Goal: Check status: Check status

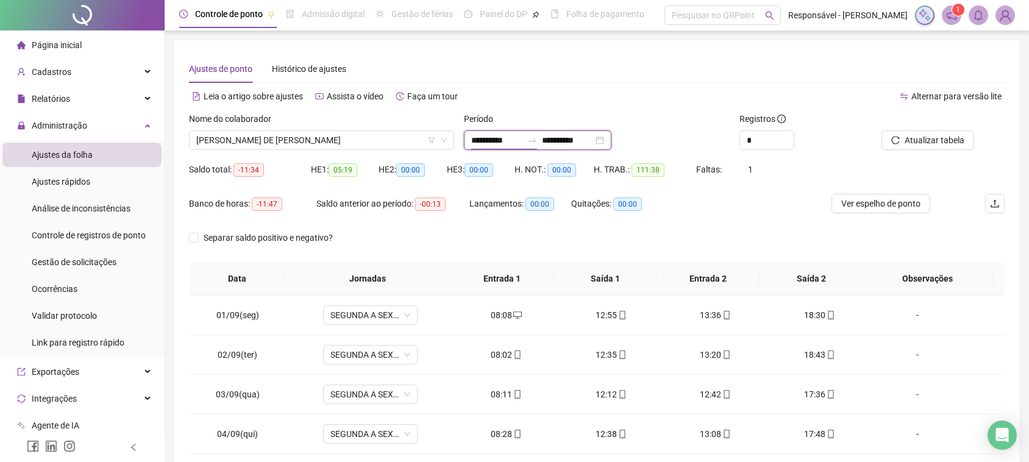
click at [593, 134] on input "**********" at bounding box center [567, 140] width 51 height 13
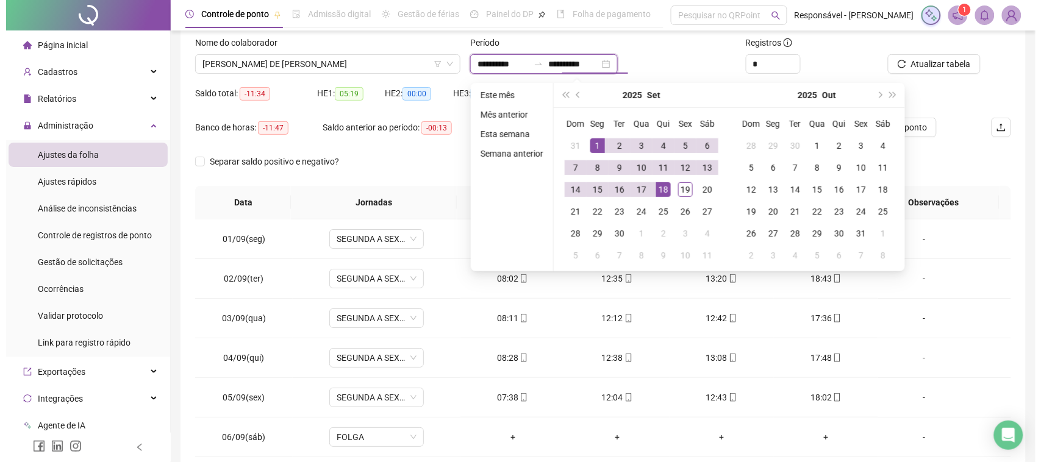
scroll to position [455, 0]
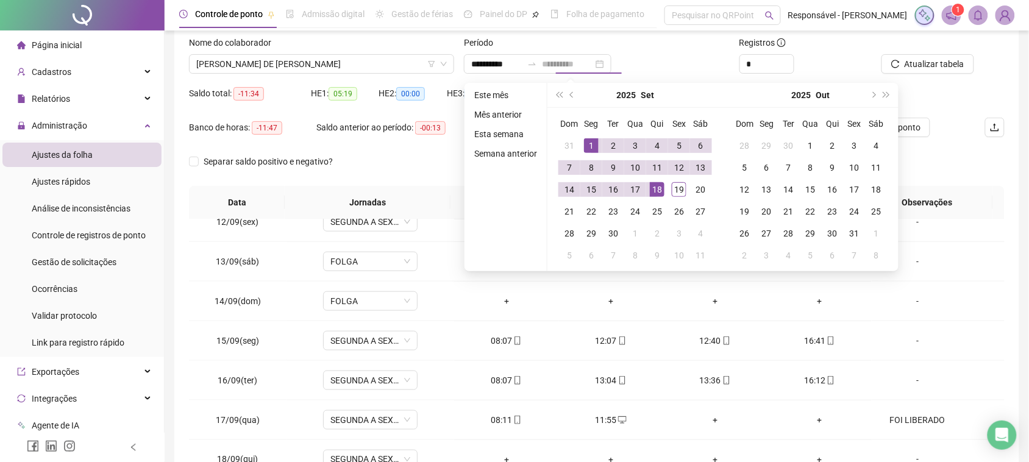
drag, startPoint x: 651, startPoint y: 190, endPoint x: 669, endPoint y: 190, distance: 17.7
click at [652, 190] on div "18" at bounding box center [657, 189] width 15 height 15
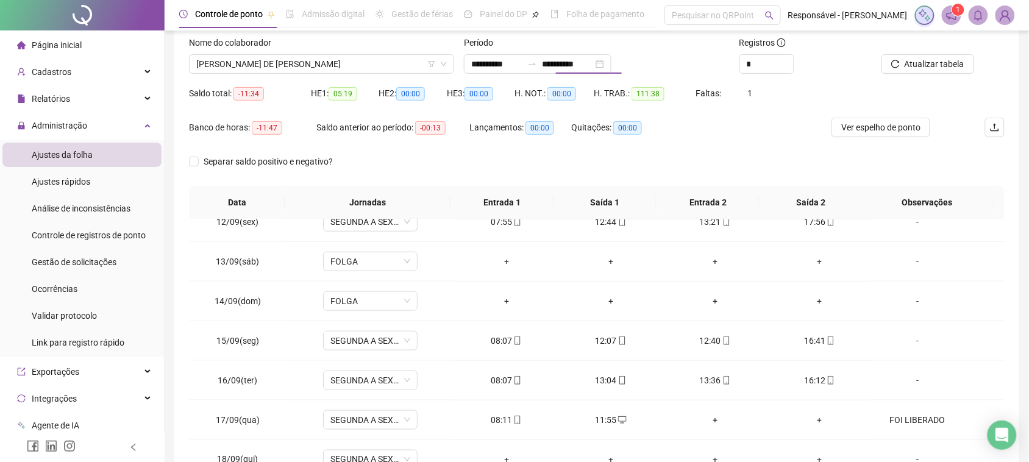
click at [677, 190] on th "Entrada 2" at bounding box center [708, 203] width 103 height 34
click at [593, 68] on input "**********" at bounding box center [567, 63] width 51 height 13
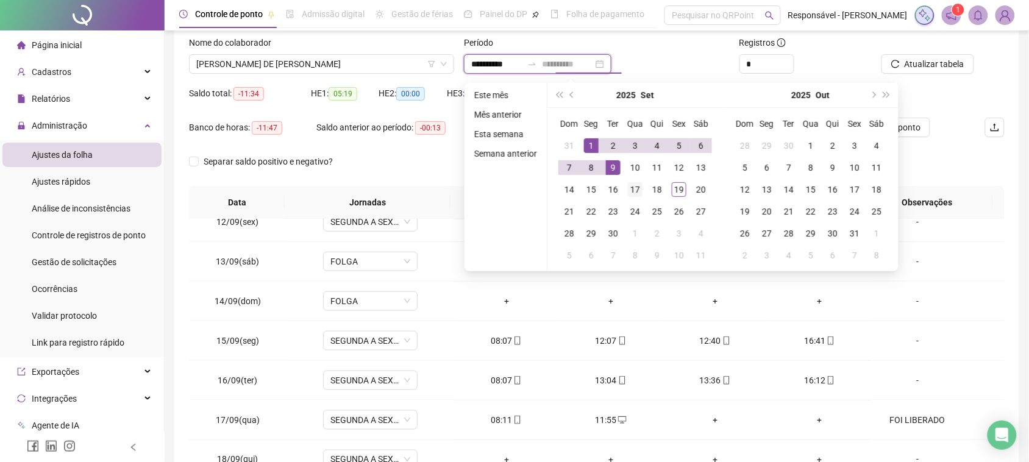
type input "**********"
click at [638, 193] on div "17" at bounding box center [635, 189] width 15 height 15
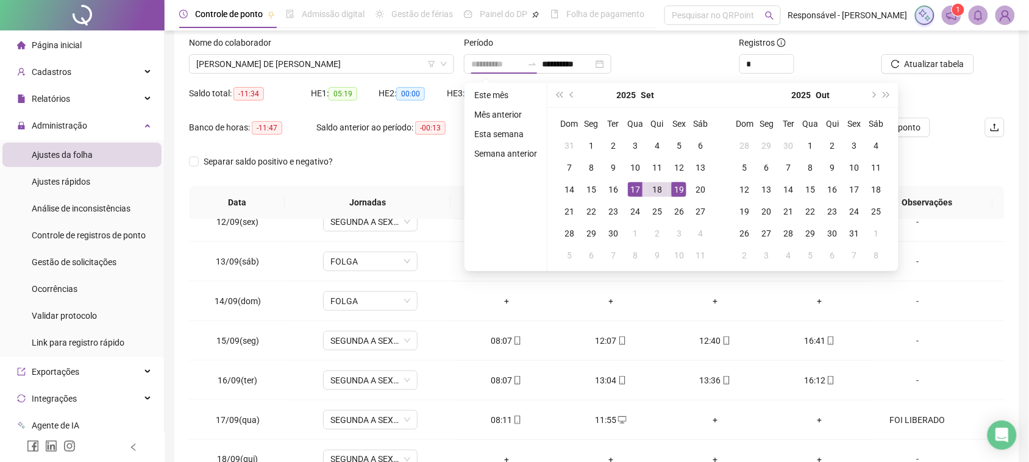
click at [684, 194] on div "19" at bounding box center [679, 189] width 15 height 15
type input "**********"
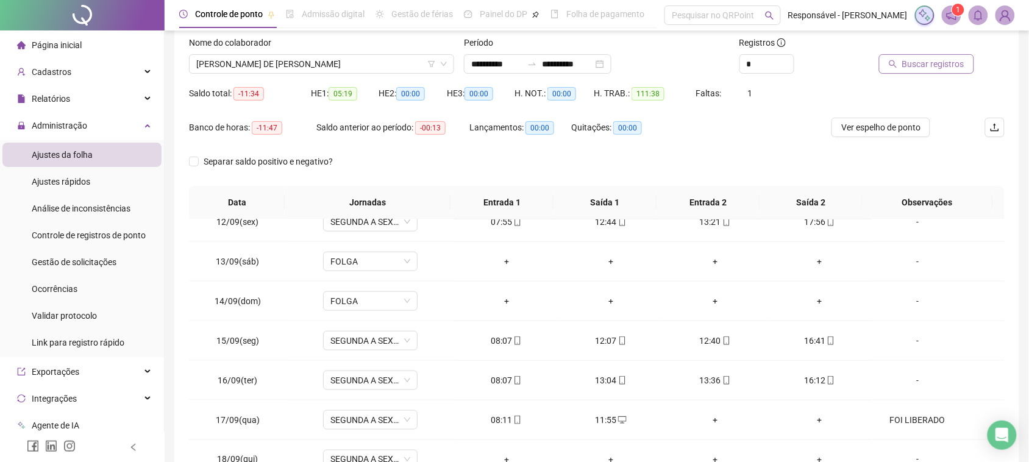
click at [946, 59] on span "Buscar registros" at bounding box center [933, 63] width 62 height 13
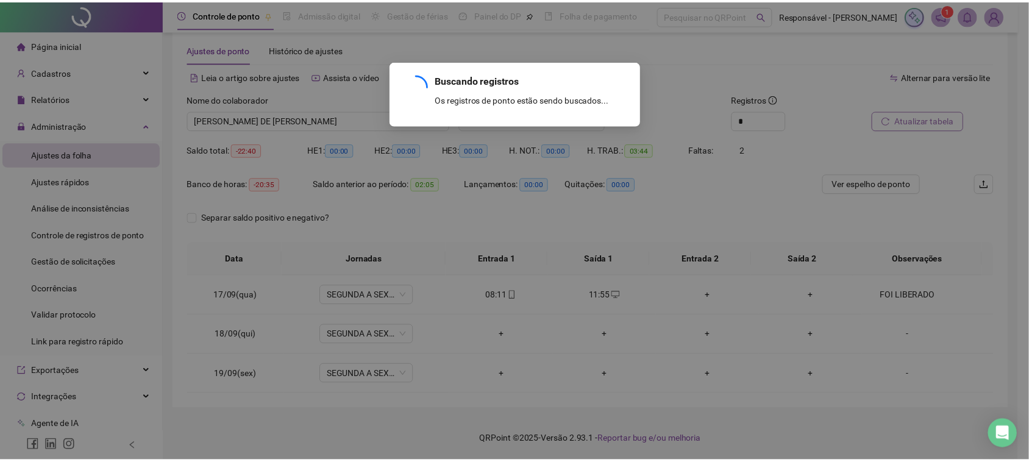
scroll to position [0, 0]
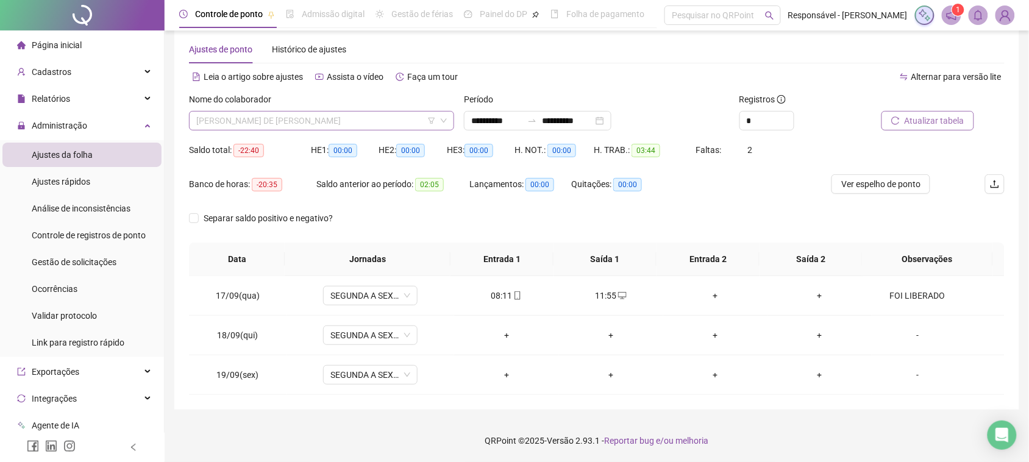
click at [318, 123] on span "[PERSON_NAME] DE [PERSON_NAME]" at bounding box center [321, 121] width 251 height 18
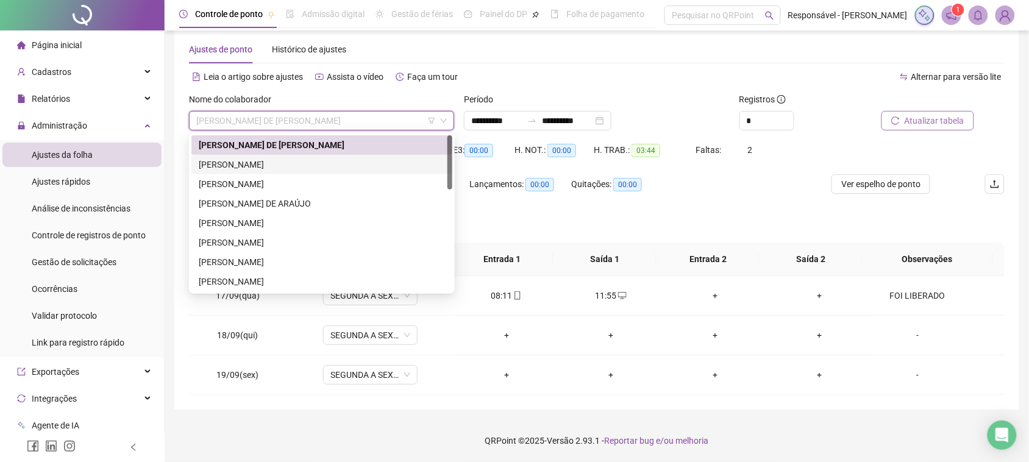
click at [326, 166] on div "[PERSON_NAME]" at bounding box center [322, 164] width 246 height 13
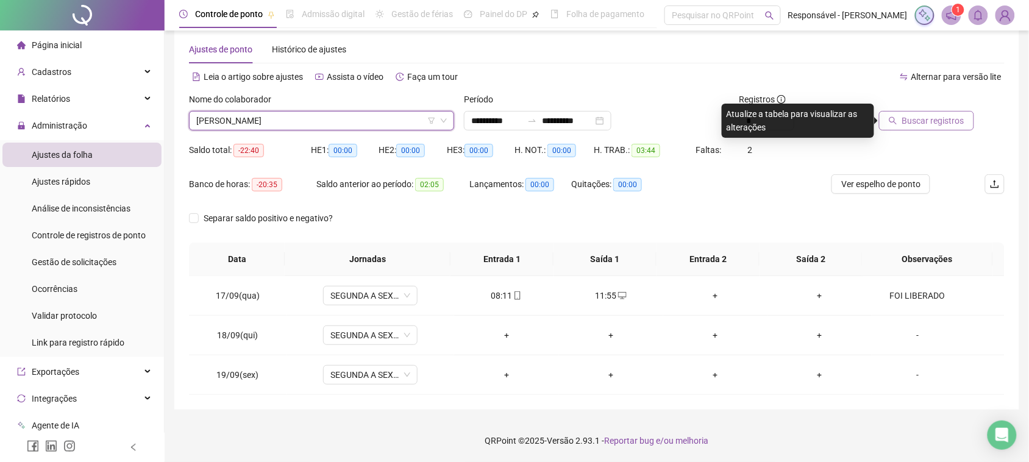
click at [927, 122] on span "Buscar registros" at bounding box center [933, 120] width 62 height 13
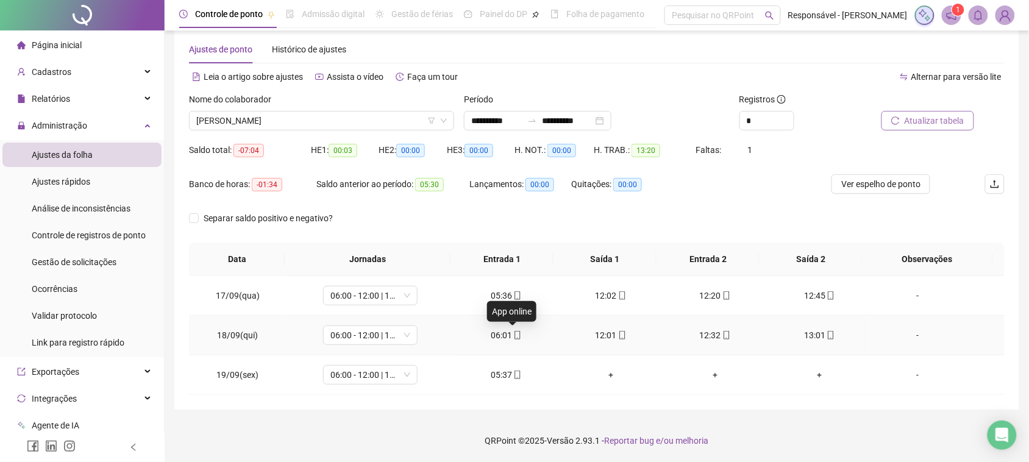
click at [513, 338] on icon "mobile" at bounding box center [517, 335] width 9 height 9
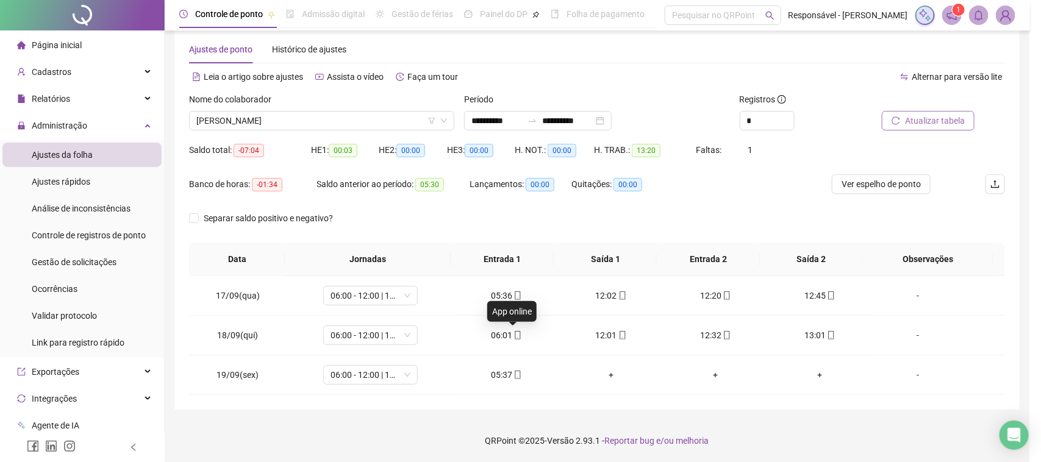
type input "**********"
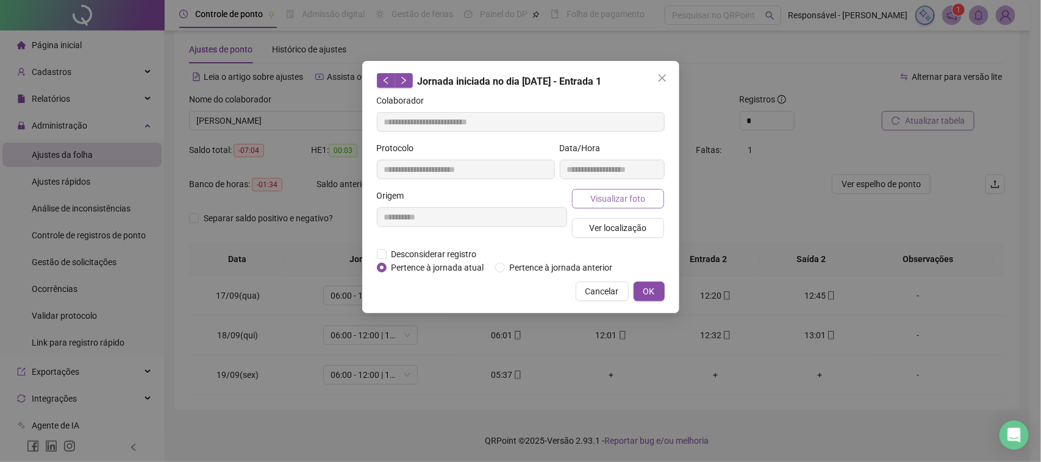
click at [607, 201] on span "Visualizar foto" at bounding box center [617, 198] width 55 height 13
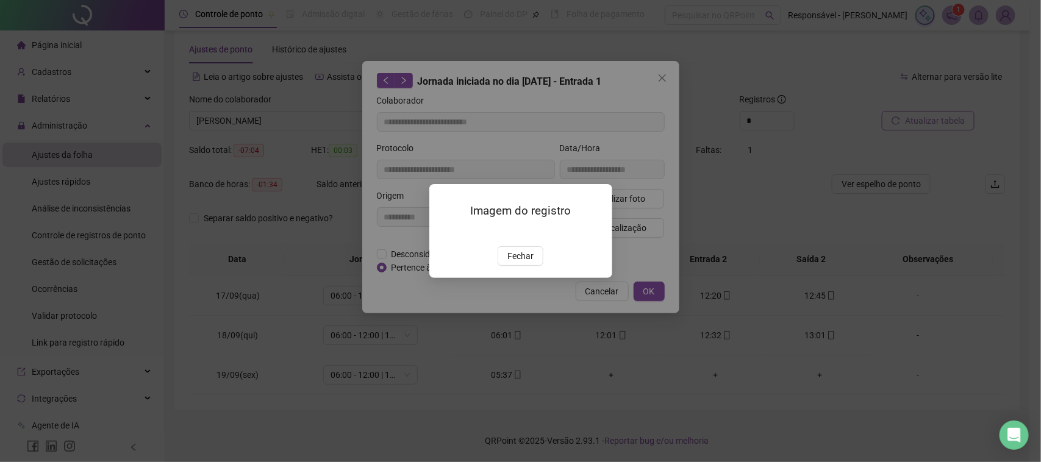
drag, startPoint x: 526, startPoint y: 329, endPoint x: 538, endPoint y: 318, distance: 17.3
click at [526, 263] on span "Fechar" at bounding box center [520, 255] width 26 height 13
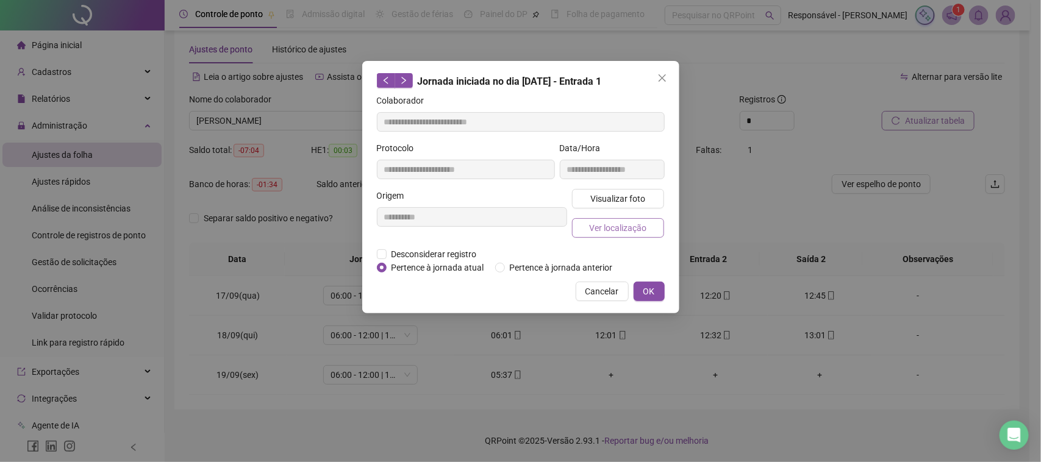
click at [627, 235] on button "Ver localização" at bounding box center [618, 228] width 93 height 20
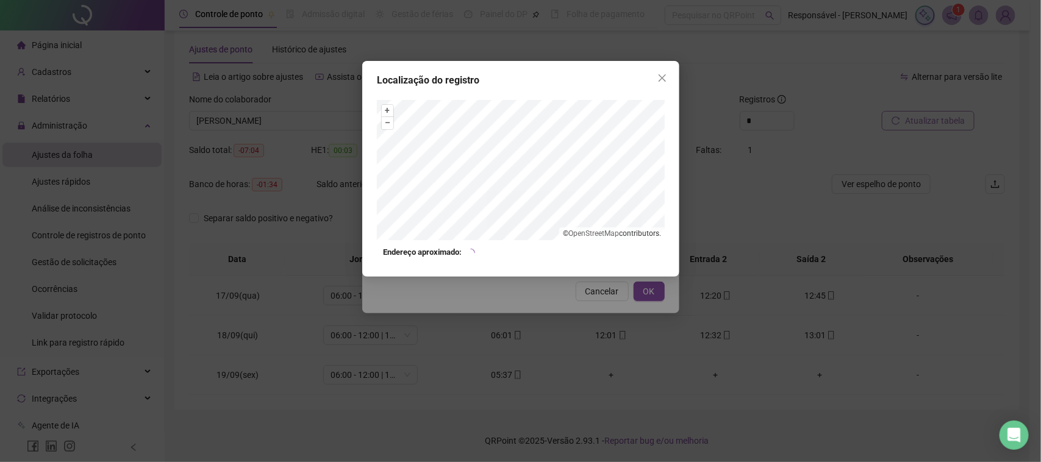
click at [565, 307] on div "Localização do registro + – ⇧ › © OpenStreetMap contributors. Endereço aproxima…" at bounding box center [520, 231] width 1041 height 462
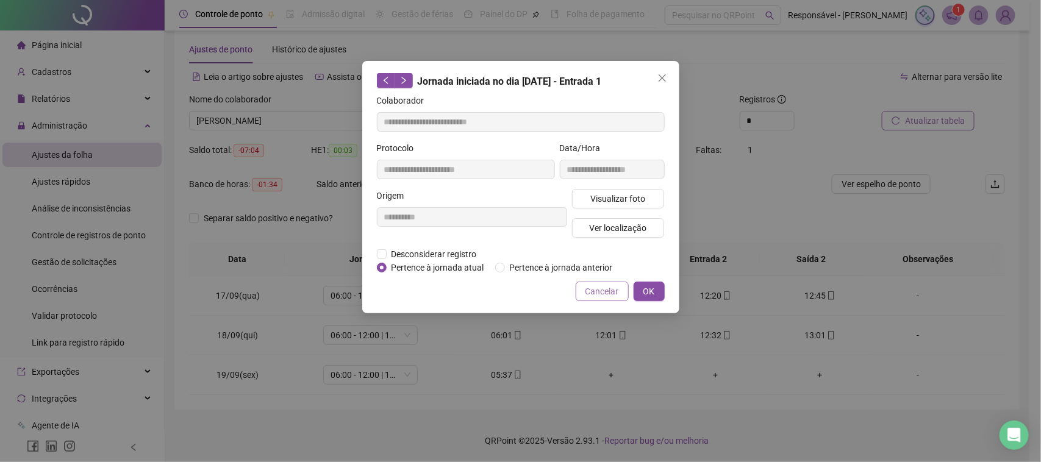
click at [589, 291] on span "Cancelar" at bounding box center [602, 291] width 34 height 13
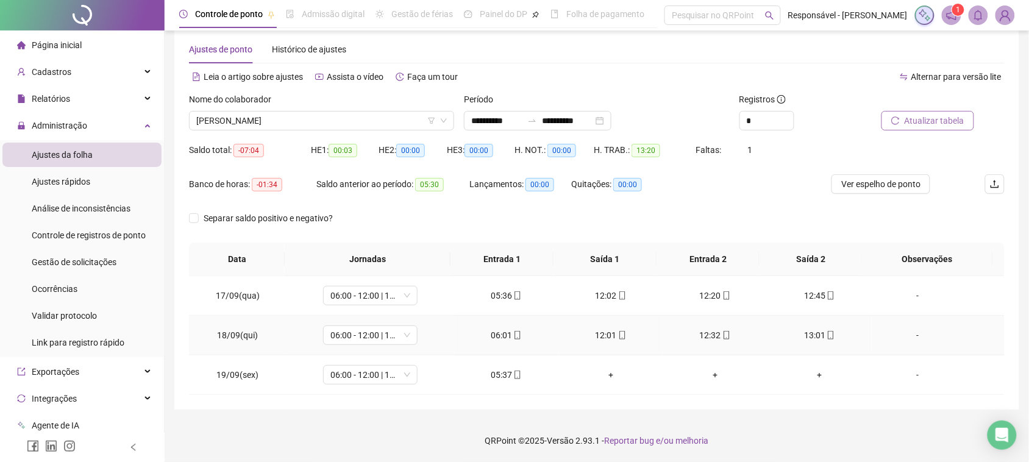
click at [597, 333] on div "12:01" at bounding box center [611, 335] width 85 height 13
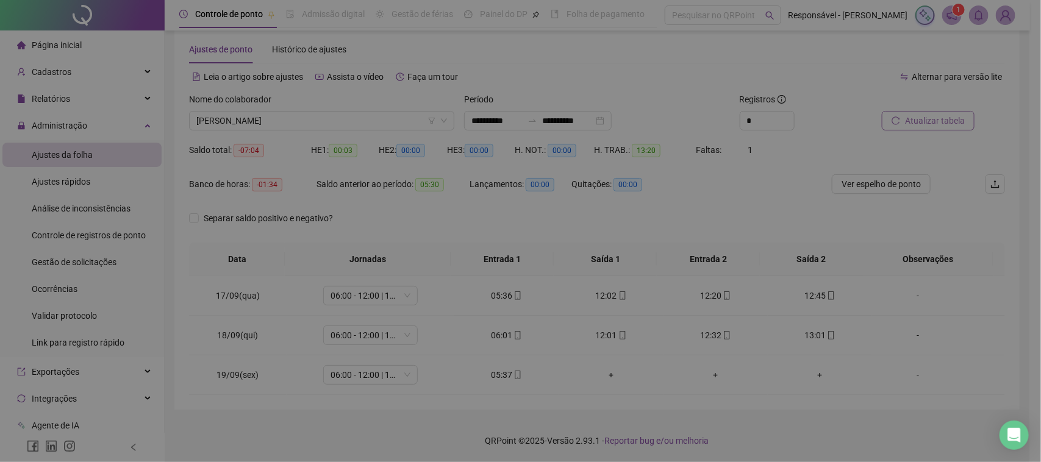
type input "**********"
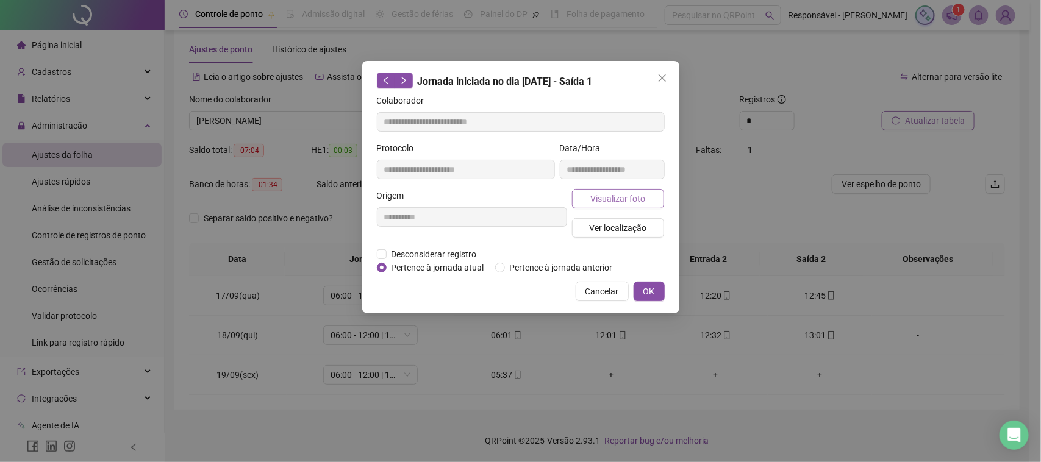
click at [596, 201] on span "Visualizar foto" at bounding box center [617, 198] width 55 height 13
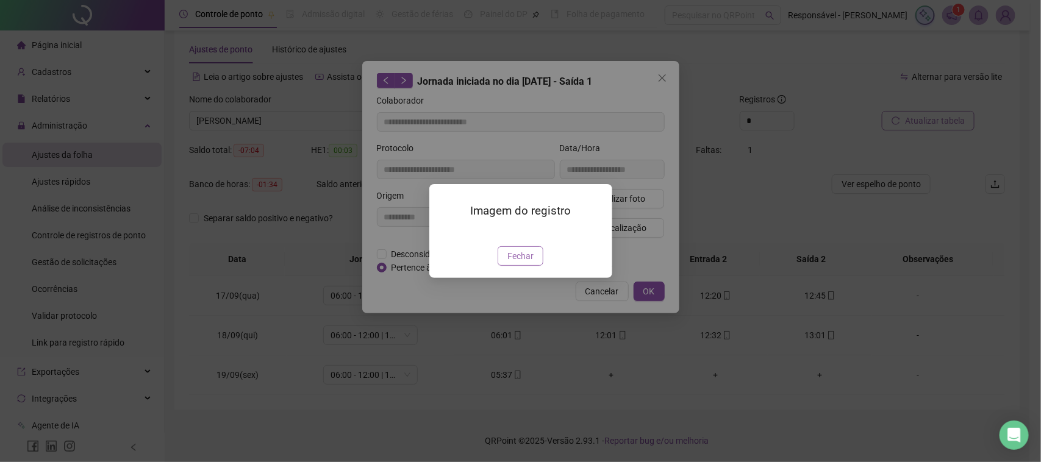
click at [529, 266] on button "Fechar" at bounding box center [520, 256] width 46 height 20
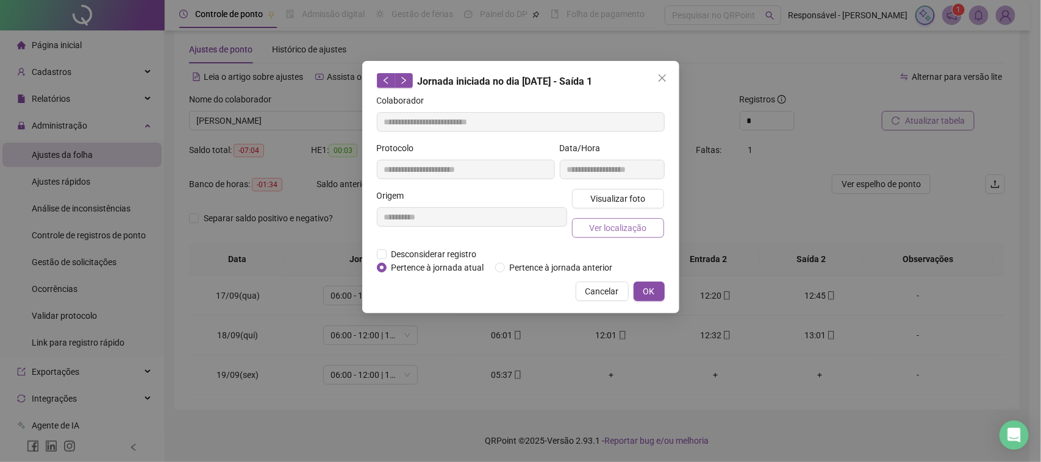
click at [619, 232] on span "Ver localização" at bounding box center [617, 227] width 57 height 13
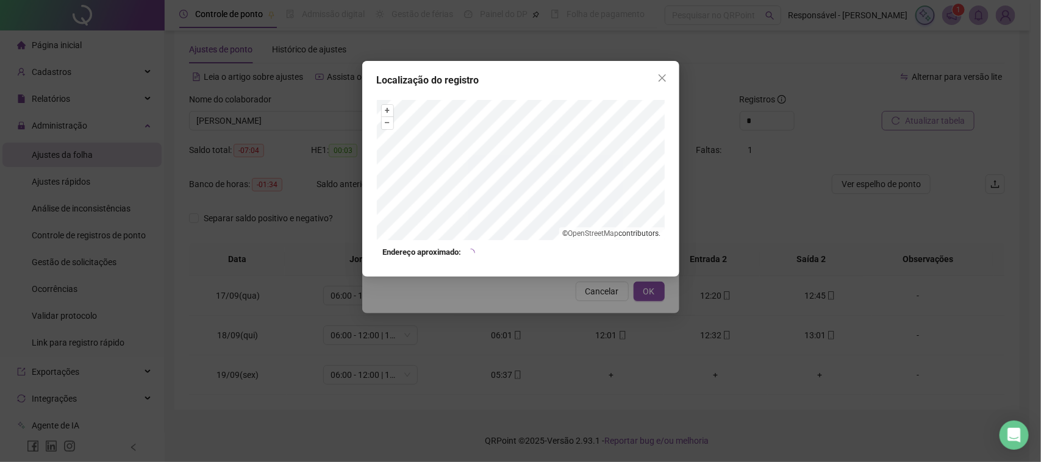
click at [593, 303] on div "Localização do registro + – ⇧ › © OpenStreetMap contributors. Endereço aproxima…" at bounding box center [520, 231] width 1041 height 462
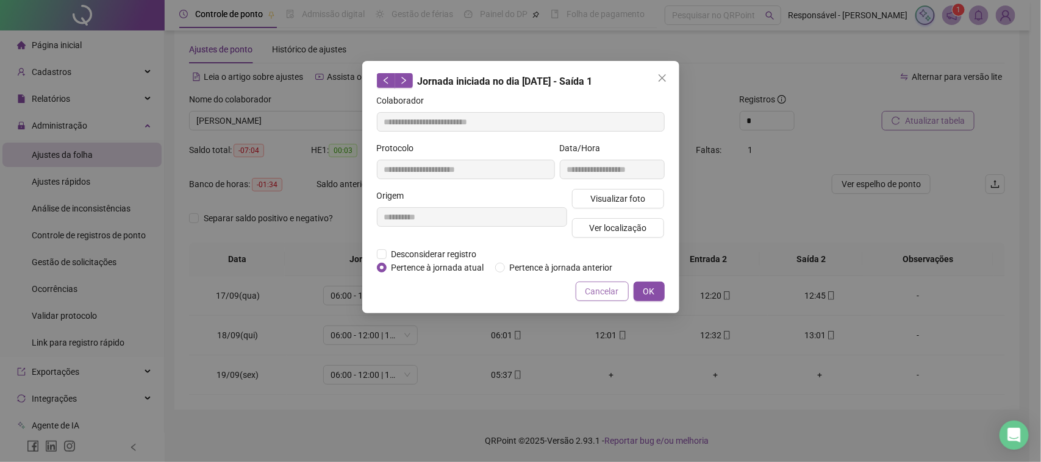
click at [605, 287] on span "Cancelar" at bounding box center [602, 291] width 34 height 13
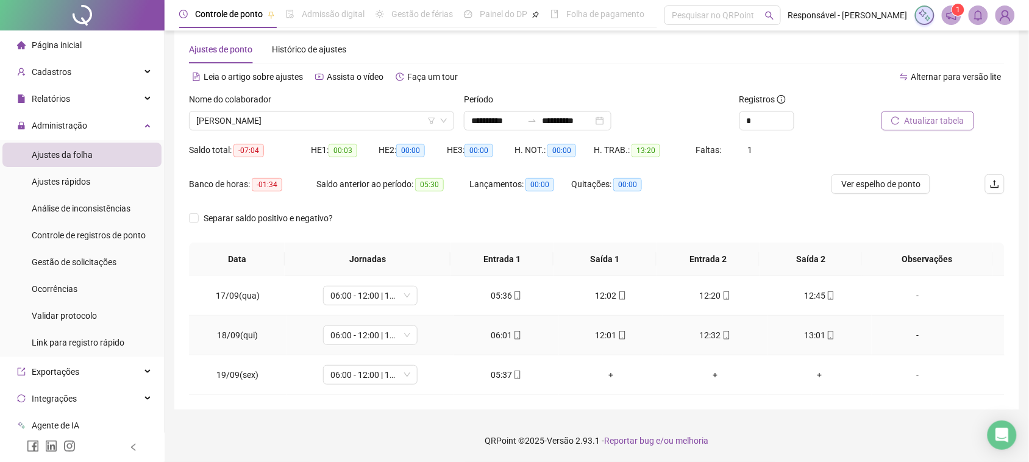
click at [703, 340] on div "12:32" at bounding box center [715, 335] width 85 height 13
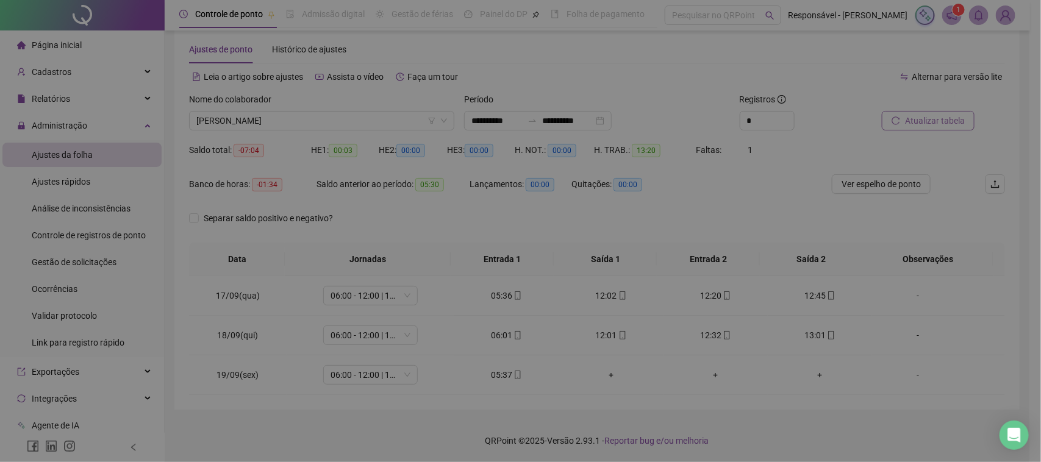
type input "**********"
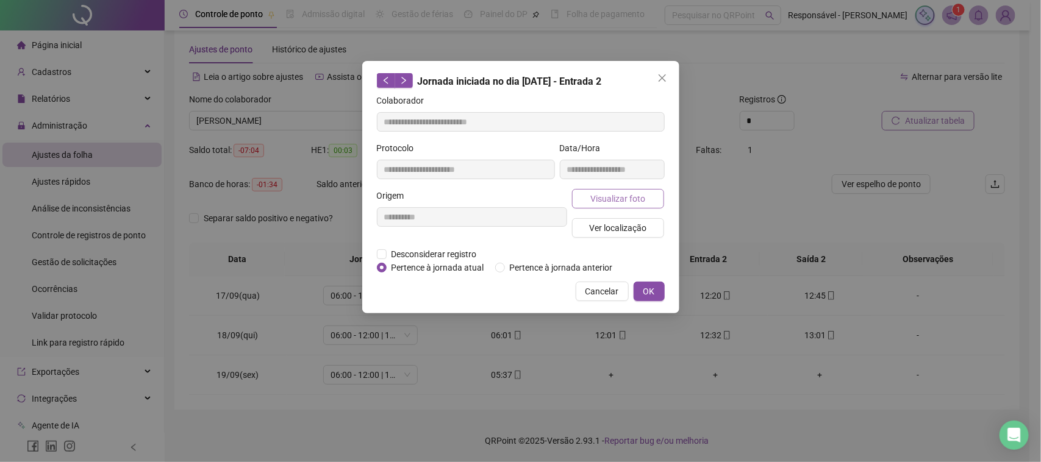
click at [617, 197] on span "Visualizar foto" at bounding box center [617, 198] width 55 height 13
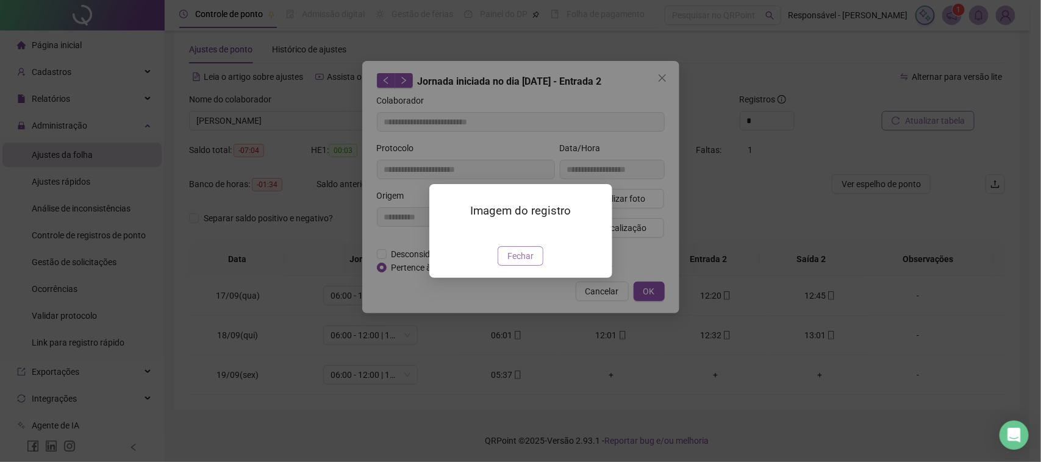
click at [530, 263] on span "Fechar" at bounding box center [520, 255] width 26 height 13
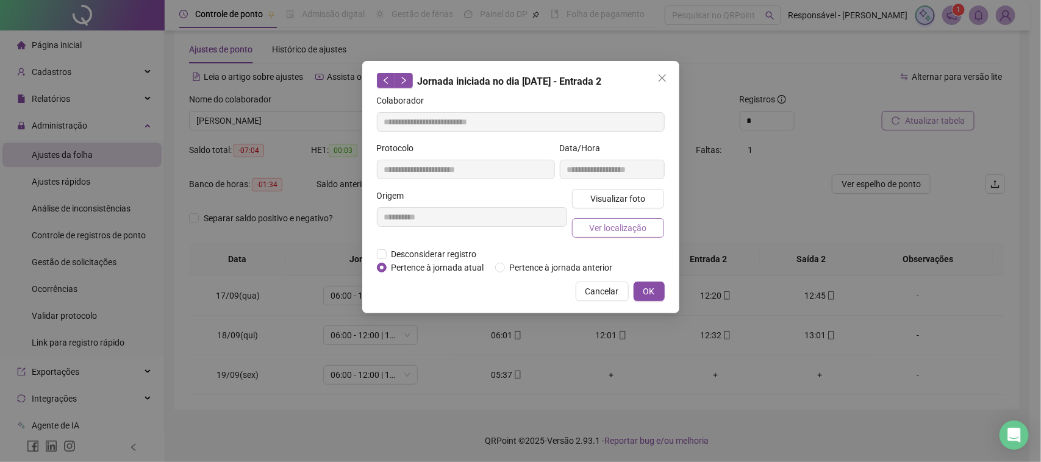
click at [616, 224] on span "Ver localização" at bounding box center [617, 227] width 57 height 13
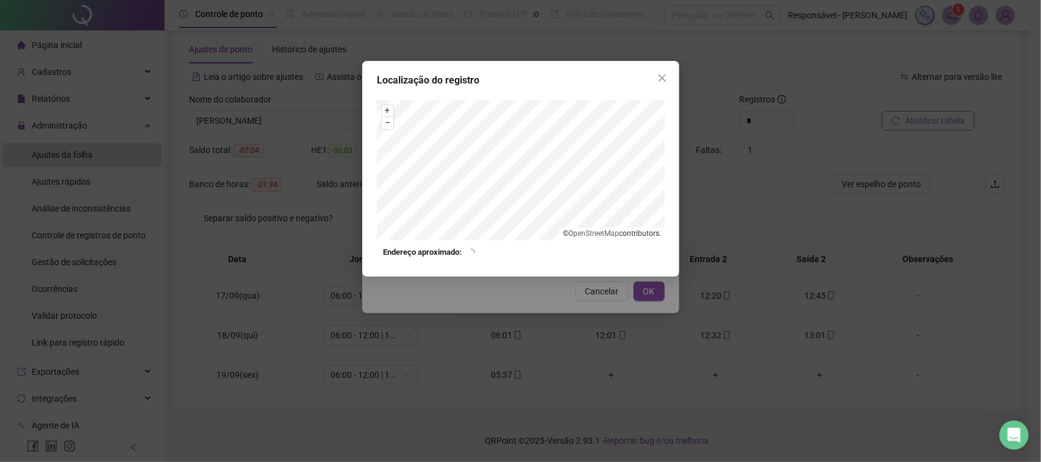
click at [583, 305] on div "Localização do registro + – ⇧ › © OpenStreetMap contributors. Endereço aproxima…" at bounding box center [520, 231] width 1041 height 462
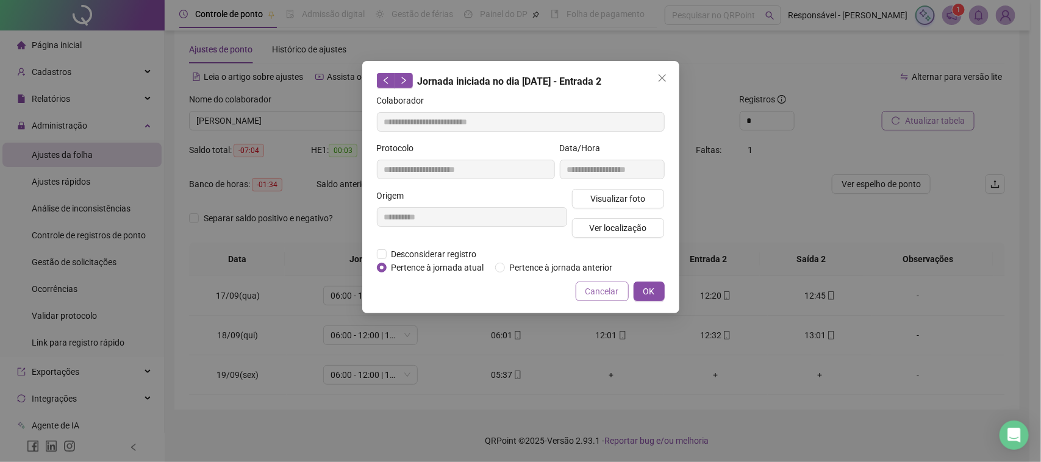
click at [604, 293] on span "Cancelar" at bounding box center [602, 291] width 34 height 13
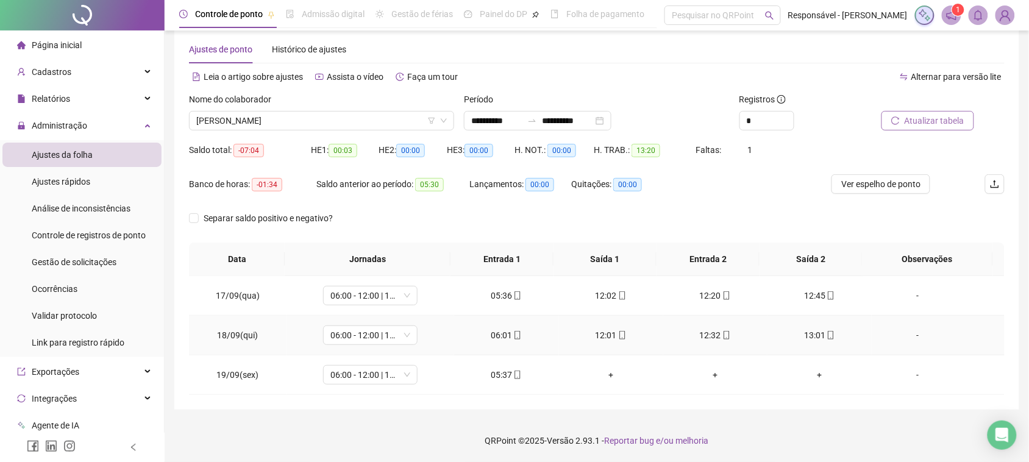
click at [827, 337] on icon "mobile" at bounding box center [831, 335] width 9 height 9
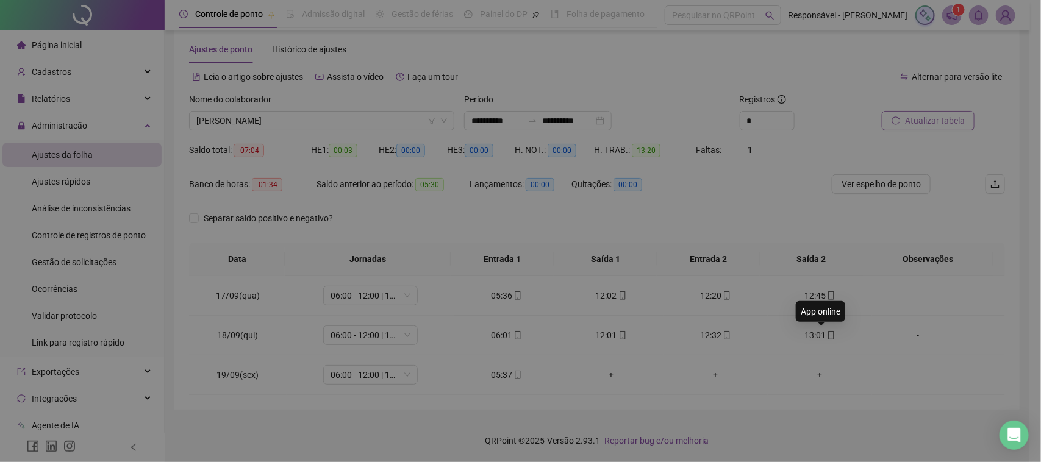
type input "**********"
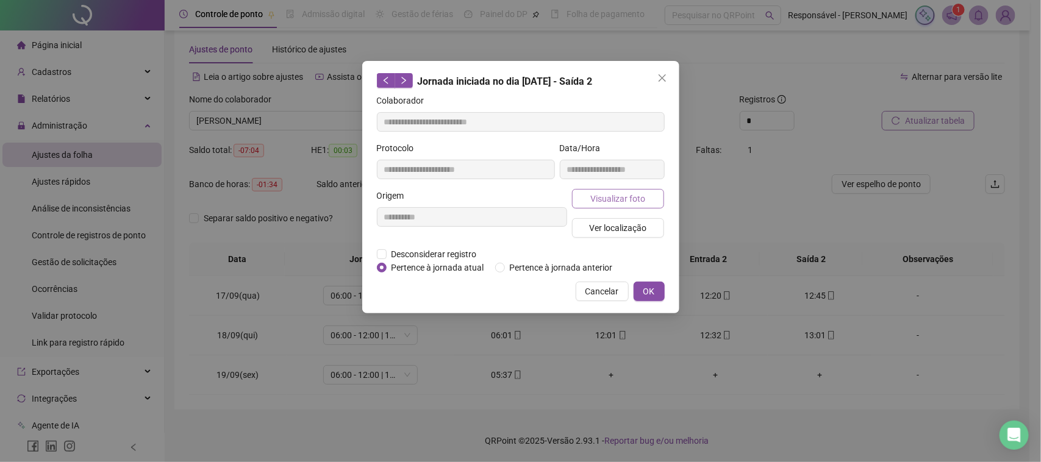
click at [613, 205] on button "Visualizar foto" at bounding box center [618, 199] width 93 height 20
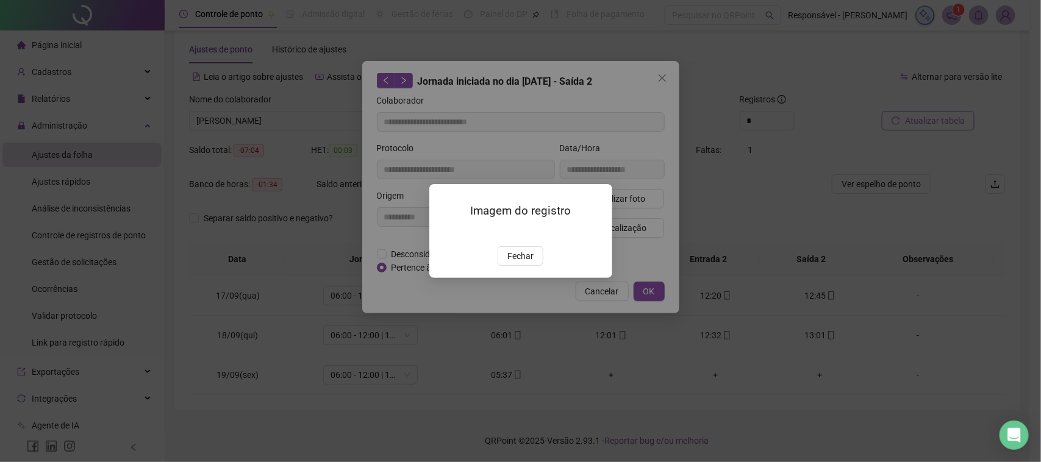
drag, startPoint x: 510, startPoint y: 318, endPoint x: 520, endPoint y: 312, distance: 11.5
click at [514, 266] on button "Fechar" at bounding box center [520, 256] width 46 height 20
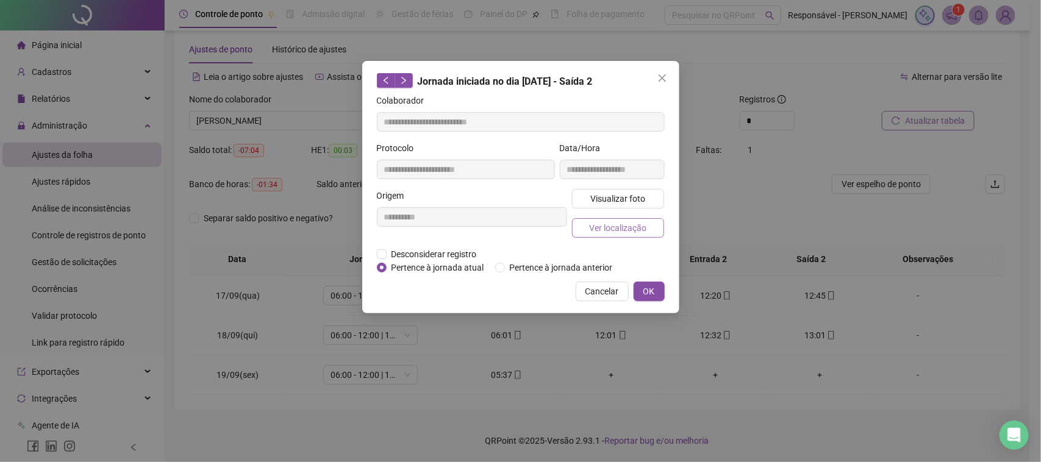
click at [635, 227] on span "Ver localização" at bounding box center [617, 227] width 57 height 13
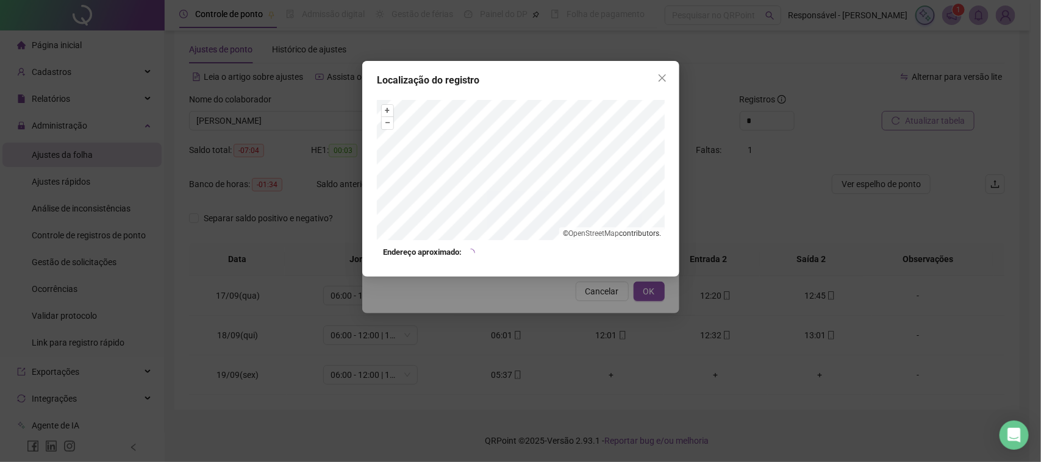
click at [597, 304] on div "Localização do registro + – ⇧ › © OpenStreetMap contributors. Endereço aproxima…" at bounding box center [520, 231] width 1041 height 462
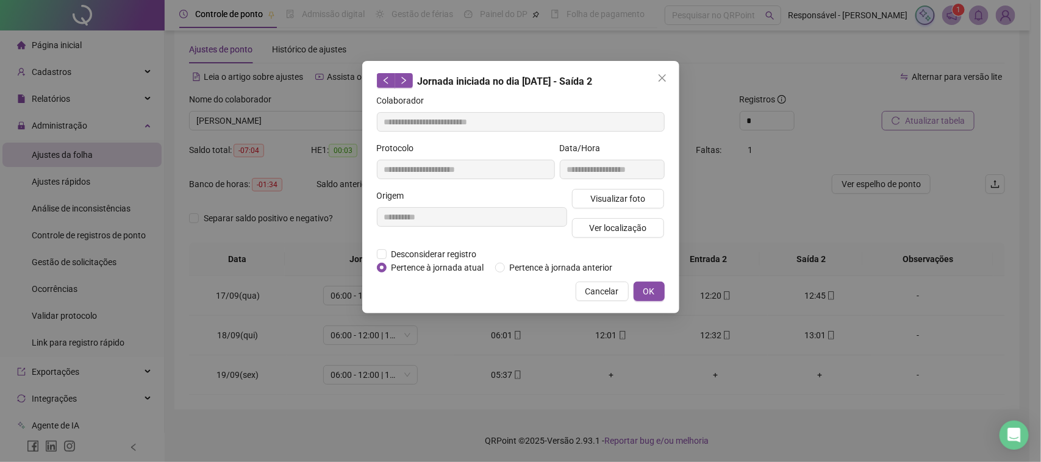
click at [599, 279] on div "**********" at bounding box center [520, 187] width 317 height 252
click at [593, 290] on span "Cancelar" at bounding box center [602, 291] width 34 height 13
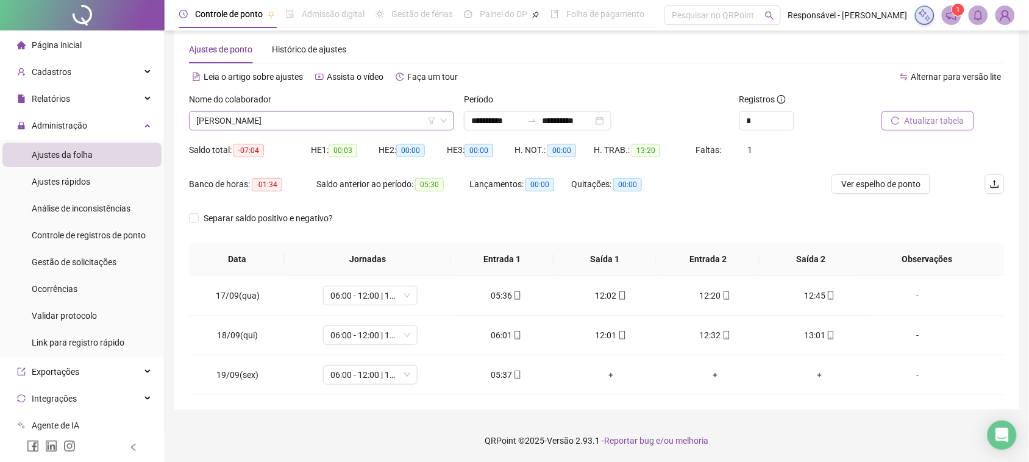
click at [313, 118] on span "[PERSON_NAME]" at bounding box center [321, 121] width 251 height 18
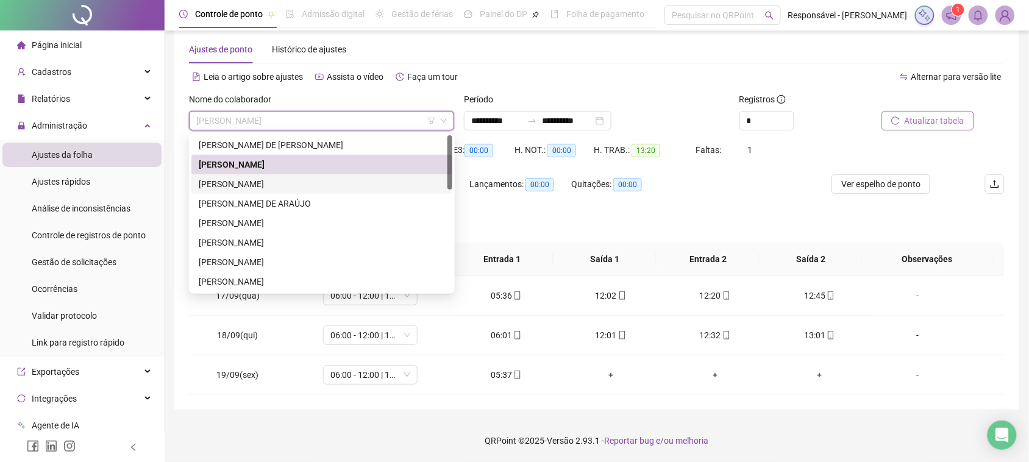
click at [277, 185] on div "[PERSON_NAME]" at bounding box center [322, 183] width 246 height 13
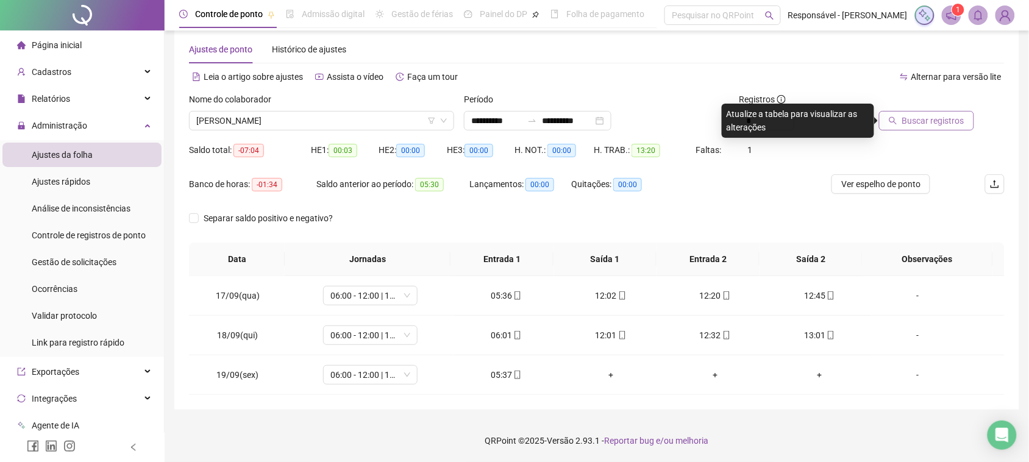
click at [935, 127] on button "Buscar registros" at bounding box center [926, 121] width 95 height 20
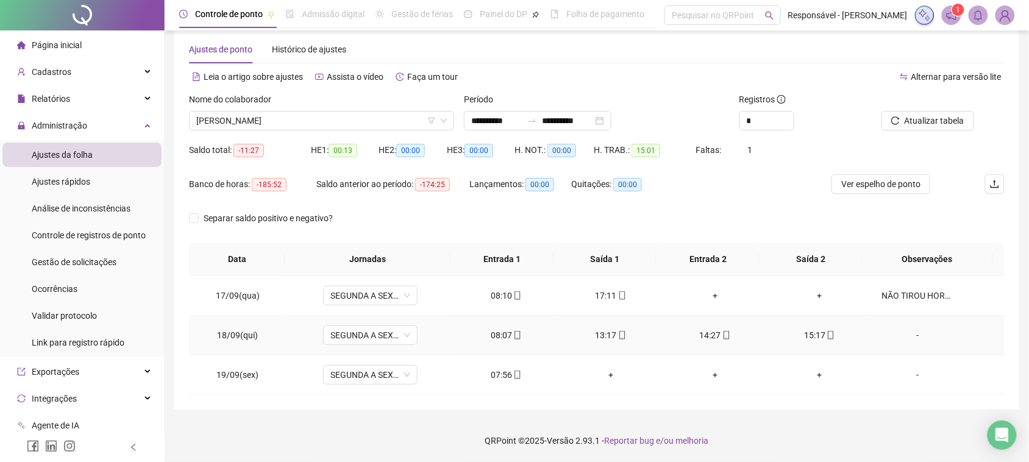
click at [504, 337] on div "08:07" at bounding box center [506, 335] width 85 height 13
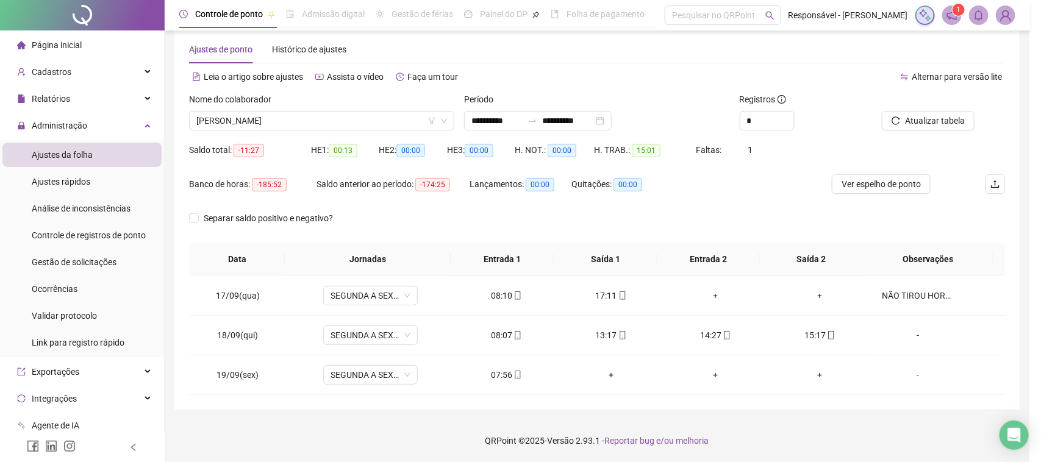
type input "**********"
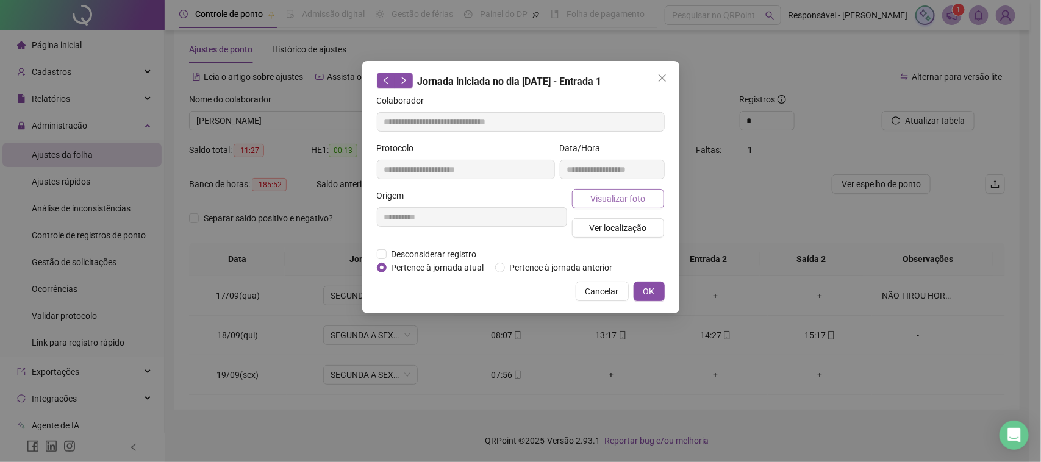
click at [635, 193] on span "Visualizar foto" at bounding box center [617, 198] width 55 height 13
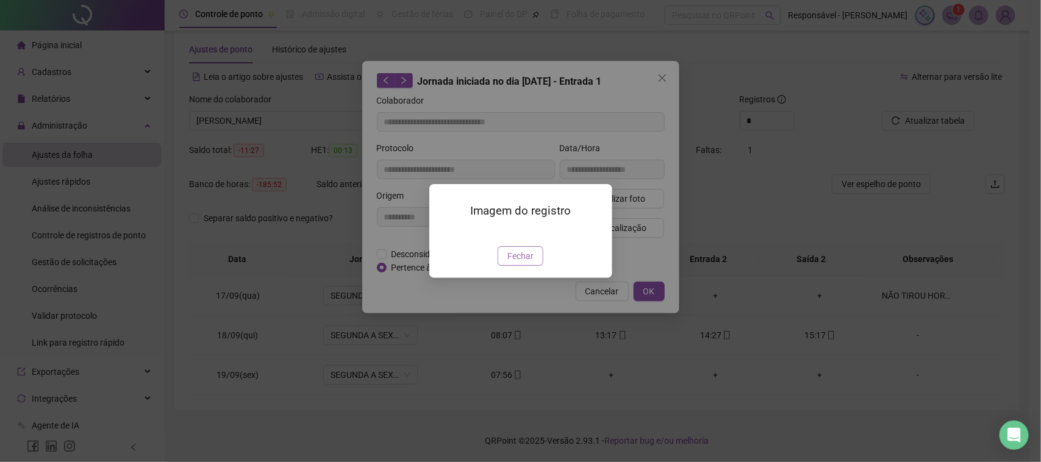
click at [537, 266] on button "Fechar" at bounding box center [520, 256] width 46 height 20
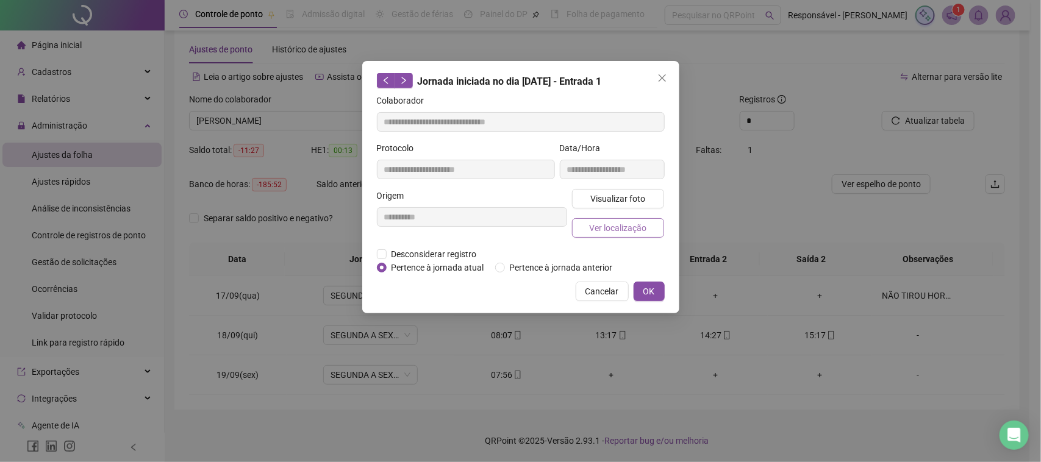
click at [622, 236] on button "Ver localização" at bounding box center [618, 228] width 93 height 20
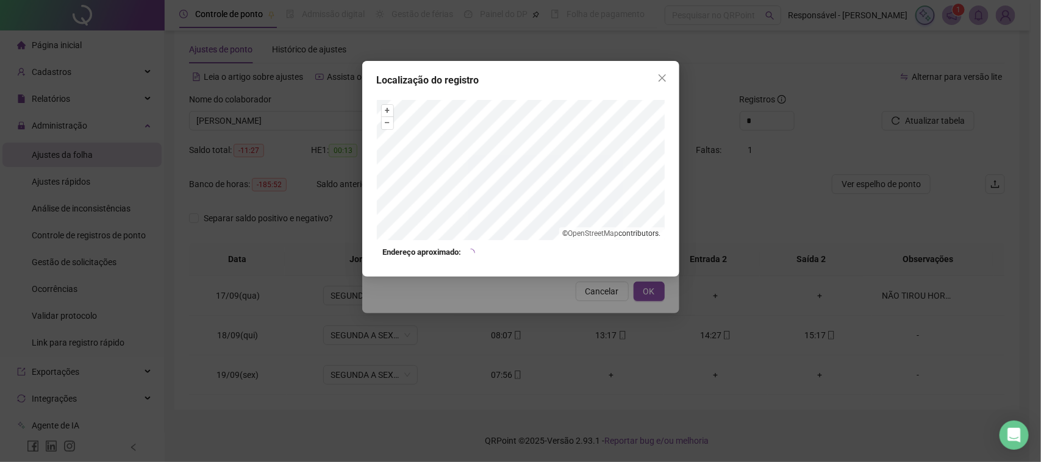
click at [594, 294] on div "Localização do registro + – ⇧ › © OpenStreetMap contributors. Endereço aproxima…" at bounding box center [520, 231] width 1041 height 462
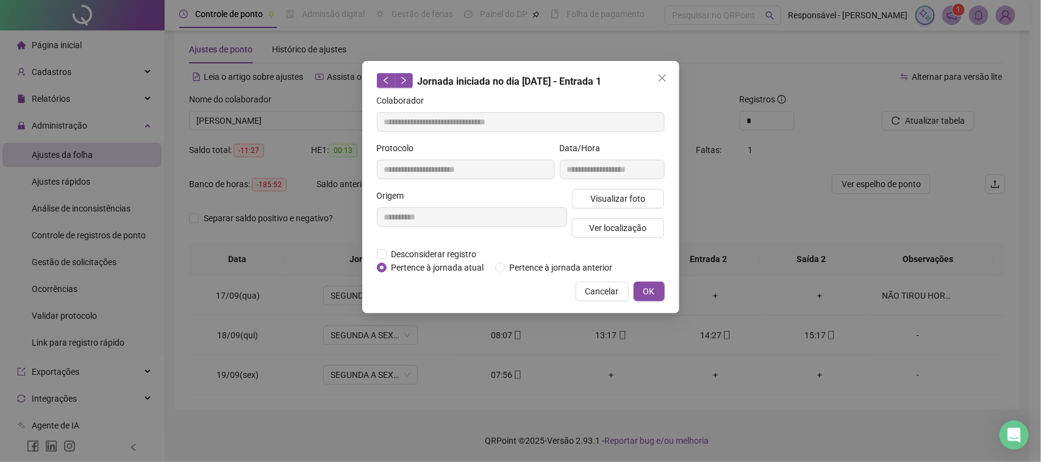
click at [604, 288] on span "Cancelar" at bounding box center [602, 291] width 34 height 13
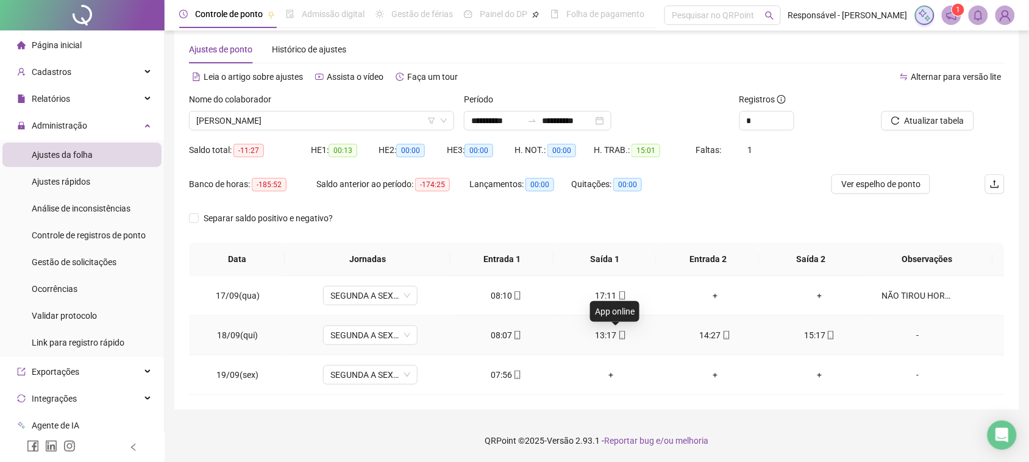
click at [618, 333] on icon "mobile" at bounding box center [622, 335] width 9 height 9
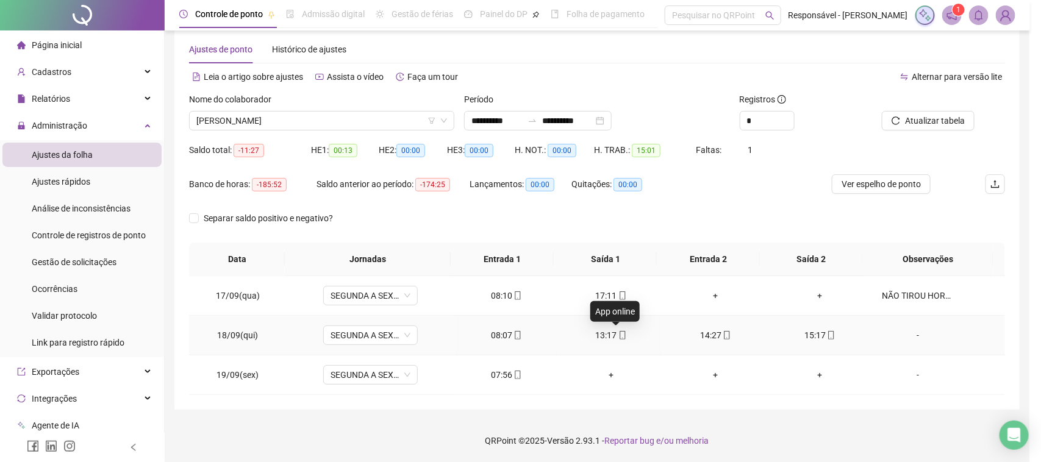
type input "**********"
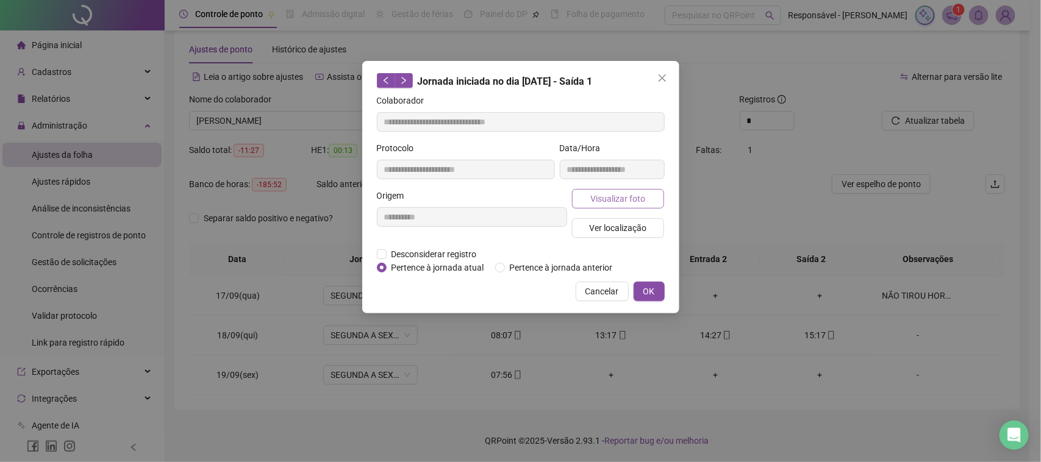
click at [642, 204] on span "Visualizar foto" at bounding box center [617, 198] width 55 height 13
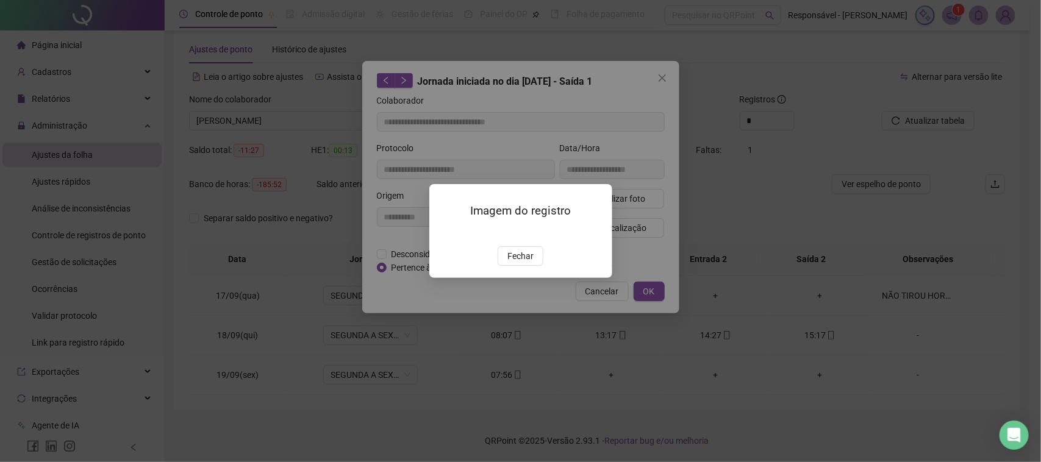
click at [526, 263] on span "Fechar" at bounding box center [520, 255] width 26 height 13
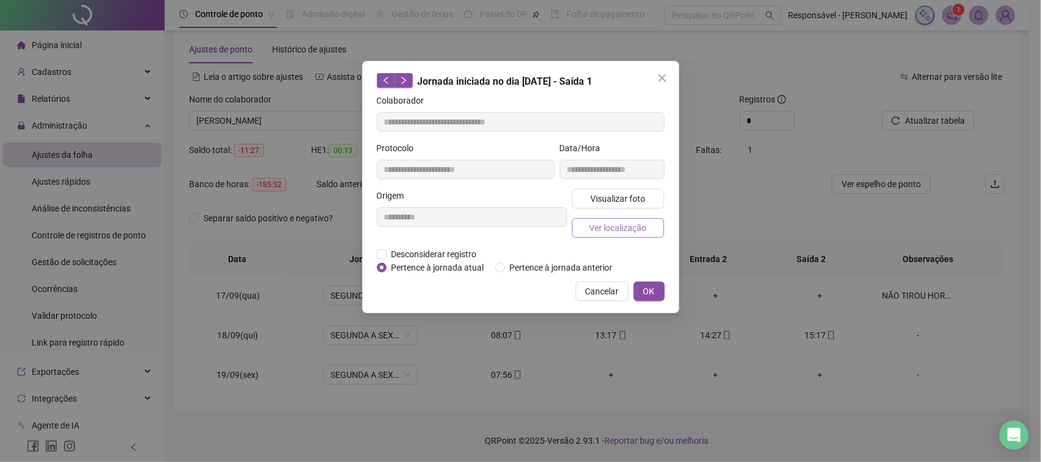
click at [635, 226] on span "Ver localização" at bounding box center [617, 227] width 57 height 13
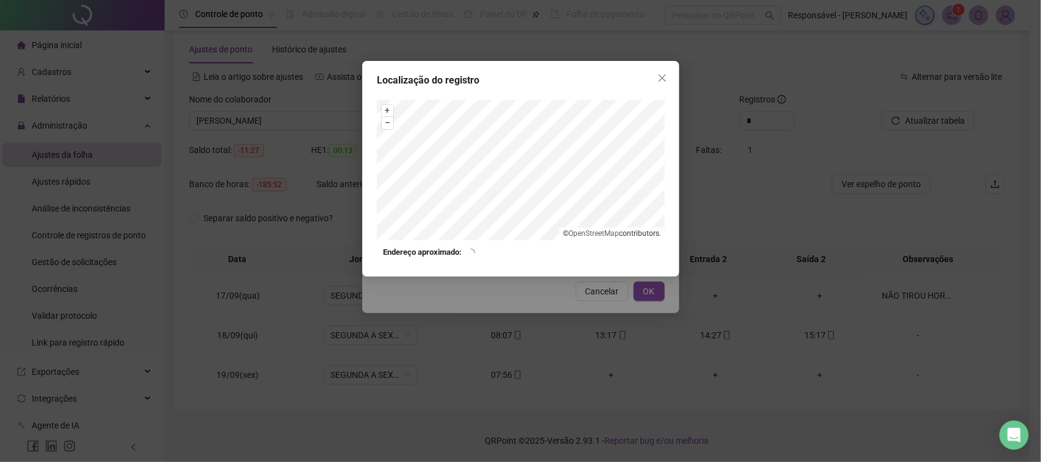
click at [593, 311] on div "Localização do registro + – ⇧ › © OpenStreetMap contributors. Endereço aproxima…" at bounding box center [520, 231] width 1041 height 462
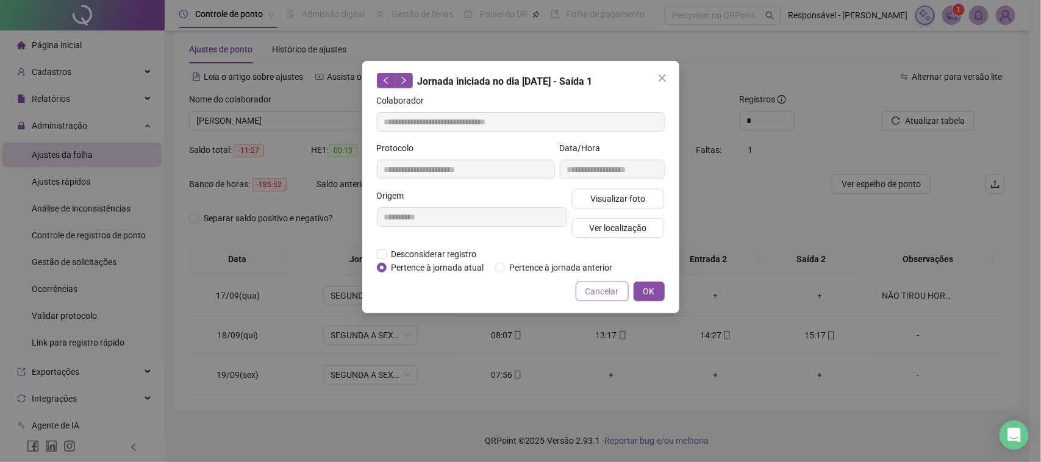
click at [604, 299] on button "Cancelar" at bounding box center [602, 292] width 53 height 20
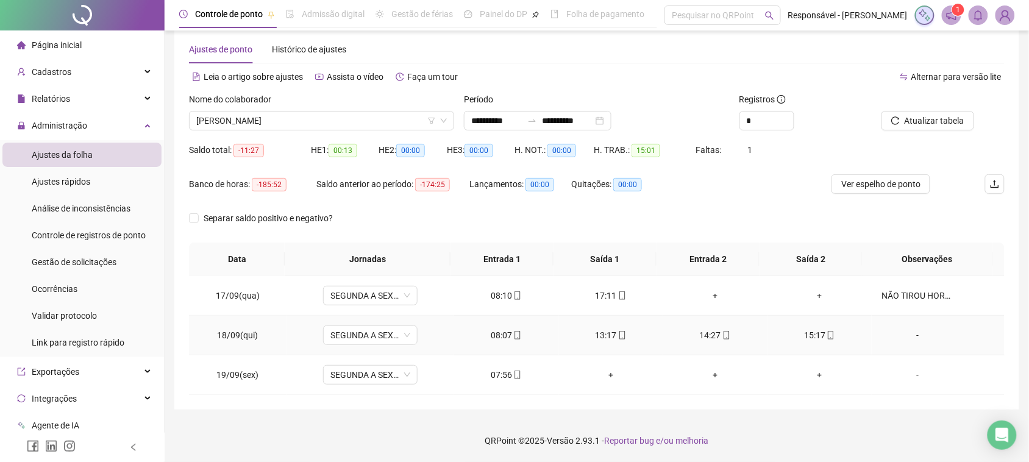
click at [709, 337] on div "14:27" at bounding box center [715, 335] width 85 height 13
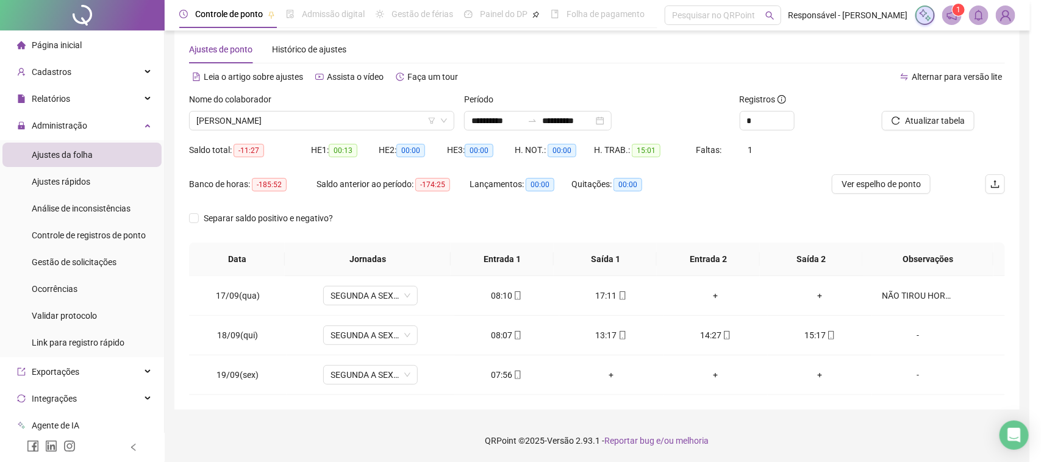
type input "**********"
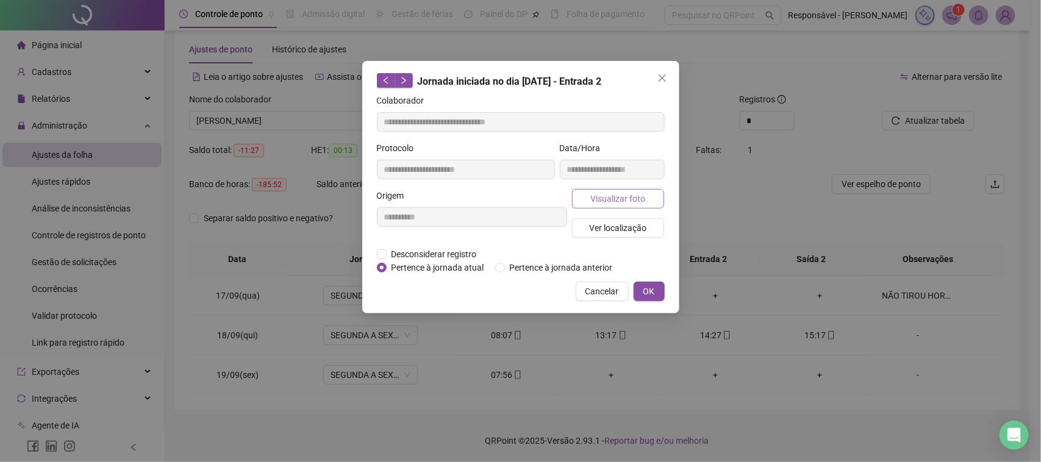
click at [622, 199] on span "Visualizar foto" at bounding box center [617, 198] width 55 height 13
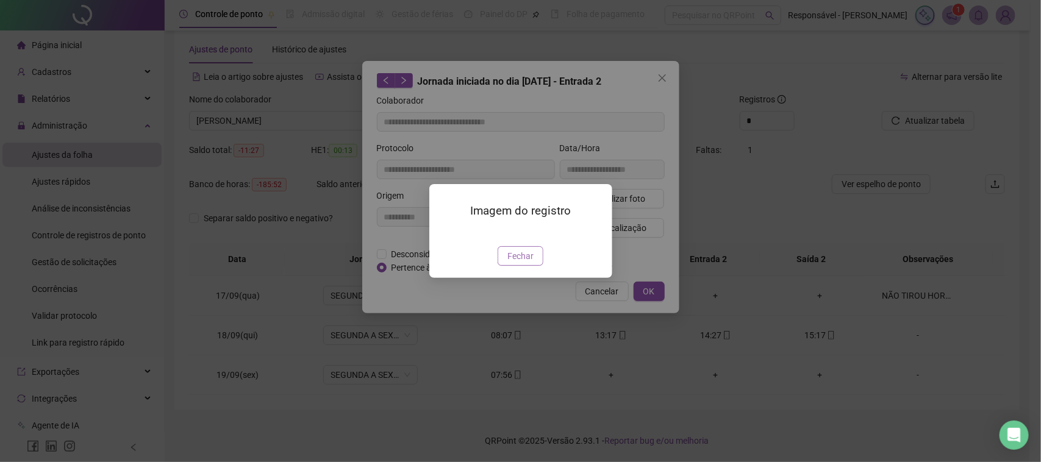
click at [521, 263] on span "Fechar" at bounding box center [520, 255] width 26 height 13
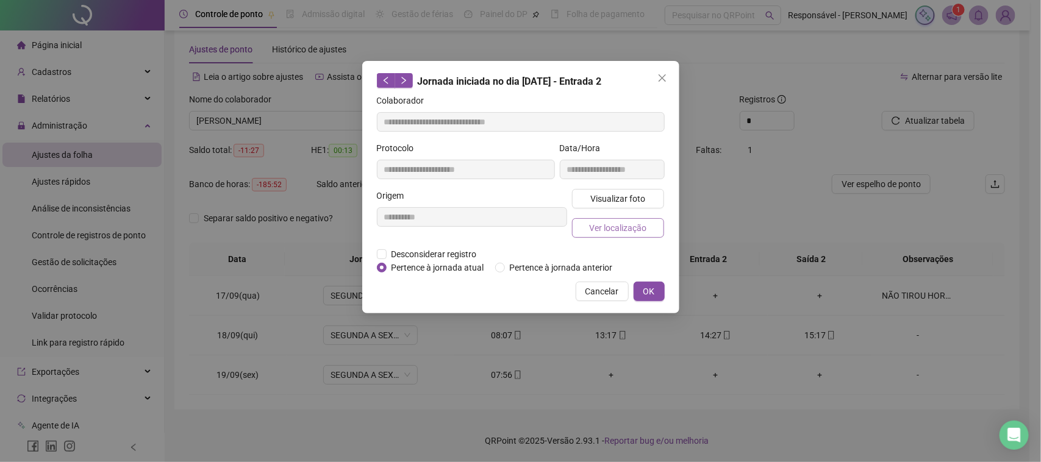
click at [629, 227] on span "Ver localização" at bounding box center [617, 227] width 57 height 13
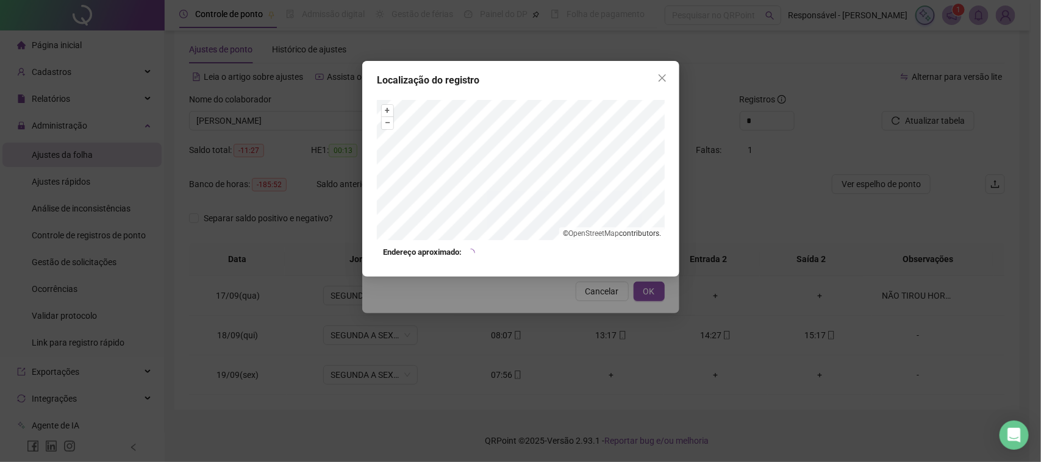
click at [568, 299] on div "Localização do registro + – ⇧ › © OpenStreetMap contributors. Endereço aproxima…" at bounding box center [520, 231] width 1041 height 462
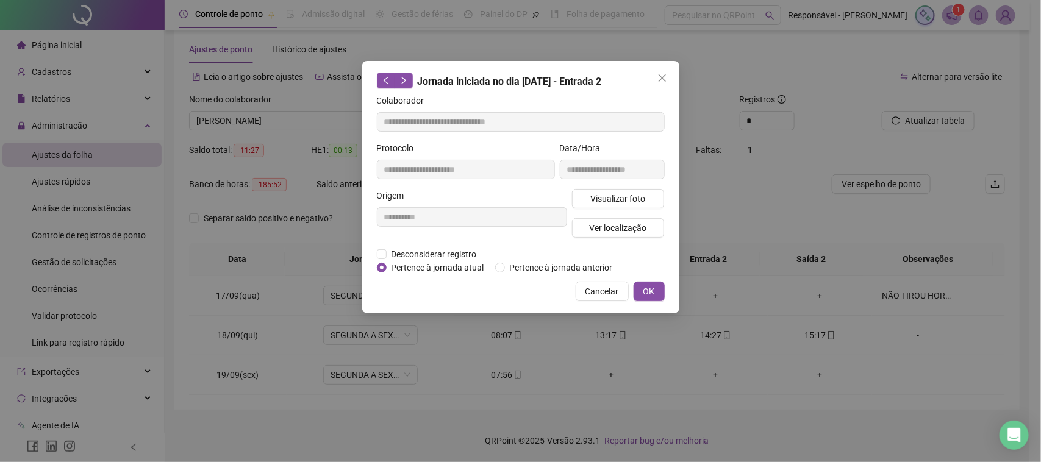
click at [590, 290] on span "Cancelar" at bounding box center [602, 291] width 34 height 13
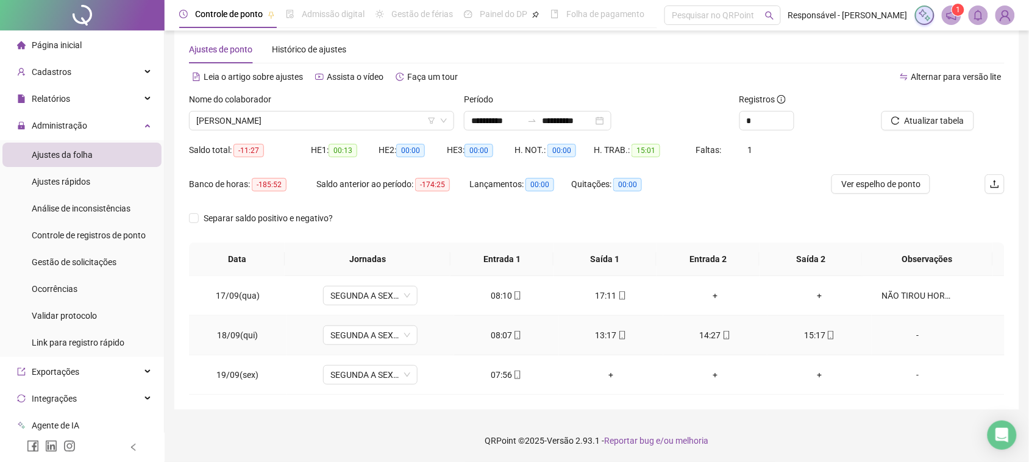
click at [796, 333] on div "15:17" at bounding box center [819, 335] width 85 height 13
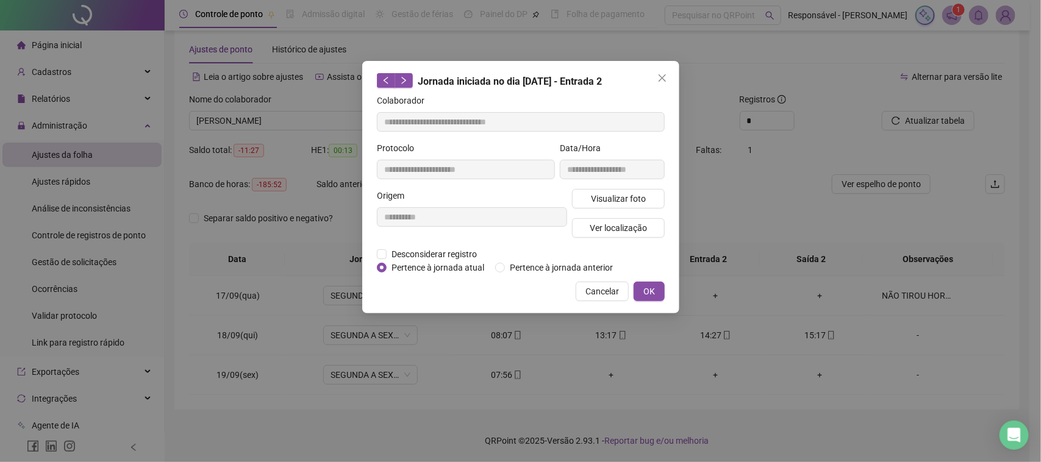
type input "**********"
click at [620, 201] on span "Visualizar foto" at bounding box center [617, 198] width 55 height 13
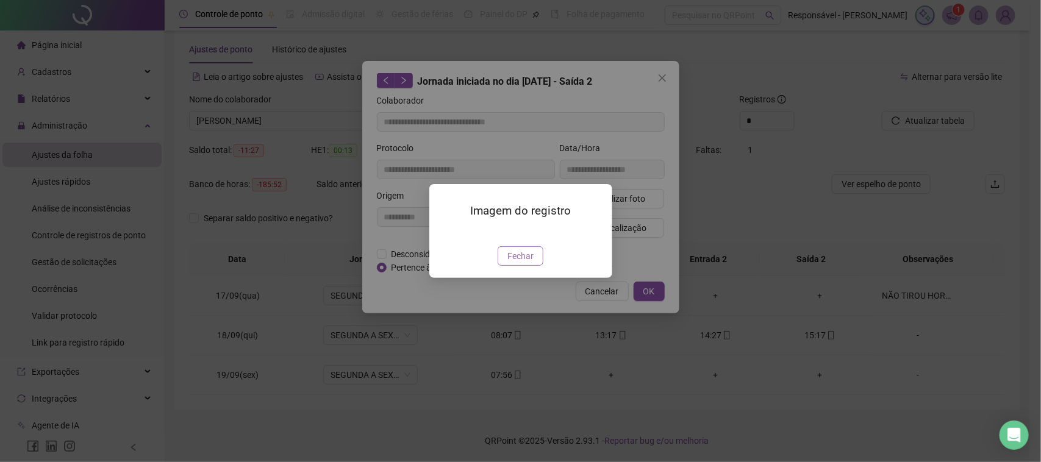
click at [522, 263] on span "Fechar" at bounding box center [520, 255] width 26 height 13
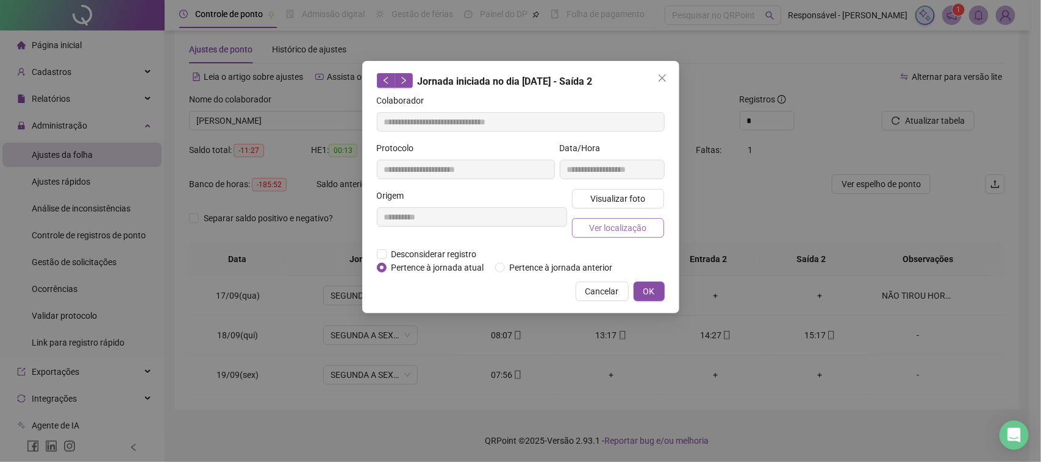
click at [623, 223] on span "Ver localização" at bounding box center [617, 227] width 57 height 13
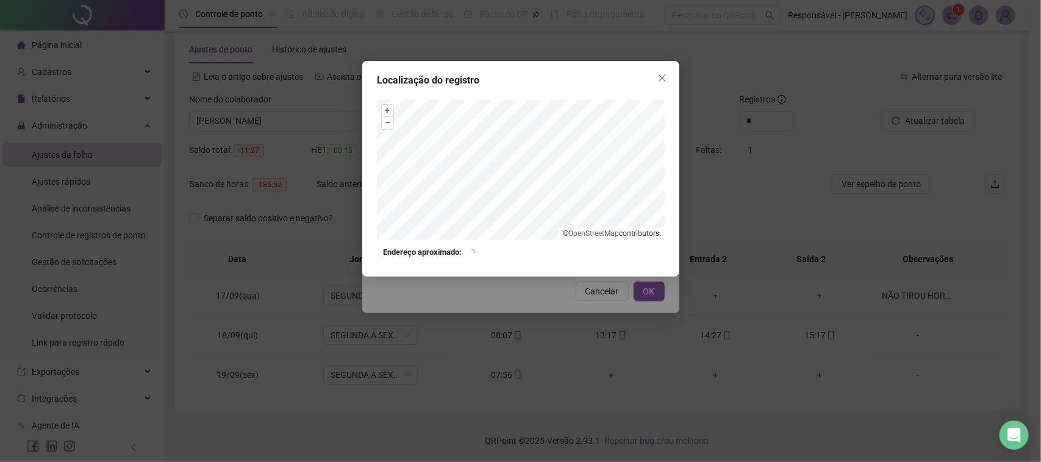
click at [563, 290] on div "Localização do registro + – ⇧ › © OpenStreetMap contributors. Endereço aproxima…" at bounding box center [520, 231] width 1041 height 462
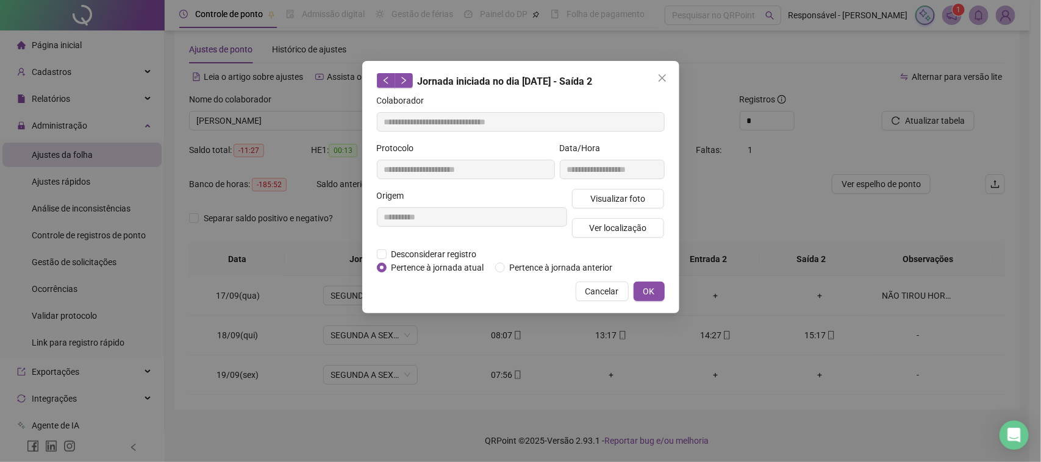
click at [608, 290] on span "Cancelar" at bounding box center [602, 291] width 34 height 13
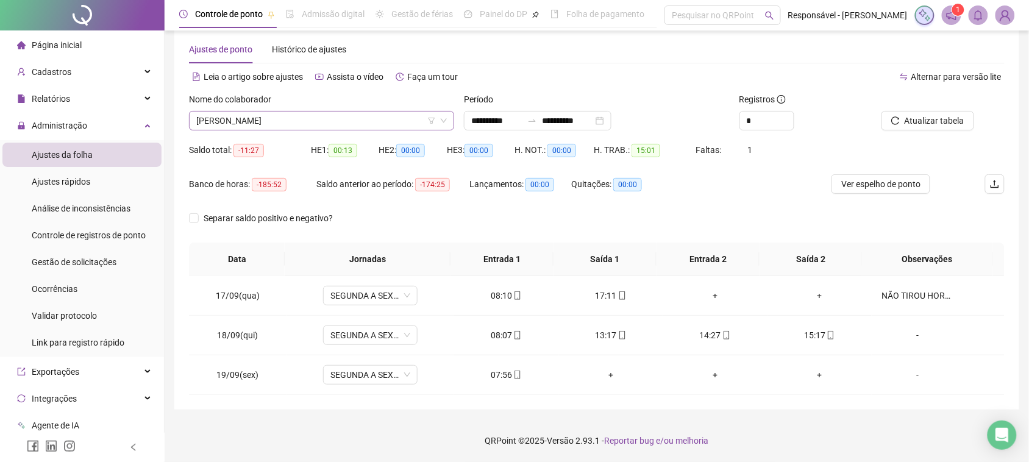
click at [313, 119] on span "[PERSON_NAME]" at bounding box center [321, 121] width 251 height 18
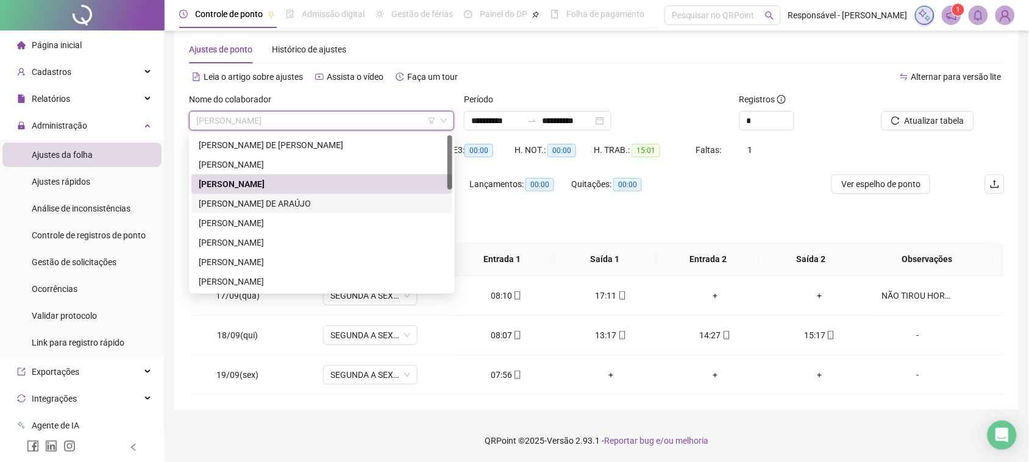
click at [277, 199] on div "[PERSON_NAME] DE ARAÚJO" at bounding box center [322, 203] width 246 height 13
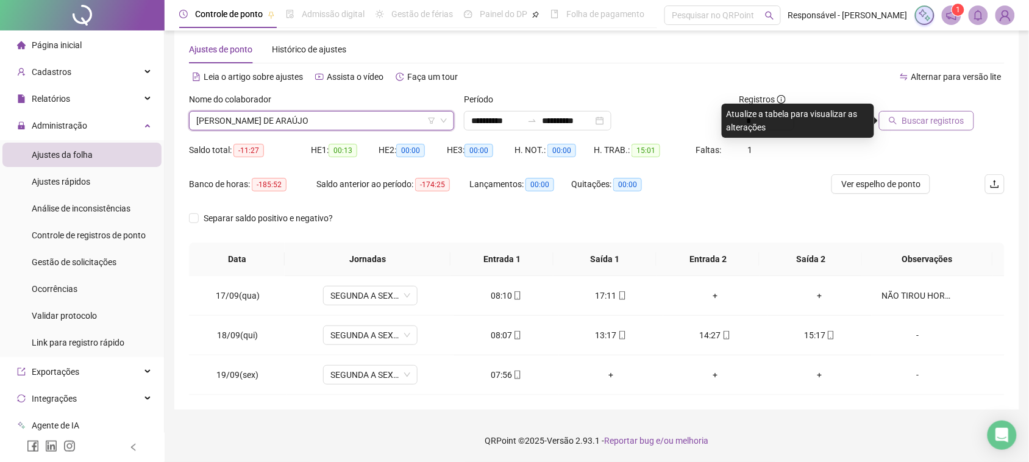
click at [897, 121] on icon "search" at bounding box center [893, 120] width 9 height 9
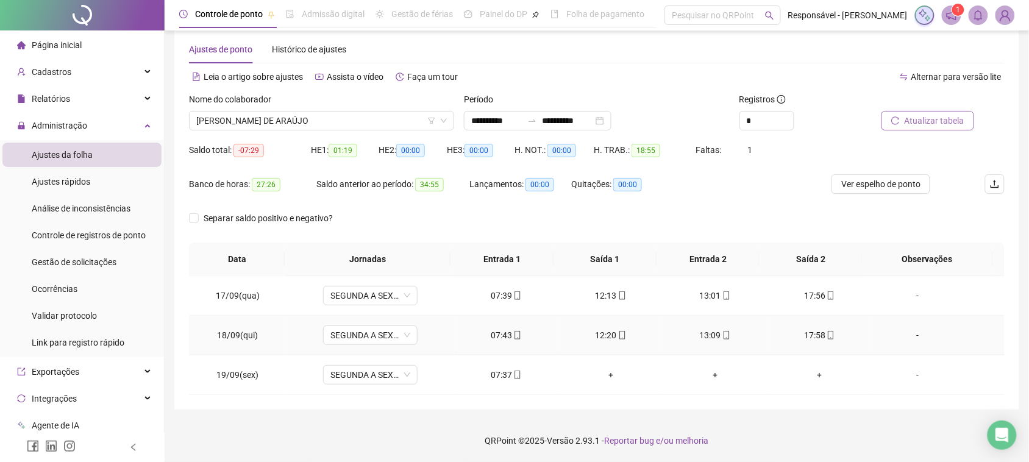
click at [497, 339] on div "07:43" at bounding box center [506, 335] width 85 height 13
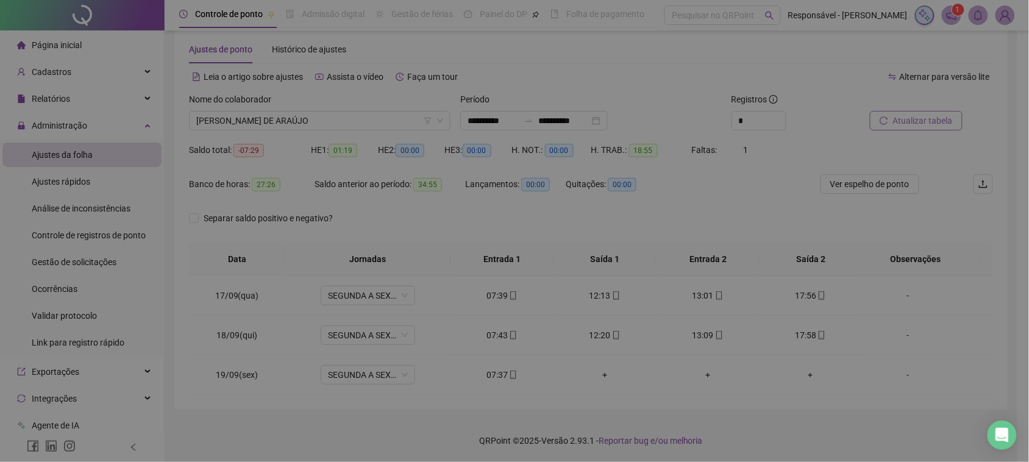
type input "**********"
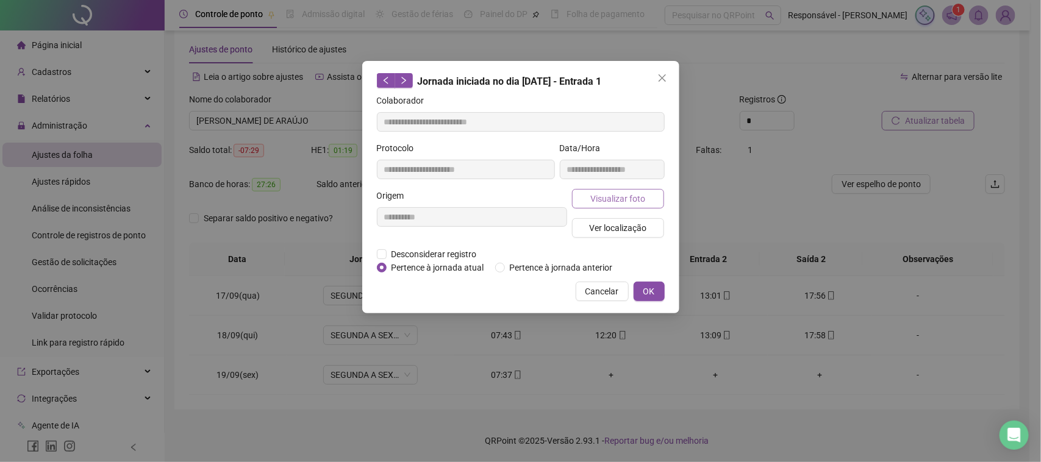
click at [620, 205] on button "Visualizar foto" at bounding box center [618, 199] width 93 height 20
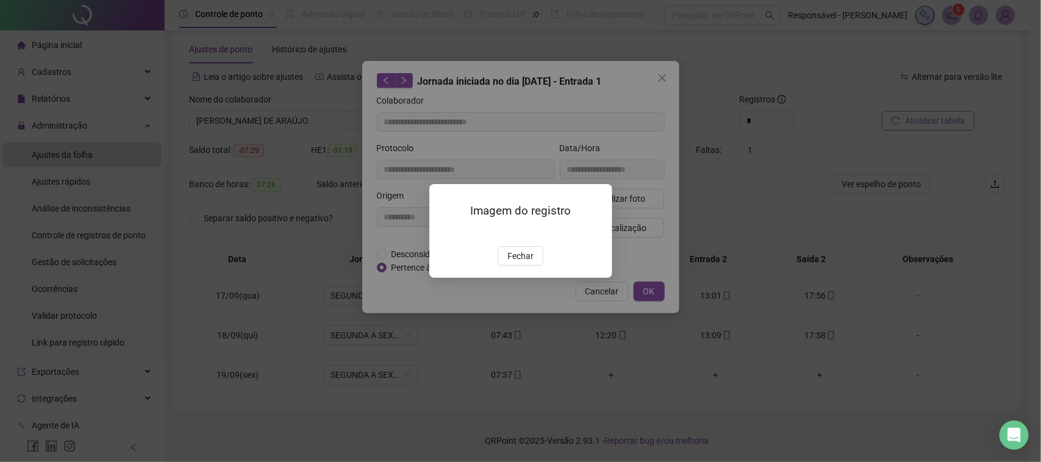
drag, startPoint x: 519, startPoint y: 322, endPoint x: 551, endPoint y: 293, distance: 43.1
click at [519, 263] on span "Fechar" at bounding box center [520, 255] width 26 height 13
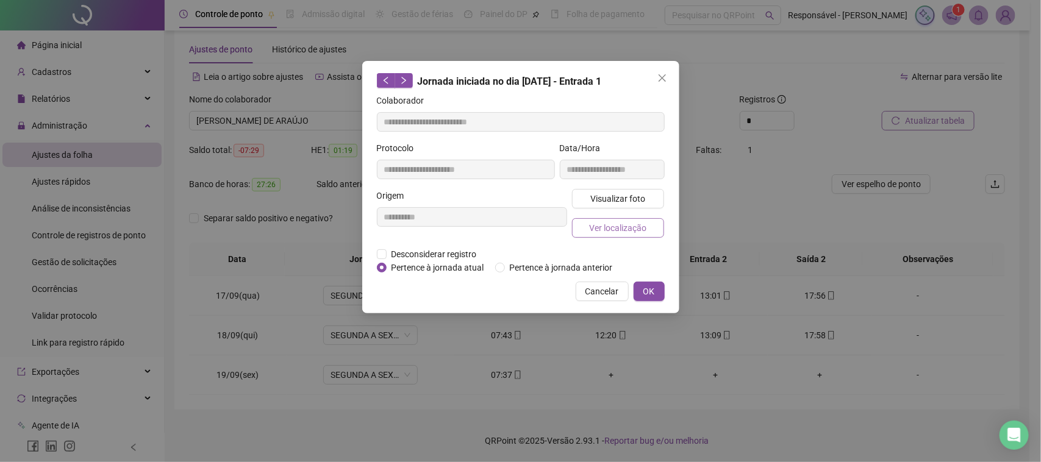
click at [640, 230] on span "Ver localização" at bounding box center [617, 227] width 57 height 13
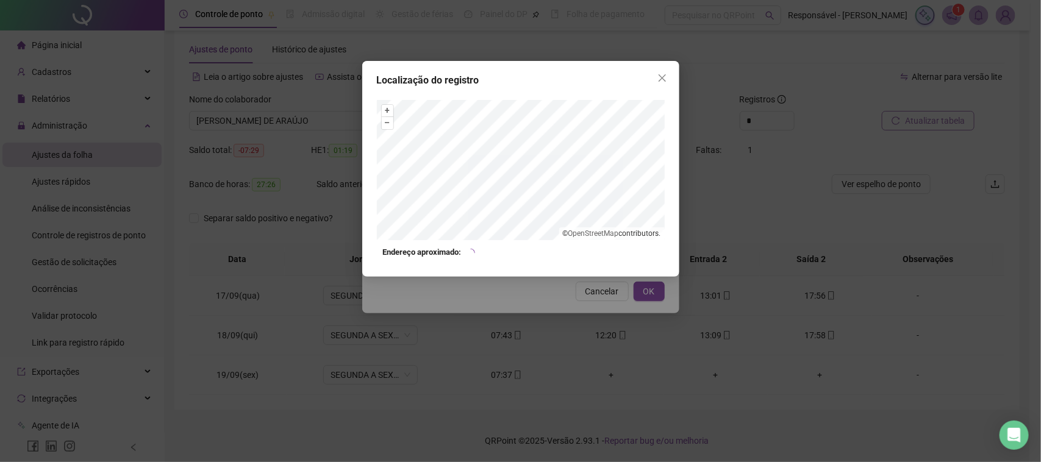
click at [605, 305] on div "Localização do registro + – ⇧ › © OpenStreetMap contributors. Endereço aproxima…" at bounding box center [520, 231] width 1041 height 462
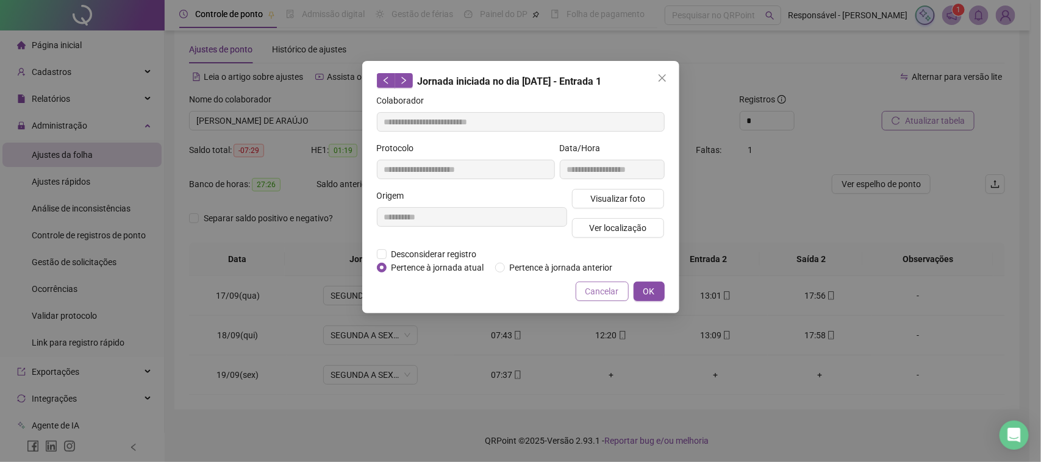
click at [604, 291] on span "Cancelar" at bounding box center [602, 291] width 34 height 13
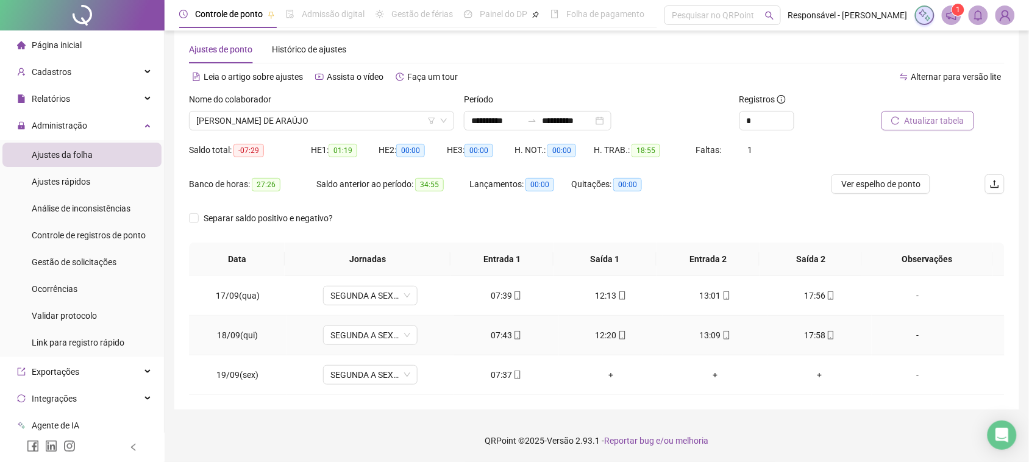
click at [604, 336] on div "12:20" at bounding box center [611, 335] width 85 height 13
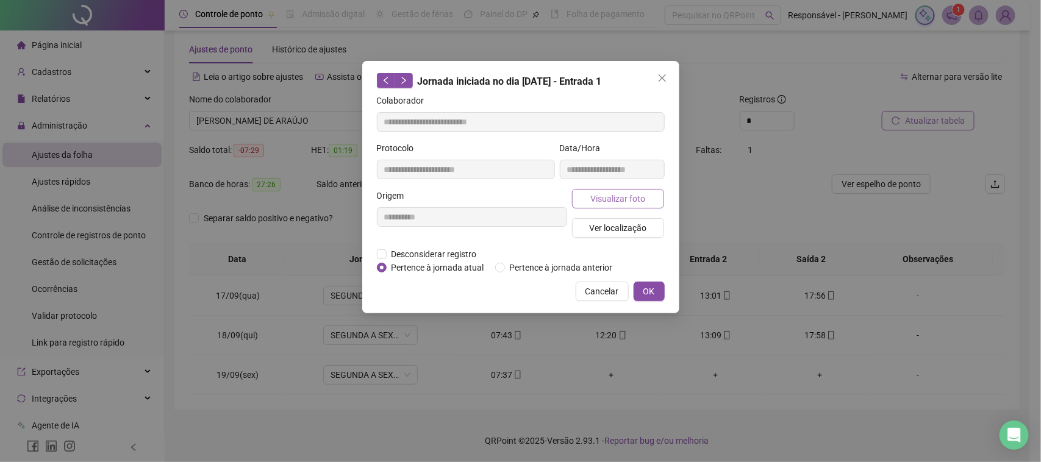
type input "**********"
click at [616, 199] on span "Visualizar foto" at bounding box center [617, 198] width 55 height 13
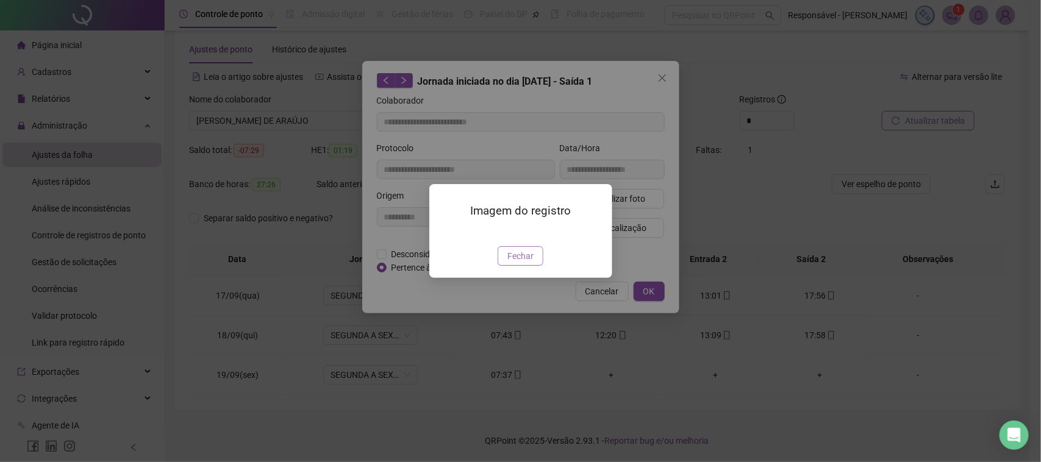
click at [529, 263] on span "Fechar" at bounding box center [520, 255] width 26 height 13
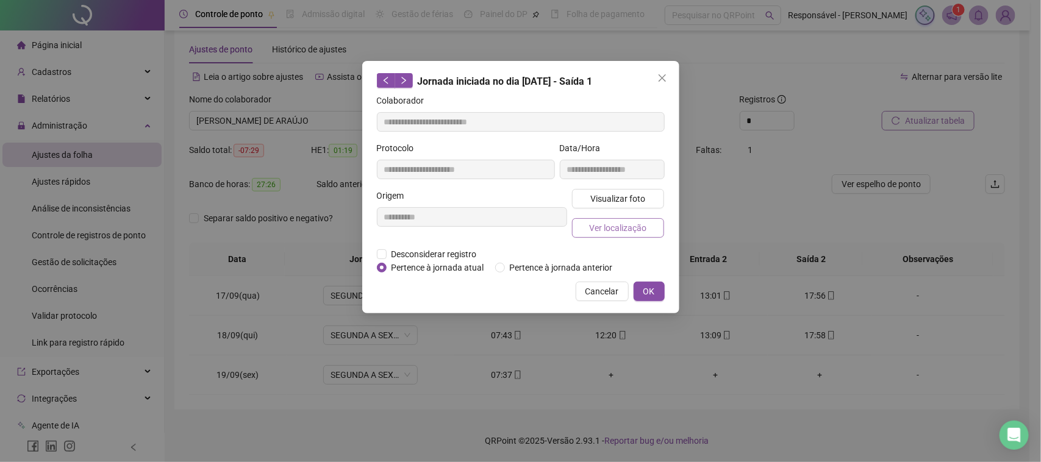
click at [635, 226] on span "Ver localização" at bounding box center [617, 227] width 57 height 13
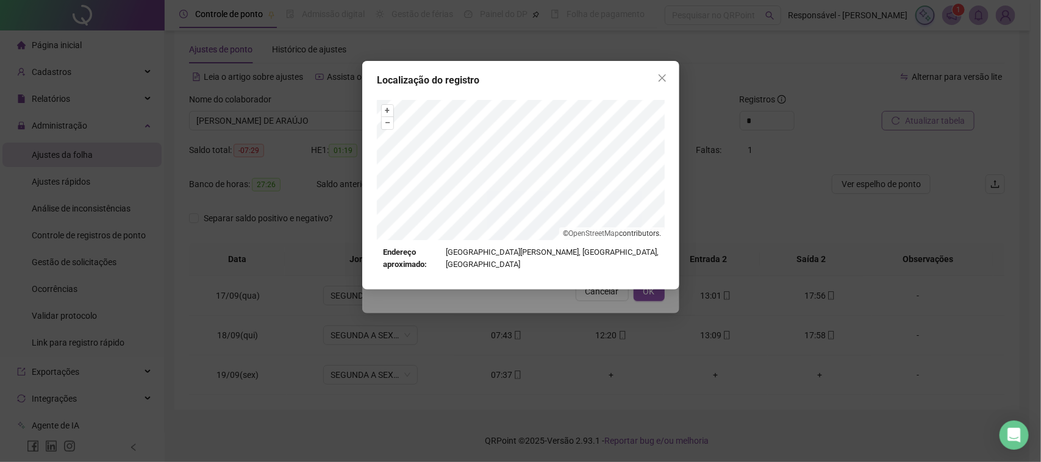
click at [546, 317] on div "Localização do registro + – ⇧ › © OpenStreetMap contributors. Endereço aproxima…" at bounding box center [520, 231] width 1041 height 462
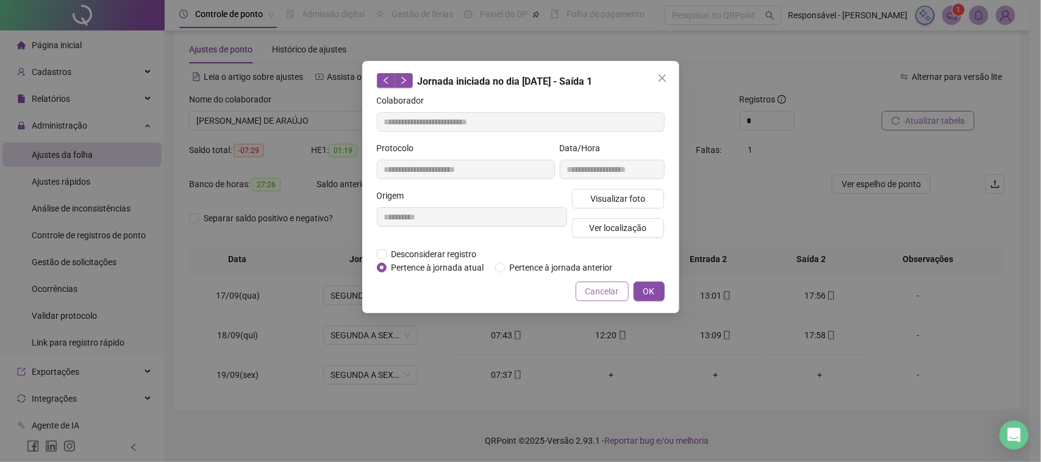
click at [591, 290] on span "Cancelar" at bounding box center [602, 291] width 34 height 13
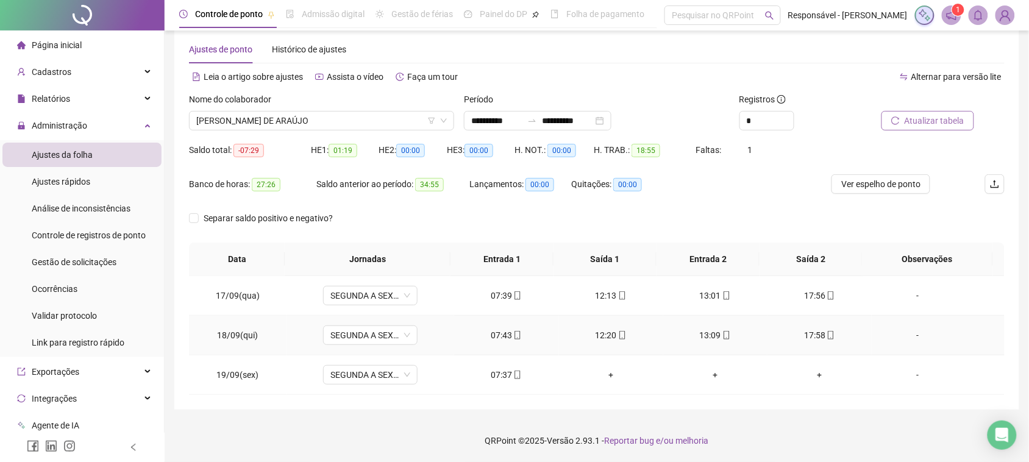
click at [699, 334] on div "13:09" at bounding box center [715, 335] width 85 height 13
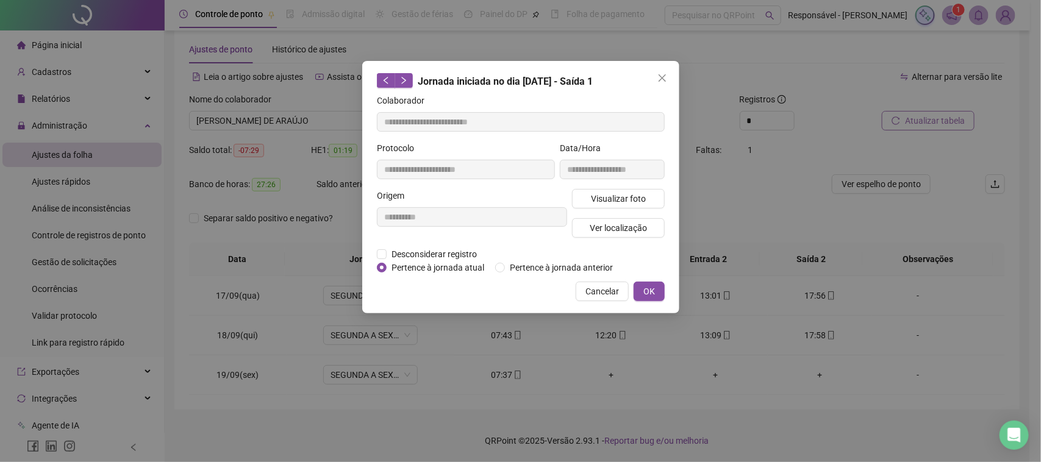
type input "**********"
click at [625, 201] on span "Visualizar foto" at bounding box center [617, 198] width 55 height 13
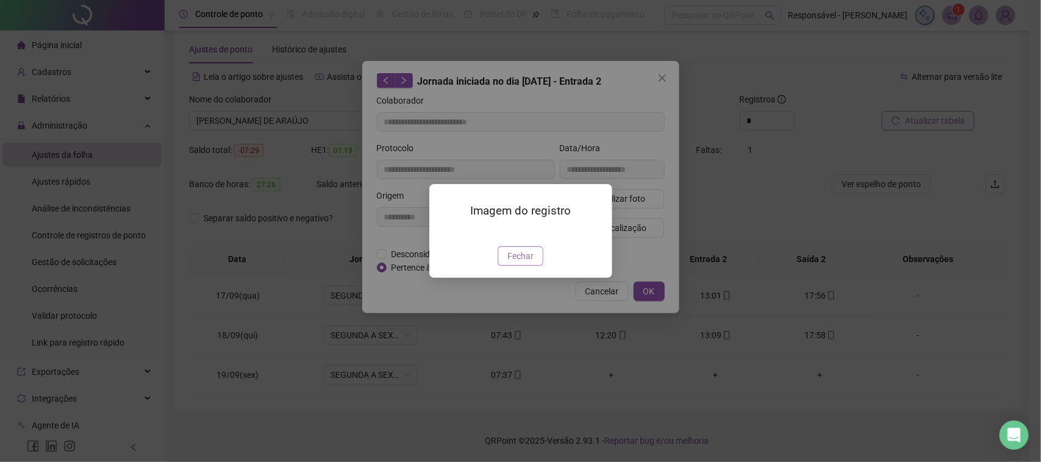
click at [518, 266] on button "Fechar" at bounding box center [520, 256] width 46 height 20
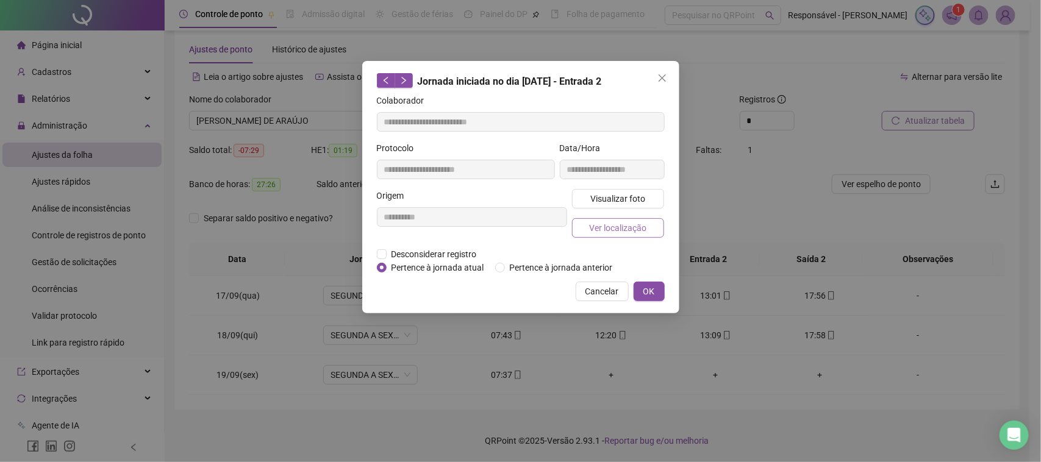
click at [640, 227] on span "Ver localização" at bounding box center [617, 227] width 57 height 13
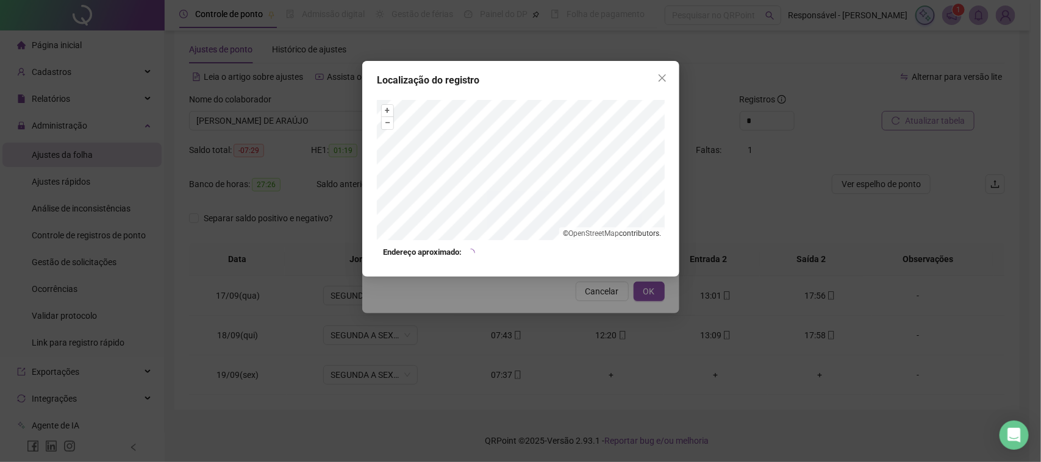
click at [596, 328] on div "Localização do registro + – ⇧ › © OpenStreetMap contributors. Endereço aproxima…" at bounding box center [520, 231] width 1041 height 462
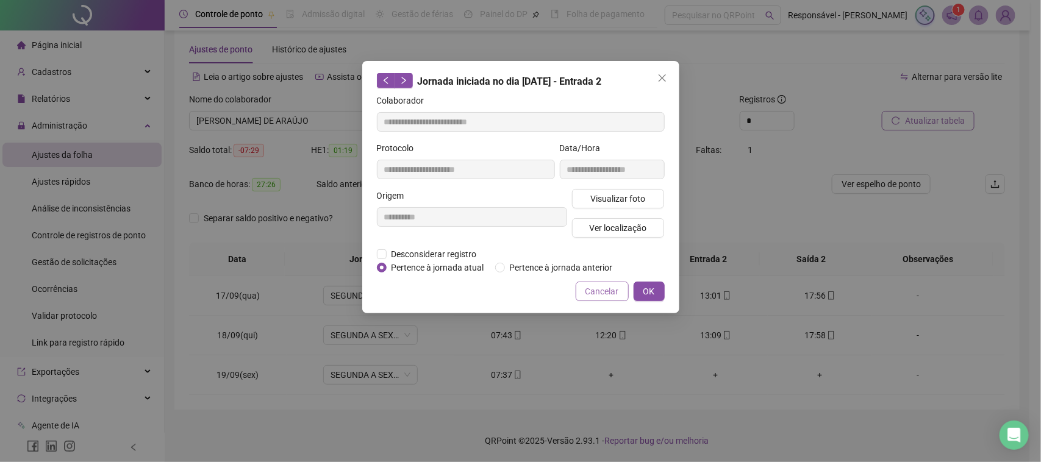
click at [607, 293] on span "Cancelar" at bounding box center [602, 291] width 34 height 13
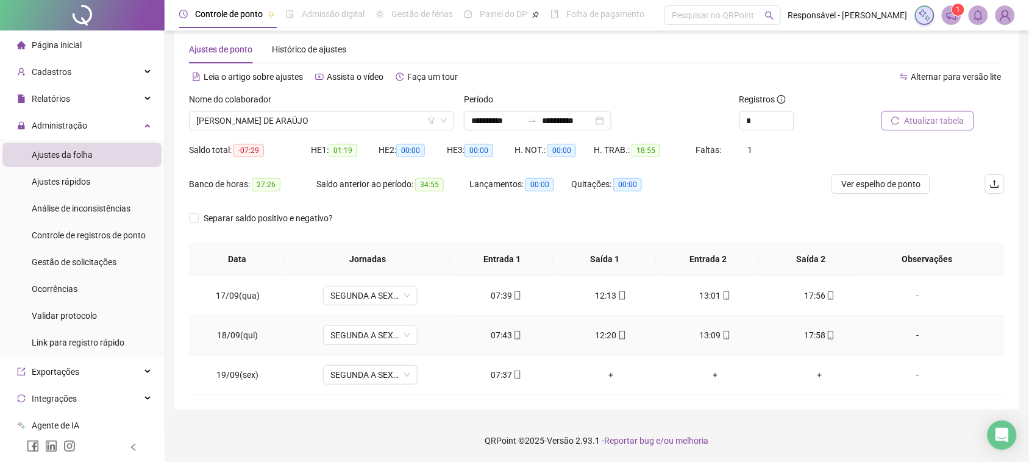
click at [807, 339] on div "17:58" at bounding box center [819, 335] width 85 height 13
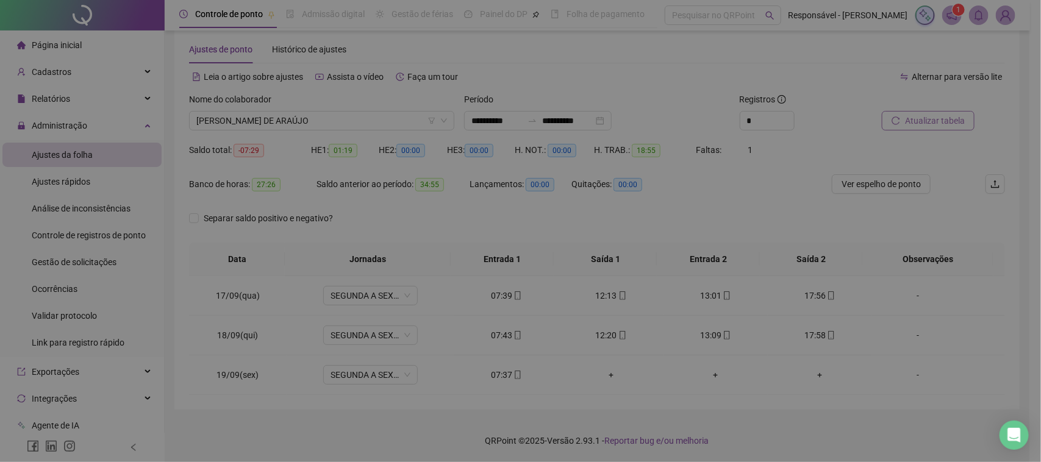
type input "**********"
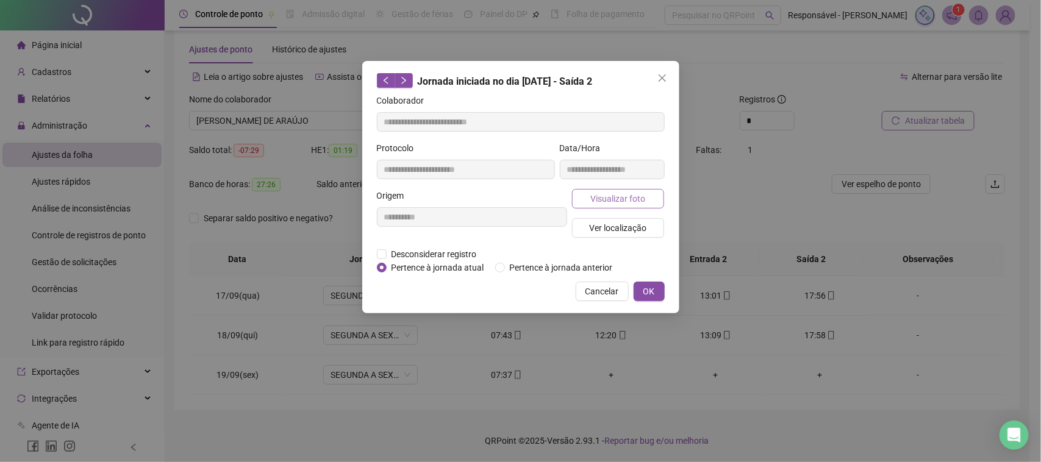
click at [641, 200] on span "Visualizar foto" at bounding box center [617, 198] width 55 height 13
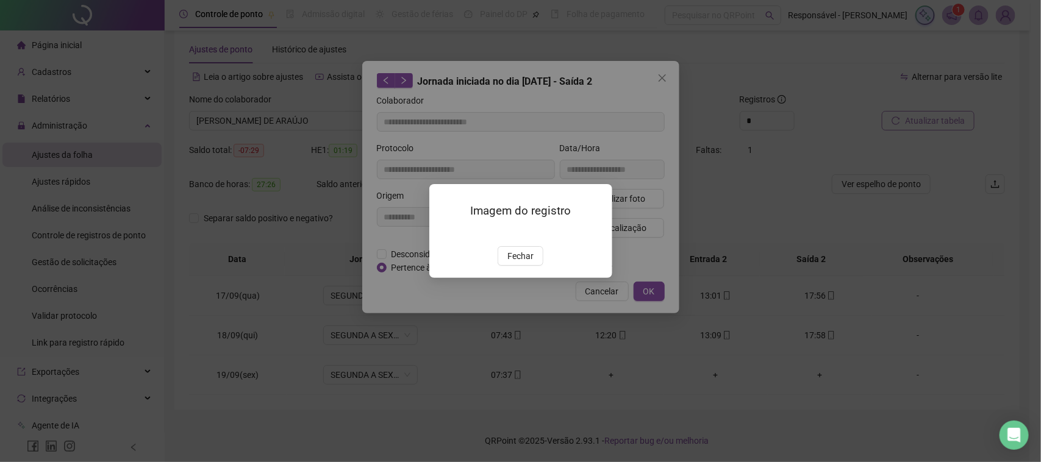
click at [544, 266] on div "Fechar" at bounding box center [521, 256] width 154 height 20
click at [526, 266] on button "Fechar" at bounding box center [520, 256] width 46 height 20
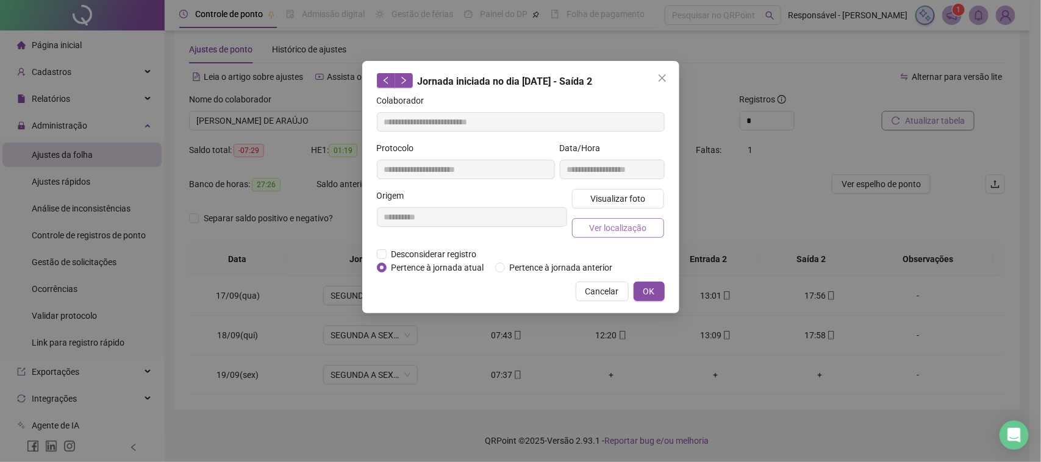
click at [623, 224] on span "Ver localização" at bounding box center [617, 227] width 57 height 13
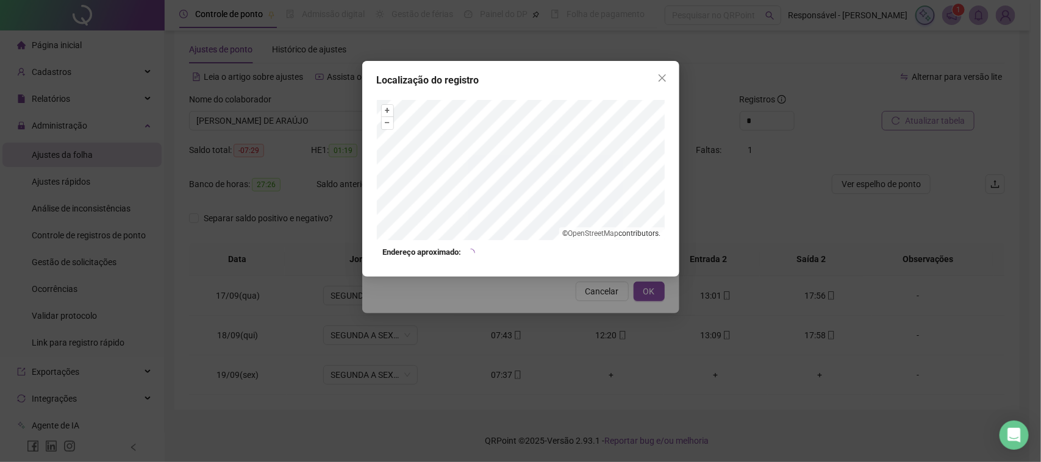
click at [558, 315] on div "Localização do registro + – ⇧ › © OpenStreetMap contributors. Endereço aproxima…" at bounding box center [520, 231] width 1041 height 462
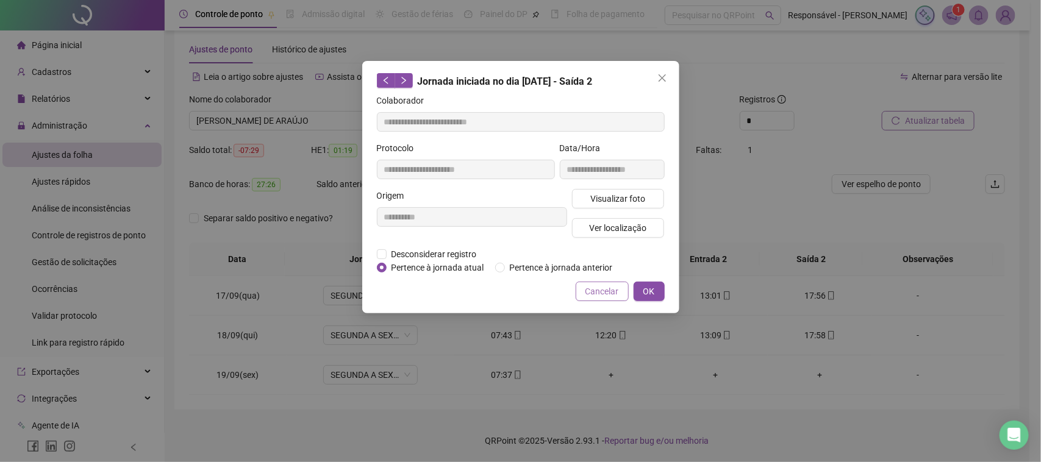
click at [593, 300] on button "Cancelar" at bounding box center [602, 292] width 53 height 20
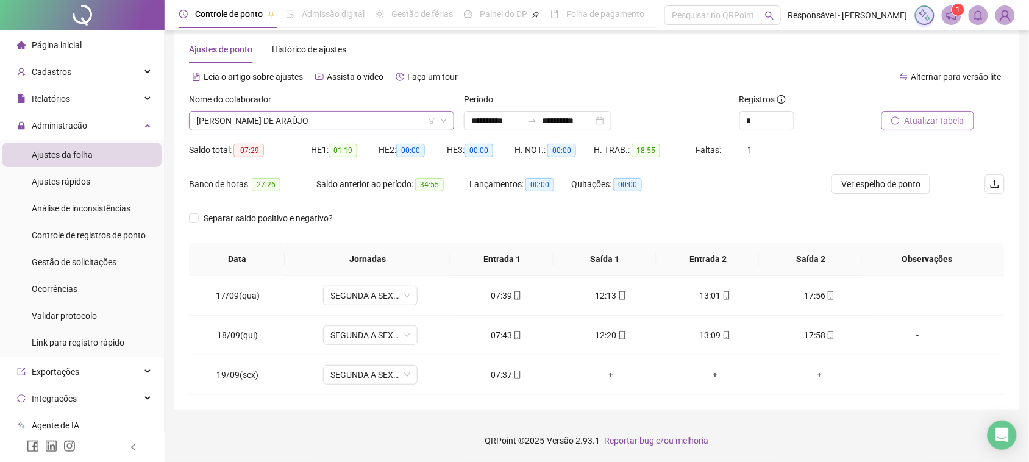
click at [360, 123] on span "[PERSON_NAME] DE ARAÚJO" at bounding box center [321, 121] width 251 height 18
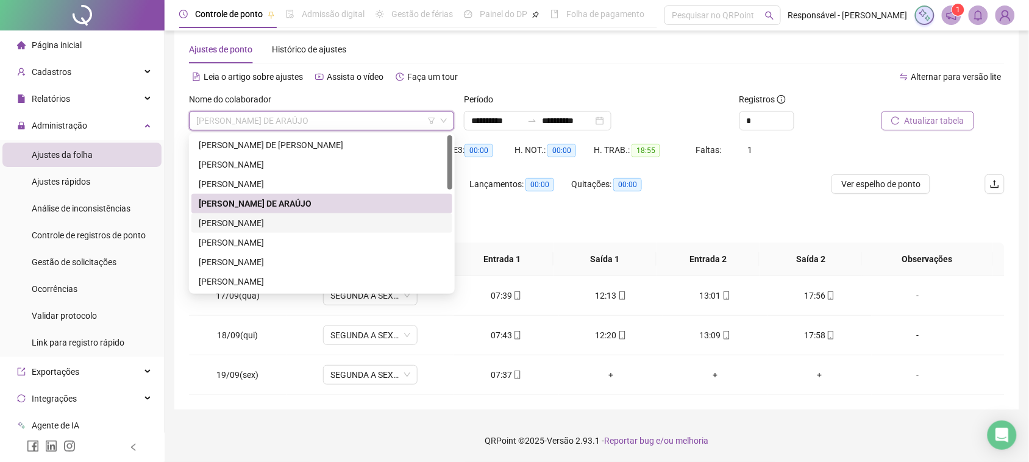
click at [301, 215] on div "[PERSON_NAME]" at bounding box center [321, 223] width 261 height 20
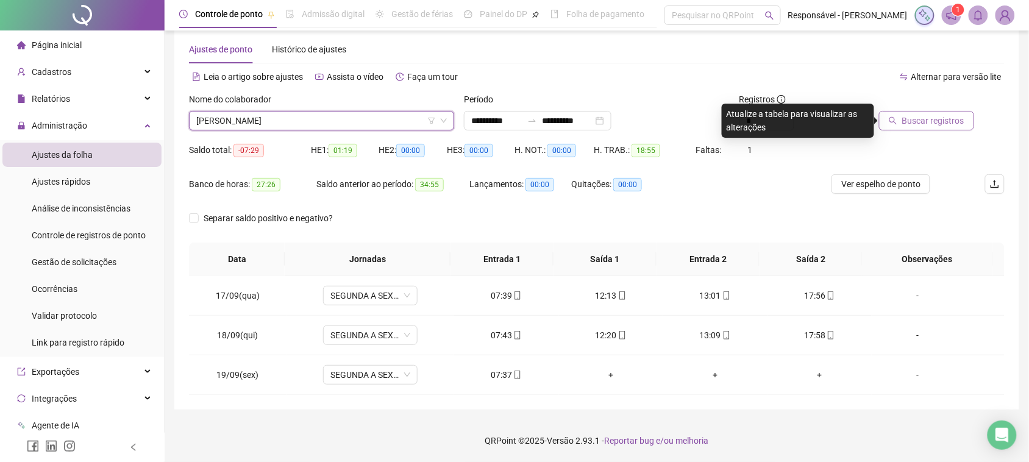
click at [913, 126] on span "Buscar registros" at bounding box center [933, 120] width 62 height 13
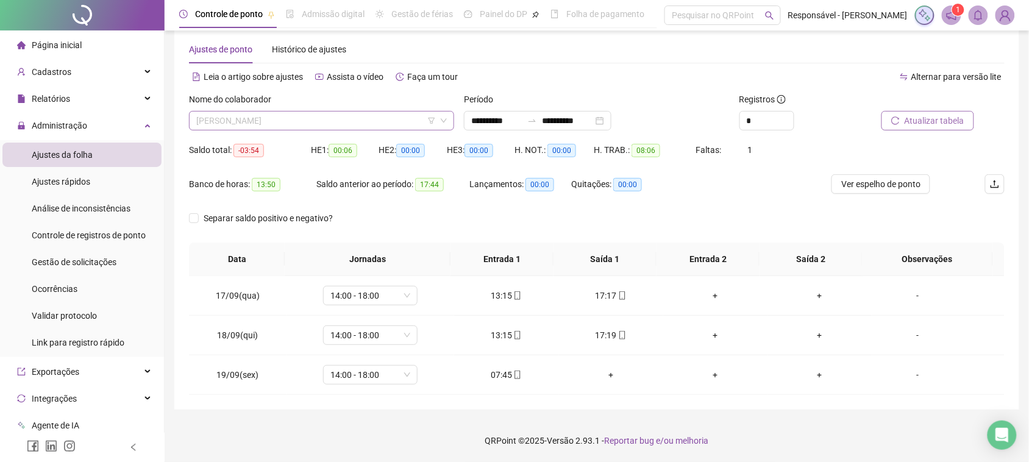
click at [375, 126] on span "[PERSON_NAME]" at bounding box center [321, 121] width 251 height 18
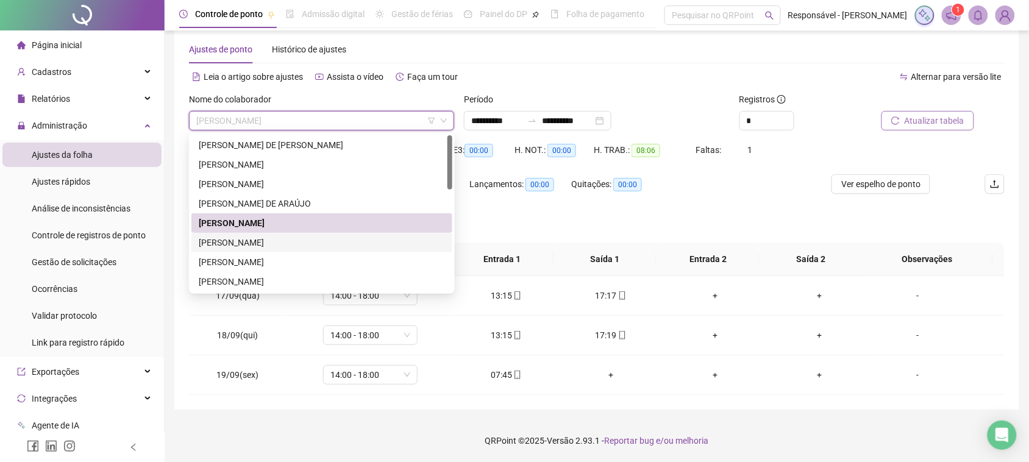
drag, startPoint x: 304, startPoint y: 241, endPoint x: 323, endPoint y: 235, distance: 20.4
click at [310, 240] on div "[PERSON_NAME]" at bounding box center [322, 242] width 246 height 13
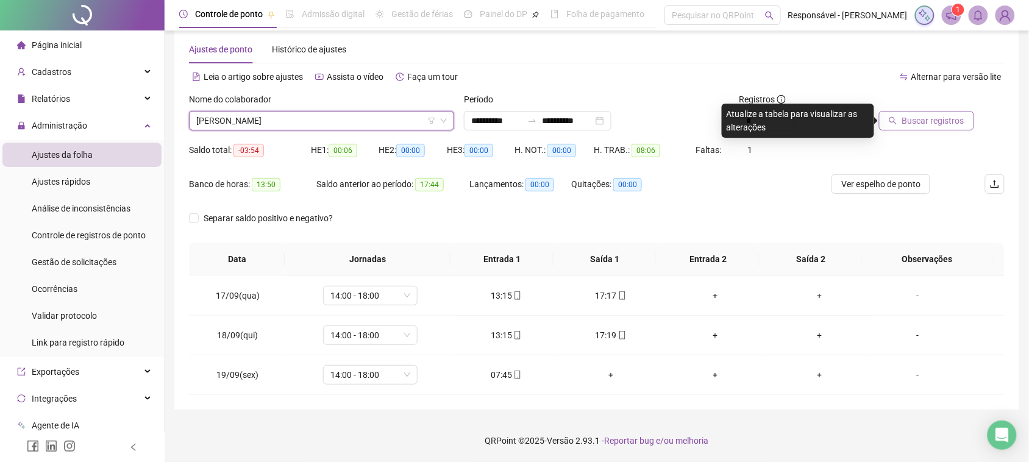
click at [900, 111] on button "Buscar registros" at bounding box center [926, 121] width 95 height 20
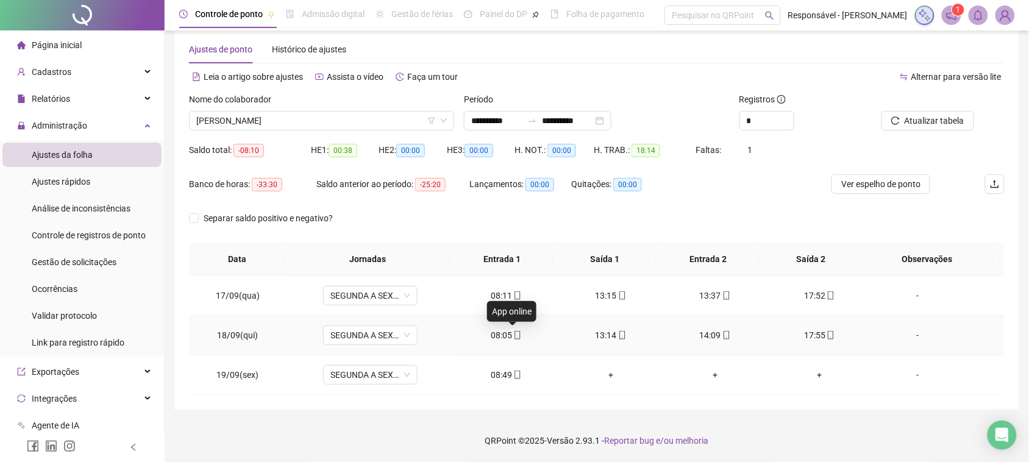
click at [515, 339] on icon "mobile" at bounding box center [517, 335] width 5 height 9
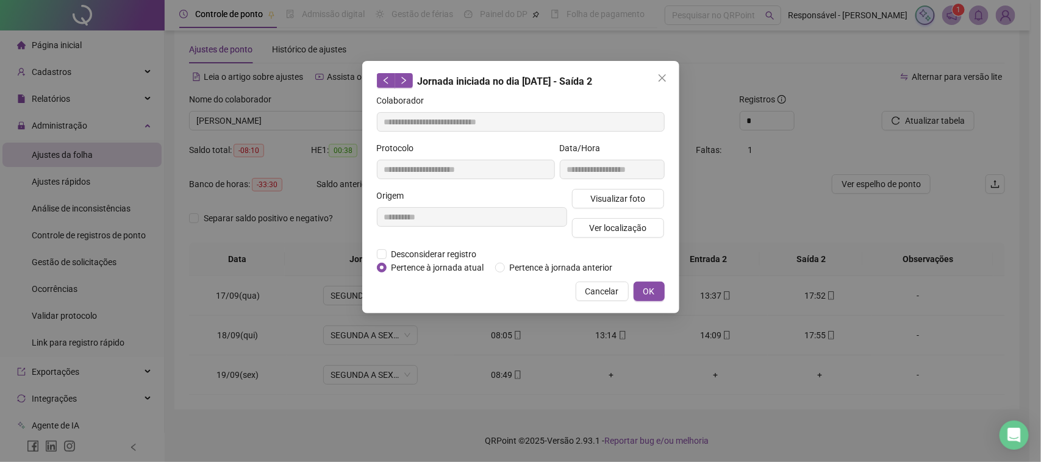
type input "**********"
click at [601, 209] on div "Visualizar foto Ver localização" at bounding box center [618, 218] width 98 height 59
click at [610, 204] on span "Visualizar foto" at bounding box center [617, 198] width 55 height 13
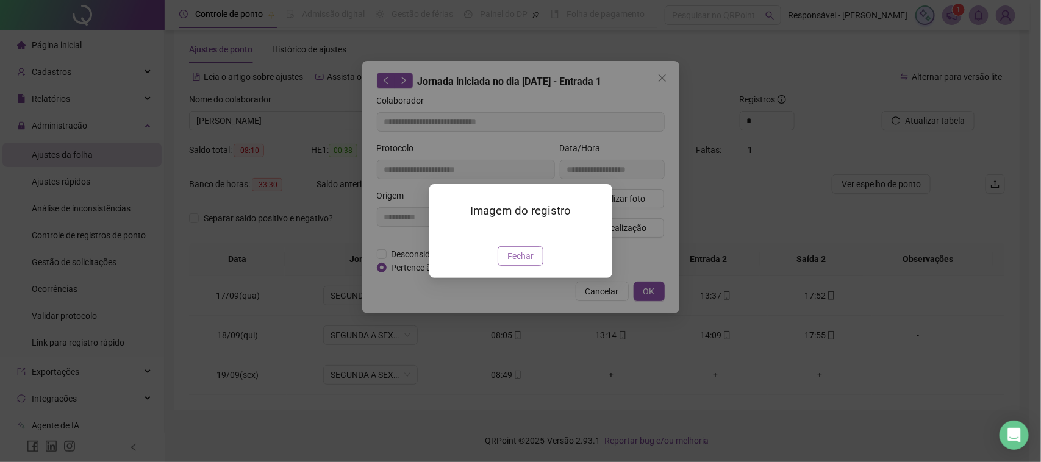
click at [522, 263] on span "Fechar" at bounding box center [520, 255] width 26 height 13
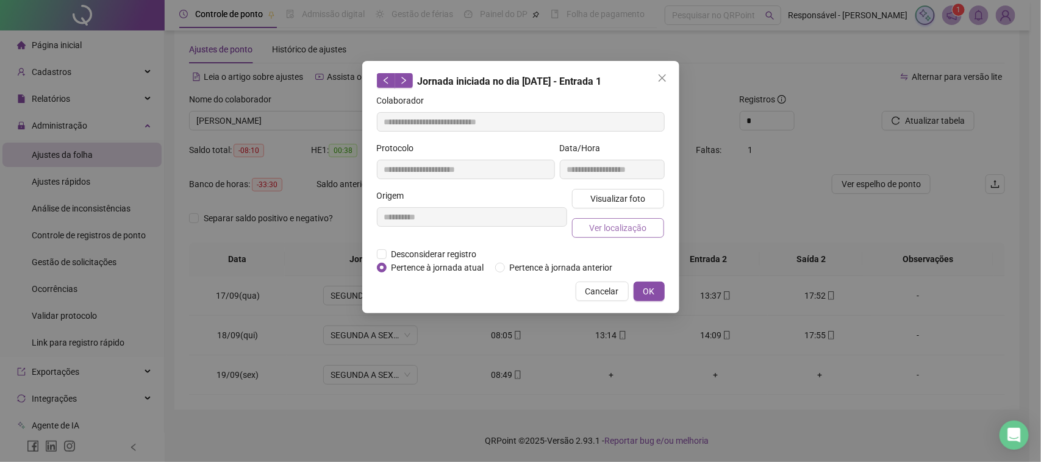
click at [618, 232] on span "Ver localização" at bounding box center [617, 227] width 57 height 13
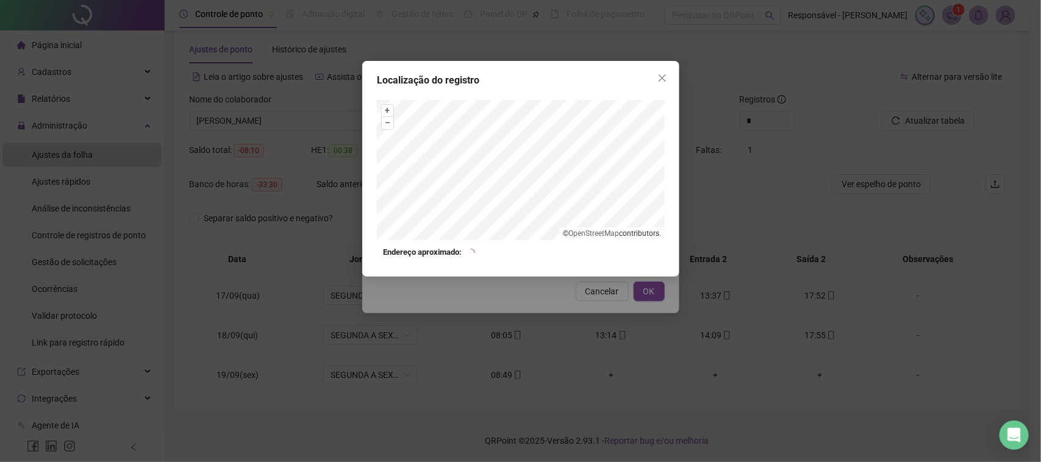
click at [590, 296] on div "Localização do registro + – ⇧ › © OpenStreetMap contributors. Endereço aproxima…" at bounding box center [520, 231] width 1041 height 462
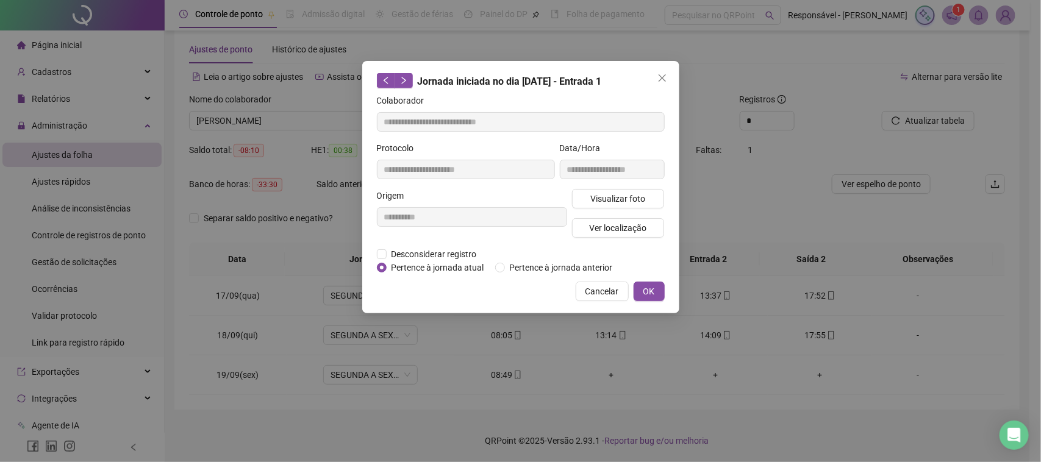
click at [601, 287] on span "Cancelar" at bounding box center [602, 291] width 34 height 13
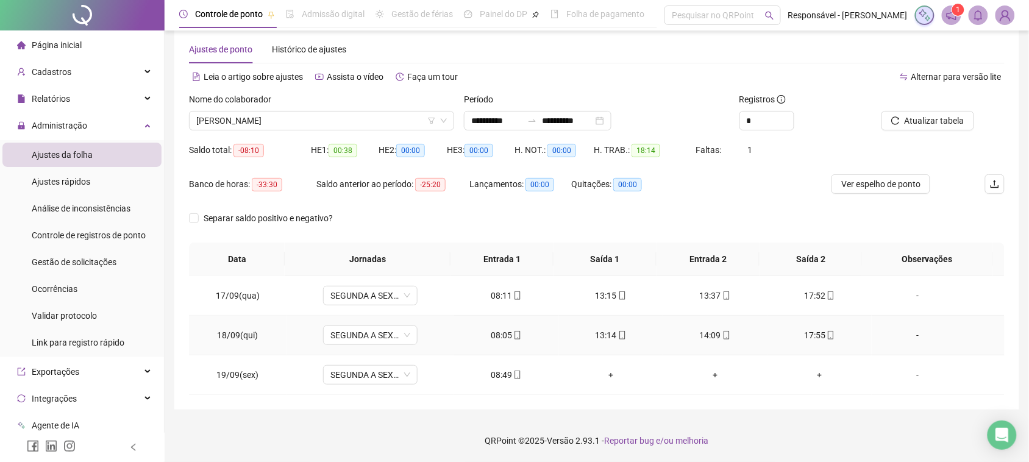
click at [601, 338] on div "13:14" at bounding box center [611, 335] width 85 height 13
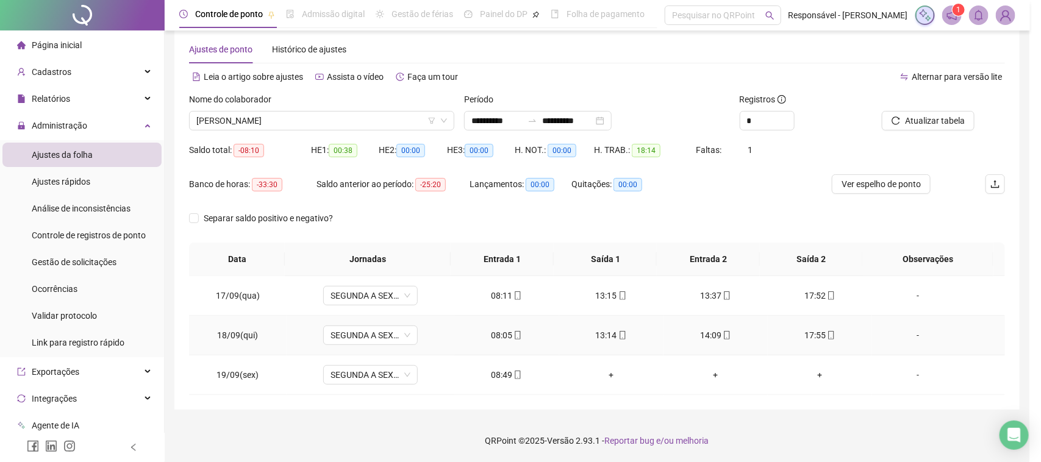
type input "**********"
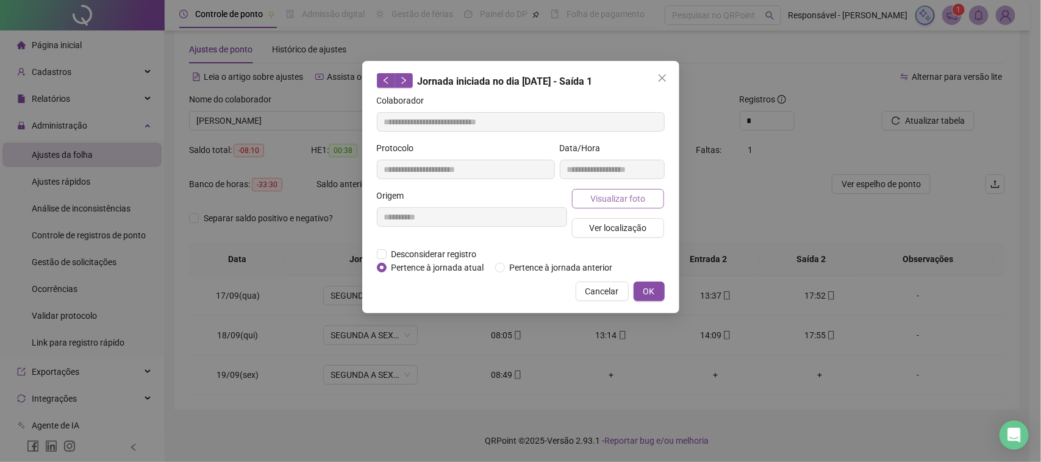
click at [610, 197] on span "Visualizar foto" at bounding box center [617, 198] width 55 height 13
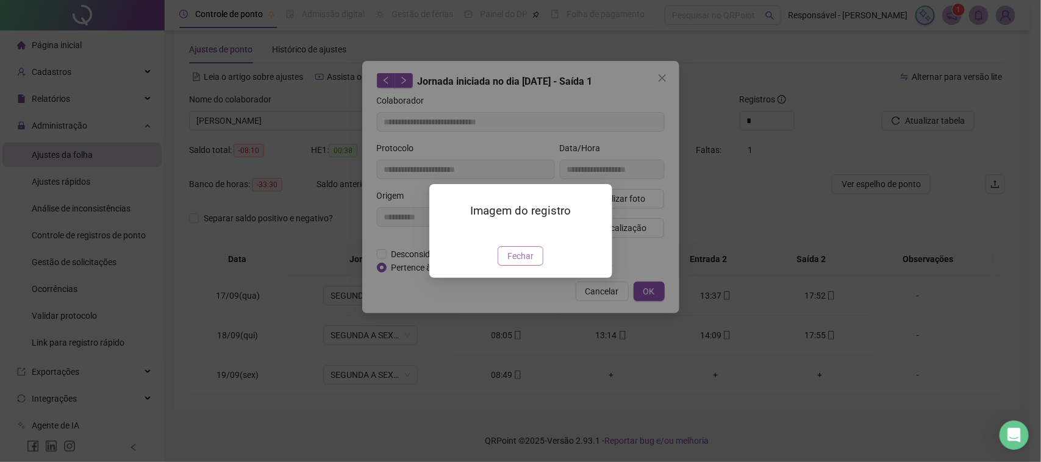
click at [512, 263] on span "Fechar" at bounding box center [520, 255] width 26 height 13
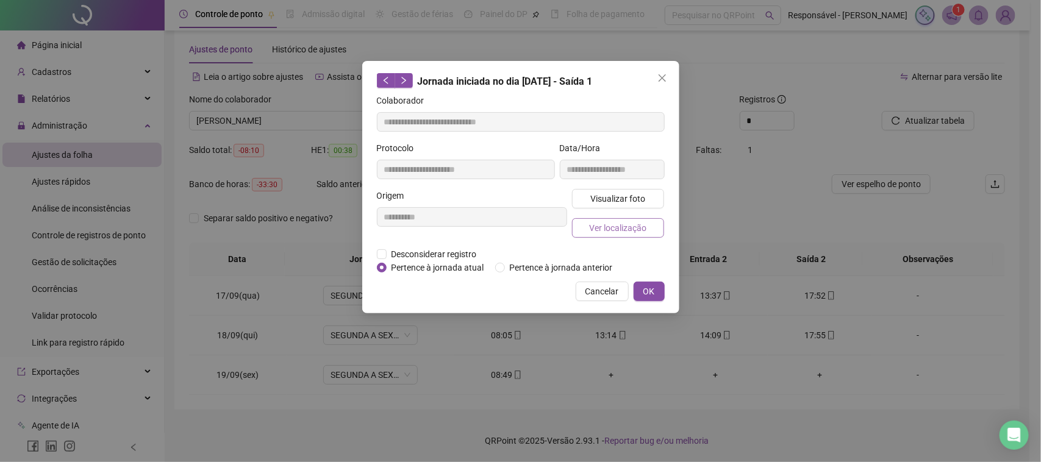
click at [616, 223] on span "Ver localização" at bounding box center [617, 227] width 57 height 13
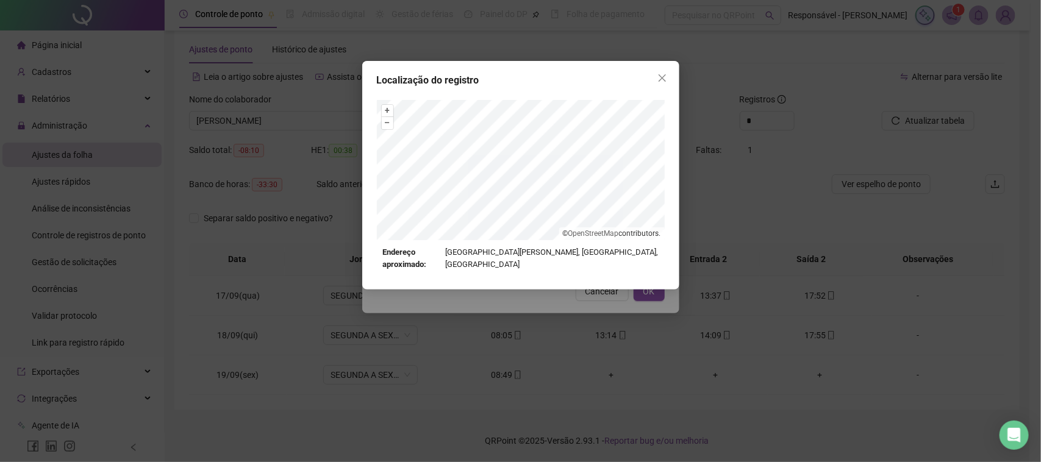
click at [574, 338] on div "Localização do registro + – ⇧ › © OpenStreetMap contributors. Endereço aproxima…" at bounding box center [520, 231] width 1041 height 462
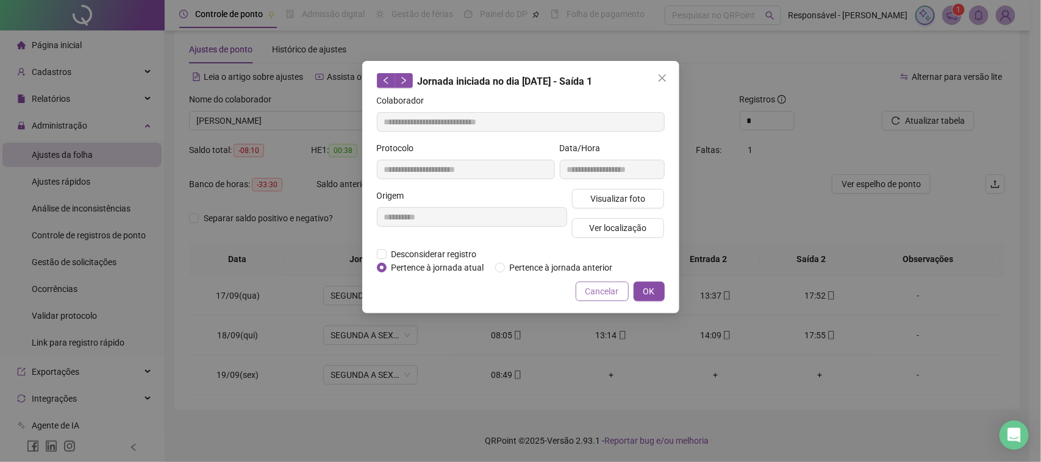
click at [610, 300] on button "Cancelar" at bounding box center [602, 292] width 53 height 20
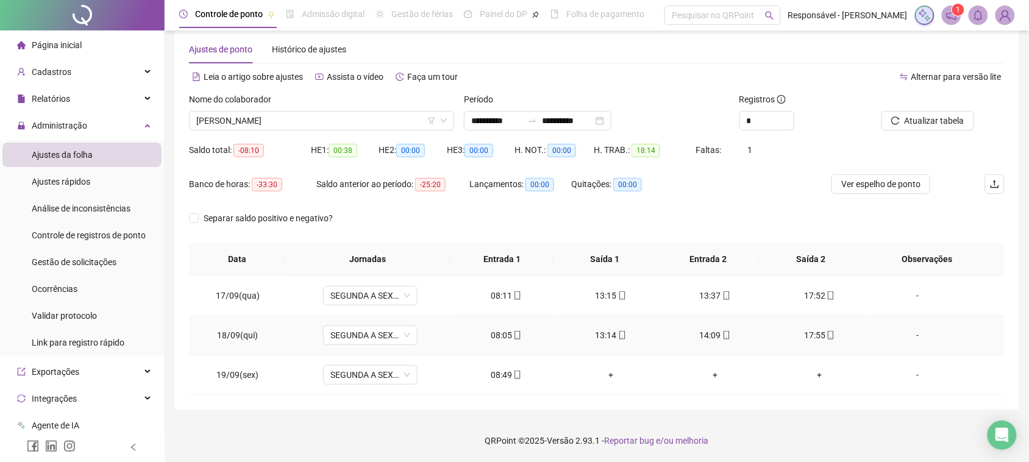
click at [702, 337] on div "14:09" at bounding box center [715, 335] width 85 height 13
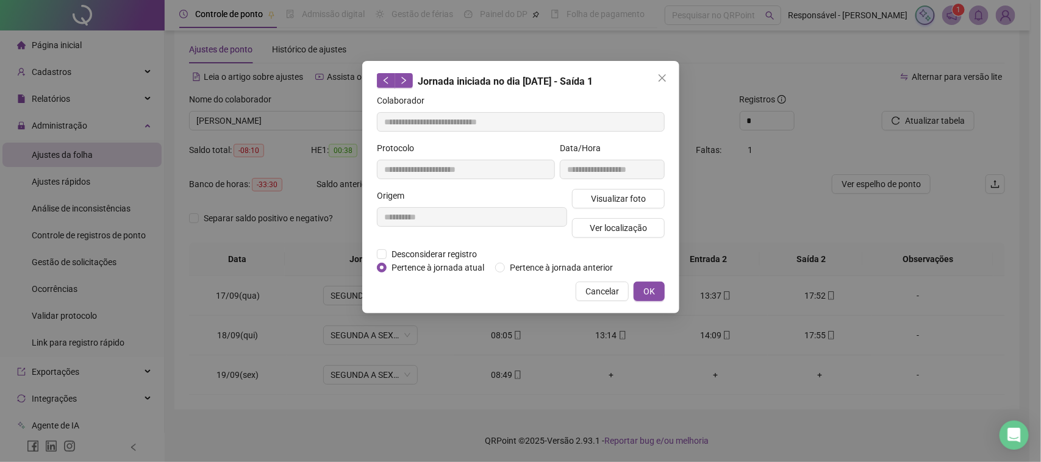
type input "**********"
click at [625, 199] on span "Visualizar foto" at bounding box center [617, 198] width 55 height 13
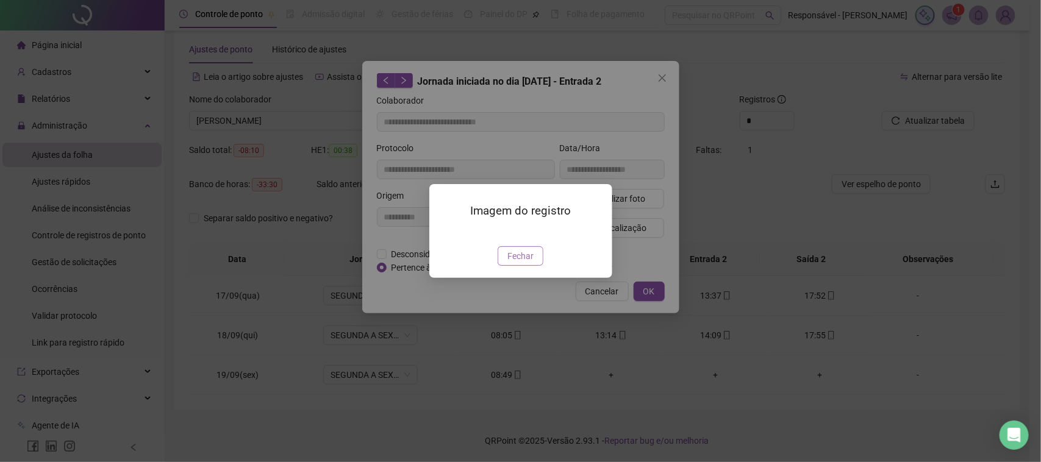
click at [532, 263] on span "Fechar" at bounding box center [520, 255] width 26 height 13
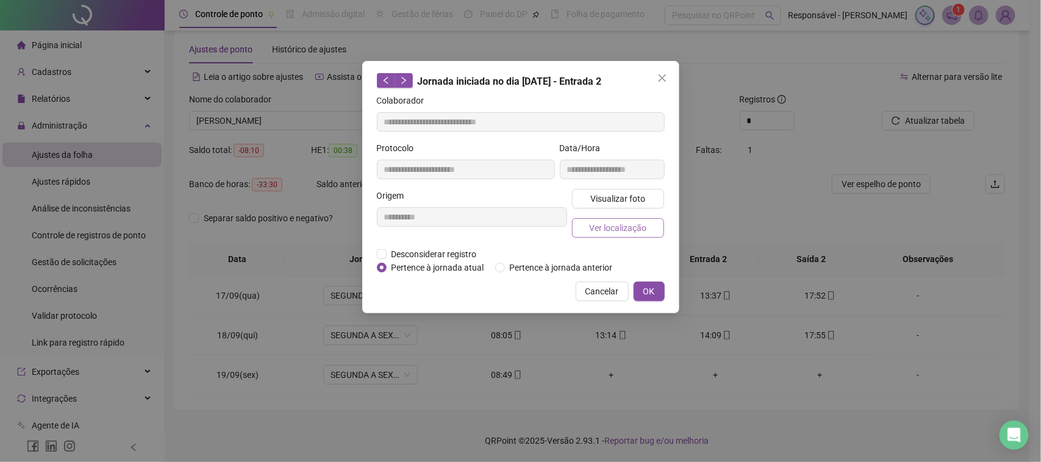
click at [641, 236] on button "Ver localização" at bounding box center [618, 228] width 93 height 20
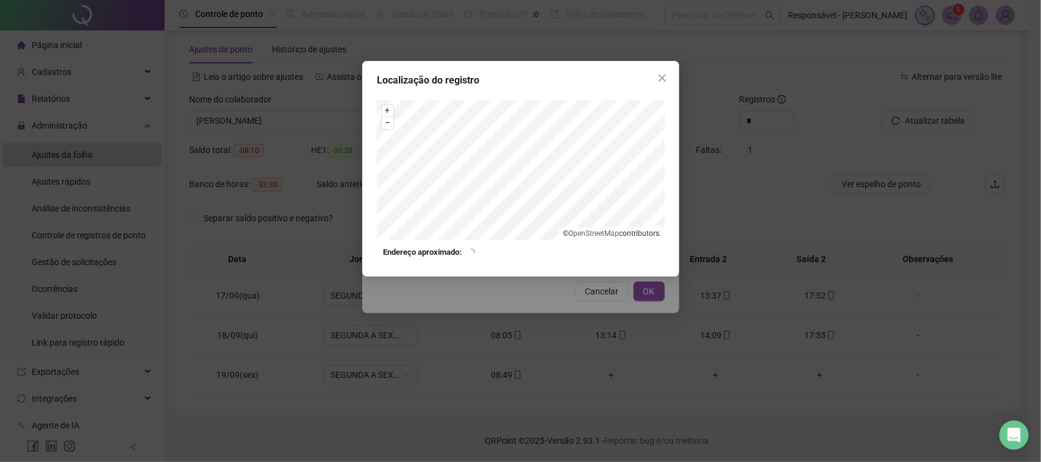
click at [576, 288] on div "Localização do registro + – ⇧ › © OpenStreetMap contributors. Endereço aproxima…" at bounding box center [520, 231] width 1041 height 462
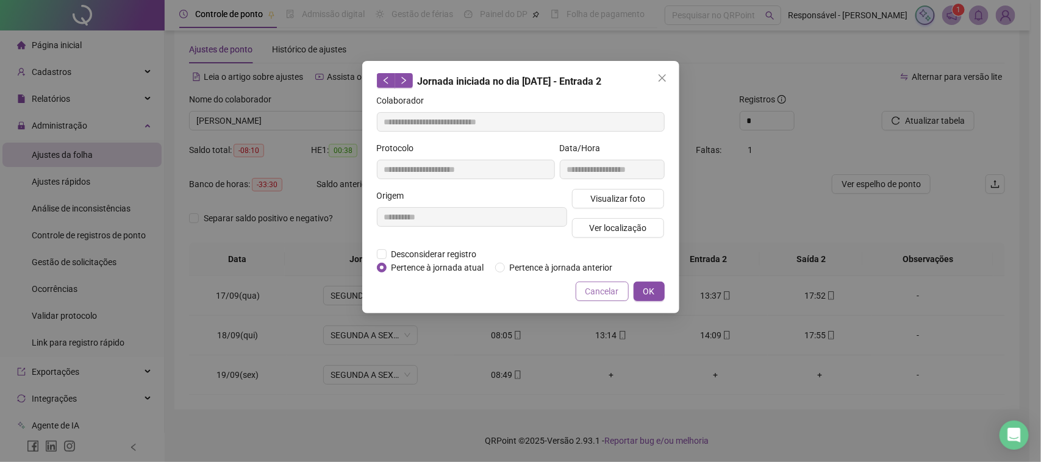
click at [587, 288] on span "Cancelar" at bounding box center [602, 291] width 34 height 13
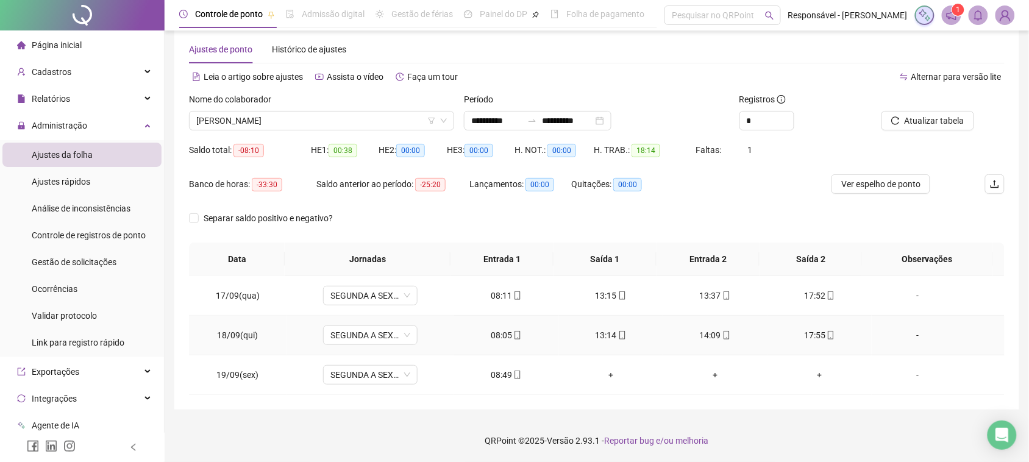
click at [622, 340] on div "13:14" at bounding box center [611, 335] width 85 height 13
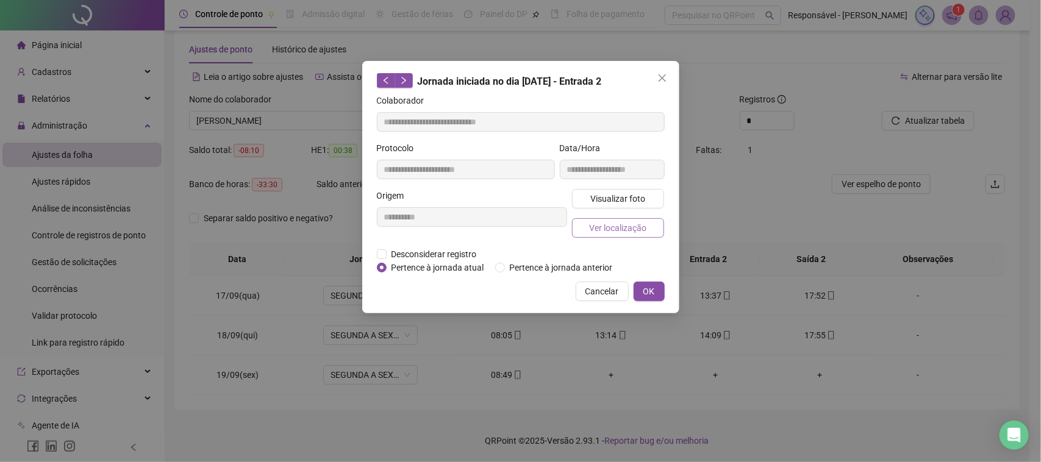
type input "**********"
click at [646, 223] on button "Ver localização" at bounding box center [618, 228] width 93 height 20
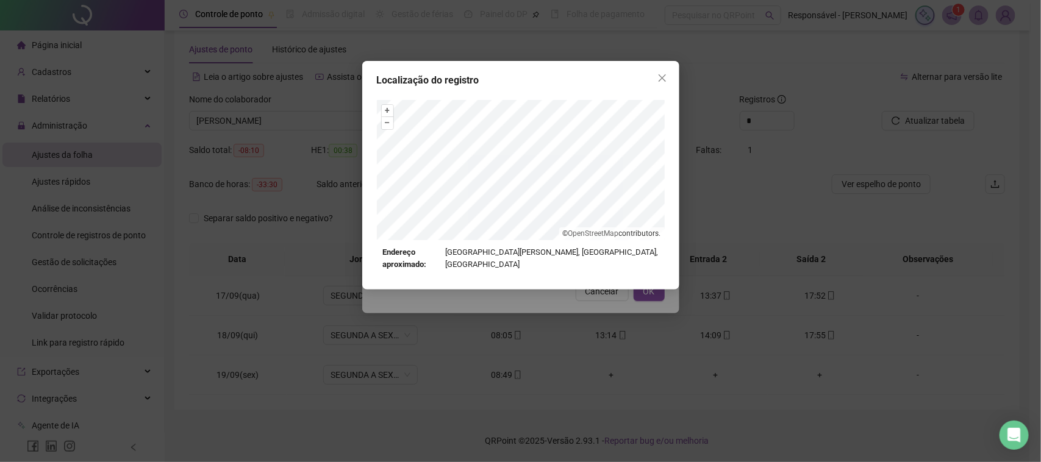
click at [583, 288] on div "Localização do registro + – ⇧ › © OpenStreetMap contributors. Endereço aproxima…" at bounding box center [520, 231] width 1041 height 462
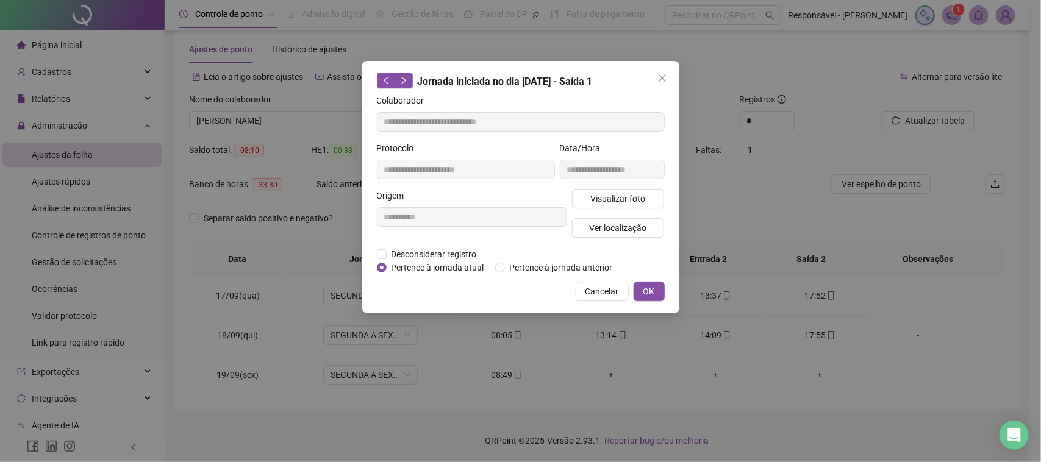
click at [611, 288] on span "Cancelar" at bounding box center [602, 291] width 34 height 13
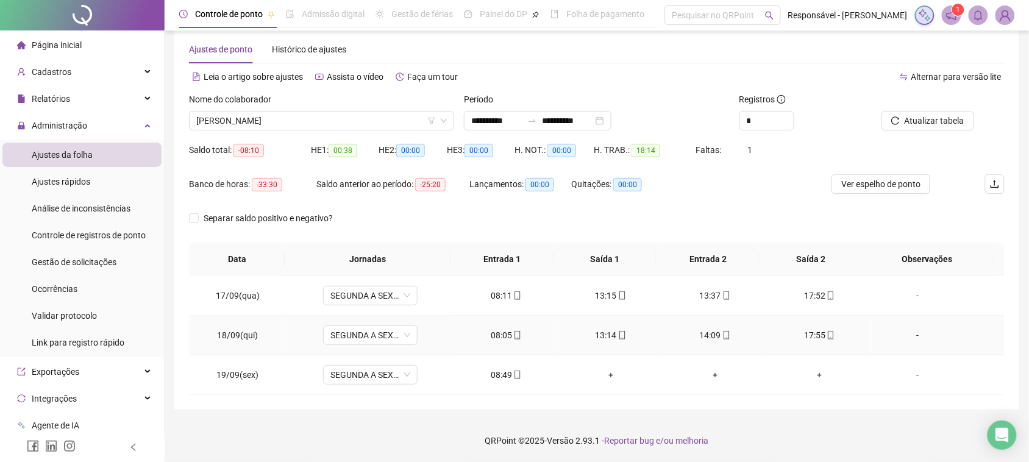
click at [796, 337] on div "17:55" at bounding box center [819, 335] width 85 height 13
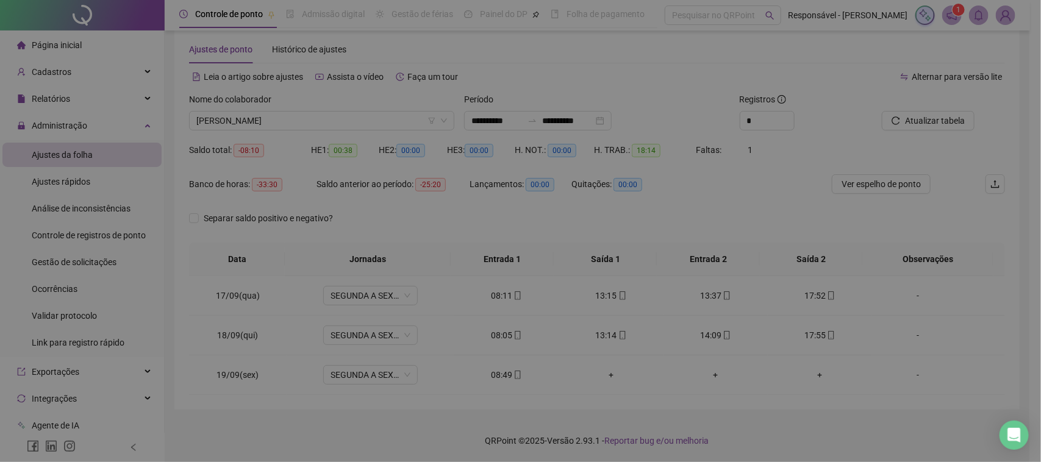
type input "**********"
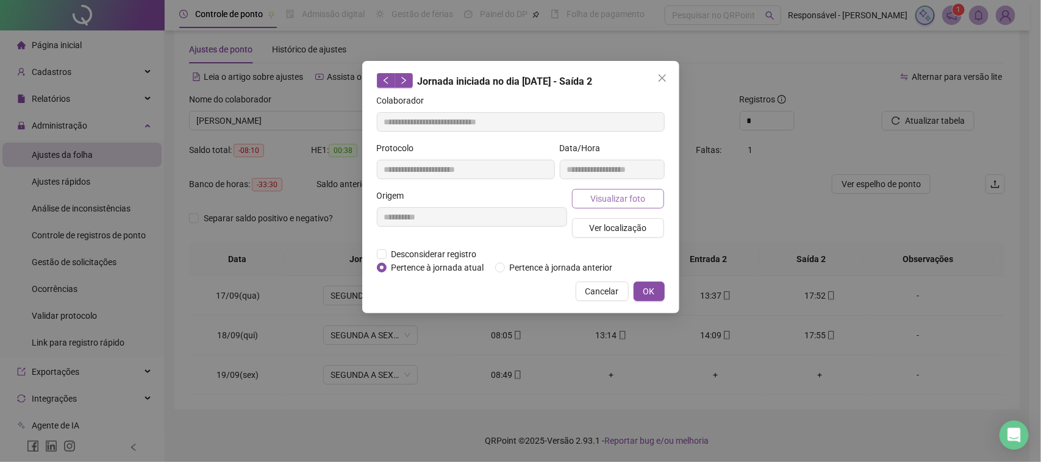
click at [644, 206] on button "Visualizar foto" at bounding box center [618, 199] width 93 height 20
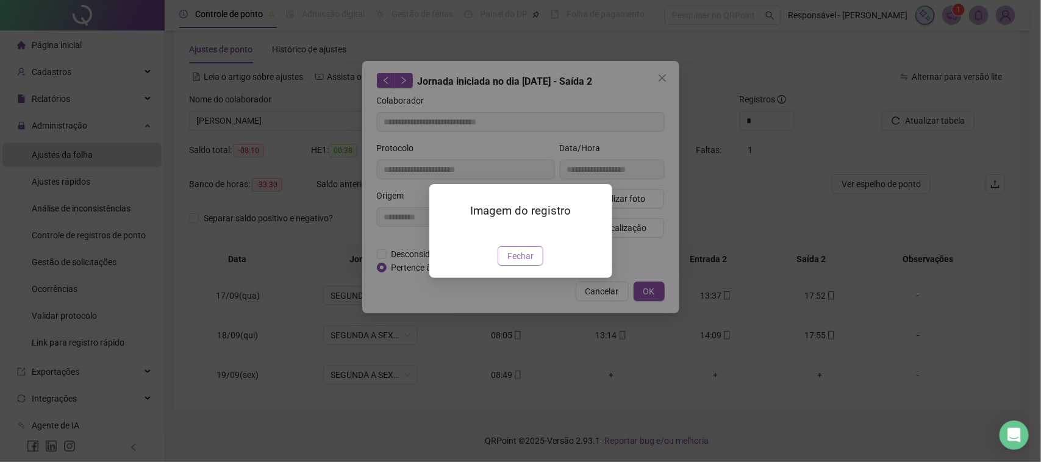
click at [512, 263] on span "Fechar" at bounding box center [520, 255] width 26 height 13
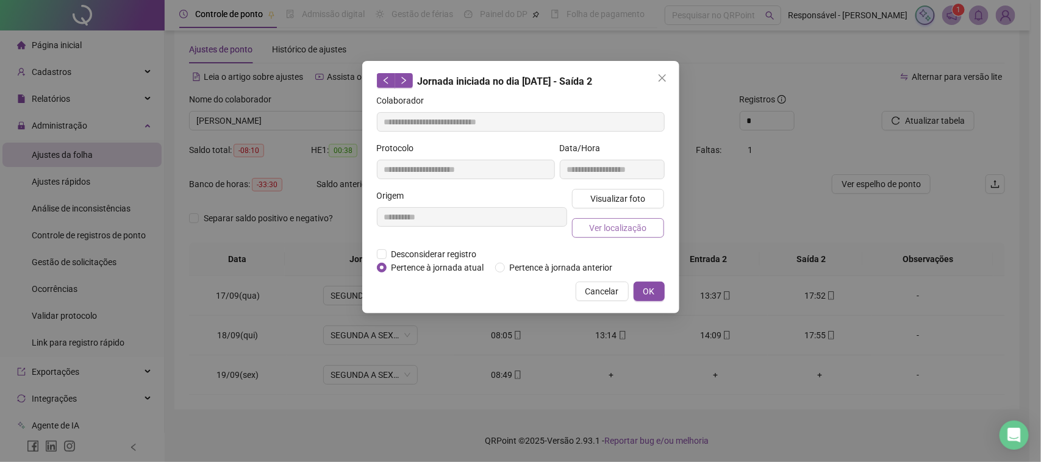
click at [622, 218] on button "Ver localização" at bounding box center [618, 228] width 93 height 20
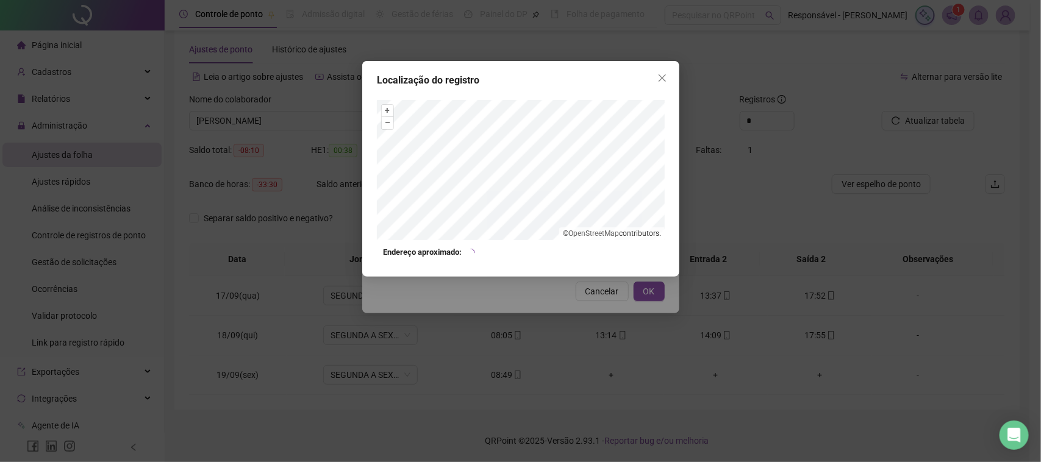
click at [582, 304] on div "Localização do registro + – ⇧ › © OpenStreetMap contributors. Endereço aproxima…" at bounding box center [520, 231] width 1041 height 462
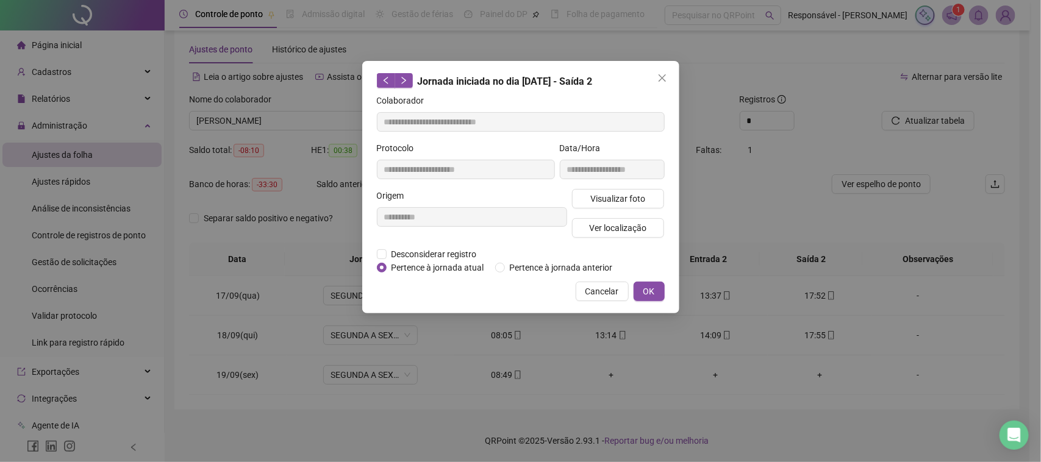
click at [610, 301] on div "**********" at bounding box center [520, 187] width 317 height 252
click at [599, 282] on button "Cancelar" at bounding box center [602, 292] width 53 height 20
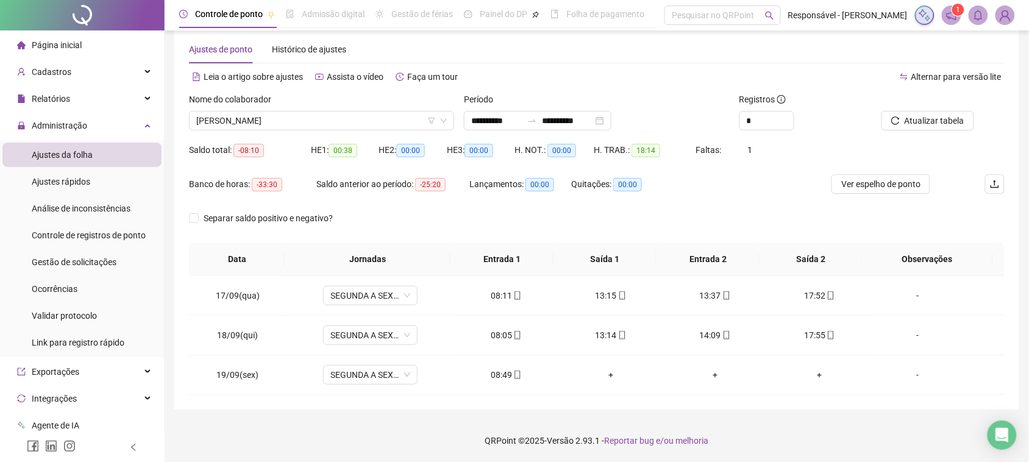
drag, startPoint x: 366, startPoint y: 129, endPoint x: 364, endPoint y: 135, distance: 6.6
click at [366, 129] on div "[PERSON_NAME]" at bounding box center [321, 121] width 265 height 20
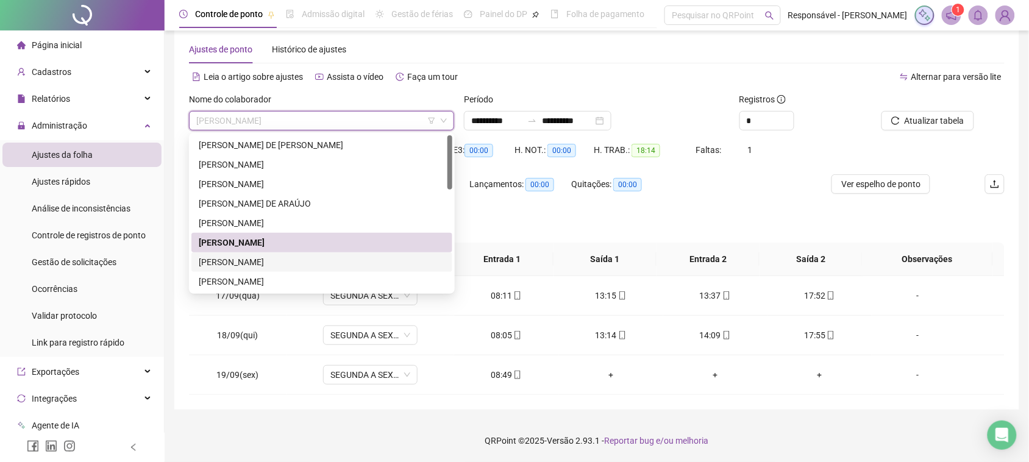
drag, startPoint x: 248, startPoint y: 261, endPoint x: 332, endPoint y: 230, distance: 90.1
click at [251, 259] on div "[PERSON_NAME]" at bounding box center [322, 261] width 246 height 13
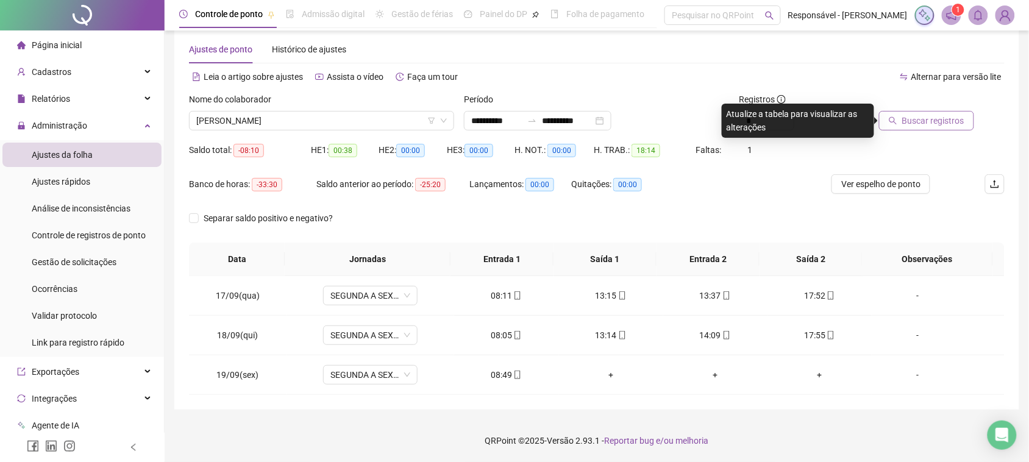
click at [908, 123] on span "Buscar registros" at bounding box center [933, 120] width 62 height 13
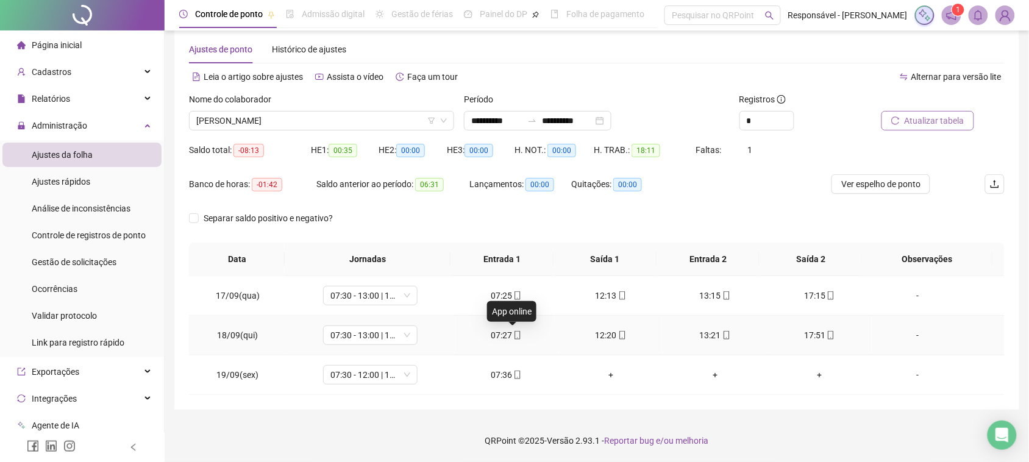
click at [507, 340] on div "07:27" at bounding box center [506, 335] width 85 height 13
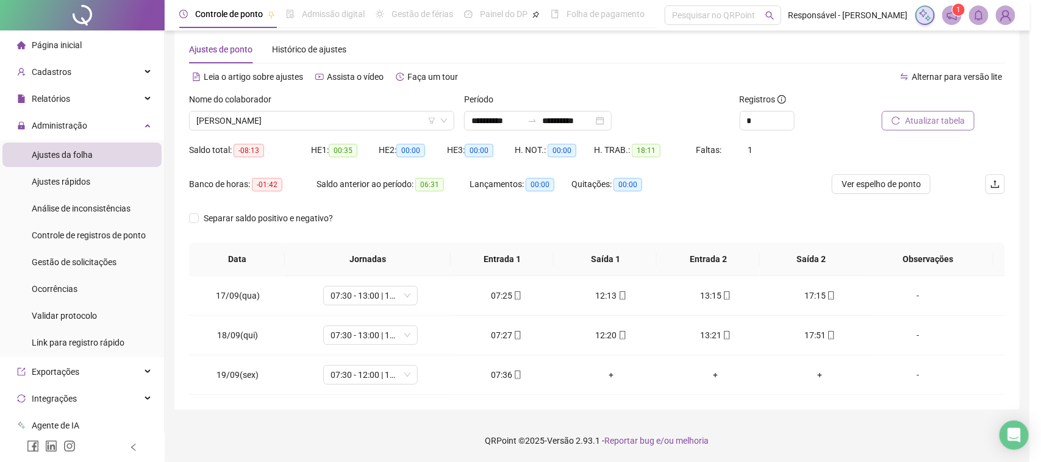
type input "**********"
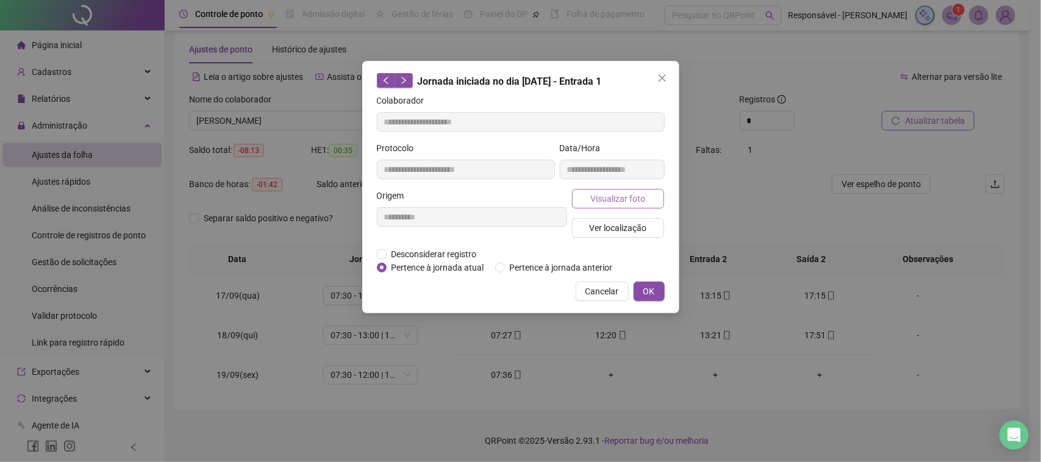
click at [615, 204] on span "Visualizar foto" at bounding box center [617, 198] width 55 height 13
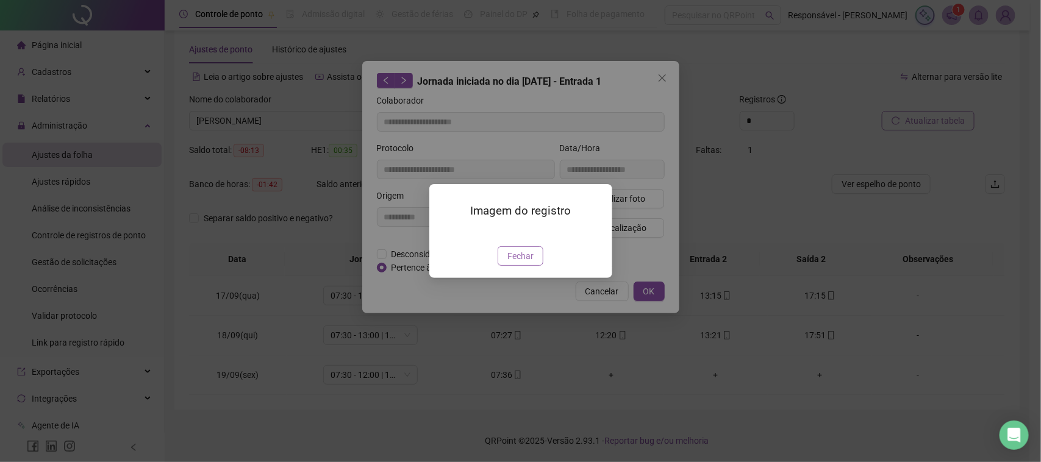
click at [509, 263] on span "Fechar" at bounding box center [520, 255] width 26 height 13
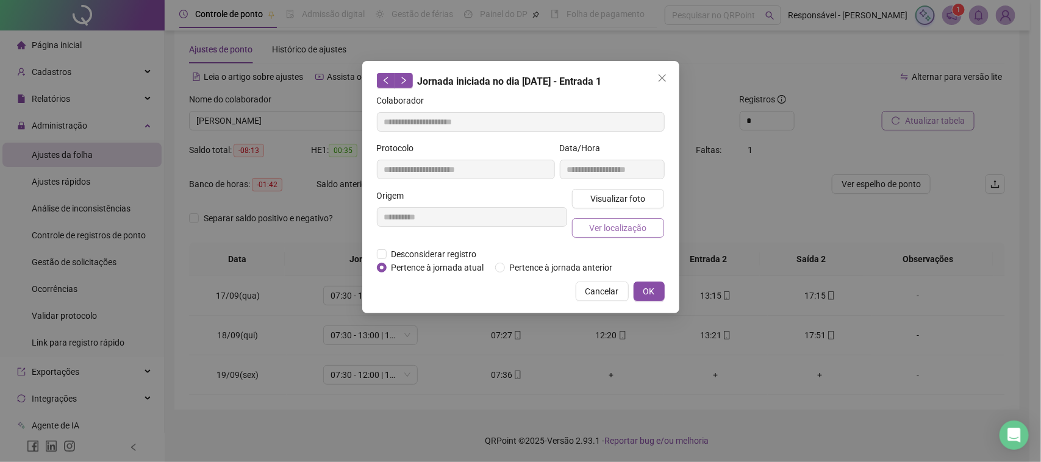
click at [630, 232] on span "Ver localização" at bounding box center [617, 227] width 57 height 13
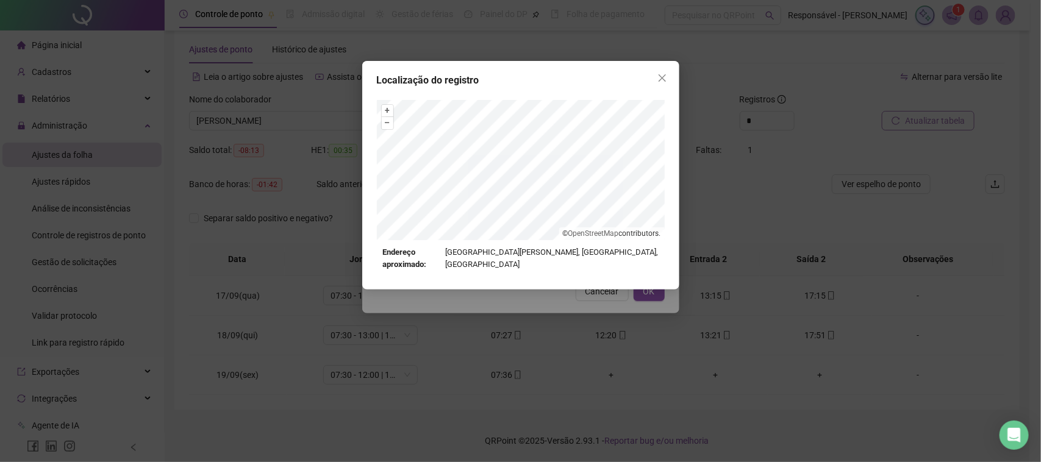
click at [597, 294] on div "Localização do registro + – ⇧ › © OpenStreetMap contributors. Endereço aproxima…" at bounding box center [520, 231] width 1041 height 462
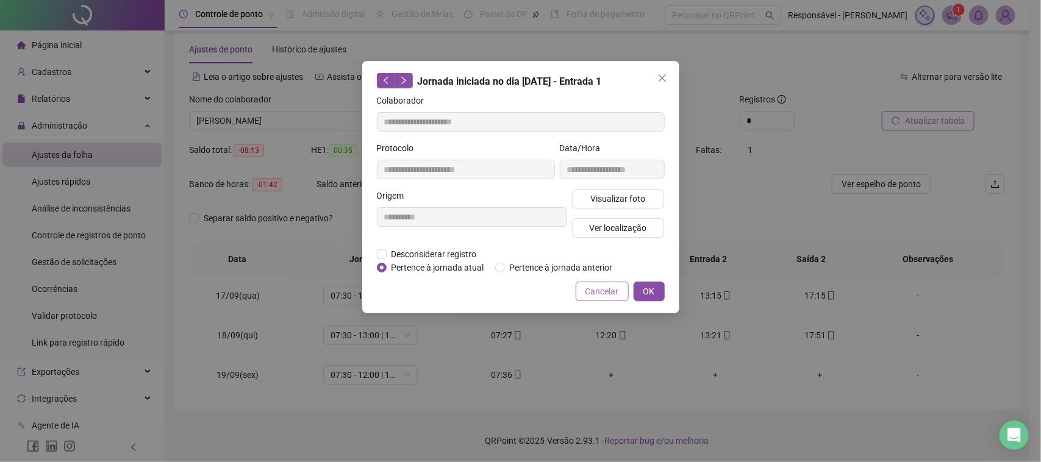
click at [605, 293] on span "Cancelar" at bounding box center [602, 291] width 34 height 13
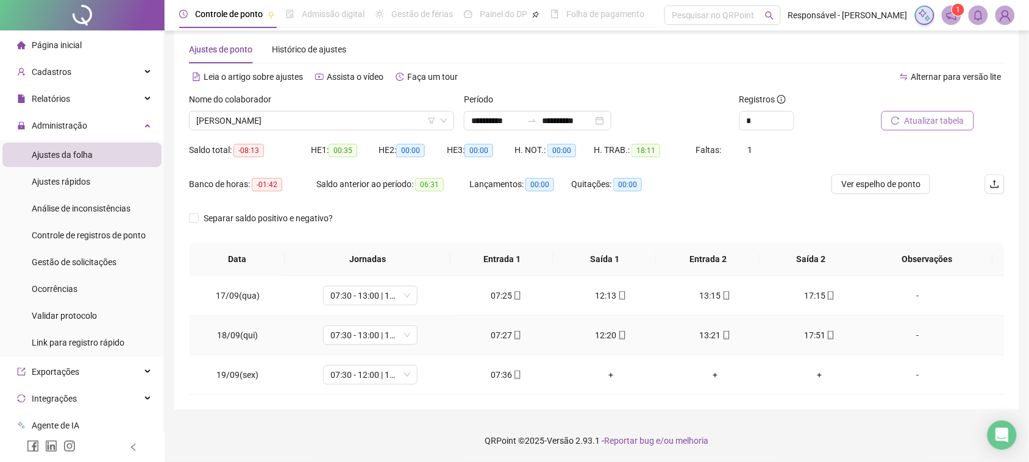
click at [605, 336] on div "12:20" at bounding box center [611, 335] width 85 height 13
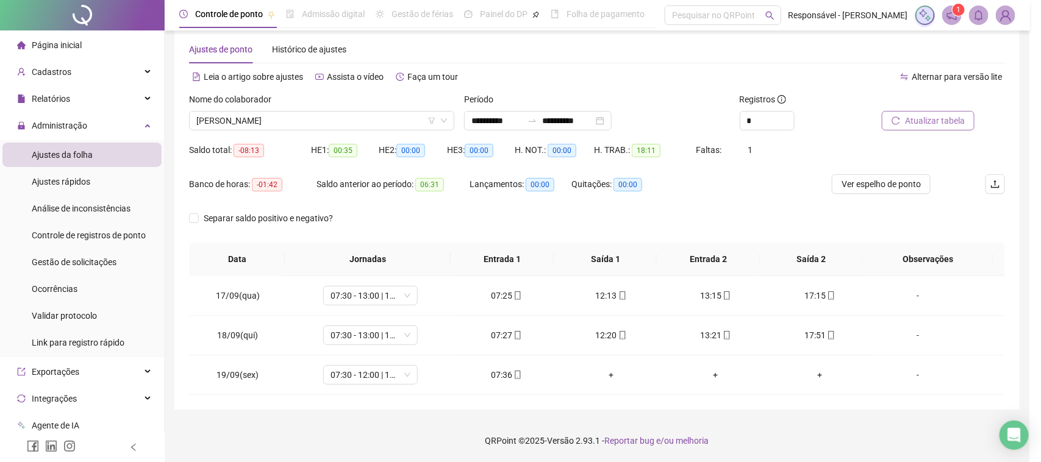
type input "**********"
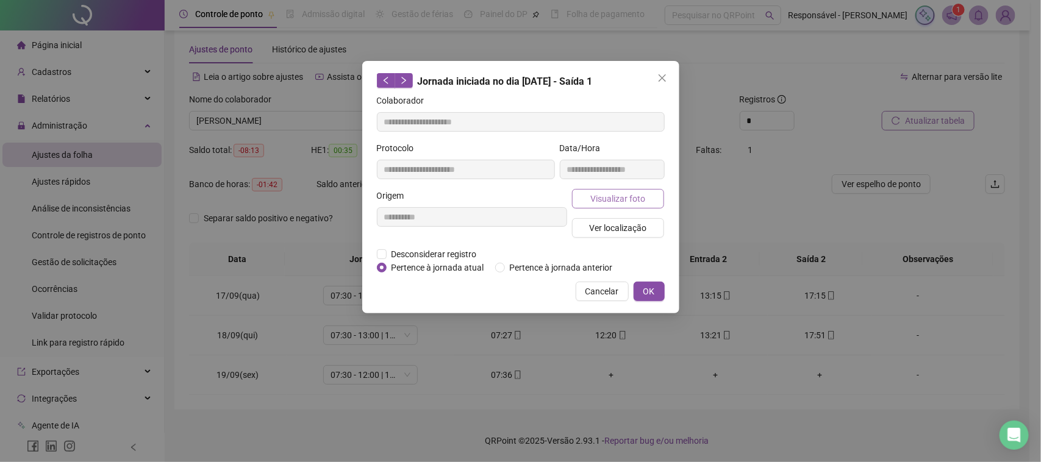
click at [613, 192] on span "Visualizar foto" at bounding box center [617, 198] width 55 height 13
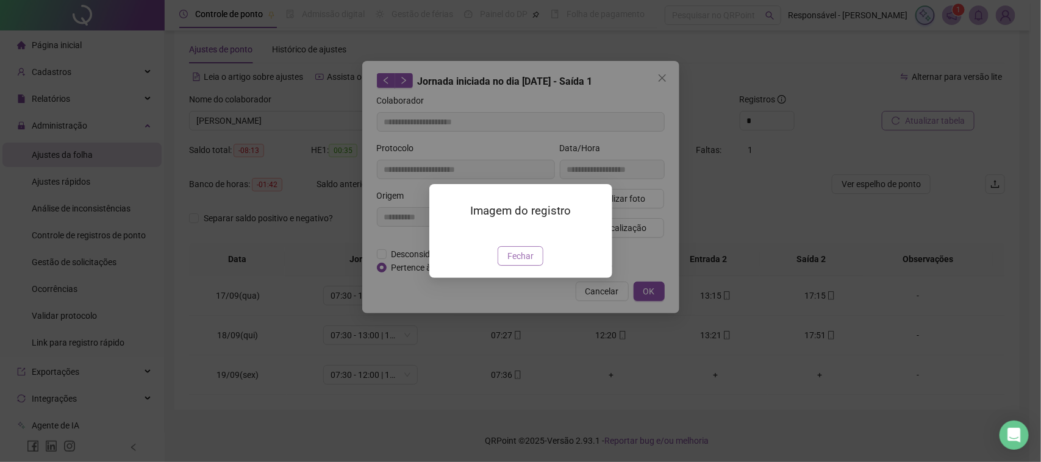
click at [513, 263] on span "Fechar" at bounding box center [520, 255] width 26 height 13
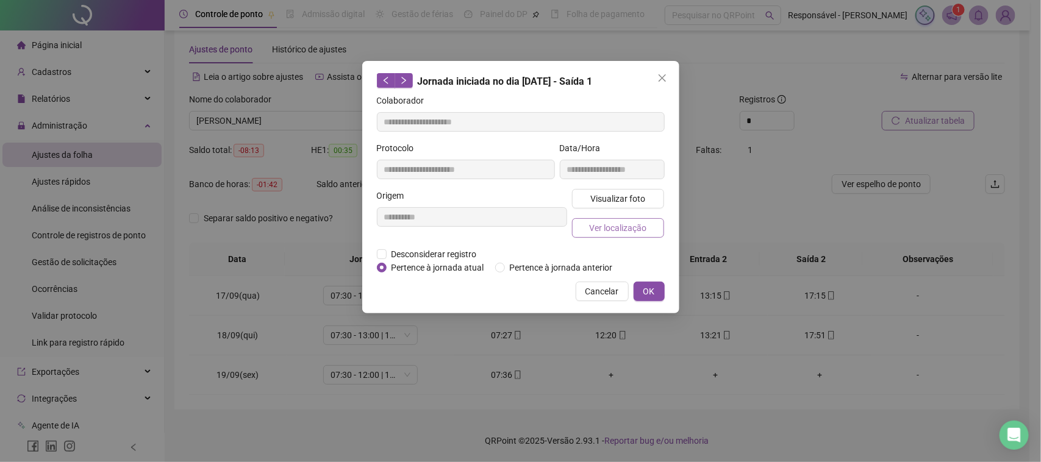
click at [599, 230] on span "Ver localização" at bounding box center [617, 227] width 57 height 13
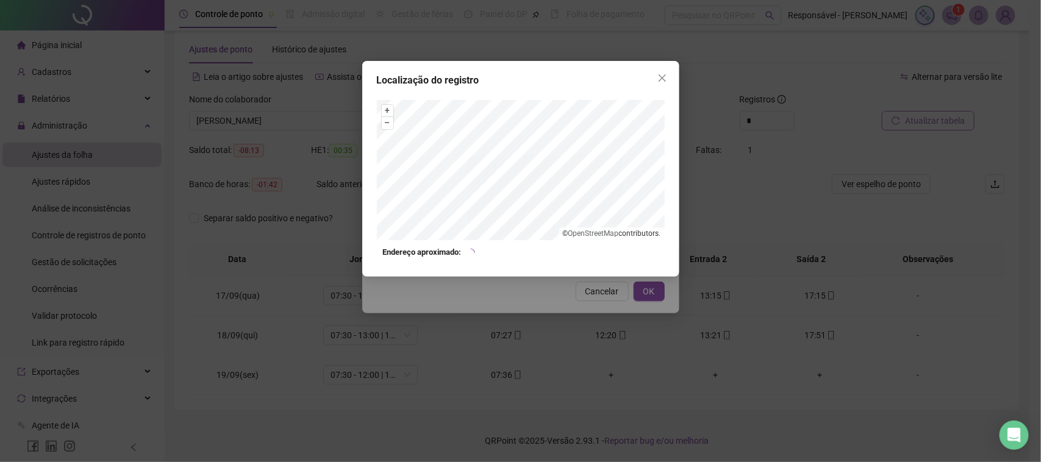
click at [576, 323] on div "Localização do registro + – ⇧ › © OpenStreetMap contributors. Endereço aproxima…" at bounding box center [520, 231] width 1041 height 462
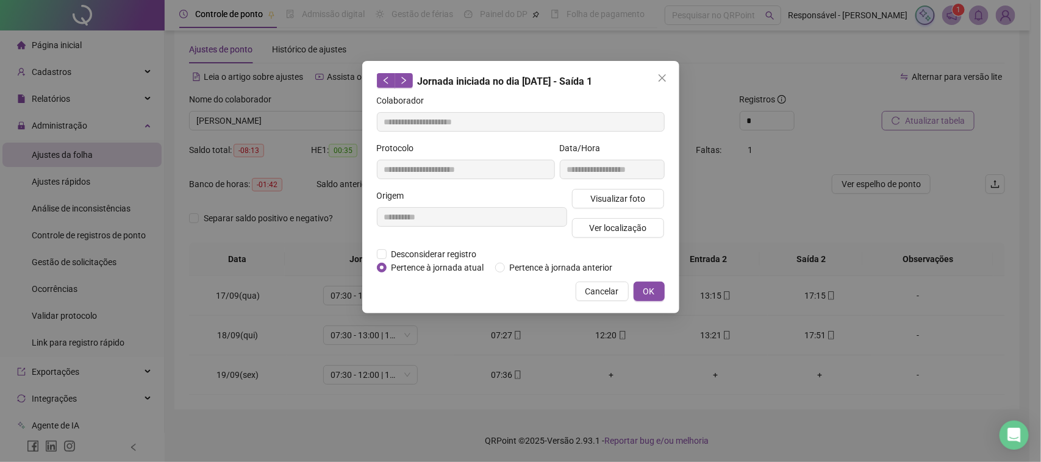
click at [595, 285] on span "Cancelar" at bounding box center [602, 291] width 34 height 13
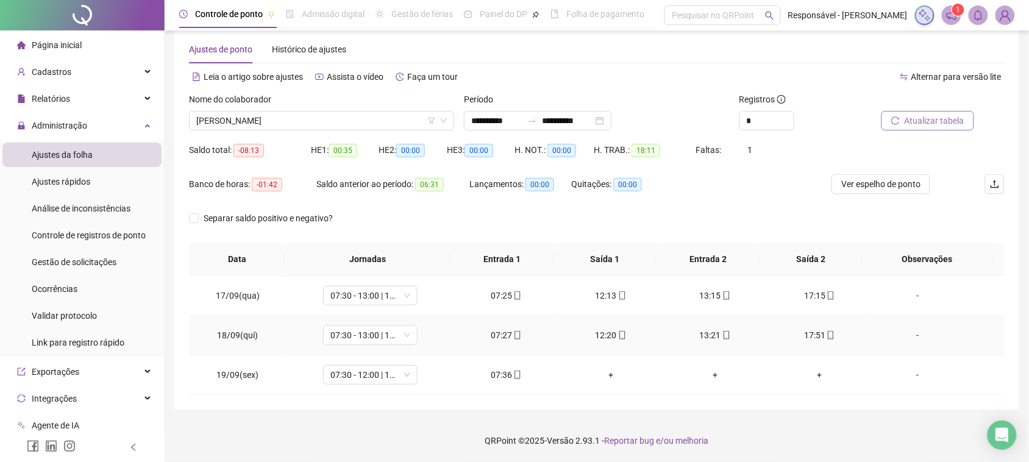
click at [799, 334] on div "17:51" at bounding box center [819, 335] width 85 height 13
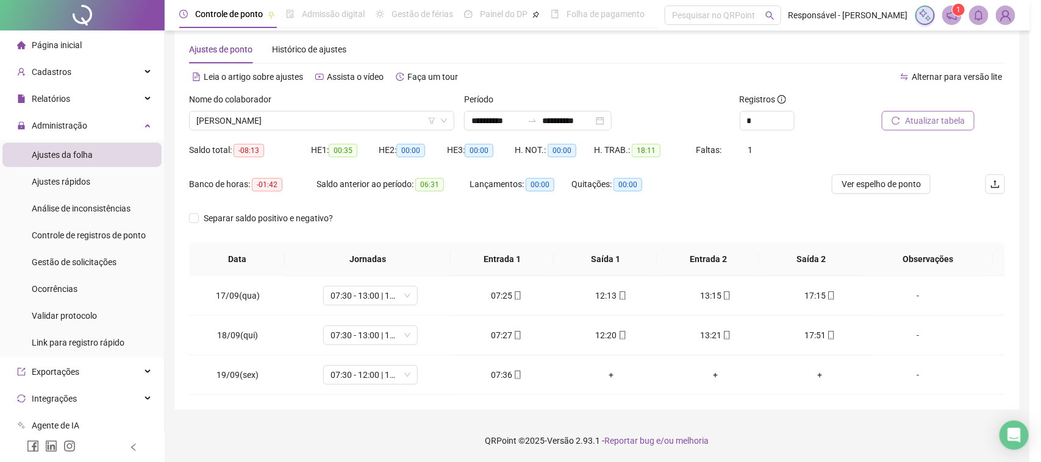
type input "**********"
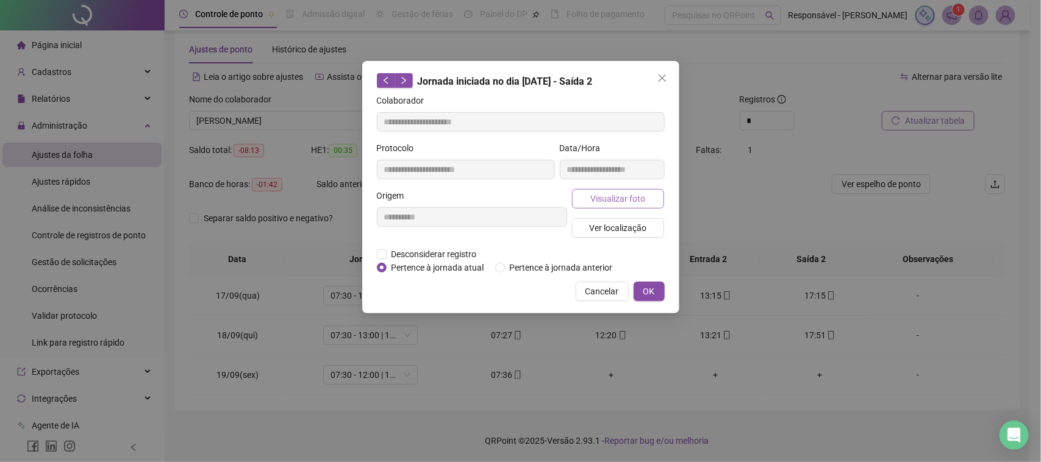
click at [640, 205] on button "Visualizar foto" at bounding box center [618, 199] width 93 height 20
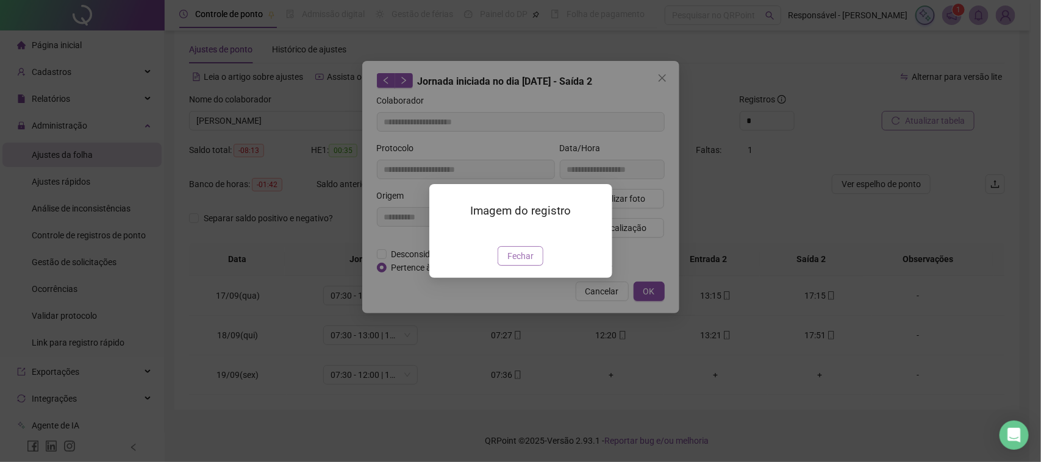
click at [526, 263] on span "Fechar" at bounding box center [520, 255] width 26 height 13
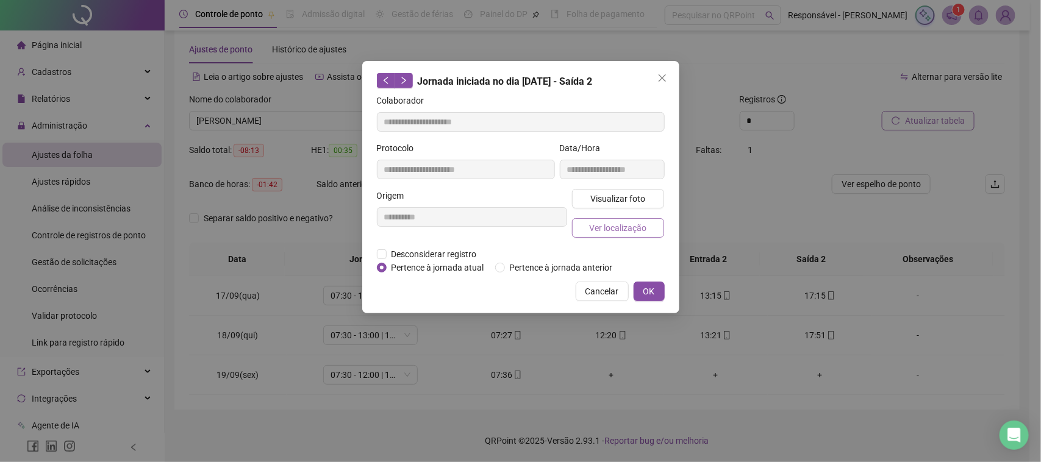
click at [633, 229] on span "Ver localização" at bounding box center [617, 227] width 57 height 13
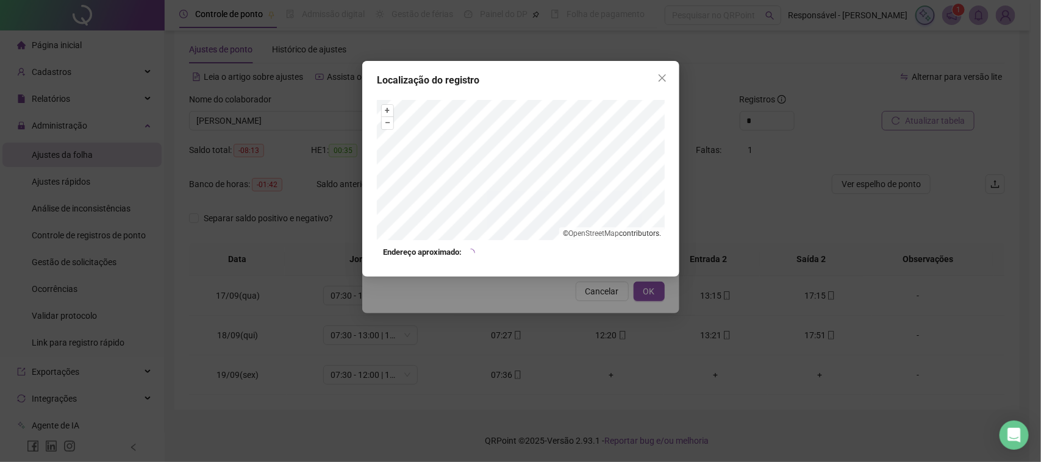
click at [598, 293] on div "Localização do registro + – ⇧ › © OpenStreetMap contributors. Endereço aproxima…" at bounding box center [520, 231] width 1041 height 462
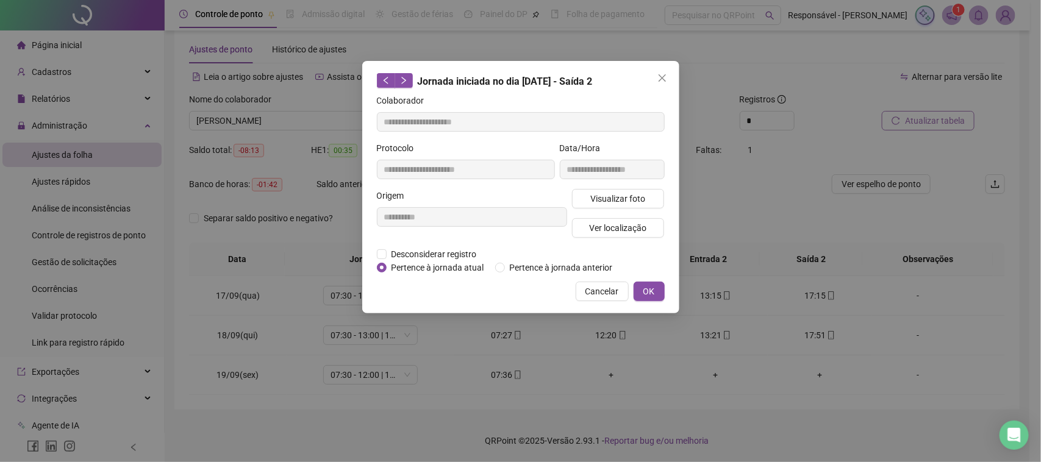
click at [598, 293] on span "Cancelar" at bounding box center [602, 291] width 34 height 13
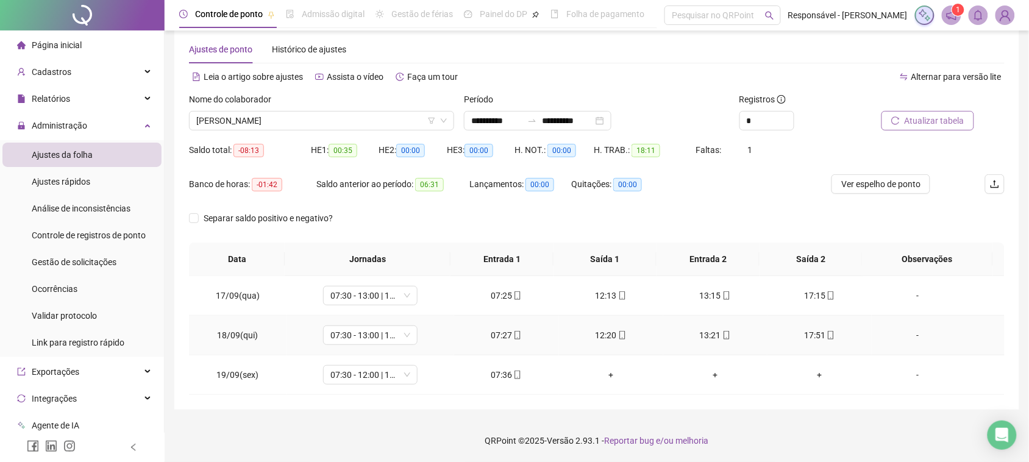
click at [602, 333] on div "12:20" at bounding box center [611, 335] width 85 height 13
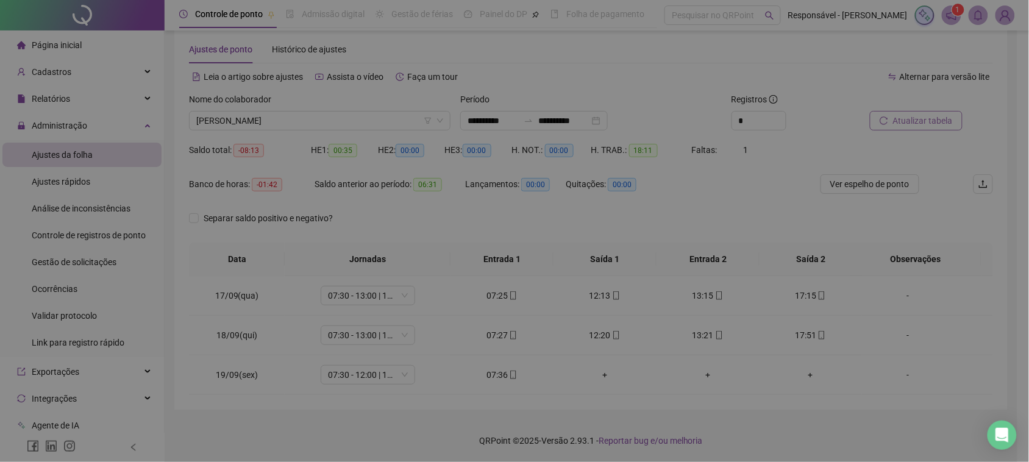
type input "**********"
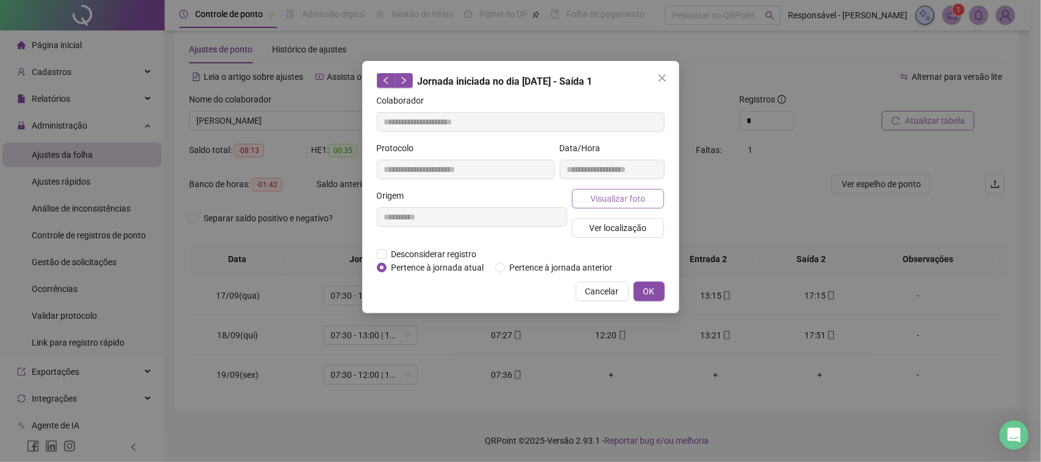
click at [644, 206] on button "Visualizar foto" at bounding box center [618, 199] width 93 height 20
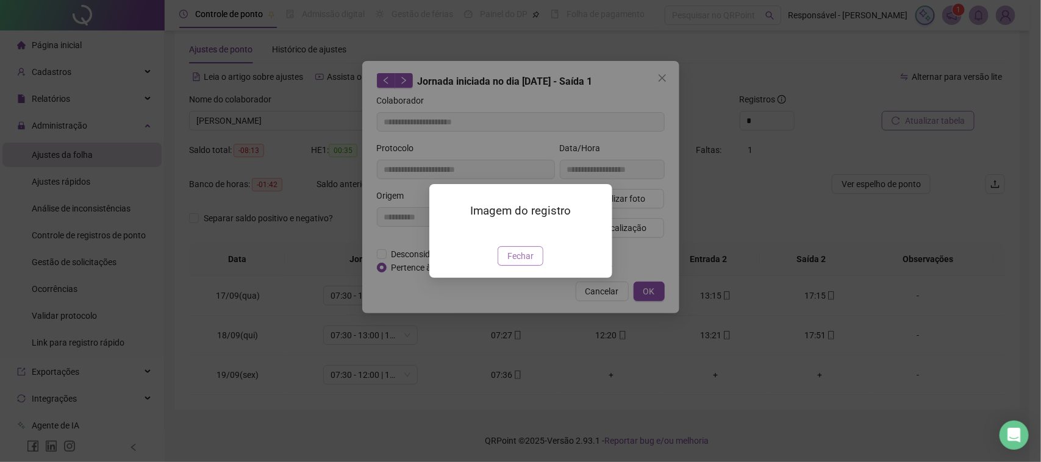
click at [518, 263] on span "Fechar" at bounding box center [520, 255] width 26 height 13
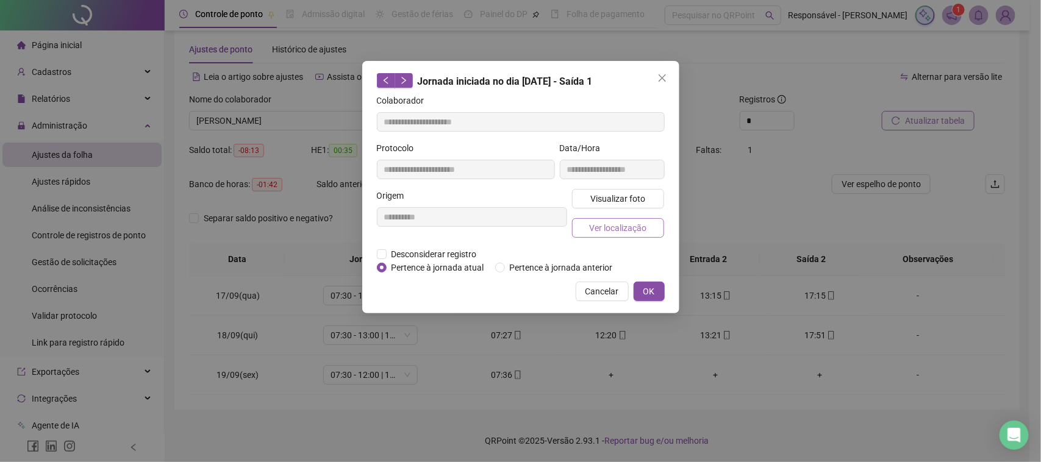
click at [611, 227] on span "Ver localização" at bounding box center [617, 227] width 57 height 13
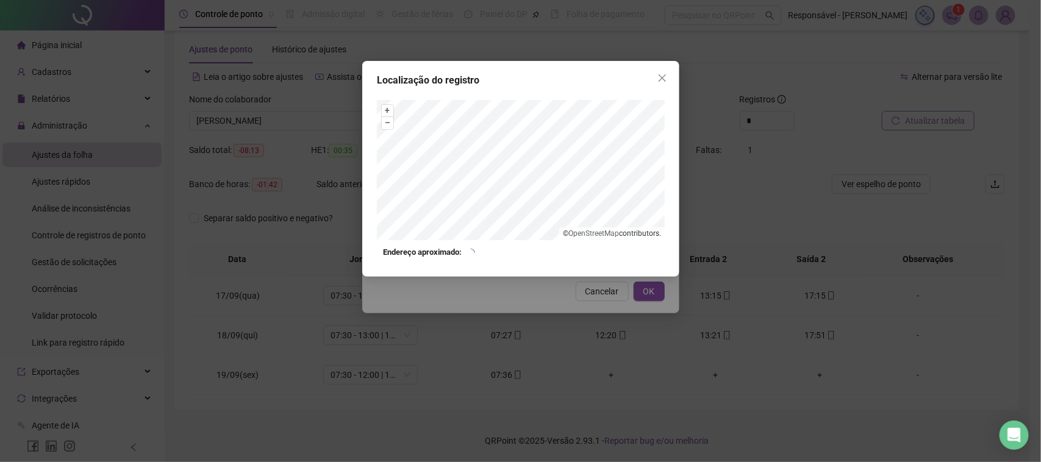
click at [628, 325] on div "Localização do registro + – ⇧ › © OpenStreetMap contributors. Endereço aproxima…" at bounding box center [520, 231] width 1041 height 462
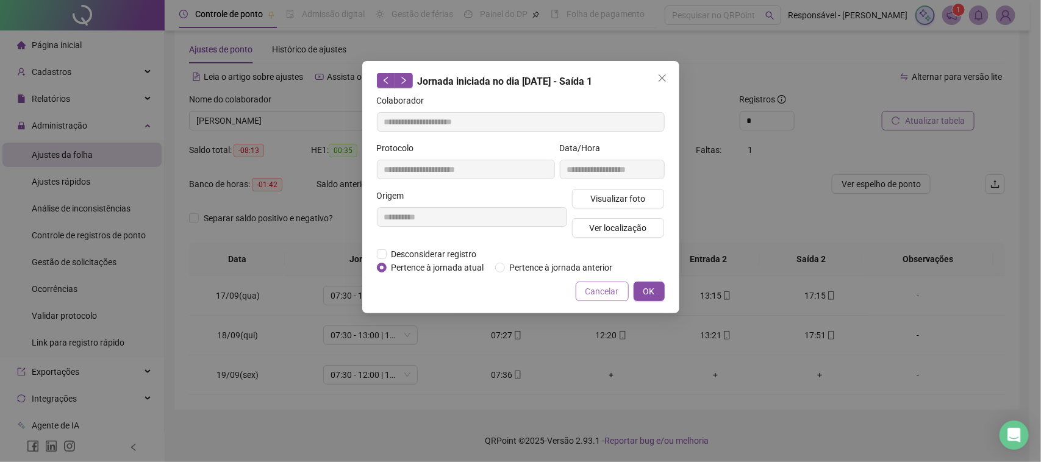
click at [614, 294] on span "Cancelar" at bounding box center [602, 291] width 34 height 13
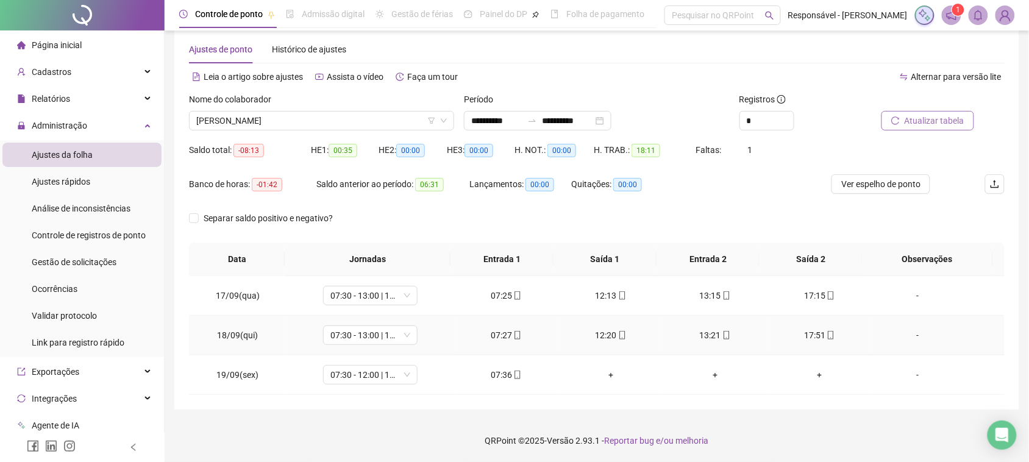
click at [805, 330] on div "17:51" at bounding box center [819, 335] width 85 height 13
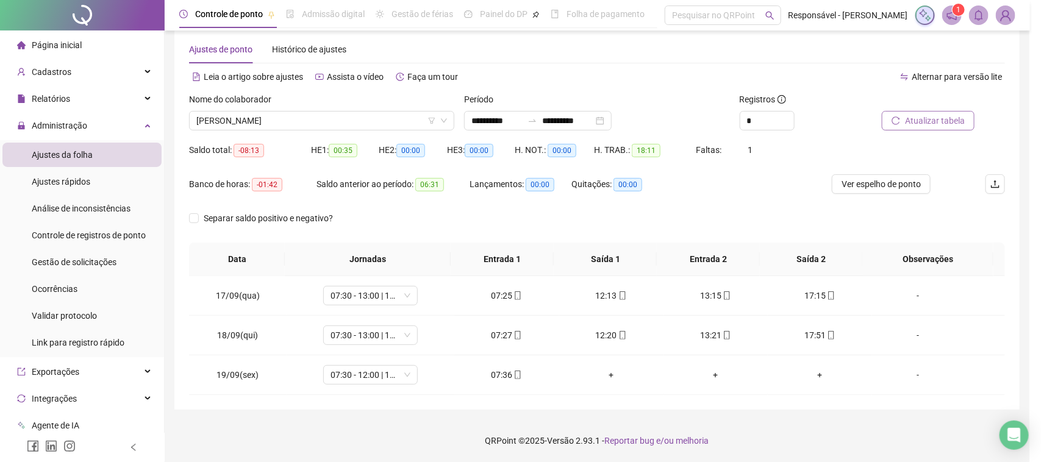
type input "**********"
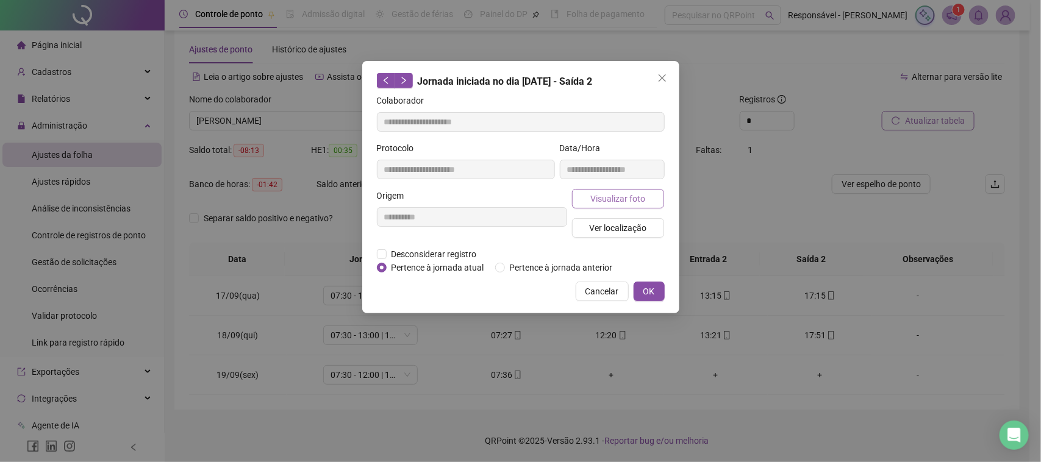
click at [661, 204] on button "Visualizar foto" at bounding box center [618, 199] width 93 height 20
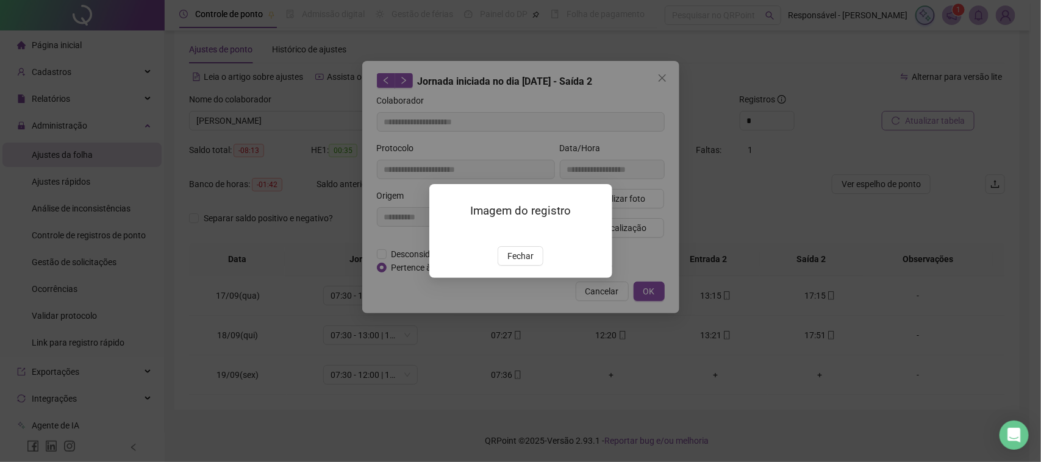
click at [506, 277] on div "Imagem do registro Fechar" at bounding box center [520, 230] width 183 height 93
click at [522, 263] on span "Fechar" at bounding box center [520, 255] width 26 height 13
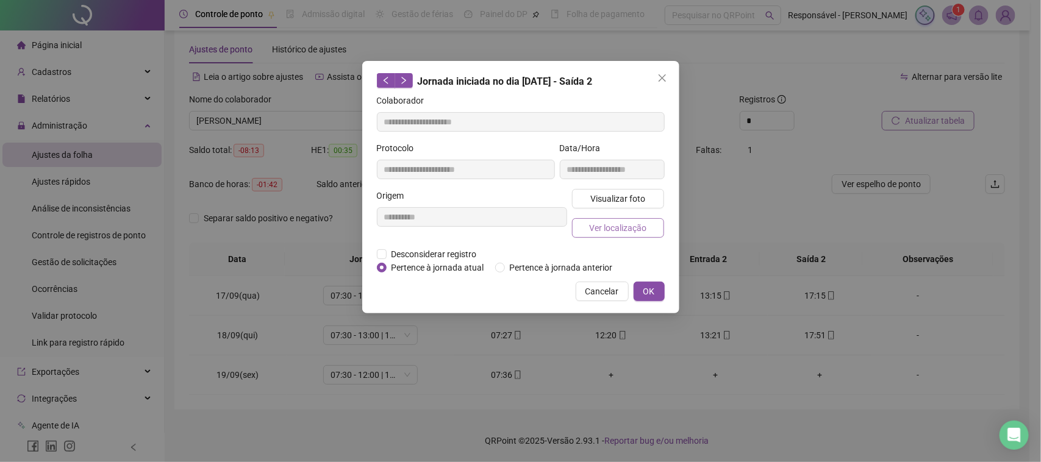
click at [632, 218] on button "Ver localização" at bounding box center [618, 228] width 93 height 20
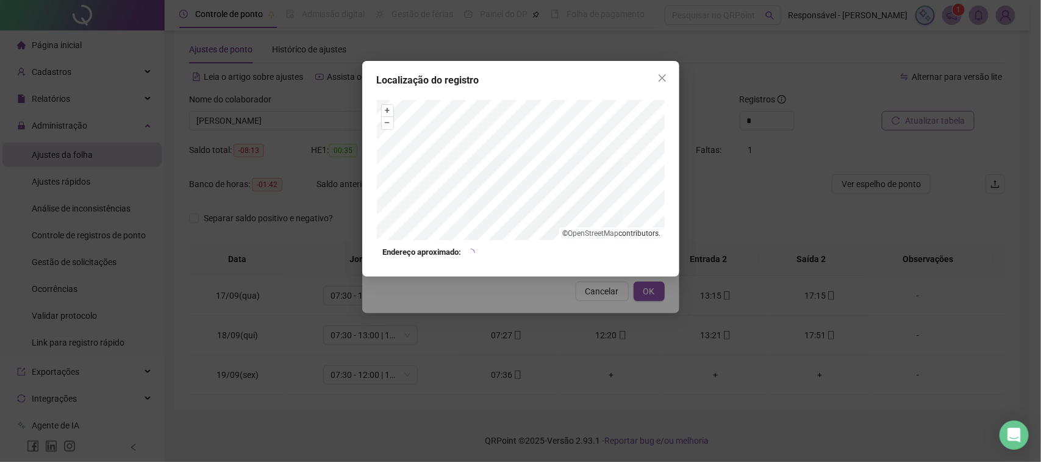
click at [618, 313] on div "Localização do registro + – ⇧ › © OpenStreetMap contributors. Endereço aproxima…" at bounding box center [520, 231] width 1041 height 462
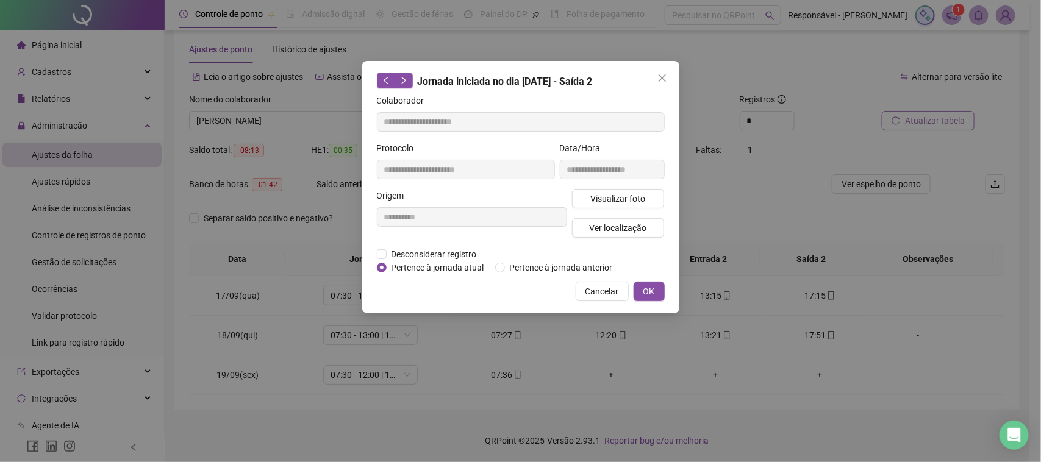
click at [608, 302] on div "**********" at bounding box center [520, 187] width 317 height 252
click at [608, 301] on div "**********" at bounding box center [520, 187] width 317 height 252
click at [610, 296] on span "Cancelar" at bounding box center [602, 291] width 34 height 13
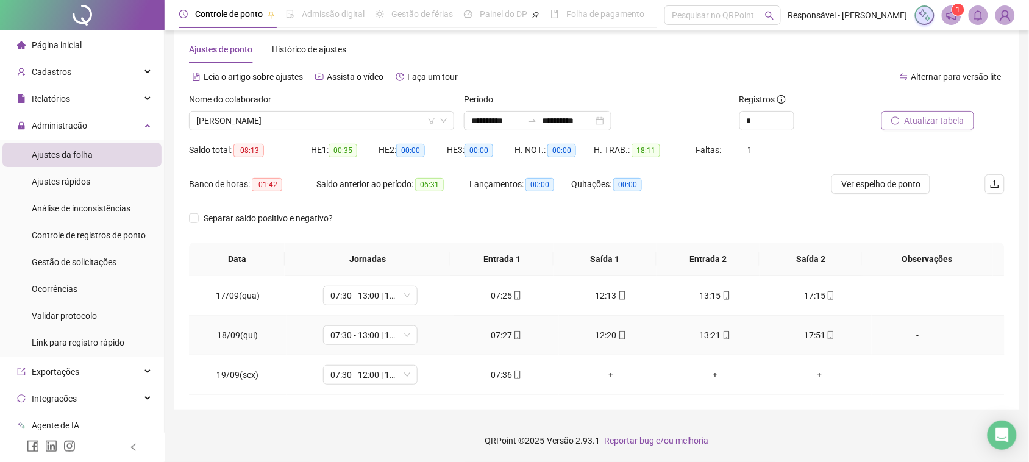
click at [700, 333] on div "13:21" at bounding box center [715, 335] width 85 height 13
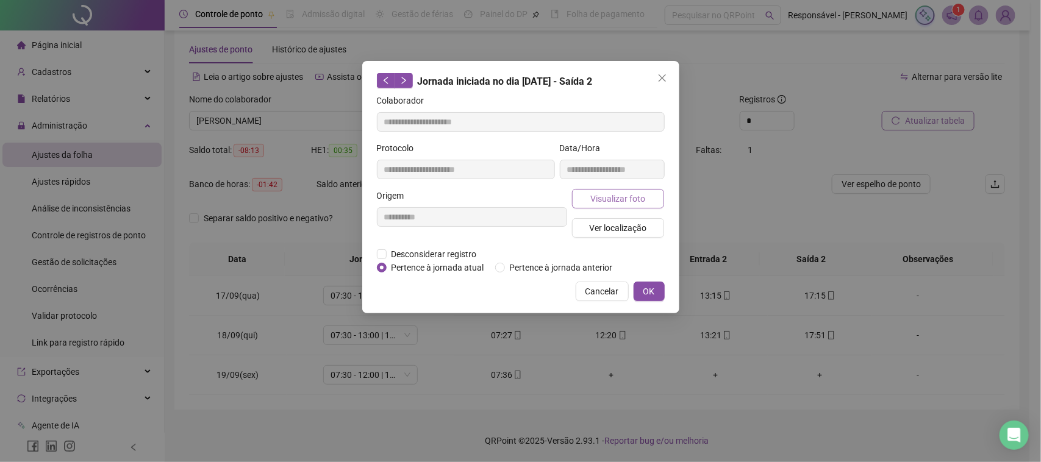
click at [627, 190] on button "Visualizar foto" at bounding box center [618, 199] width 93 height 20
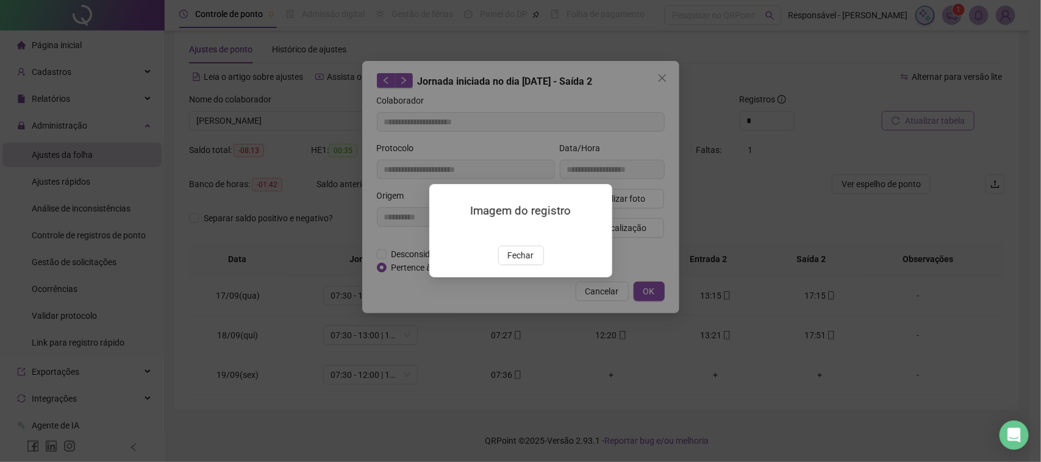
type input "**********"
click at [525, 263] on span "Fechar" at bounding box center [520, 255] width 26 height 13
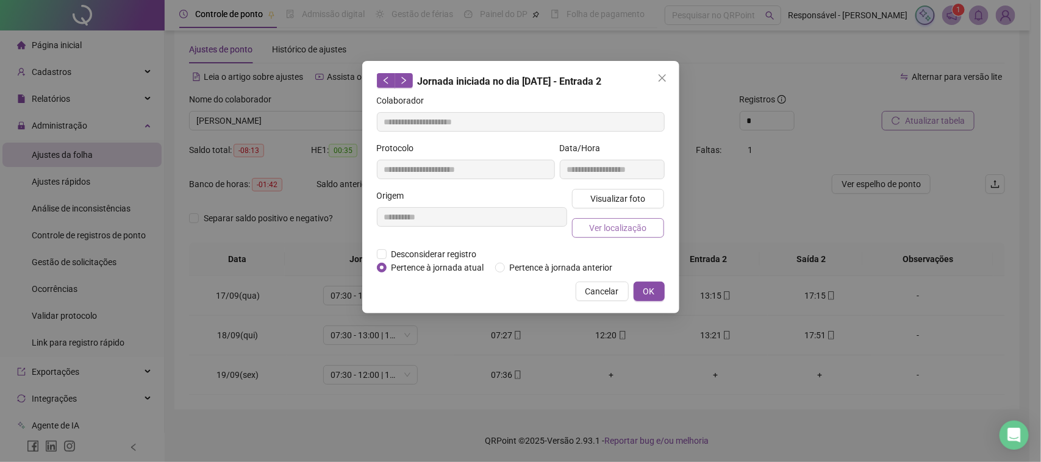
click at [620, 227] on span "Ver localização" at bounding box center [617, 227] width 57 height 13
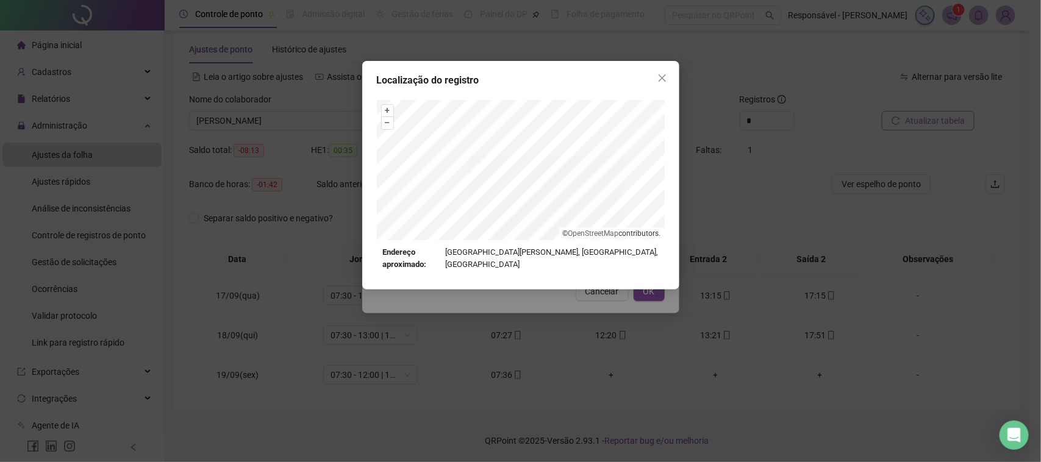
click at [585, 288] on div "Localização do registro + – ⇧ › © OpenStreetMap contributors. Endereço aproxima…" at bounding box center [520, 231] width 1041 height 462
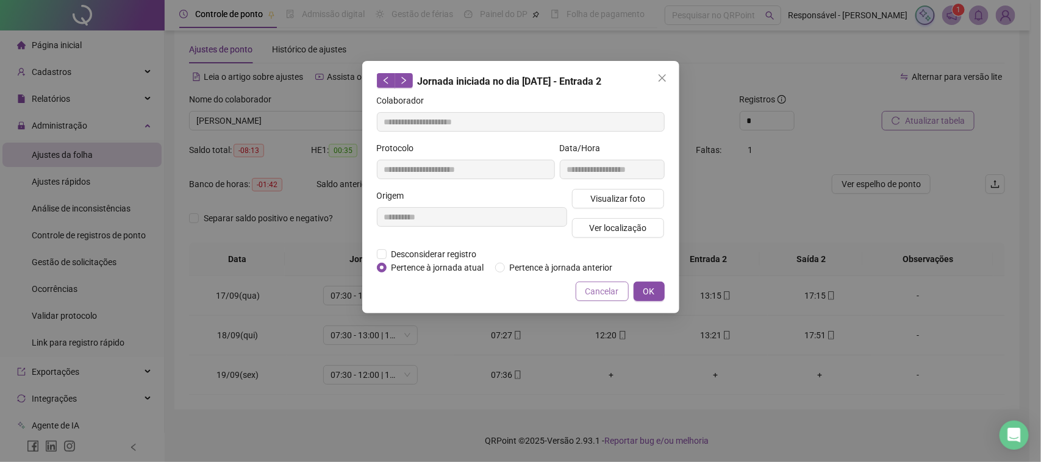
click at [601, 290] on span "Cancelar" at bounding box center [602, 291] width 34 height 13
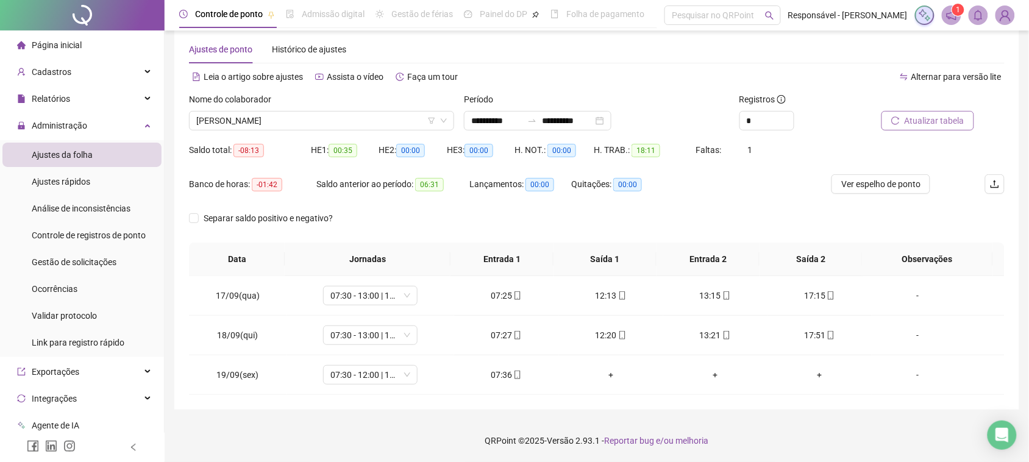
click at [305, 132] on div "Nome do colaborador [PERSON_NAME]" at bounding box center [321, 117] width 275 height 48
click at [315, 124] on span "[PERSON_NAME]" at bounding box center [321, 121] width 251 height 18
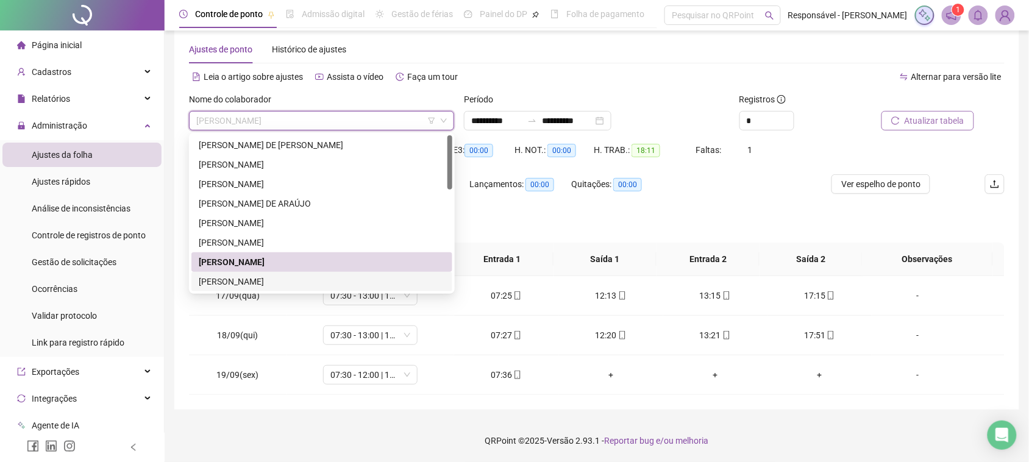
click at [246, 282] on div "[PERSON_NAME]" at bounding box center [322, 281] width 246 height 13
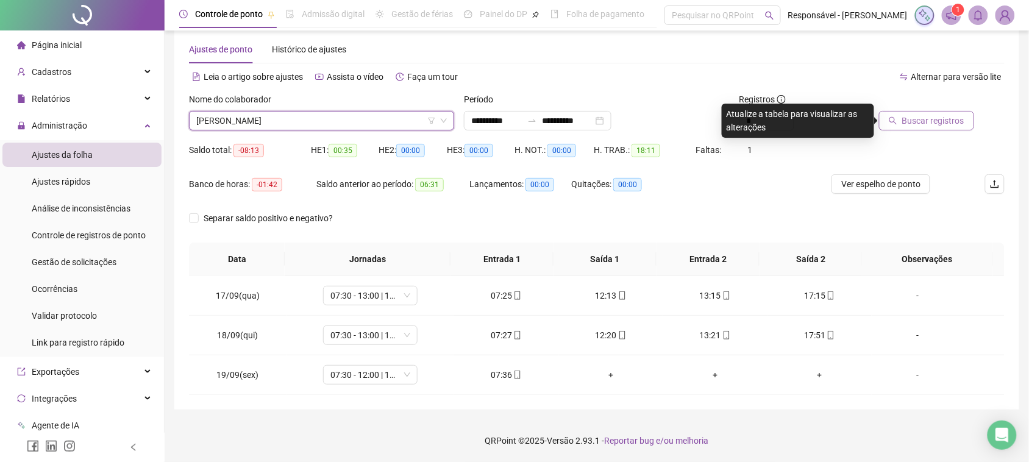
click at [908, 109] on div at bounding box center [926, 102] width 98 height 18
click at [908, 128] on button "Buscar registros" at bounding box center [926, 121] width 95 height 20
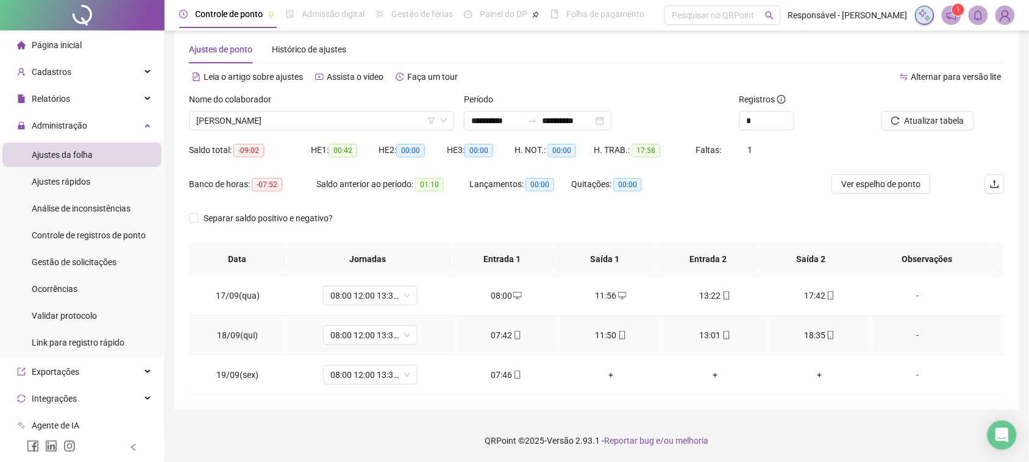
click at [491, 339] on div "07:42" at bounding box center [506, 335] width 85 height 13
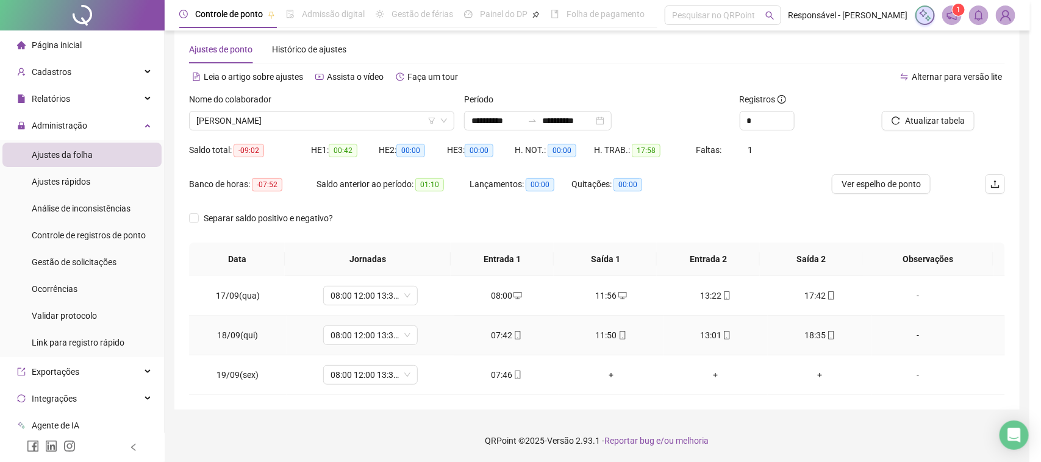
type input "**********"
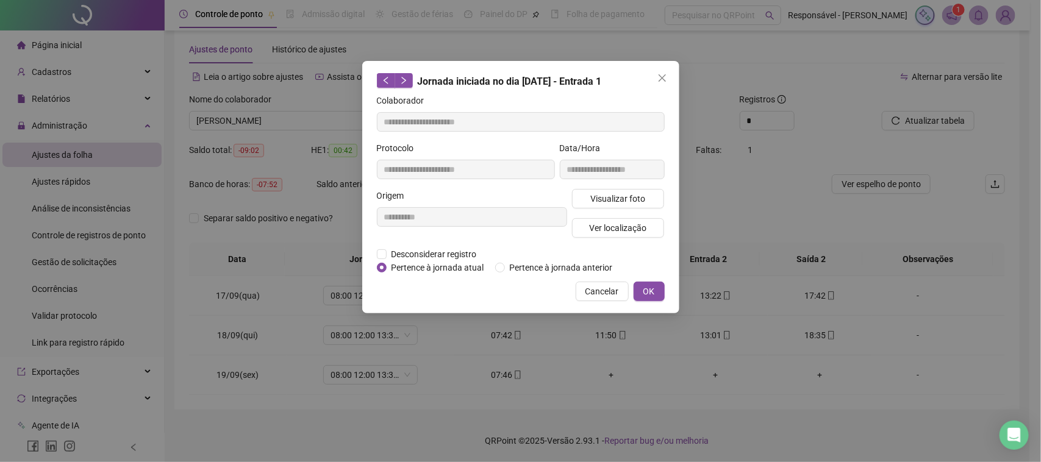
click at [611, 210] on div "Visualizar foto Ver localização" at bounding box center [618, 218] width 98 height 59
click at [614, 202] on span "Visualizar foto" at bounding box center [617, 198] width 55 height 13
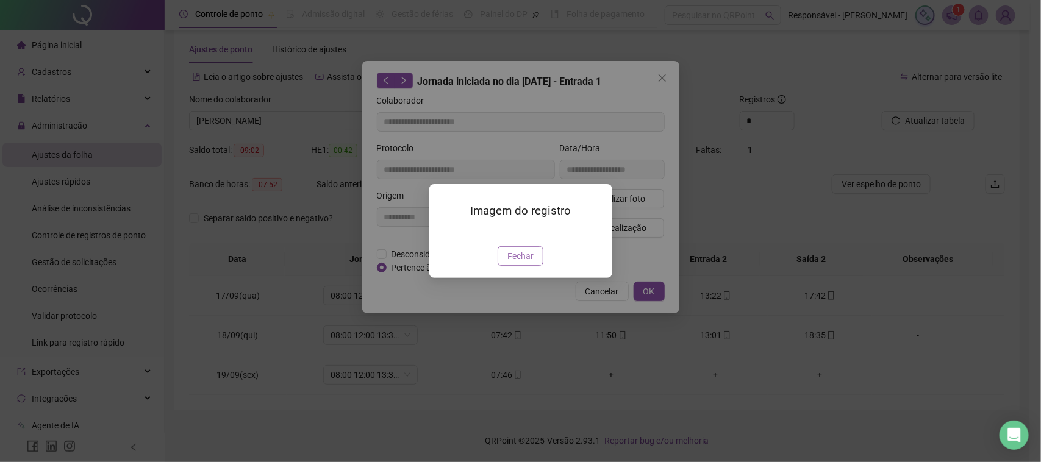
click at [531, 263] on span "Fechar" at bounding box center [520, 255] width 26 height 13
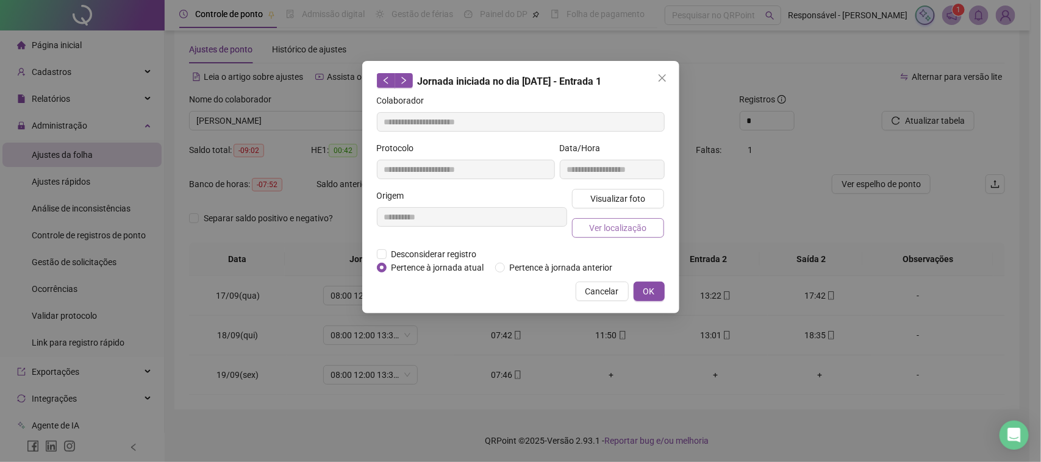
click at [613, 227] on span "Ver localização" at bounding box center [617, 227] width 57 height 13
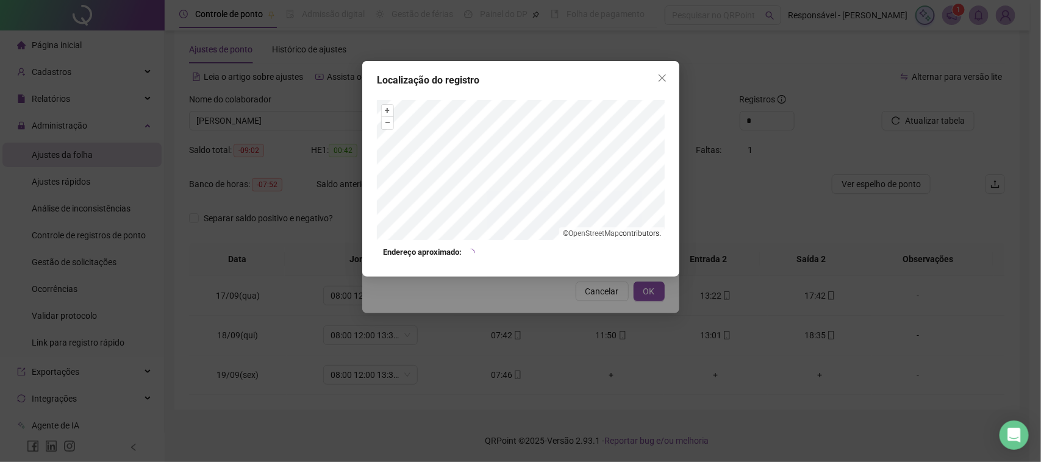
click at [572, 314] on div "Localização do registro + – ⇧ › © OpenStreetMap contributors. Endereço aproxima…" at bounding box center [520, 231] width 1041 height 462
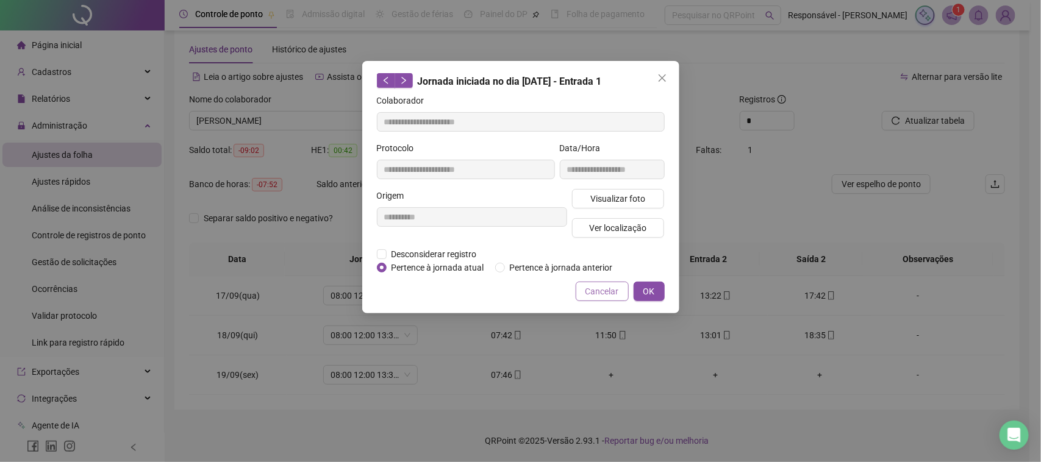
click at [585, 287] on button "Cancelar" at bounding box center [602, 292] width 53 height 20
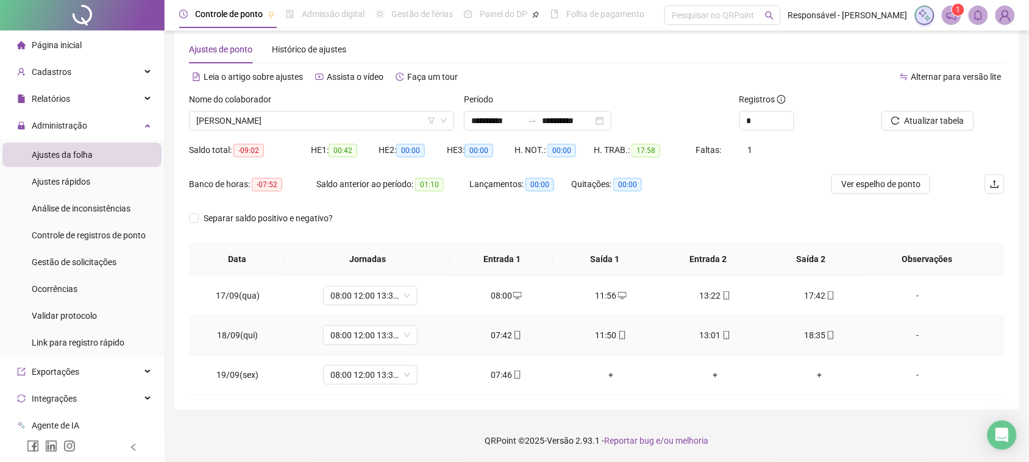
click at [596, 331] on div "11:50" at bounding box center [611, 335] width 85 height 13
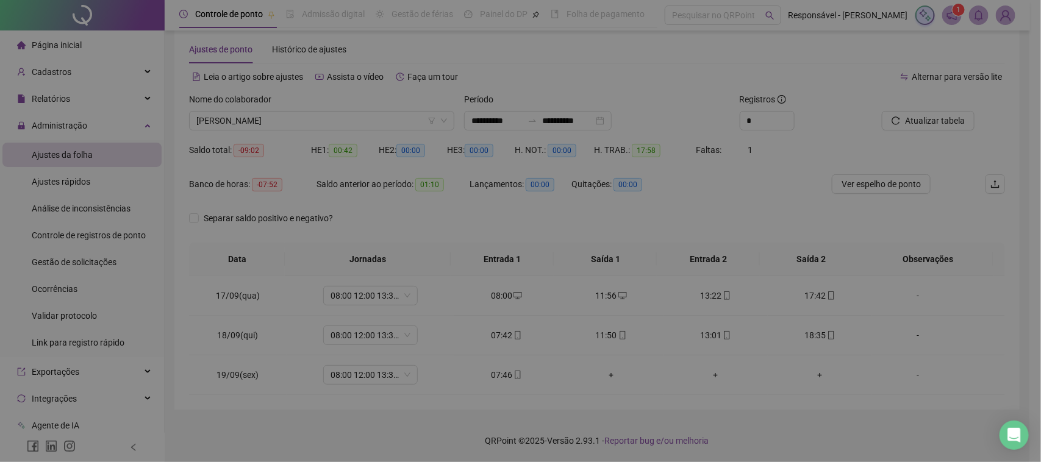
type input "**********"
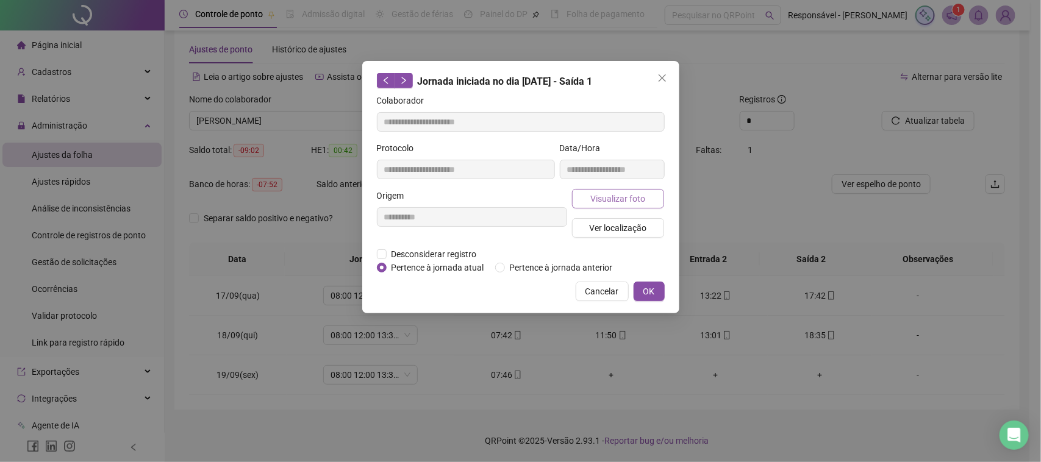
click at [597, 193] on span "Visualizar foto" at bounding box center [617, 198] width 55 height 13
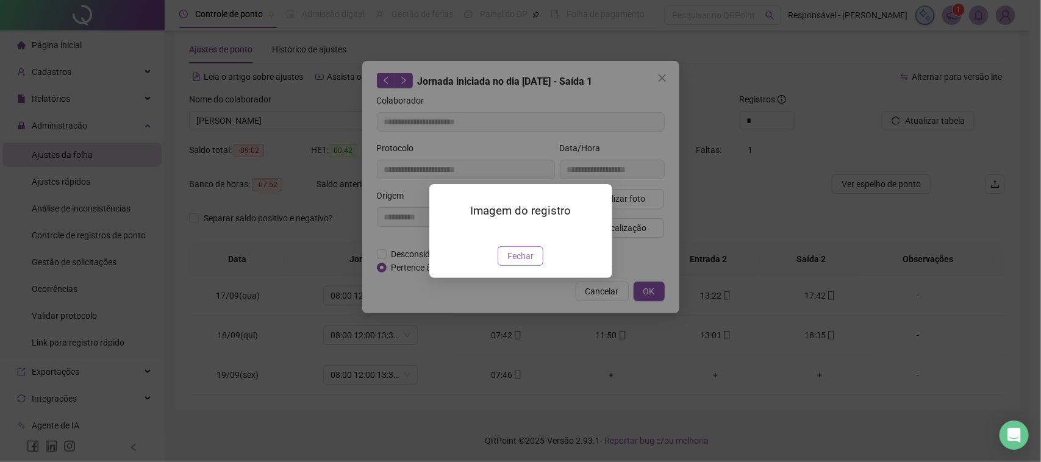
click at [519, 263] on span "Fechar" at bounding box center [520, 255] width 26 height 13
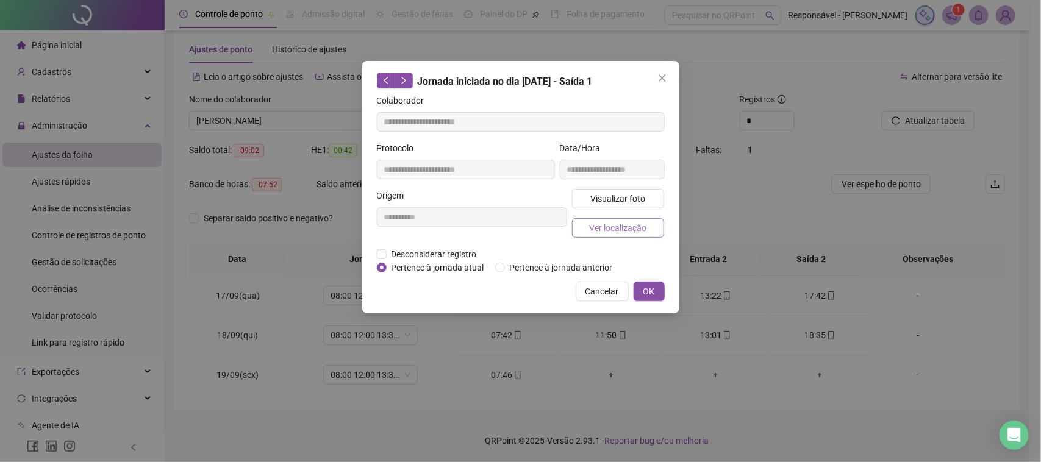
click at [615, 233] on span "Ver localização" at bounding box center [617, 227] width 57 height 13
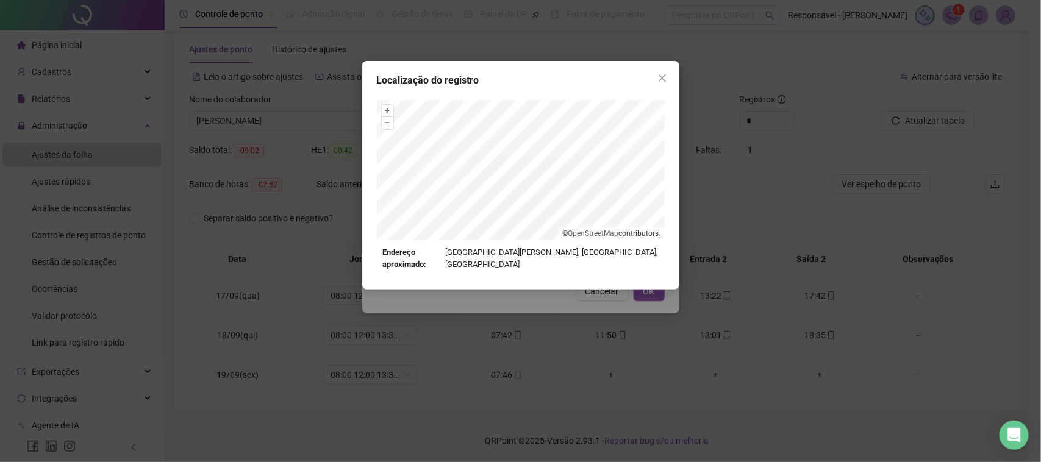
click at [583, 305] on div "Localização do registro + – ⇧ › © OpenStreetMap contributors. Endereço aproxima…" at bounding box center [520, 231] width 1041 height 462
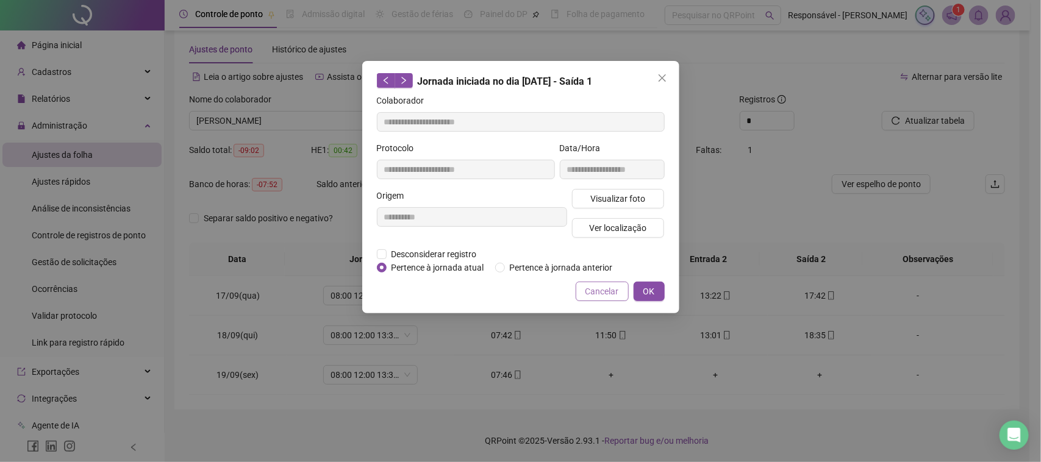
click at [599, 296] on span "Cancelar" at bounding box center [602, 291] width 34 height 13
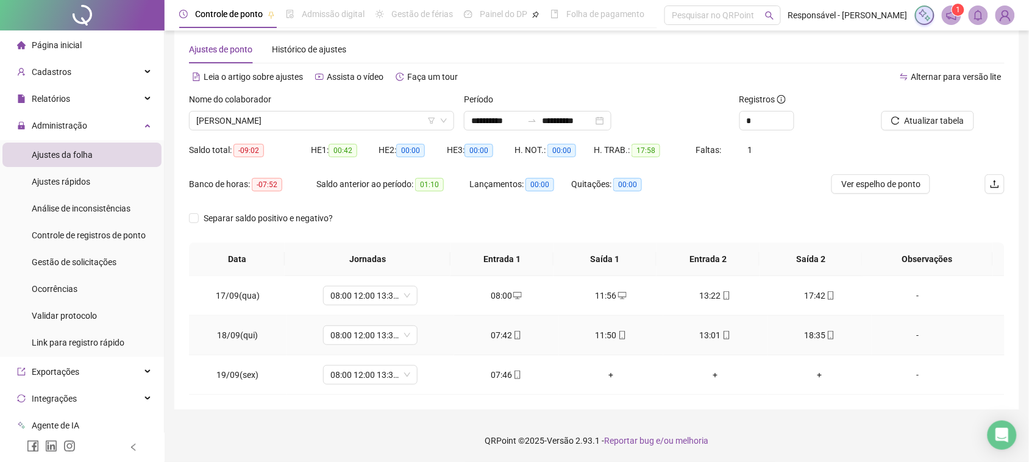
click at [703, 337] on div "13:01" at bounding box center [715, 335] width 85 height 13
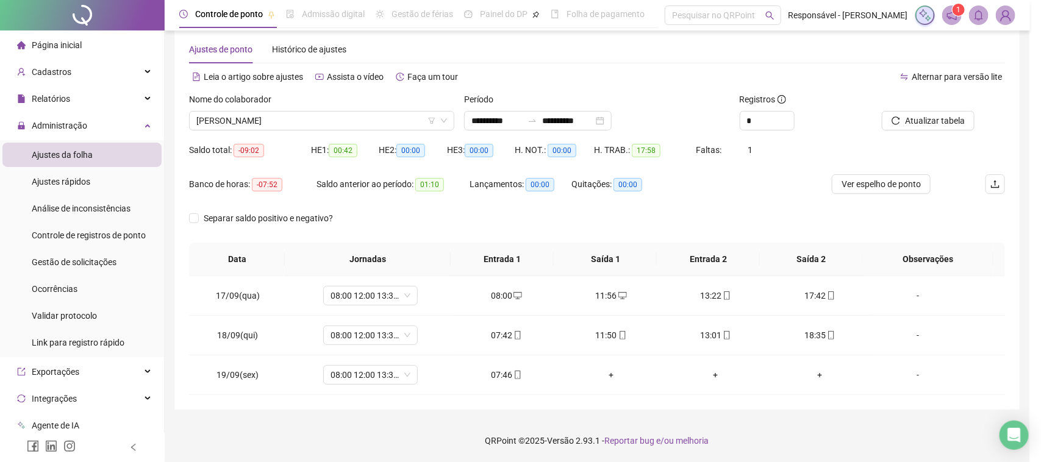
type input "**********"
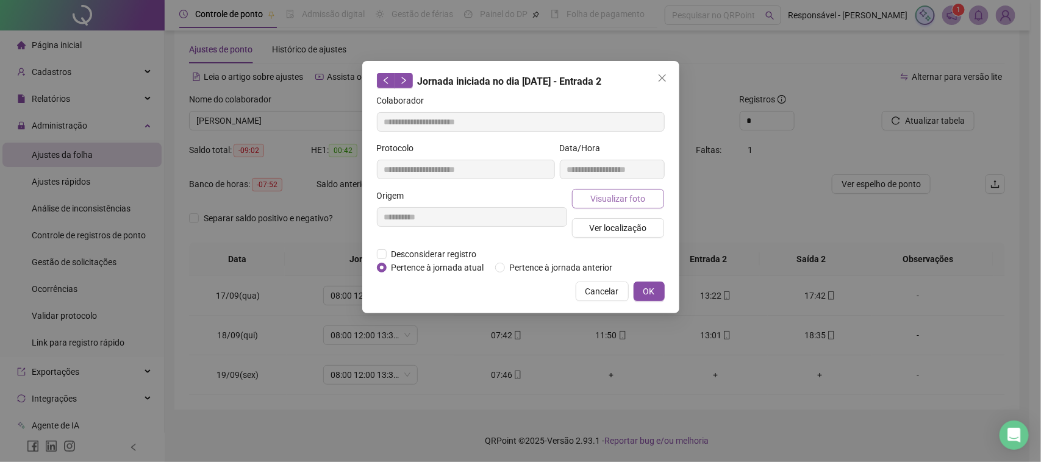
click at [617, 202] on span "Visualizar foto" at bounding box center [617, 198] width 55 height 13
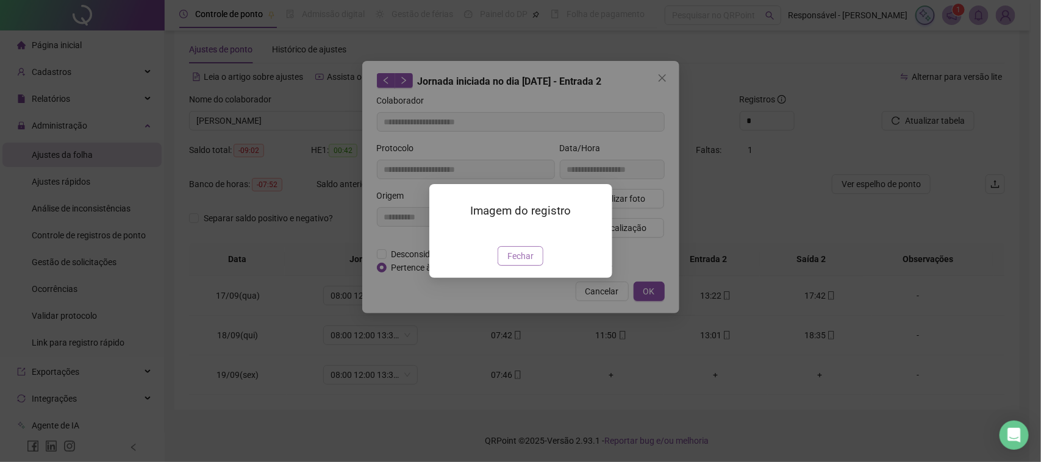
click at [527, 266] on button "Fechar" at bounding box center [520, 256] width 46 height 20
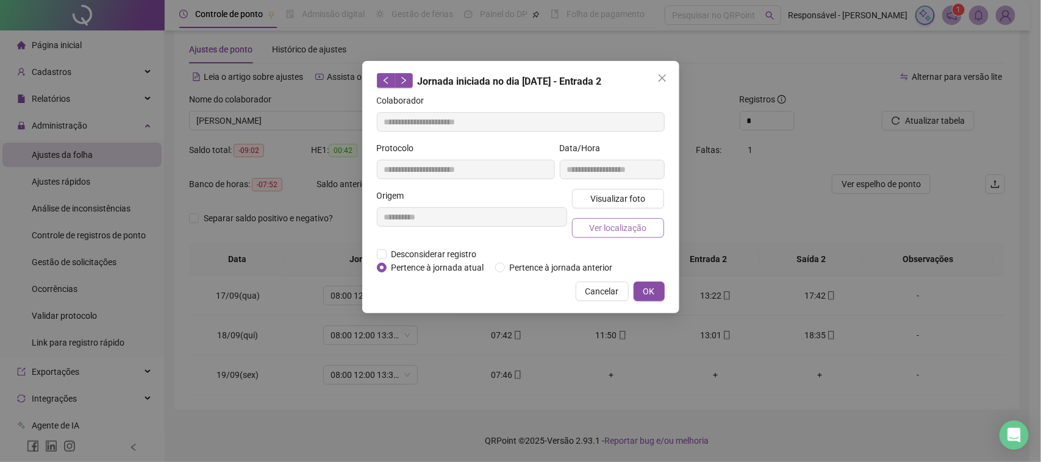
click at [615, 227] on span "Ver localização" at bounding box center [617, 227] width 57 height 13
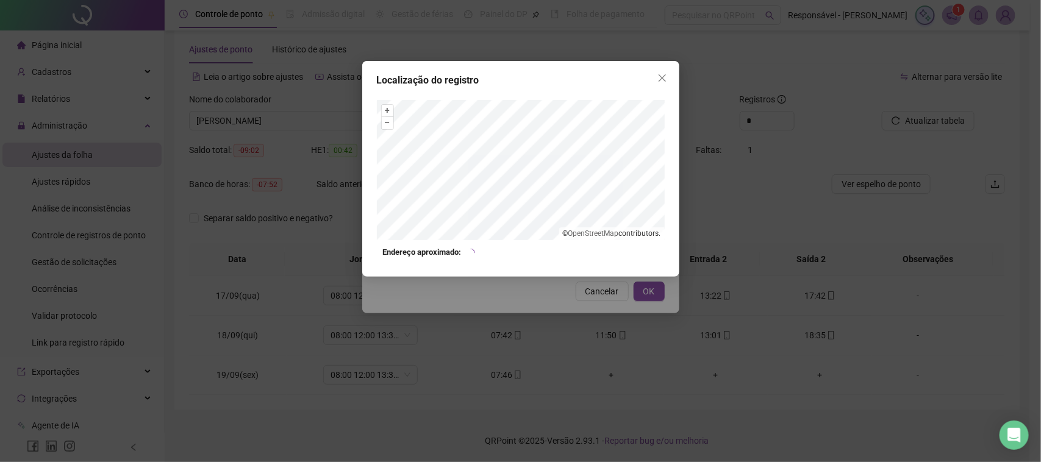
click at [570, 293] on div "Localização do registro + – ⇧ › © OpenStreetMap contributors. Endereço aproxima…" at bounding box center [520, 231] width 1041 height 462
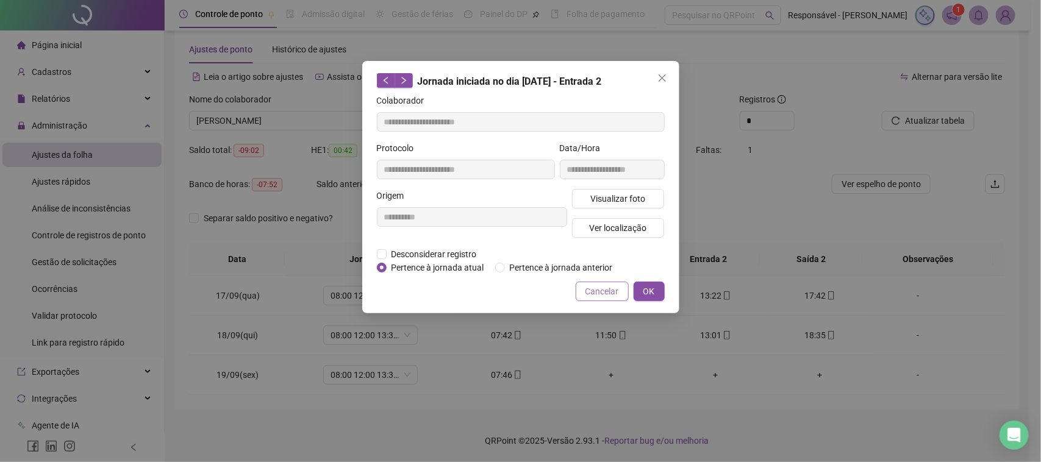
click at [599, 293] on span "Cancelar" at bounding box center [602, 291] width 34 height 13
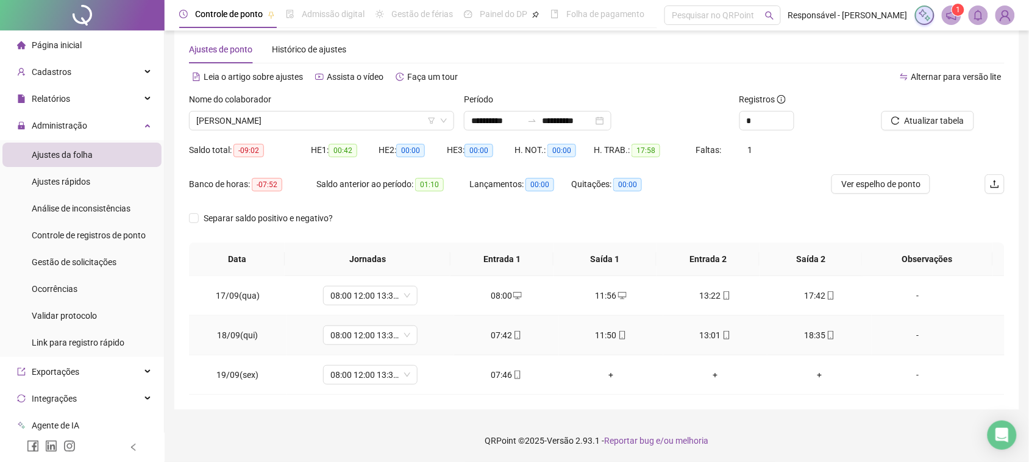
click at [814, 337] on div "18:35" at bounding box center [819, 335] width 85 height 13
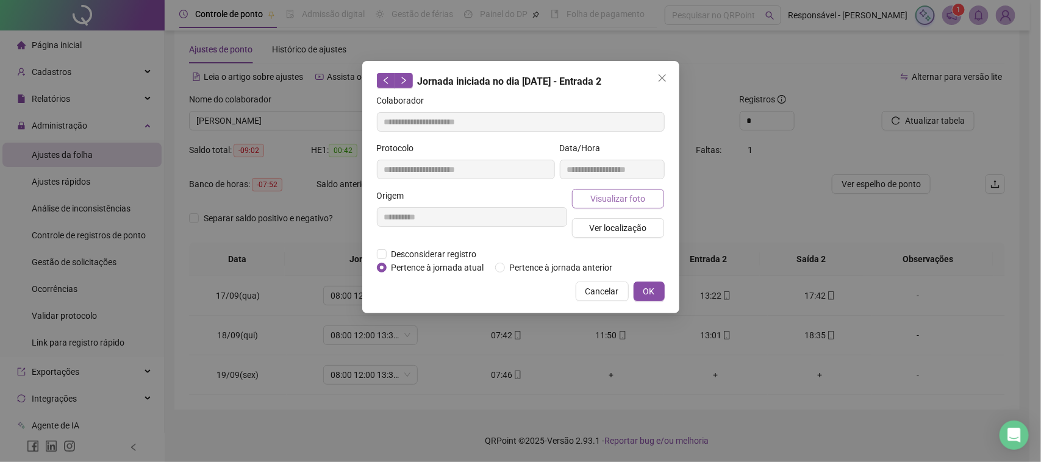
type input "**********"
click at [624, 200] on span "Visualizar foto" at bounding box center [617, 198] width 55 height 13
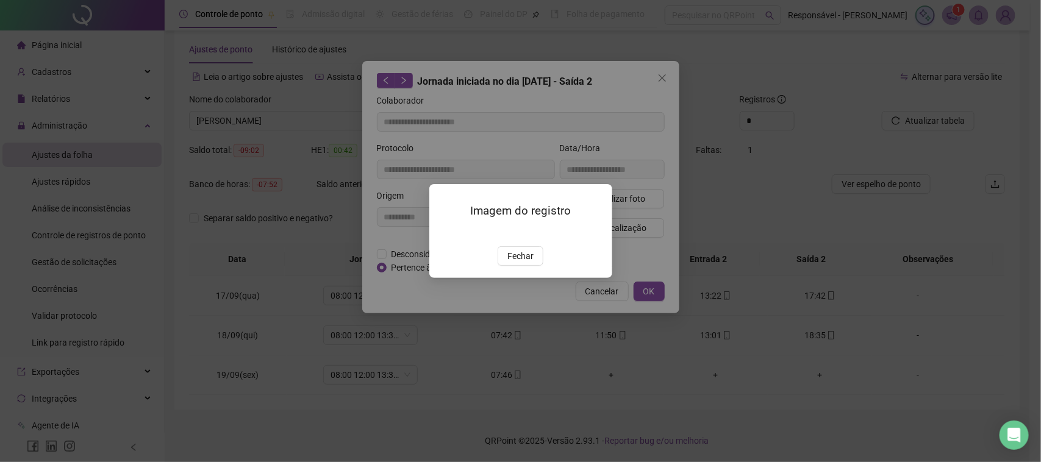
drag, startPoint x: 521, startPoint y: 321, endPoint x: 544, endPoint y: 293, distance: 36.5
click at [521, 263] on span "Fechar" at bounding box center [520, 255] width 26 height 13
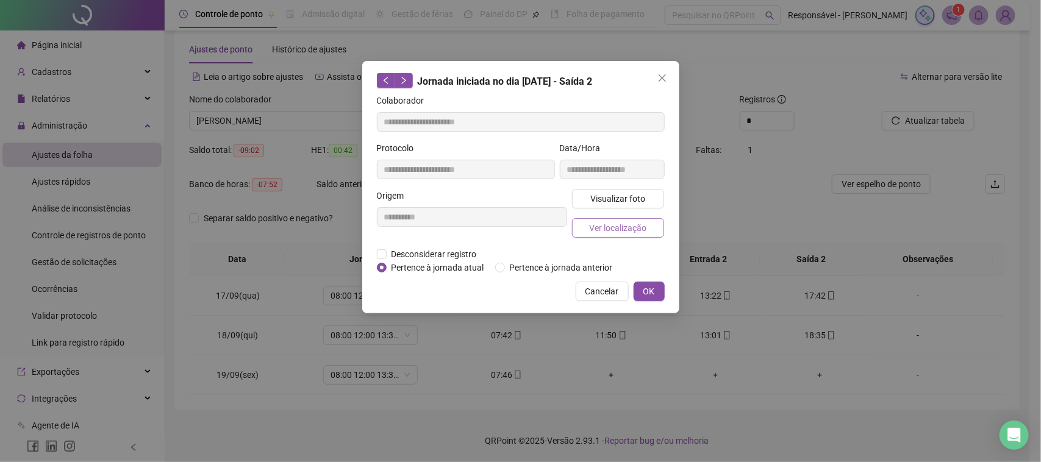
click at [641, 230] on span "Ver localização" at bounding box center [617, 227] width 57 height 13
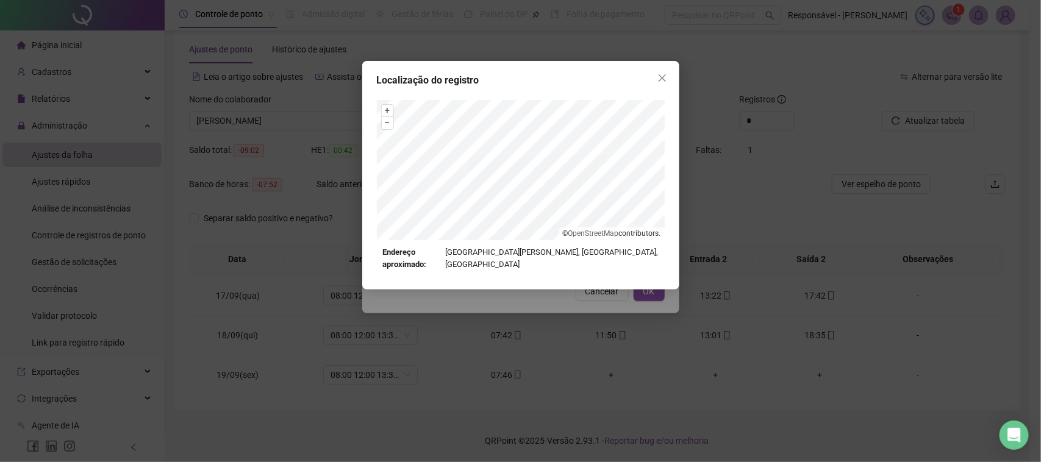
drag, startPoint x: 613, startPoint y: 328, endPoint x: 593, endPoint y: 294, distance: 39.6
click at [613, 324] on div "Localização do registro + – ⇧ › © OpenStreetMap contributors. Endereço aproxima…" at bounding box center [520, 231] width 1041 height 462
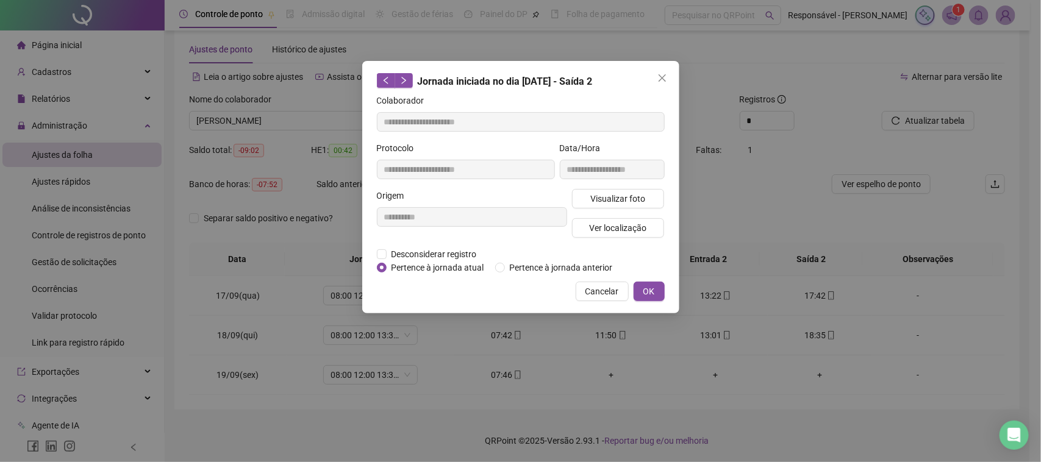
click at [593, 291] on span "Cancelar" at bounding box center [602, 291] width 34 height 13
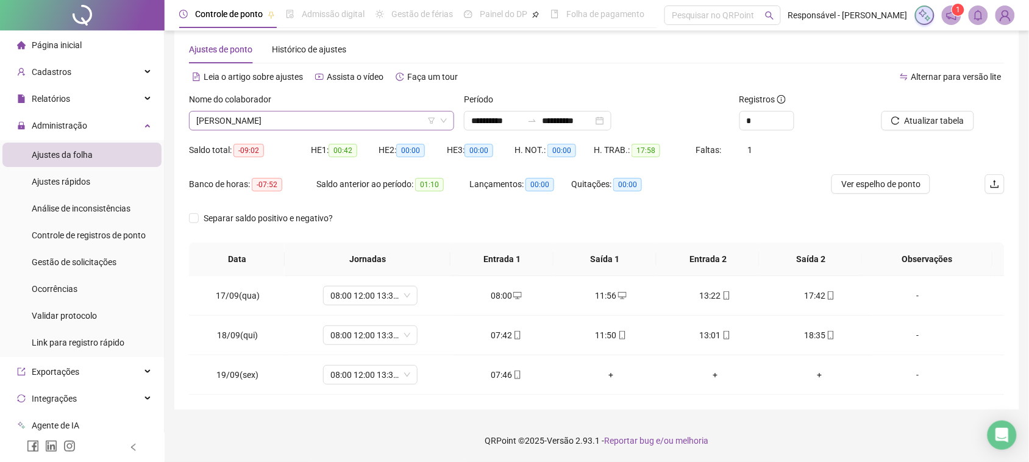
click at [369, 112] on span "[PERSON_NAME]" at bounding box center [321, 121] width 251 height 18
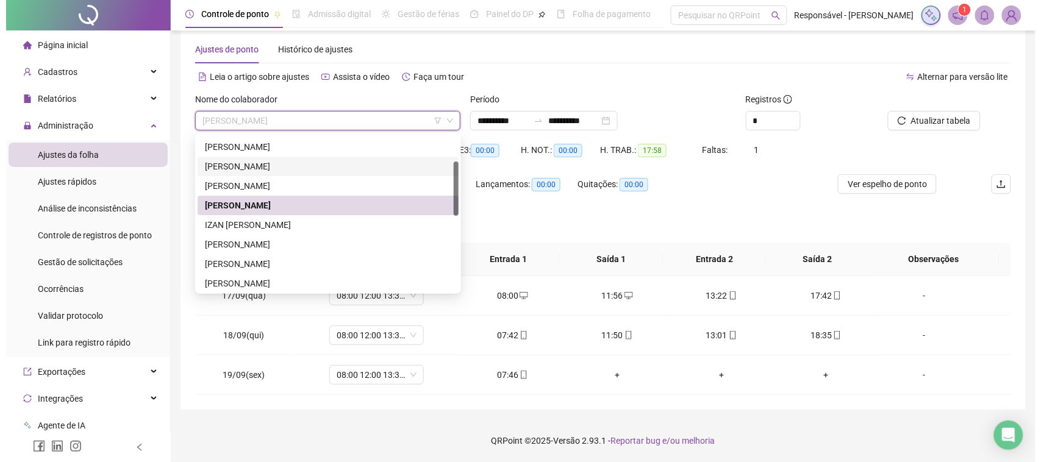
scroll to position [152, 0]
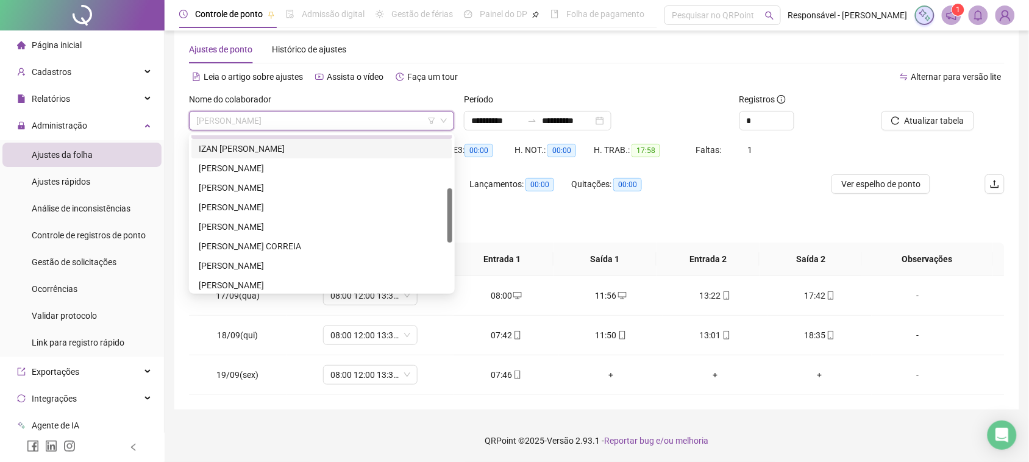
click at [322, 151] on div "IZAN [PERSON_NAME]" at bounding box center [322, 148] width 246 height 13
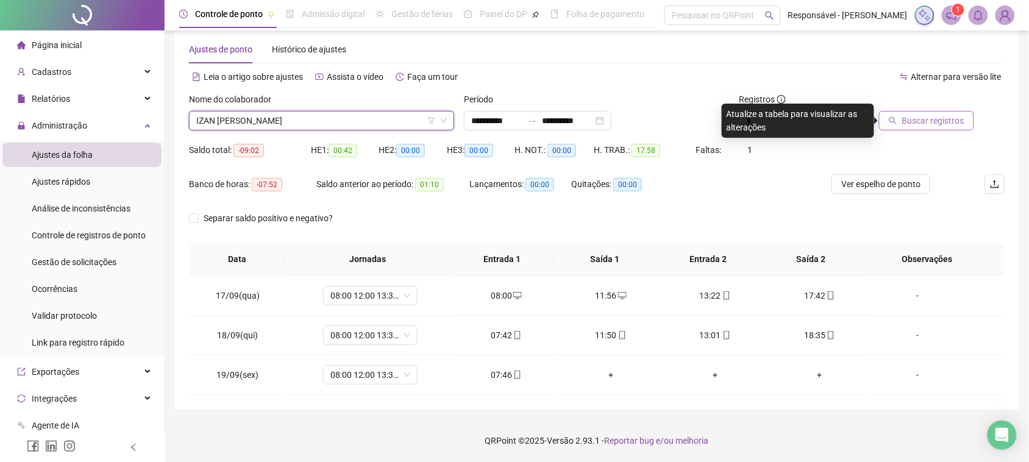
click at [910, 124] on span "Buscar registros" at bounding box center [933, 120] width 62 height 13
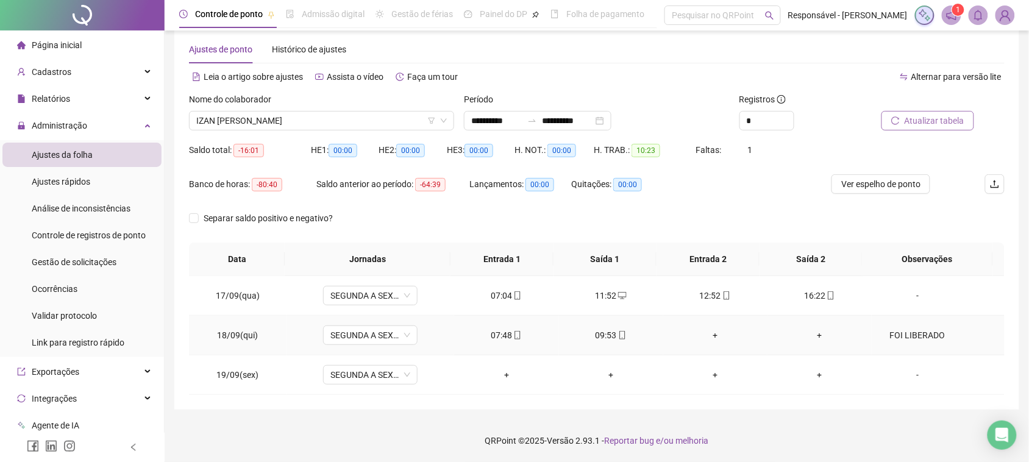
click at [513, 334] on icon "mobile" at bounding box center [517, 335] width 9 height 9
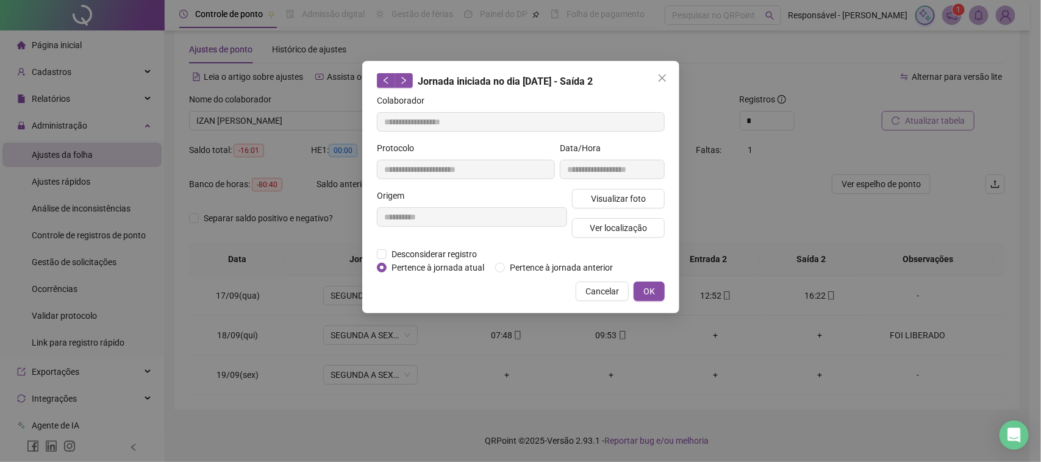
type input "**********"
click at [614, 196] on span "Visualizar foto" at bounding box center [617, 198] width 55 height 13
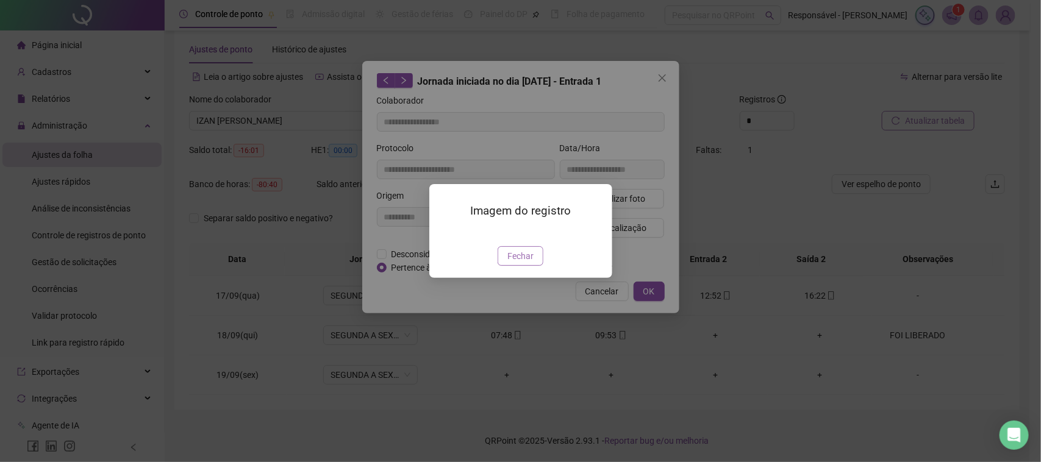
click at [529, 263] on span "Fechar" at bounding box center [520, 255] width 26 height 13
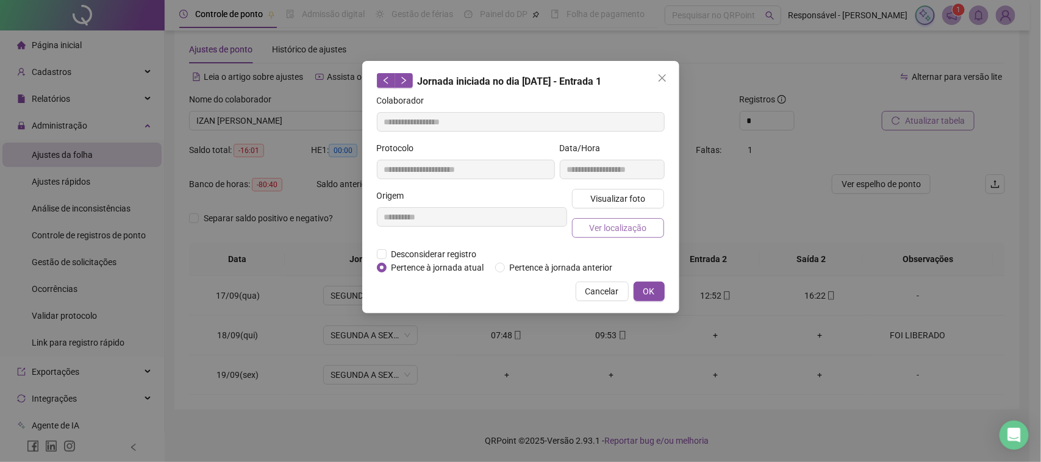
click at [629, 224] on span "Ver localização" at bounding box center [617, 227] width 57 height 13
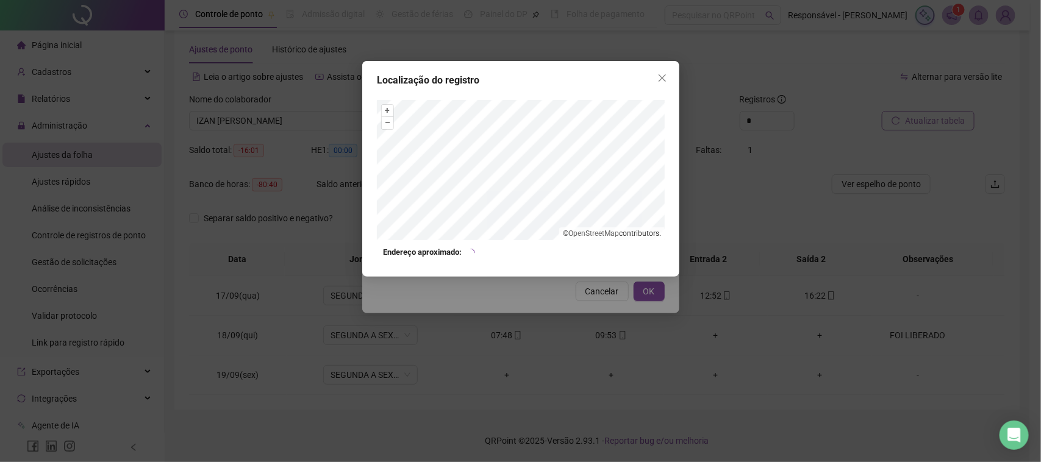
click at [602, 302] on div "Localização do registro + – ⇧ › © OpenStreetMap contributors. Endereço aproxima…" at bounding box center [520, 231] width 1041 height 462
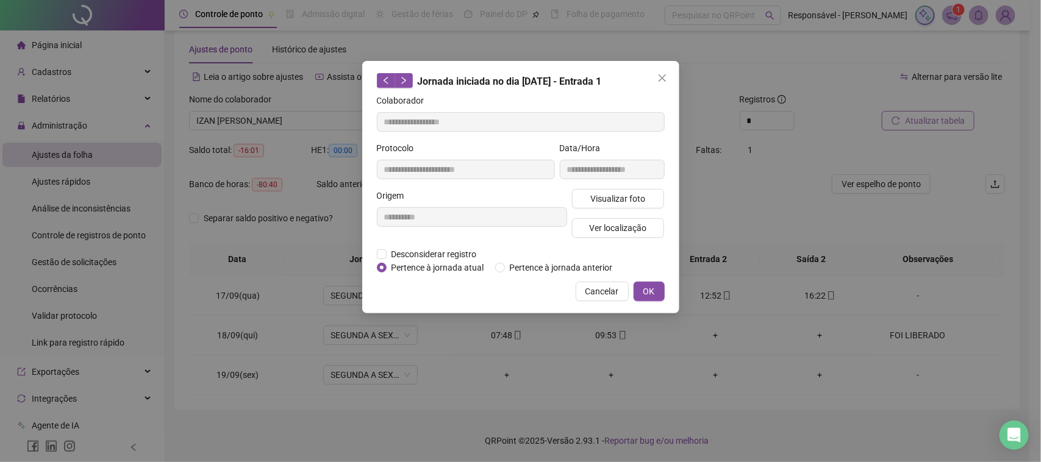
click at [599, 287] on span "Cancelar" at bounding box center [602, 291] width 34 height 13
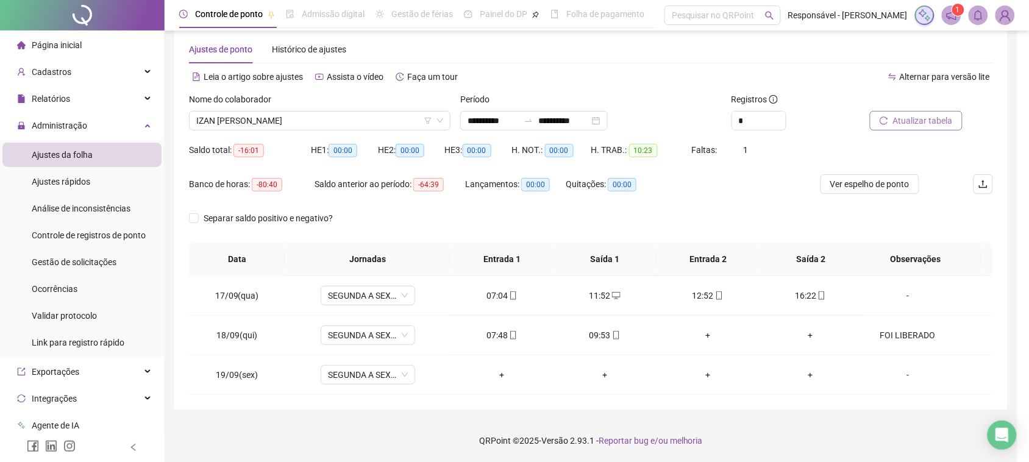
click at [596, 330] on div "09:53" at bounding box center [605, 335] width 84 height 13
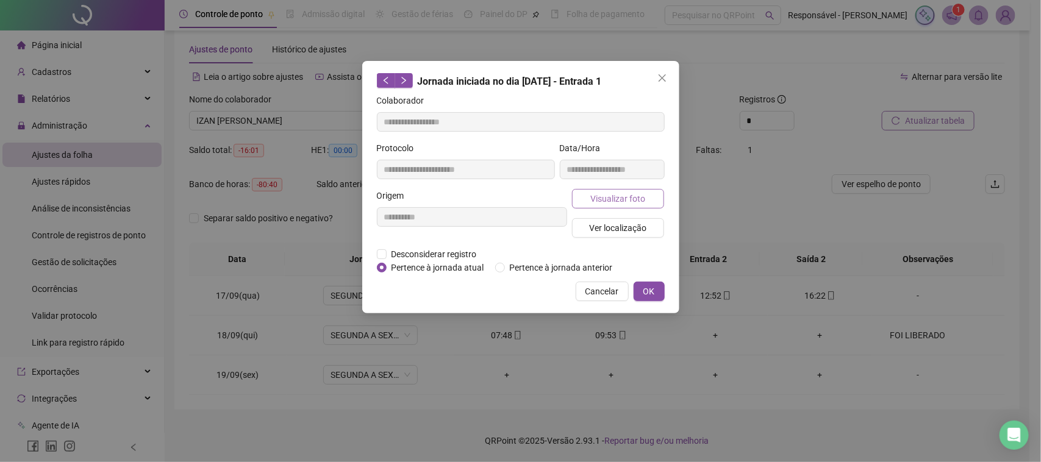
click at [611, 198] on span "Visualizar foto" at bounding box center [617, 198] width 55 height 13
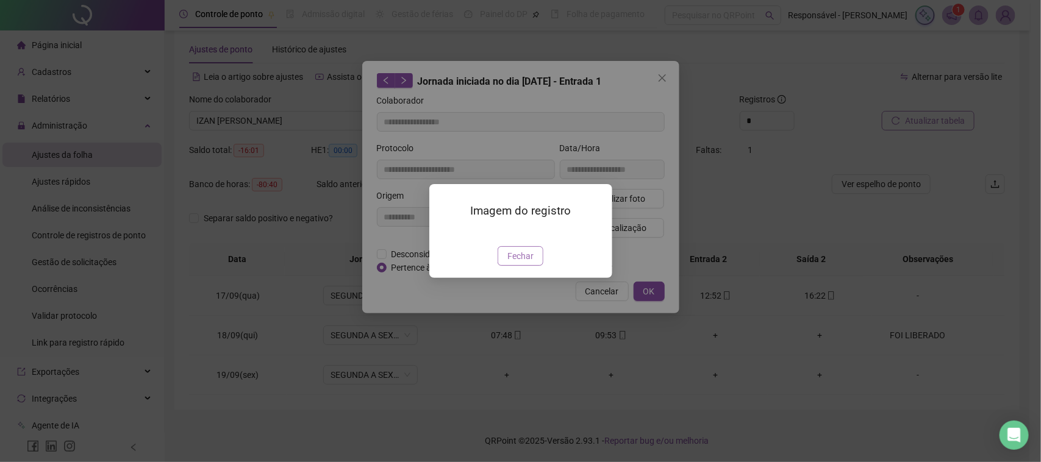
type input "**********"
click at [519, 263] on span "Fechar" at bounding box center [520, 255] width 26 height 13
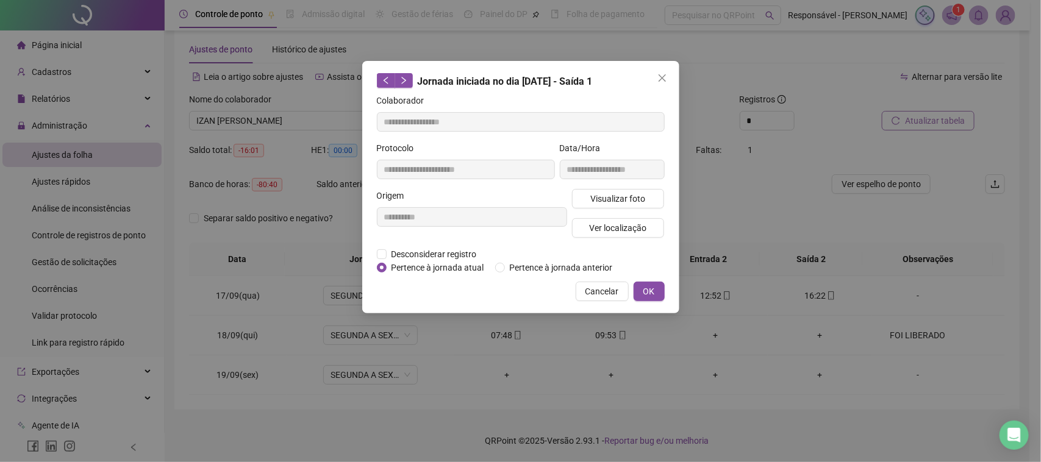
click at [618, 212] on div "Visualizar foto Ver localização" at bounding box center [618, 218] width 98 height 59
click at [616, 226] on span "Ver localização" at bounding box center [617, 227] width 57 height 13
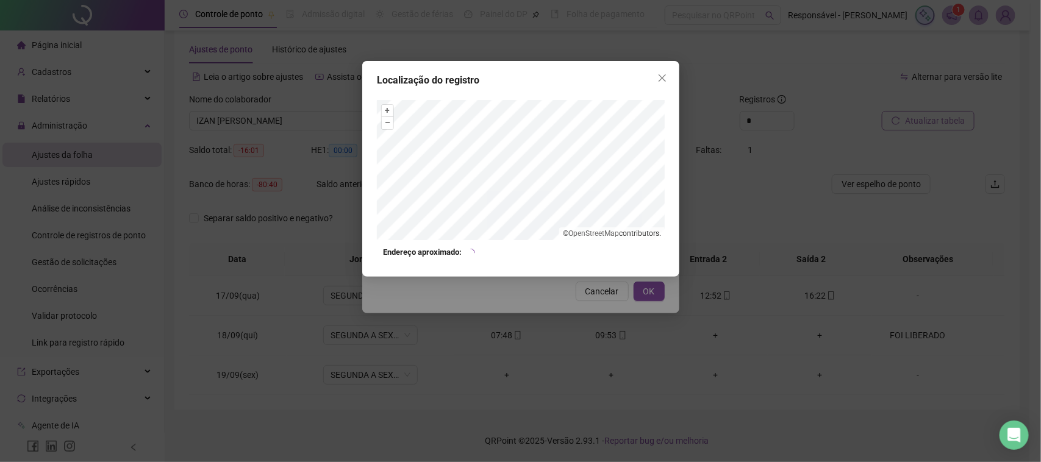
click at [614, 300] on div "Localização do registro + – ⇧ › © OpenStreetMap contributors. Endereço aproxima…" at bounding box center [520, 231] width 1041 height 462
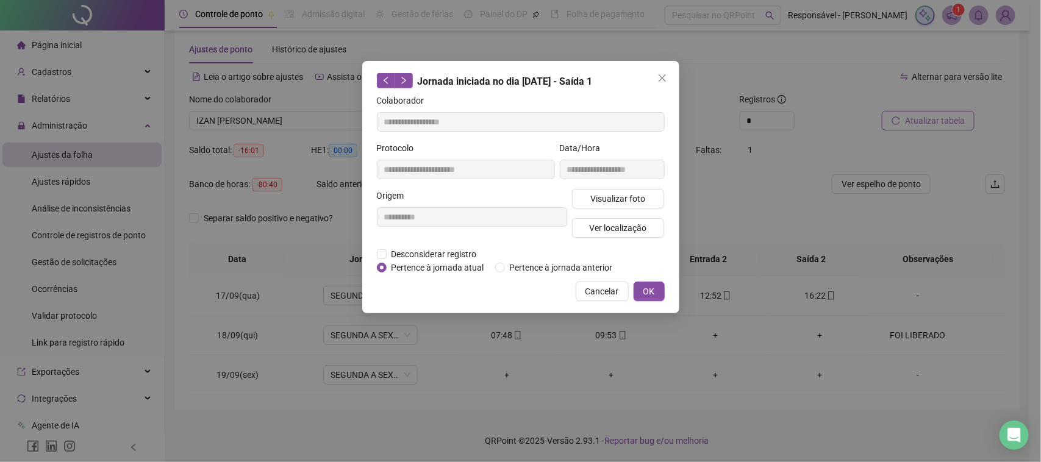
click at [599, 291] on span "Cancelar" at bounding box center [602, 291] width 34 height 13
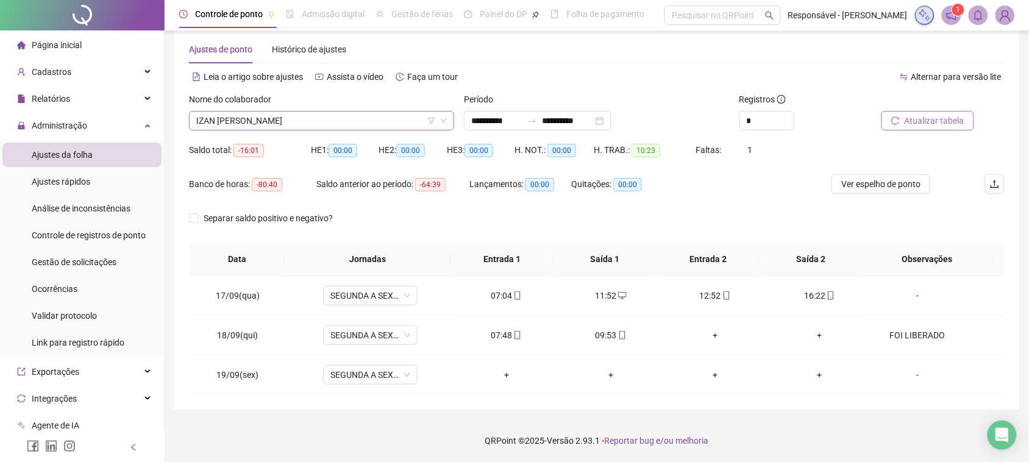
click at [407, 125] on span "IZAN [PERSON_NAME]" at bounding box center [321, 121] width 251 height 18
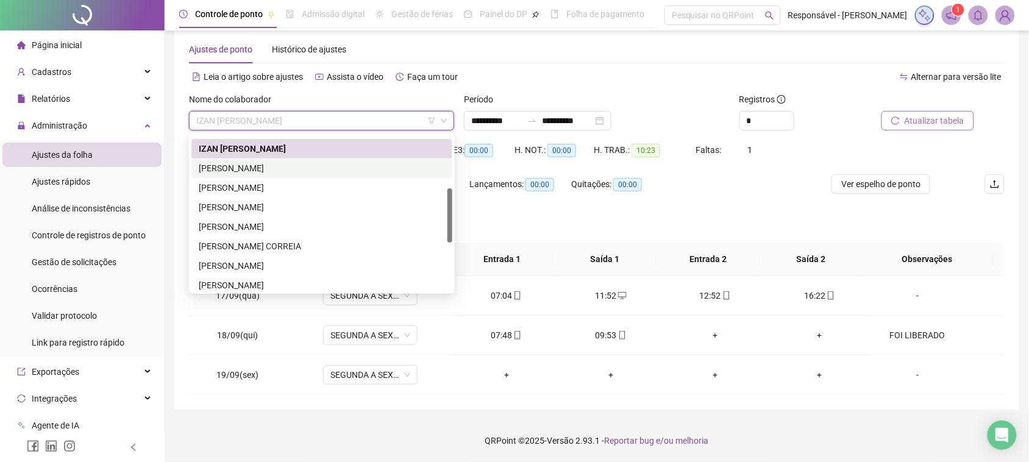
click at [315, 169] on div "[PERSON_NAME]" at bounding box center [322, 168] width 246 height 13
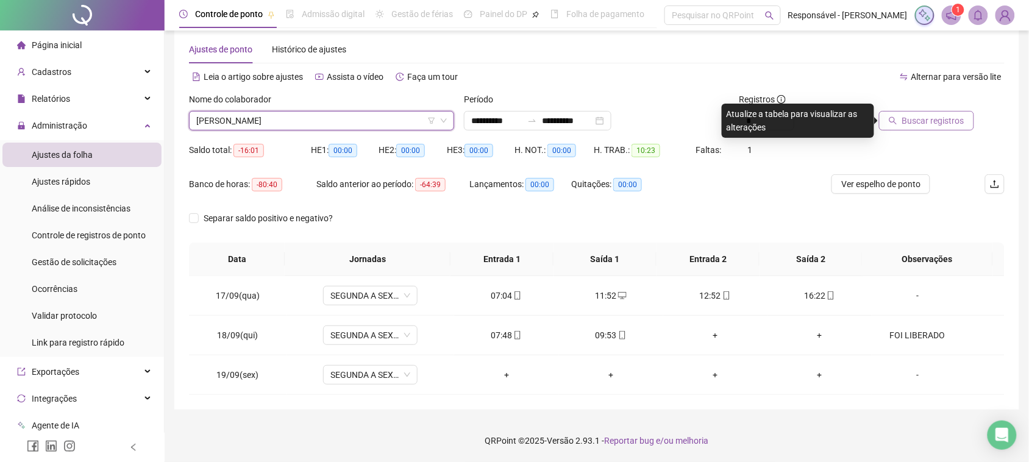
click at [879, 115] on div "Buscar registros" at bounding box center [941, 117] width 138 height 48
click at [879, 115] on div "Buscar registros" at bounding box center [926, 121] width 98 height 20
click at [885, 119] on button "Buscar registros" at bounding box center [926, 121] width 95 height 20
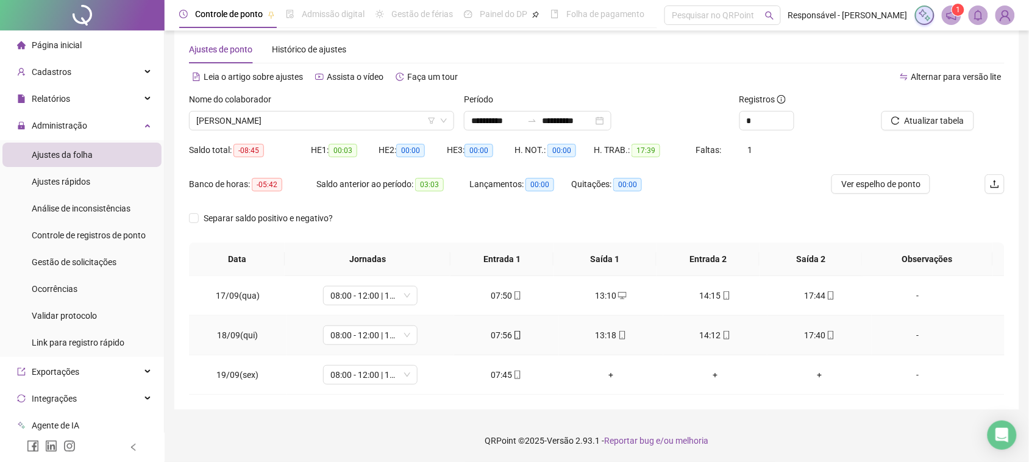
click at [504, 333] on div "07:56" at bounding box center [506, 335] width 85 height 13
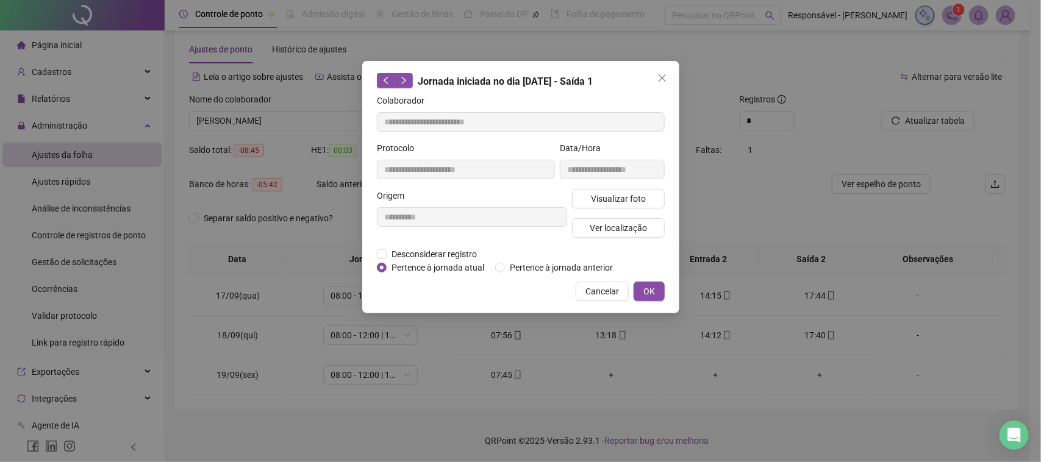
type input "**********"
click at [620, 196] on span "Visualizar foto" at bounding box center [617, 198] width 55 height 13
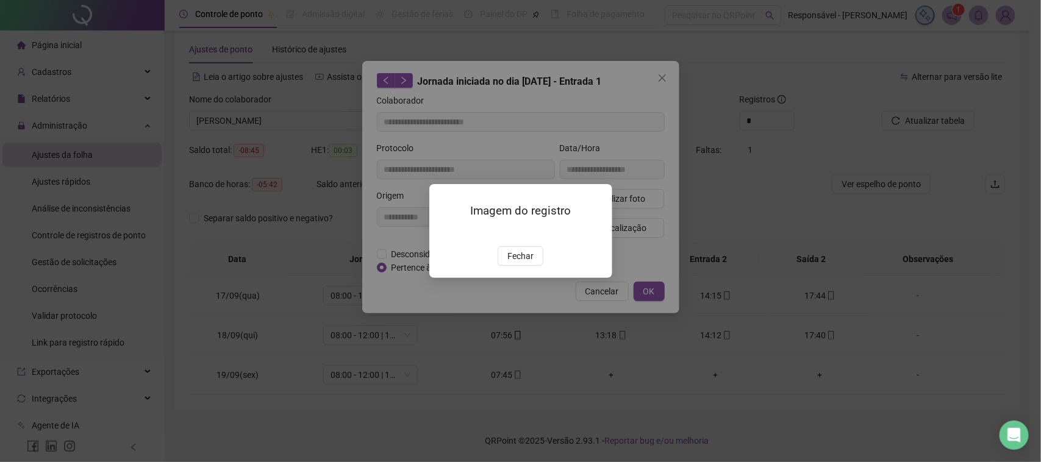
click at [518, 263] on span "Fechar" at bounding box center [520, 255] width 26 height 13
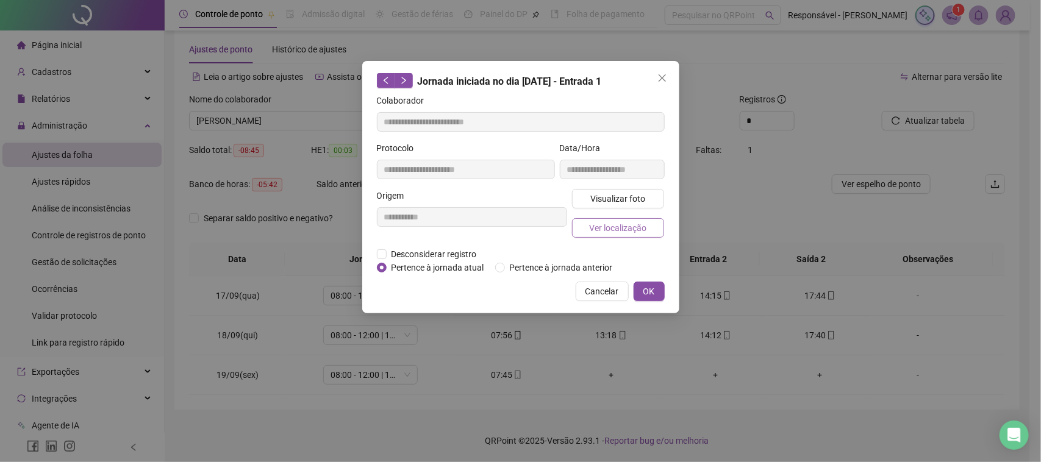
click at [604, 226] on span "Ver localização" at bounding box center [617, 227] width 57 height 13
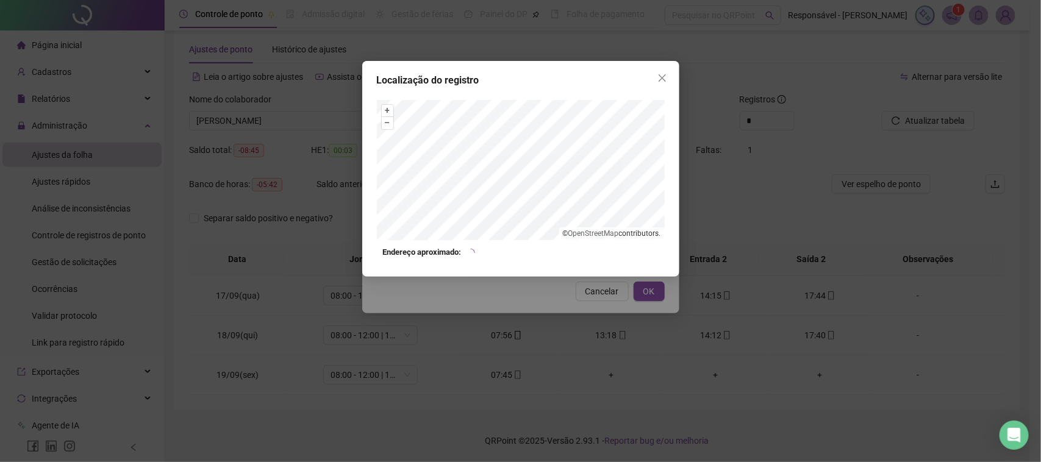
click at [597, 290] on div "Localização do registro + – ⇧ › © OpenStreetMap contributors. Endereço aproxima…" at bounding box center [520, 231] width 1041 height 462
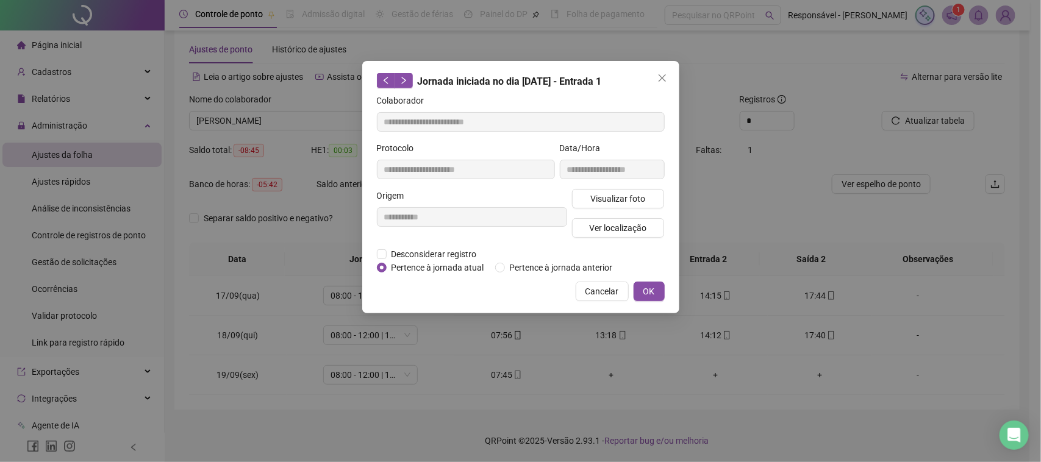
click at [602, 288] on span "Cancelar" at bounding box center [602, 291] width 34 height 13
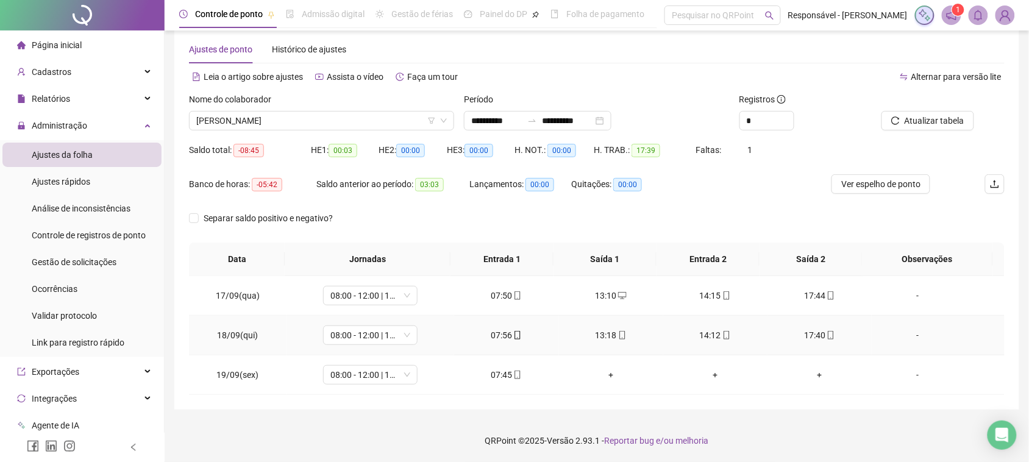
click at [595, 333] on div "13:18" at bounding box center [611, 335] width 85 height 13
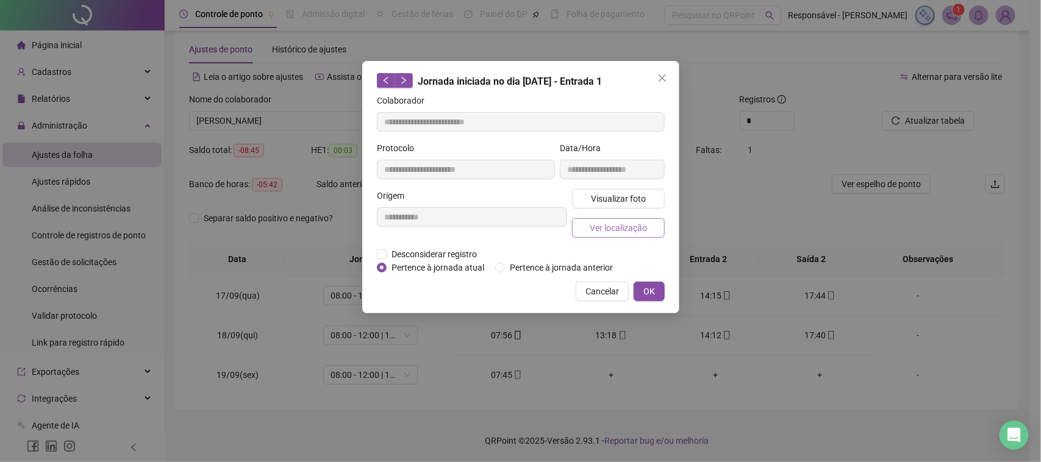
type input "**********"
click at [629, 202] on span "Visualizar foto" at bounding box center [617, 198] width 55 height 13
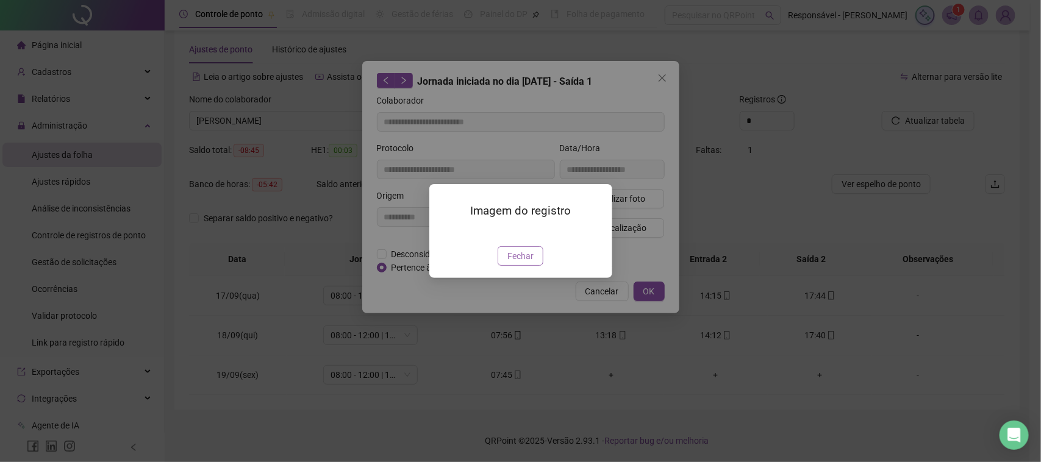
click at [529, 263] on span "Fechar" at bounding box center [520, 255] width 26 height 13
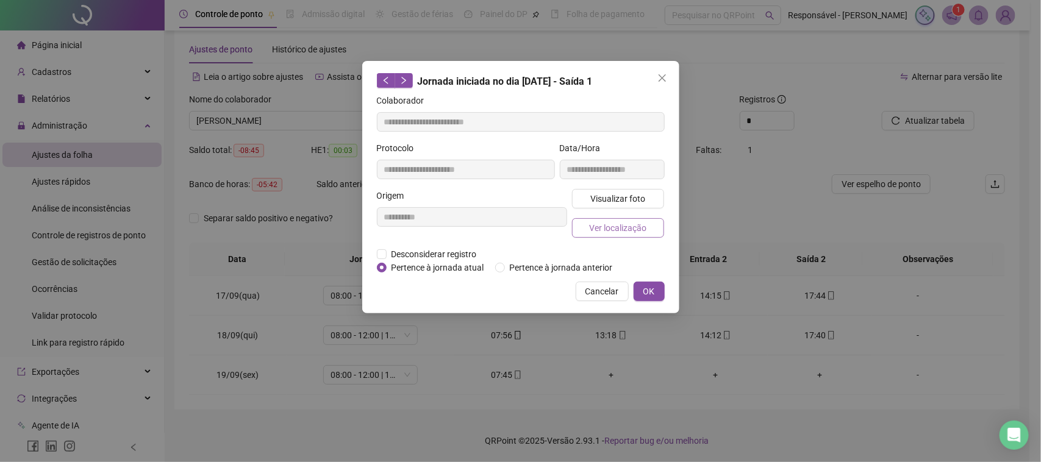
click at [601, 233] on span "Ver localização" at bounding box center [617, 227] width 57 height 13
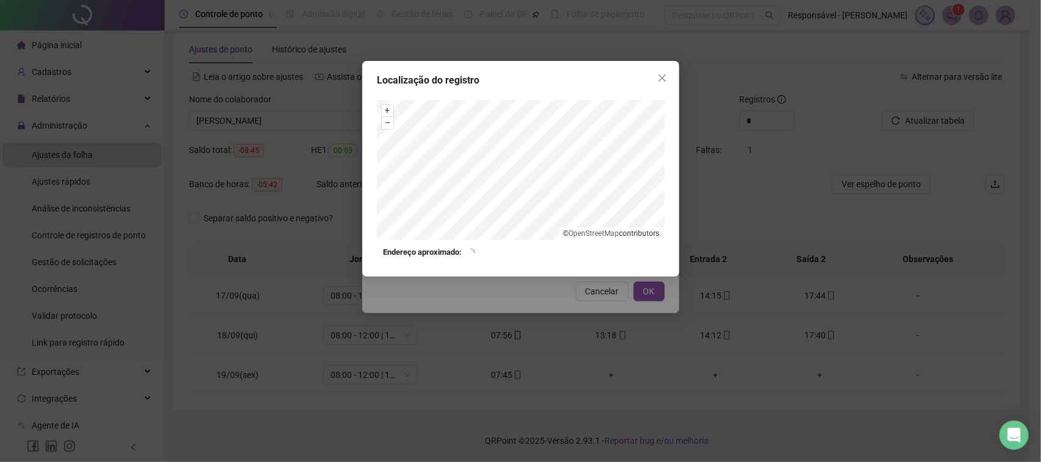
click at [580, 333] on div "Localização do registro + – ⇧ › © OpenStreetMap contributors. Endereço aproxima…" at bounding box center [520, 231] width 1041 height 462
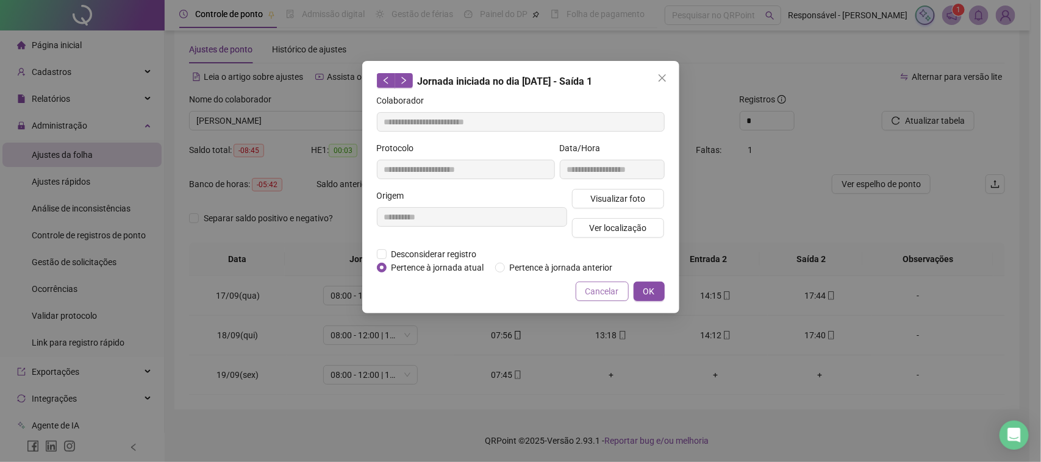
click at [614, 294] on span "Cancelar" at bounding box center [602, 291] width 34 height 13
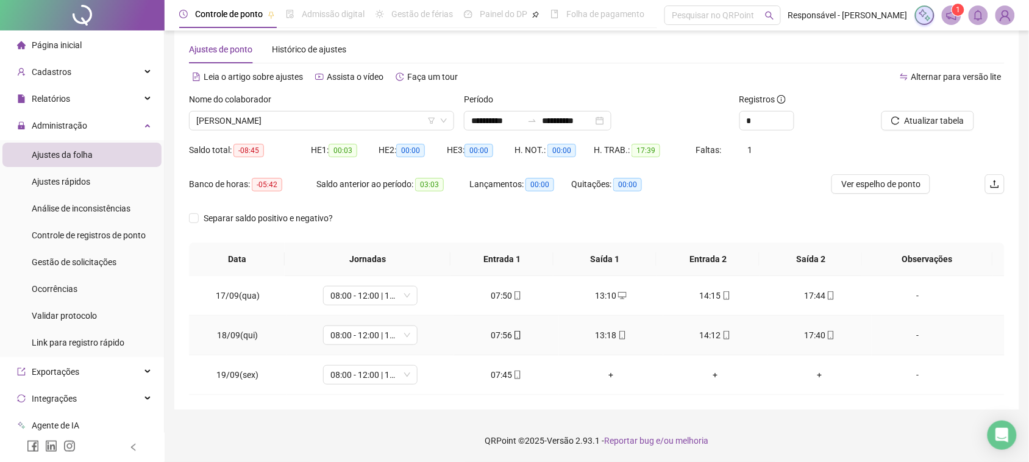
click at [715, 329] on div "14:12" at bounding box center [715, 335] width 85 height 13
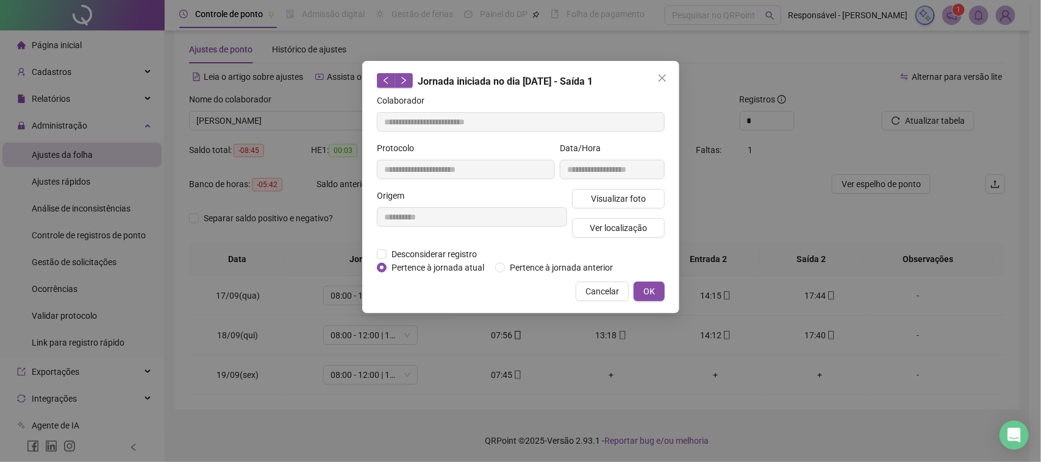
type input "**********"
click at [615, 195] on span "Visualizar foto" at bounding box center [617, 198] width 55 height 13
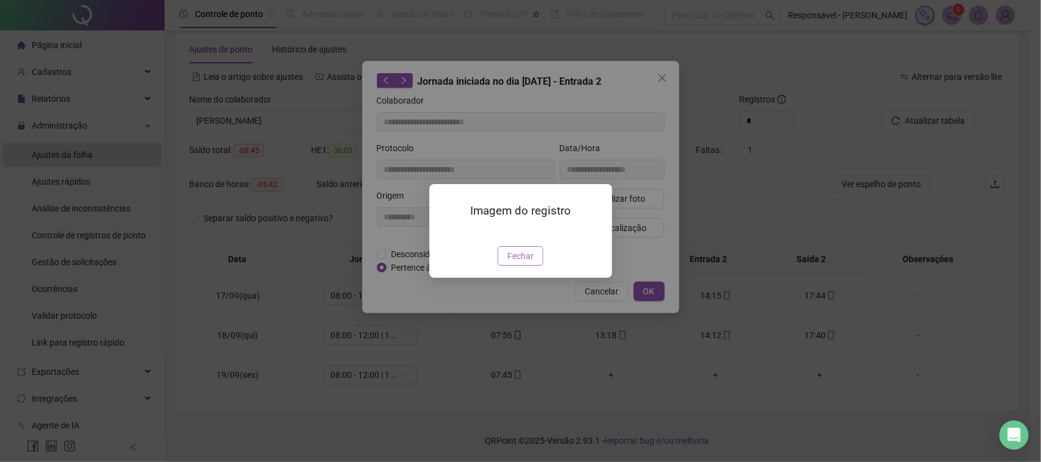
click at [517, 266] on button "Fechar" at bounding box center [520, 256] width 46 height 20
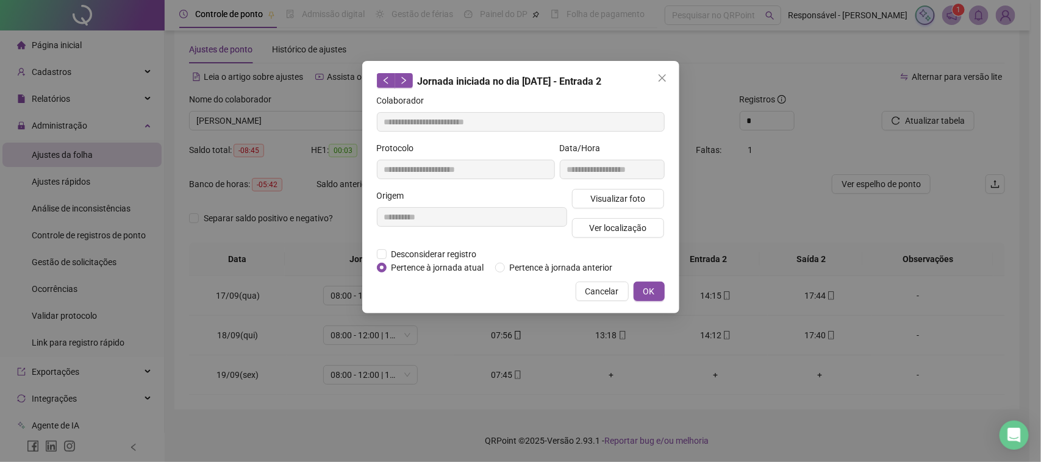
click at [595, 213] on div "Visualizar foto Ver localização" at bounding box center [618, 218] width 98 height 59
click at [598, 229] on span "Ver localização" at bounding box center [617, 227] width 57 height 13
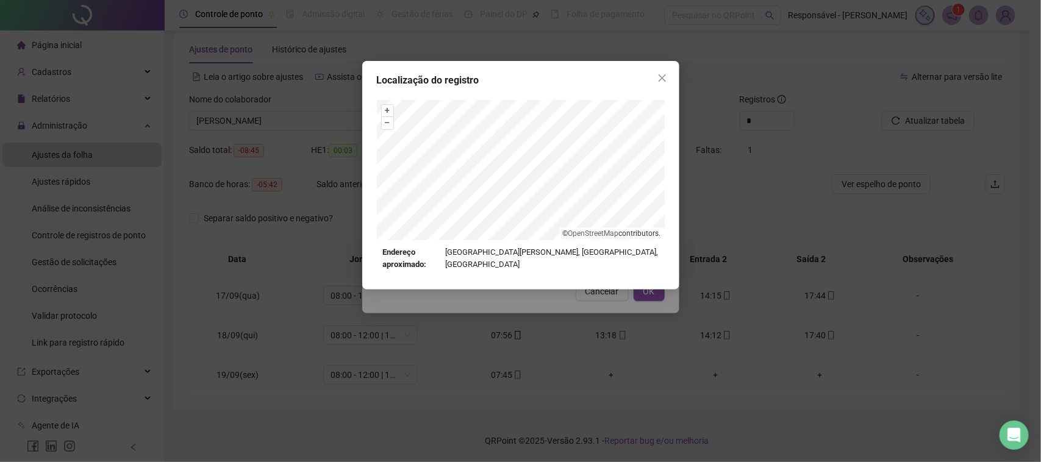
click at [580, 312] on div "Localização do registro + – ⇧ › © OpenStreetMap contributors. Endereço aproxima…" at bounding box center [520, 231] width 1041 height 462
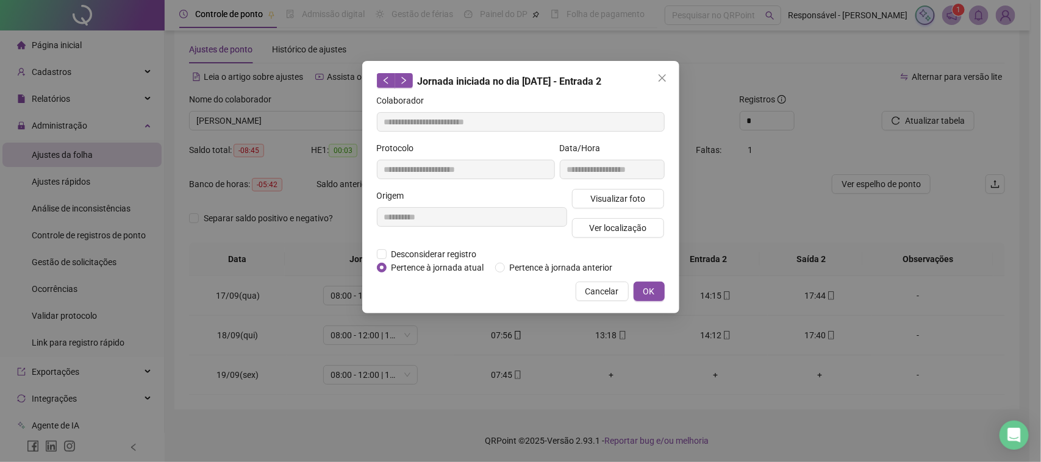
click at [607, 304] on div "**********" at bounding box center [520, 187] width 317 height 252
click at [611, 296] on span "Cancelar" at bounding box center [602, 291] width 34 height 13
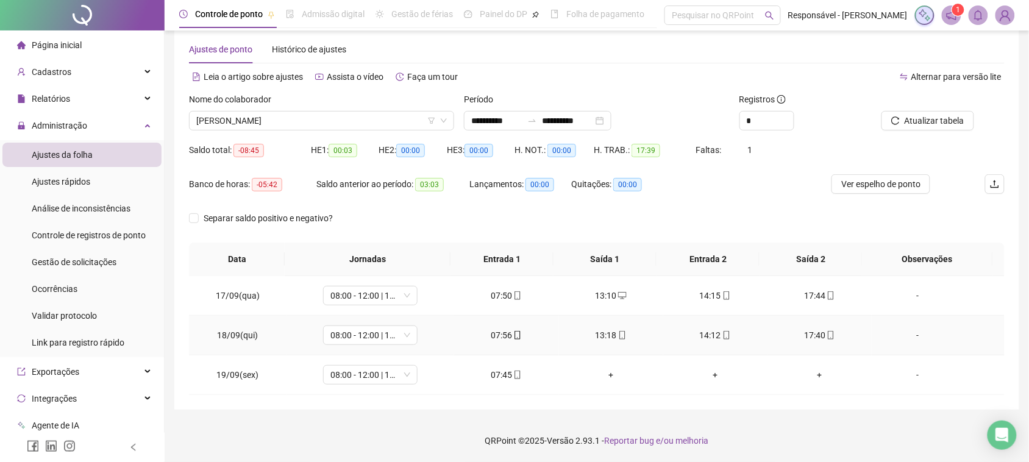
click at [796, 331] on div "17:40" at bounding box center [819, 335] width 85 height 13
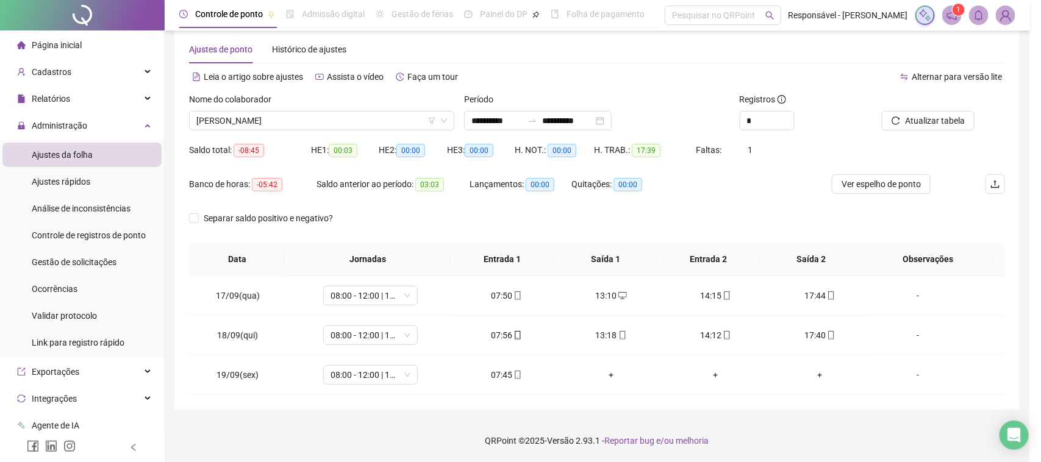
type input "**********"
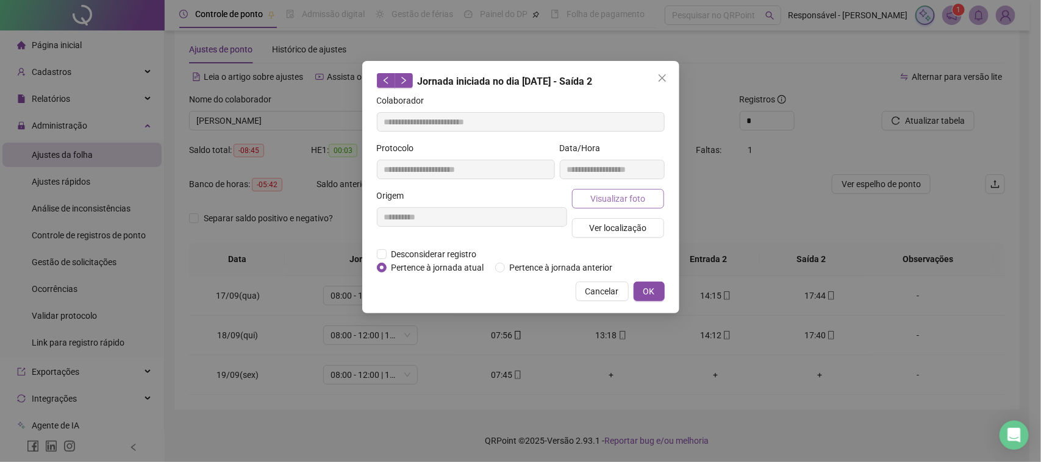
click at [585, 195] on button "Visualizar foto" at bounding box center [618, 199] width 93 height 20
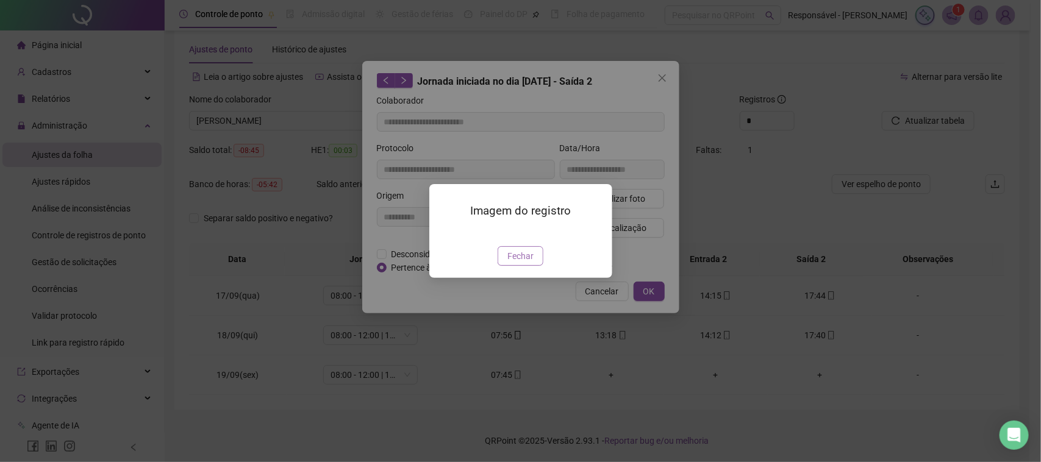
click at [516, 263] on span "Fechar" at bounding box center [520, 255] width 26 height 13
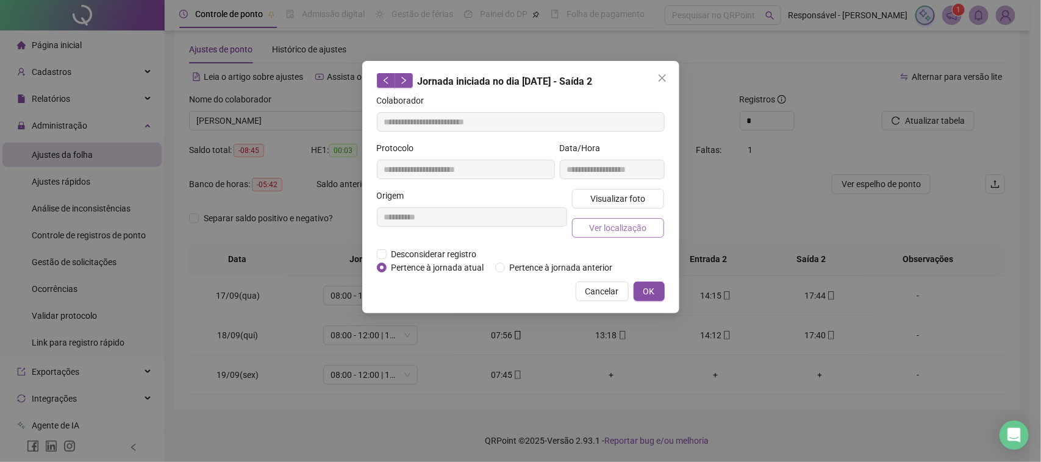
click at [590, 232] on span "Ver localização" at bounding box center [617, 227] width 57 height 13
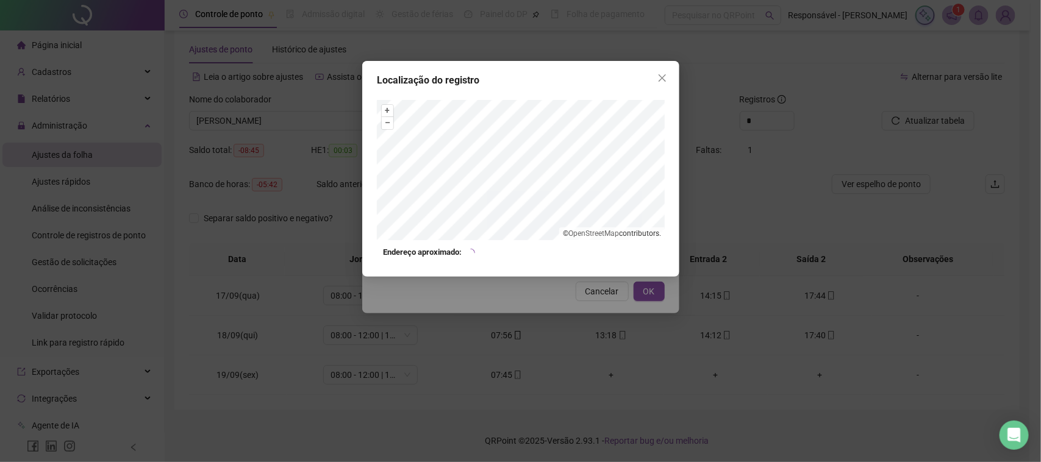
click at [584, 312] on div "Localização do registro + – ⇧ › © OpenStreetMap contributors. Endereço aproxima…" at bounding box center [520, 231] width 1041 height 462
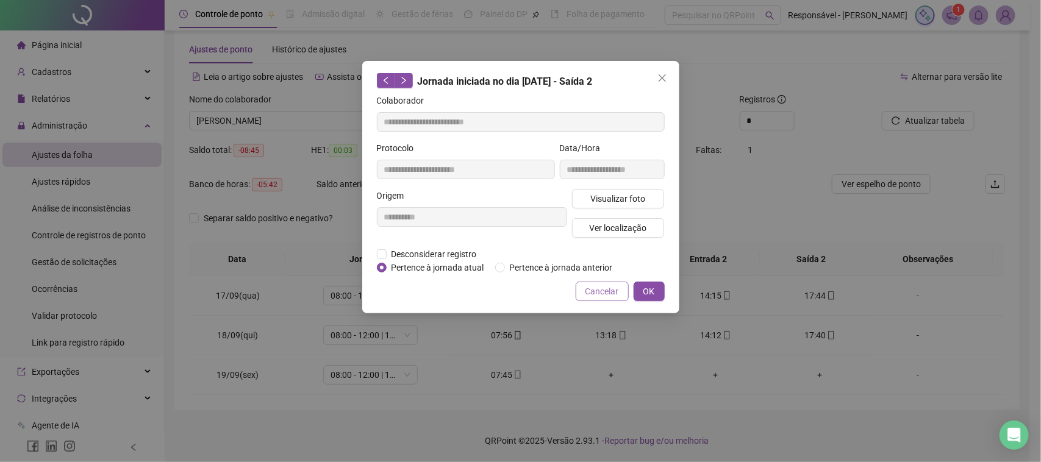
click at [607, 293] on span "Cancelar" at bounding box center [602, 291] width 34 height 13
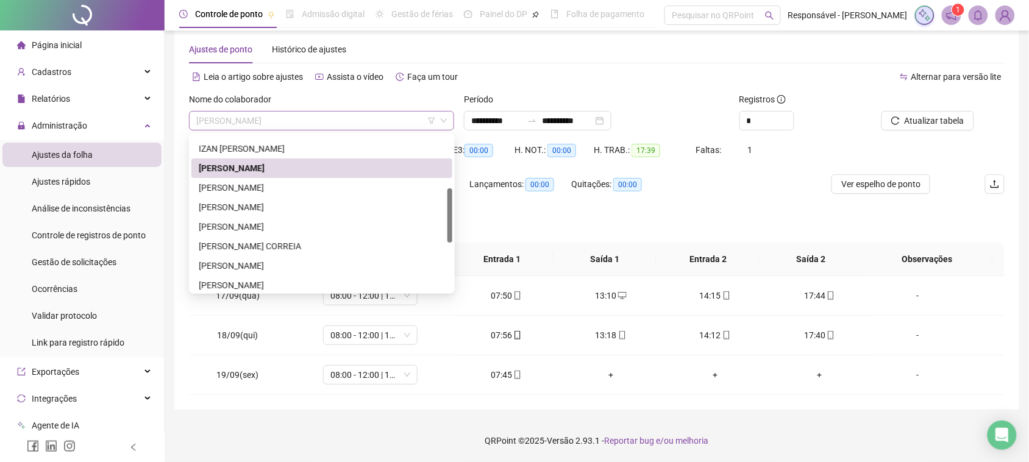
click at [341, 119] on span "[PERSON_NAME]" at bounding box center [321, 121] width 251 height 18
click at [318, 181] on div "[PERSON_NAME]" at bounding box center [322, 187] width 246 height 13
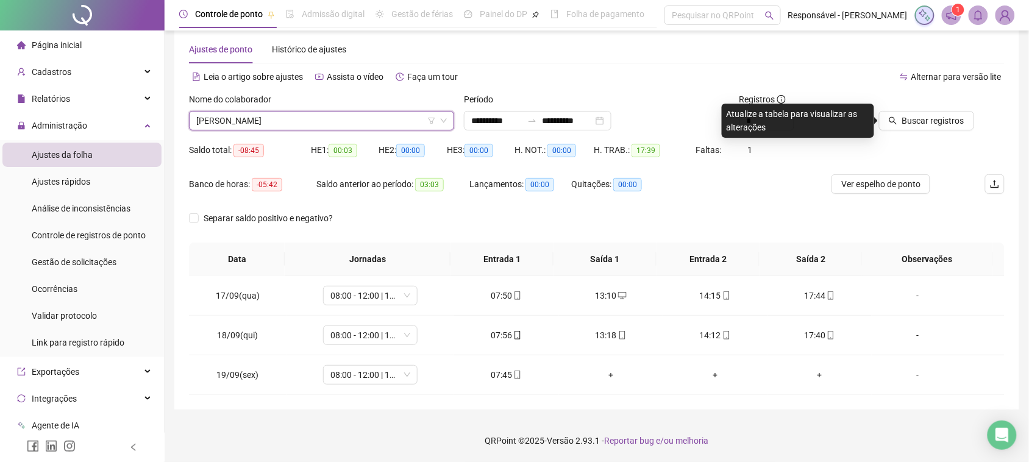
click at [892, 121] on icon "search" at bounding box center [893, 120] width 9 height 9
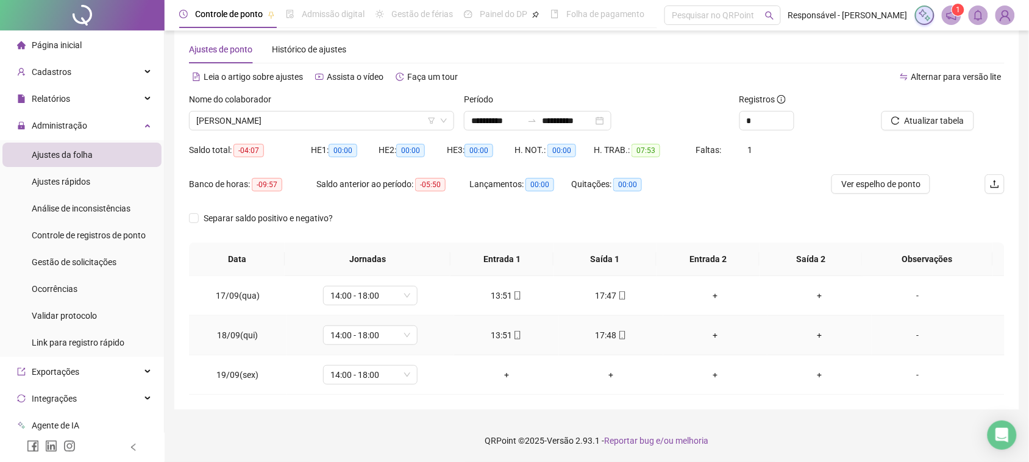
click at [501, 339] on div "13:51" at bounding box center [506, 335] width 85 height 13
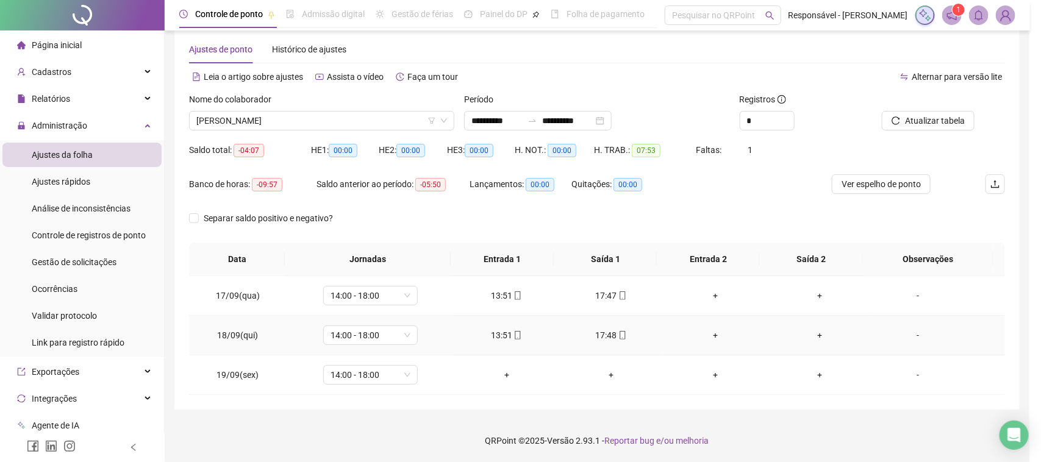
type input "**********"
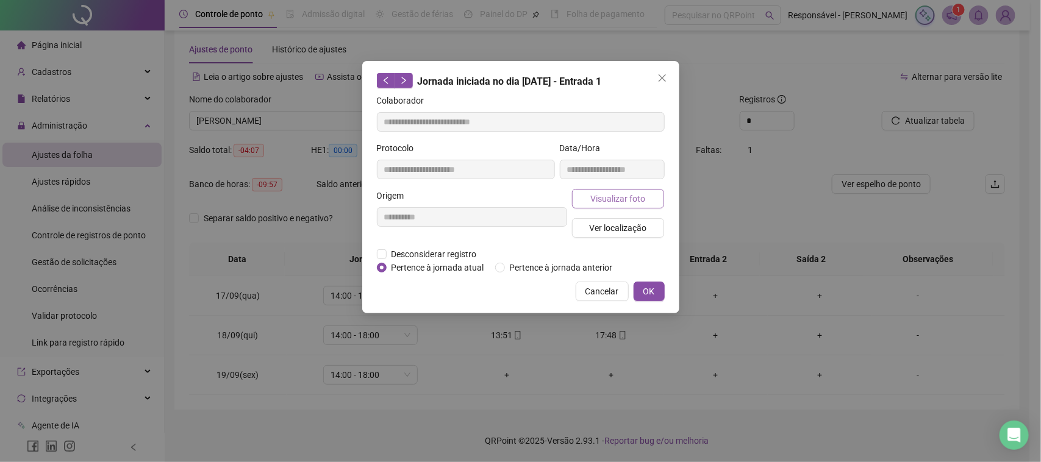
click at [621, 193] on span "Visualizar foto" at bounding box center [617, 198] width 55 height 13
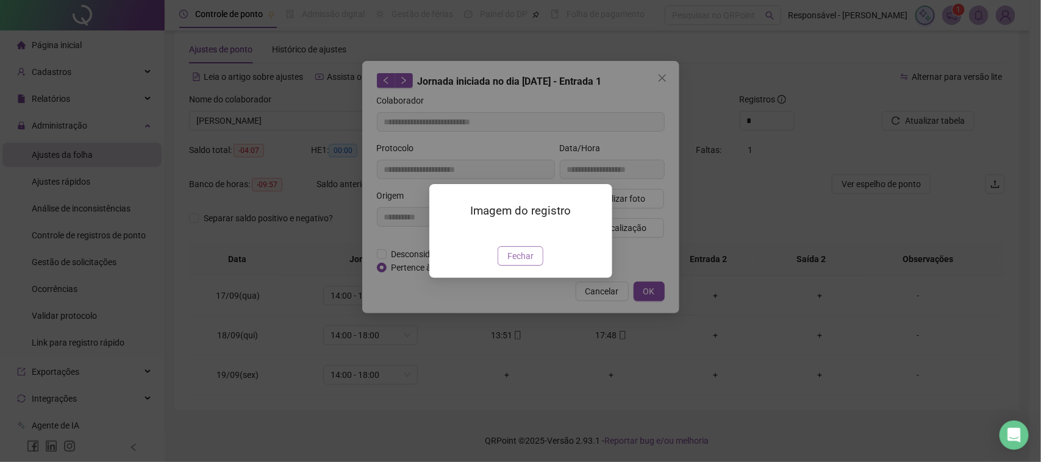
click at [519, 266] on button "Fechar" at bounding box center [520, 256] width 46 height 20
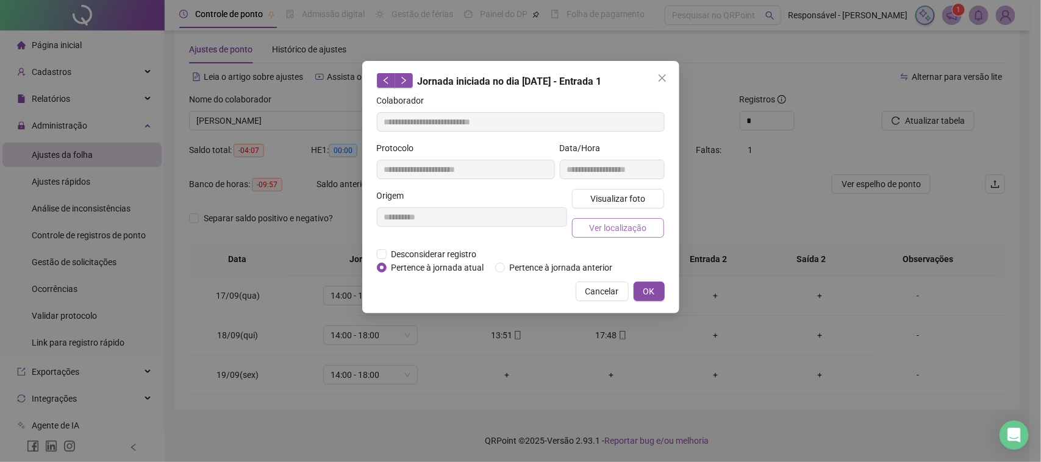
click at [619, 226] on span "Ver localização" at bounding box center [617, 227] width 57 height 13
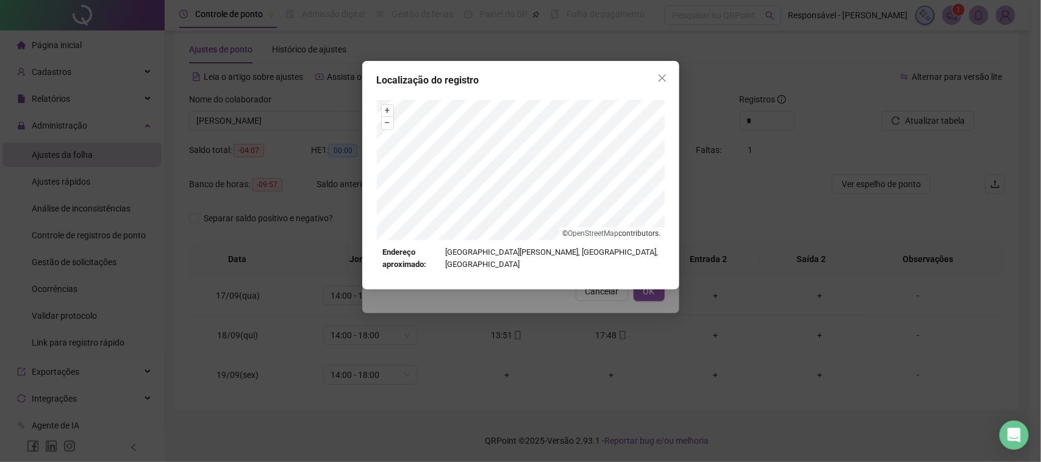
click at [518, 299] on div "Localização do registro + – ⇧ › © OpenStreetMap contributors. Endereço aproxima…" at bounding box center [520, 231] width 1041 height 462
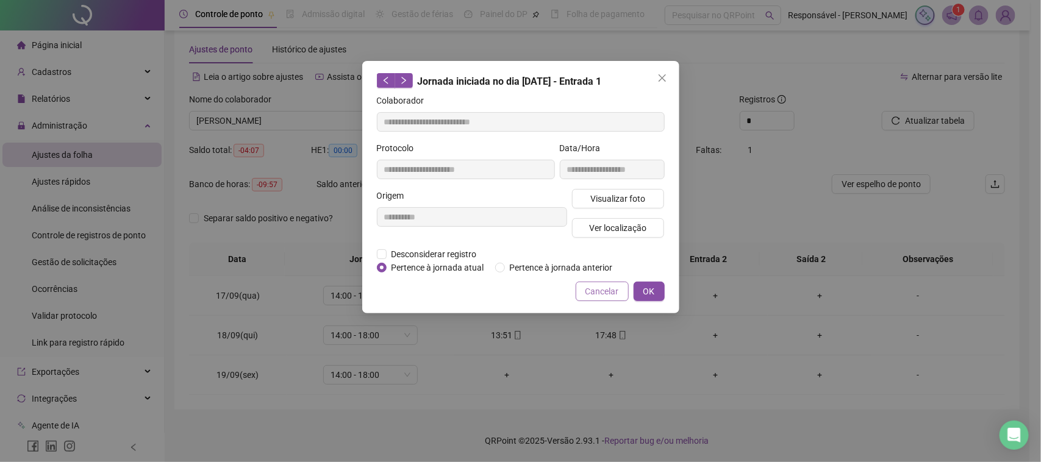
click at [622, 291] on button "Cancelar" at bounding box center [602, 292] width 53 height 20
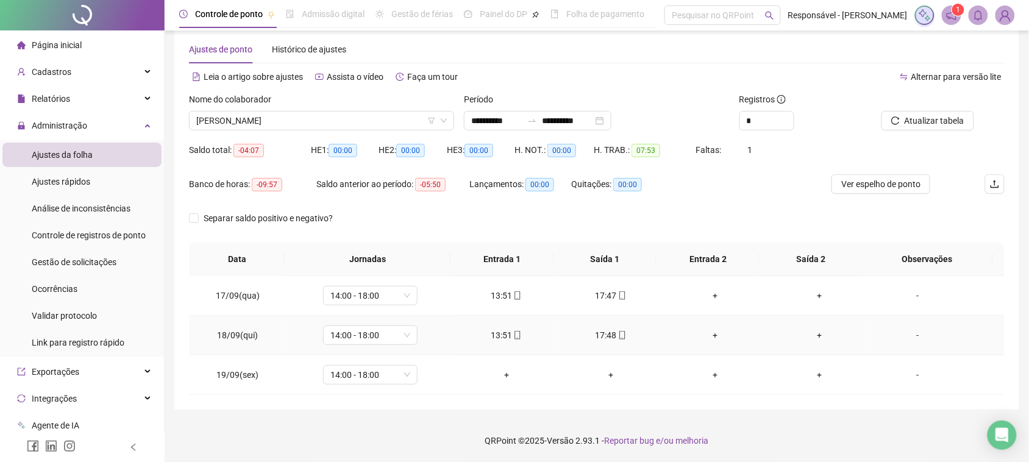
click at [599, 335] on div "17:48" at bounding box center [611, 335] width 85 height 13
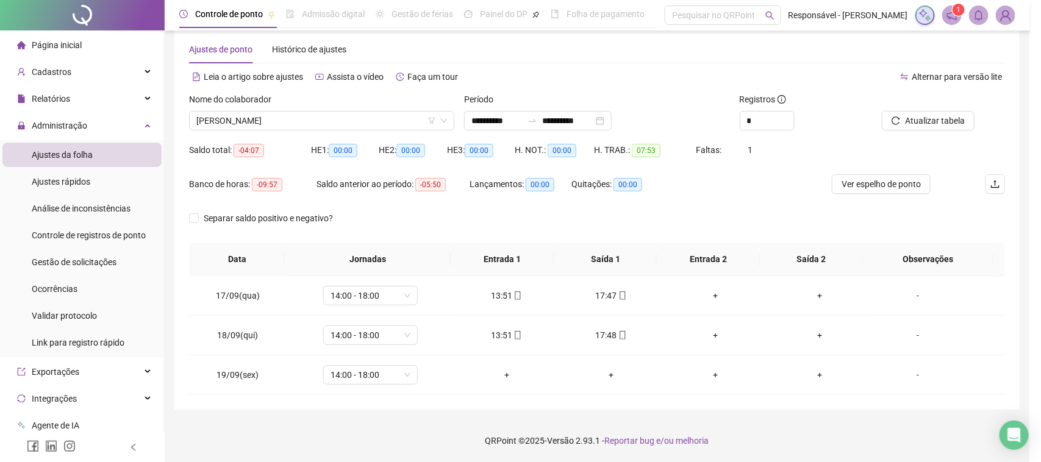
type input "**********"
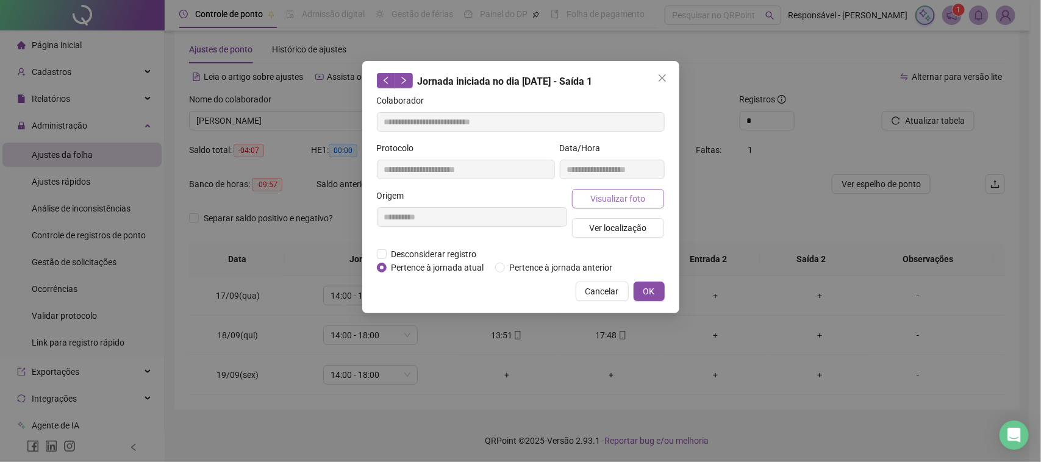
click at [584, 195] on button "Visualizar foto" at bounding box center [618, 199] width 93 height 20
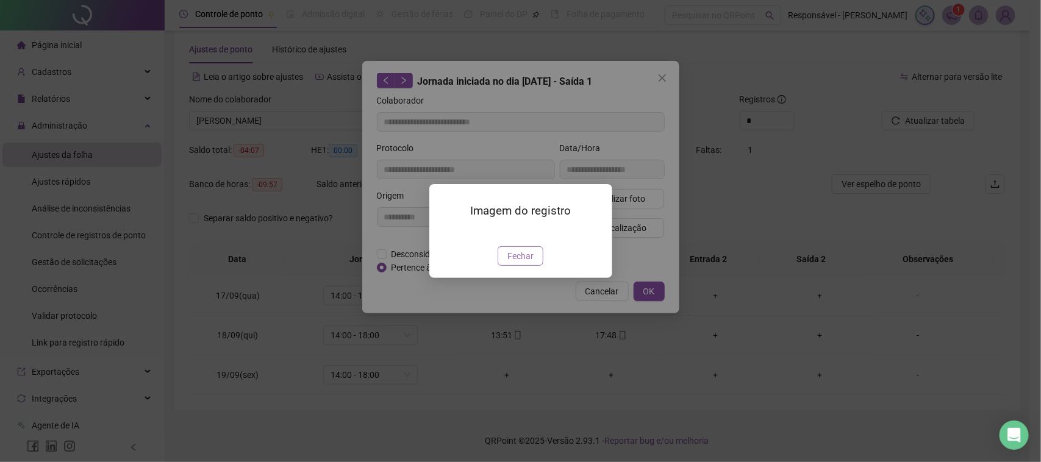
click at [526, 263] on span "Fechar" at bounding box center [520, 255] width 26 height 13
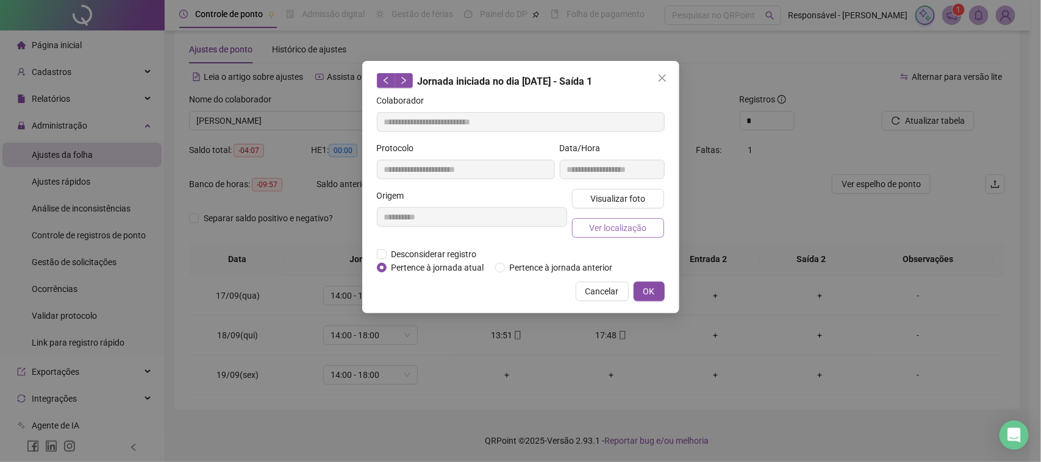
click at [604, 232] on span "Ver localização" at bounding box center [617, 227] width 57 height 13
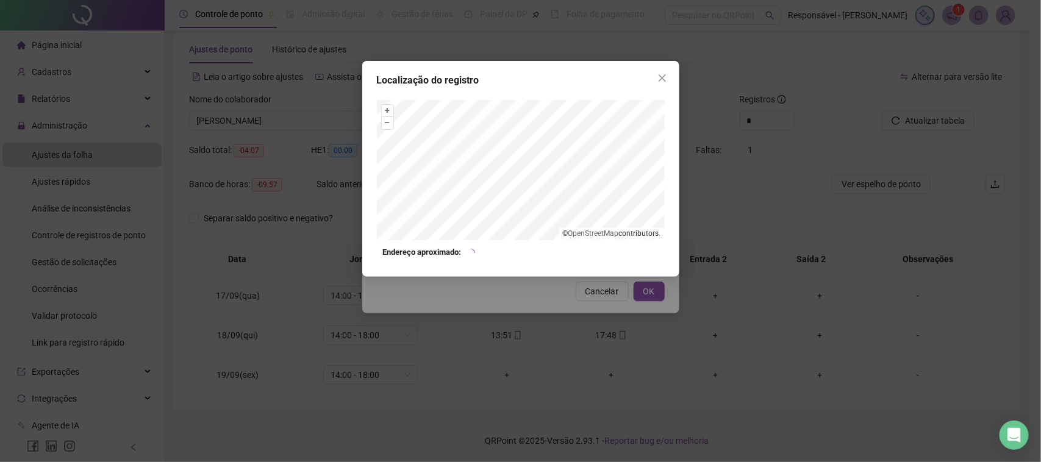
click at [567, 304] on div "Localização do registro + – ⇧ › © OpenStreetMap contributors. Endereço aproxima…" at bounding box center [520, 231] width 1041 height 462
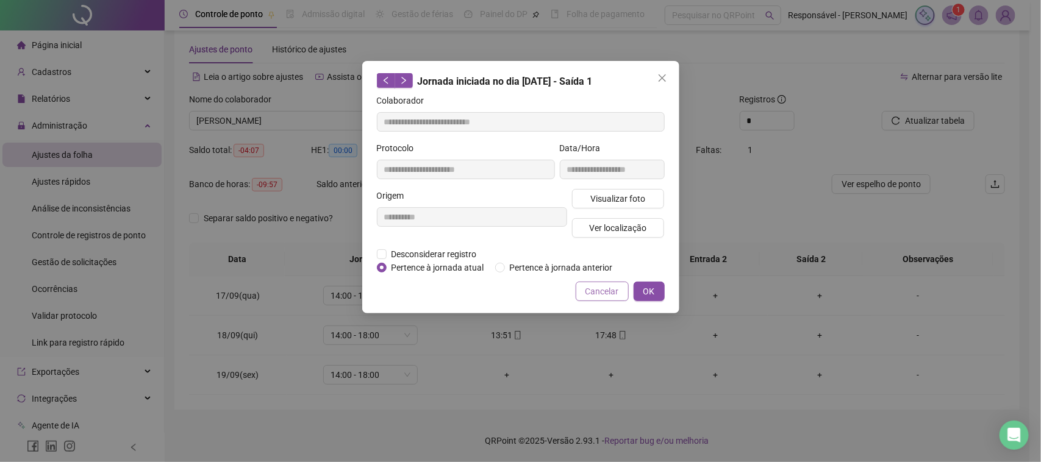
click at [591, 294] on span "Cancelar" at bounding box center [602, 291] width 34 height 13
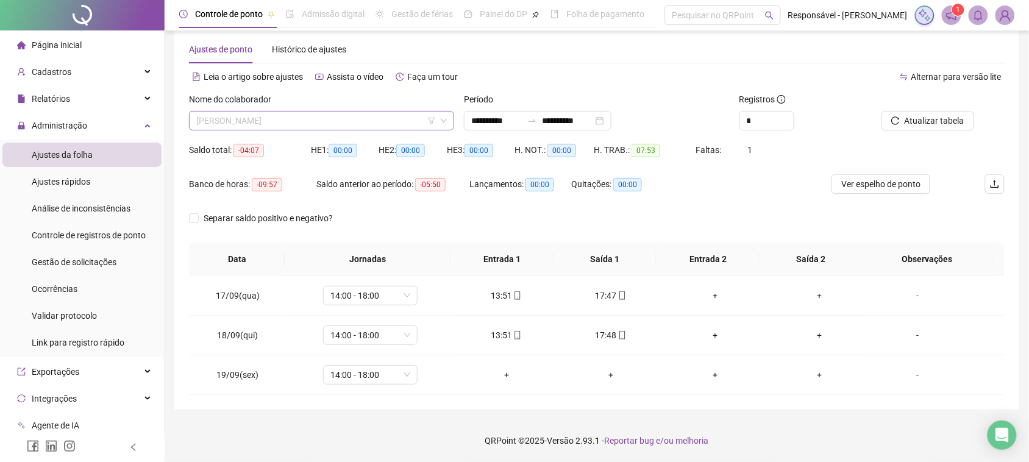
click at [405, 119] on span "[PERSON_NAME]" at bounding box center [321, 121] width 251 height 18
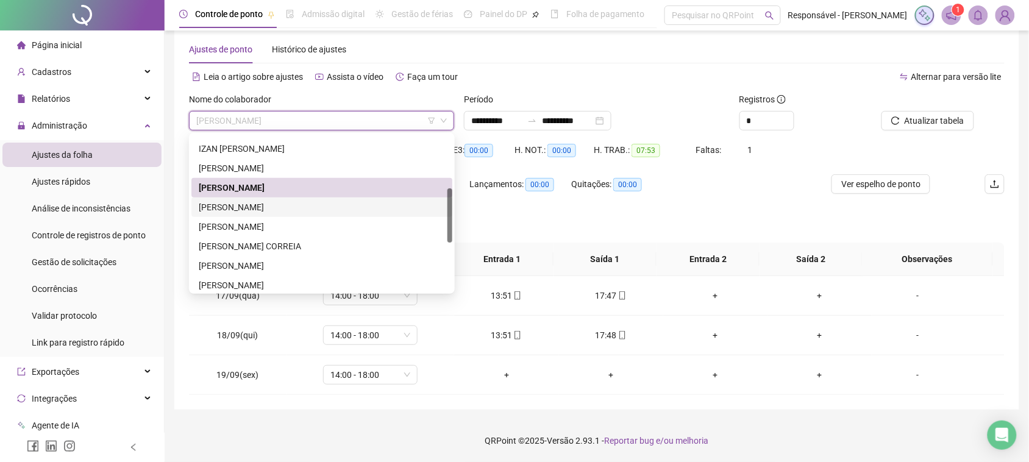
drag, startPoint x: 294, startPoint y: 215, endPoint x: 369, endPoint y: 204, distance: 75.7
click at [294, 215] on div "[PERSON_NAME]" at bounding box center [321, 208] width 261 height 20
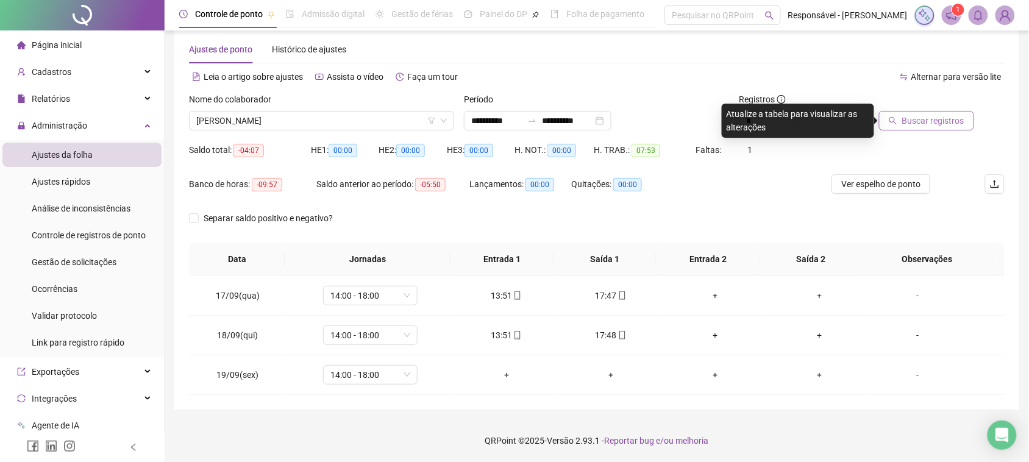
click at [922, 122] on span "Buscar registros" at bounding box center [933, 120] width 62 height 13
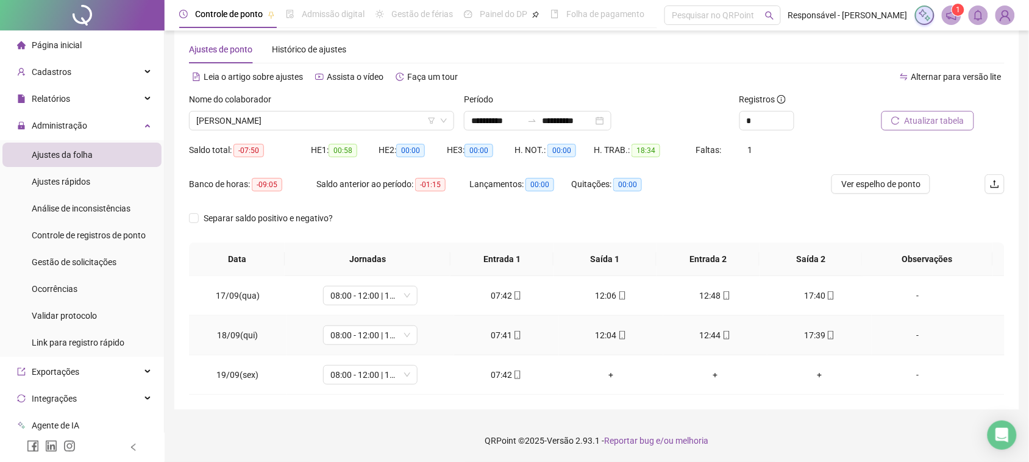
click at [513, 337] on icon "mobile" at bounding box center [517, 335] width 9 height 9
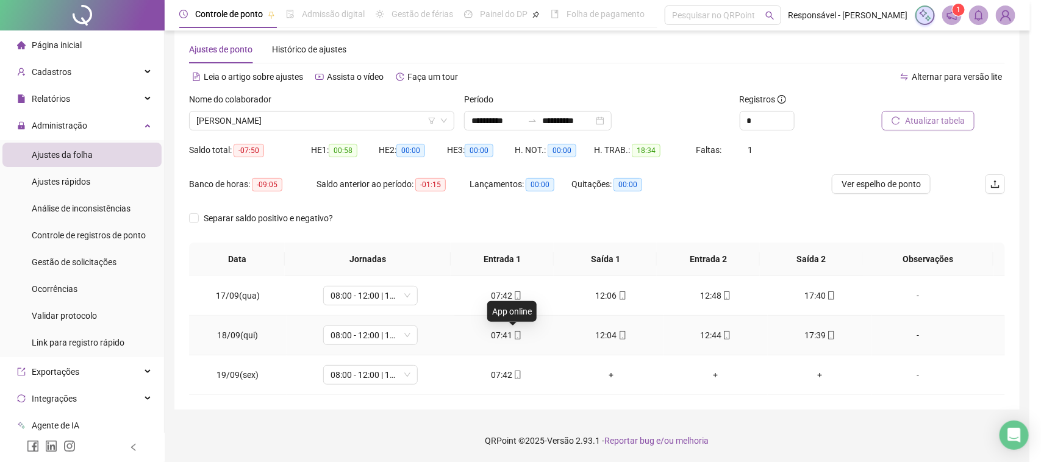
type input "**********"
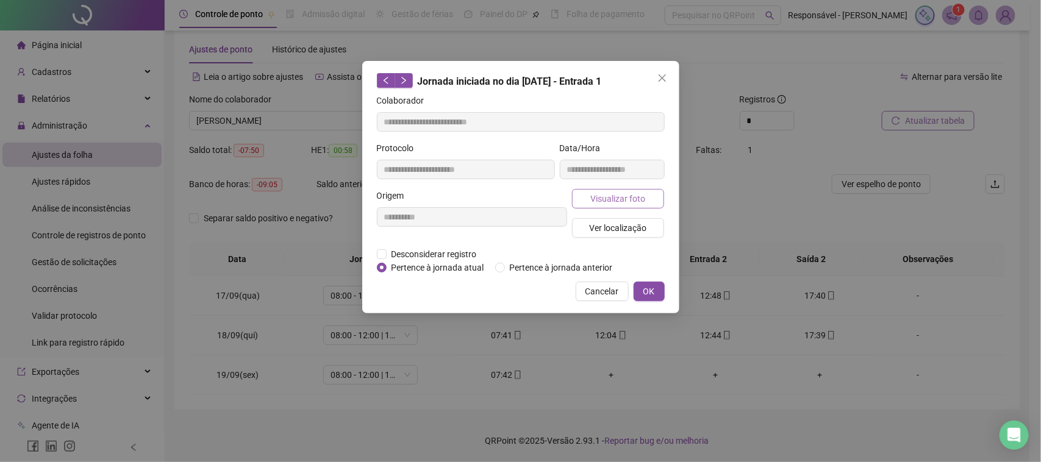
click at [620, 204] on span "Visualizar foto" at bounding box center [617, 198] width 55 height 13
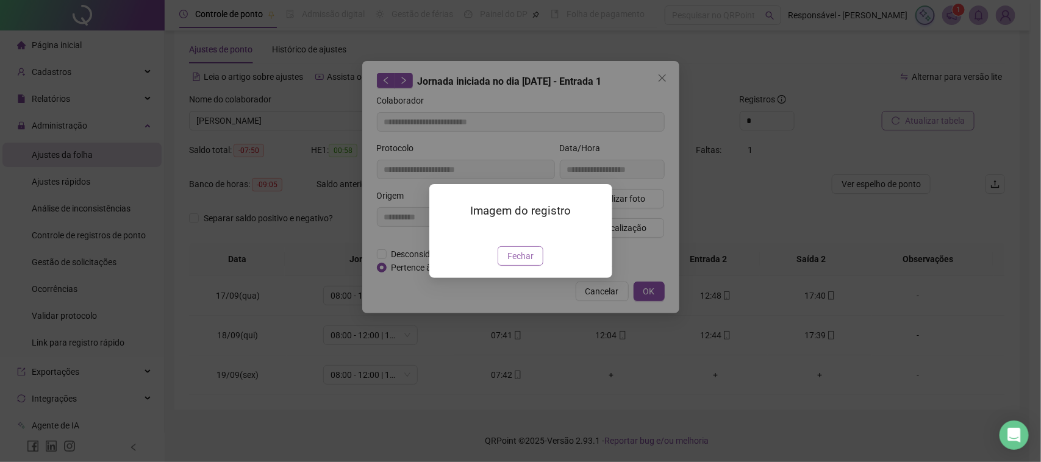
click at [511, 263] on span "Fechar" at bounding box center [520, 255] width 26 height 13
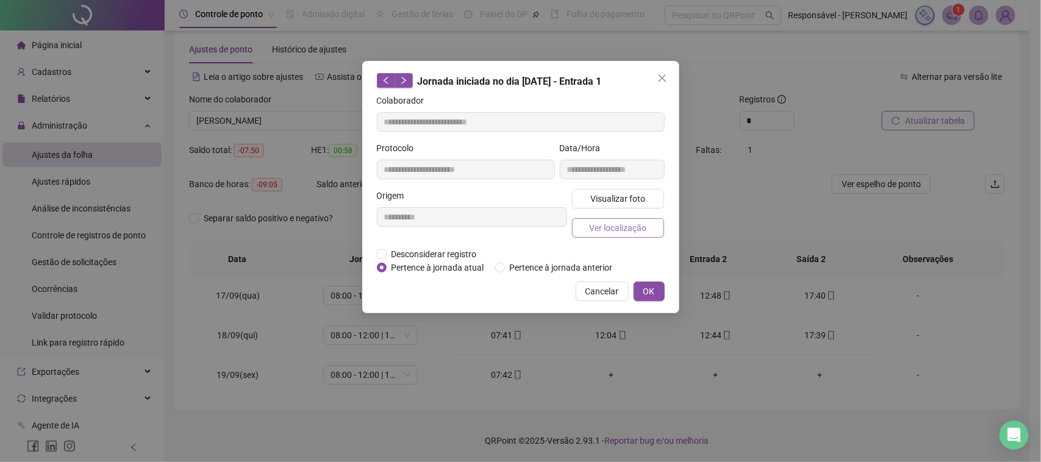
click at [610, 224] on span "Ver localização" at bounding box center [617, 227] width 57 height 13
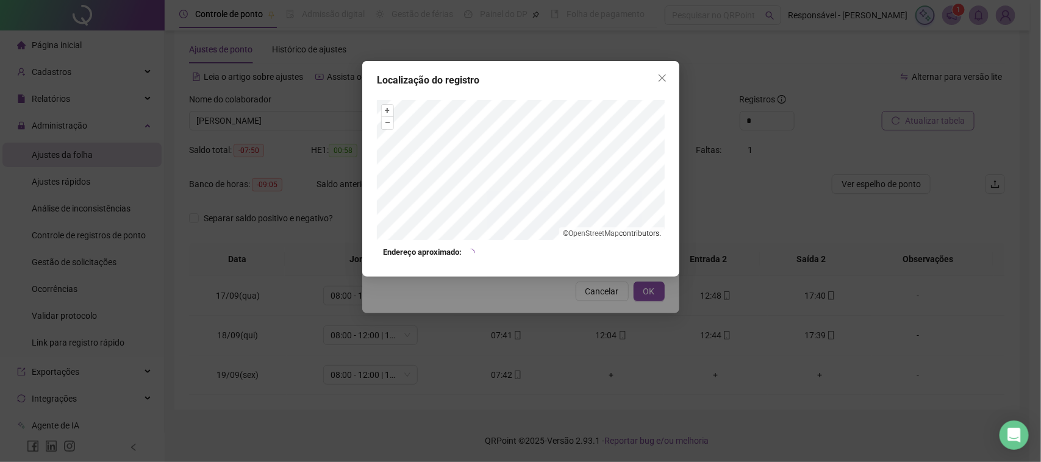
click at [568, 299] on div "Localização do registro + – ⇧ › © OpenStreetMap contributors. Endereço aproxima…" at bounding box center [520, 231] width 1041 height 462
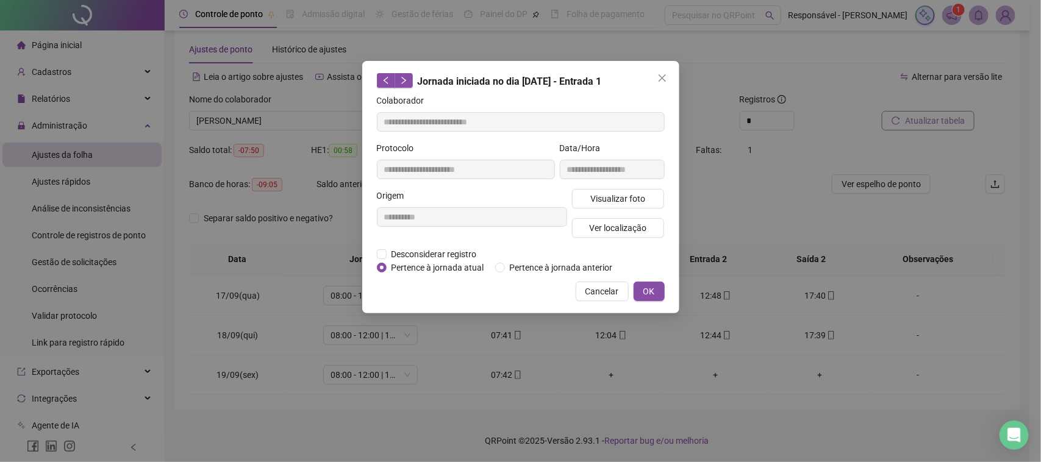
click at [598, 291] on span "Cancelar" at bounding box center [602, 291] width 34 height 13
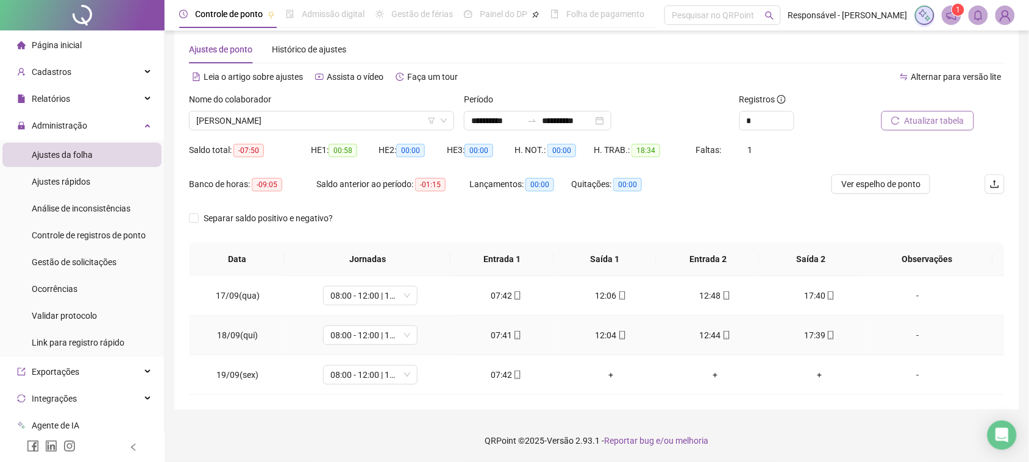
drag, startPoint x: 599, startPoint y: 336, endPoint x: 602, endPoint y: 328, distance: 8.7
click at [601, 336] on div "12:04" at bounding box center [611, 335] width 85 height 13
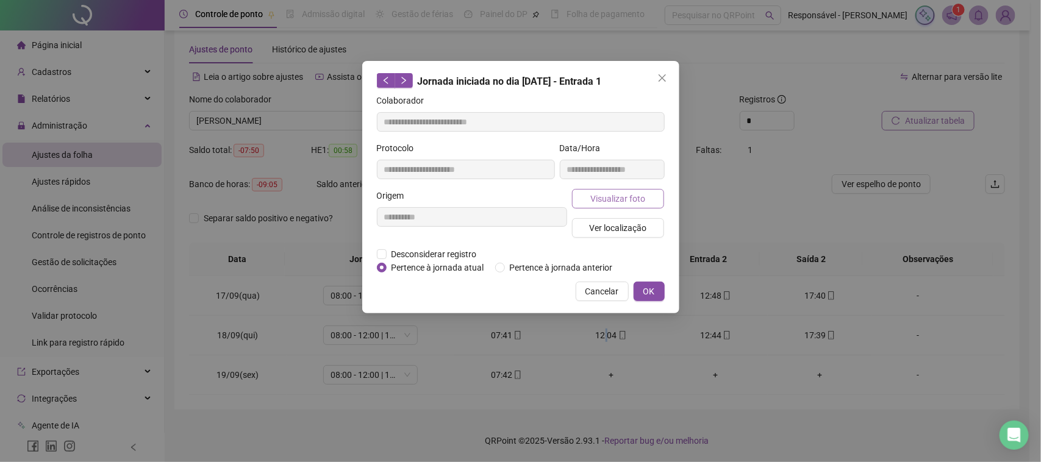
click at [608, 196] on span "Visualizar foto" at bounding box center [617, 198] width 55 height 13
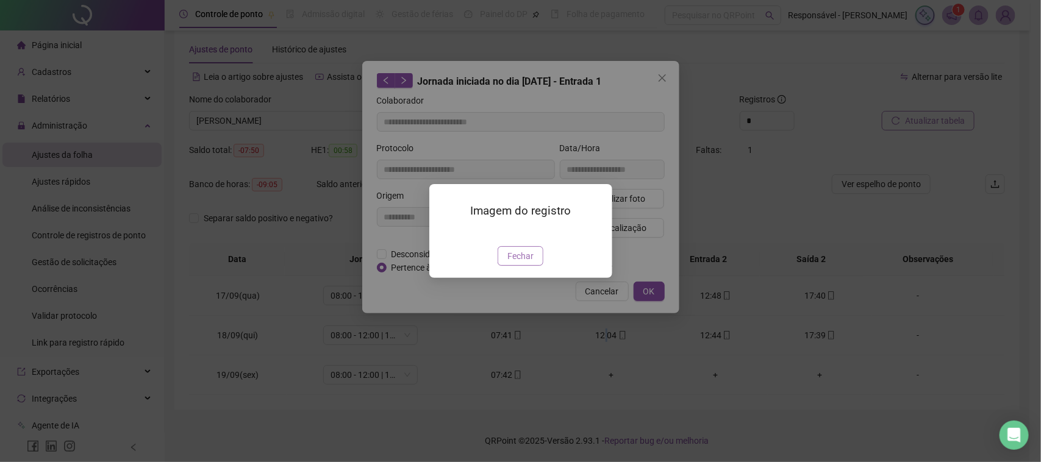
type input "**********"
click at [512, 263] on span "Fechar" at bounding box center [520, 255] width 26 height 13
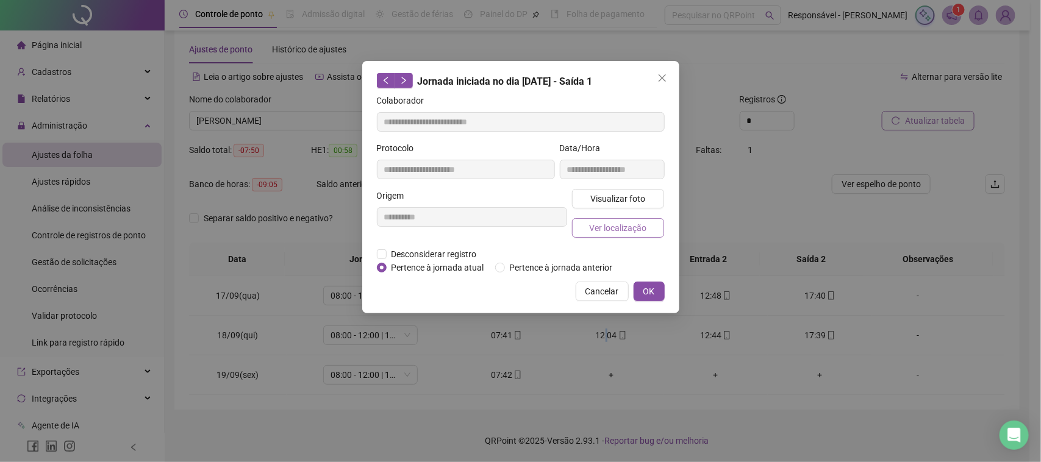
click at [641, 227] on span "Ver localização" at bounding box center [617, 227] width 57 height 13
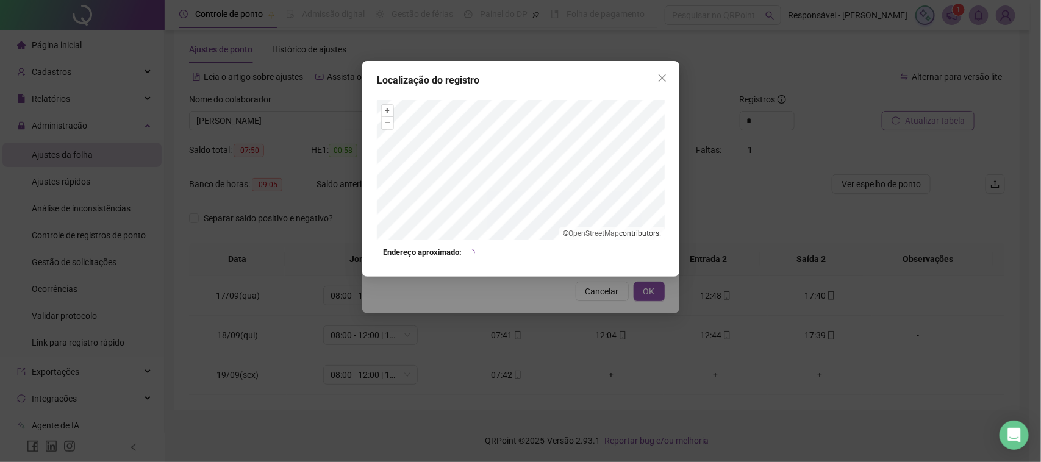
click at [596, 296] on div "Localização do registro + – ⇧ › © OpenStreetMap contributors. Endereço aproxima…" at bounding box center [520, 231] width 1041 height 462
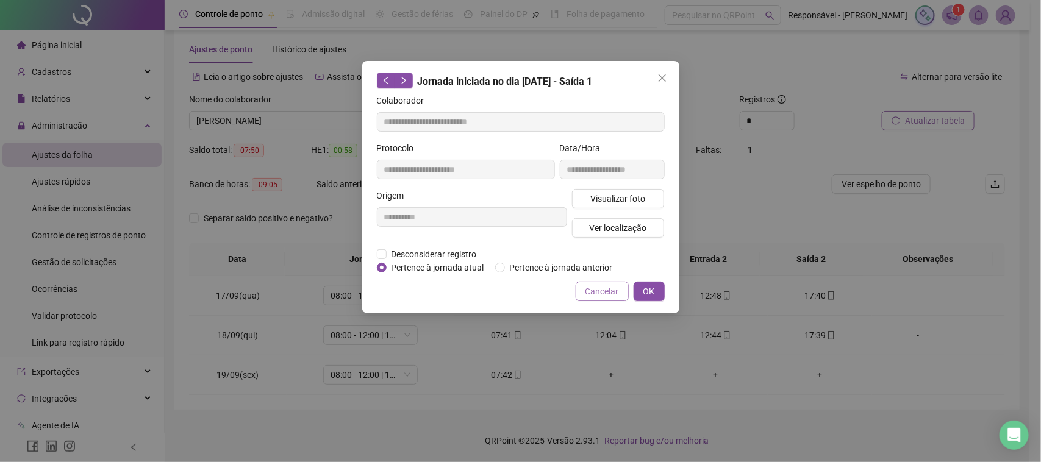
click at [596, 293] on span "Cancelar" at bounding box center [602, 291] width 34 height 13
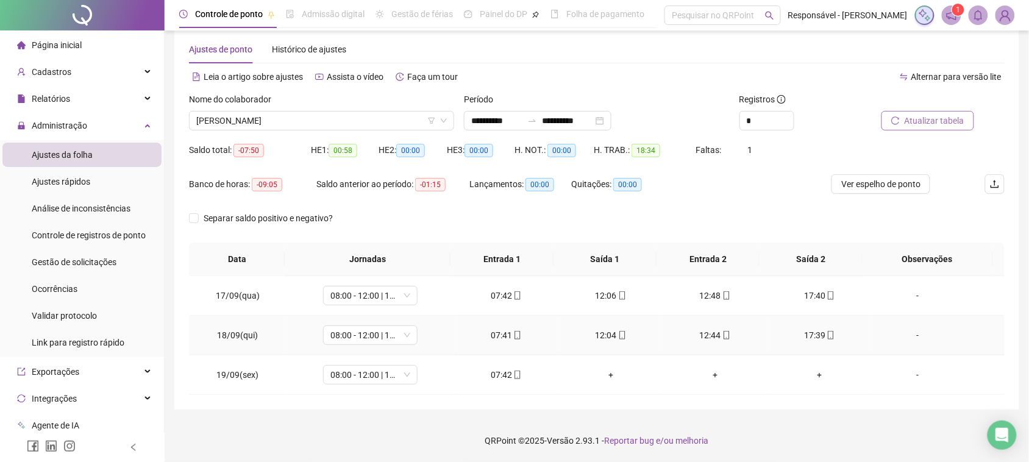
click at [710, 330] on div "12:44" at bounding box center [715, 335] width 85 height 13
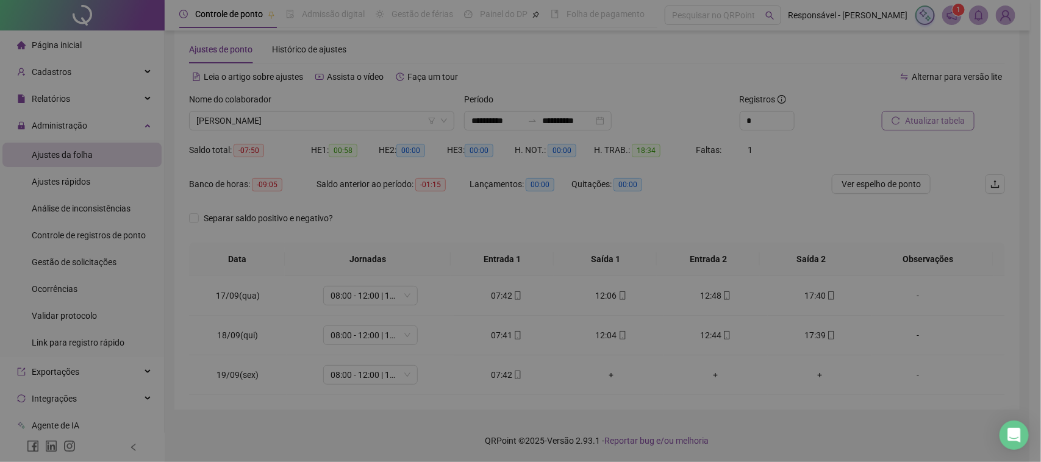
type input "**********"
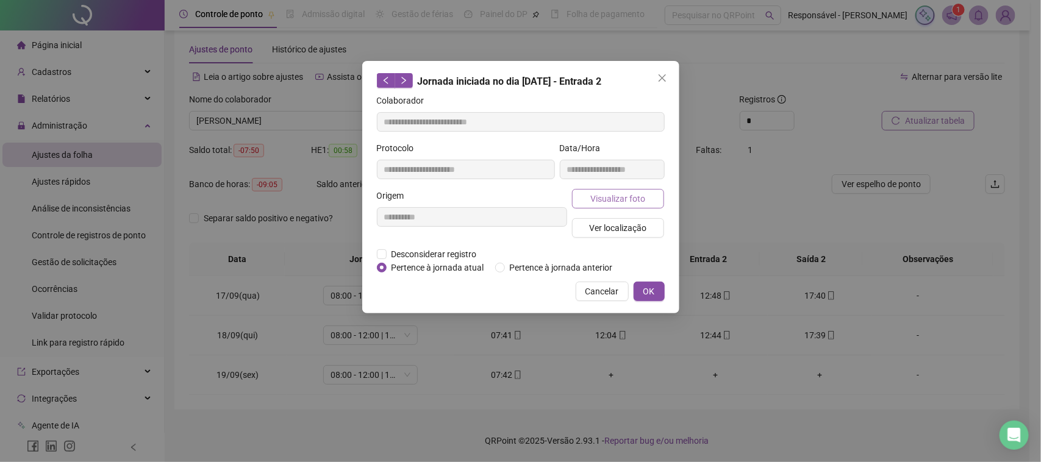
click at [607, 198] on span "Visualizar foto" at bounding box center [617, 198] width 55 height 13
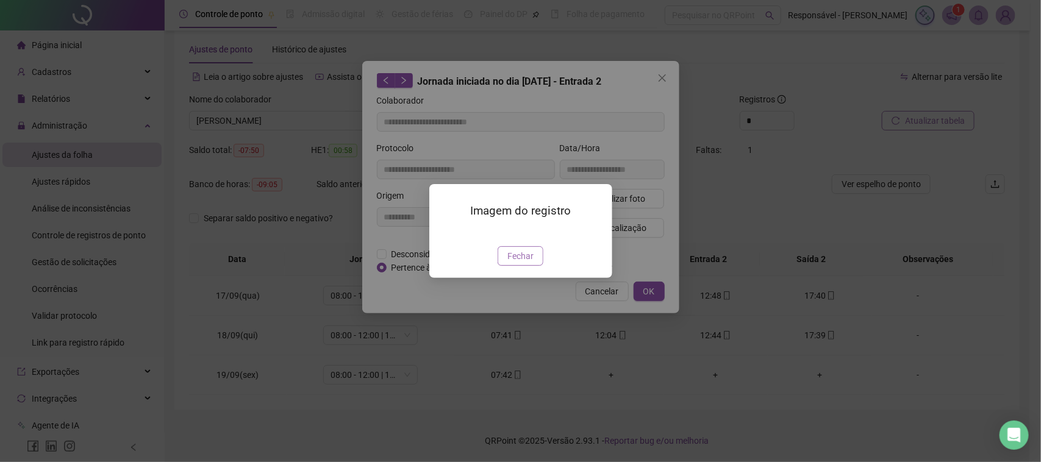
click at [520, 263] on span "Fechar" at bounding box center [520, 255] width 26 height 13
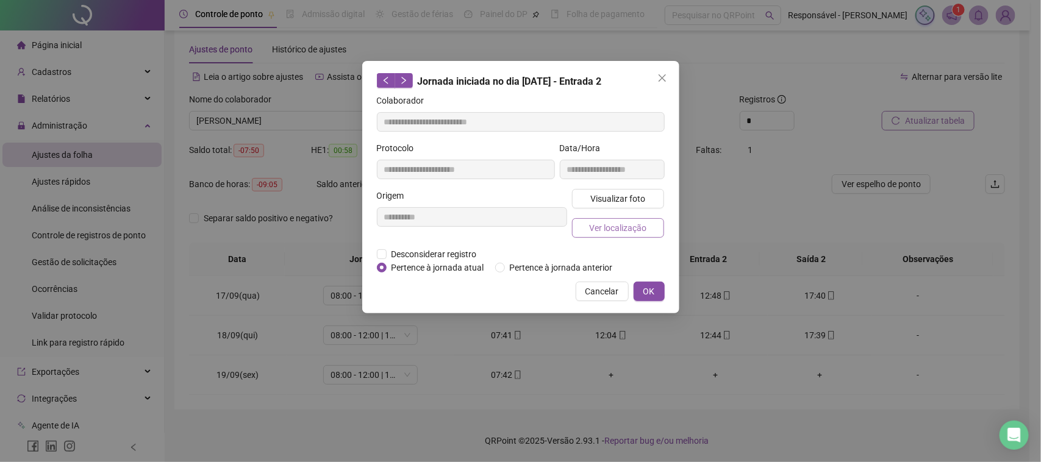
click at [639, 227] on span "Ver localização" at bounding box center [617, 227] width 57 height 13
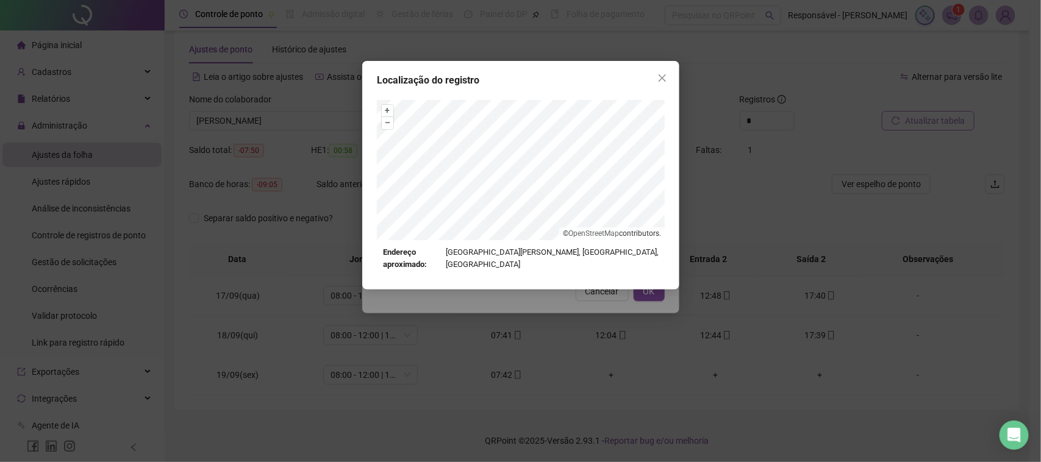
click at [595, 284] on div "Localização do registro + – ⇧ › © OpenStreetMap contributors. Endereço aproxima…" at bounding box center [520, 231] width 1041 height 462
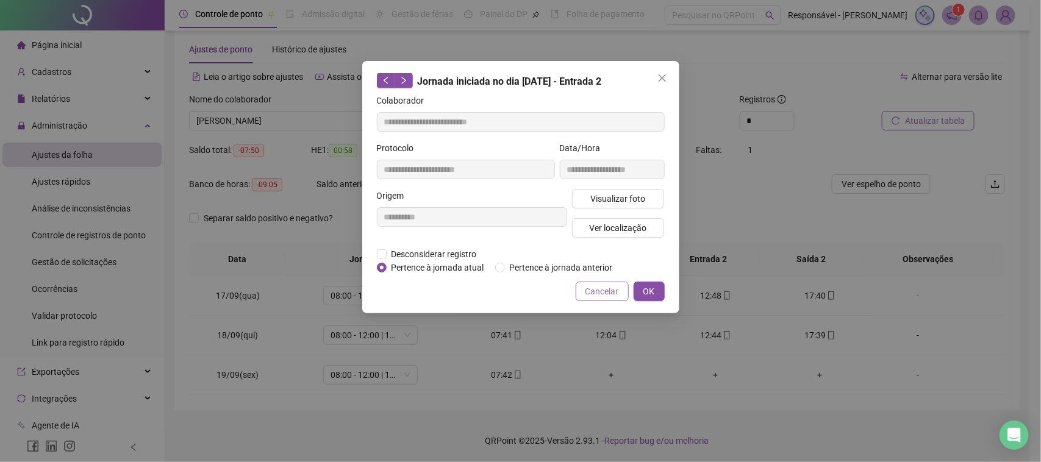
click at [597, 291] on span "Cancelar" at bounding box center [602, 291] width 34 height 13
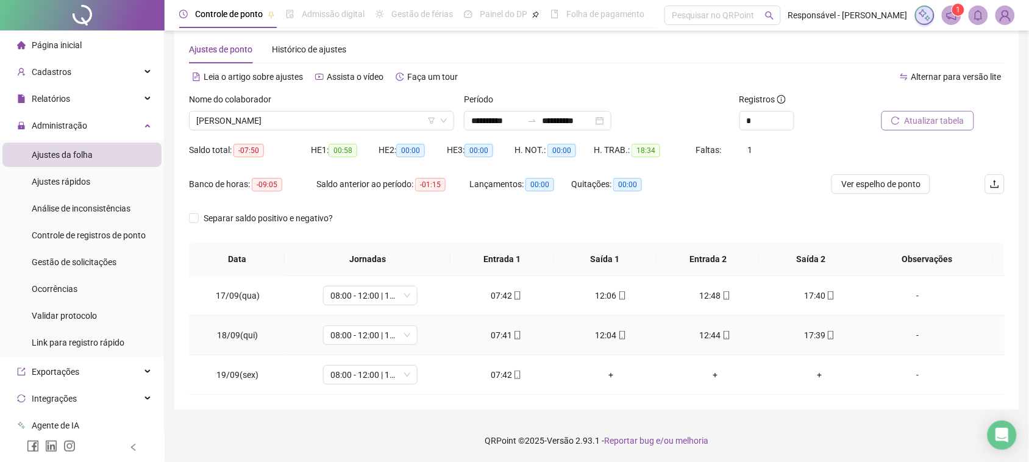
click at [806, 338] on div "17:39" at bounding box center [819, 335] width 85 height 13
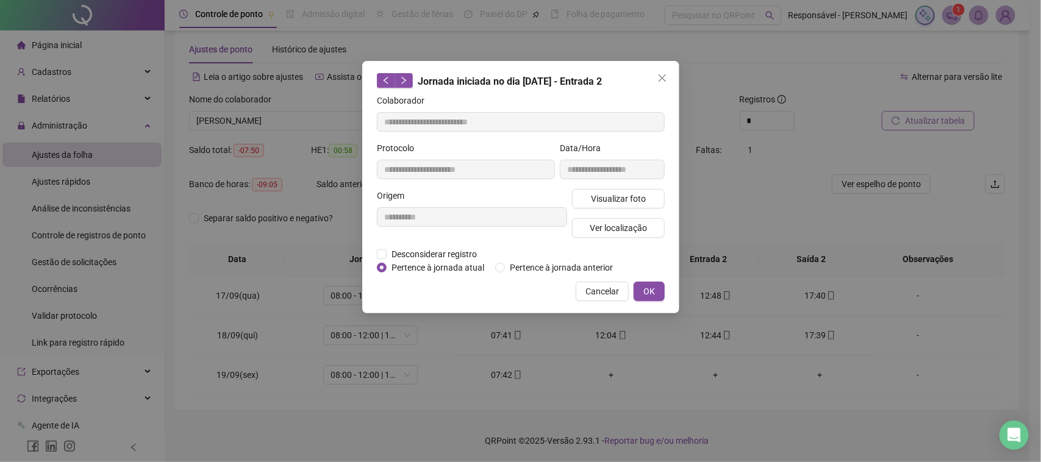
type input "**********"
click at [616, 202] on span "Visualizar foto" at bounding box center [617, 198] width 55 height 13
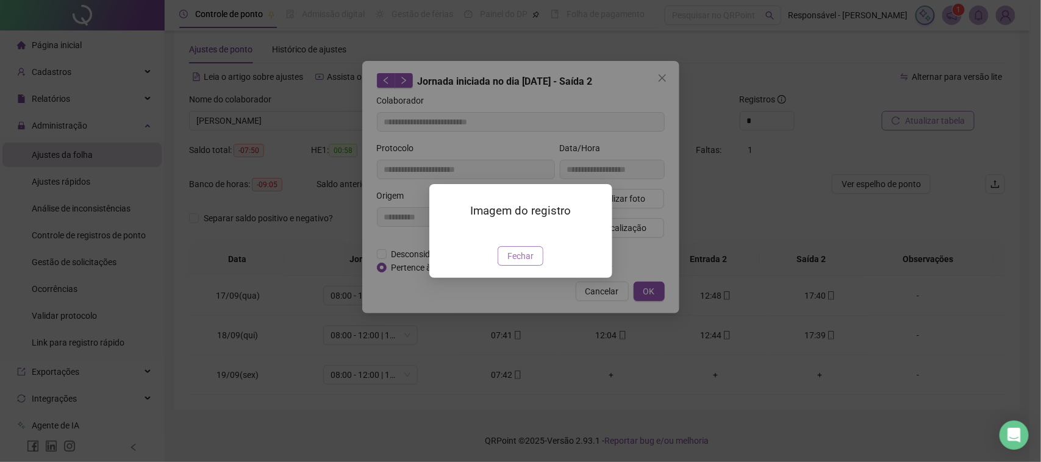
click at [522, 263] on span "Fechar" at bounding box center [520, 255] width 26 height 13
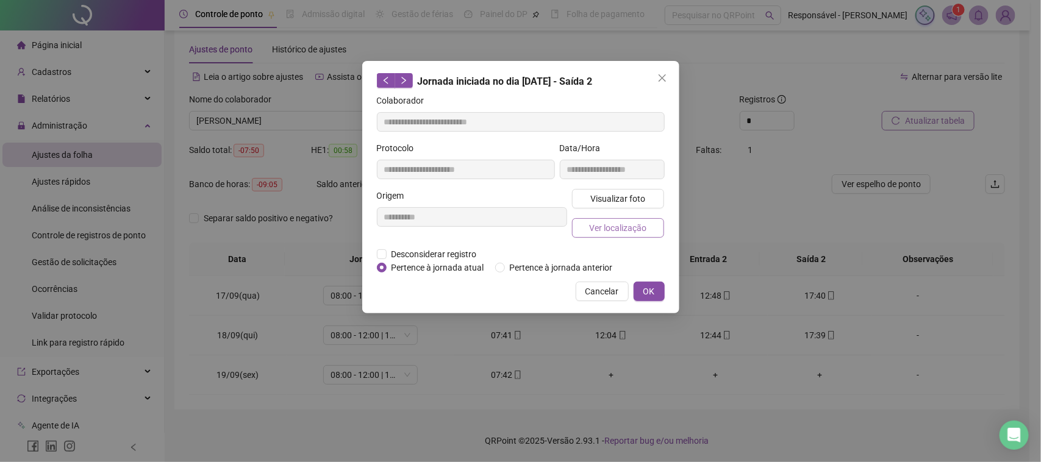
click at [608, 230] on span "Ver localização" at bounding box center [617, 227] width 57 height 13
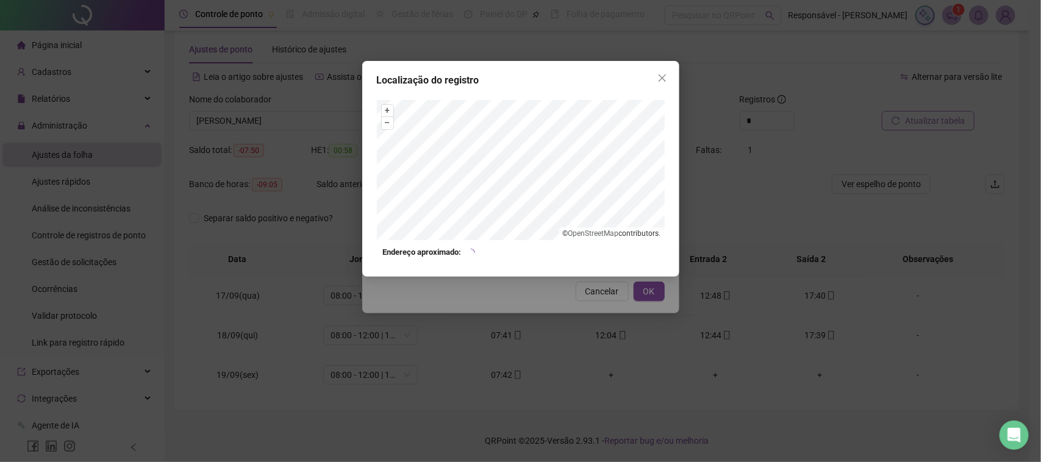
click at [599, 304] on div "Localização do registro + – ⇧ › © OpenStreetMap contributors. Endereço aproxima…" at bounding box center [520, 231] width 1041 height 462
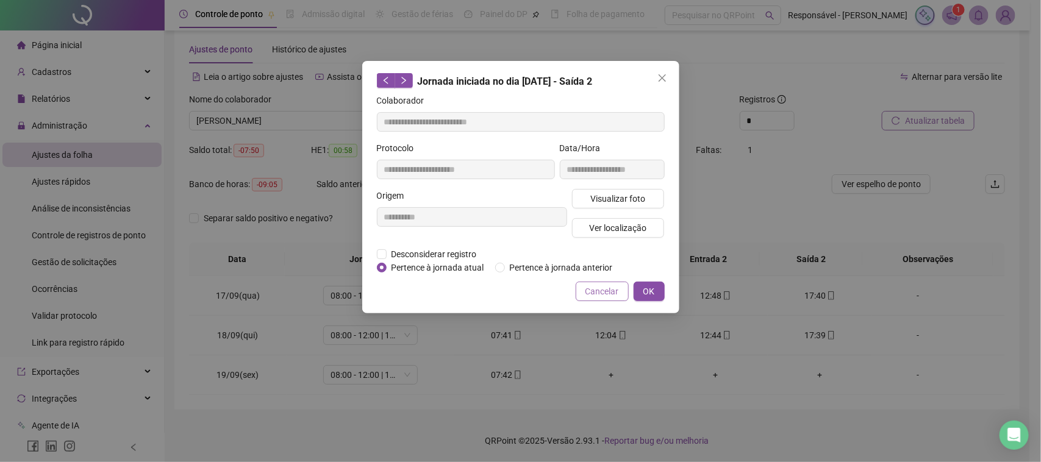
click at [599, 291] on span "Cancelar" at bounding box center [602, 291] width 34 height 13
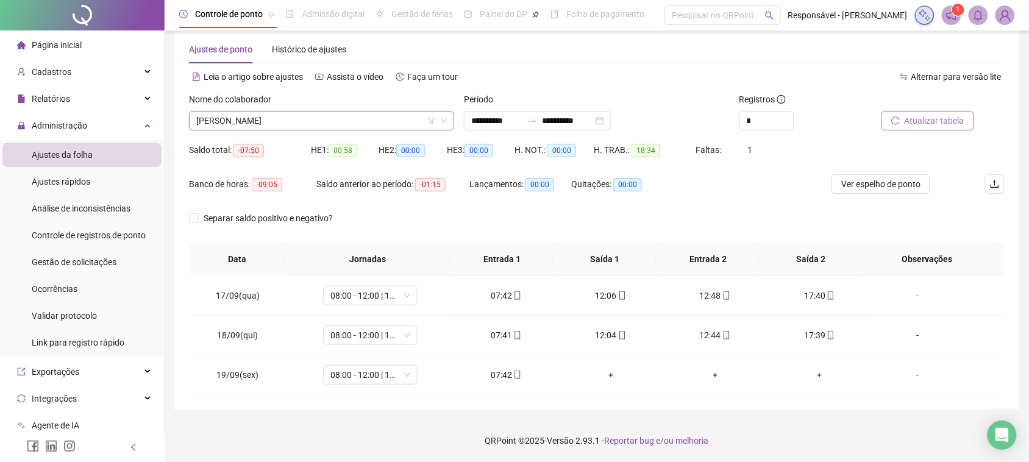
click at [385, 120] on span "[PERSON_NAME]" at bounding box center [321, 121] width 251 height 18
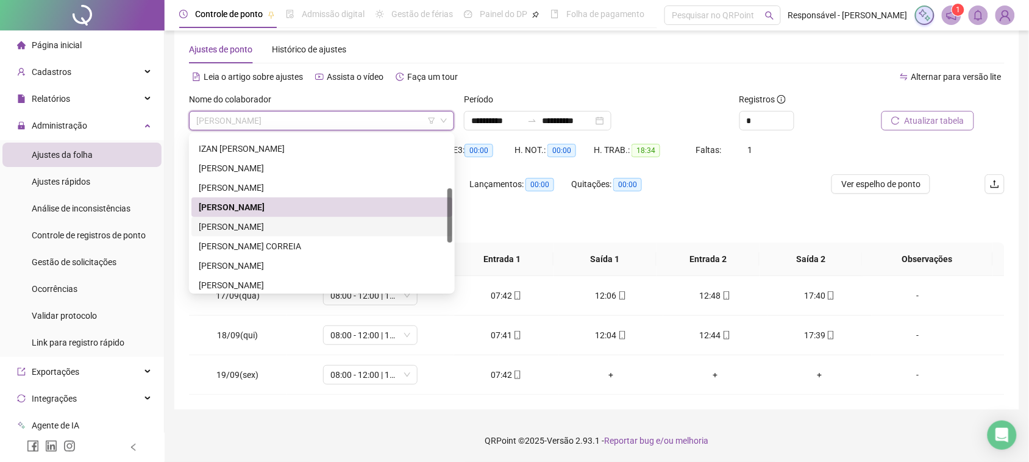
click at [291, 232] on div "[PERSON_NAME]" at bounding box center [322, 226] width 246 height 13
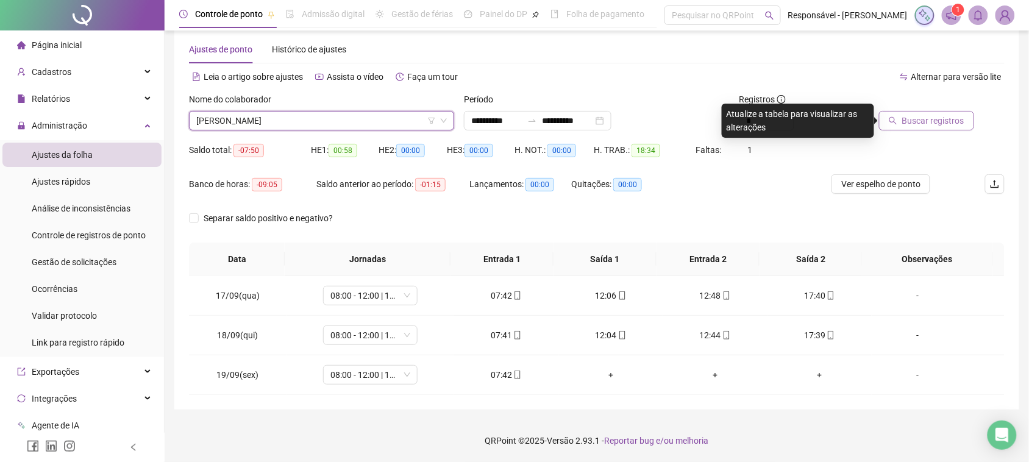
click at [890, 120] on button "Buscar registros" at bounding box center [926, 121] width 95 height 20
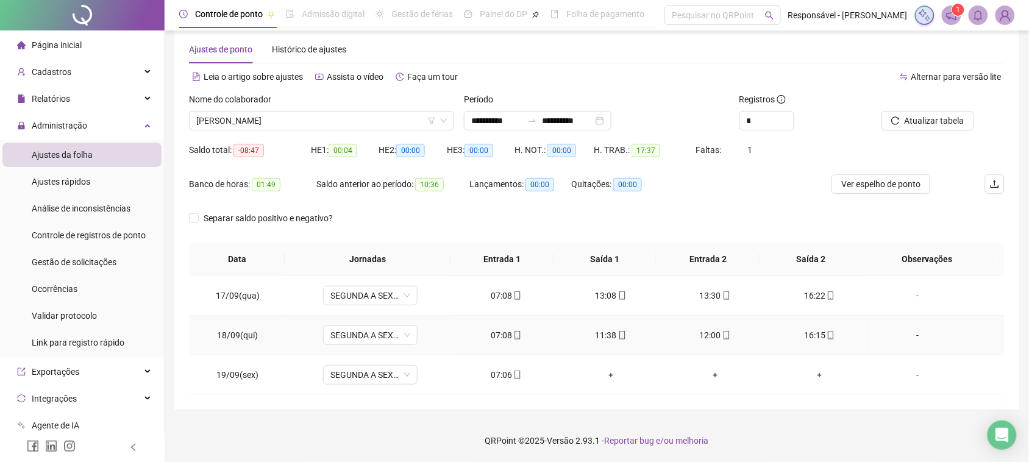
click at [499, 343] on td "07:08" at bounding box center [506, 336] width 104 height 40
click at [500, 343] on td "07:08" at bounding box center [506, 336] width 104 height 40
click at [502, 337] on div "07:08" at bounding box center [506, 335] width 85 height 13
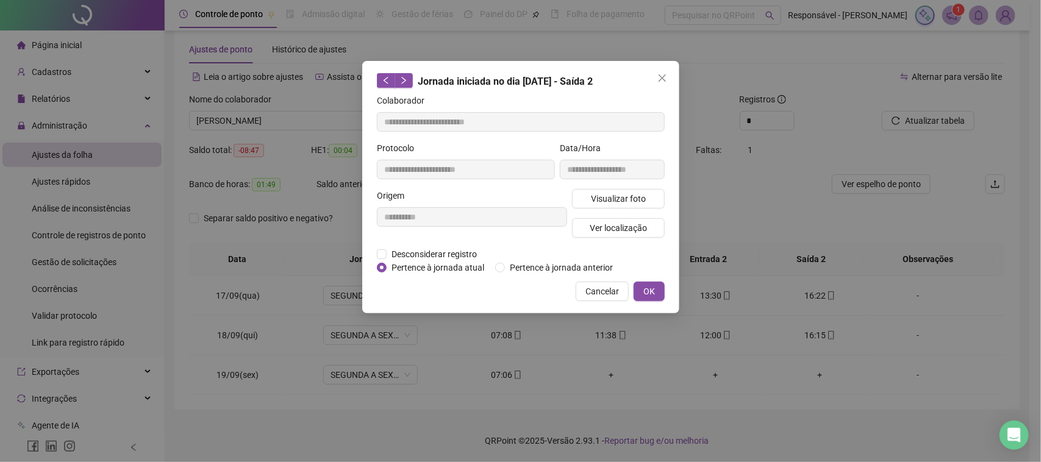
type input "**********"
click at [611, 190] on button "Visualizar foto" at bounding box center [618, 199] width 93 height 20
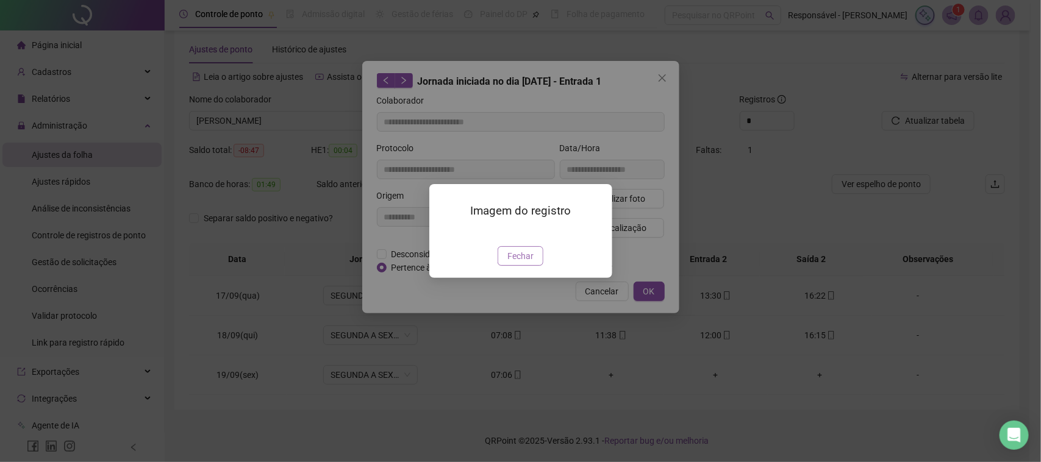
click at [525, 263] on span "Fechar" at bounding box center [520, 255] width 26 height 13
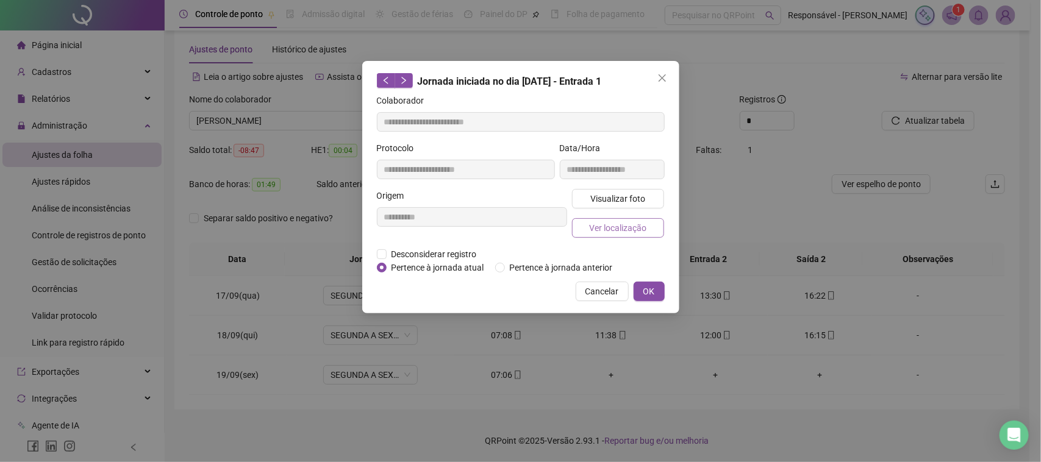
click at [619, 232] on span "Ver localização" at bounding box center [617, 227] width 57 height 13
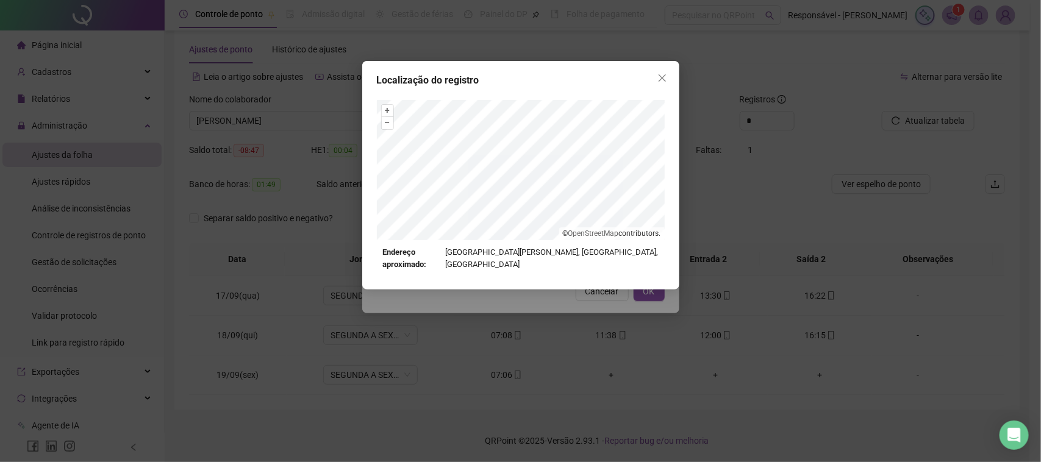
click at [585, 271] on div "Localização do registro + – ⇧ › © OpenStreetMap contributors. Endereço aproxima…" at bounding box center [520, 175] width 317 height 229
click at [599, 285] on div "Localização do registro + – ⇧ › © OpenStreetMap contributors. Endereço aproxima…" at bounding box center [520, 231] width 1041 height 462
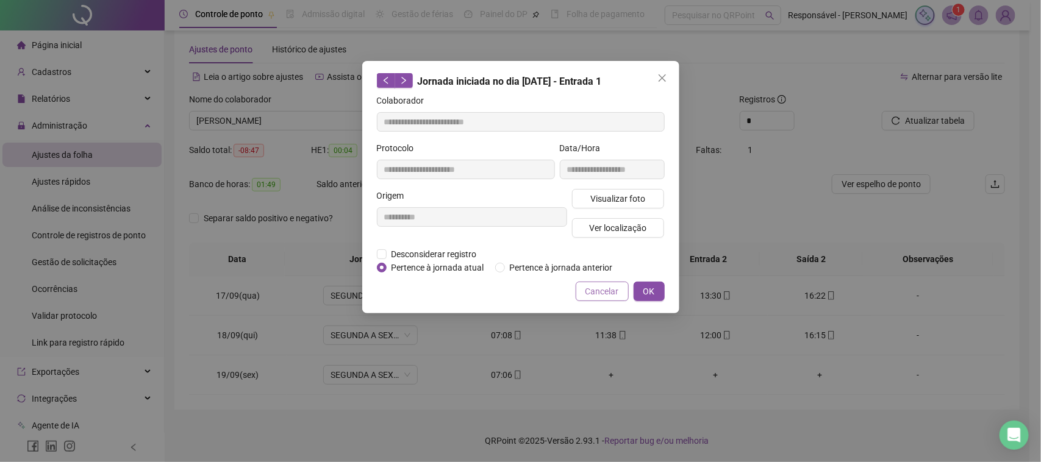
click at [594, 293] on span "Cancelar" at bounding box center [602, 291] width 34 height 13
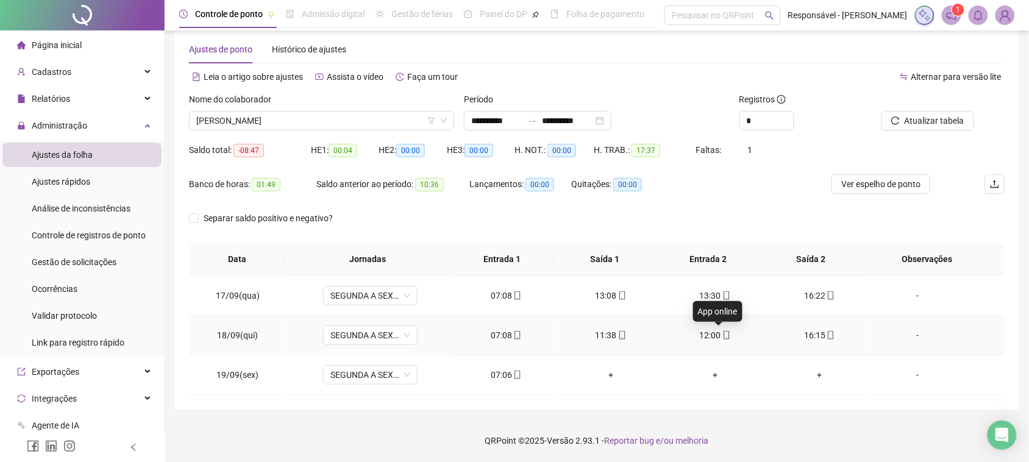
click at [722, 337] on icon "mobile" at bounding box center [726, 335] width 9 height 9
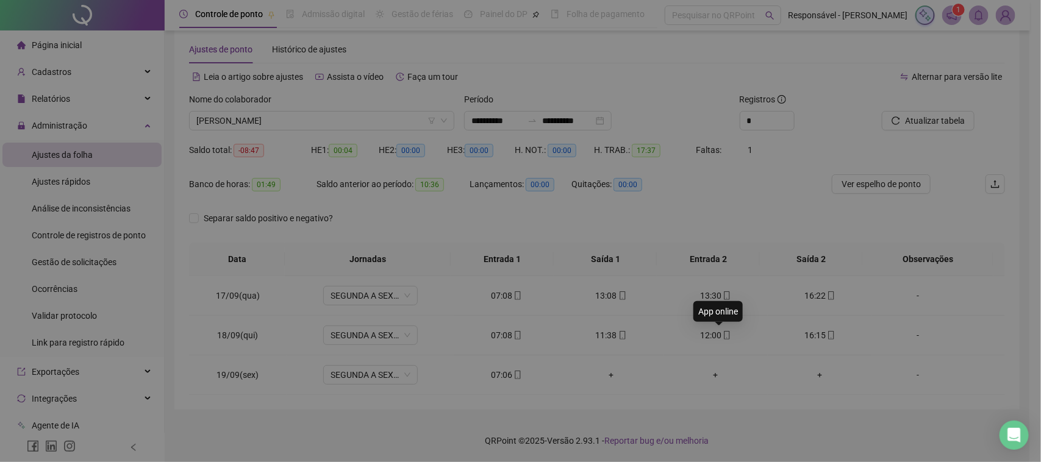
type input "**********"
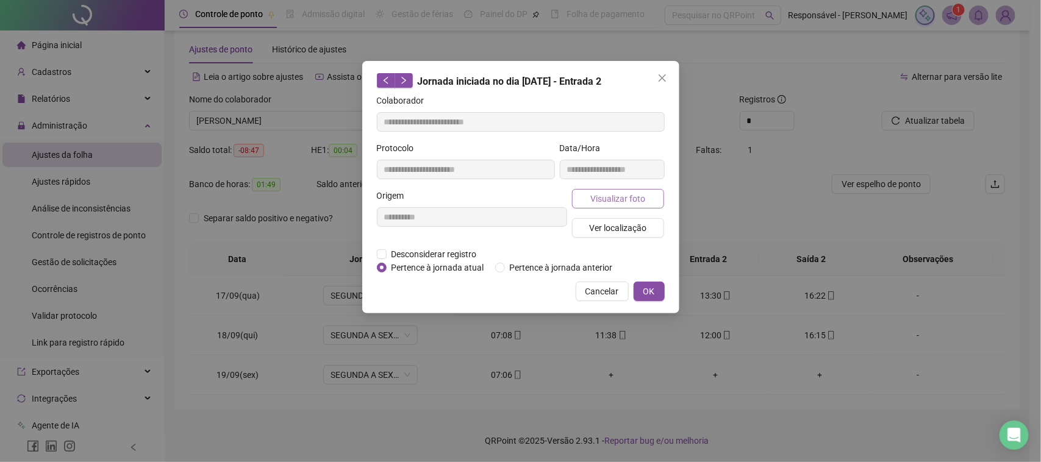
click at [608, 199] on span "Visualizar foto" at bounding box center [617, 198] width 55 height 13
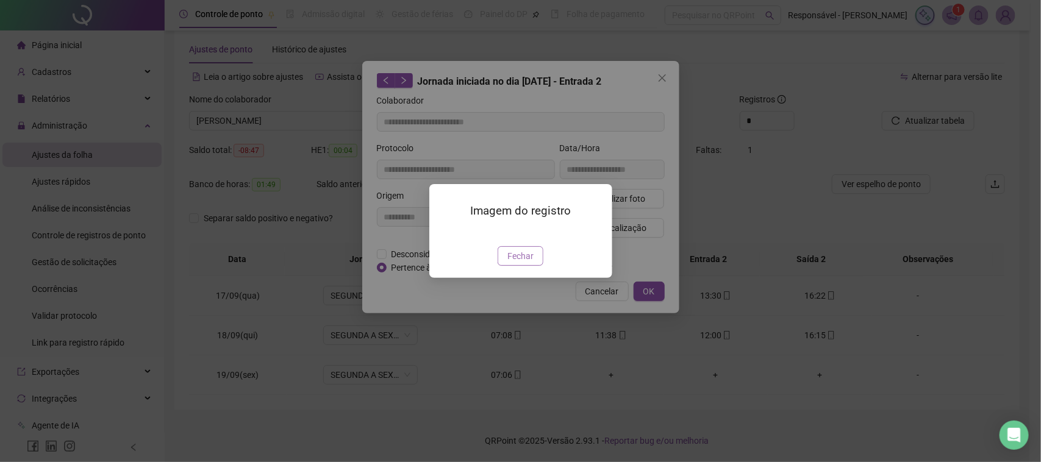
click at [526, 263] on span "Fechar" at bounding box center [520, 255] width 26 height 13
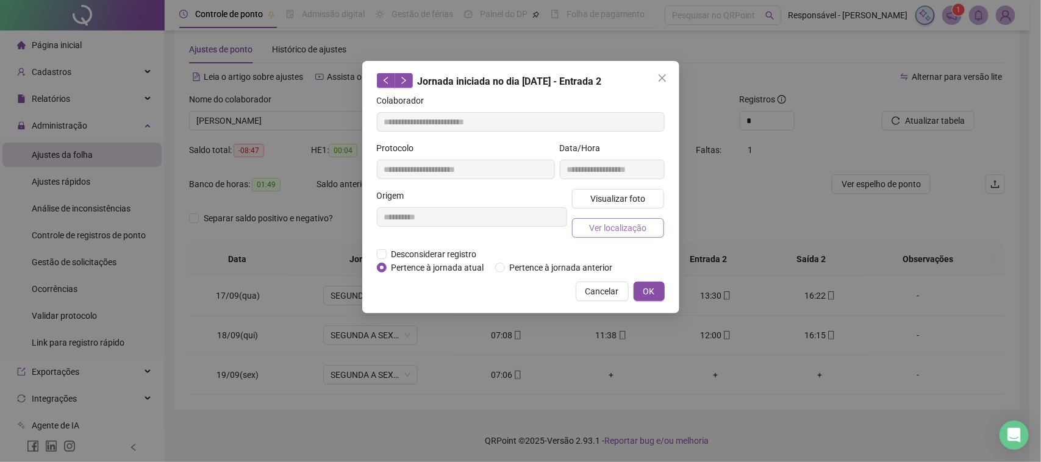
click at [648, 221] on button "Ver localização" at bounding box center [618, 228] width 93 height 20
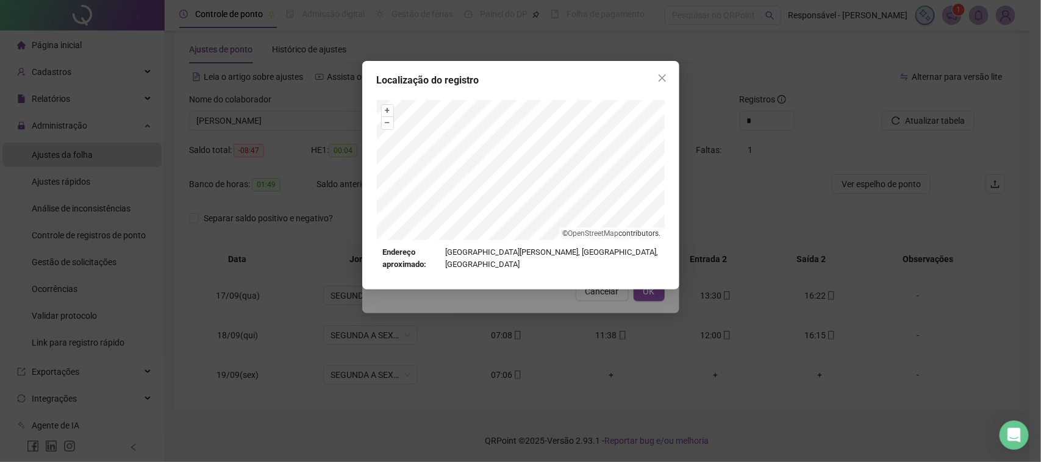
click at [595, 282] on div "Localização do registro + – ⇧ › © OpenStreetMap contributors. Endereço aproxima…" at bounding box center [520, 231] width 1041 height 462
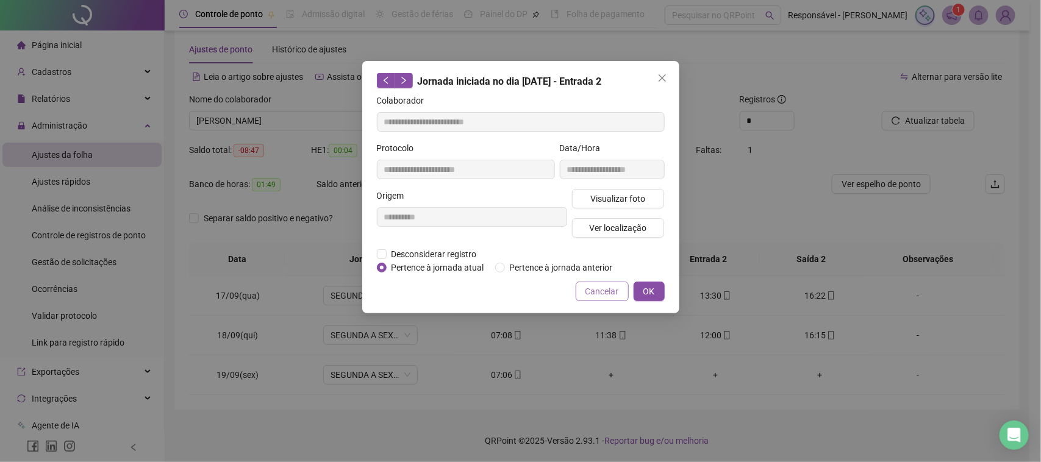
click at [602, 290] on span "Cancelar" at bounding box center [602, 291] width 34 height 13
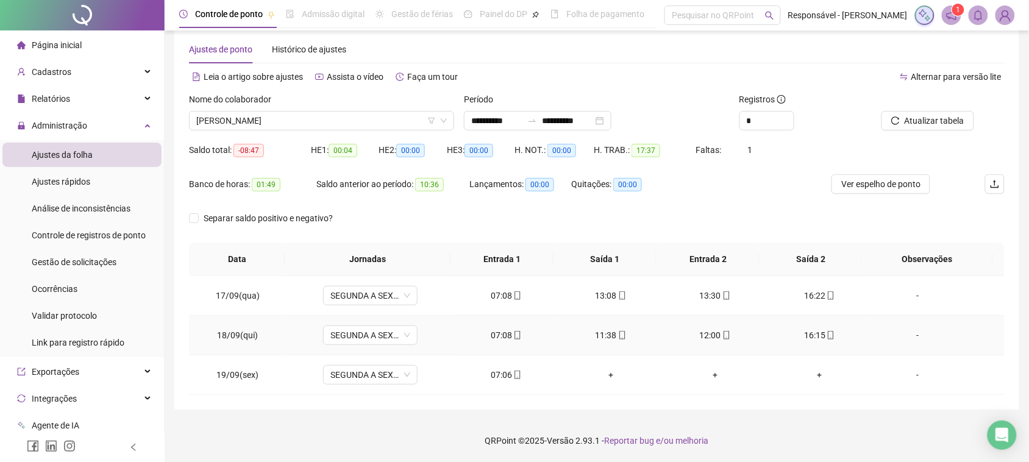
click at [804, 330] on div "16:15" at bounding box center [819, 335] width 85 height 13
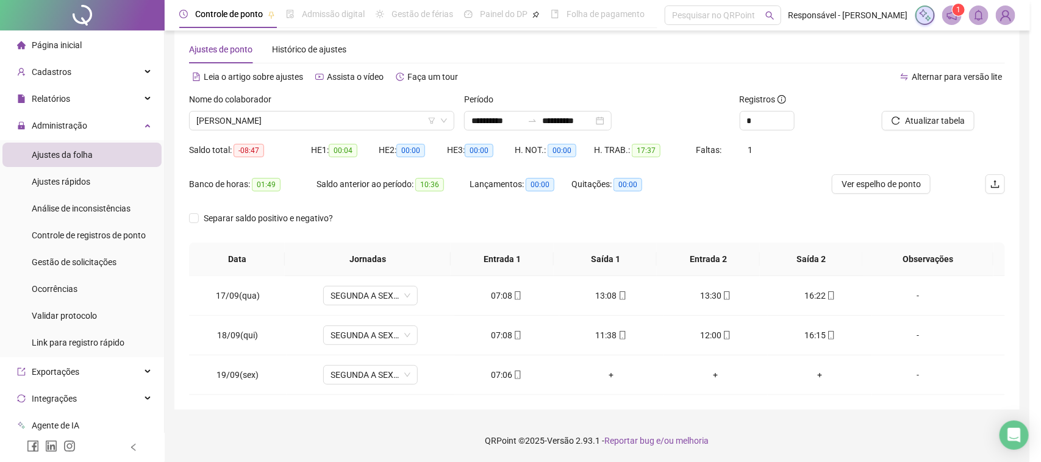
type input "**********"
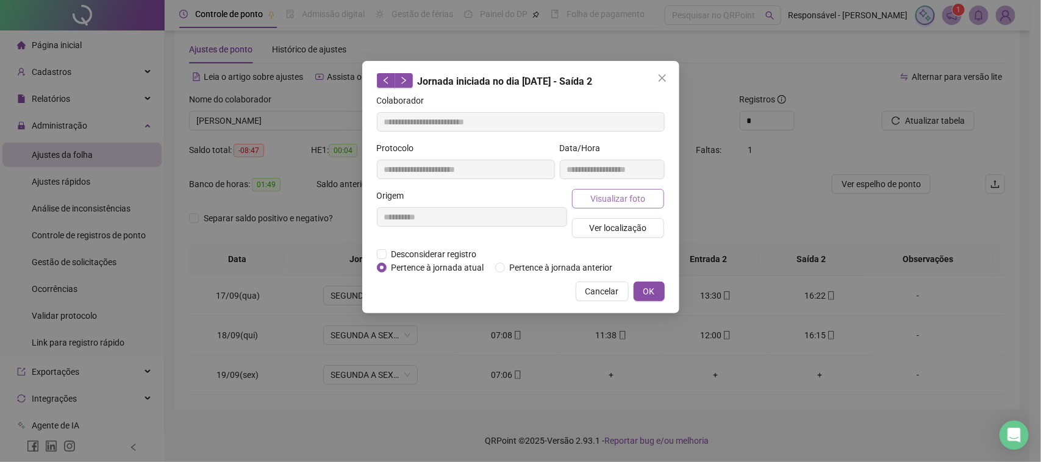
click at [627, 202] on span "Visualizar foto" at bounding box center [617, 198] width 55 height 13
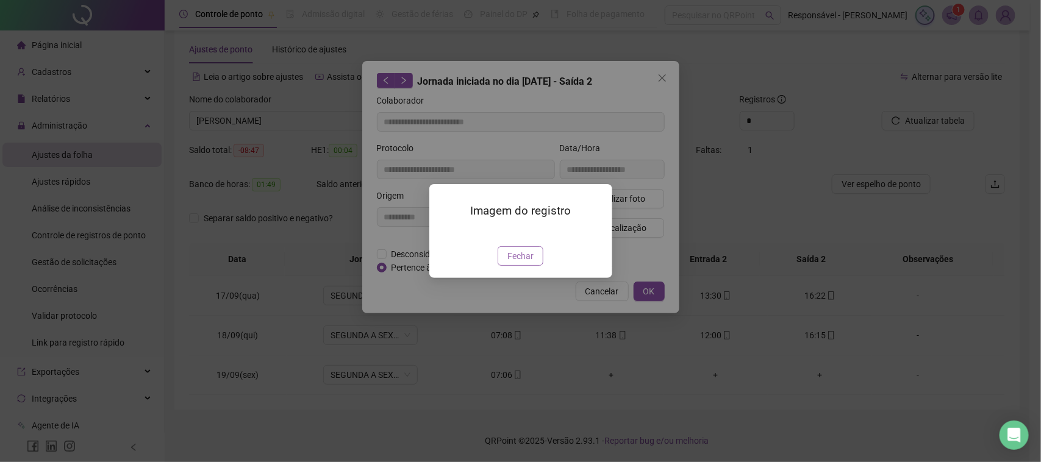
click at [513, 263] on span "Fechar" at bounding box center [520, 255] width 26 height 13
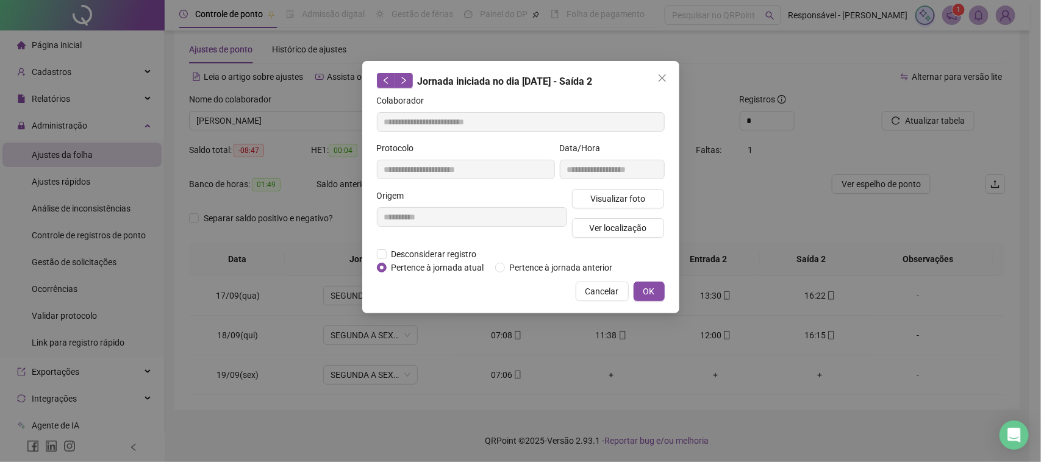
click at [608, 238] on div "Visualizar foto Ver localização" at bounding box center [618, 218] width 98 height 59
click at [616, 235] on button "Ver localização" at bounding box center [618, 228] width 93 height 20
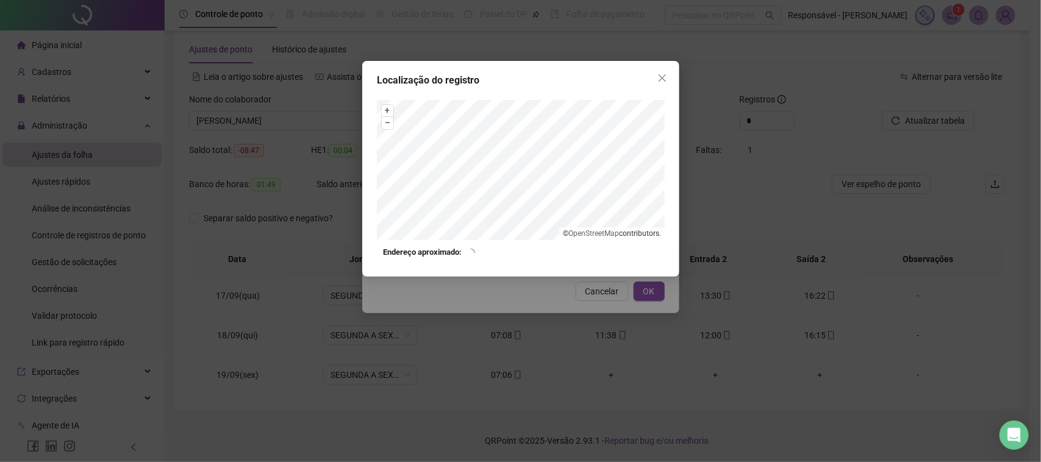
click at [607, 284] on div "Localização do registro + – ⇧ › © OpenStreetMap contributors. Endereço aproxima…" at bounding box center [520, 231] width 1041 height 462
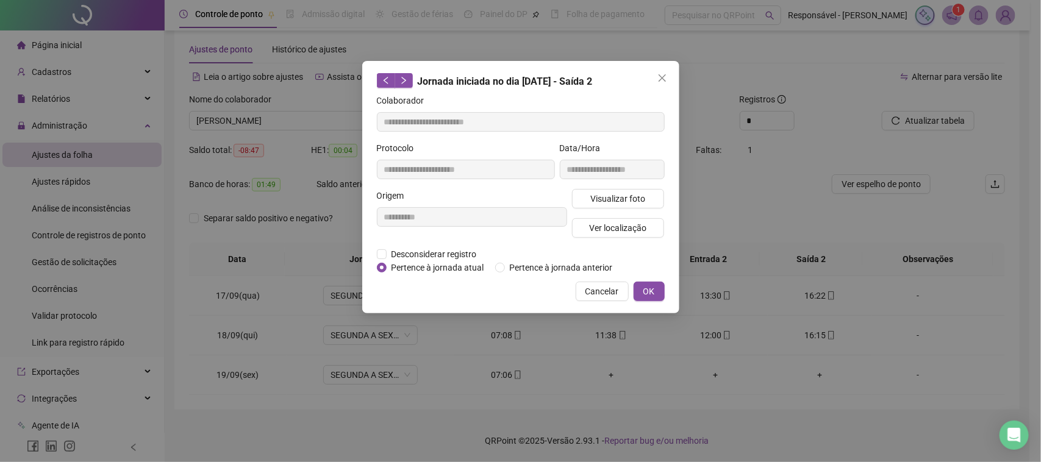
click at [598, 285] on span "Cancelar" at bounding box center [602, 291] width 34 height 13
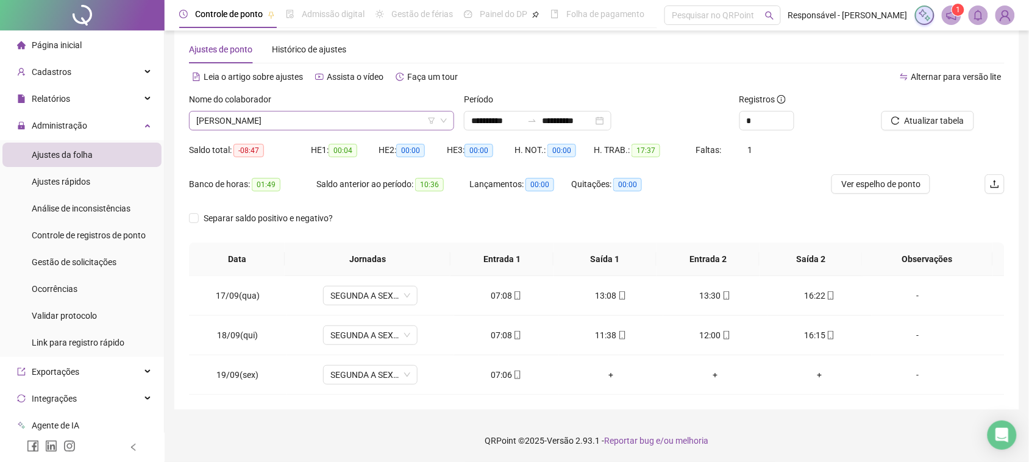
click at [337, 123] on span "[PERSON_NAME]" at bounding box center [321, 121] width 251 height 18
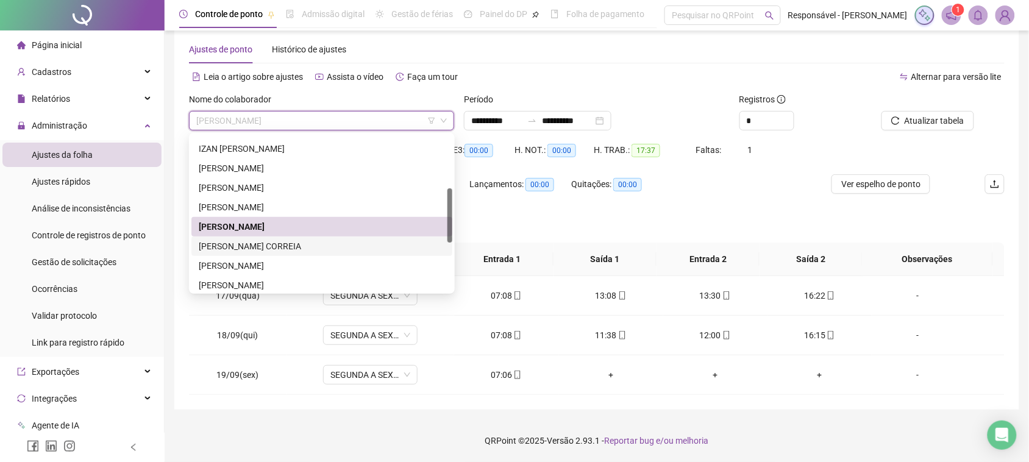
click at [243, 251] on div "[PERSON_NAME] CORREIA" at bounding box center [322, 246] width 246 height 13
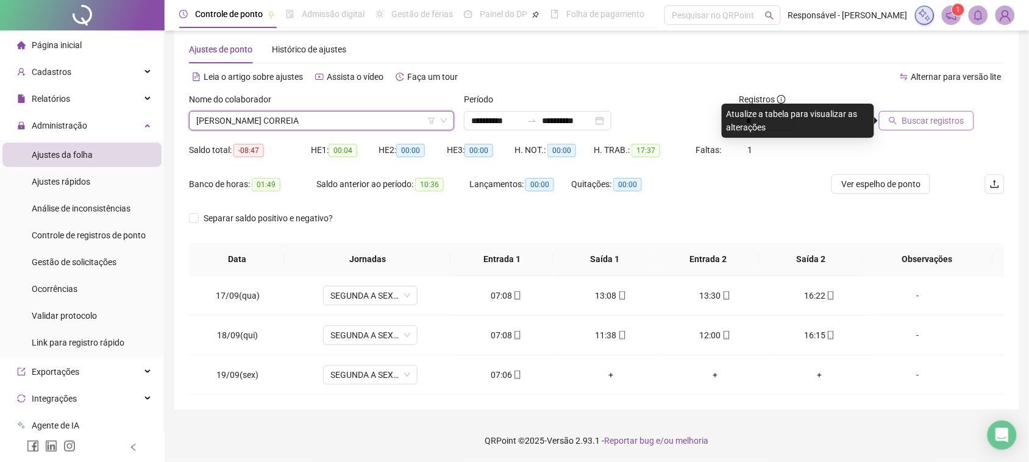
click at [941, 113] on button "Buscar registros" at bounding box center [926, 121] width 95 height 20
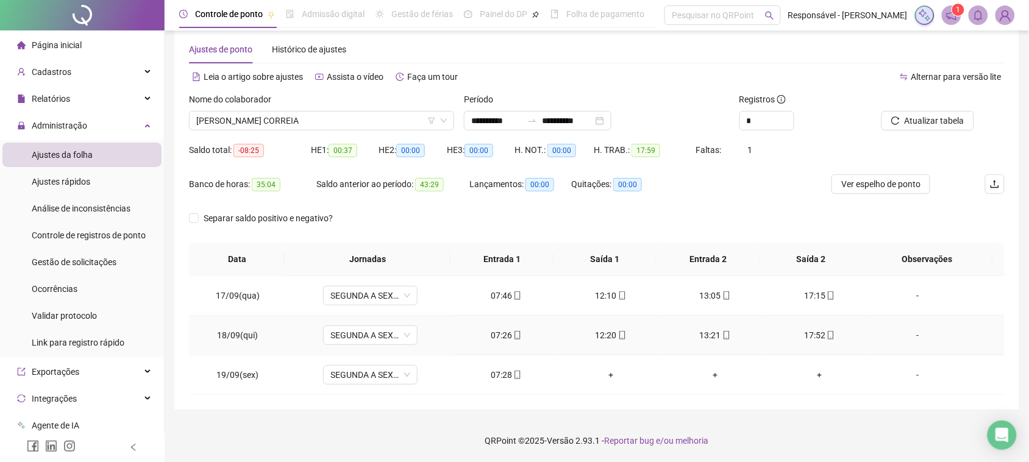
click at [517, 337] on div "07:26" at bounding box center [506, 335] width 85 height 13
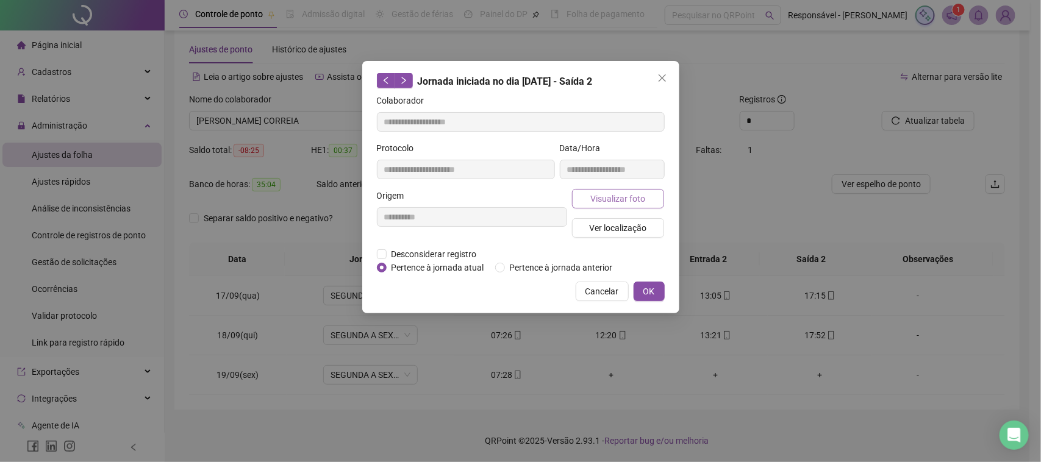
type input "**********"
click at [599, 193] on span "Visualizar foto" at bounding box center [617, 198] width 55 height 13
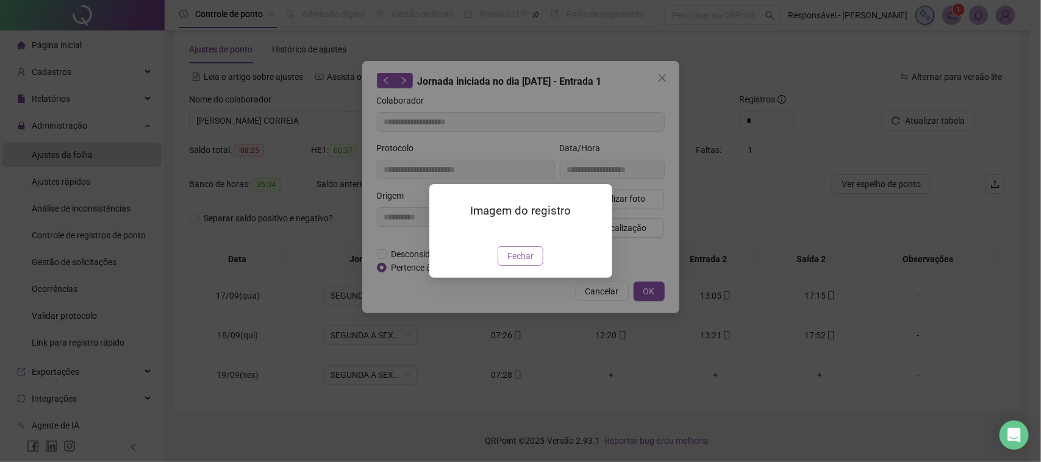
click at [527, 263] on span "Fechar" at bounding box center [520, 255] width 26 height 13
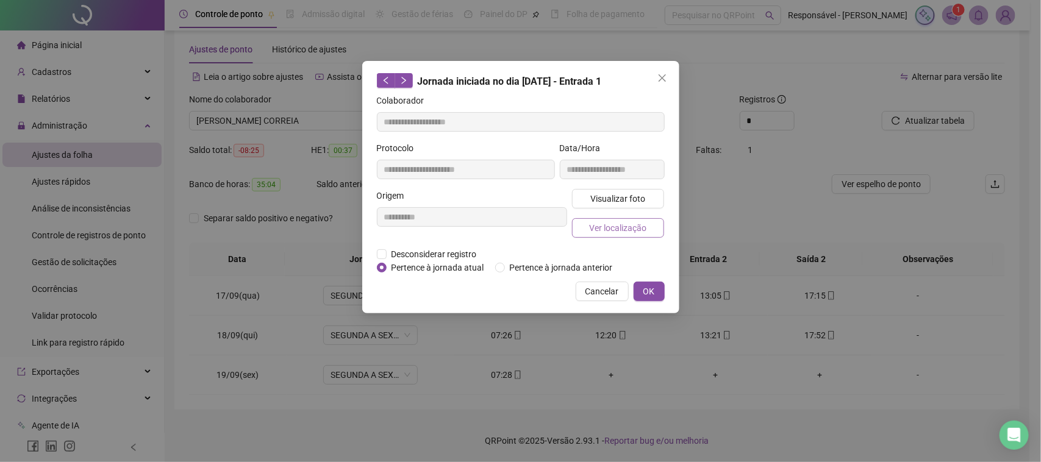
click at [619, 232] on span "Ver localização" at bounding box center [617, 227] width 57 height 13
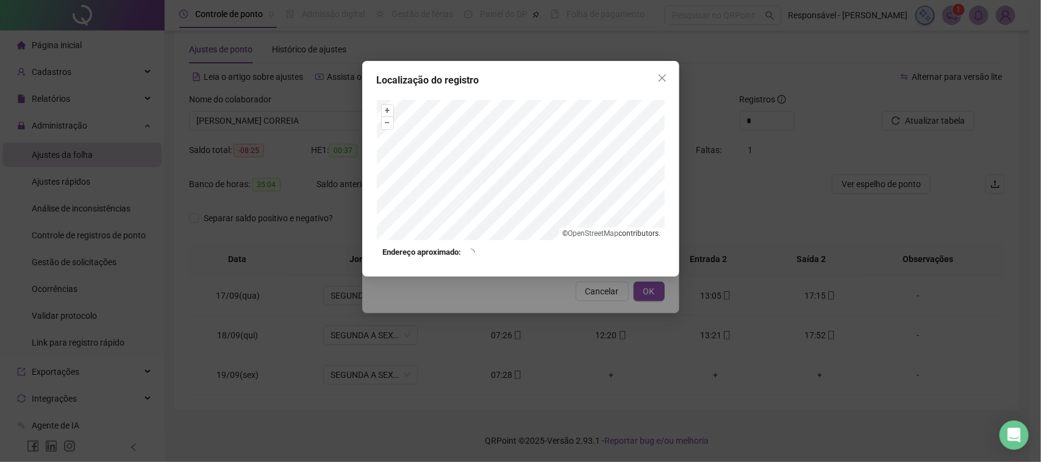
click at [604, 287] on div "Localização do registro + – ⇧ › © OpenStreetMap contributors. Endereço aproxima…" at bounding box center [520, 231] width 1041 height 462
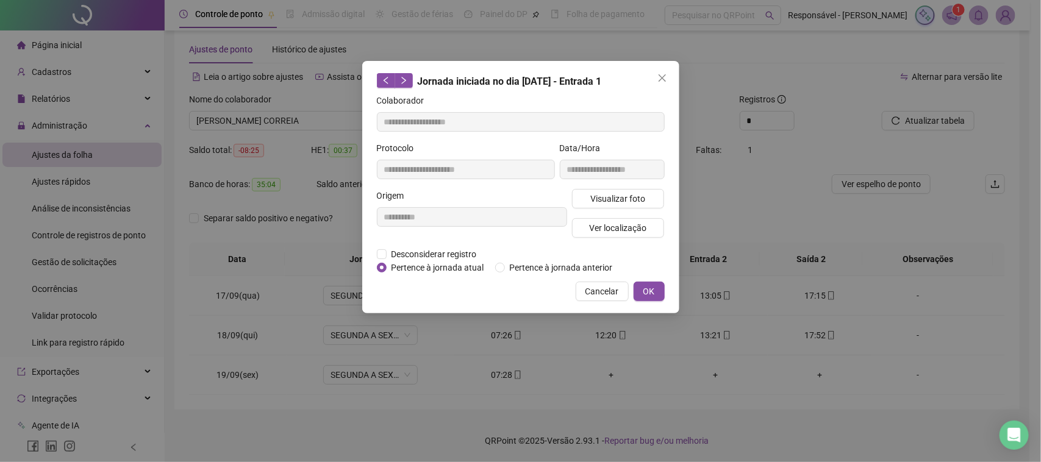
click at [604, 287] on span "Cancelar" at bounding box center [602, 291] width 34 height 13
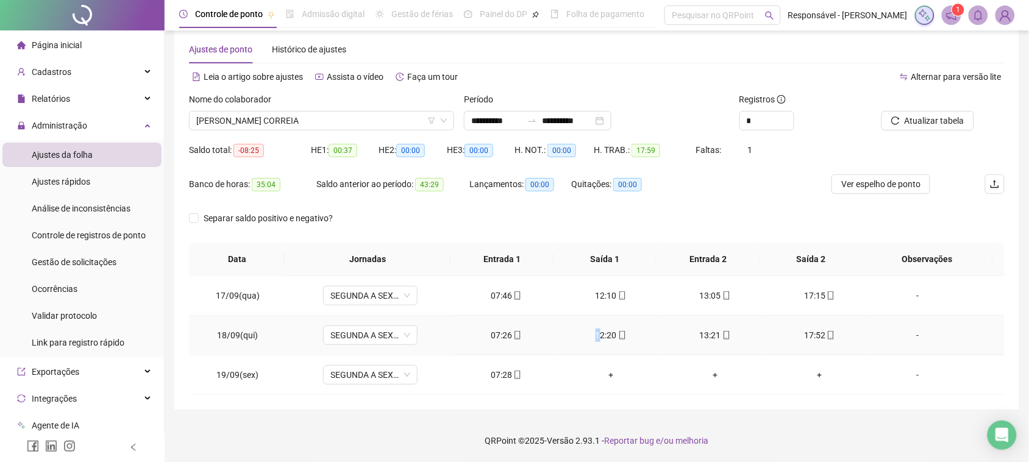
click at [592, 342] on td "12:20" at bounding box center [611, 336] width 104 height 40
click at [592, 336] on div "12:20" at bounding box center [611, 335] width 85 height 13
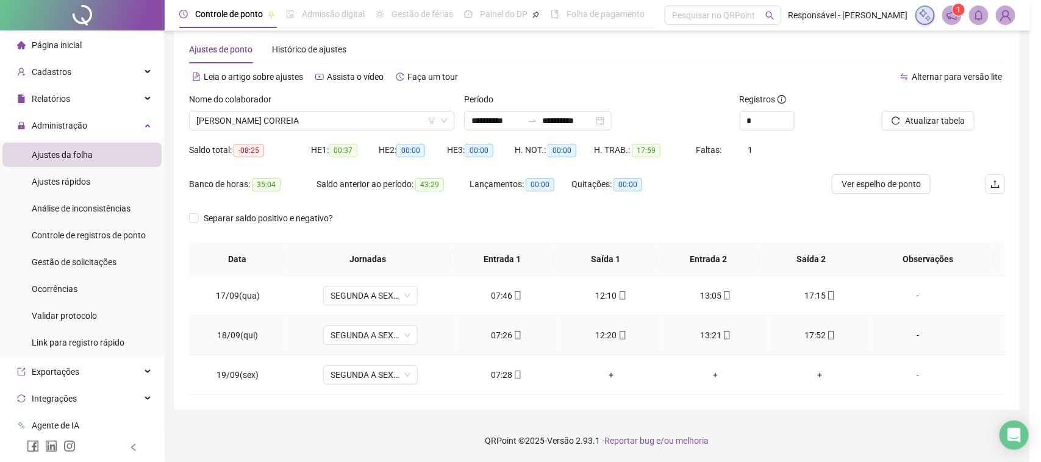
type input "**********"
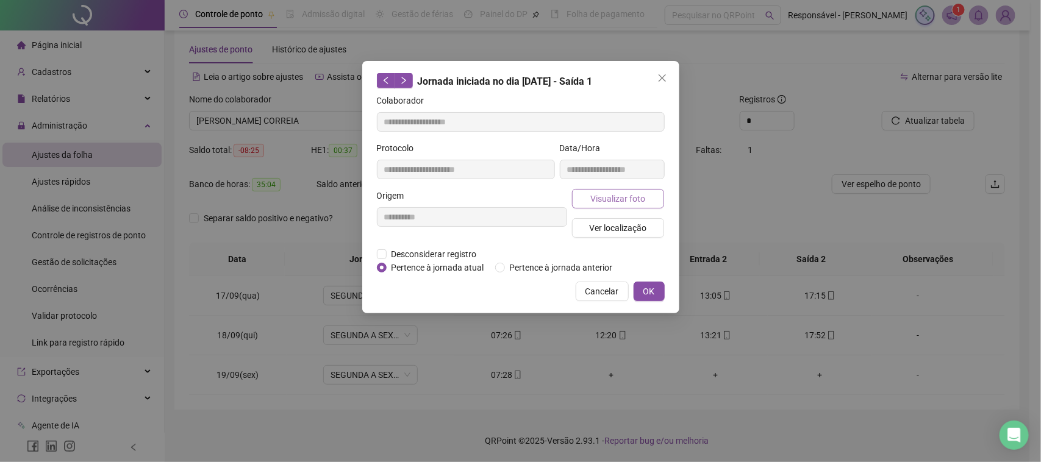
click at [622, 199] on span "Visualizar foto" at bounding box center [617, 198] width 55 height 13
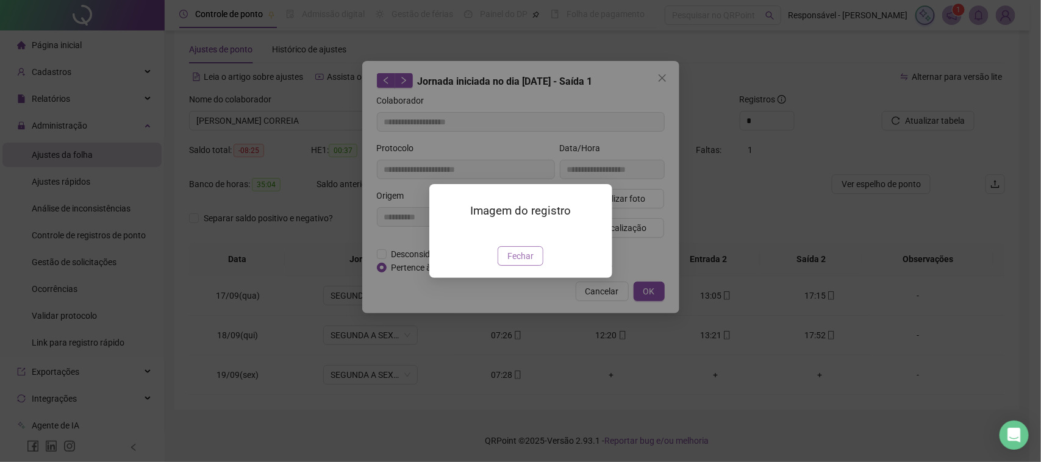
click at [529, 263] on span "Fechar" at bounding box center [520, 255] width 26 height 13
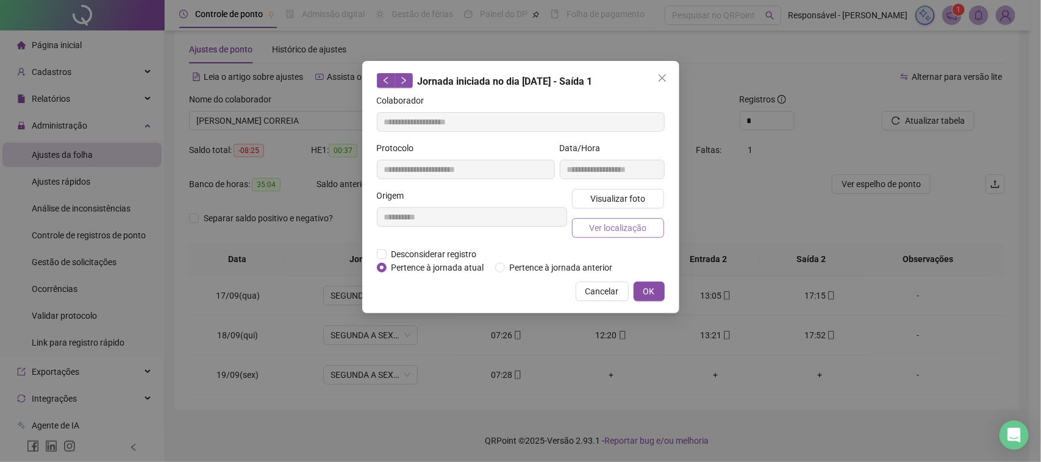
click at [608, 224] on span "Ver localização" at bounding box center [617, 227] width 57 height 13
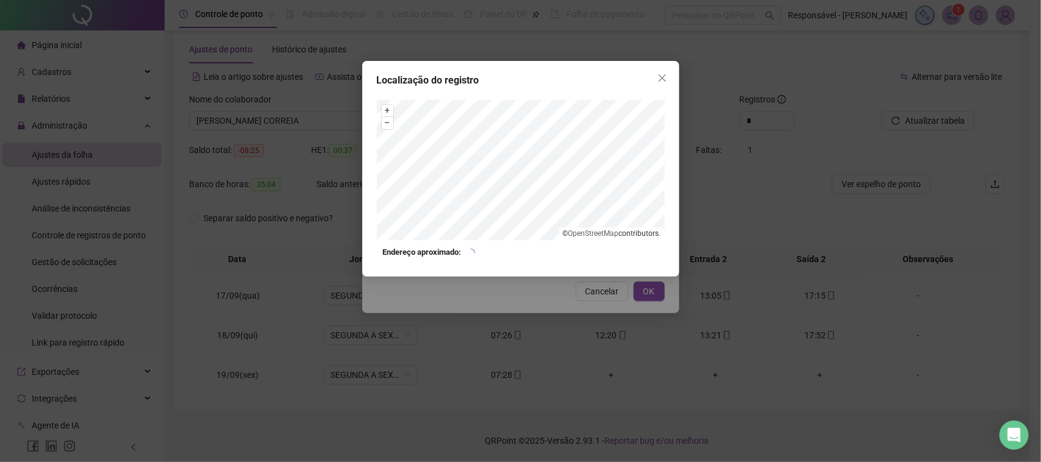
click at [593, 314] on div "Localização do registro + – ⇧ › © OpenStreetMap contributors. Endereço aproxima…" at bounding box center [520, 231] width 1041 height 462
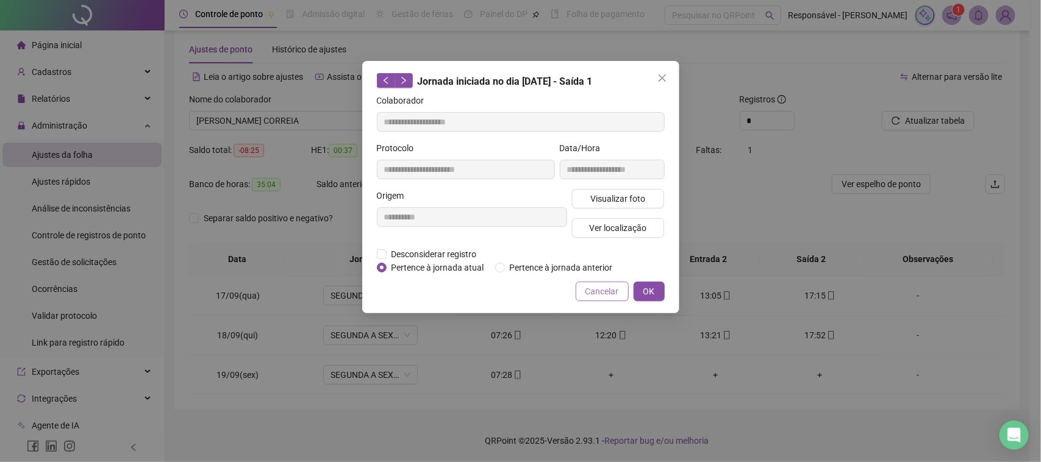
click at [602, 296] on span "Cancelar" at bounding box center [602, 291] width 34 height 13
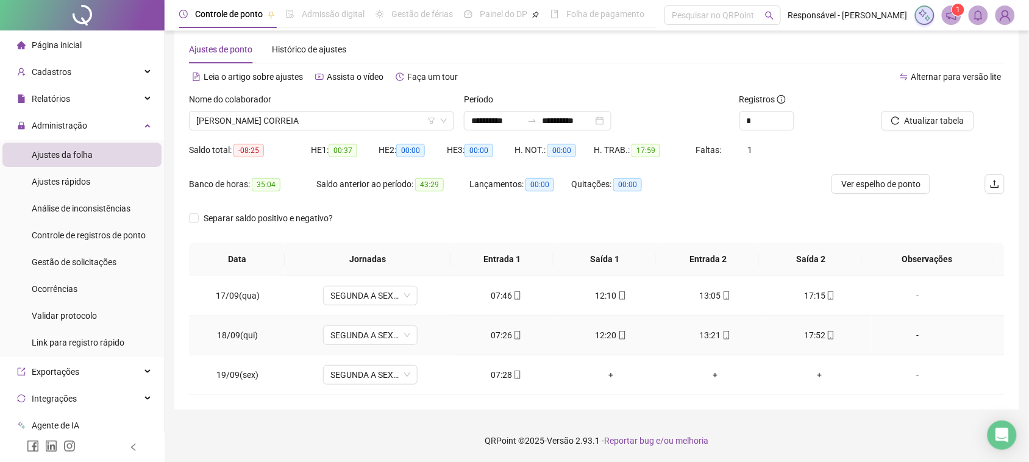
click at [701, 333] on div "13:21" at bounding box center [715, 335] width 85 height 13
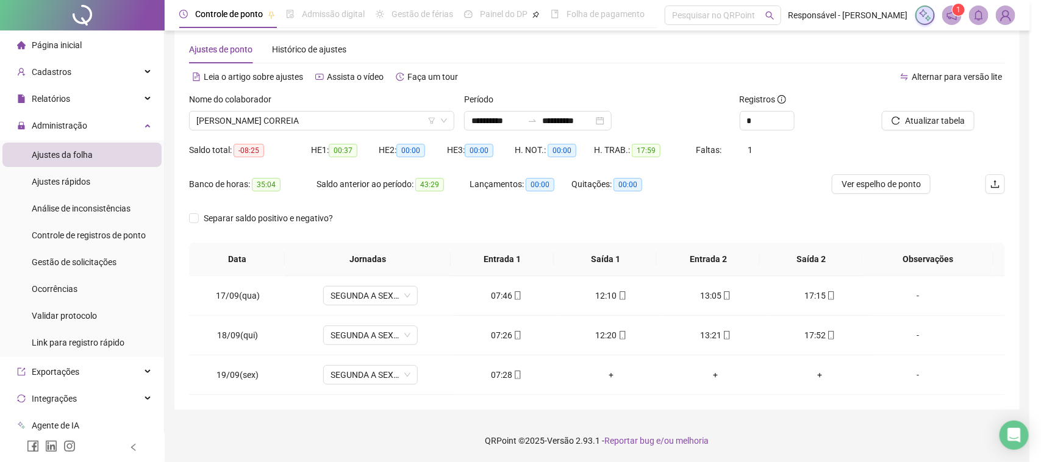
type input "**********"
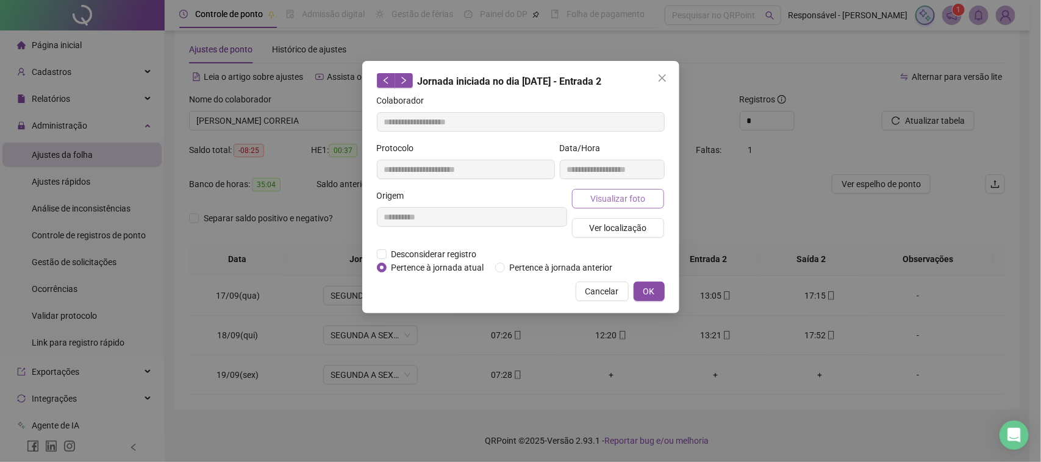
click at [619, 190] on button "Visualizar foto" at bounding box center [618, 199] width 93 height 20
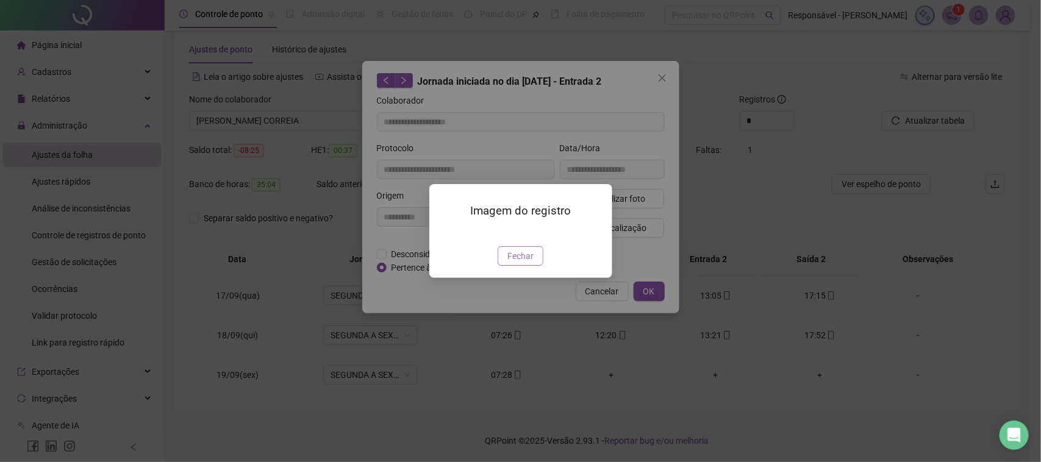
click at [532, 263] on span "Fechar" at bounding box center [520, 255] width 26 height 13
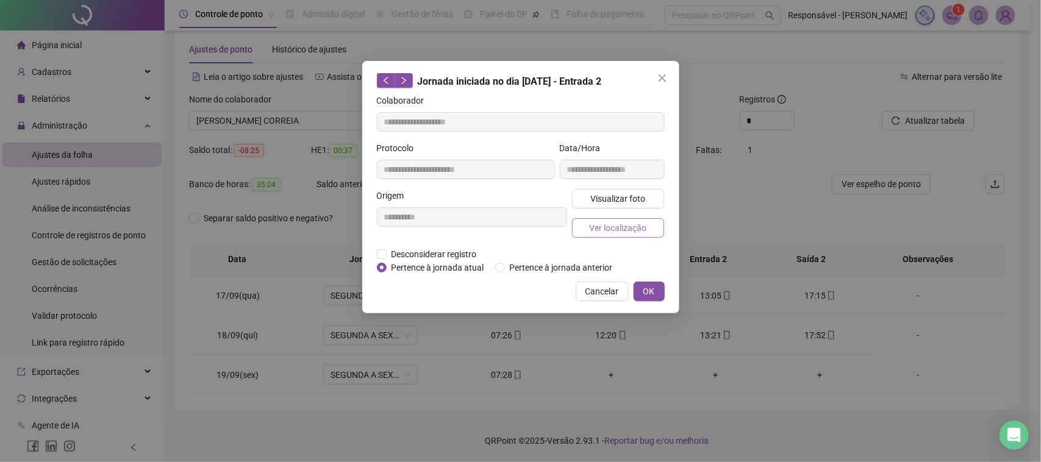
click at [647, 235] on button "Ver localização" at bounding box center [618, 228] width 93 height 20
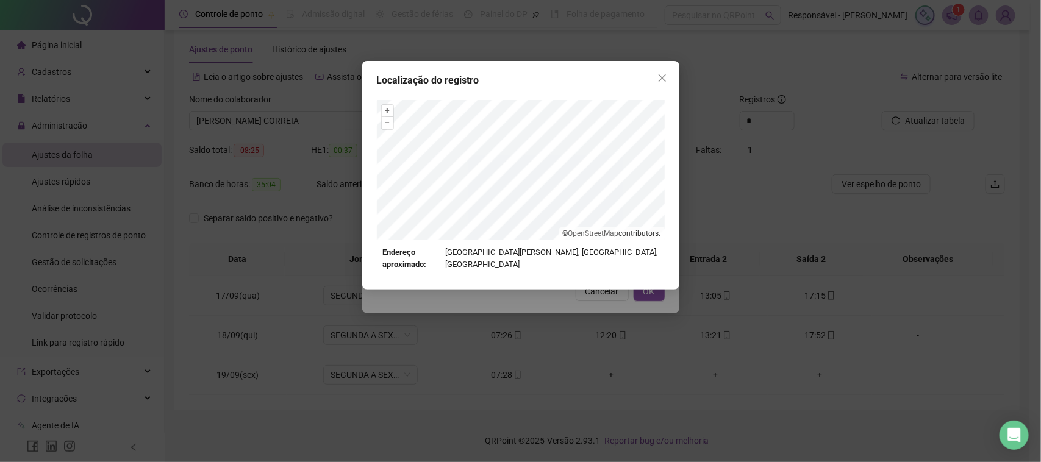
click at [554, 299] on div "Localização do registro + – ⇧ › © OpenStreetMap contributors. Endereço aproxima…" at bounding box center [520, 231] width 1041 height 462
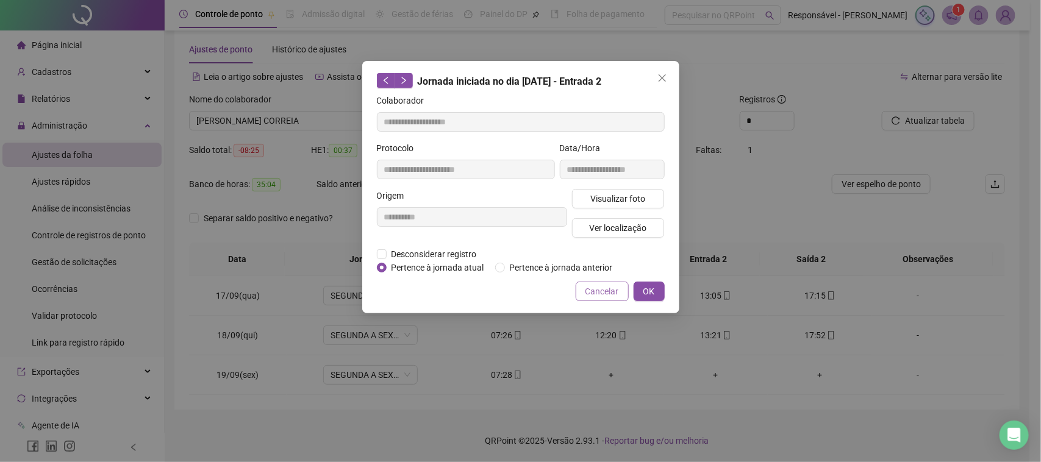
click at [595, 294] on span "Cancelar" at bounding box center [602, 291] width 34 height 13
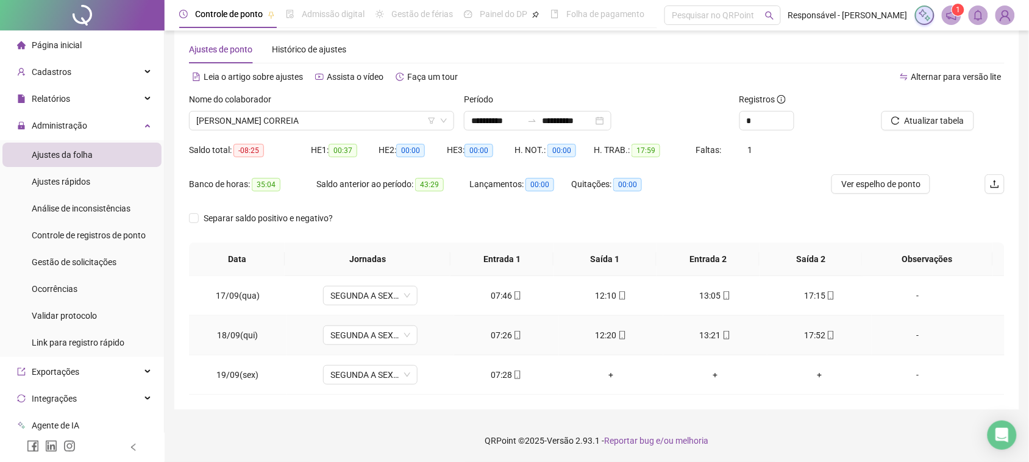
click at [829, 339] on icon "mobile" at bounding box center [831, 335] width 5 height 9
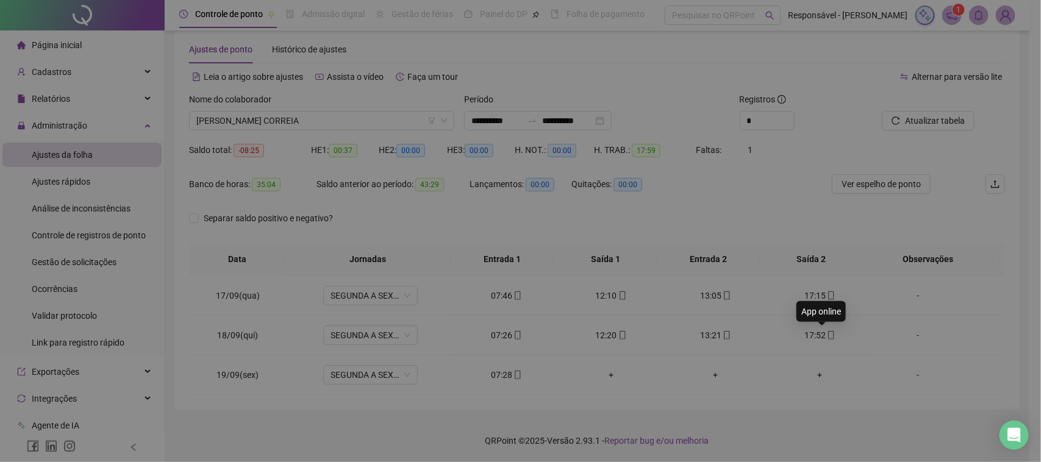
type input "**********"
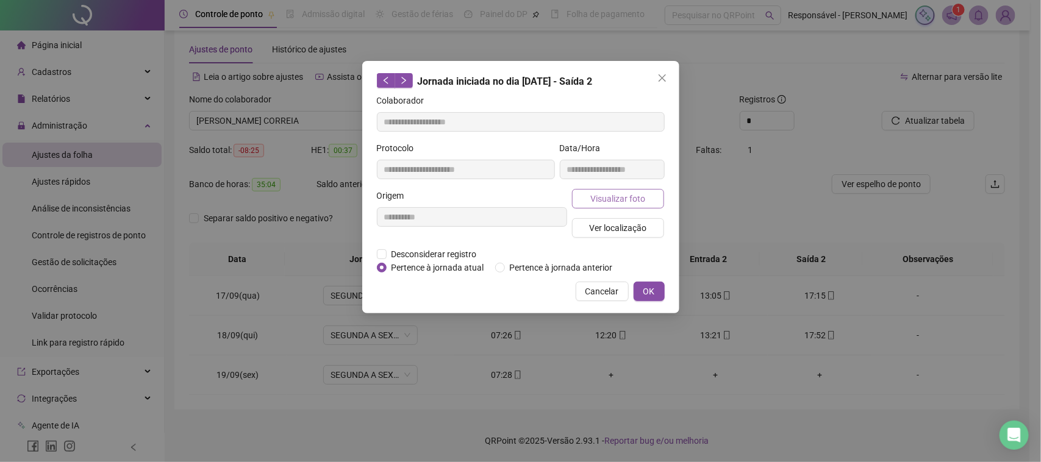
click at [617, 189] on button "Visualizar foto" at bounding box center [618, 199] width 93 height 20
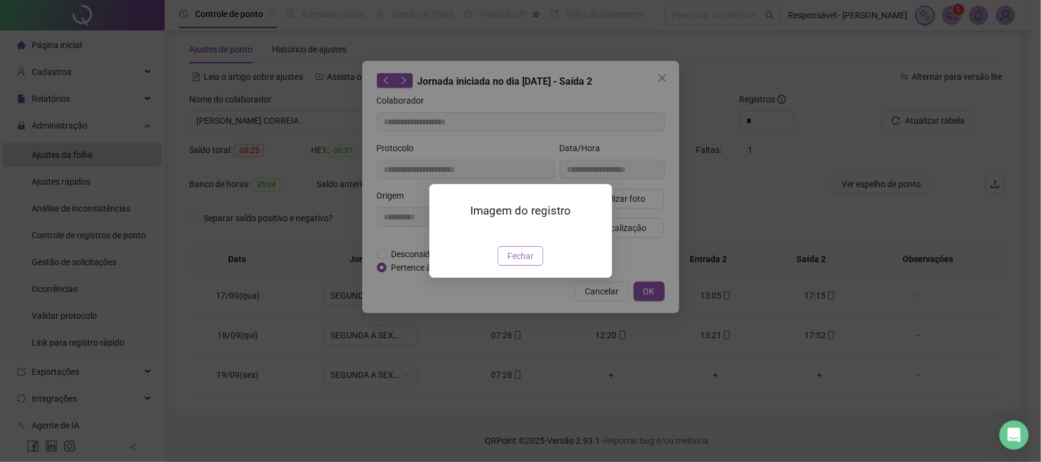
click at [527, 263] on span "Fechar" at bounding box center [520, 255] width 26 height 13
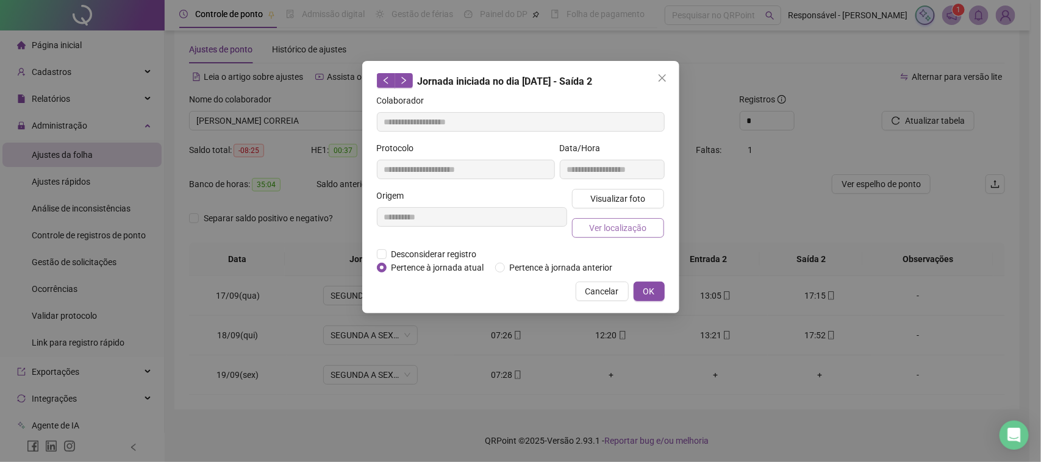
click at [633, 229] on span "Ver localização" at bounding box center [617, 227] width 57 height 13
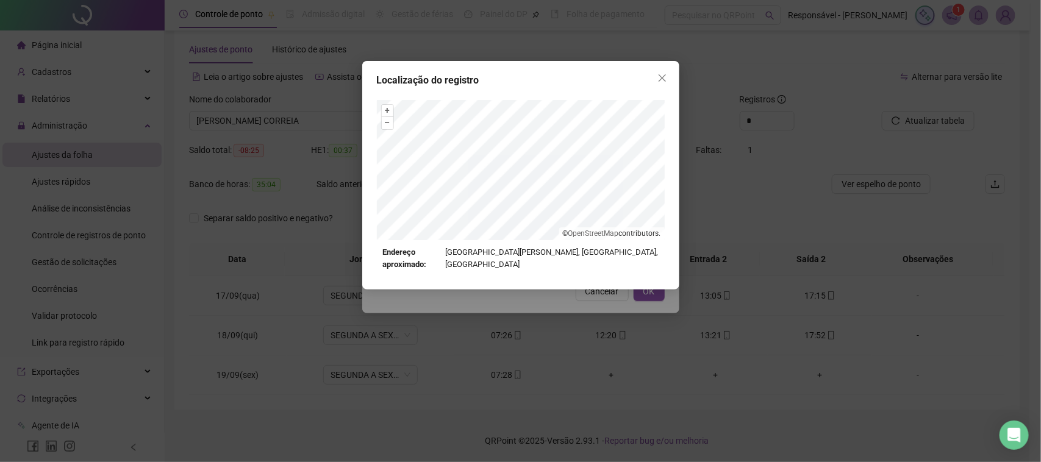
click at [571, 307] on div "Localização do registro + – ⇧ › © OpenStreetMap contributors. Endereço aproxima…" at bounding box center [520, 231] width 1041 height 462
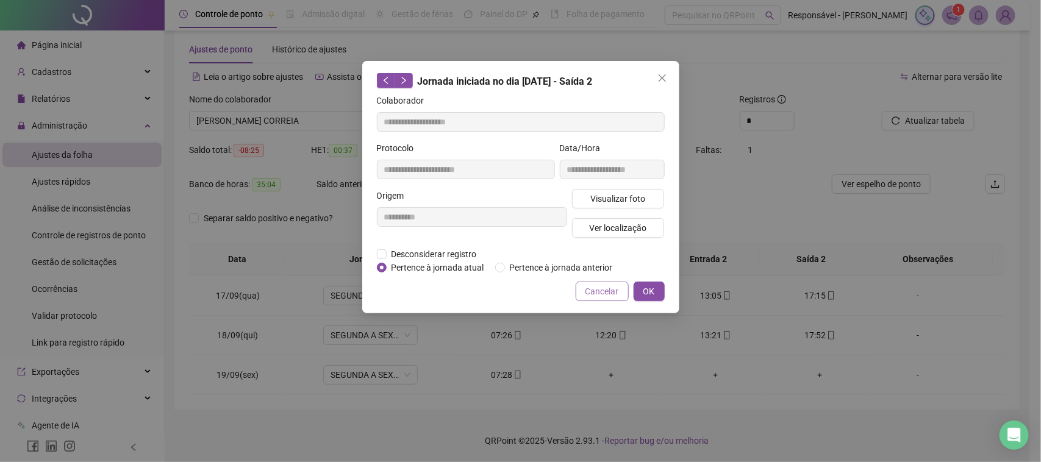
click at [598, 288] on span "Cancelar" at bounding box center [602, 291] width 34 height 13
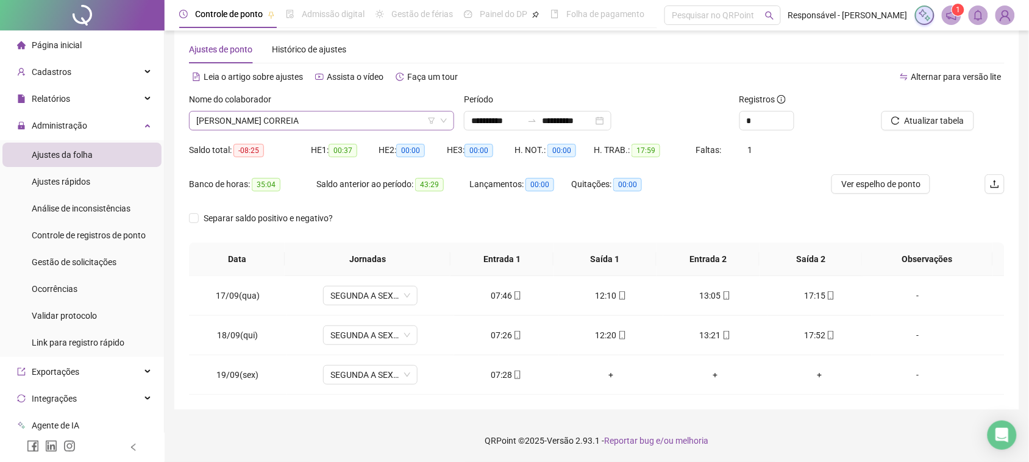
click at [282, 119] on span "[PERSON_NAME] CORREIA" at bounding box center [321, 121] width 251 height 18
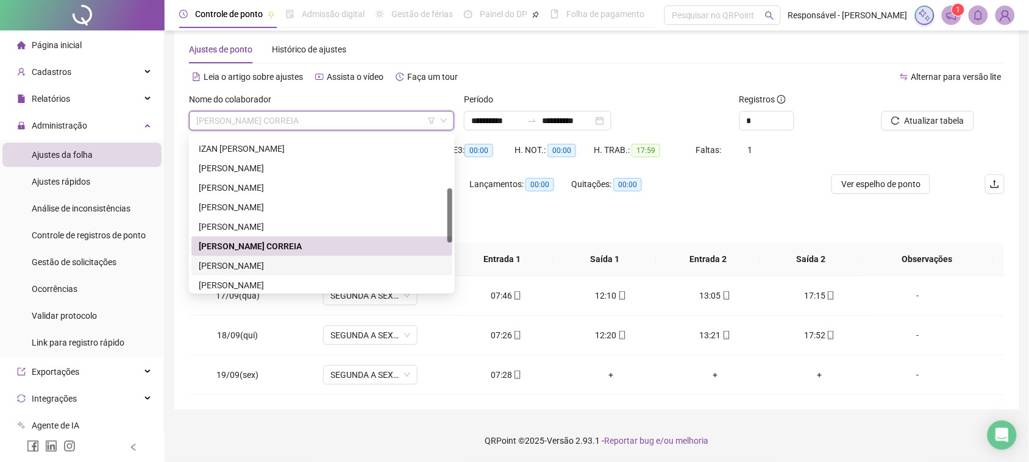
click at [258, 265] on div "[PERSON_NAME]" at bounding box center [322, 265] width 246 height 13
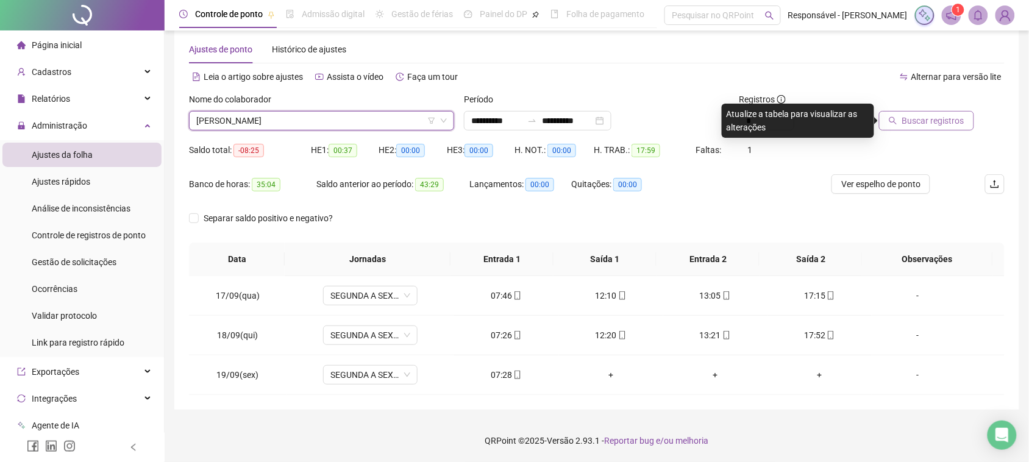
click at [911, 123] on span "Buscar registros" at bounding box center [933, 120] width 62 height 13
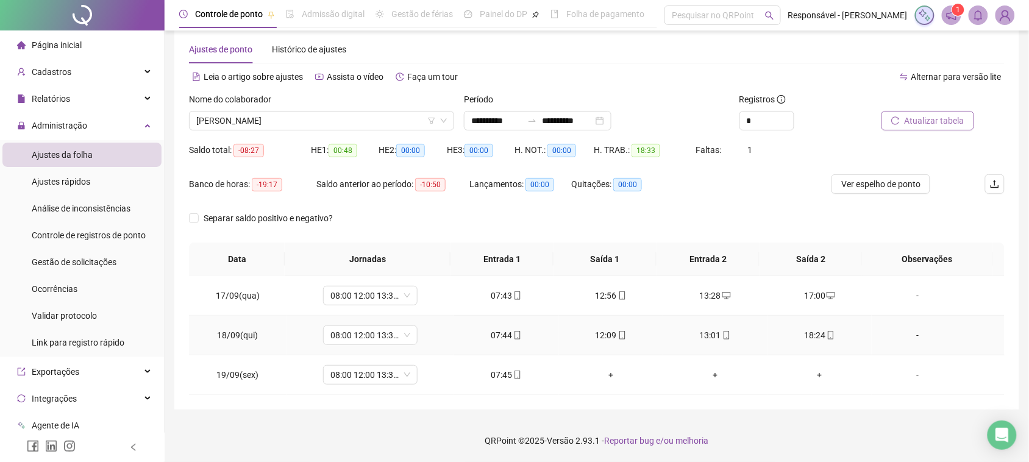
click at [513, 335] on icon "mobile" at bounding box center [517, 335] width 9 height 9
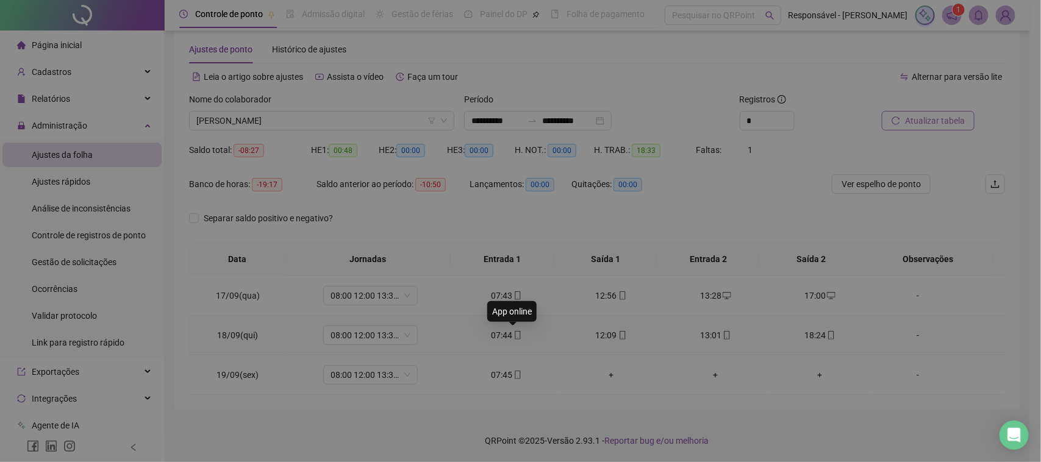
type input "**********"
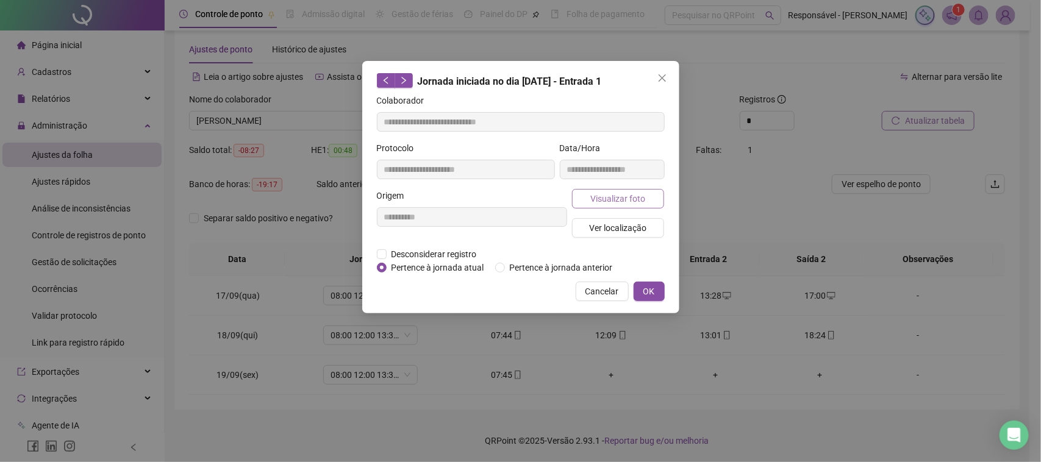
click at [616, 200] on span "Visualizar foto" at bounding box center [617, 198] width 55 height 13
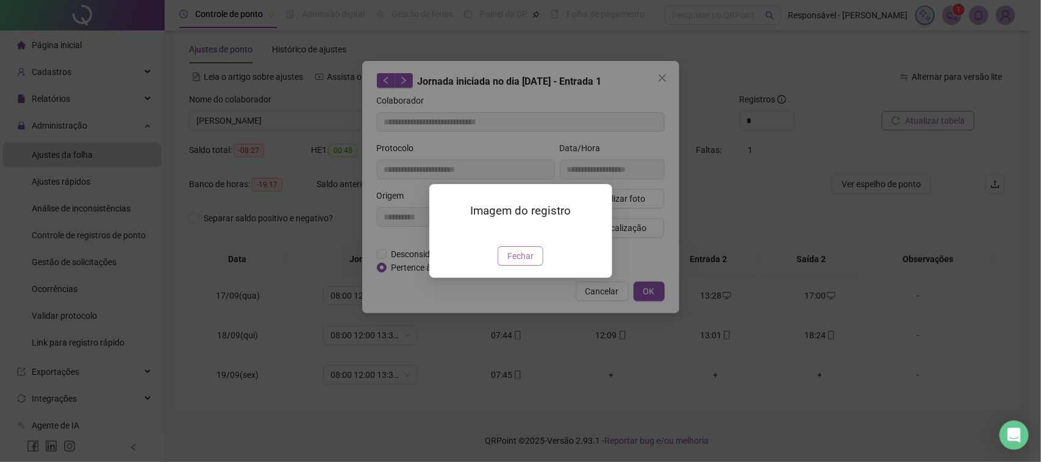
click at [509, 263] on span "Fechar" at bounding box center [520, 255] width 26 height 13
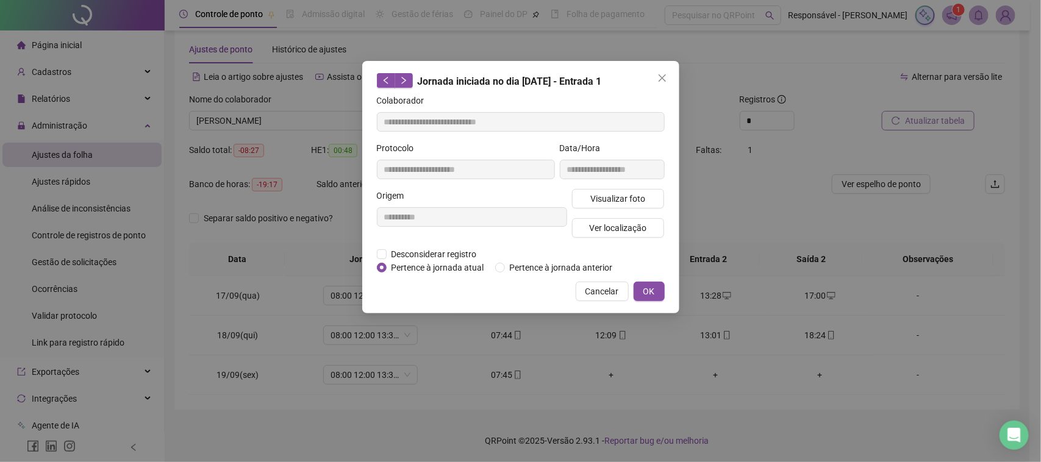
click at [611, 215] on div "Visualizar foto Ver localização" at bounding box center [618, 218] width 98 height 59
click at [622, 221] on span "Ver localização" at bounding box center [617, 227] width 57 height 13
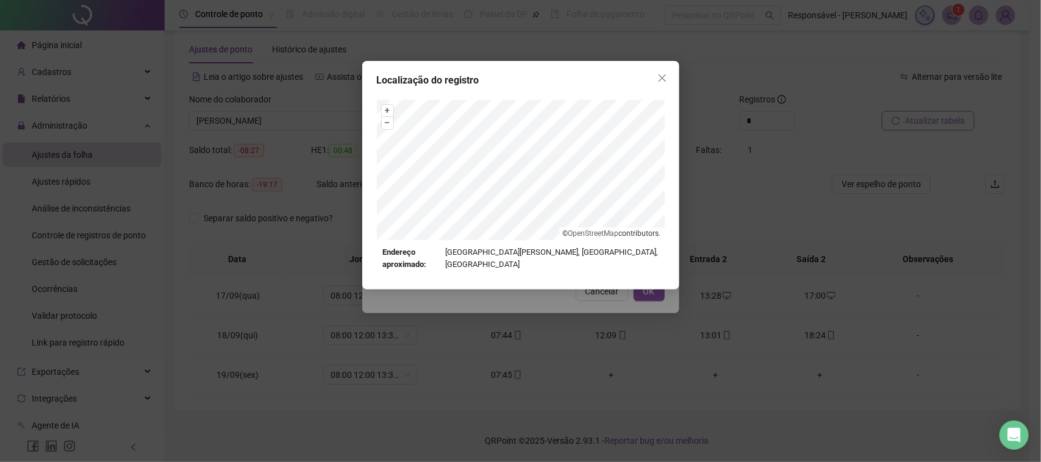
click at [599, 314] on div "Localização do registro + – ⇧ › © OpenStreetMap contributors. Endereço aproxima…" at bounding box center [520, 231] width 1041 height 462
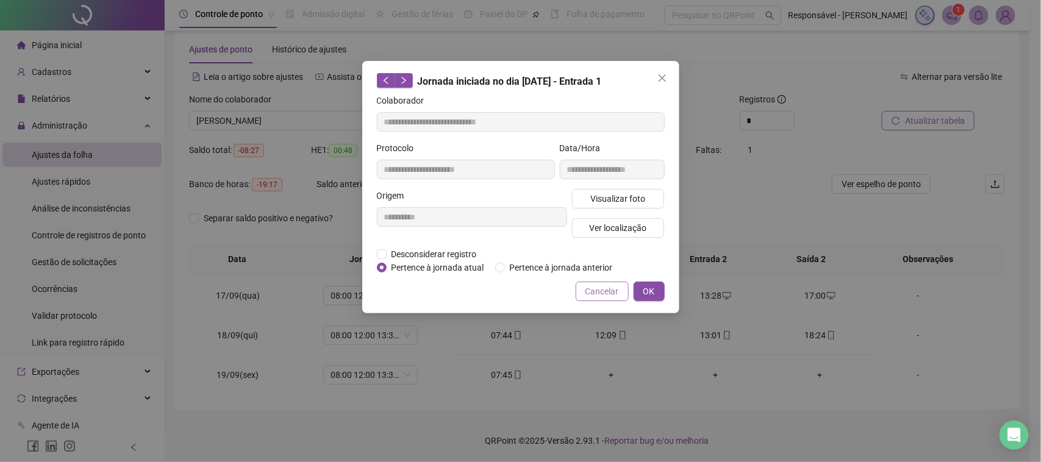
click at [608, 299] on button "Cancelar" at bounding box center [602, 292] width 53 height 20
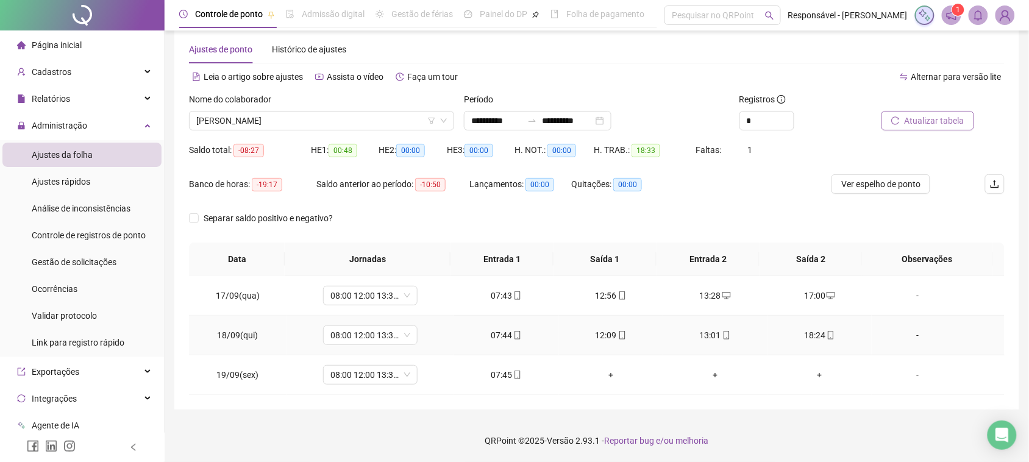
click at [597, 338] on div "12:09" at bounding box center [611, 335] width 85 height 13
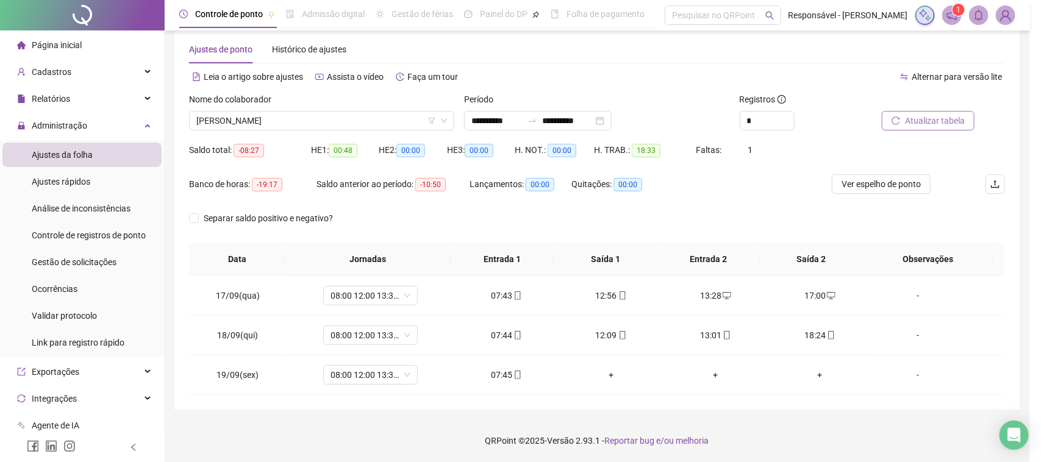
type input "**********"
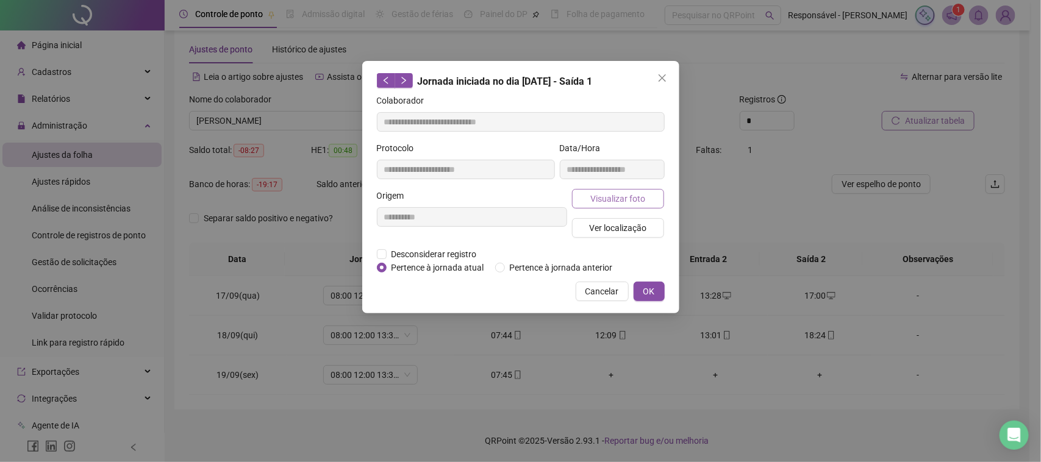
click at [619, 206] on button "Visualizar foto" at bounding box center [618, 199] width 93 height 20
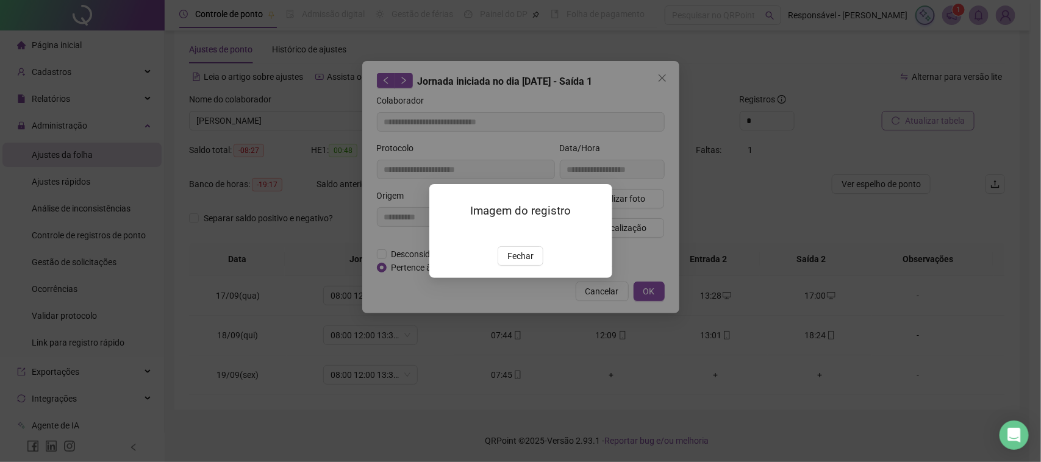
drag, startPoint x: 519, startPoint y: 329, endPoint x: 547, endPoint y: 288, distance: 50.1
click at [519, 263] on span "Fechar" at bounding box center [520, 255] width 26 height 13
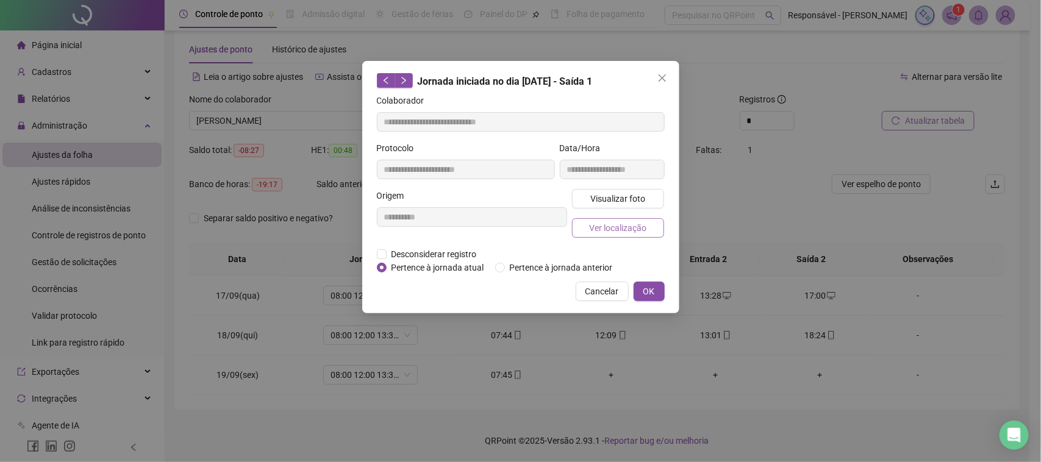
click at [618, 224] on span "Ver localização" at bounding box center [617, 227] width 57 height 13
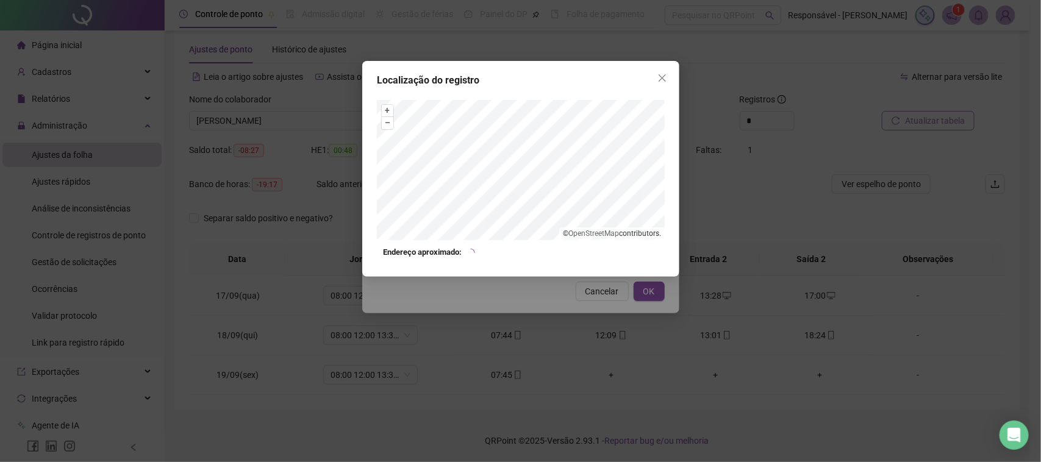
click at [568, 325] on div "Localização do registro + – ⇧ › © OpenStreetMap contributors. Endereço aproxima…" at bounding box center [520, 231] width 1041 height 462
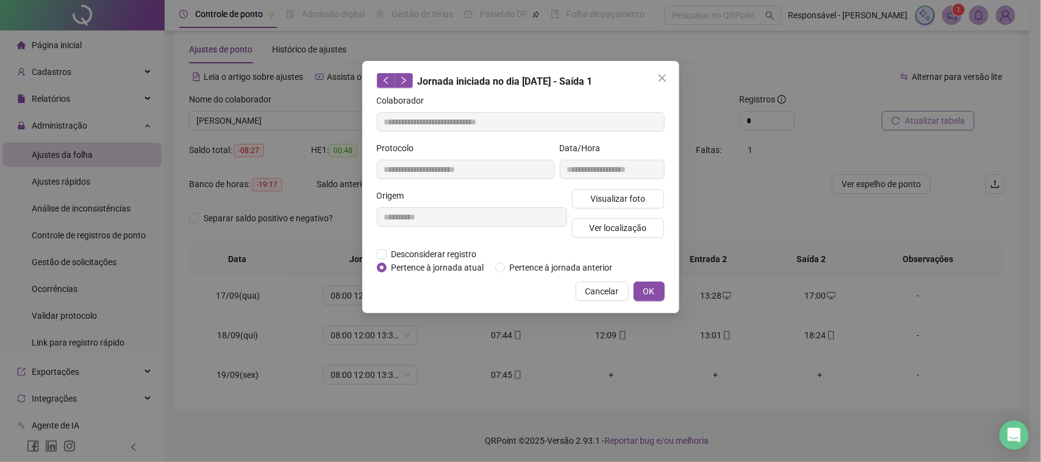
click at [594, 298] on button "Cancelar" at bounding box center [602, 292] width 53 height 20
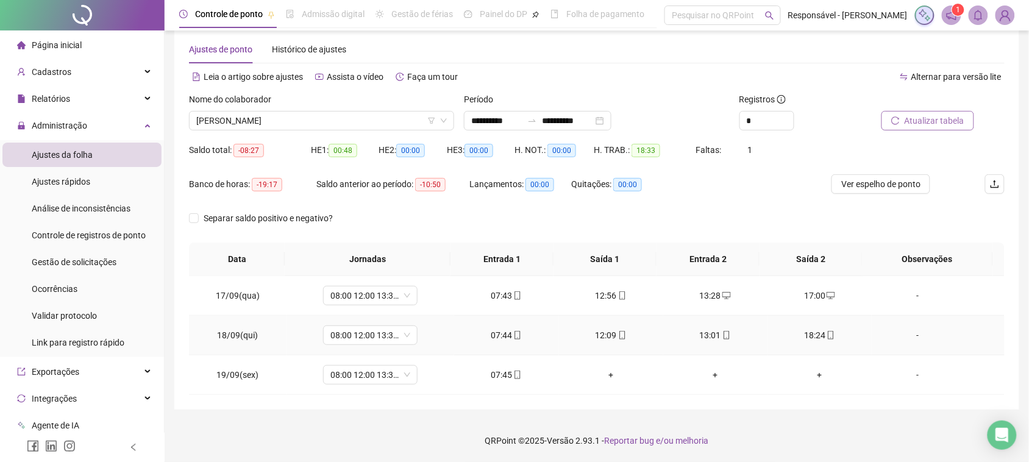
click at [703, 333] on div "13:01" at bounding box center [715, 335] width 85 height 13
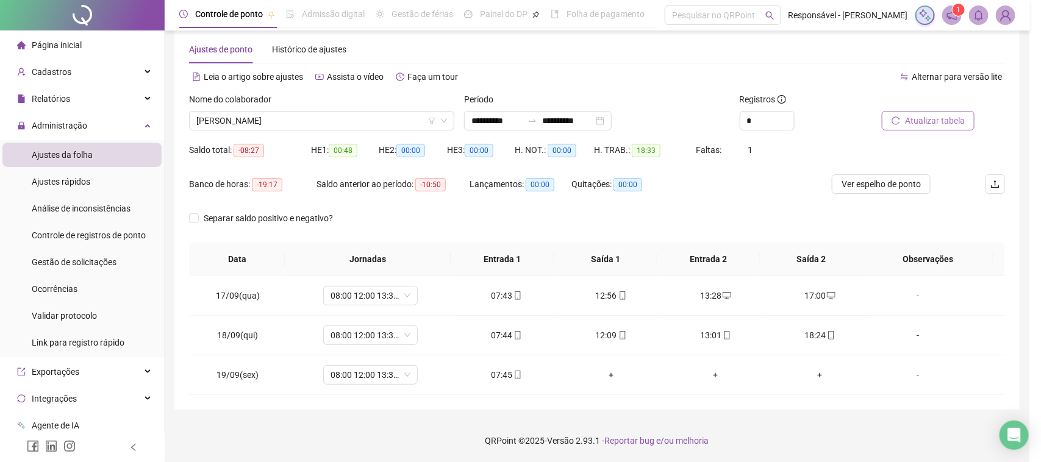
type input "**********"
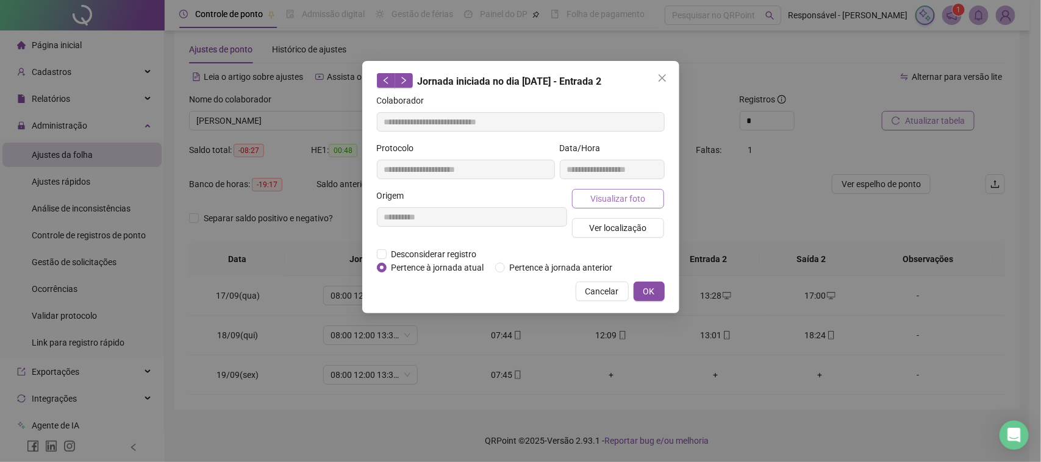
click at [619, 199] on span "Visualizar foto" at bounding box center [617, 198] width 55 height 13
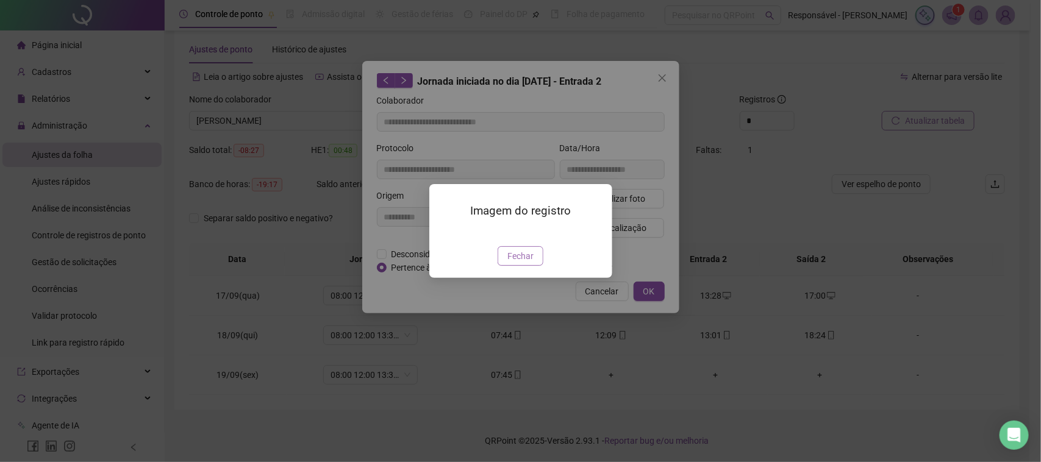
drag, startPoint x: 526, startPoint y: 327, endPoint x: 566, endPoint y: 227, distance: 108.3
click at [526, 263] on span "Fechar" at bounding box center [520, 255] width 26 height 13
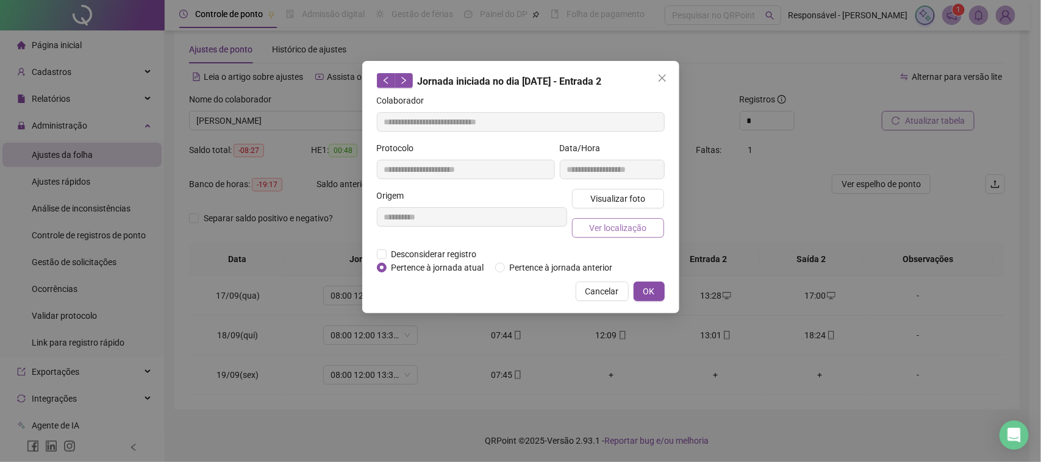
click at [613, 226] on span "Ver localização" at bounding box center [617, 227] width 57 height 13
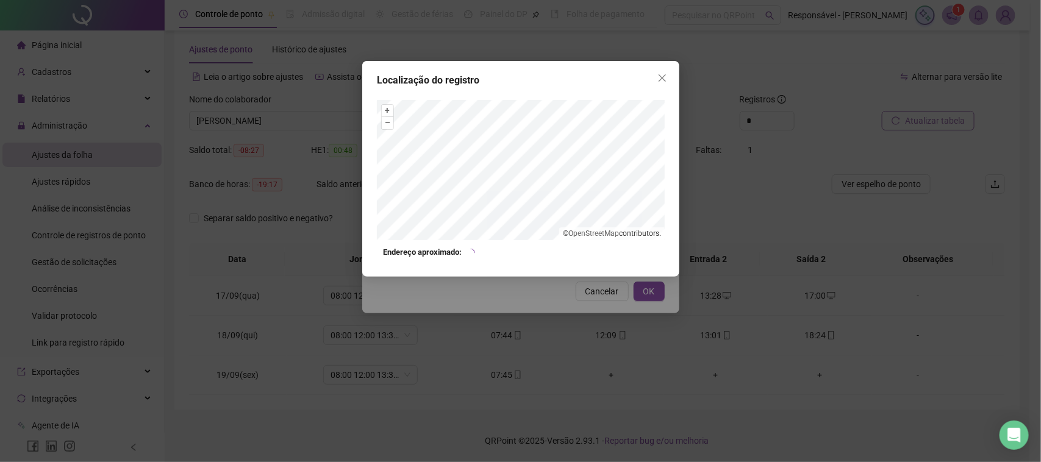
click at [584, 318] on div "Localização do registro + – ⇧ › © OpenStreetMap contributors. Endereço aproxima…" at bounding box center [520, 231] width 1041 height 462
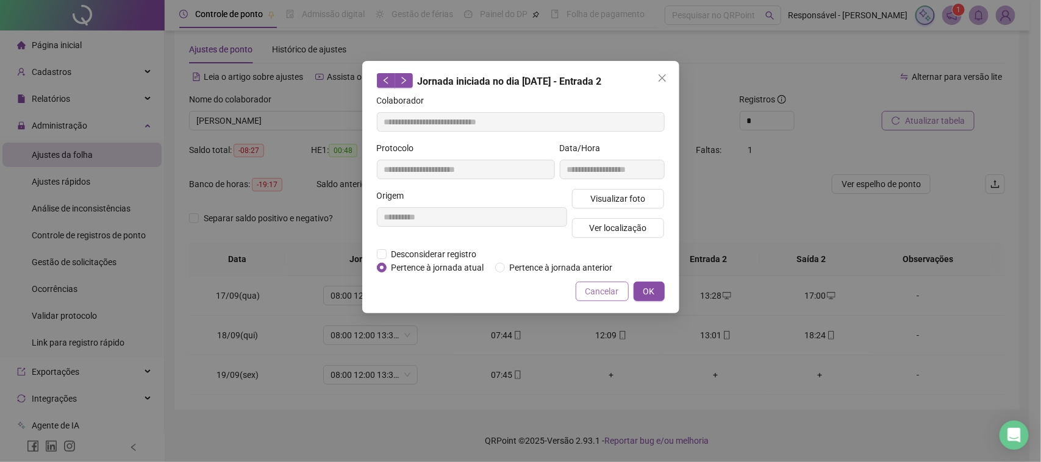
click at [599, 288] on span "Cancelar" at bounding box center [602, 291] width 34 height 13
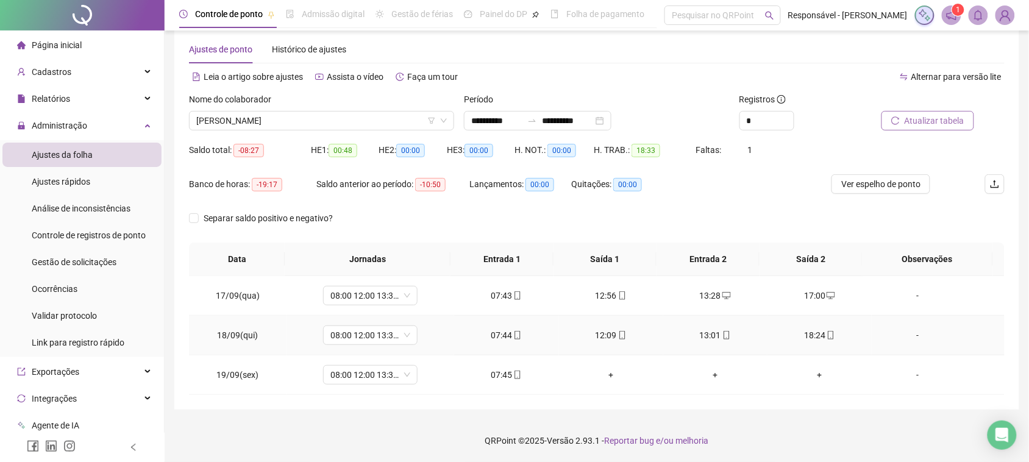
click at [800, 333] on div "18:24" at bounding box center [819, 335] width 85 height 13
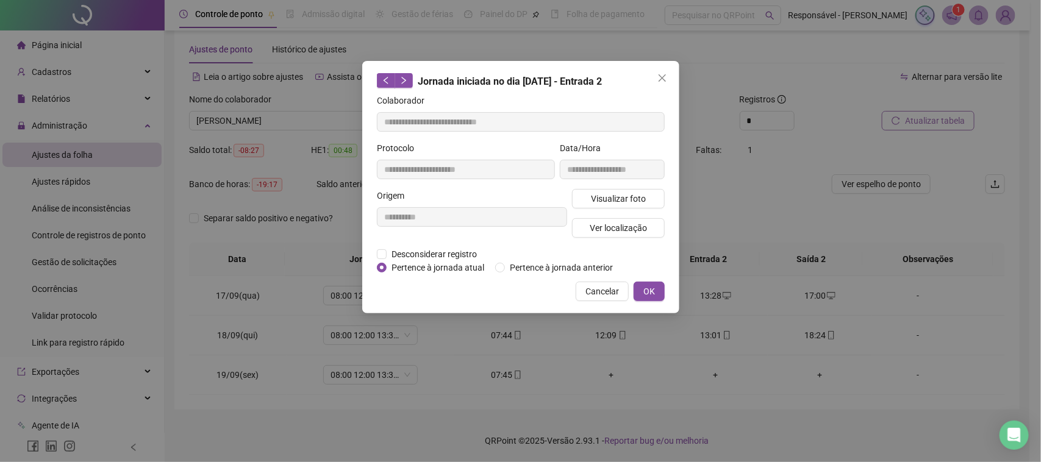
type input "**********"
click at [627, 200] on span "Visualizar foto" at bounding box center [617, 198] width 55 height 13
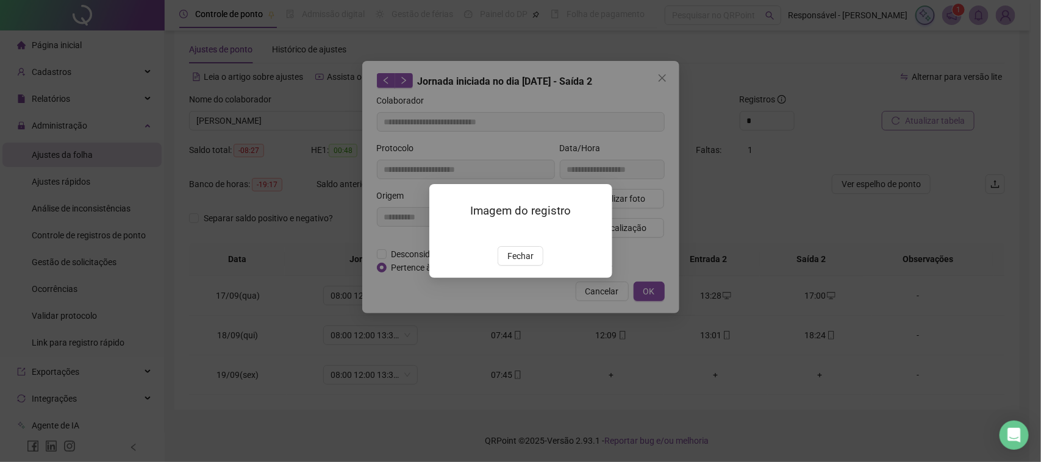
drag, startPoint x: 516, startPoint y: 324, endPoint x: 555, endPoint y: 264, distance: 71.9
click at [523, 277] on div "Imagem do registro Fechar" at bounding box center [520, 230] width 183 height 93
click at [522, 266] on button "Fechar" at bounding box center [520, 256] width 46 height 20
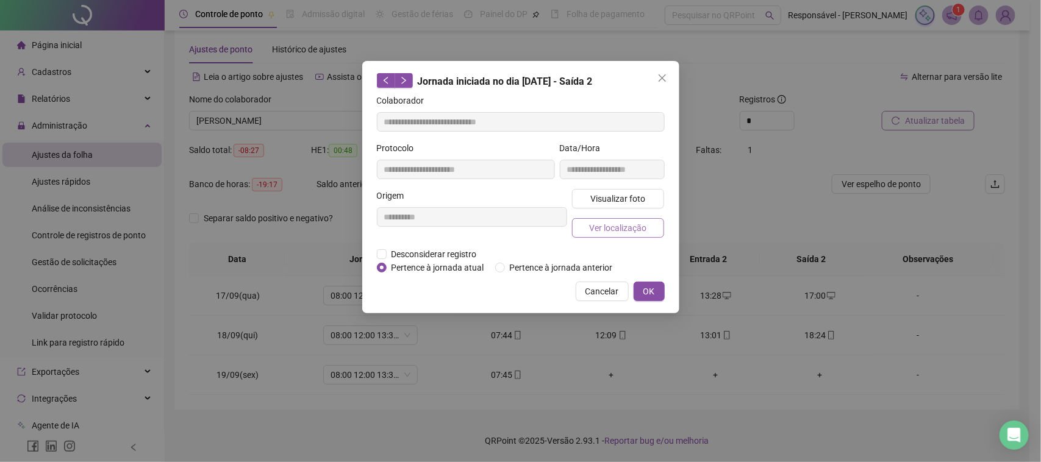
click at [613, 223] on span "Ver localização" at bounding box center [617, 227] width 57 height 13
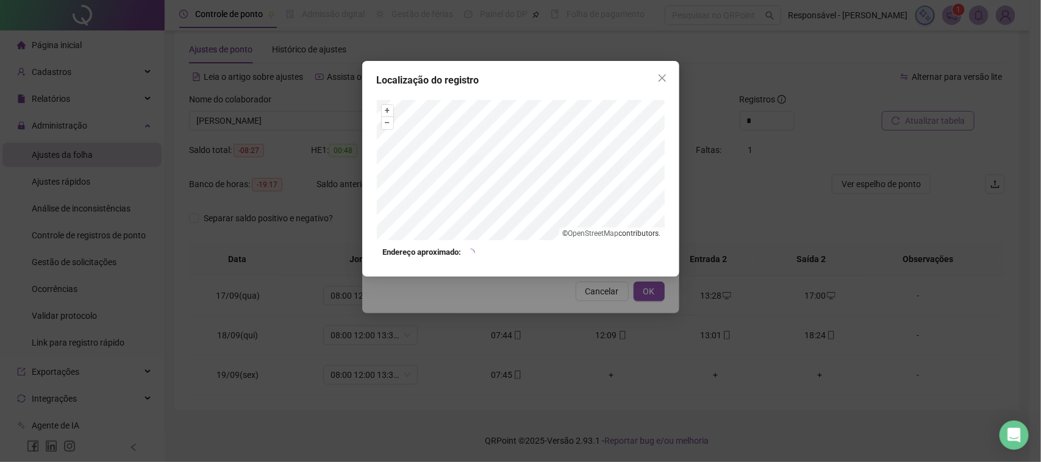
click at [604, 305] on div "Localização do registro + – ⇧ › © OpenStreetMap contributors. Endereço aproxima…" at bounding box center [520, 231] width 1041 height 462
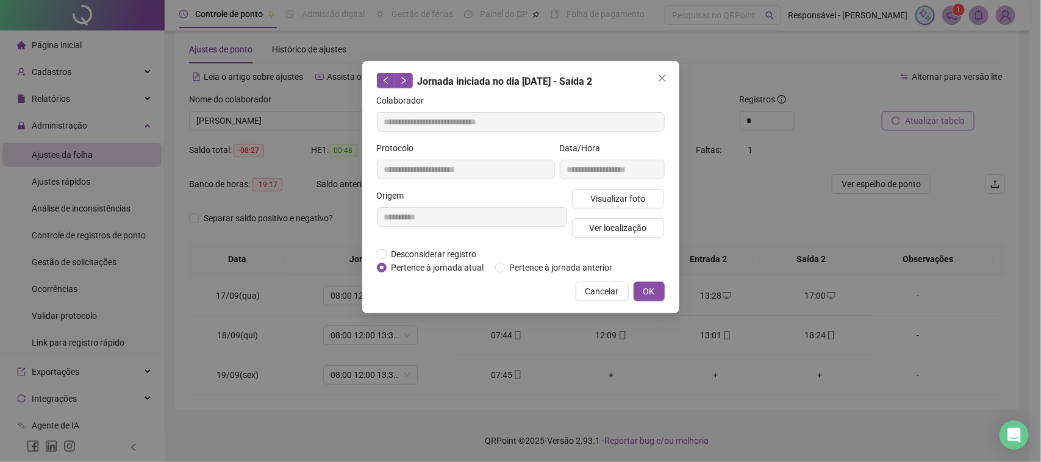
click at [610, 279] on div "**********" at bounding box center [520, 187] width 317 height 252
click at [605, 285] on span "Cancelar" at bounding box center [602, 291] width 34 height 13
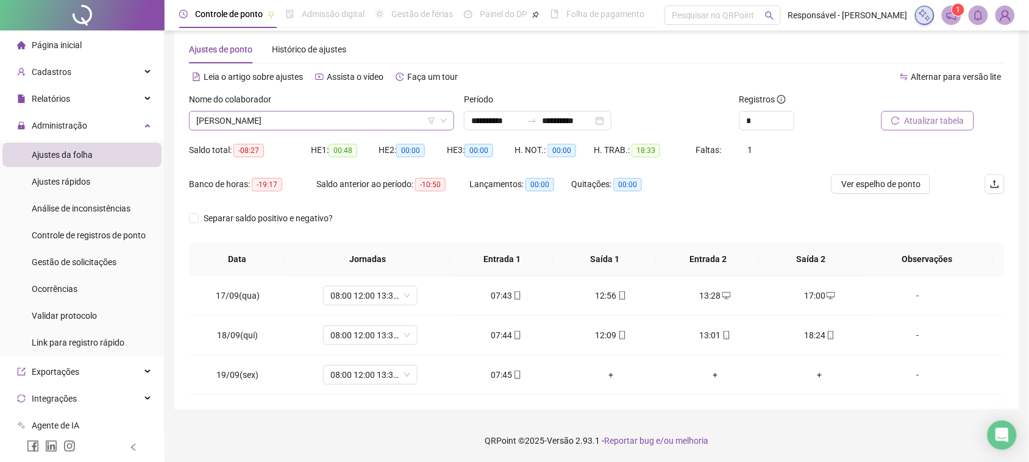
click at [391, 120] on span "[PERSON_NAME]" at bounding box center [321, 121] width 251 height 18
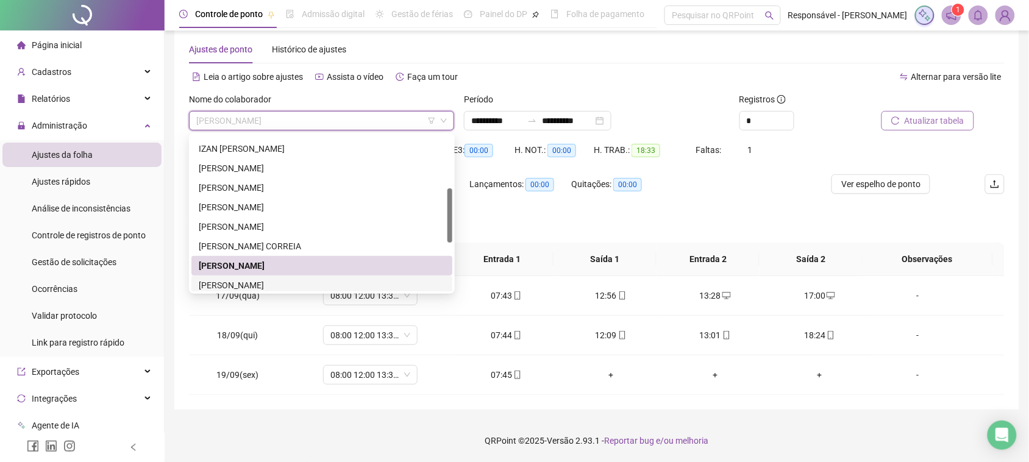
click at [241, 279] on div "[PERSON_NAME]" at bounding box center [322, 285] width 246 height 13
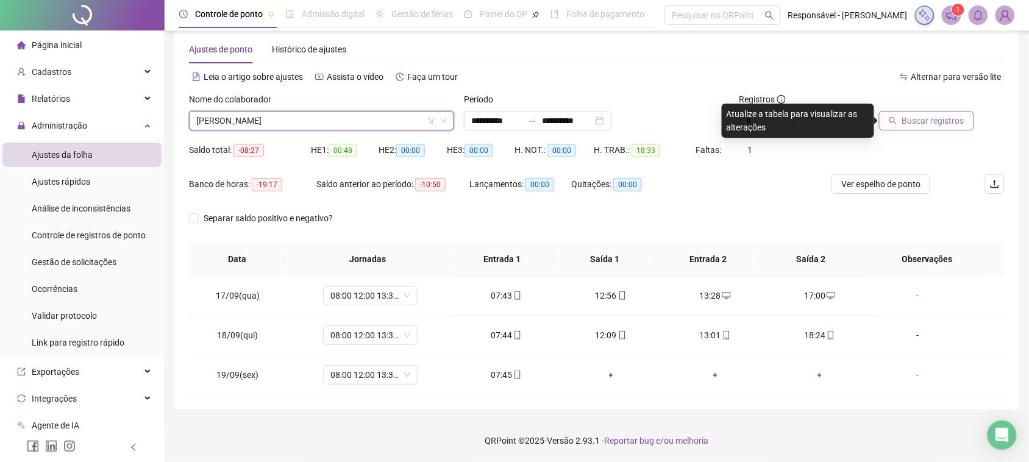
click at [962, 118] on span "Buscar registros" at bounding box center [933, 120] width 62 height 13
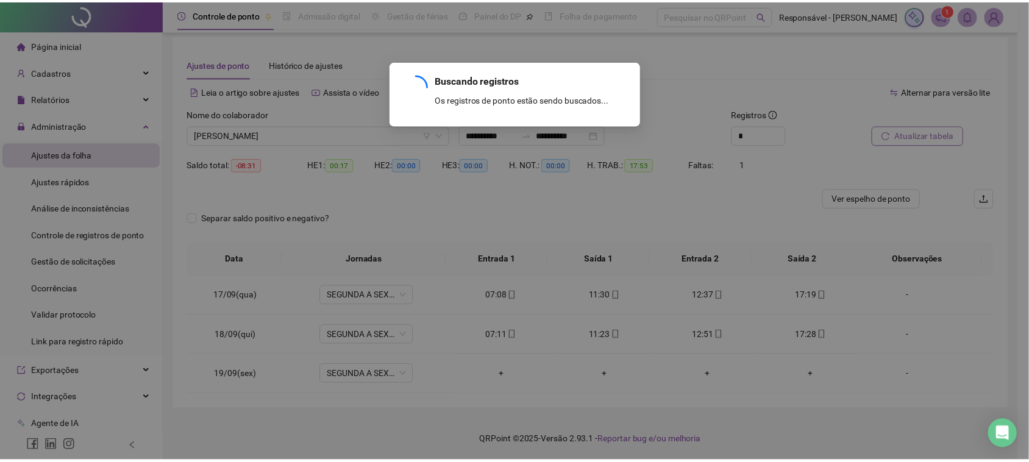
scroll to position [5, 0]
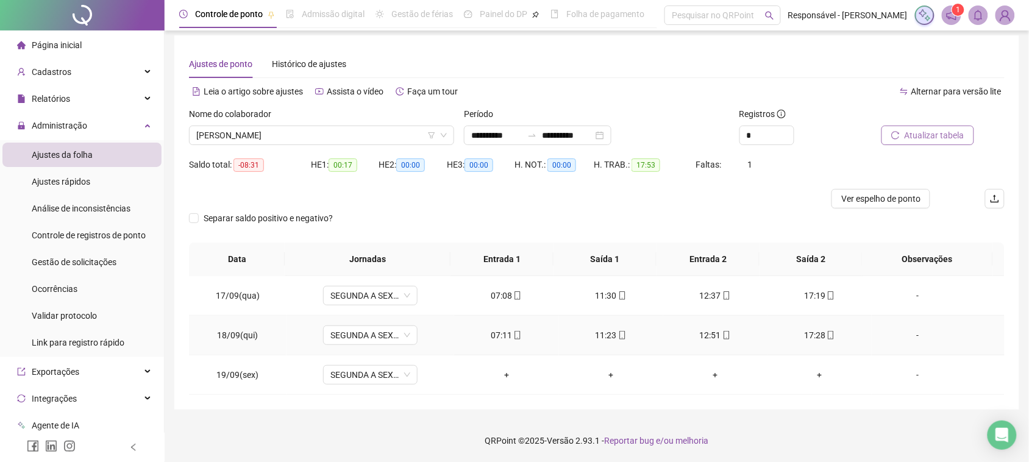
click at [500, 337] on div "07:11" at bounding box center [506, 335] width 85 height 13
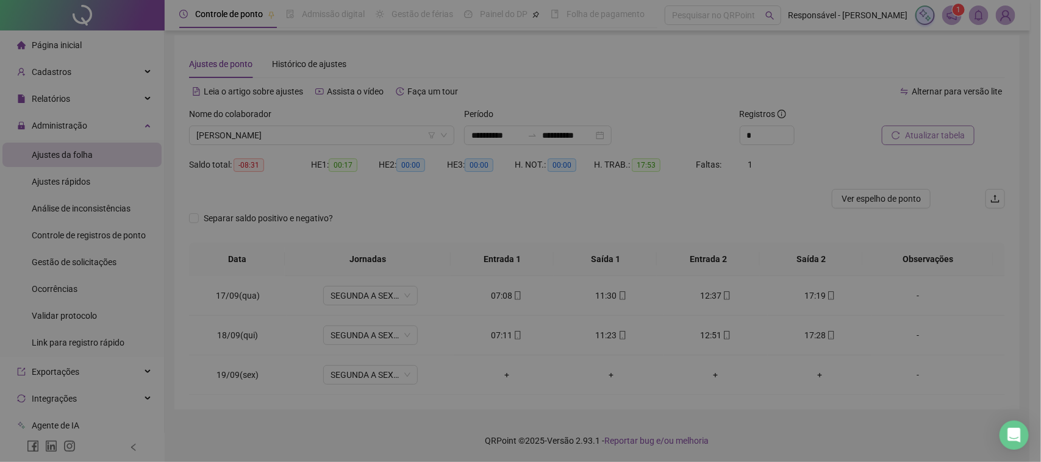
type input "**********"
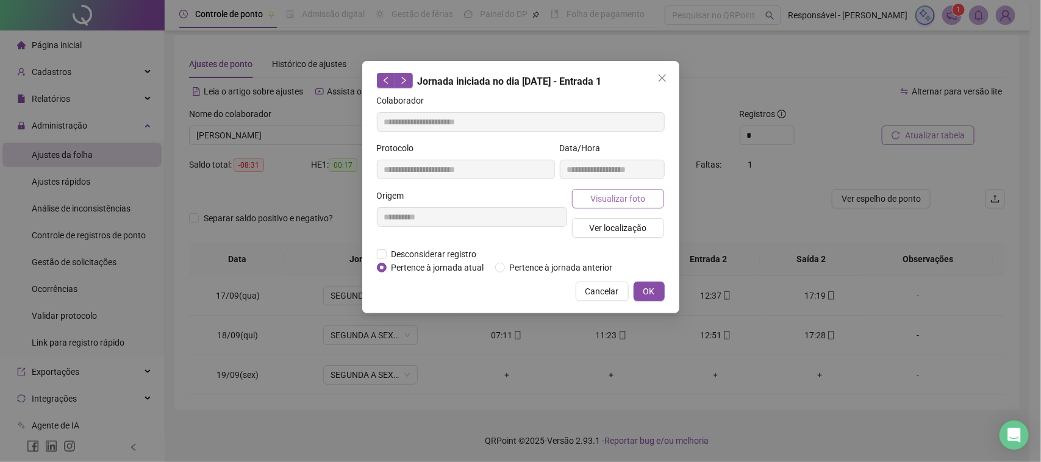
click at [650, 202] on button "Visualizar foto" at bounding box center [618, 199] width 93 height 20
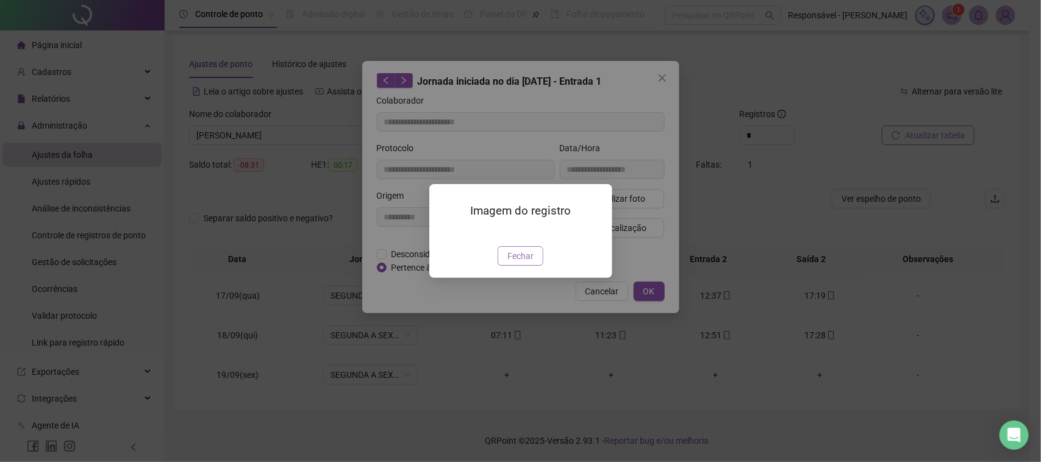
click at [504, 266] on button "Fechar" at bounding box center [520, 256] width 46 height 20
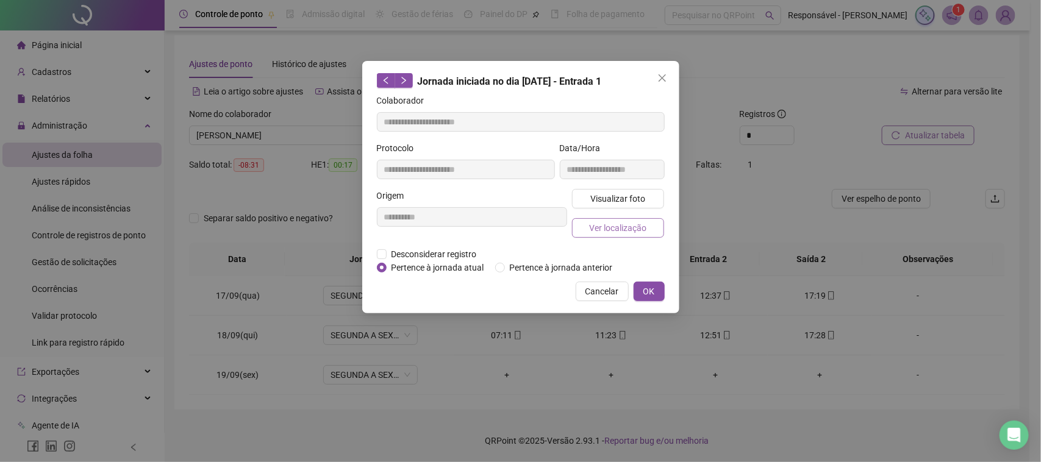
click at [625, 235] on button "Ver localização" at bounding box center [618, 228] width 93 height 20
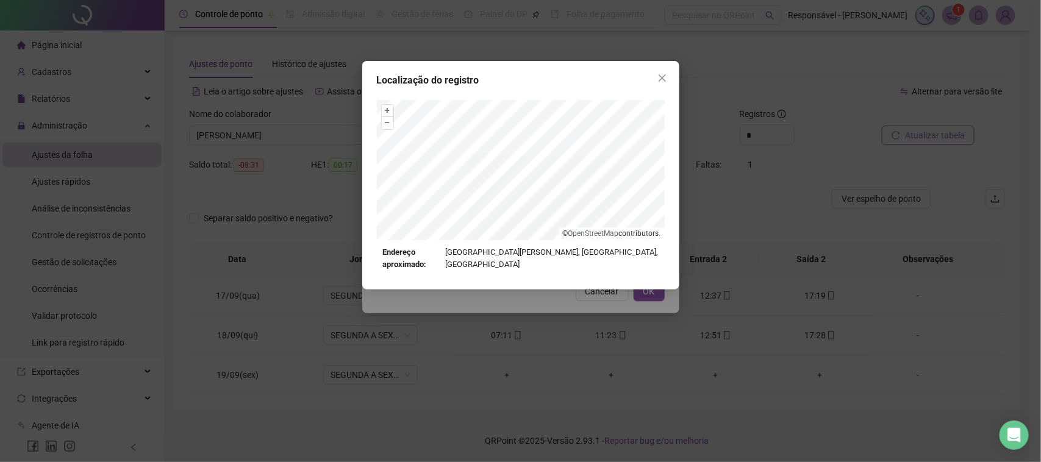
click at [577, 296] on div "Localização do registro + – ⇧ › © OpenStreetMap contributors. Endereço aproxima…" at bounding box center [520, 231] width 1041 height 462
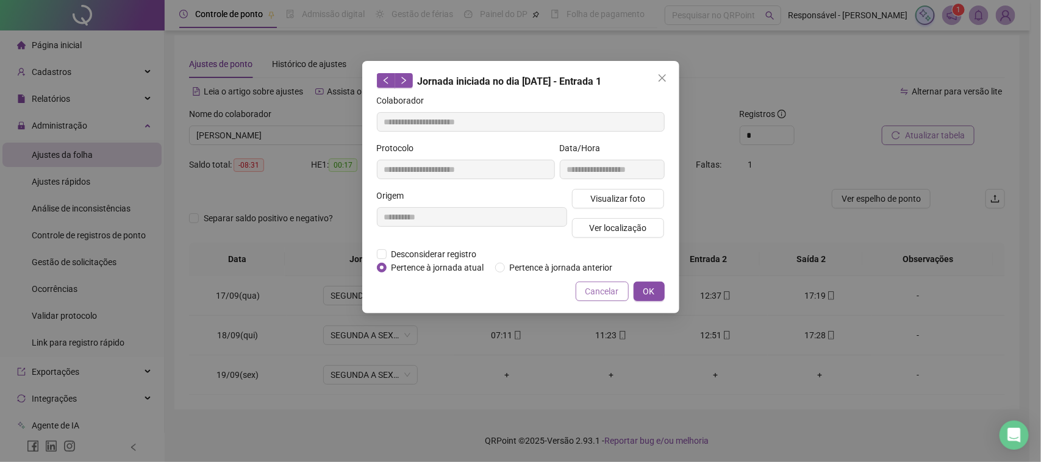
click at [595, 296] on span "Cancelar" at bounding box center [602, 291] width 34 height 13
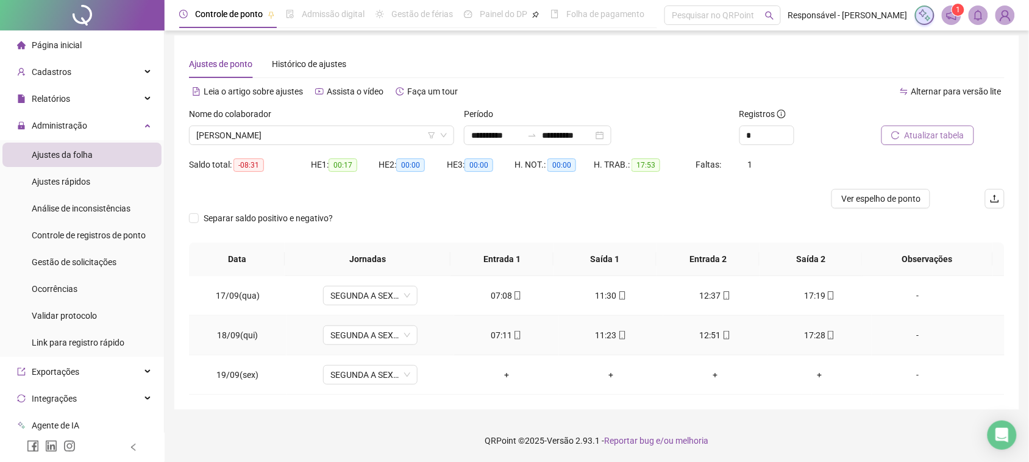
click at [599, 329] on div "11:23" at bounding box center [611, 335] width 85 height 13
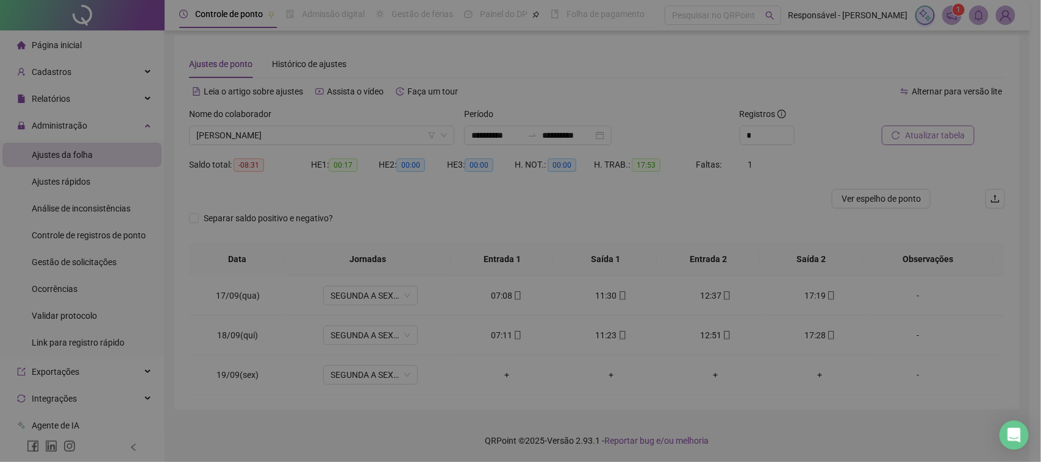
type input "**********"
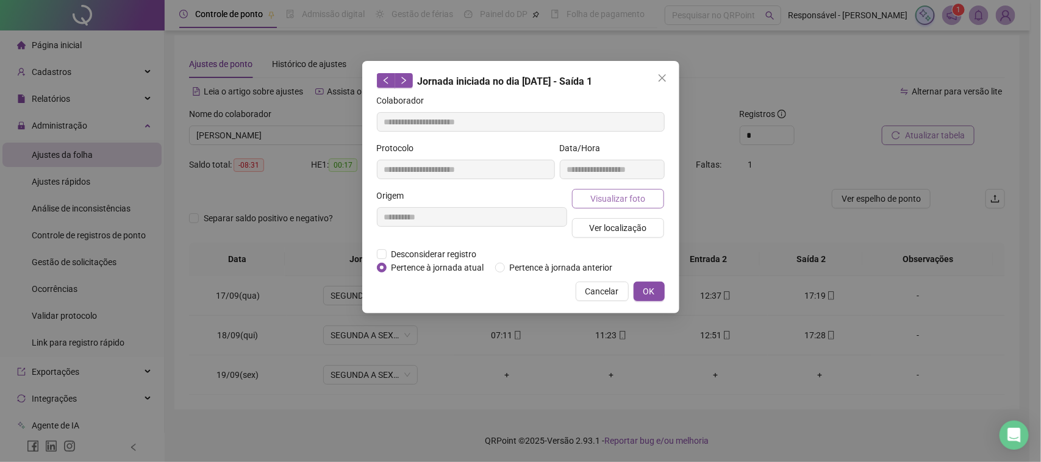
click at [639, 199] on span "Visualizar foto" at bounding box center [617, 198] width 55 height 13
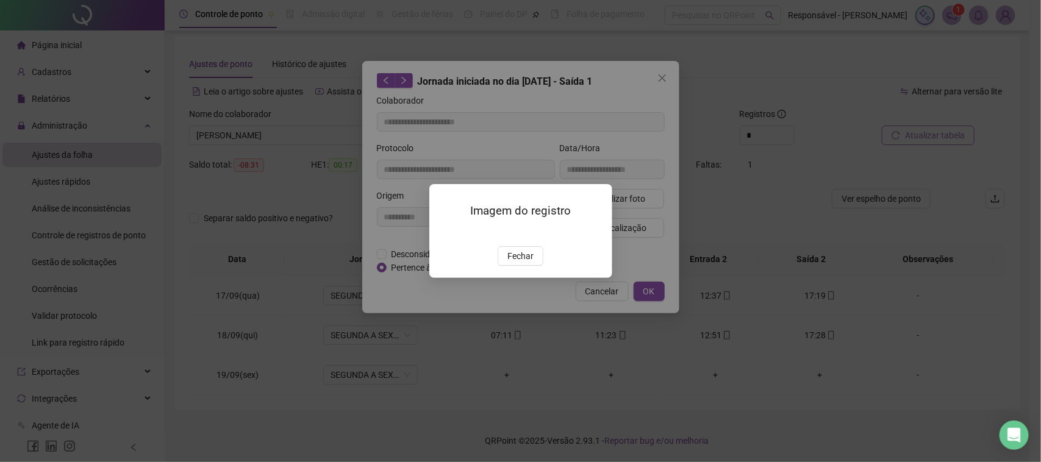
drag, startPoint x: 516, startPoint y: 333, endPoint x: 533, endPoint y: 302, distance: 36.0
click at [516, 266] on button "Fechar" at bounding box center [520, 256] width 46 height 20
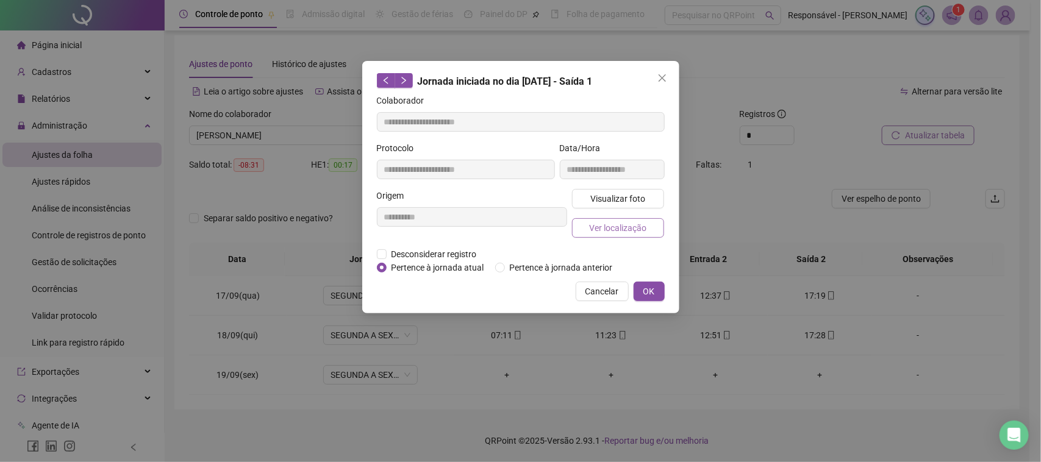
click at [638, 227] on span "Ver localização" at bounding box center [617, 227] width 57 height 13
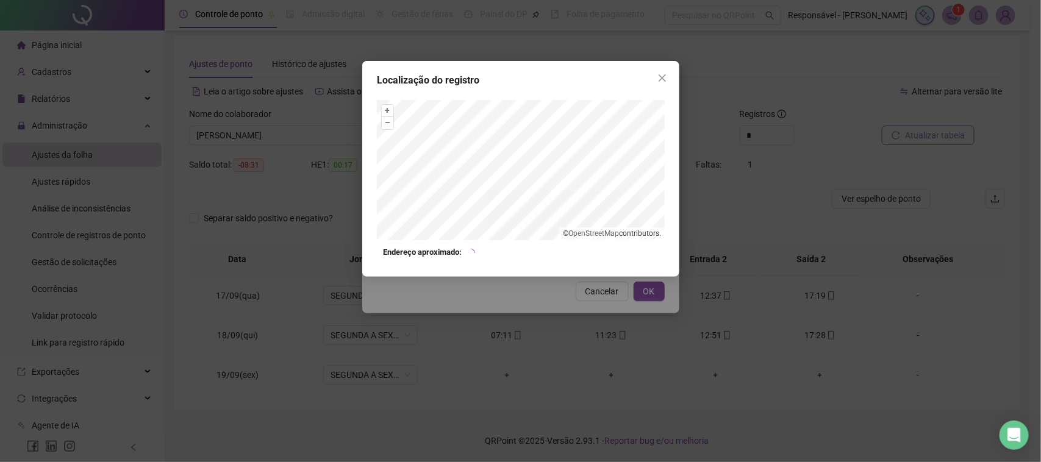
click at [590, 312] on div "Localização do registro + – ⇧ › © OpenStreetMap contributors. Endereço aproxima…" at bounding box center [520, 231] width 1041 height 462
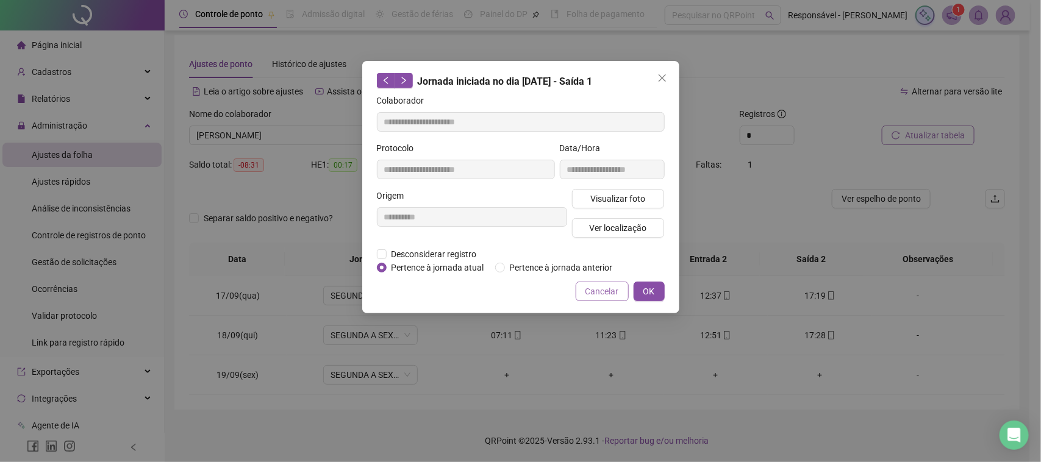
click at [594, 294] on span "Cancelar" at bounding box center [602, 291] width 34 height 13
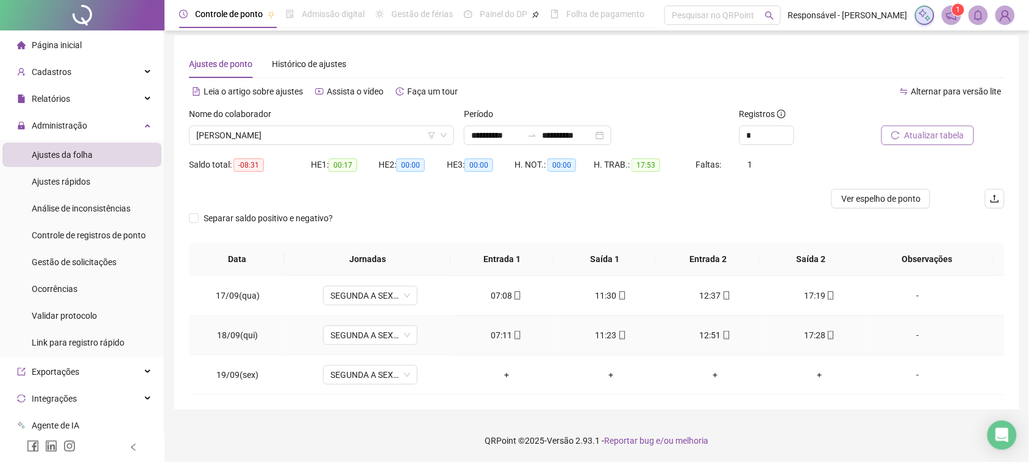
click at [700, 337] on div "12:51" at bounding box center [715, 335] width 85 height 13
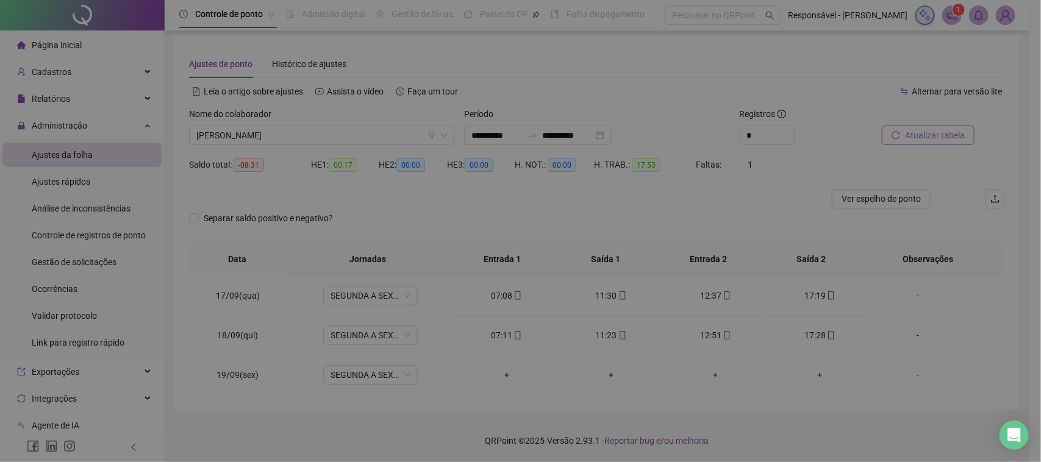
type input "**********"
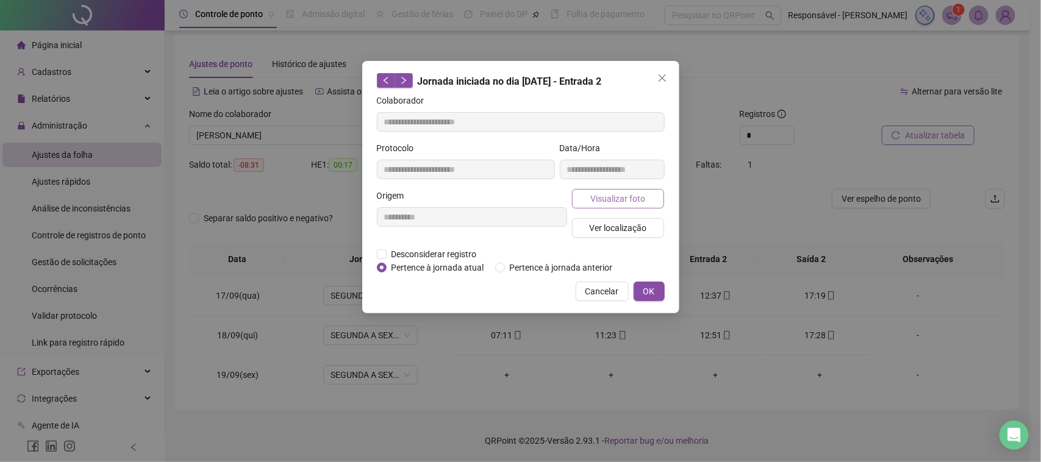
click at [635, 202] on span "Visualizar foto" at bounding box center [617, 198] width 55 height 13
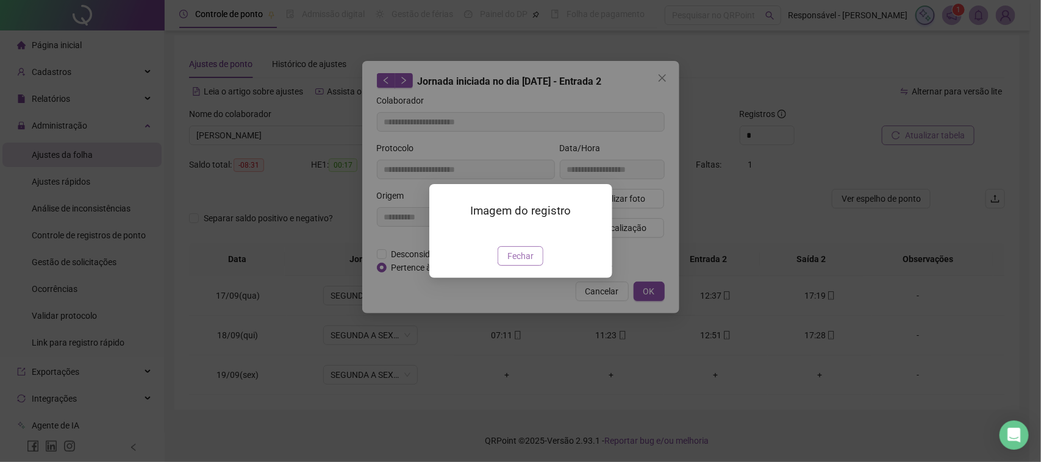
click at [531, 263] on span "Fechar" at bounding box center [520, 255] width 26 height 13
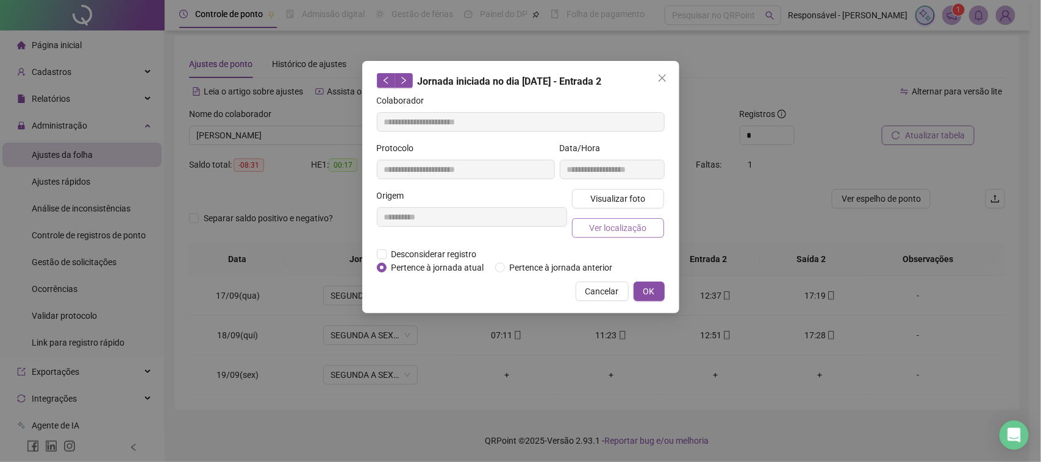
click at [650, 223] on button "Ver localização" at bounding box center [618, 228] width 93 height 20
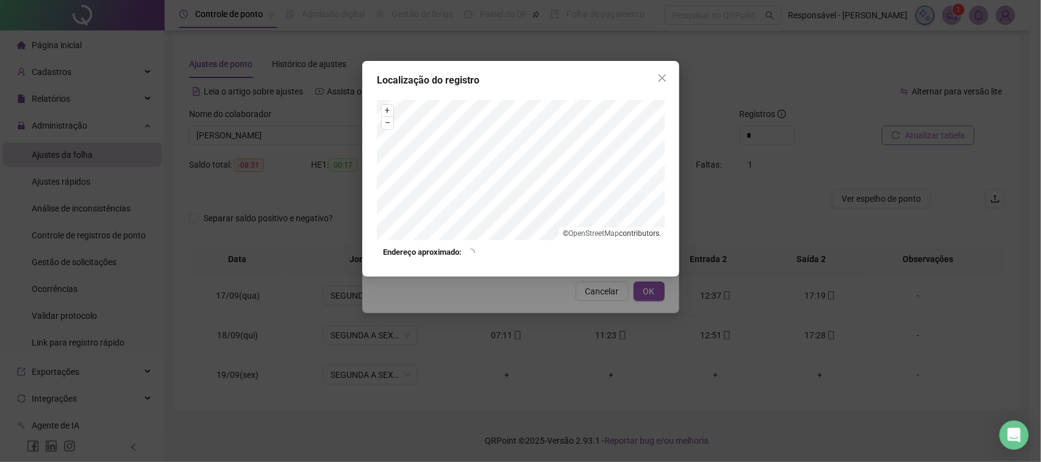
click at [583, 323] on div "Localização do registro + – ⇧ › © OpenStreetMap contributors. Endereço aproxima…" at bounding box center [520, 231] width 1041 height 462
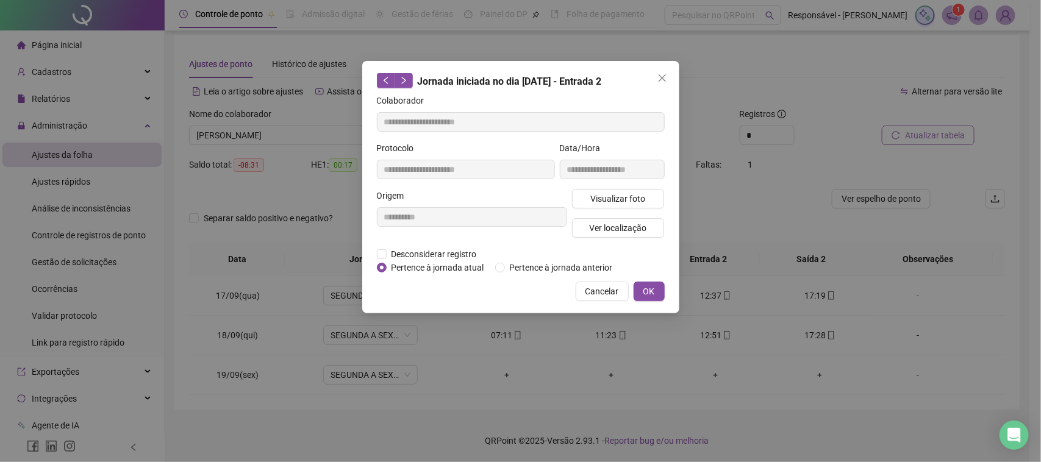
click at [601, 288] on span "Cancelar" at bounding box center [602, 291] width 34 height 13
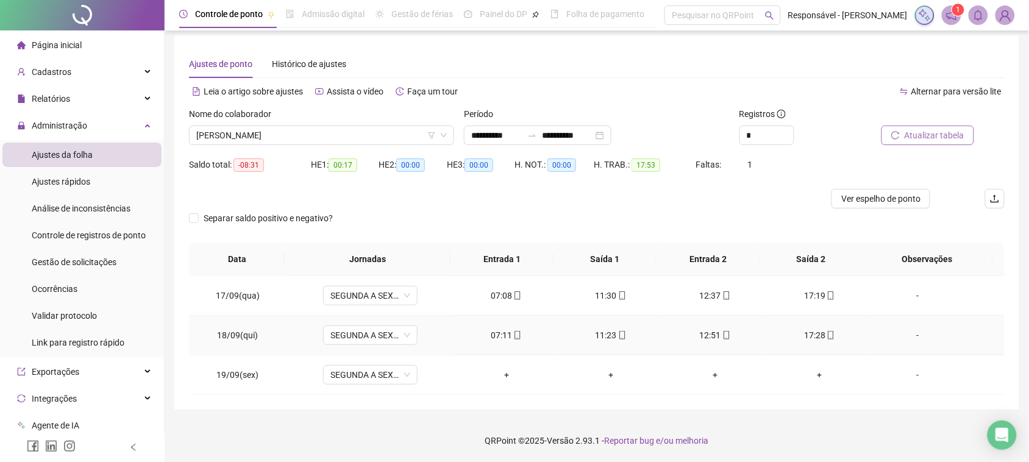
click at [827, 337] on div "17:28" at bounding box center [819, 335] width 85 height 13
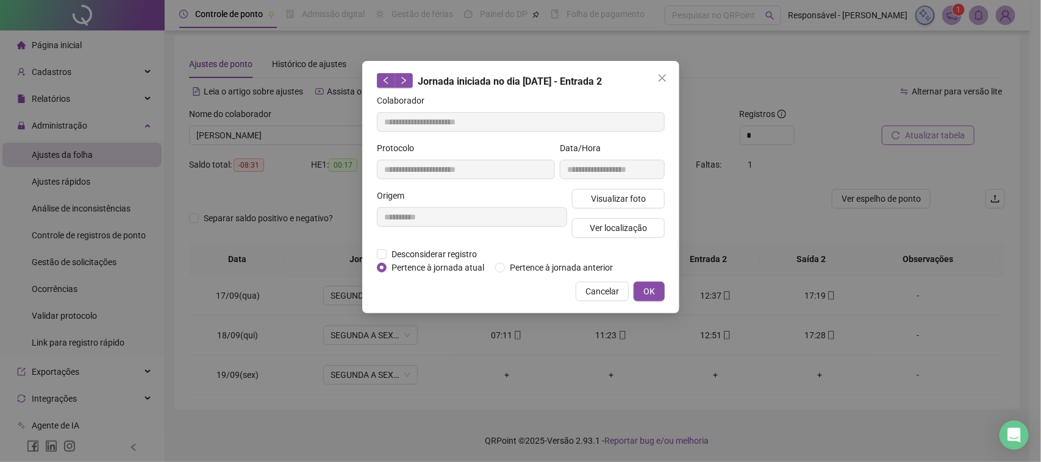
type input "**********"
click at [616, 197] on span "Visualizar foto" at bounding box center [617, 198] width 55 height 13
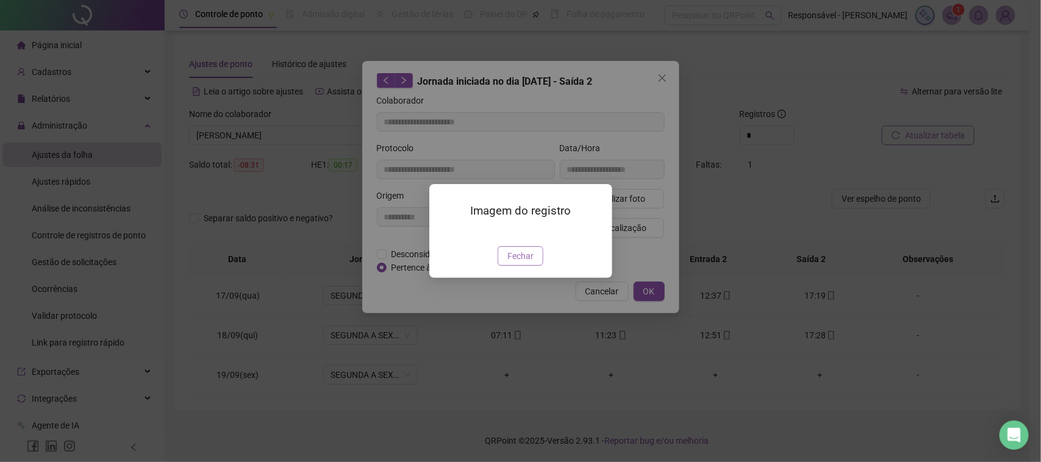
click at [534, 266] on button "Fechar" at bounding box center [520, 256] width 46 height 20
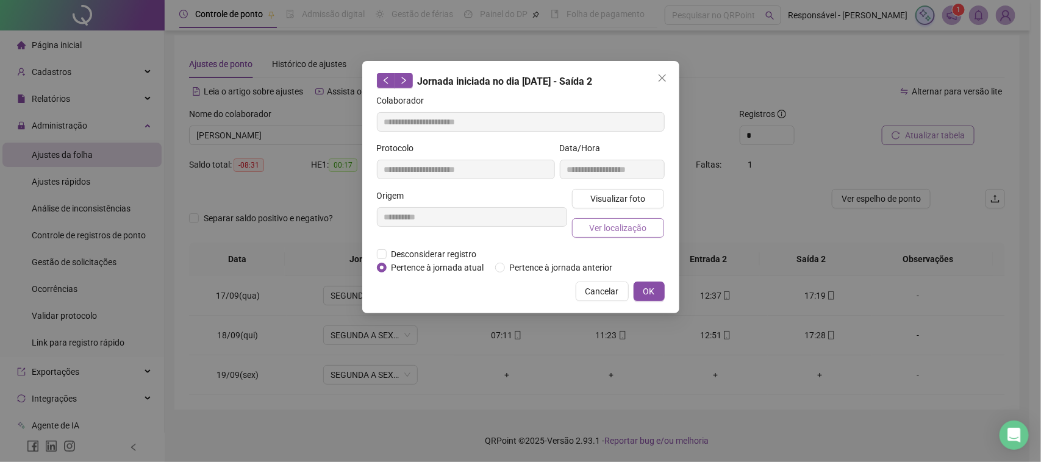
click at [604, 230] on span "Ver localização" at bounding box center [617, 227] width 57 height 13
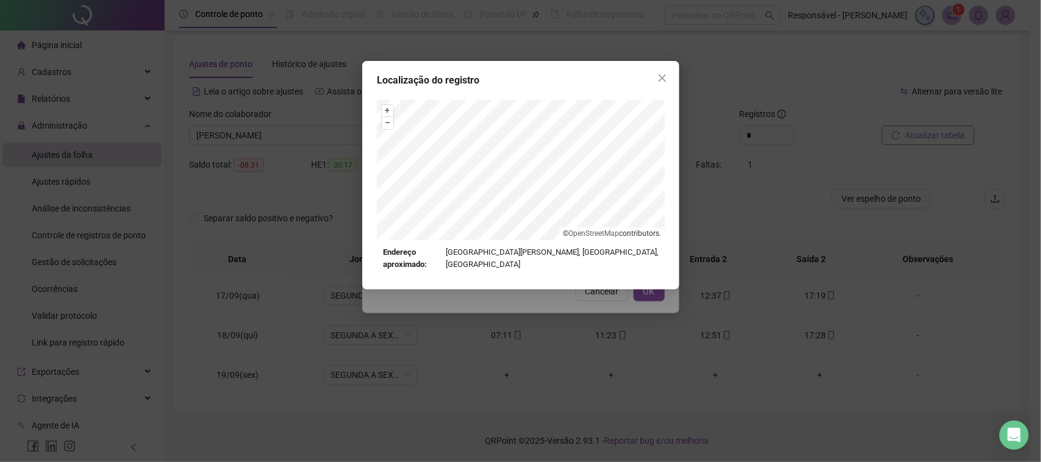
click at [543, 322] on div "Localização do registro + – ⇧ › © OpenStreetMap contributors. Endereço aproxima…" at bounding box center [520, 231] width 1041 height 462
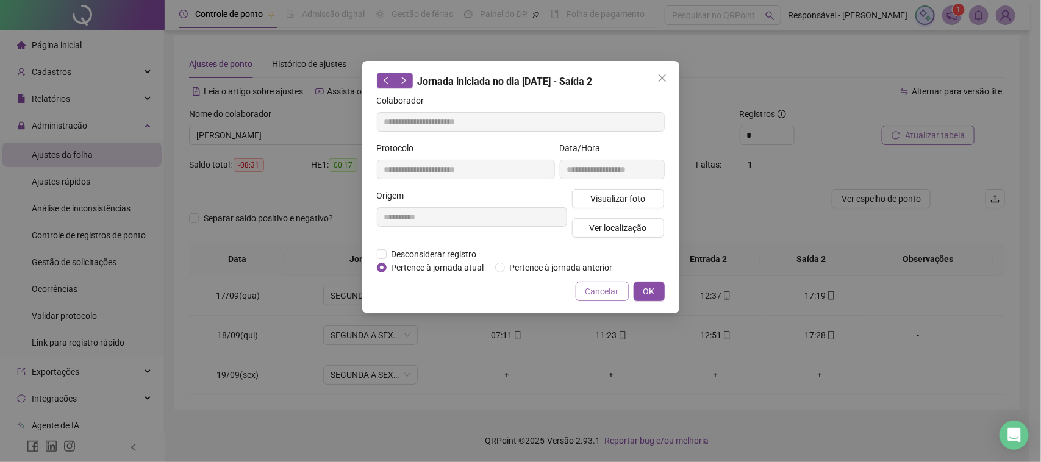
click at [585, 287] on button "Cancelar" at bounding box center [602, 292] width 53 height 20
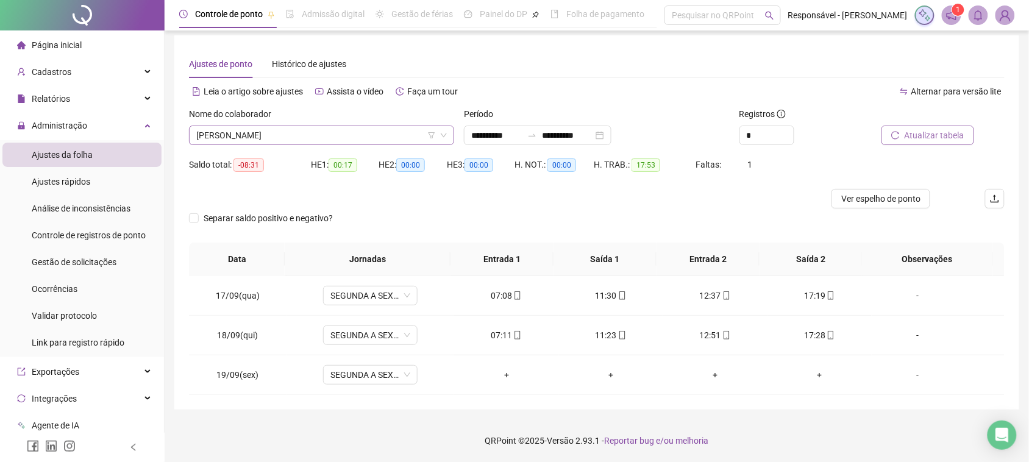
click at [312, 140] on span "[PERSON_NAME]" at bounding box center [321, 135] width 251 height 18
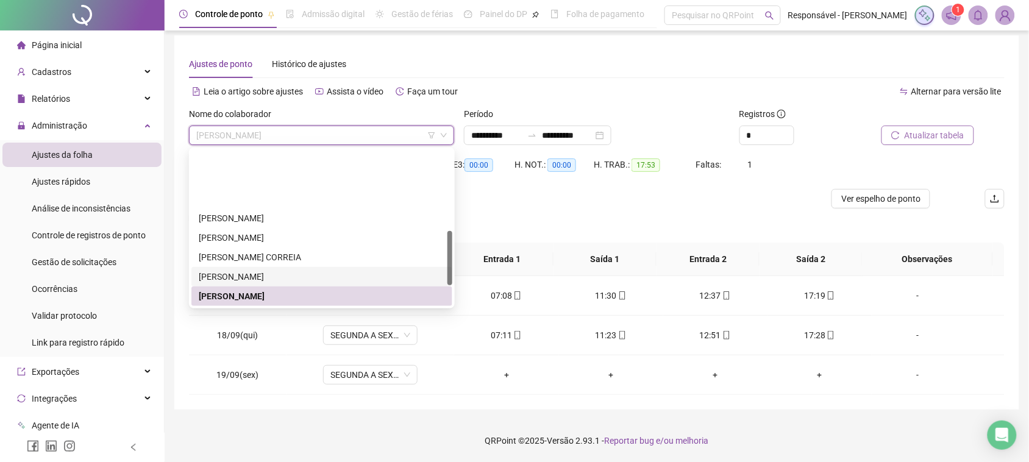
scroll to position [232, 0]
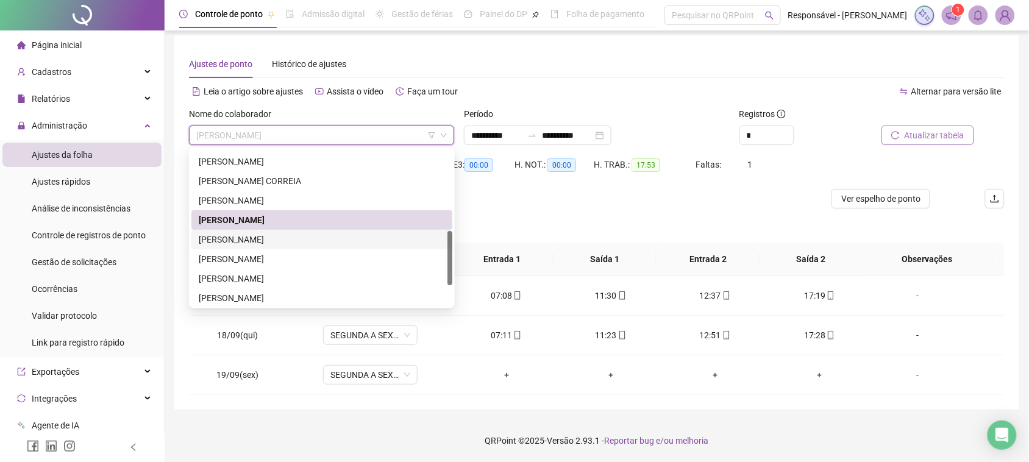
click at [266, 242] on div "[PERSON_NAME]" at bounding box center [322, 239] width 246 height 13
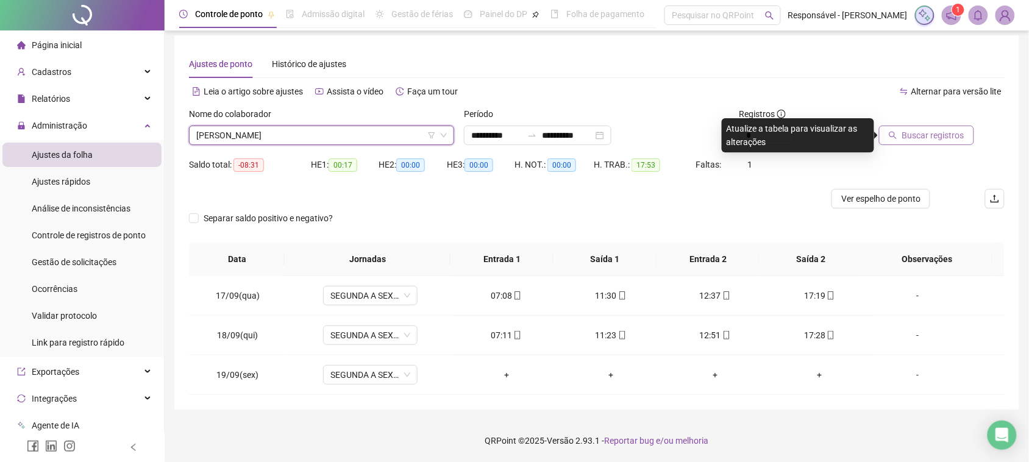
click at [940, 134] on span "Buscar registros" at bounding box center [933, 135] width 62 height 13
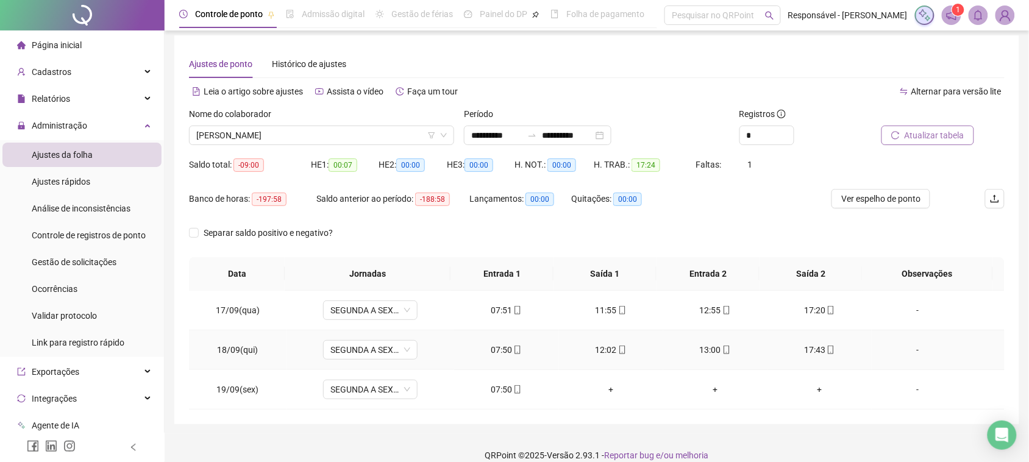
click at [494, 348] on div "07:50" at bounding box center [506, 349] width 85 height 13
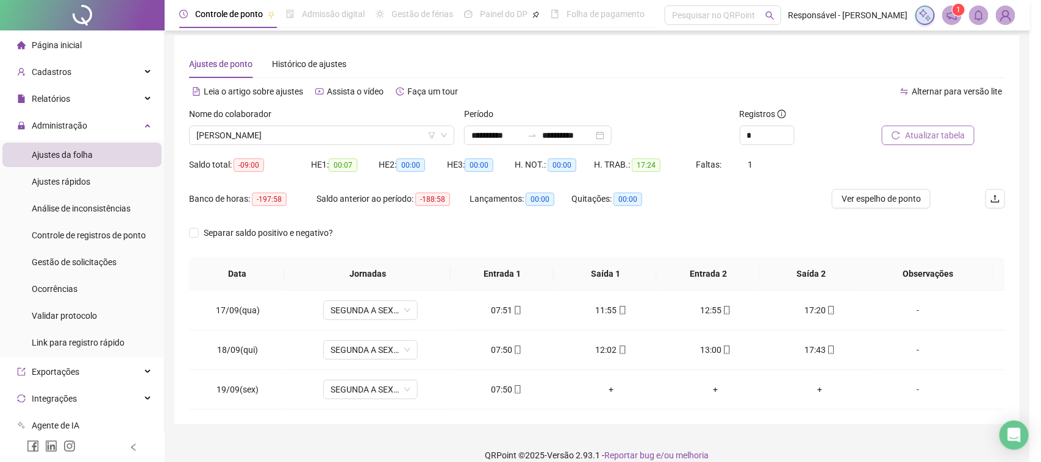
type input "**********"
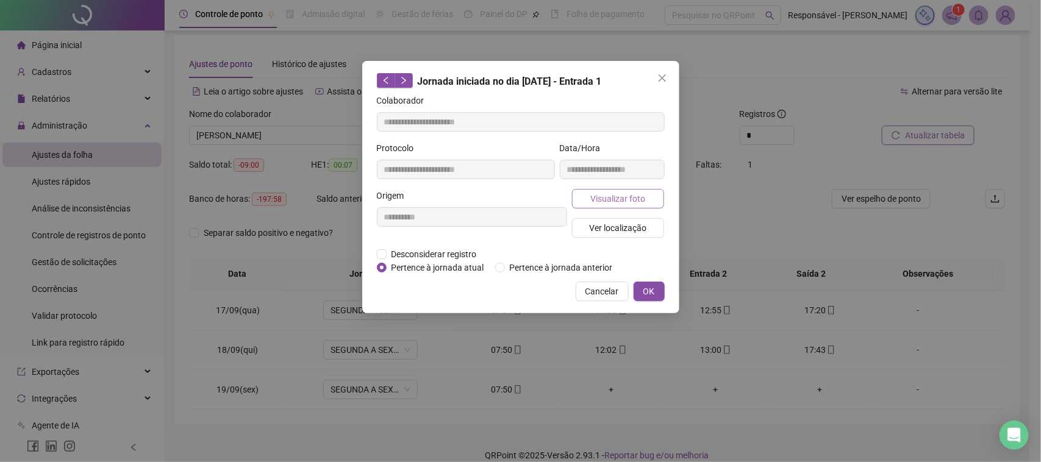
click at [631, 201] on span "Visualizar foto" at bounding box center [617, 198] width 55 height 13
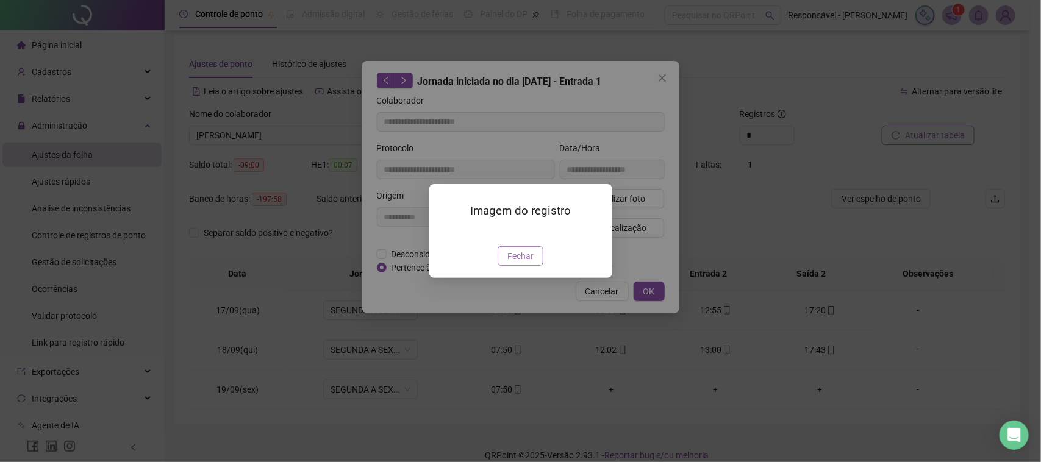
click at [519, 263] on span "Fechar" at bounding box center [520, 255] width 26 height 13
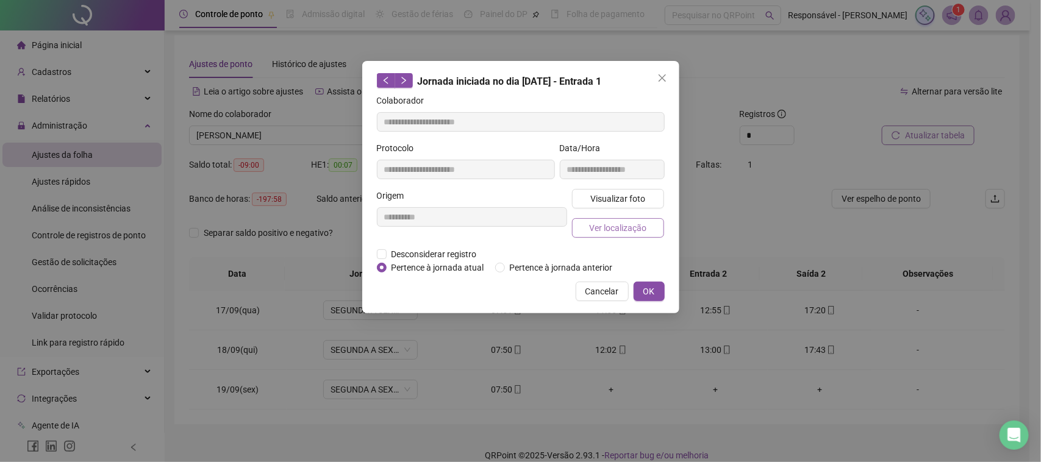
click at [623, 232] on span "Ver localização" at bounding box center [617, 227] width 57 height 13
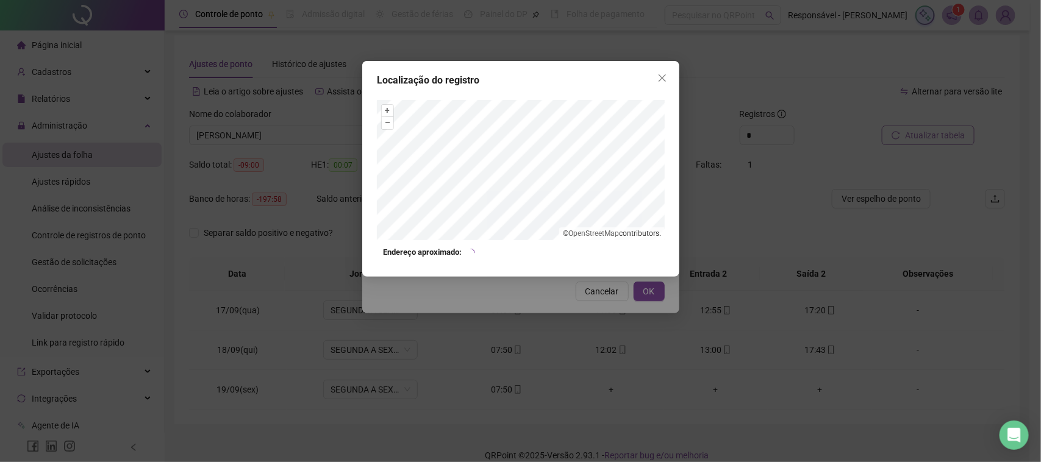
click at [572, 297] on div "Localização do registro + – ⇧ › © OpenStreetMap contributors. Endereço aproxima…" at bounding box center [520, 231] width 1041 height 462
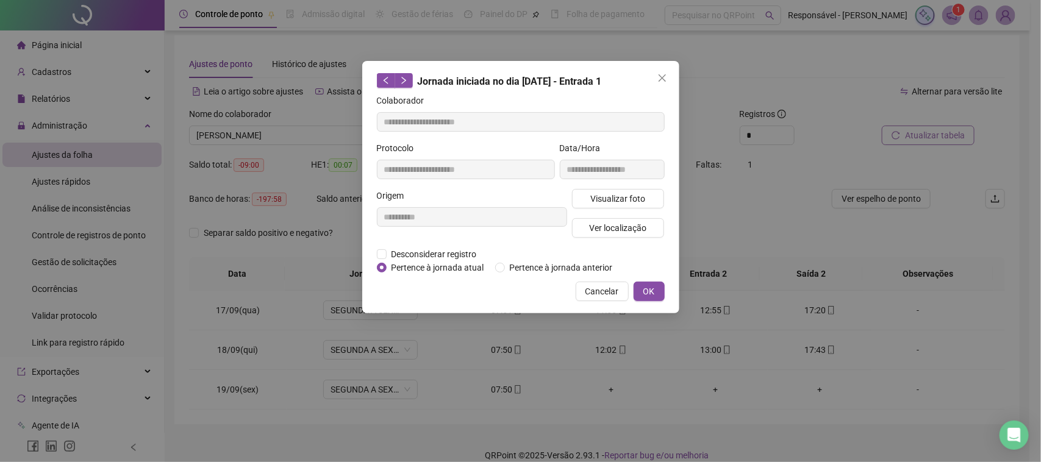
click at [604, 288] on span "Cancelar" at bounding box center [602, 291] width 34 height 13
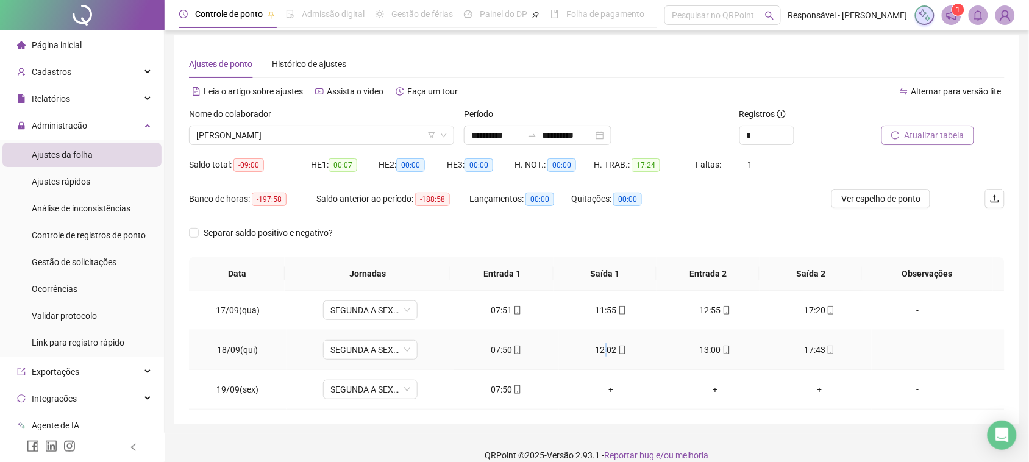
drag, startPoint x: 599, startPoint y: 354, endPoint x: 607, endPoint y: 332, distance: 23.3
click at [604, 351] on div "12:02" at bounding box center [611, 349] width 85 height 13
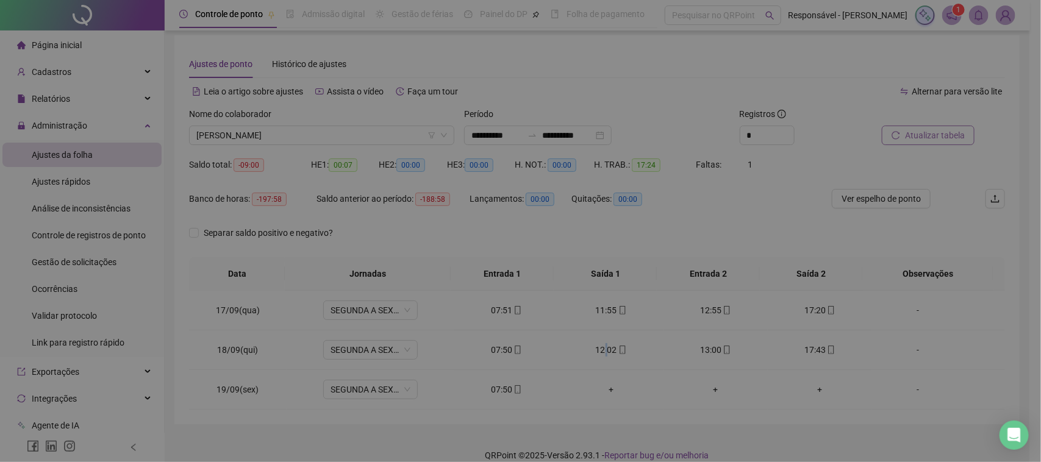
type input "**********"
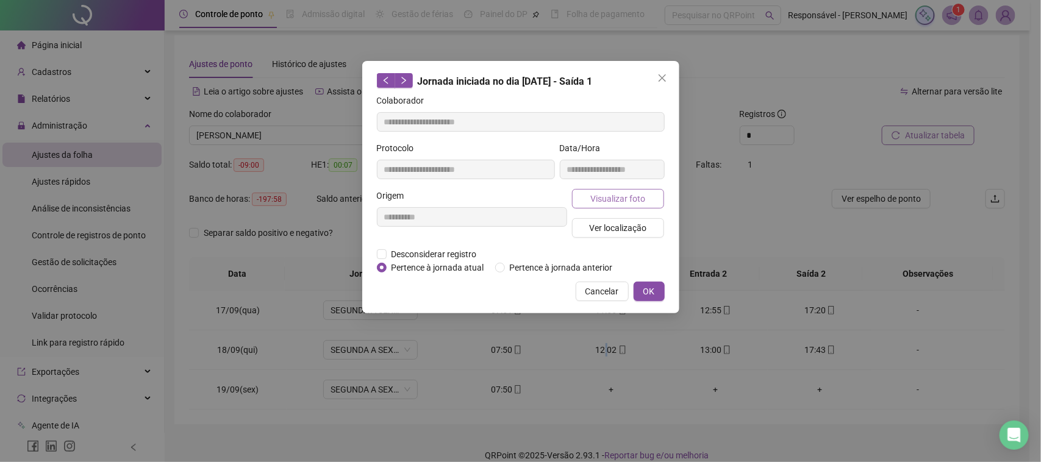
click at [645, 202] on button "Visualizar foto" at bounding box center [618, 199] width 93 height 20
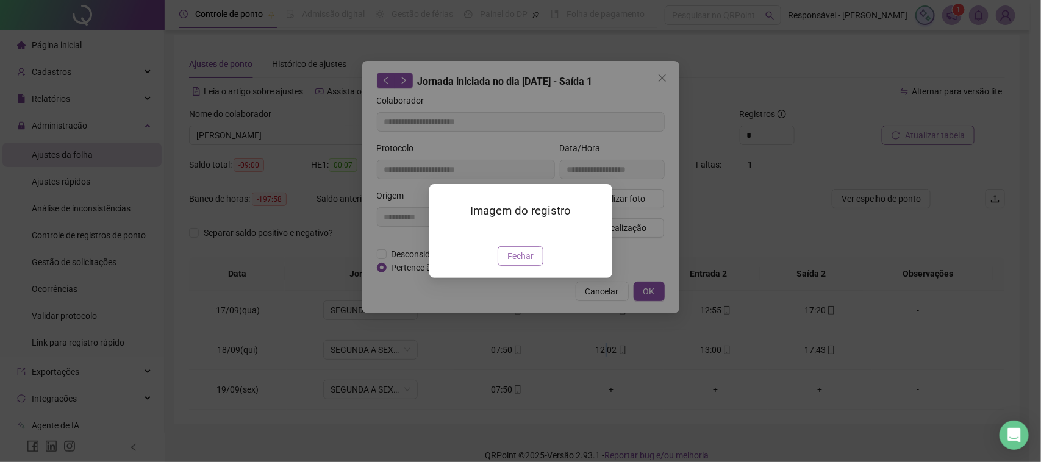
click at [511, 263] on span "Fechar" at bounding box center [520, 255] width 26 height 13
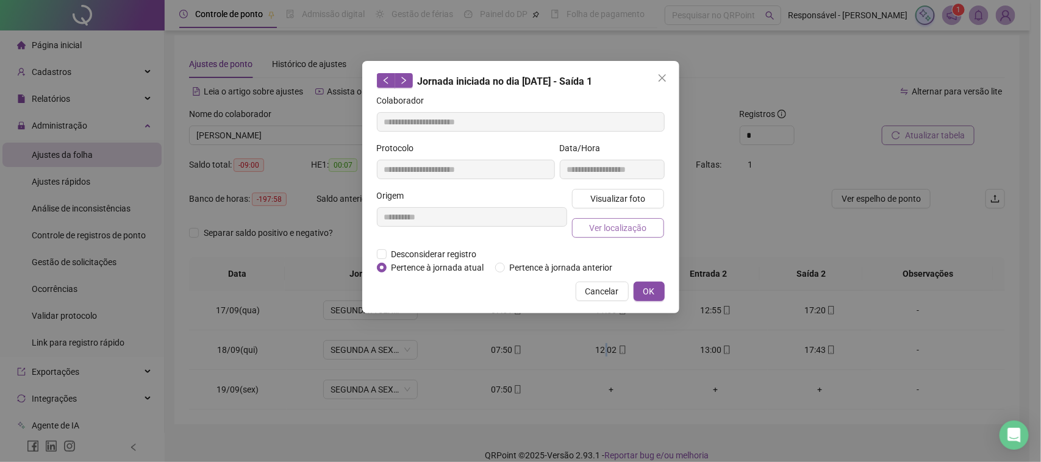
click at [643, 223] on span "Ver localização" at bounding box center [617, 227] width 57 height 13
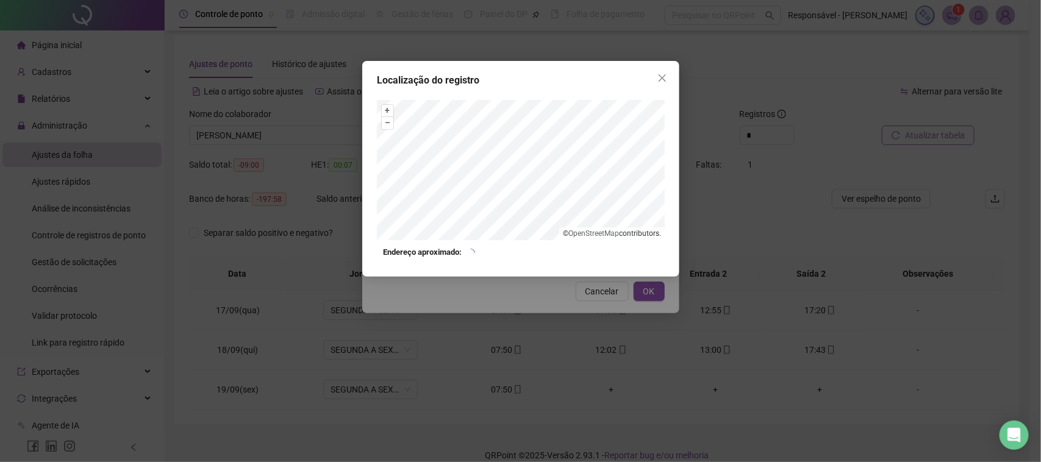
click at [537, 282] on div "Localização do registro + – ⇧ › © OpenStreetMap contributors. Endereço aproxima…" at bounding box center [520, 231] width 1041 height 462
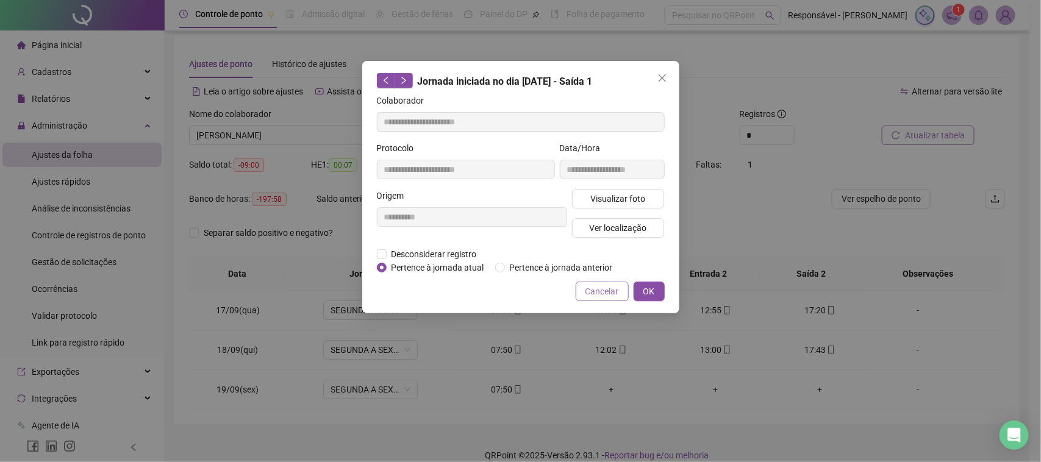
click at [580, 282] on button "Cancelar" at bounding box center [602, 292] width 53 height 20
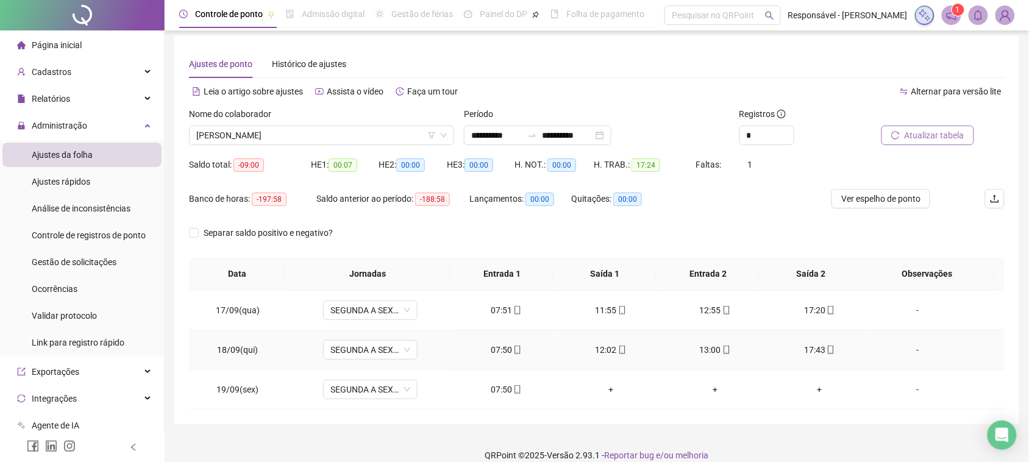
click at [694, 344] on div "13:00" at bounding box center [715, 349] width 85 height 13
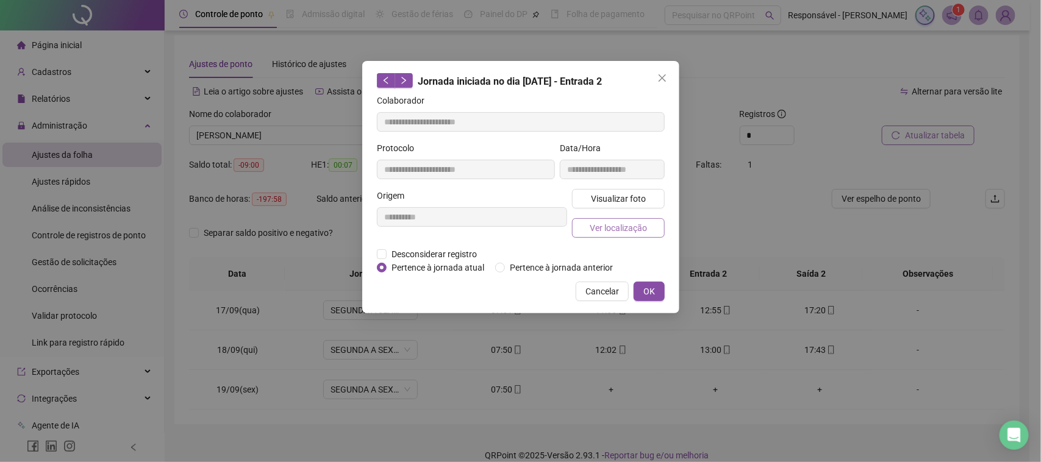
type input "**********"
click at [637, 206] on button "Visualizar foto" at bounding box center [618, 199] width 93 height 20
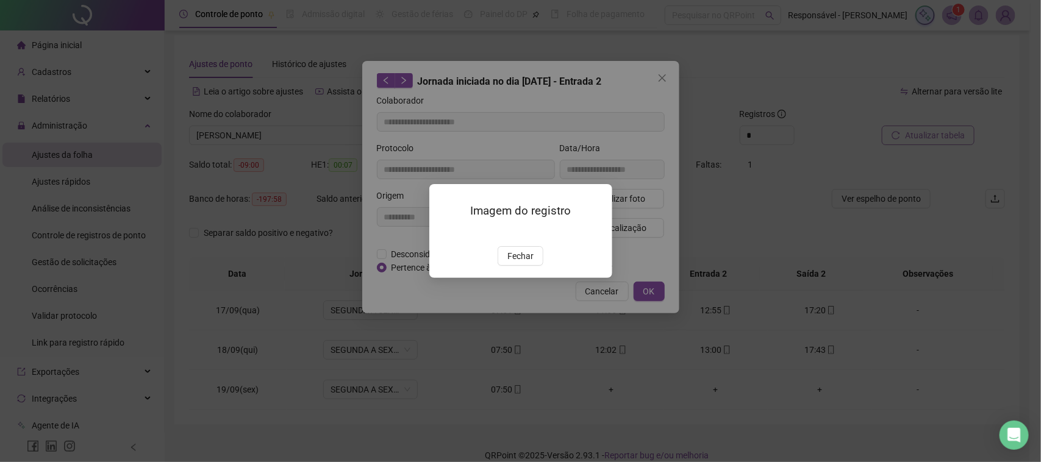
click at [504, 266] on button "Fechar" at bounding box center [520, 256] width 46 height 20
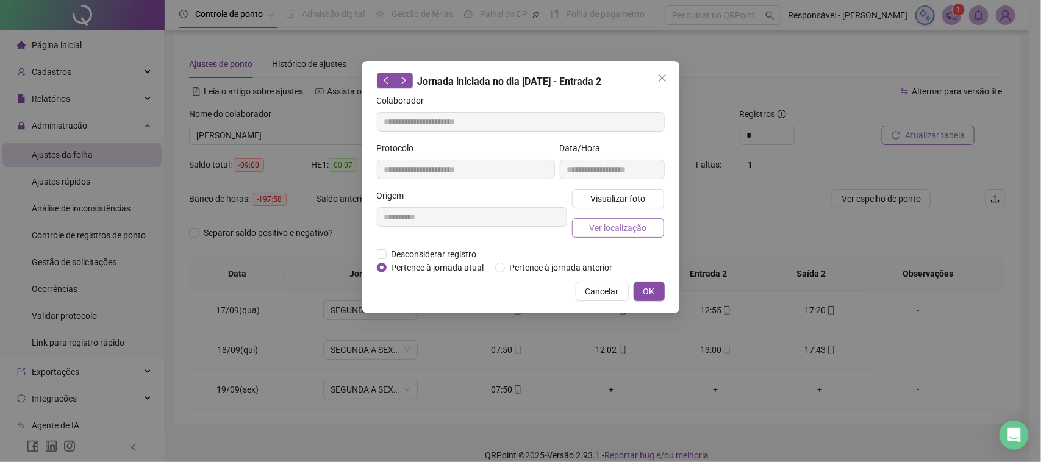
click at [622, 233] on span "Ver localização" at bounding box center [617, 227] width 57 height 13
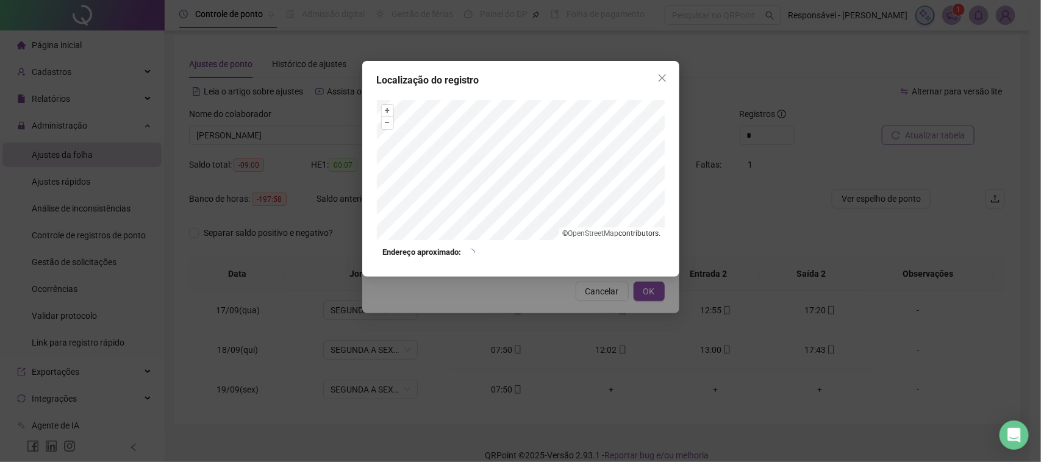
click at [563, 312] on div "Localização do registro + – ⇧ › © OpenStreetMap contributors. Endereço aproxima…" at bounding box center [520, 231] width 1041 height 462
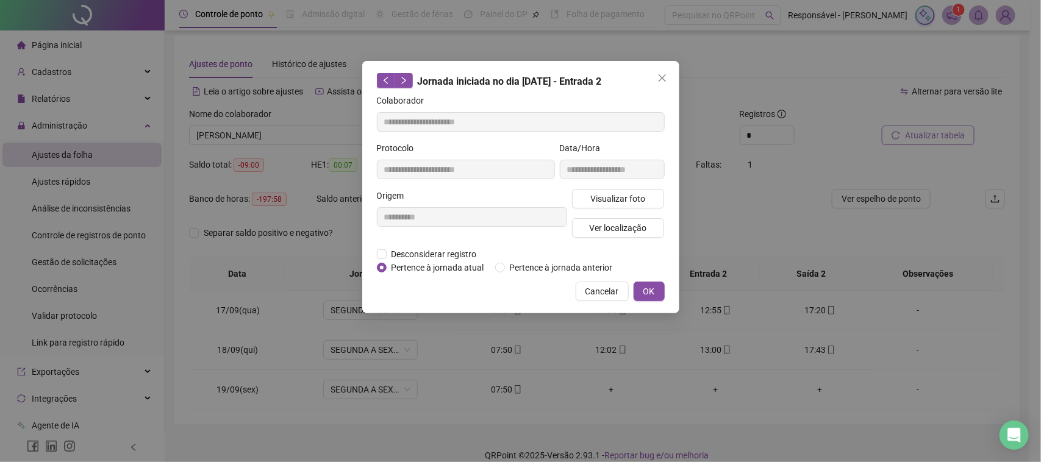
click at [590, 298] on button "Cancelar" at bounding box center [602, 292] width 53 height 20
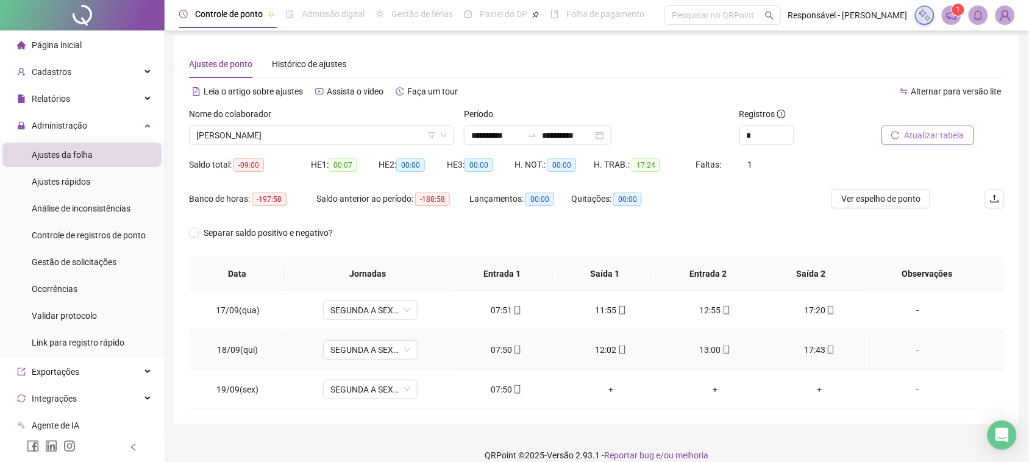
click at [800, 351] on div "17:43" at bounding box center [819, 349] width 85 height 13
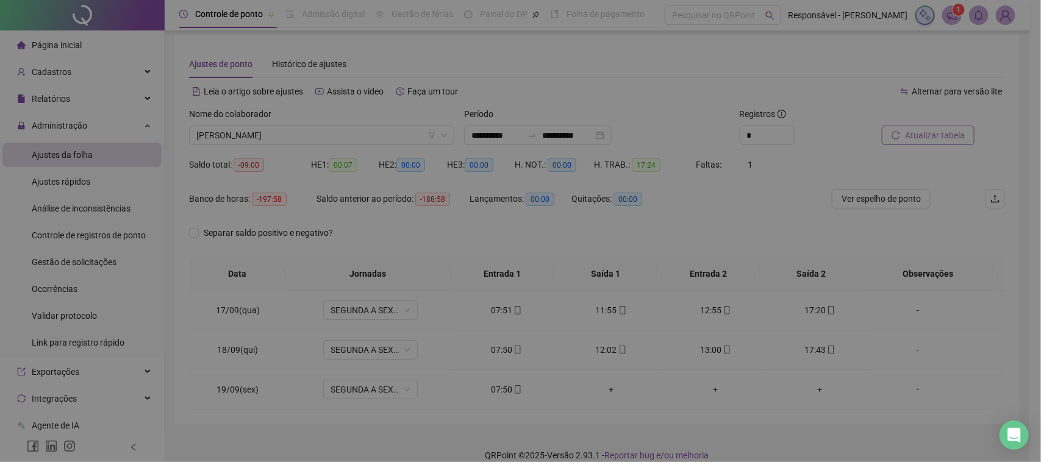
type input "**********"
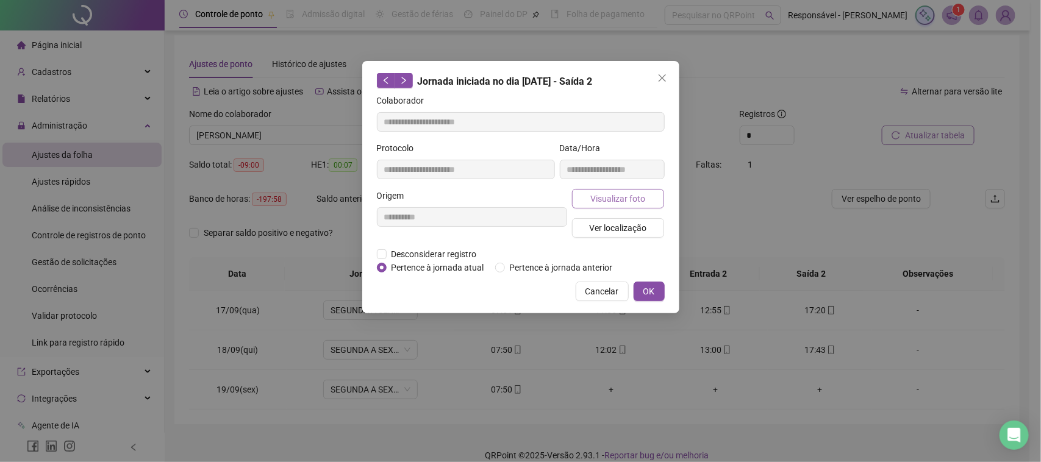
click at [638, 206] on button "Visualizar foto" at bounding box center [618, 199] width 93 height 20
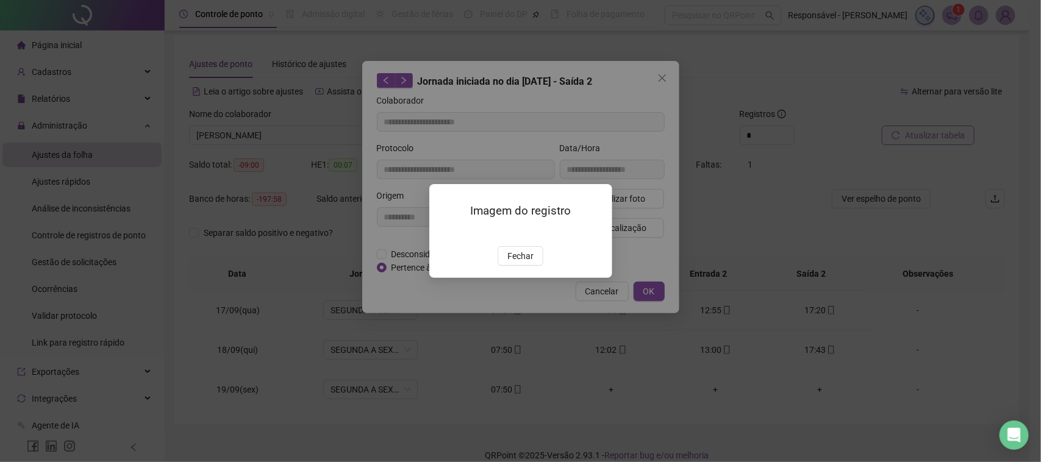
drag, startPoint x: 519, startPoint y: 318, endPoint x: 522, endPoint y: 296, distance: 22.9
click at [519, 266] on button "Fechar" at bounding box center [520, 256] width 46 height 20
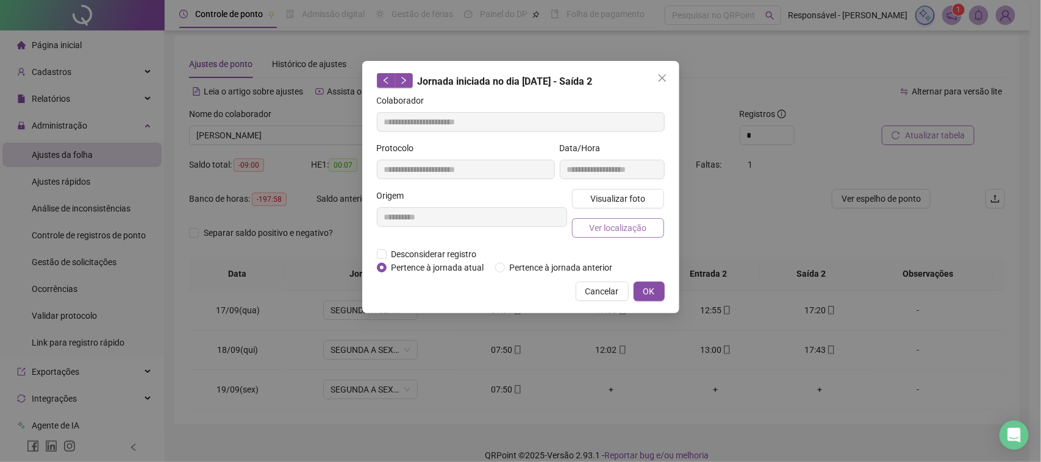
click at [604, 230] on span "Ver localização" at bounding box center [617, 227] width 57 height 13
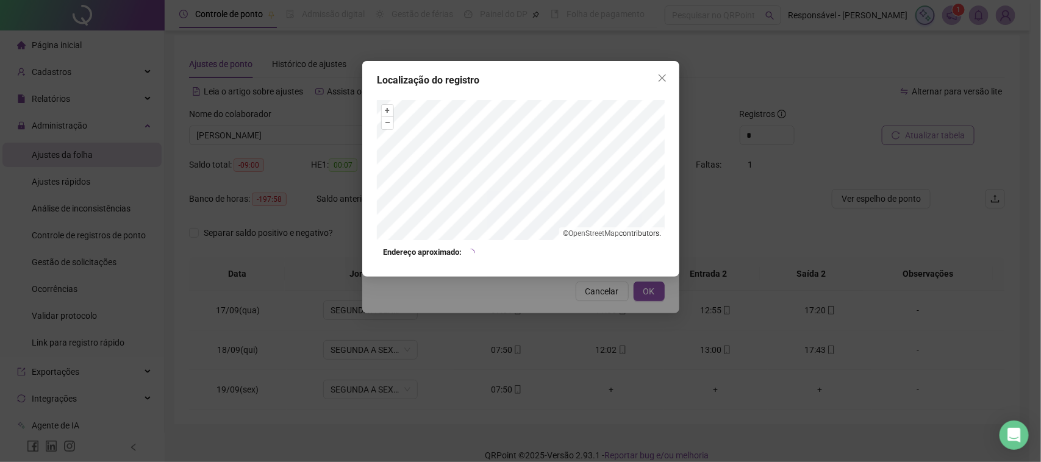
drag, startPoint x: 594, startPoint y: 309, endPoint x: 599, endPoint y: 302, distance: 8.3
click at [594, 307] on div "Localização do registro + – ⇧ › © OpenStreetMap contributors. Endereço aproxima…" at bounding box center [520, 231] width 1041 height 462
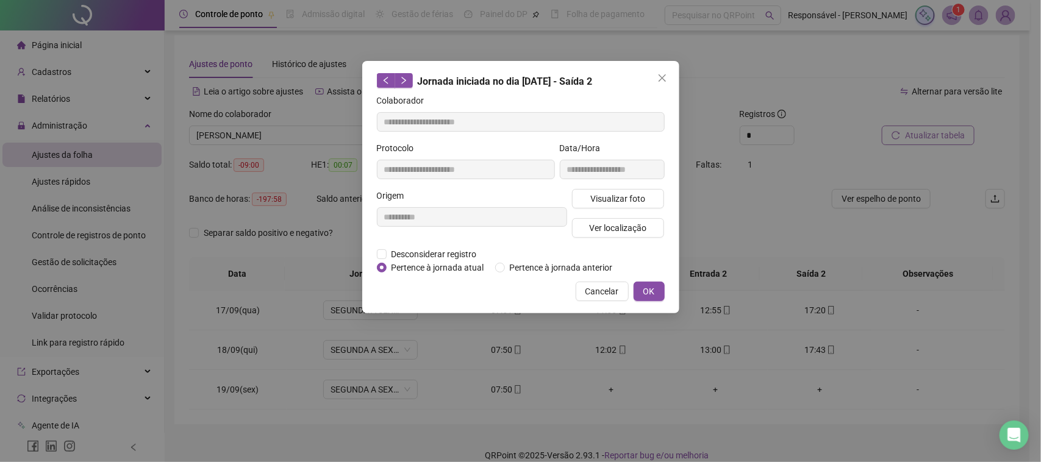
click at [610, 293] on span "Cancelar" at bounding box center [602, 291] width 34 height 13
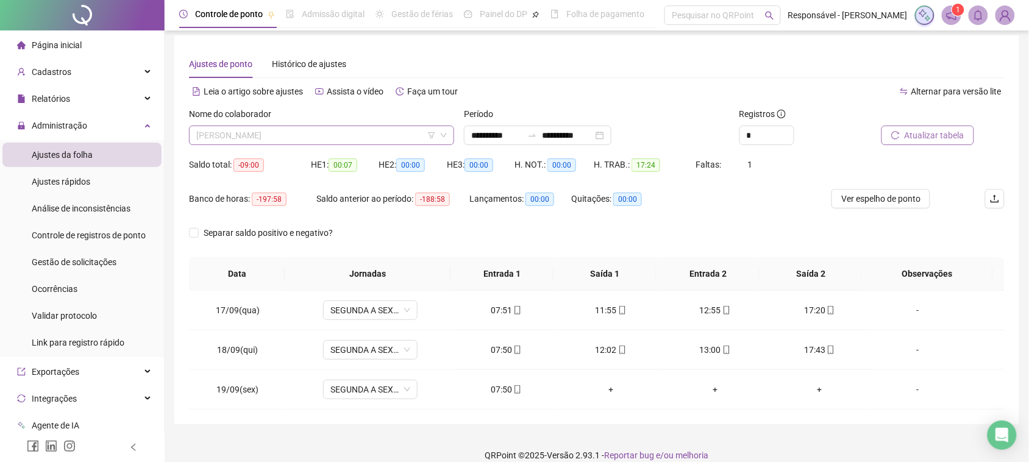
click at [338, 137] on span "[PERSON_NAME]" at bounding box center [321, 135] width 251 height 18
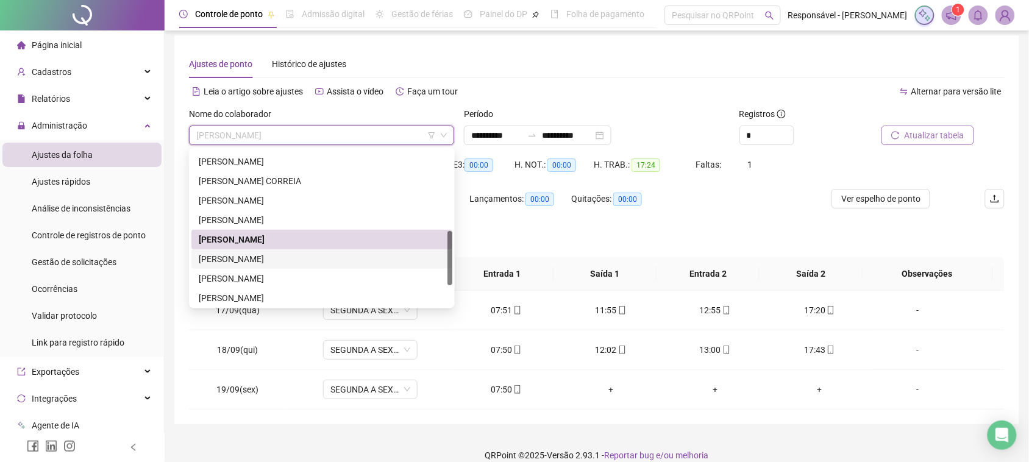
click at [279, 259] on div "[PERSON_NAME]" at bounding box center [322, 258] width 246 height 13
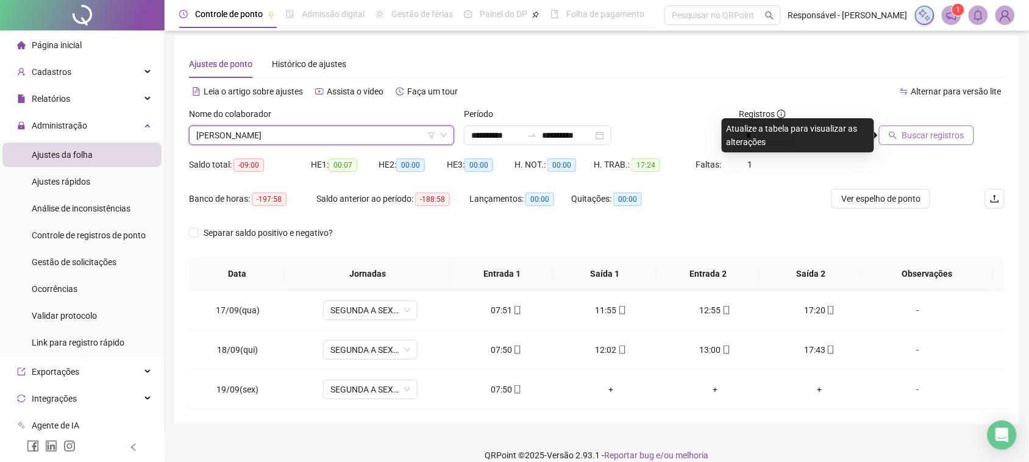
click at [897, 138] on icon "search" at bounding box center [893, 135] width 9 height 9
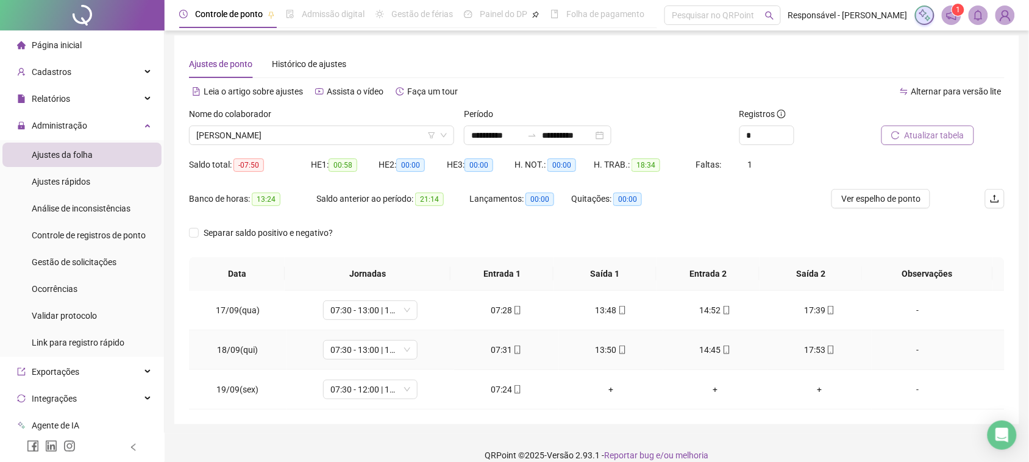
click at [500, 348] on div "07:31" at bounding box center [506, 349] width 85 height 13
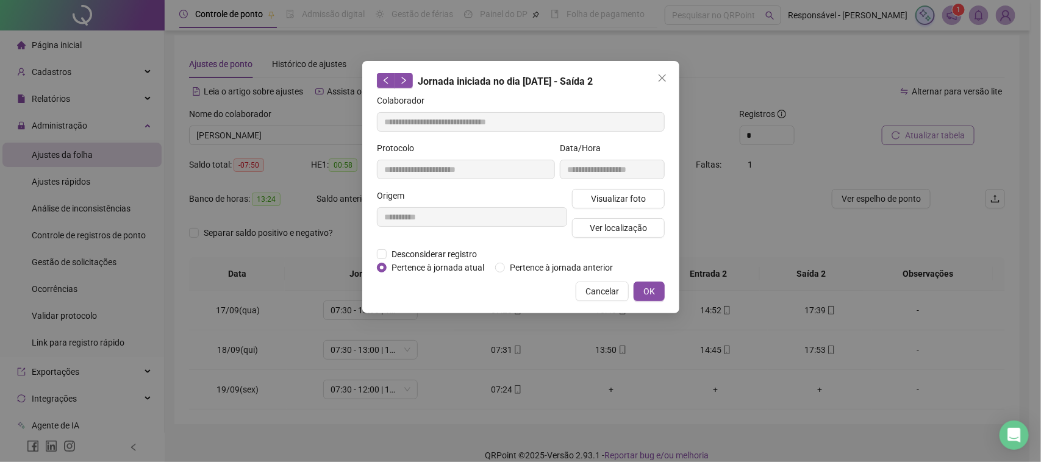
type input "**********"
click at [631, 197] on span "Visualizar foto" at bounding box center [617, 198] width 55 height 13
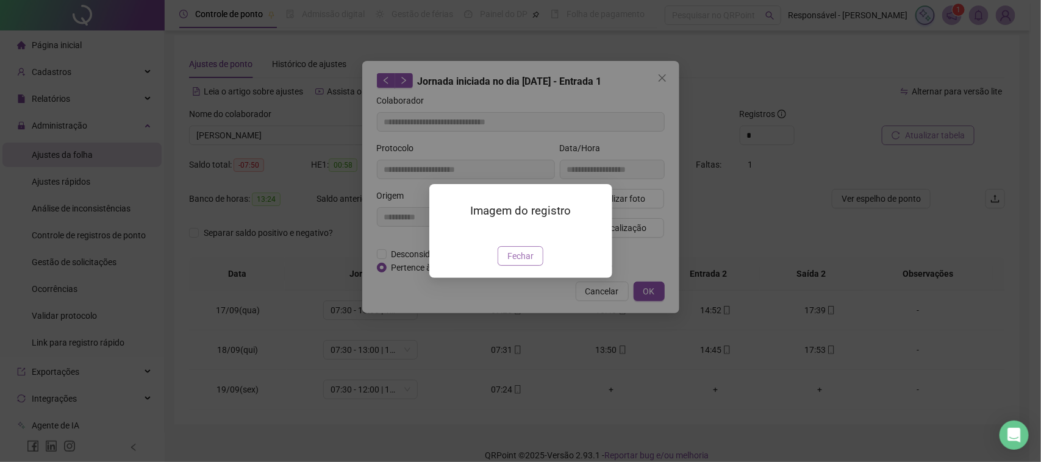
click at [497, 266] on button "Fechar" at bounding box center [520, 256] width 46 height 20
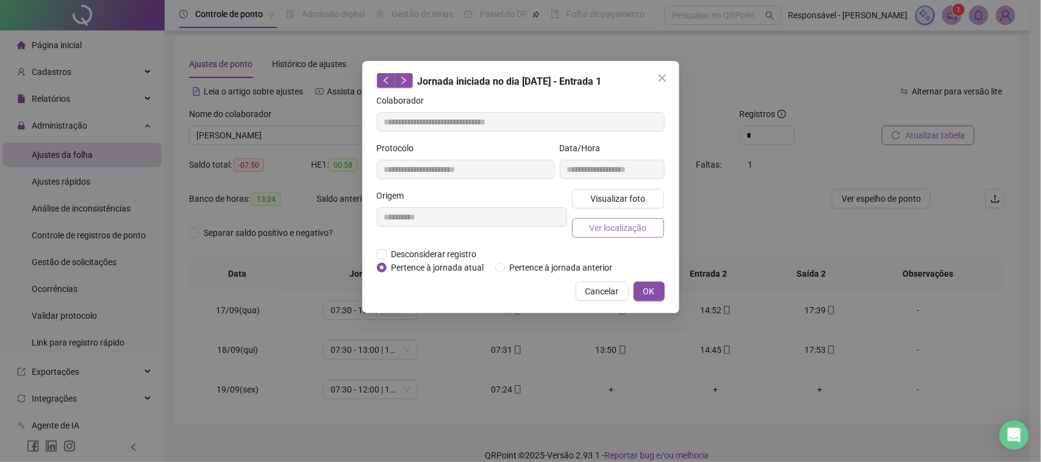
click at [614, 230] on span "Ver localização" at bounding box center [617, 227] width 57 height 13
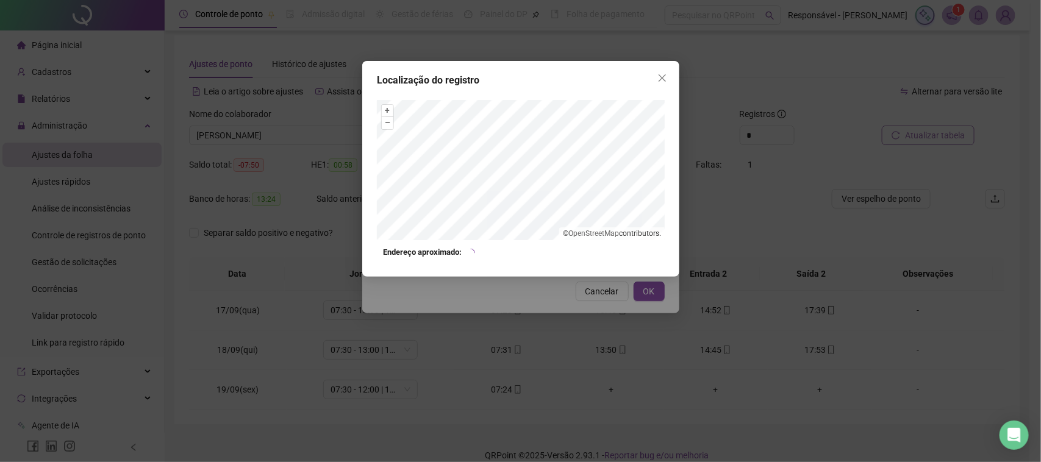
click at [567, 308] on div "Localização do registro + – ⇧ › © OpenStreetMap contributors. Endereço aproxima…" at bounding box center [520, 231] width 1041 height 462
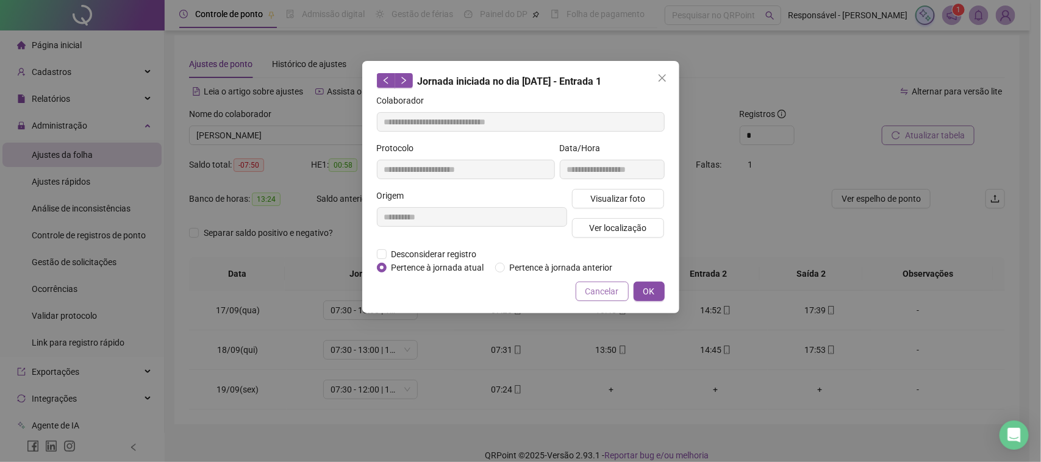
drag, startPoint x: 593, startPoint y: 282, endPoint x: 593, endPoint y: 294, distance: 11.6
click at [593, 283] on button "Cancelar" at bounding box center [602, 292] width 53 height 20
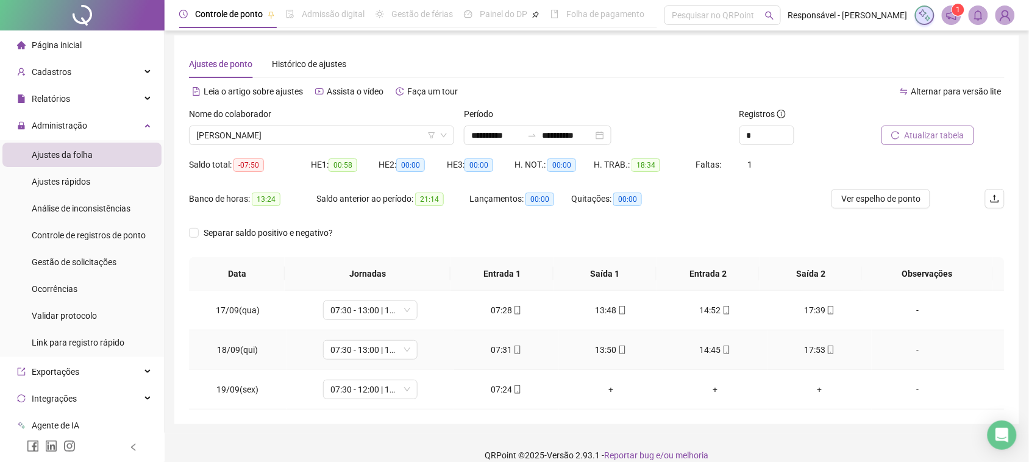
drag, startPoint x: 597, startPoint y: 348, endPoint x: 602, endPoint y: 342, distance: 7.0
click at [598, 348] on div "13:50" at bounding box center [611, 349] width 85 height 13
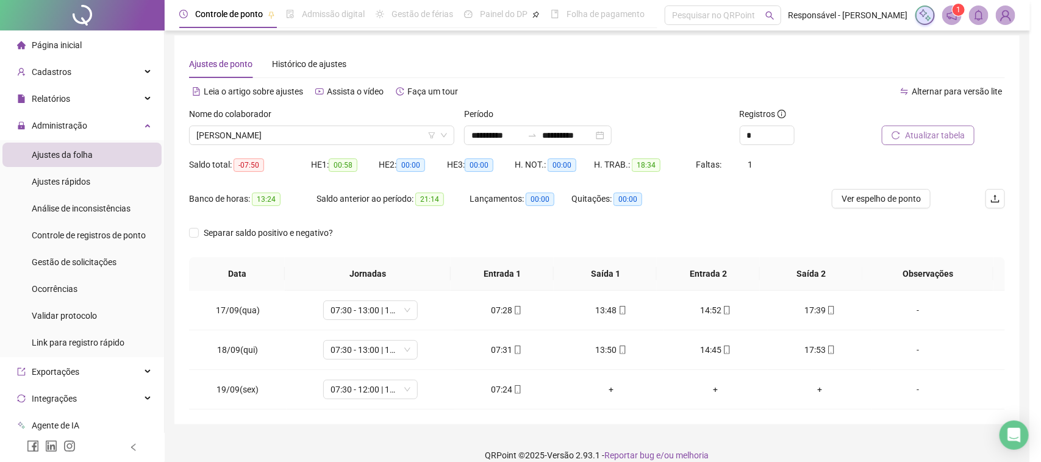
type input "**********"
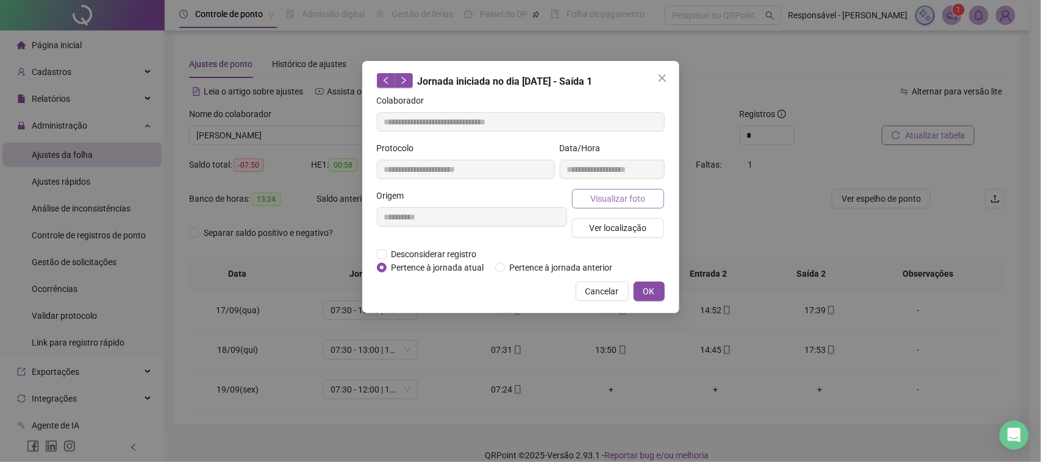
click at [626, 205] on button "Visualizar foto" at bounding box center [618, 199] width 93 height 20
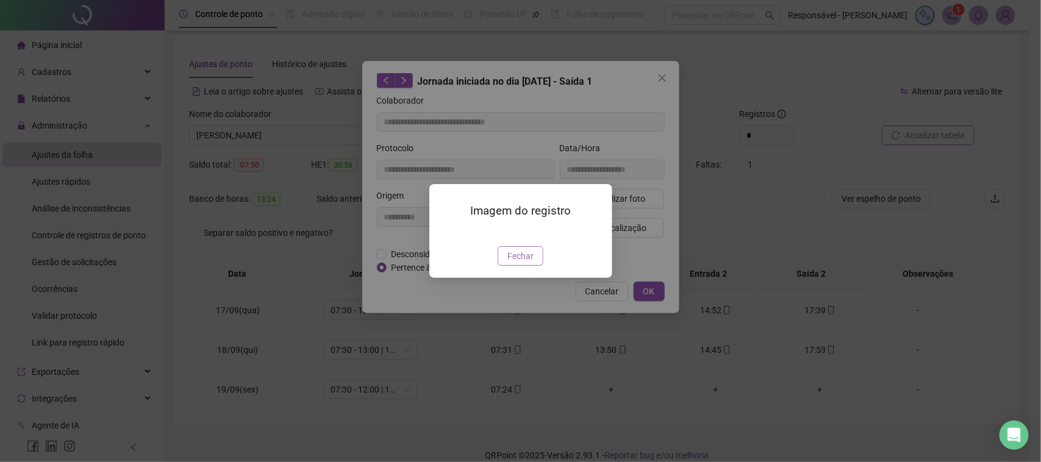
click at [536, 266] on button "Fechar" at bounding box center [520, 256] width 46 height 20
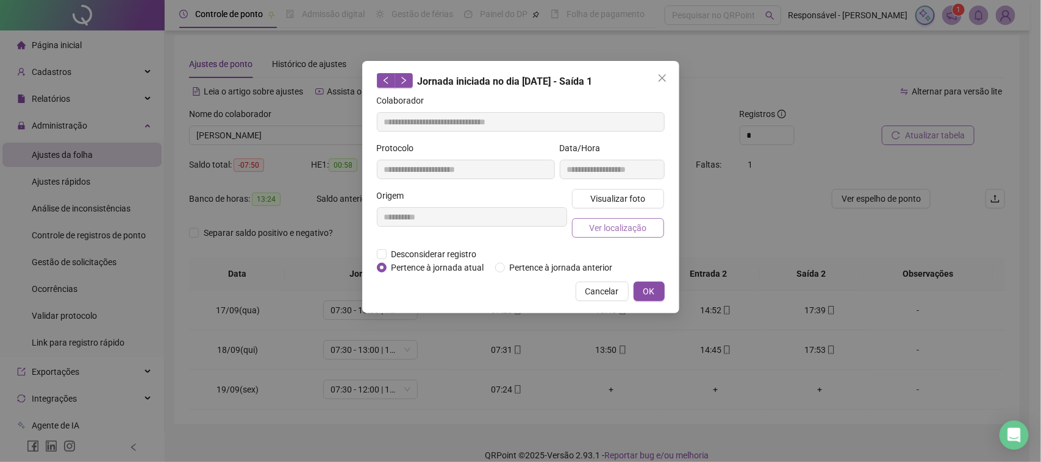
drag, startPoint x: 615, startPoint y: 212, endPoint x: 614, endPoint y: 221, distance: 9.2
click at [615, 214] on div "Visualizar foto Ver localização" at bounding box center [618, 218] width 98 height 59
click at [613, 224] on span "Ver localização" at bounding box center [617, 227] width 57 height 13
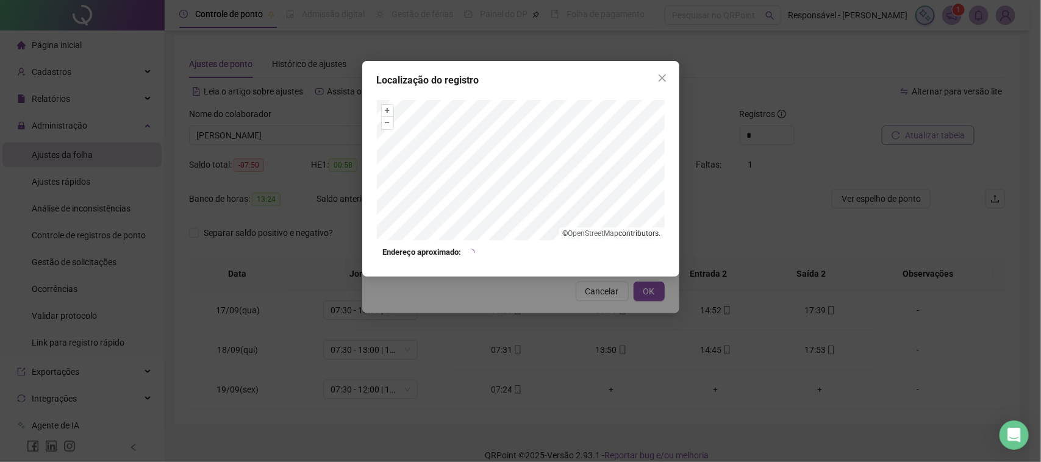
drag, startPoint x: 585, startPoint y: 321, endPoint x: 592, endPoint y: 303, distance: 19.5
click at [585, 318] on div "Localização do registro + – ⇧ › © OpenStreetMap contributors. Endereço aproxima…" at bounding box center [520, 231] width 1041 height 462
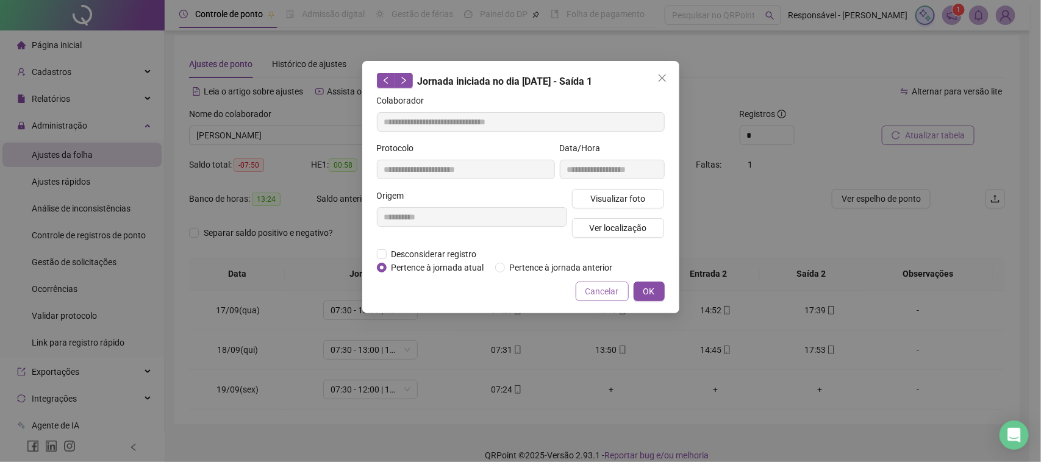
click at [604, 293] on span "Cancelar" at bounding box center [602, 291] width 34 height 13
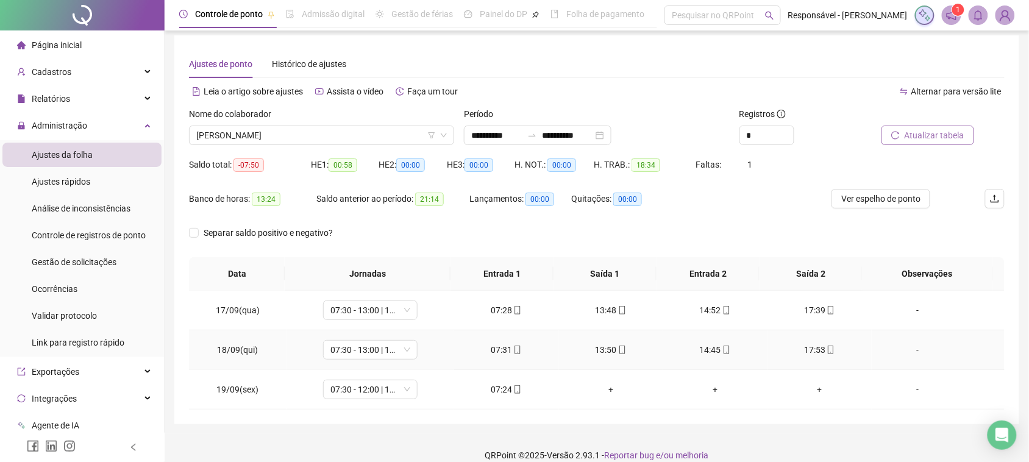
click at [722, 352] on icon "mobile" at bounding box center [726, 350] width 9 height 9
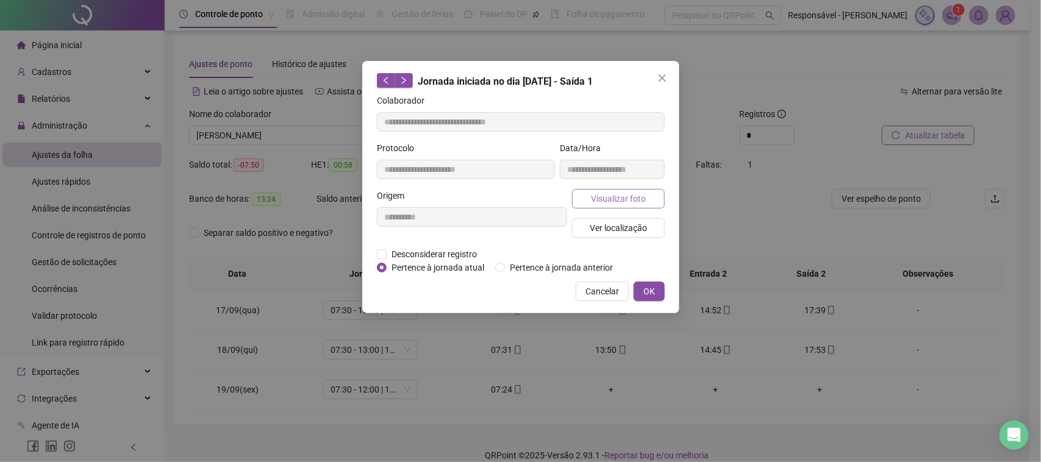
type input "**********"
click at [617, 199] on span "Visualizar foto" at bounding box center [617, 198] width 55 height 13
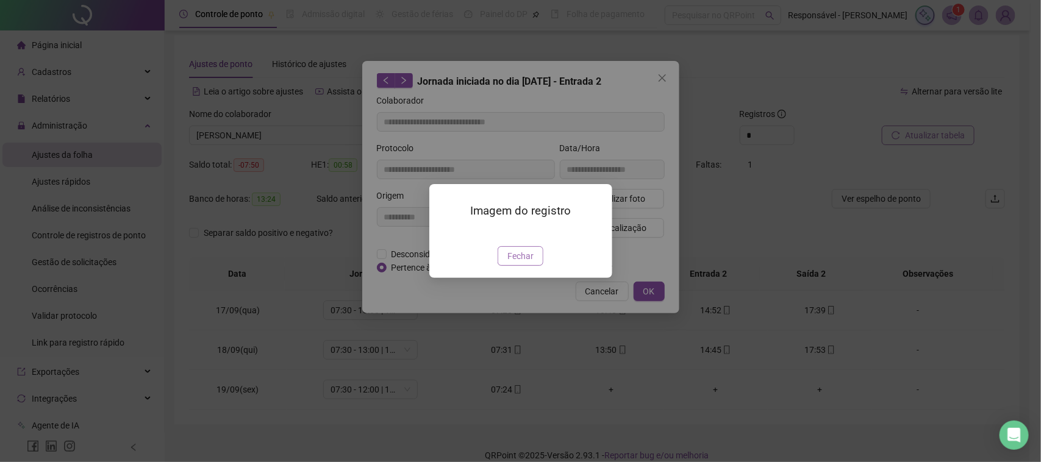
click at [536, 266] on button "Fechar" at bounding box center [520, 256] width 46 height 20
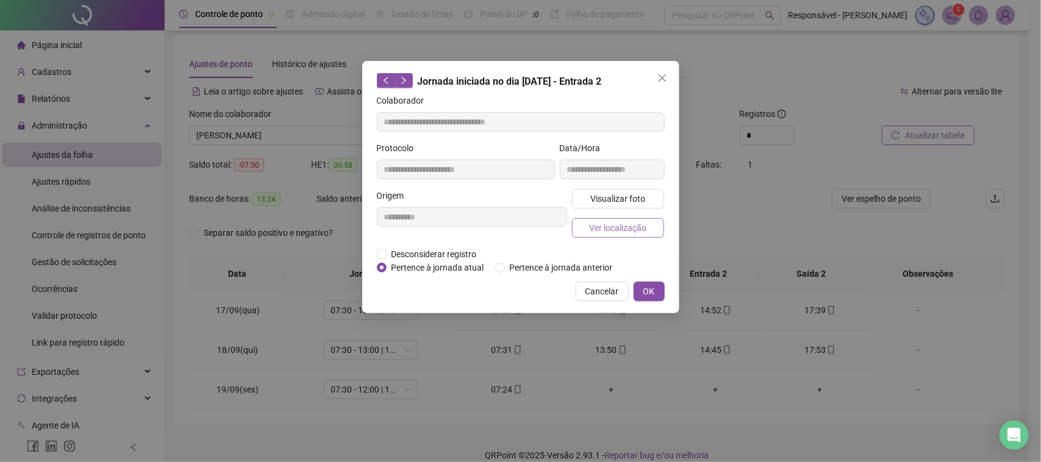
click at [621, 233] on span "Ver localização" at bounding box center [617, 227] width 57 height 13
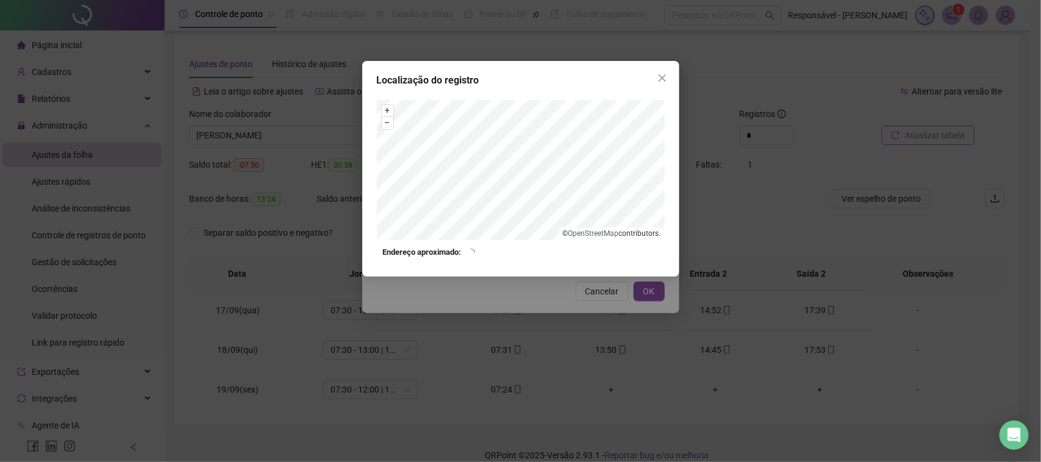
click at [577, 297] on div "Localização do registro + – ⇧ › © OpenStreetMap contributors. Endereço aproxima…" at bounding box center [520, 231] width 1041 height 462
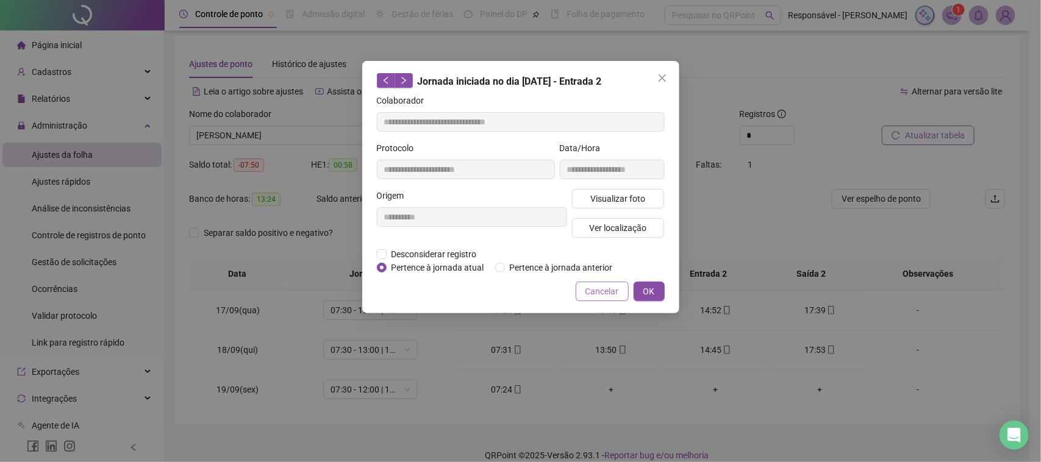
click at [605, 296] on span "Cancelar" at bounding box center [602, 291] width 34 height 13
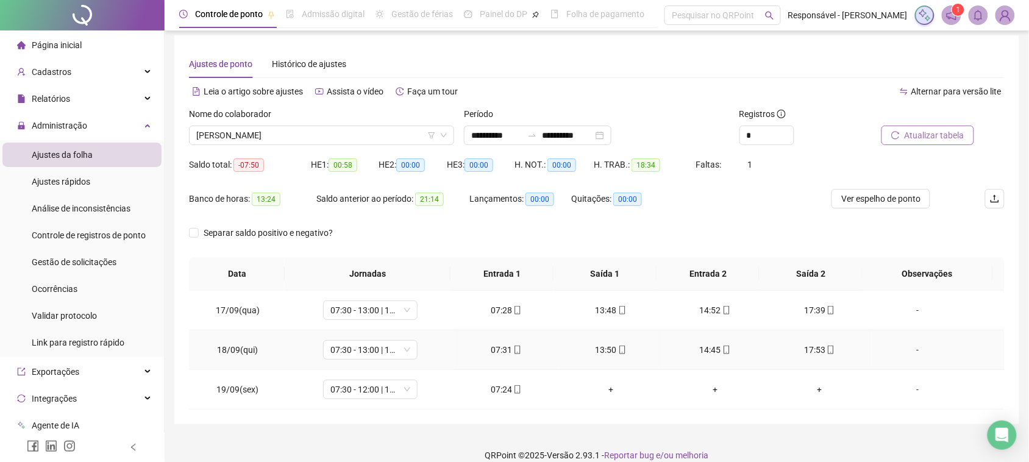
click at [802, 345] on div "17:53" at bounding box center [819, 349] width 85 height 13
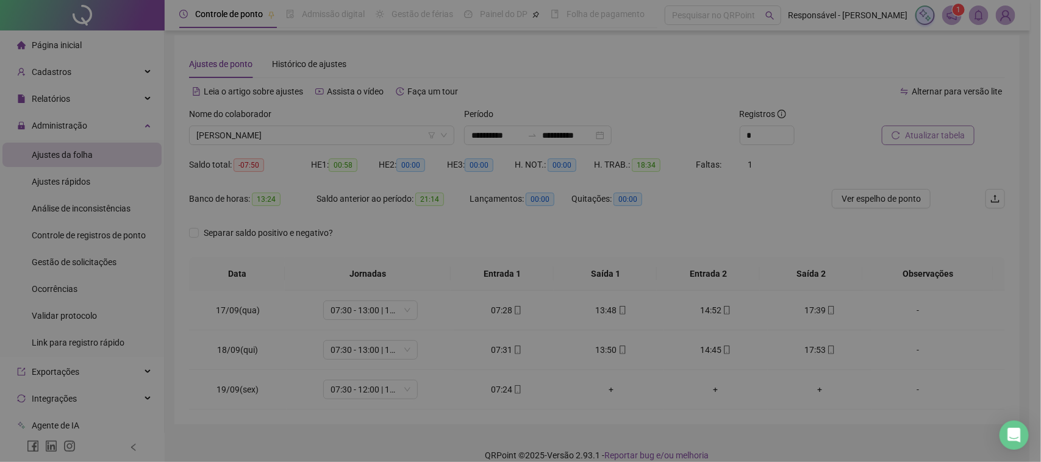
type input "**********"
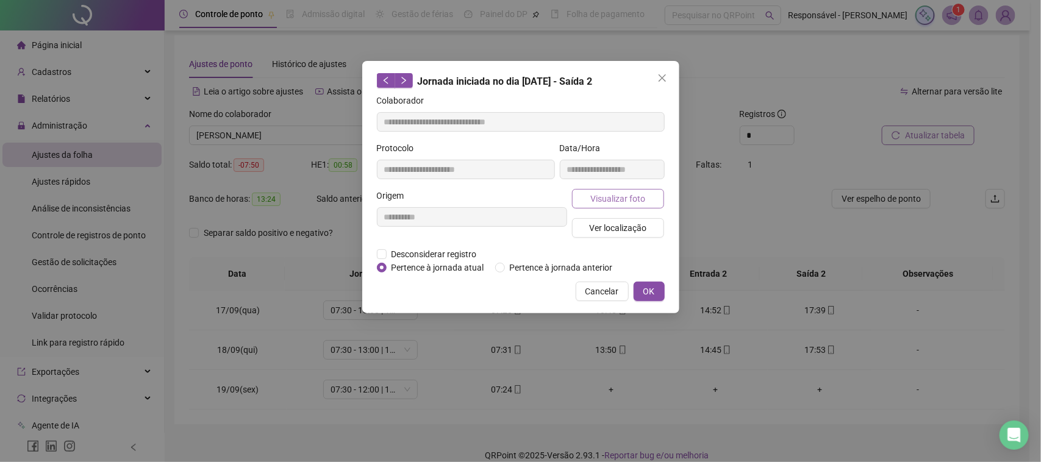
click at [617, 196] on span "Visualizar foto" at bounding box center [617, 198] width 55 height 13
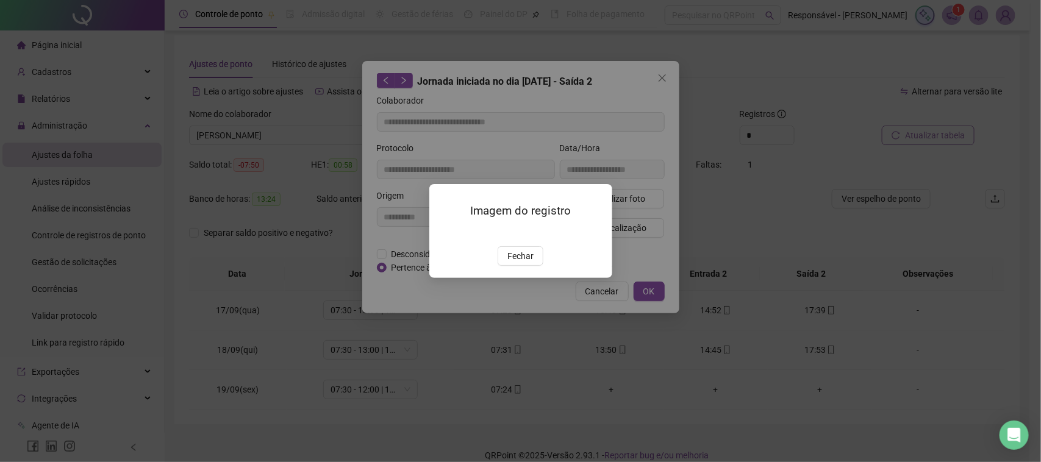
click at [522, 277] on div "Imagem do registro Fechar" at bounding box center [520, 230] width 183 height 93
click at [522, 266] on button "Fechar" at bounding box center [520, 256] width 46 height 20
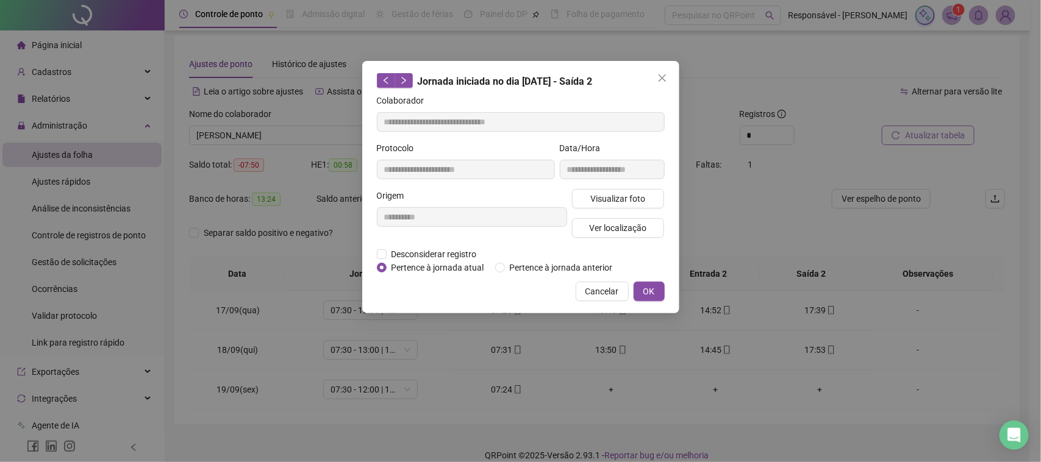
click at [636, 212] on div "Visualizar foto Ver localização" at bounding box center [618, 218] width 98 height 59
click at [621, 227] on span "Ver localização" at bounding box center [617, 227] width 57 height 13
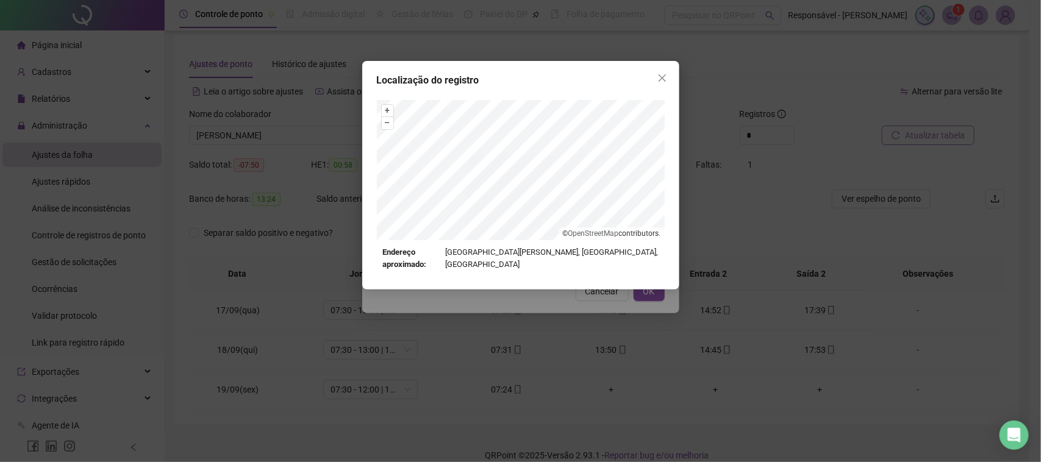
click at [565, 290] on div "Localização do registro + – ⇧ › © OpenStreetMap contributors. Endereço aproxima…" at bounding box center [520, 231] width 1041 height 462
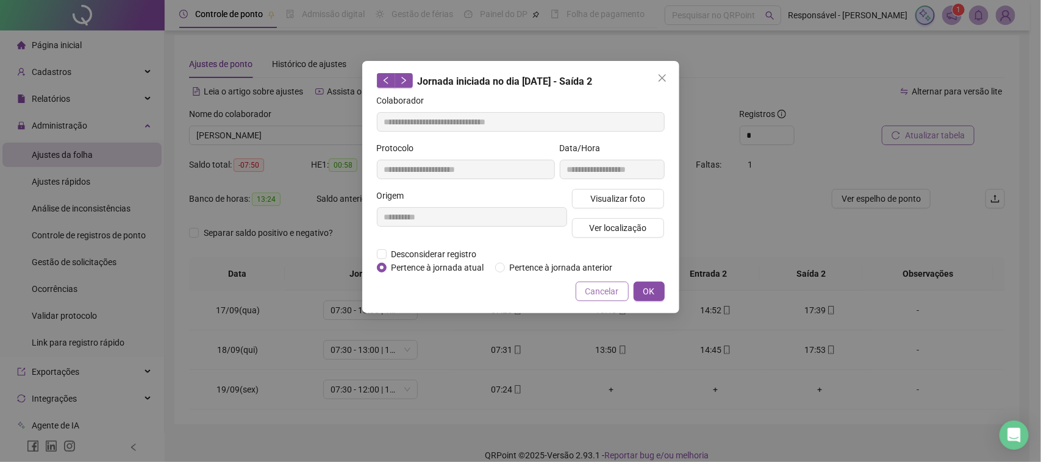
click at [587, 293] on span "Cancelar" at bounding box center [602, 291] width 34 height 13
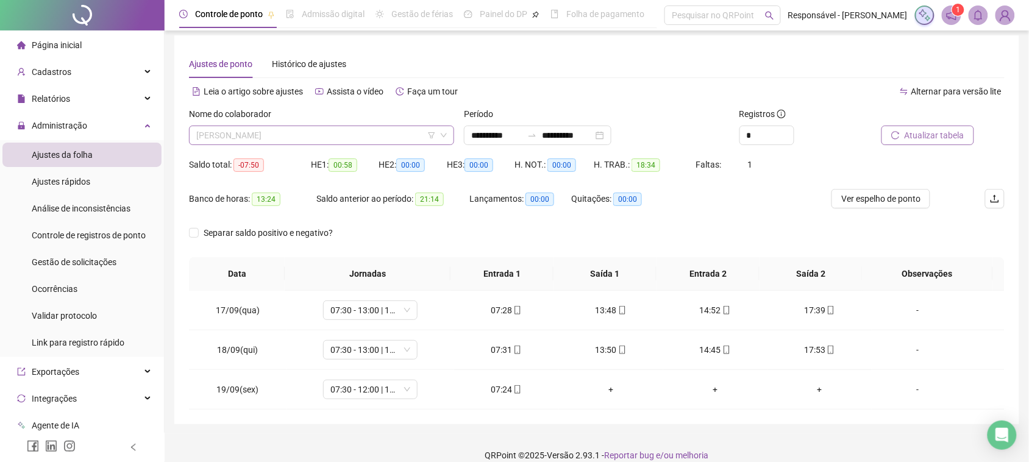
click at [362, 138] on span "[PERSON_NAME]" at bounding box center [321, 135] width 251 height 18
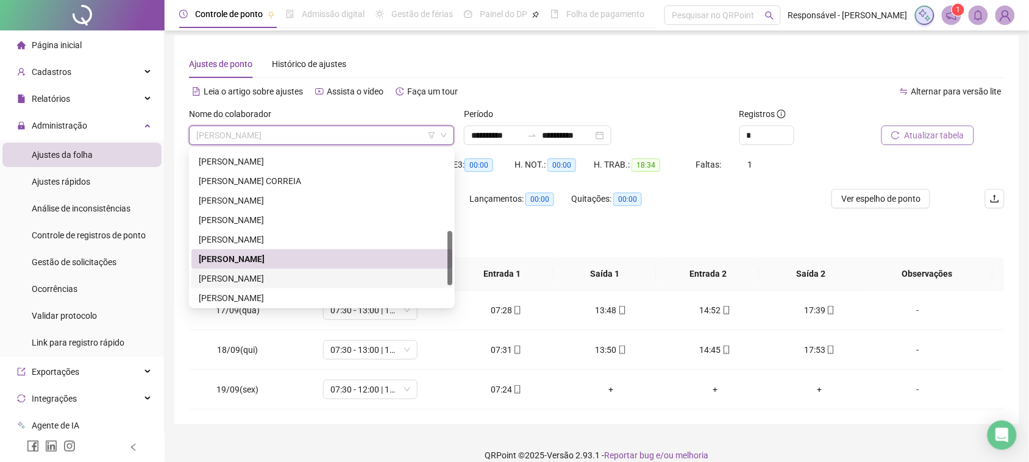
click at [264, 278] on div "[PERSON_NAME]" at bounding box center [322, 278] width 246 height 13
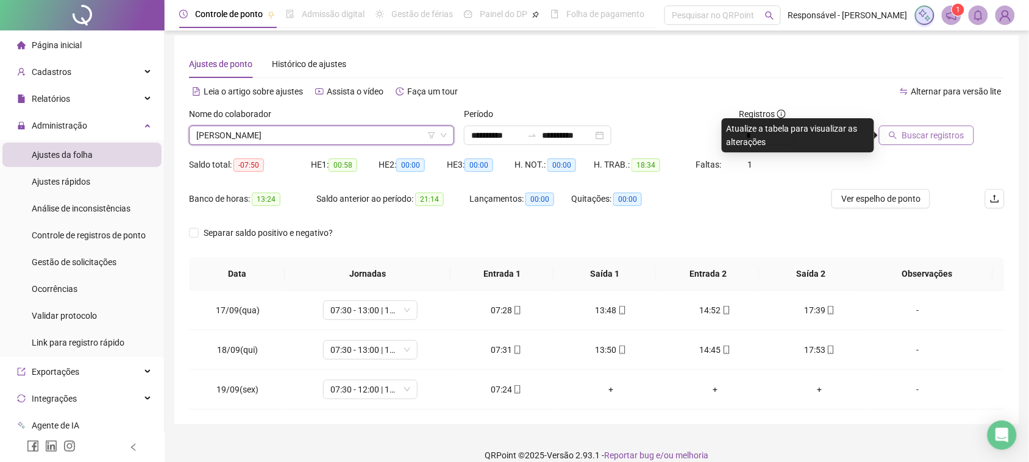
click at [897, 133] on icon "search" at bounding box center [893, 135] width 9 height 9
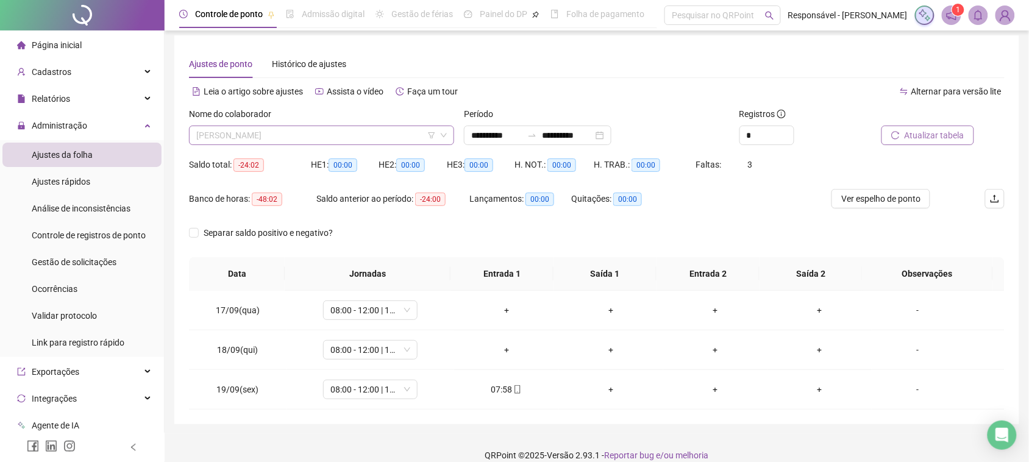
click at [338, 143] on span "[PERSON_NAME]" at bounding box center [321, 135] width 251 height 18
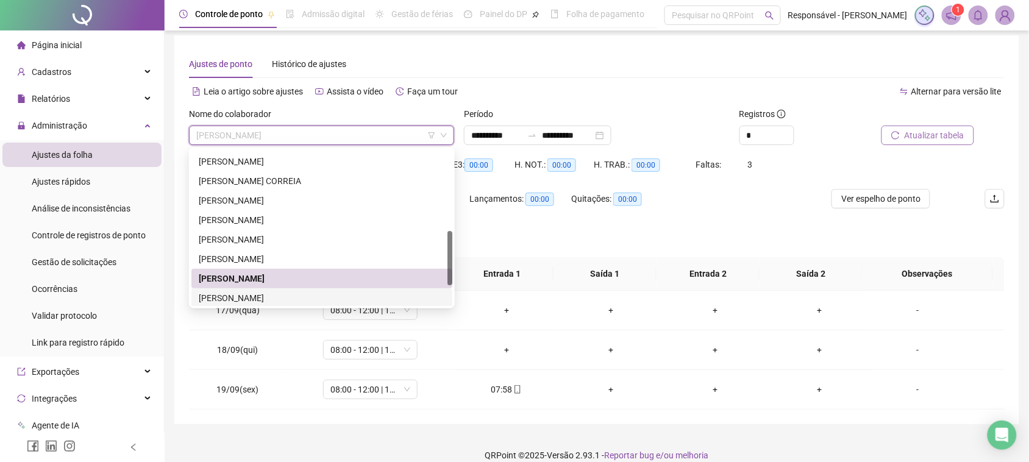
click at [317, 300] on div "[PERSON_NAME]" at bounding box center [322, 297] width 246 height 13
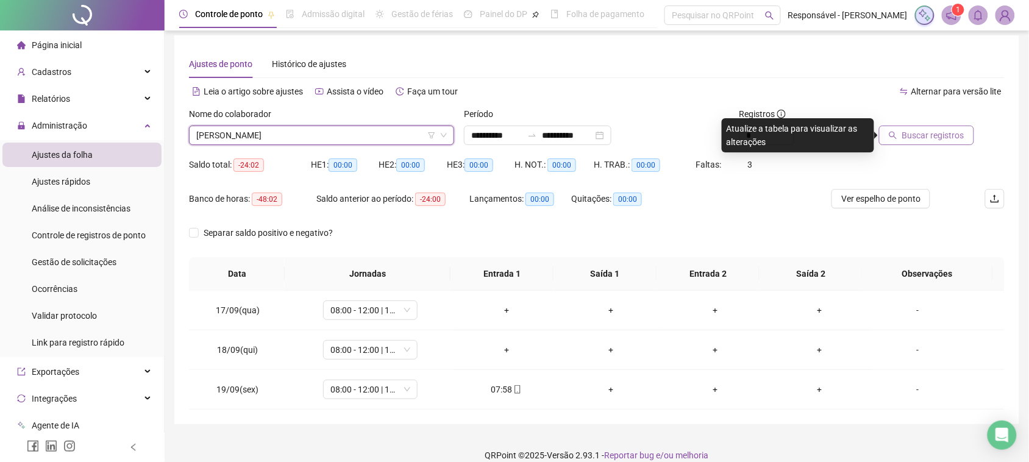
click at [912, 135] on span "Buscar registros" at bounding box center [933, 135] width 62 height 13
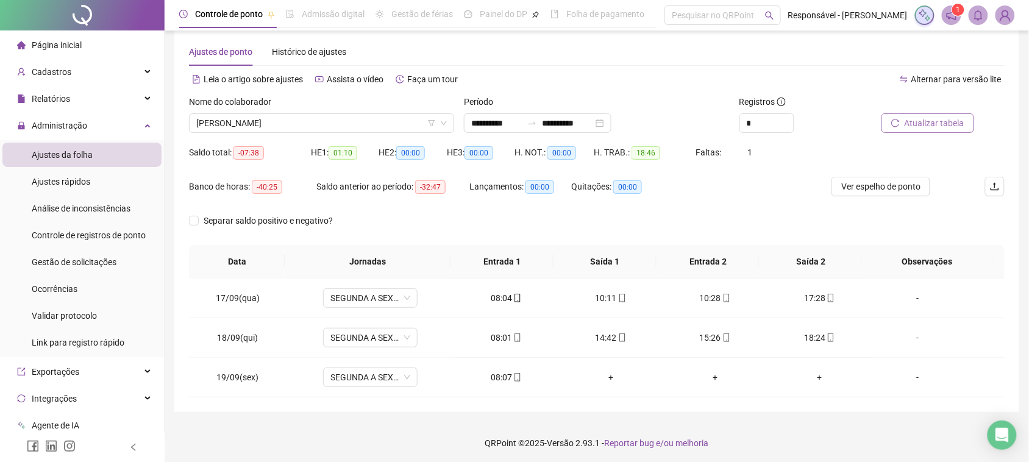
scroll to position [20, 0]
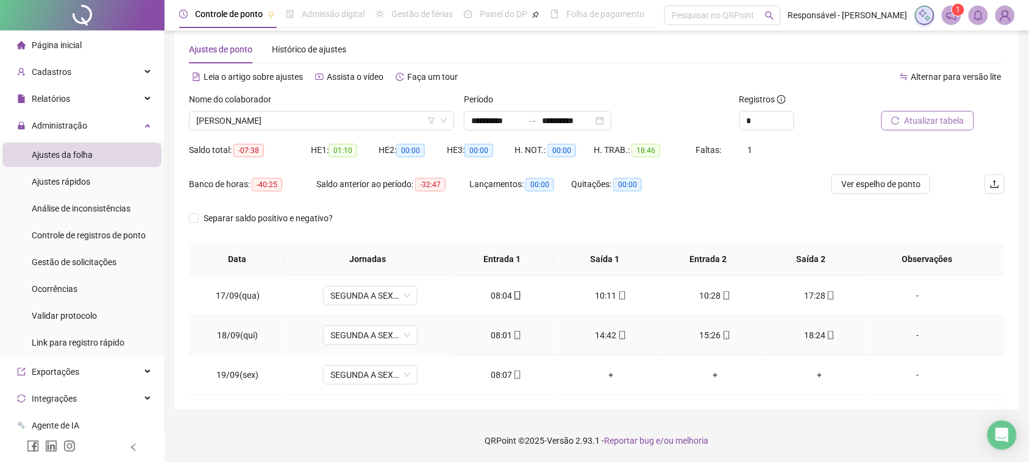
click at [502, 337] on div "08:01" at bounding box center [506, 335] width 85 height 13
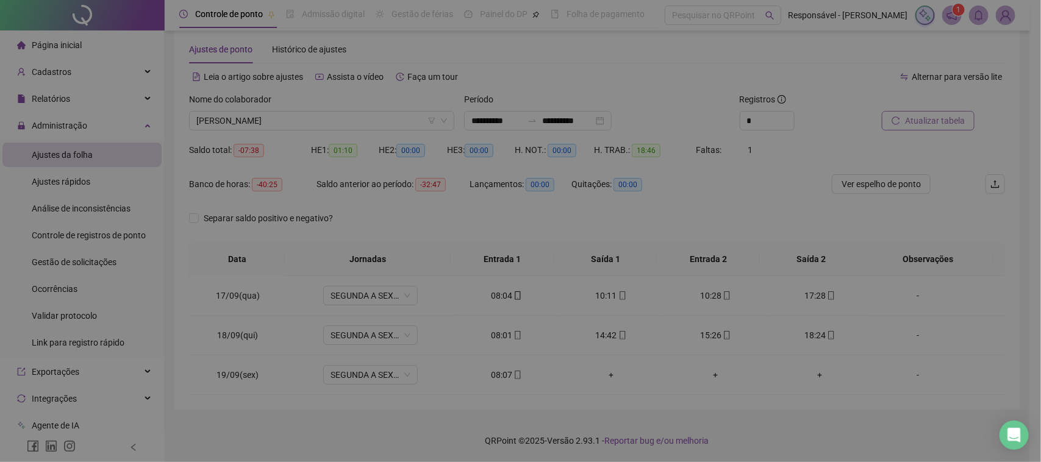
type input "**********"
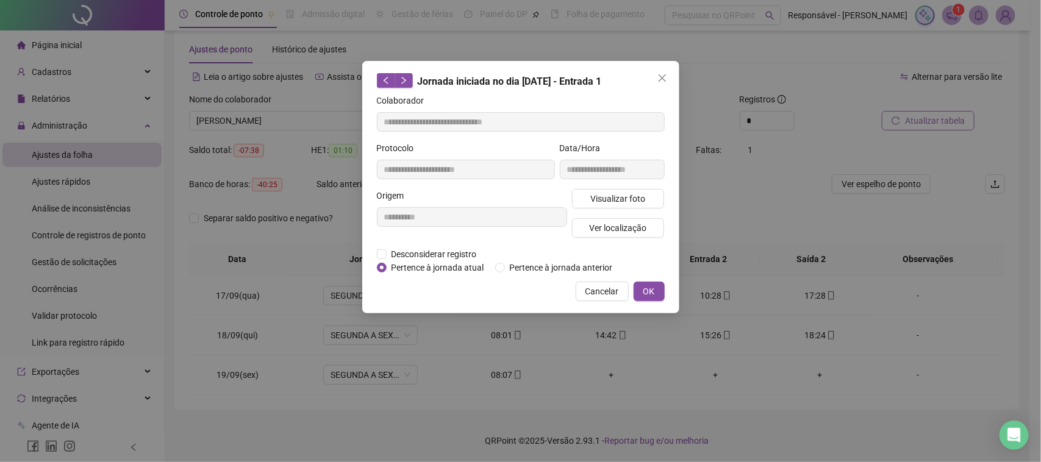
click at [601, 209] on div "Visualizar foto Ver localização" at bounding box center [618, 218] width 98 height 59
click at [605, 205] on button "Visualizar foto" at bounding box center [618, 199] width 93 height 20
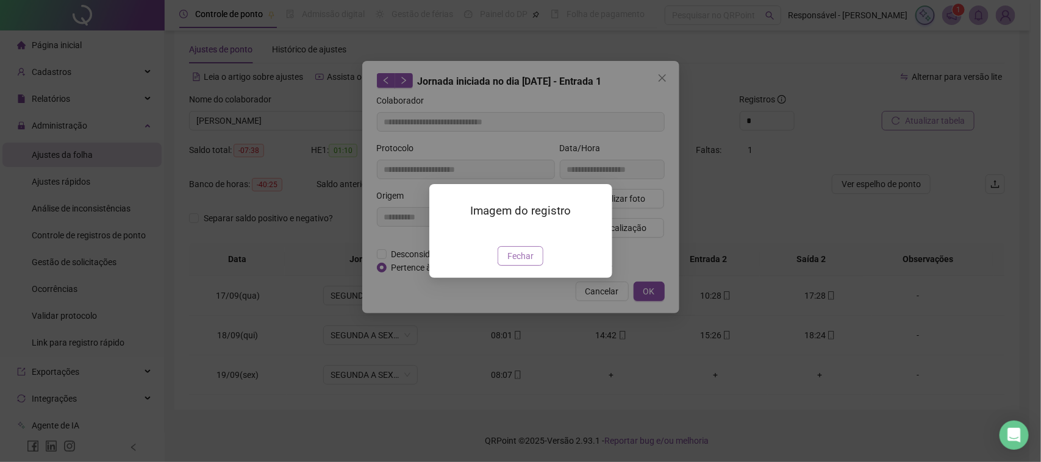
click at [527, 254] on span "Fechar" at bounding box center [520, 255] width 26 height 13
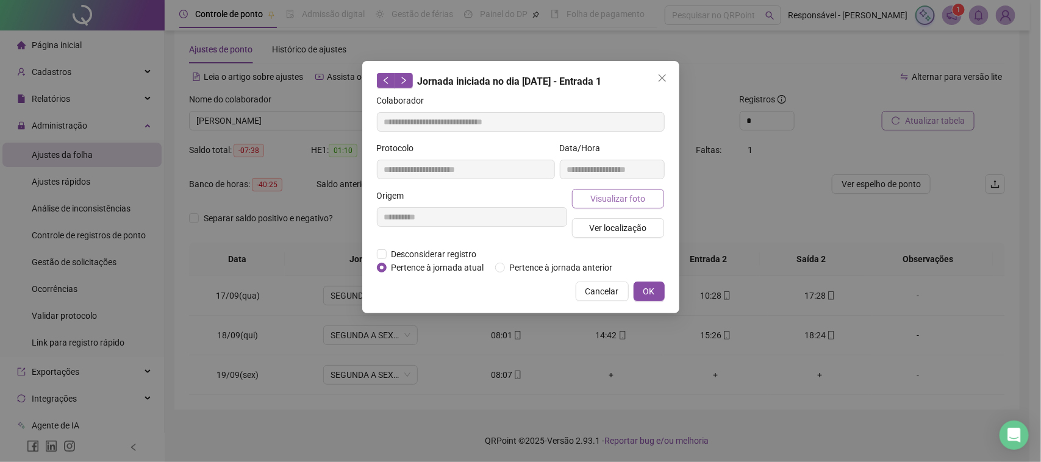
click at [619, 198] on span "Visualizar foto" at bounding box center [617, 198] width 55 height 13
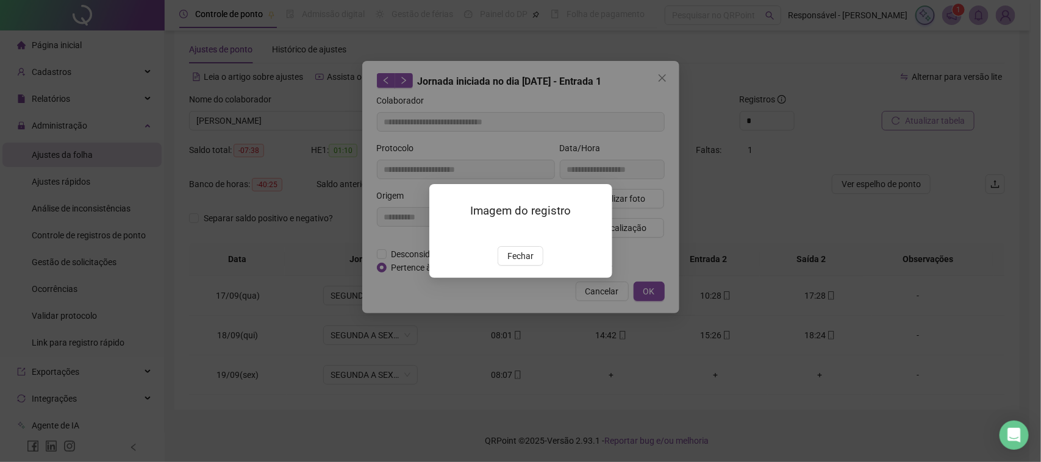
drag, startPoint x: 518, startPoint y: 321, endPoint x: 558, endPoint y: 257, distance: 75.8
click at [527, 277] on div "Imagem do registro Fechar" at bounding box center [520, 230] width 183 height 93
click at [519, 277] on div "Imagem do registro Fechar" at bounding box center [520, 230] width 183 height 93
click at [514, 263] on span "Fechar" at bounding box center [520, 255] width 26 height 13
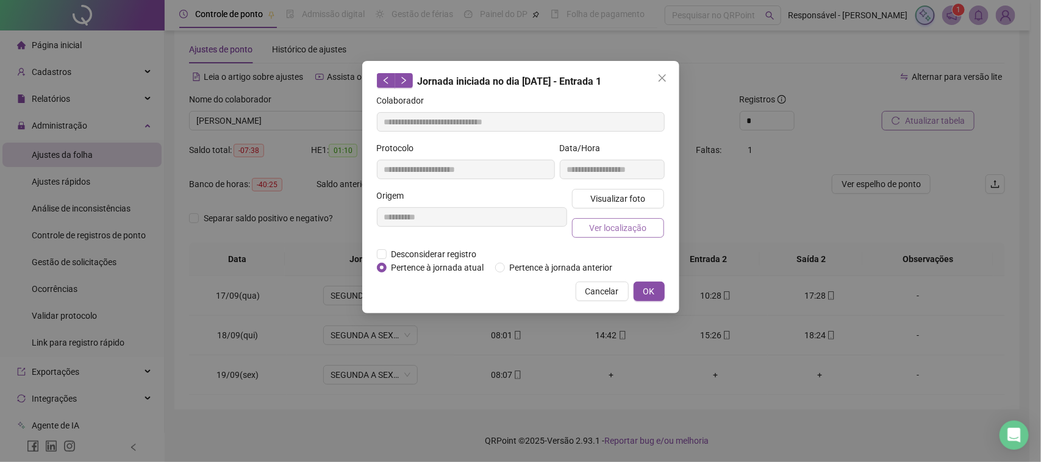
click at [597, 224] on span "Ver localização" at bounding box center [617, 227] width 57 height 13
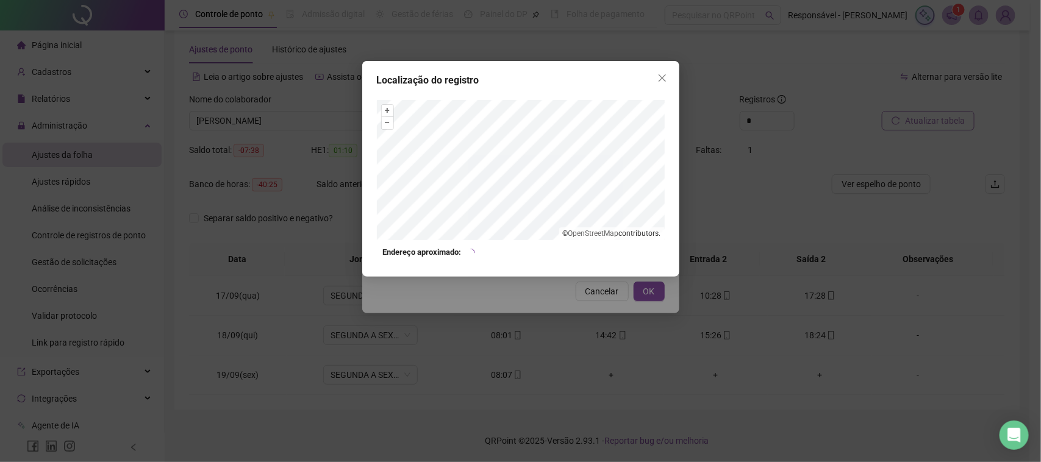
click at [551, 291] on div "Localização do registro + – ⇧ › © OpenStreetMap contributors. Endereço aproxima…" at bounding box center [520, 231] width 1041 height 462
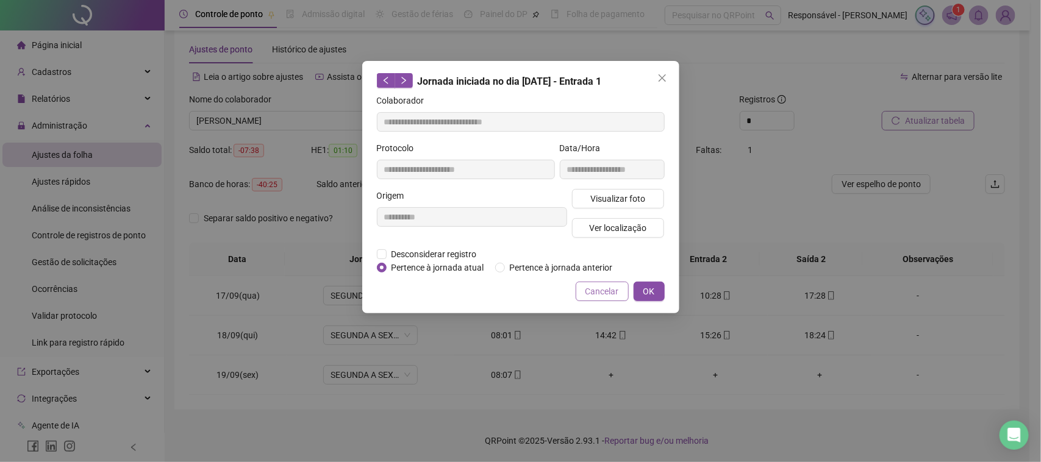
click at [604, 287] on span "Cancelar" at bounding box center [602, 291] width 34 height 13
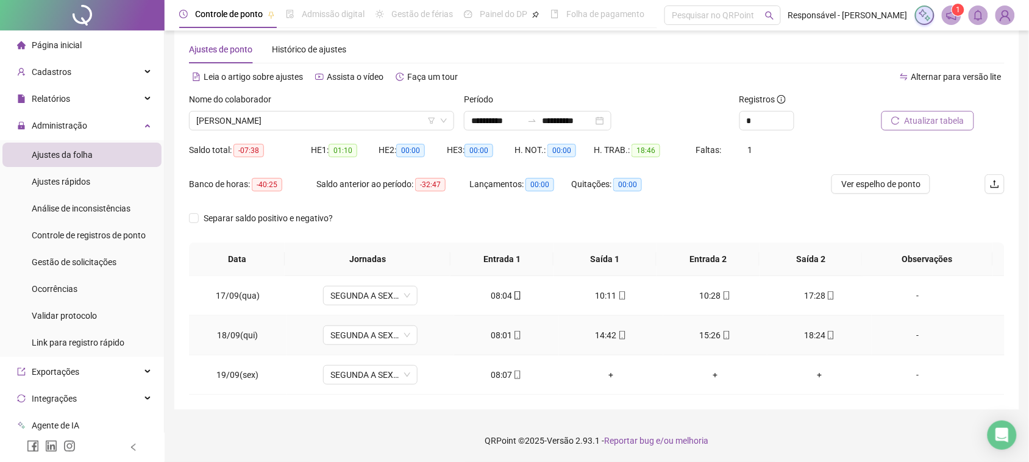
click at [589, 337] on div "14:42" at bounding box center [611, 335] width 85 height 13
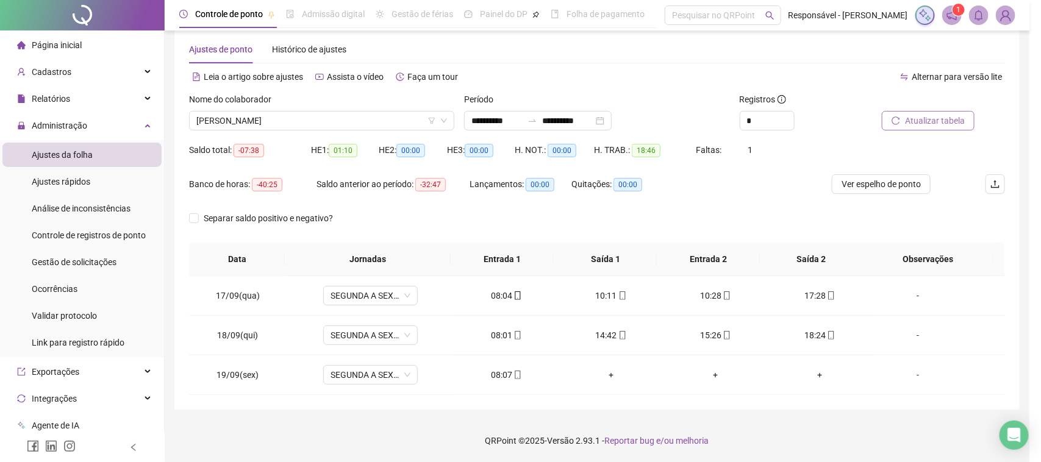
type input "**********"
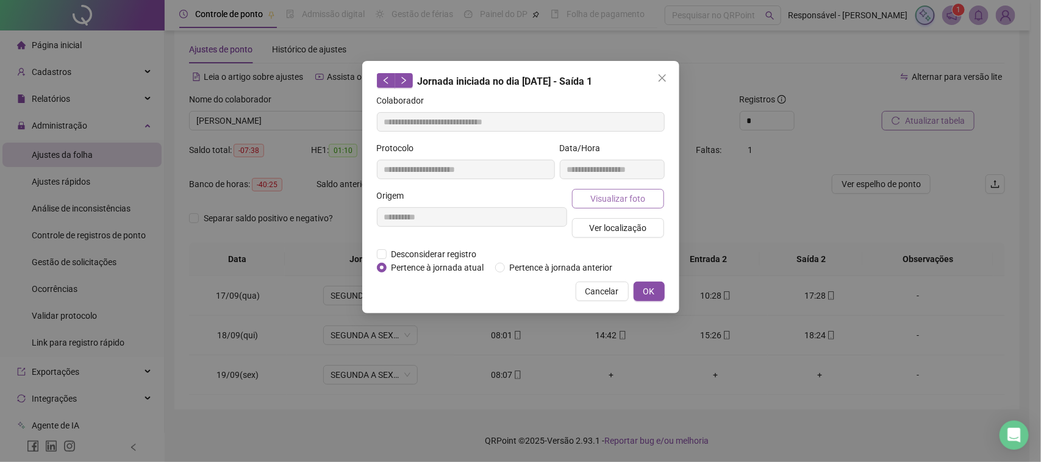
click at [641, 196] on span "Visualizar foto" at bounding box center [617, 198] width 55 height 13
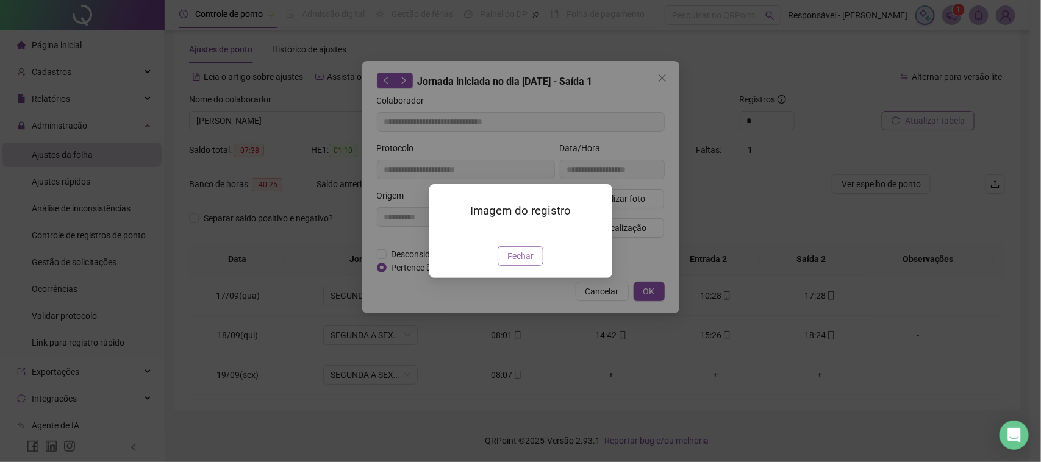
click at [529, 263] on span "Fechar" at bounding box center [520, 255] width 26 height 13
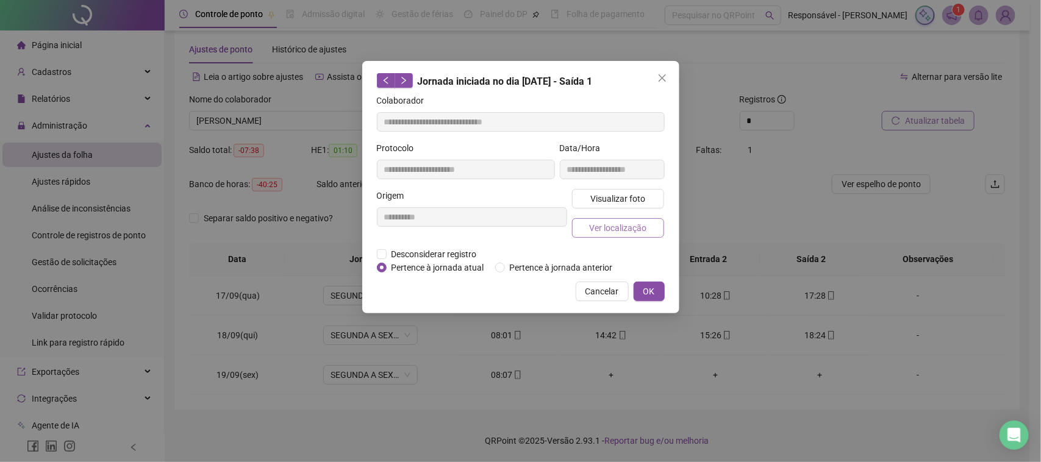
click at [599, 224] on span "Ver localização" at bounding box center [617, 227] width 57 height 13
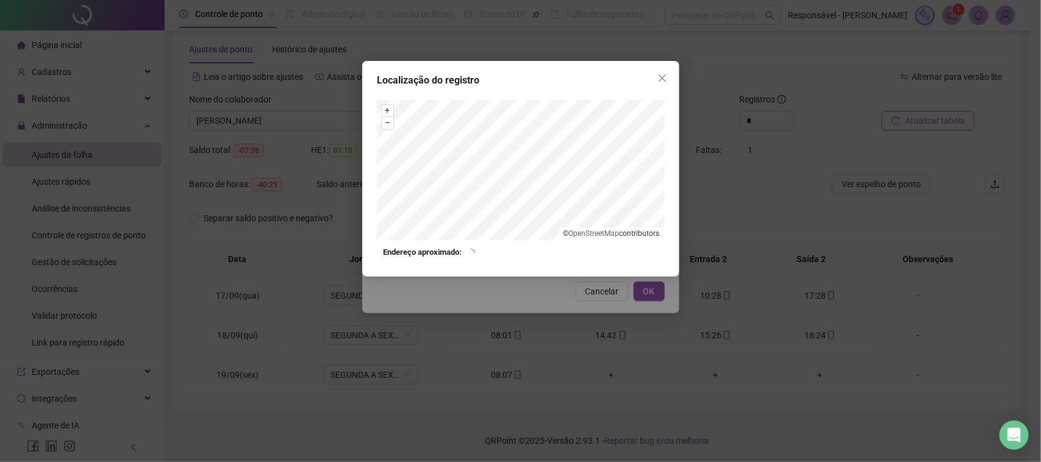
click at [572, 293] on div "Localização do registro + – ⇧ › © OpenStreetMap contributors. Endereço aproxima…" at bounding box center [520, 231] width 1041 height 462
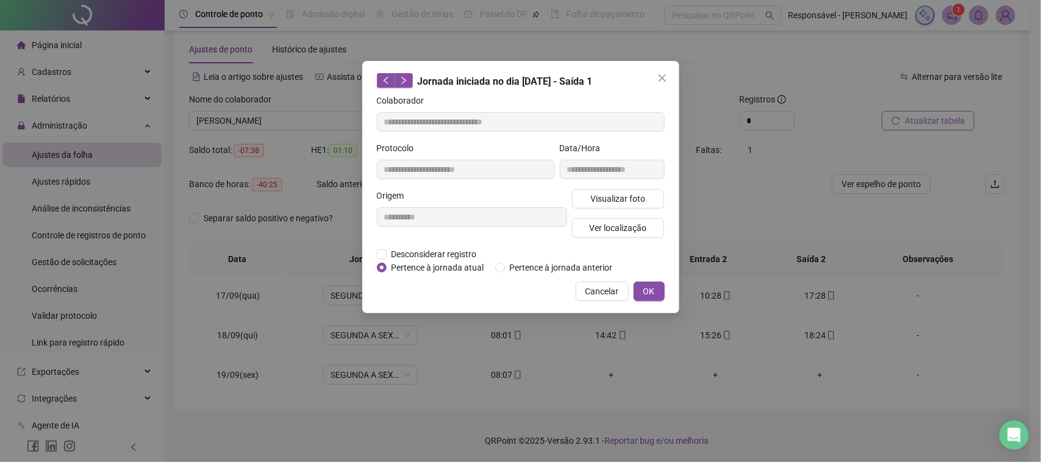
click at [583, 290] on button "Cancelar" at bounding box center [602, 292] width 53 height 20
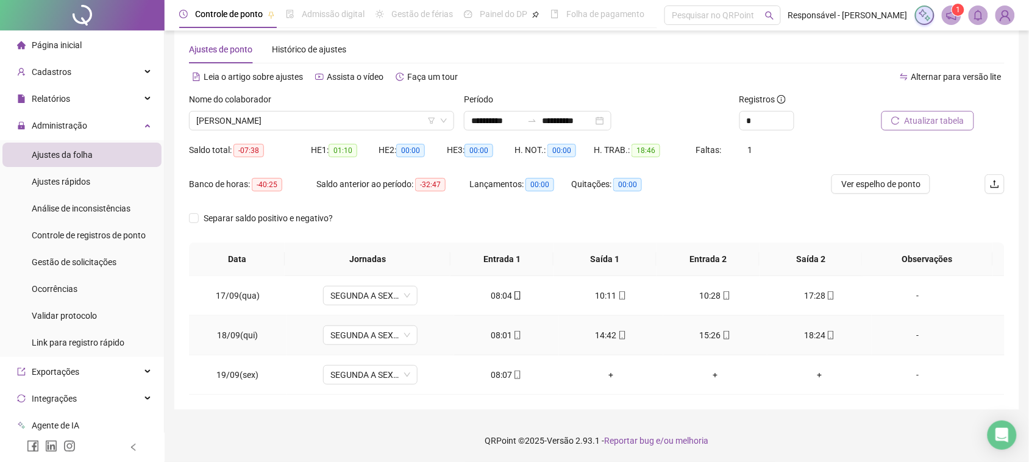
click at [698, 334] on div "15:26" at bounding box center [715, 335] width 85 height 13
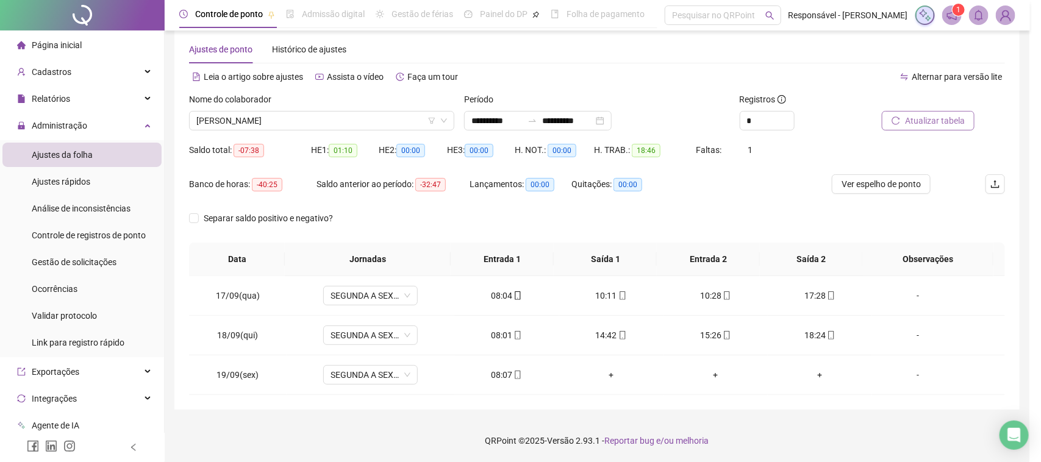
type input "**********"
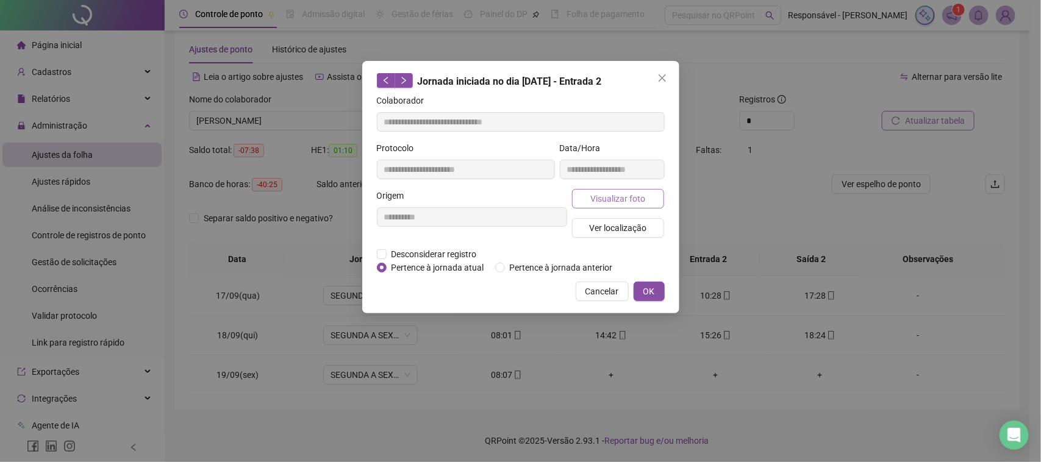
click at [634, 207] on button "Visualizar foto" at bounding box center [618, 199] width 93 height 20
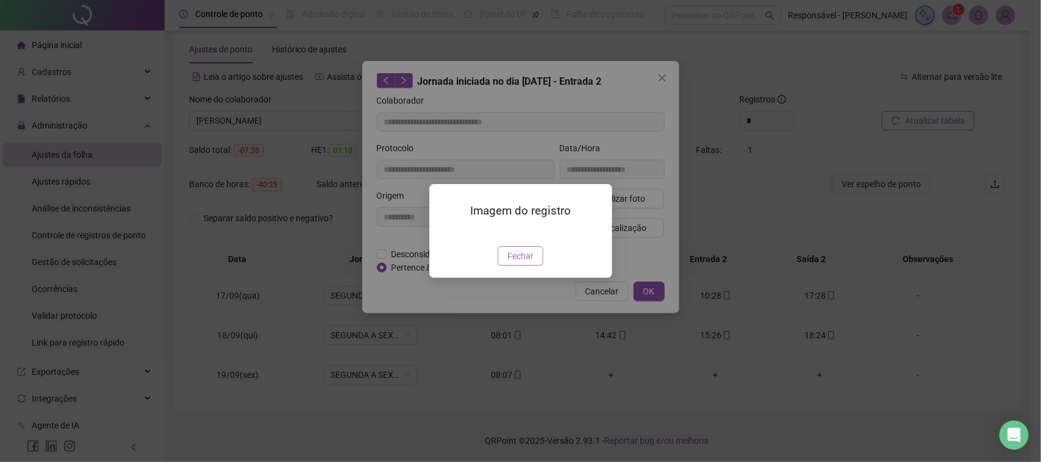
click at [511, 263] on span "Fechar" at bounding box center [520, 255] width 26 height 13
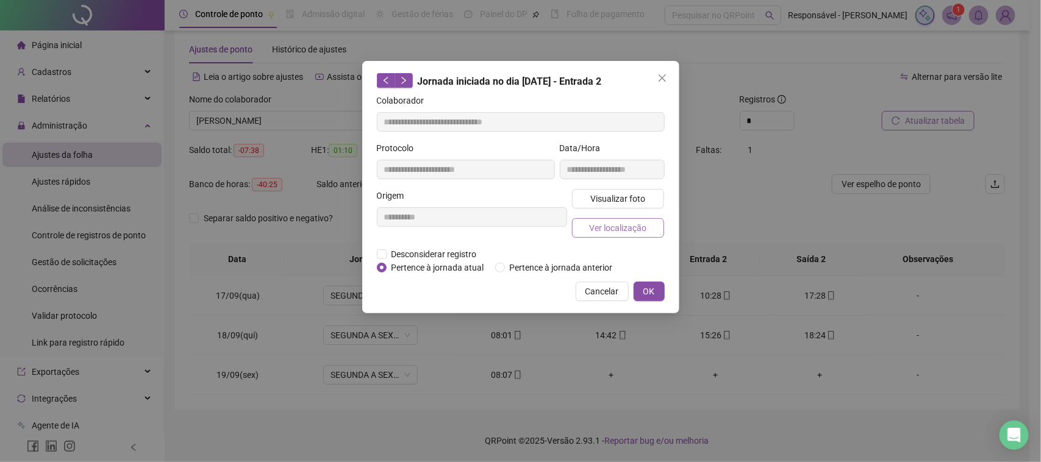
click at [616, 218] on button "Ver localização" at bounding box center [618, 228] width 93 height 20
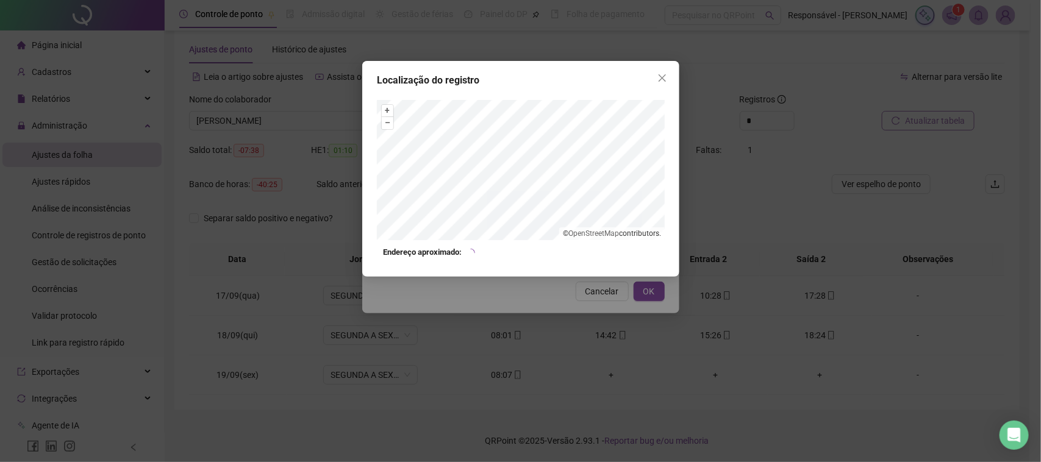
click at [595, 310] on div "Localização do registro + – ⇧ › © OpenStreetMap contributors. Endereço aproxima…" at bounding box center [520, 231] width 1041 height 462
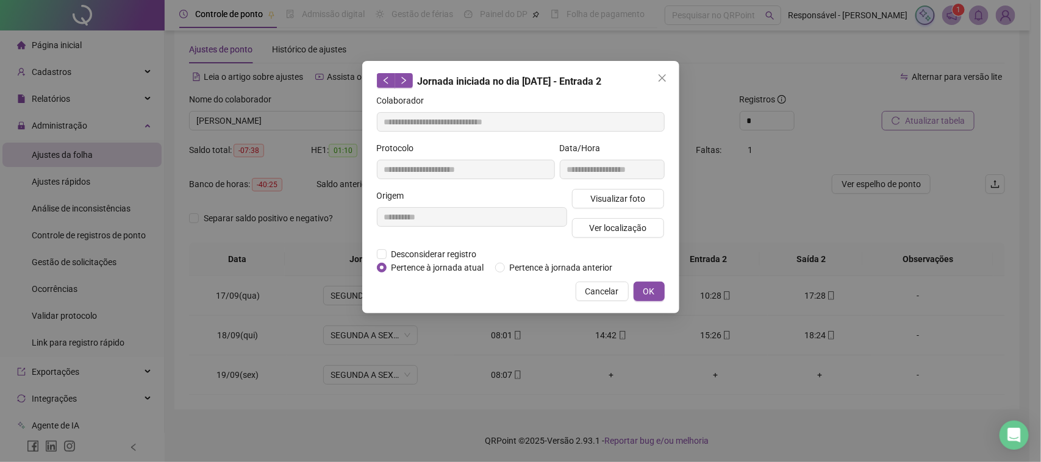
click at [607, 294] on span "Cancelar" at bounding box center [602, 291] width 34 height 13
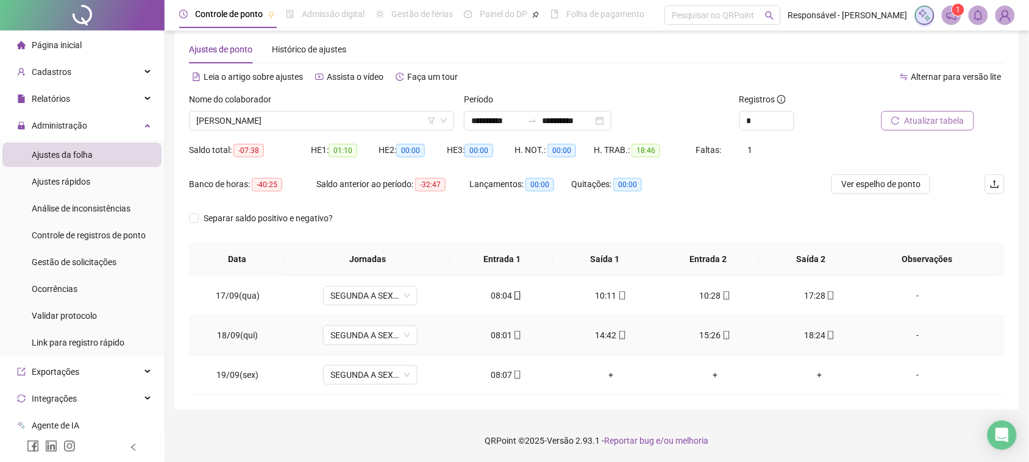
click at [787, 330] on div "18:24" at bounding box center [819, 335] width 85 height 13
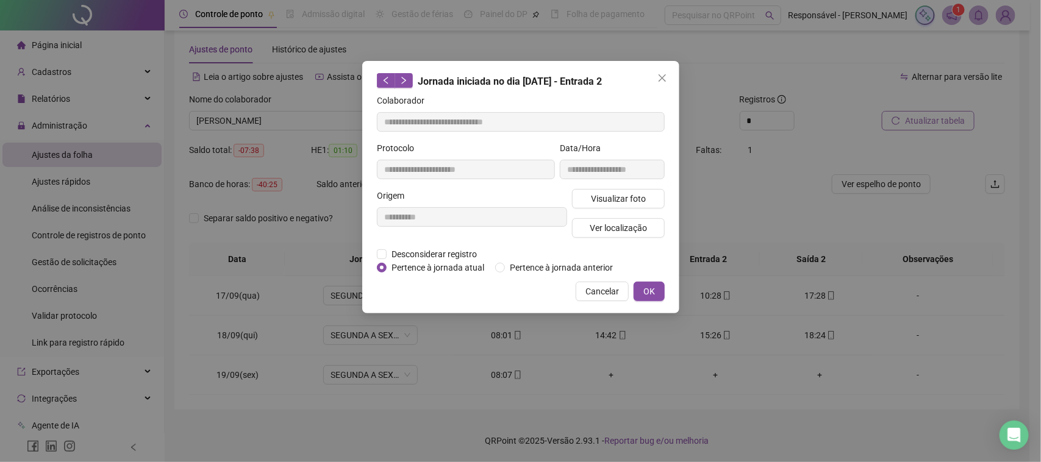
type input "**********"
click at [651, 199] on button "Visualizar foto" at bounding box center [618, 199] width 93 height 20
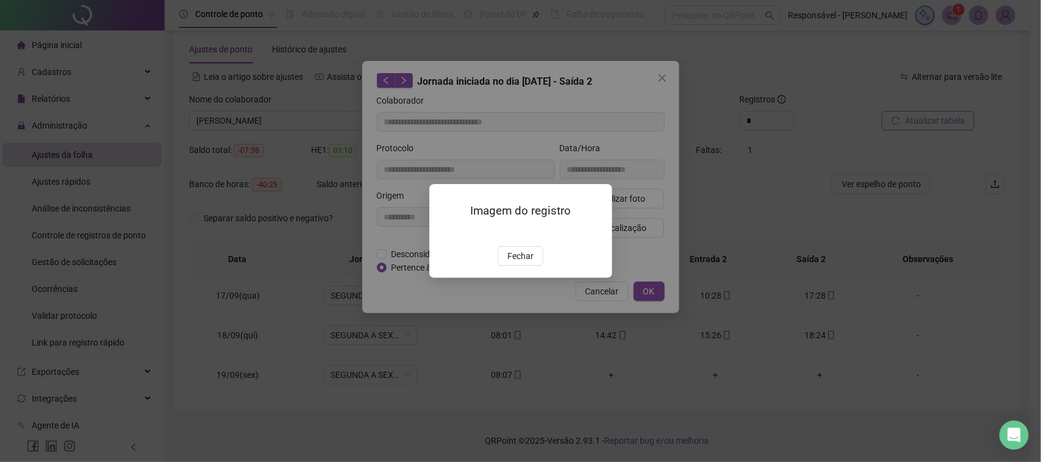
drag, startPoint x: 516, startPoint y: 325, endPoint x: 522, endPoint y: 317, distance: 10.0
click at [519, 263] on span "Fechar" at bounding box center [520, 255] width 26 height 13
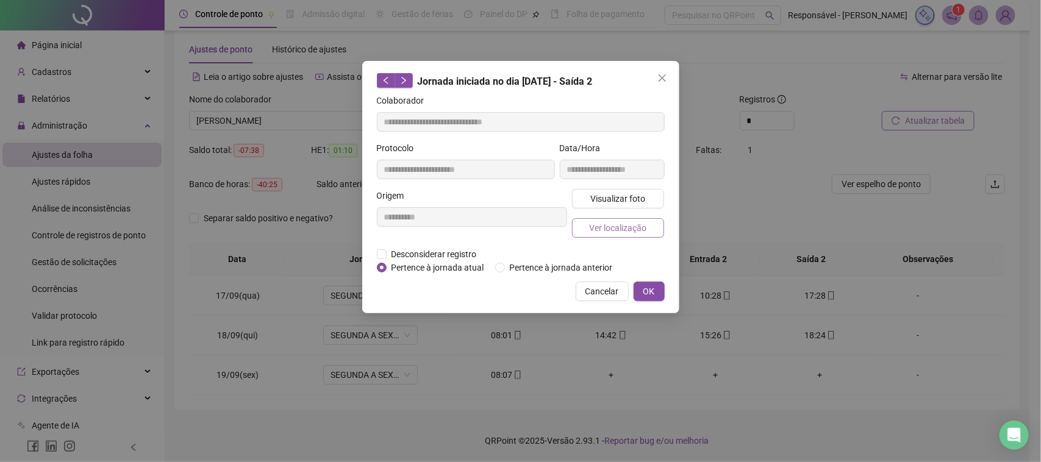
click at [622, 230] on span "Ver localização" at bounding box center [617, 227] width 57 height 13
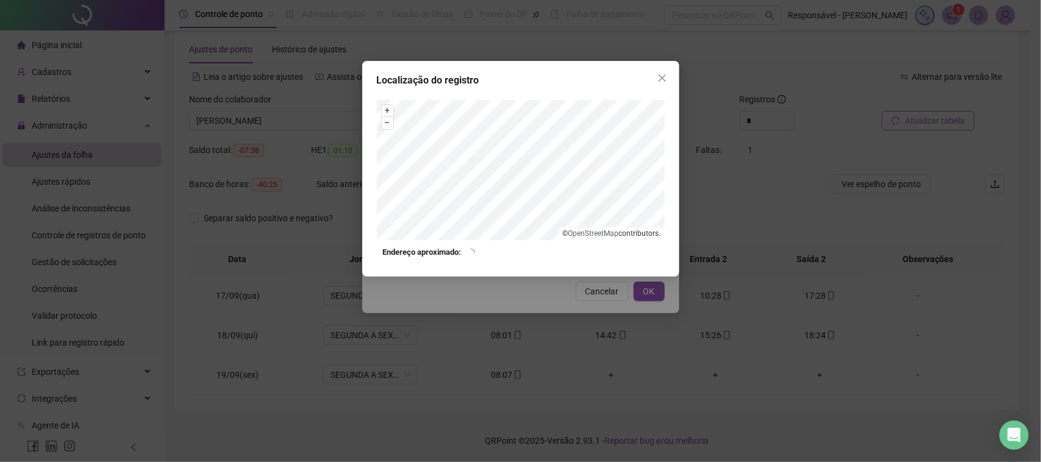
click at [588, 290] on div "Localização do registro + – ⇧ › © OpenStreetMap contributors. Endereço aproxima…" at bounding box center [520, 231] width 1041 height 462
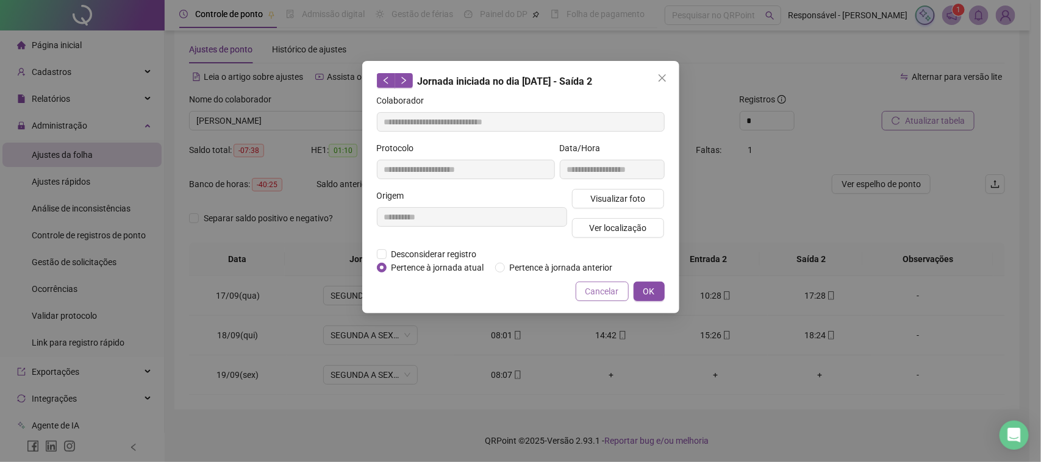
click at [601, 290] on span "Cancelar" at bounding box center [602, 291] width 34 height 13
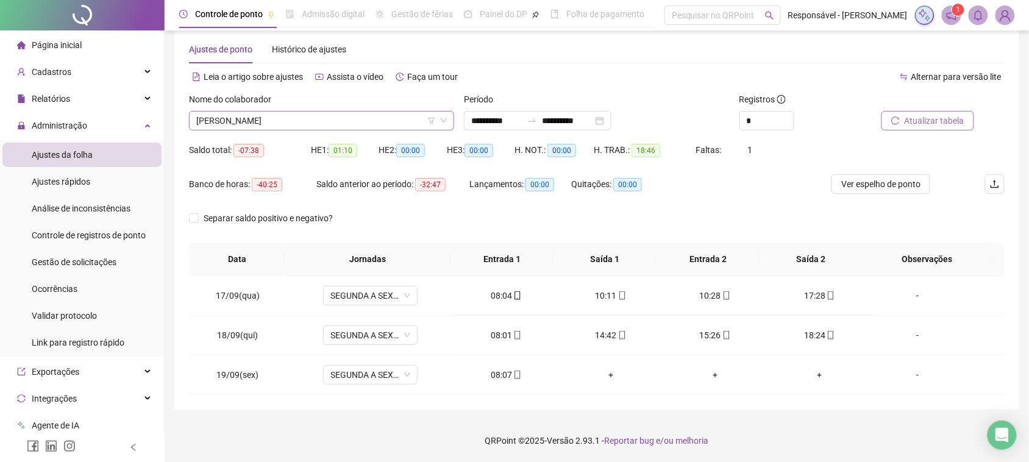
click at [372, 122] on span "[PERSON_NAME]" at bounding box center [321, 121] width 251 height 18
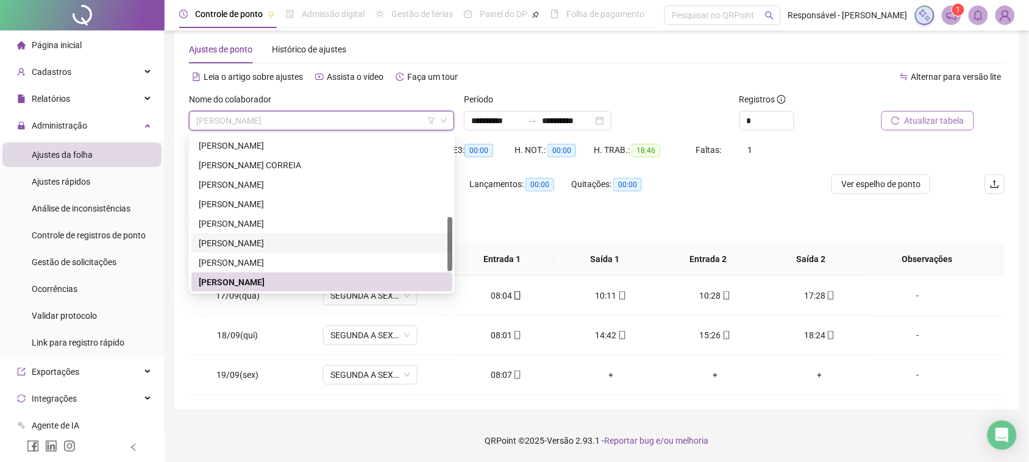
scroll to position [293, 0]
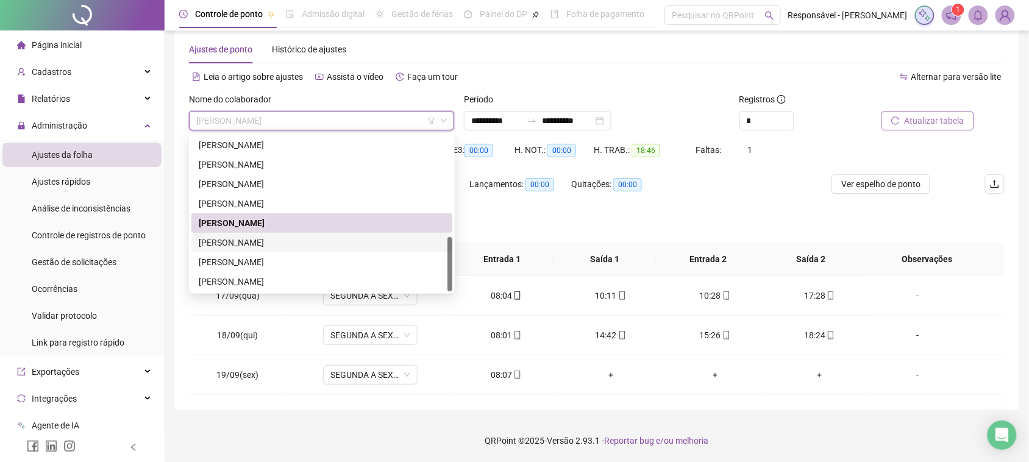
click at [273, 238] on div "[PERSON_NAME]" at bounding box center [322, 242] width 246 height 13
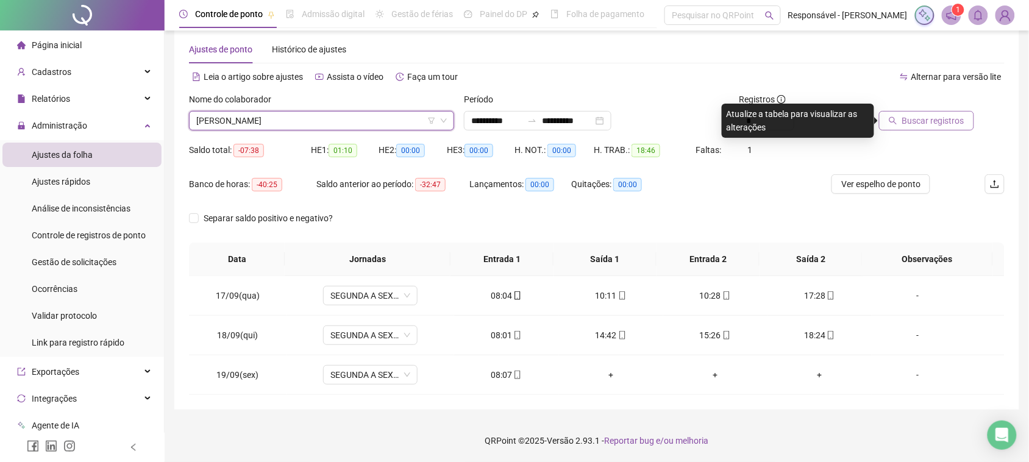
click at [900, 111] on button "Buscar registros" at bounding box center [926, 121] width 95 height 20
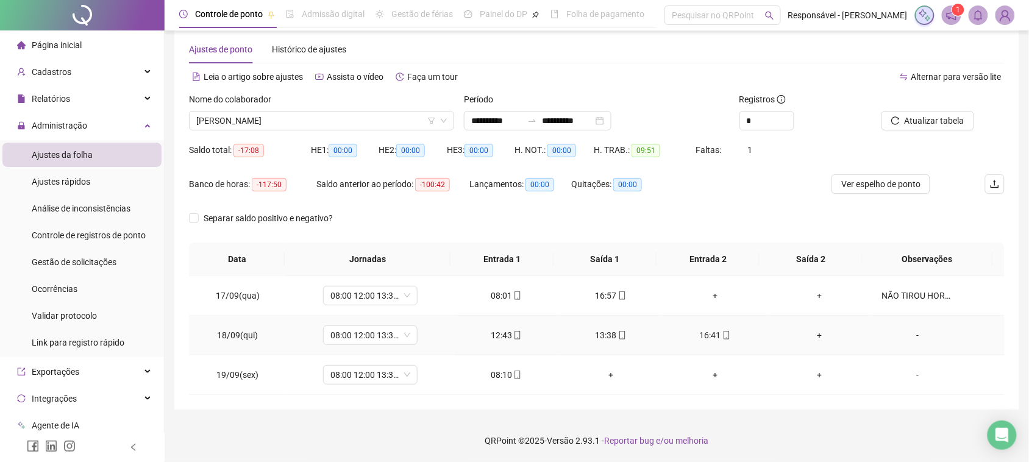
click at [501, 336] on div "12:43" at bounding box center [506, 335] width 85 height 13
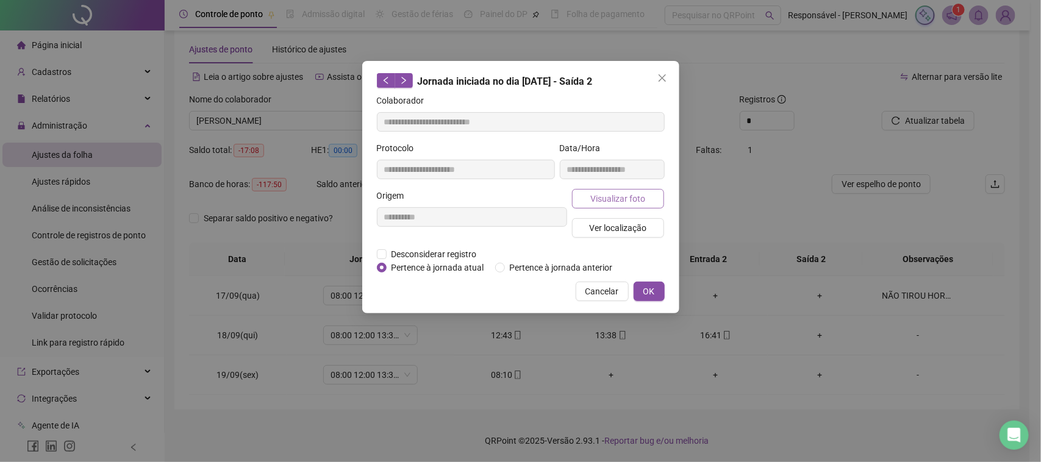
type input "**********"
click at [644, 202] on span "Visualizar foto" at bounding box center [617, 198] width 55 height 13
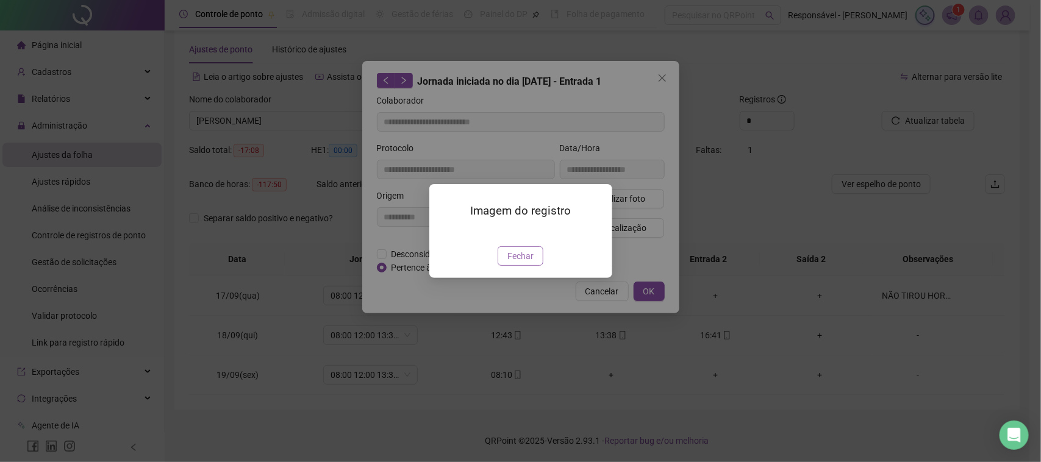
click at [514, 263] on span "Fechar" at bounding box center [520, 255] width 26 height 13
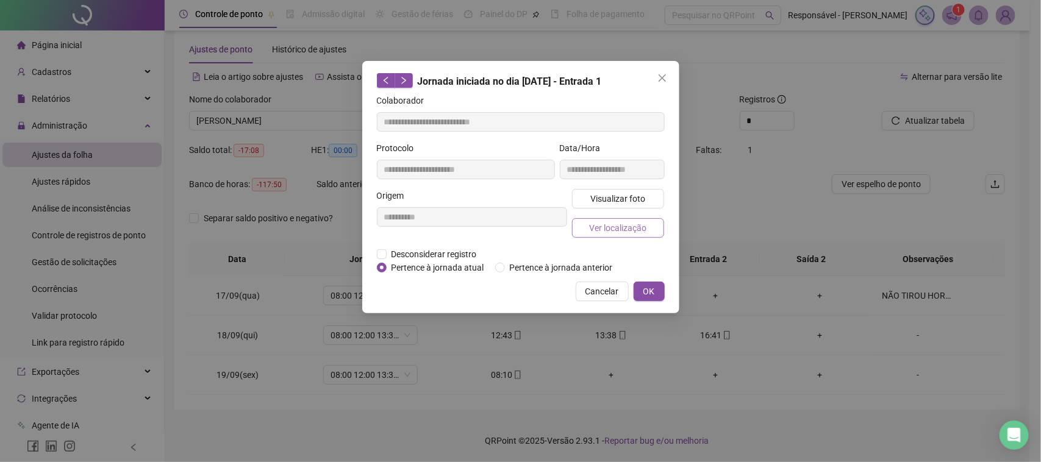
click at [613, 232] on span "Ver localização" at bounding box center [617, 227] width 57 height 13
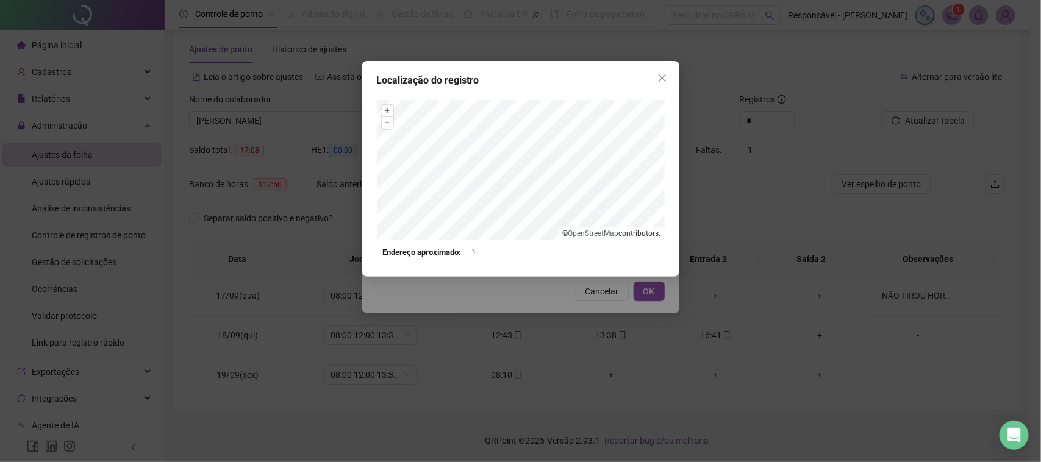
click at [574, 316] on div "Localização do registro + – ⇧ › © OpenStreetMap contributors. Endereço aproxima…" at bounding box center [520, 231] width 1041 height 462
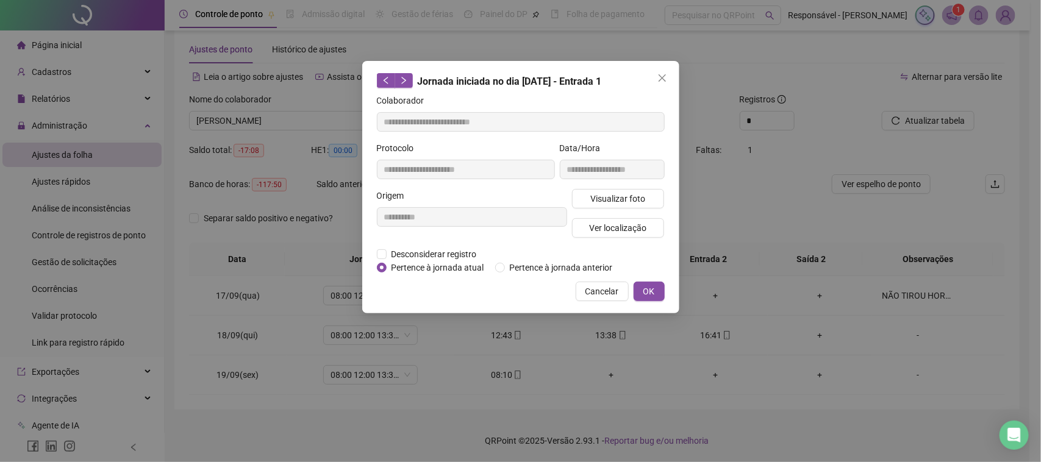
click at [597, 301] on div "**********" at bounding box center [520, 187] width 317 height 252
click at [607, 290] on span "Cancelar" at bounding box center [602, 291] width 34 height 13
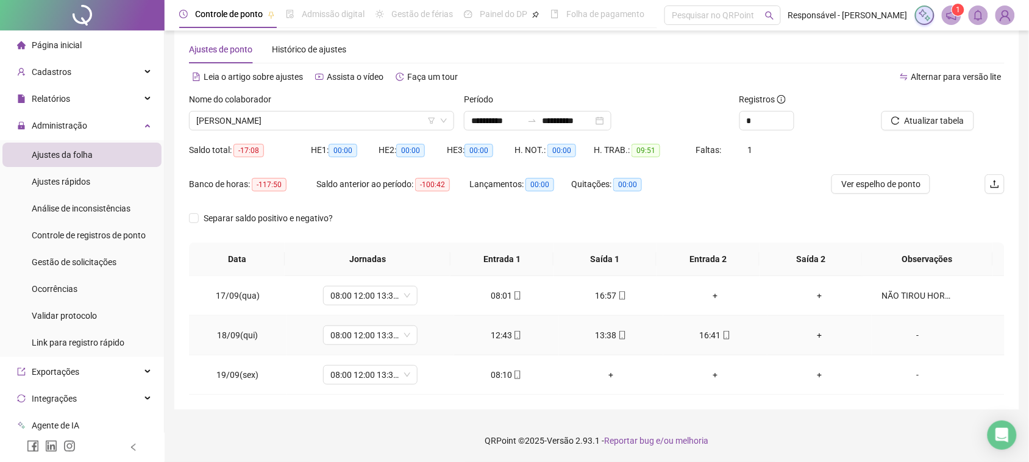
click at [593, 332] on div "13:38" at bounding box center [611, 335] width 85 height 13
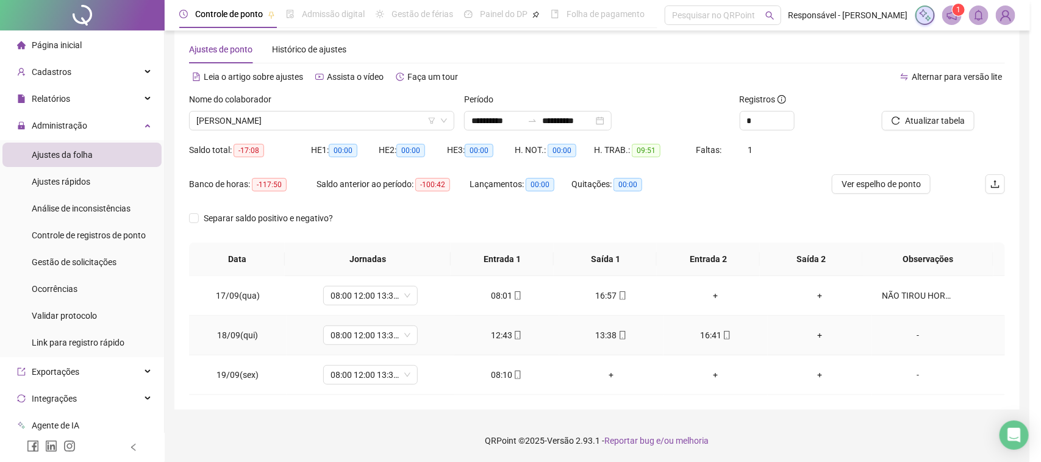
type input "**********"
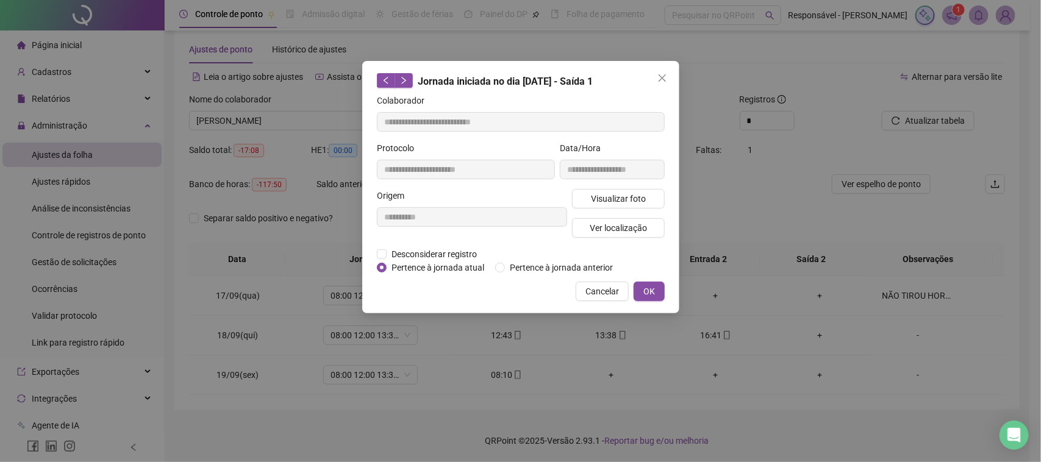
click at [621, 187] on div "**********" at bounding box center [612, 165] width 110 height 48
click at [617, 196] on span "Visualizar foto" at bounding box center [617, 198] width 55 height 13
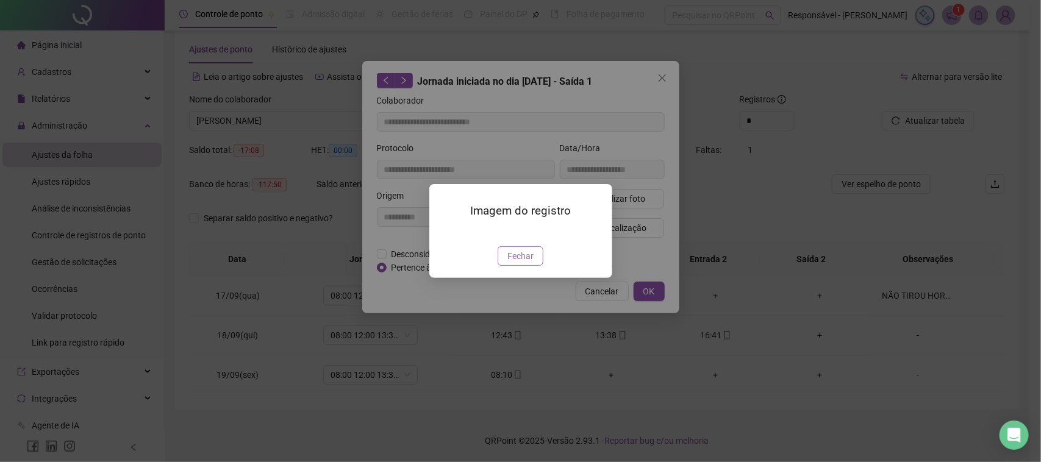
drag, startPoint x: 526, startPoint y: 334, endPoint x: 537, endPoint y: 318, distance: 19.6
click at [526, 266] on button "Fechar" at bounding box center [520, 256] width 46 height 20
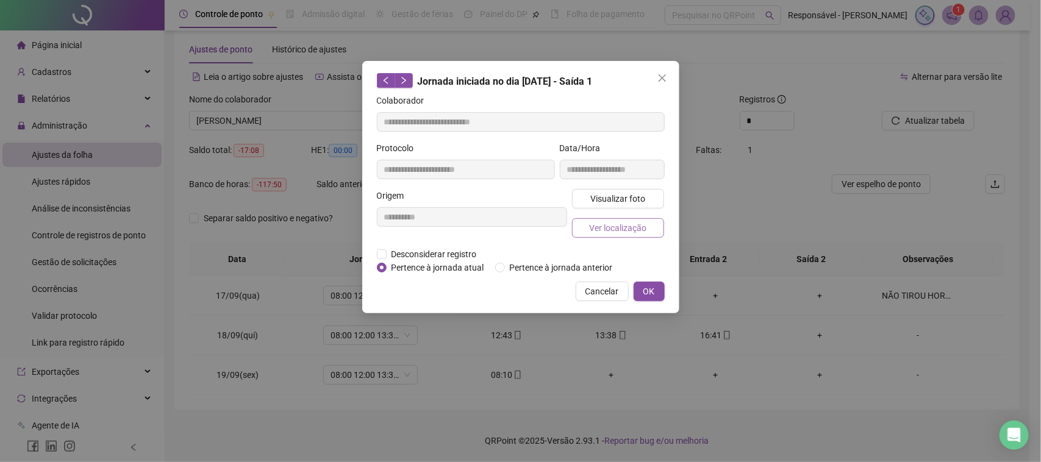
click at [636, 229] on span "Ver localização" at bounding box center [617, 227] width 57 height 13
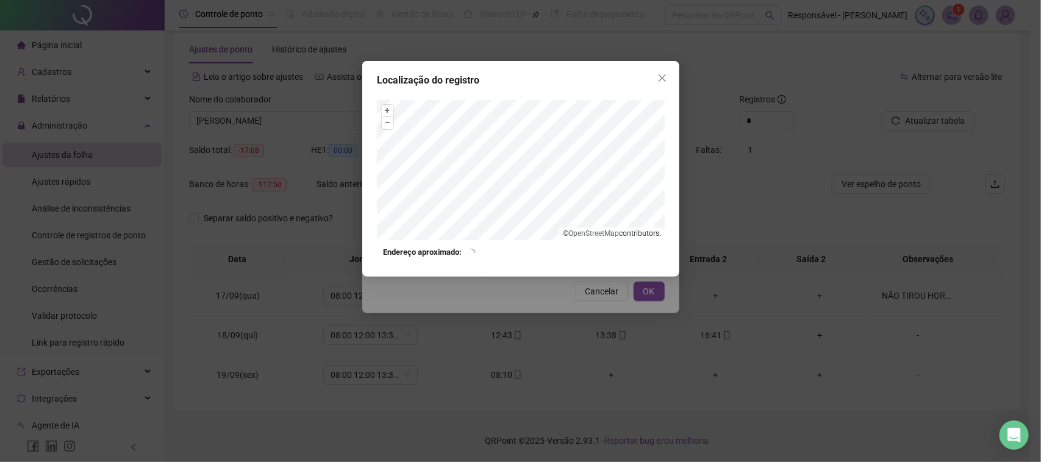
click at [596, 302] on div "Localização do registro + – ⇧ › © OpenStreetMap contributors. Endereço aproxima…" at bounding box center [520, 231] width 1041 height 462
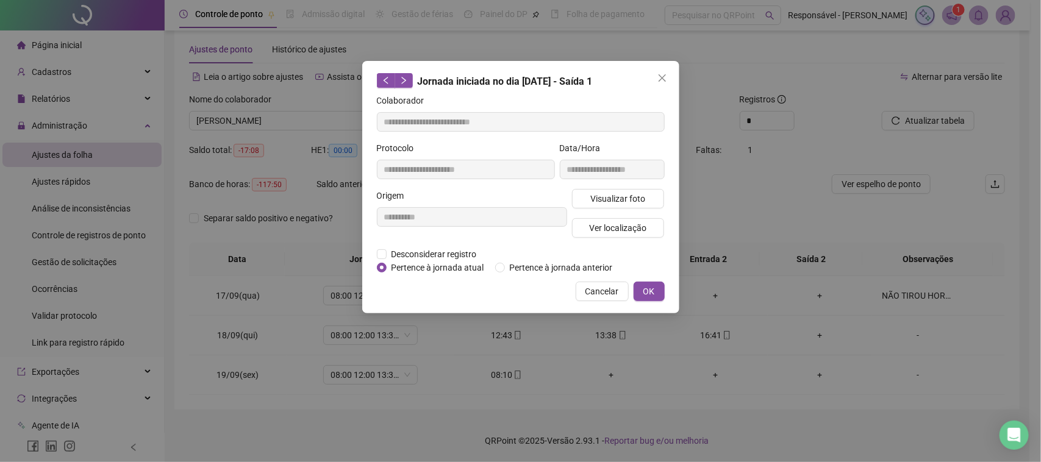
click at [605, 287] on span "Cancelar" at bounding box center [602, 291] width 34 height 13
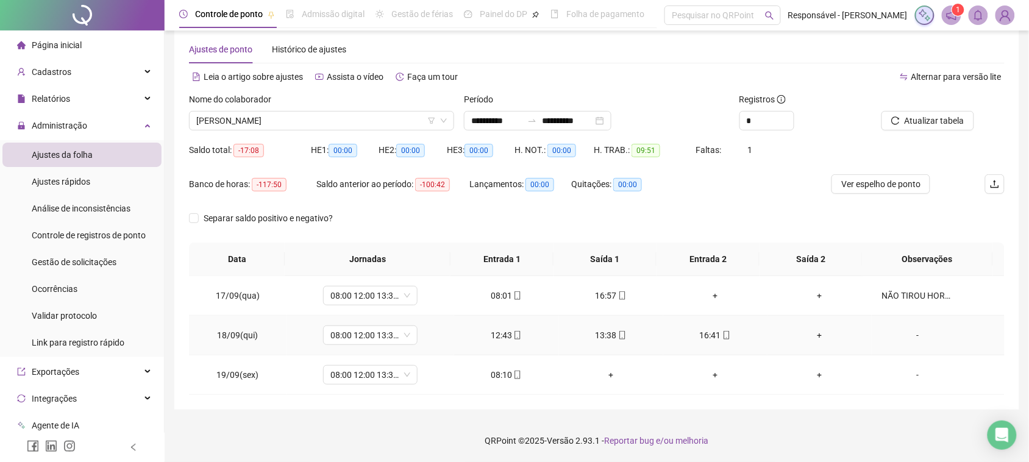
click at [702, 336] on div "16:41" at bounding box center [715, 335] width 85 height 13
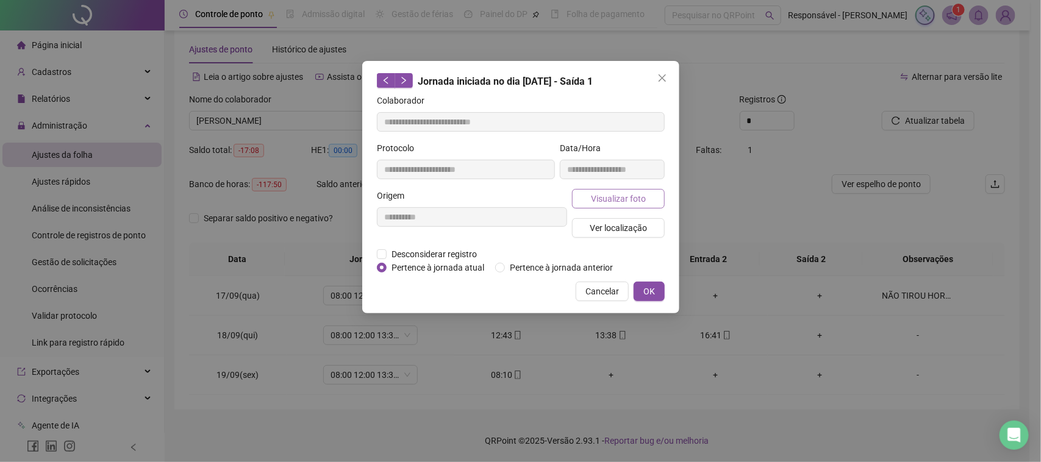
type input "**********"
click at [607, 200] on span "Visualizar foto" at bounding box center [617, 198] width 55 height 13
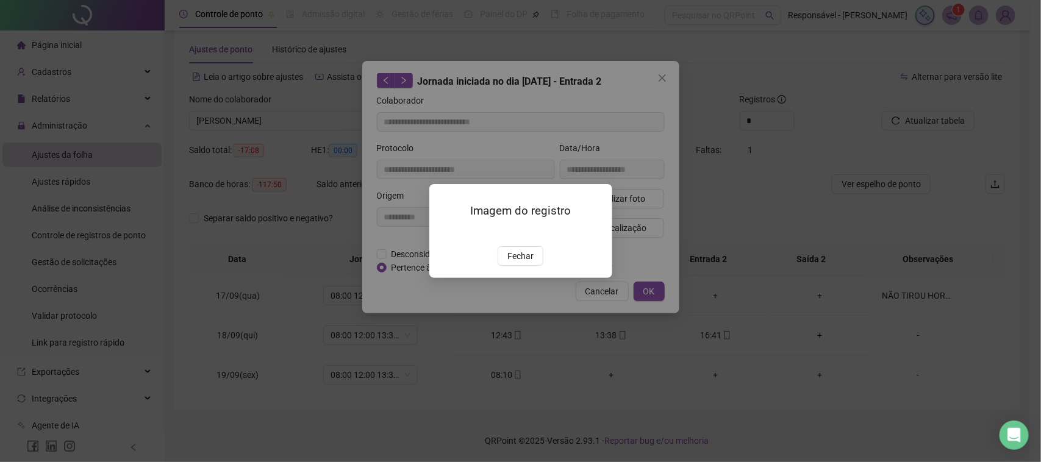
click at [513, 277] on div "Imagem do registro Fechar" at bounding box center [520, 230] width 183 height 93
click at [521, 263] on span "Fechar" at bounding box center [520, 255] width 26 height 13
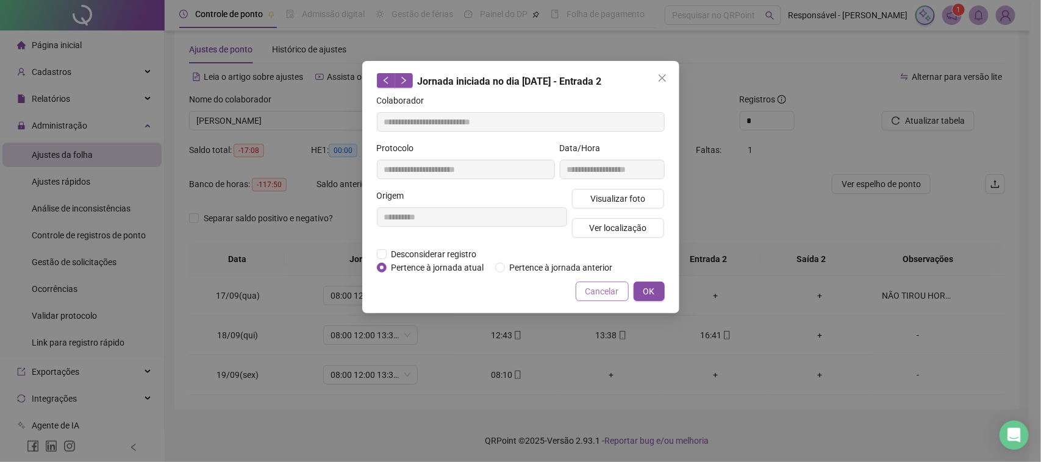
click at [615, 291] on span "Cancelar" at bounding box center [602, 291] width 34 height 13
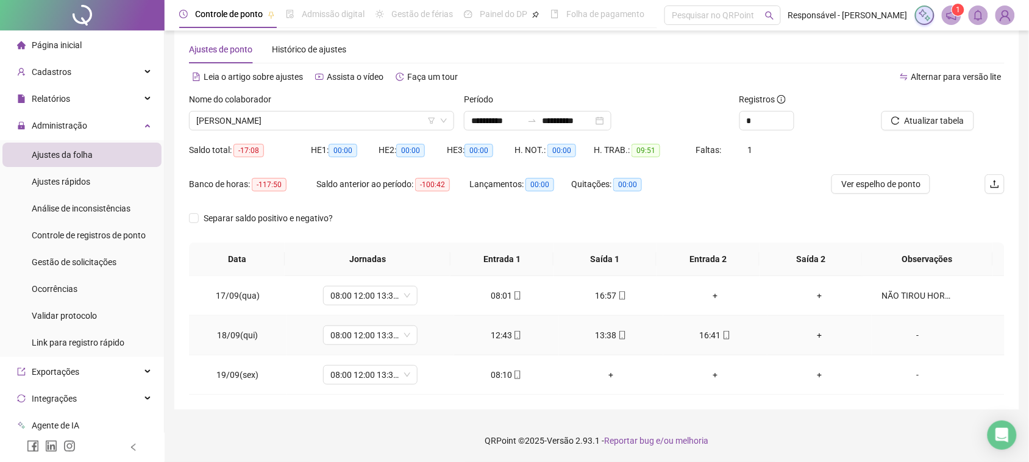
click at [504, 330] on div "12:43" at bounding box center [506, 335] width 85 height 13
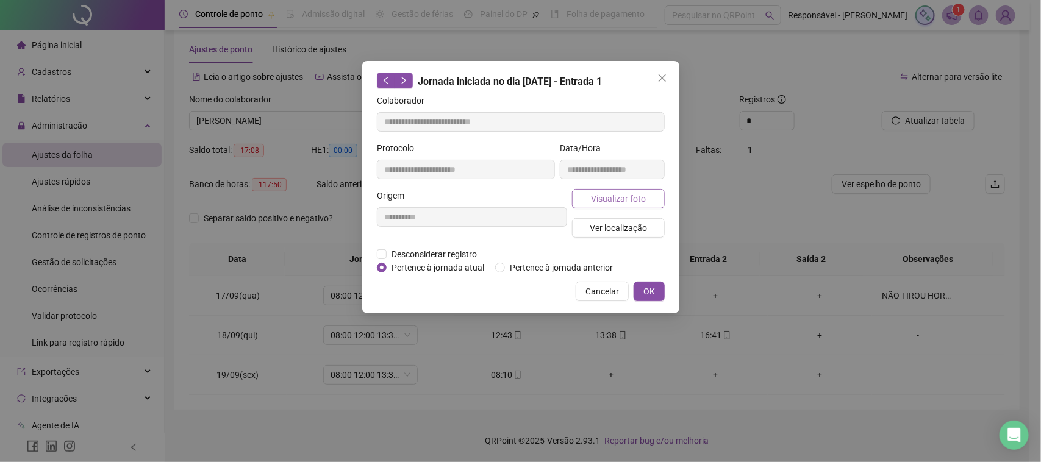
type input "**********"
click at [622, 192] on span "Visualizar foto" at bounding box center [617, 198] width 55 height 13
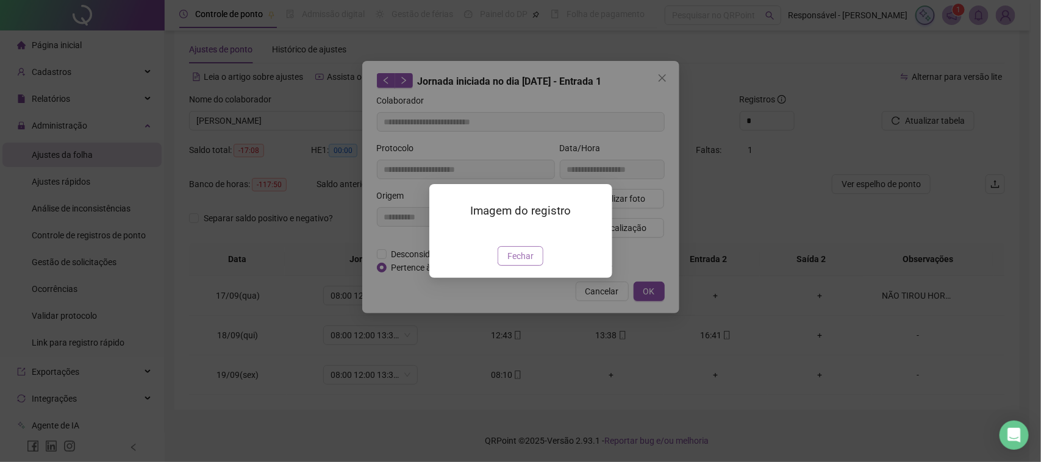
drag, startPoint x: 516, startPoint y: 324, endPoint x: 556, endPoint y: 260, distance: 75.8
click at [516, 263] on span "Fechar" at bounding box center [520, 255] width 26 height 13
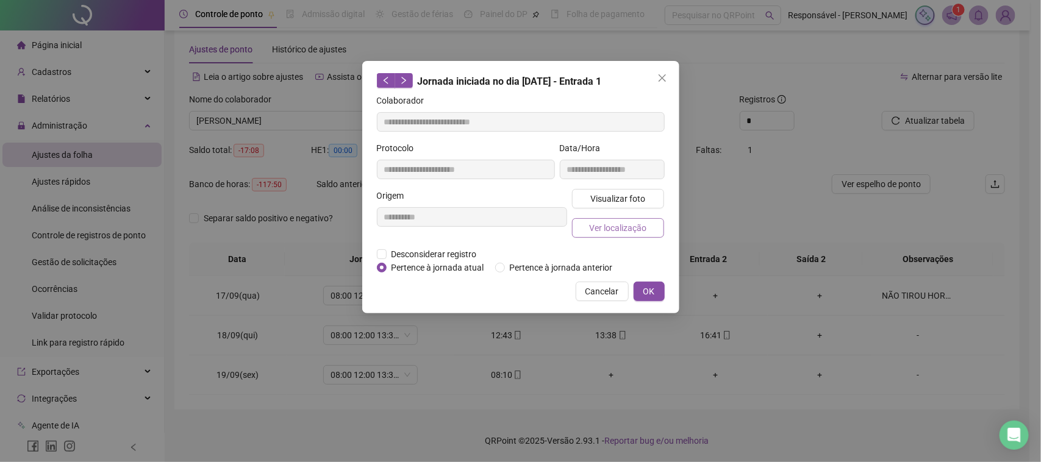
click at [587, 235] on button "Ver localização" at bounding box center [618, 228] width 93 height 20
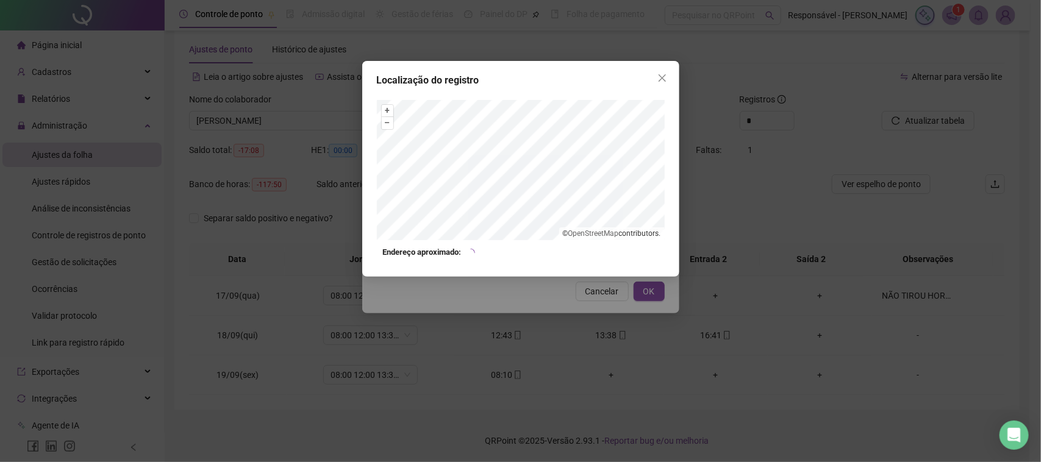
click at [547, 297] on div "Localização do registro + – ⇧ › © OpenStreetMap contributors. Endereço aproxima…" at bounding box center [520, 231] width 1041 height 462
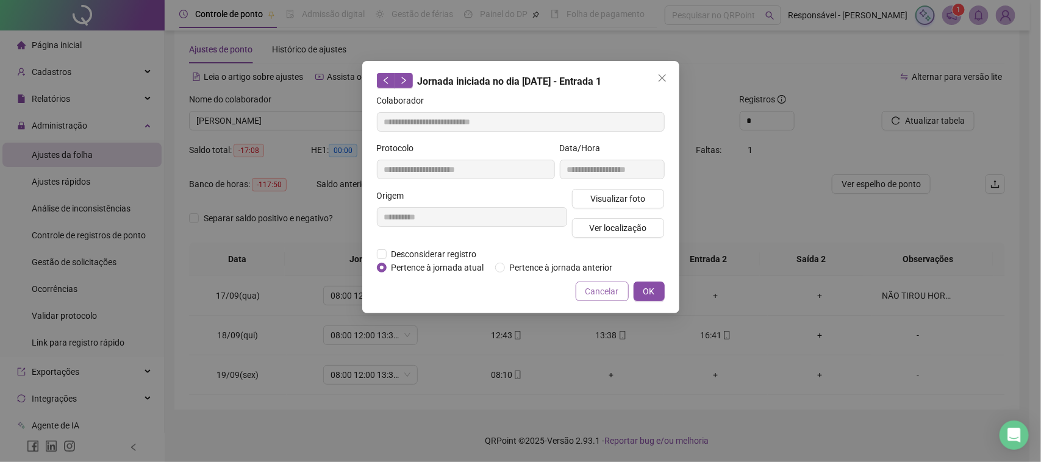
click at [601, 288] on span "Cancelar" at bounding box center [602, 291] width 34 height 13
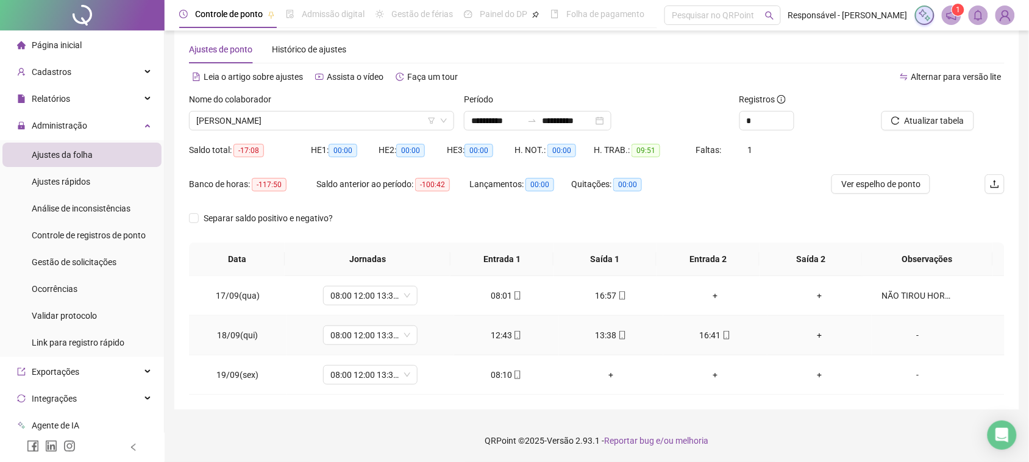
click at [699, 338] on div "16:41" at bounding box center [715, 335] width 85 height 13
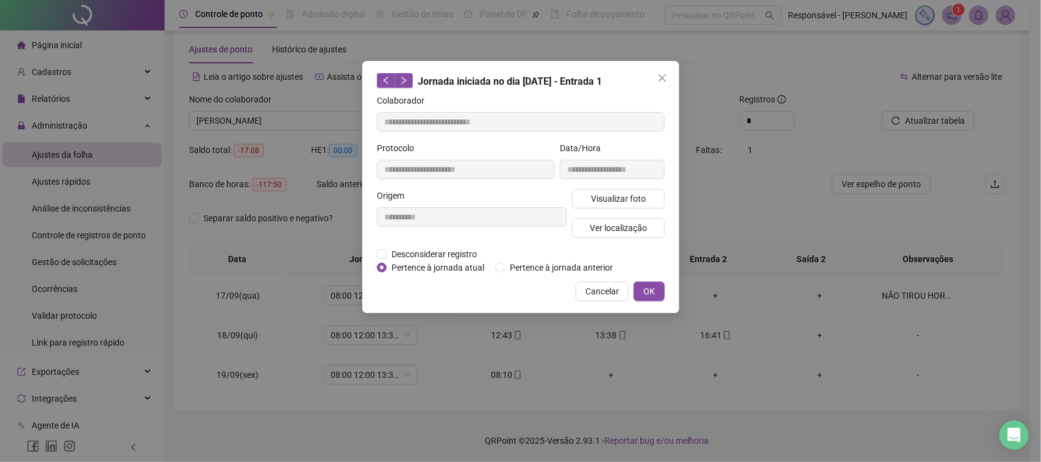
type input "**********"
click at [634, 205] on button "Visualizar foto" at bounding box center [618, 199] width 93 height 20
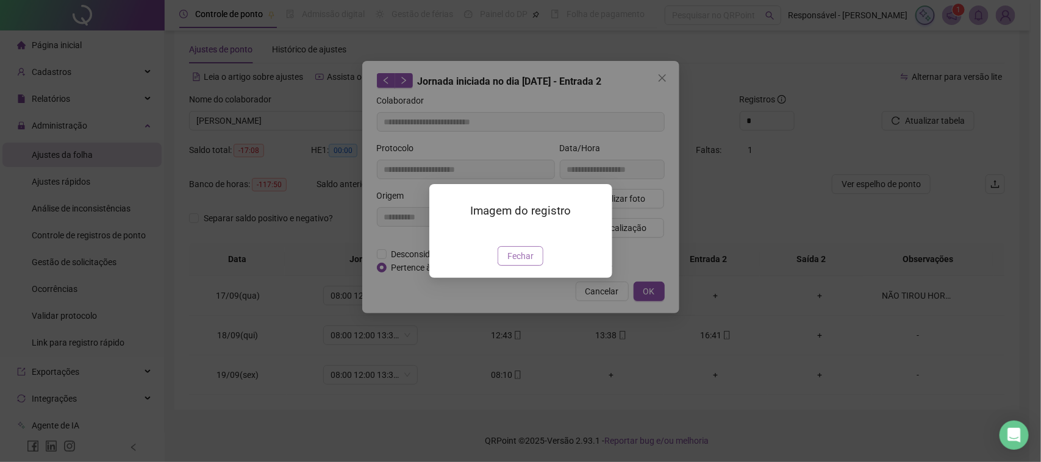
drag, startPoint x: 504, startPoint y: 319, endPoint x: 564, endPoint y: 245, distance: 95.3
click at [506, 266] on button "Fechar" at bounding box center [520, 256] width 46 height 20
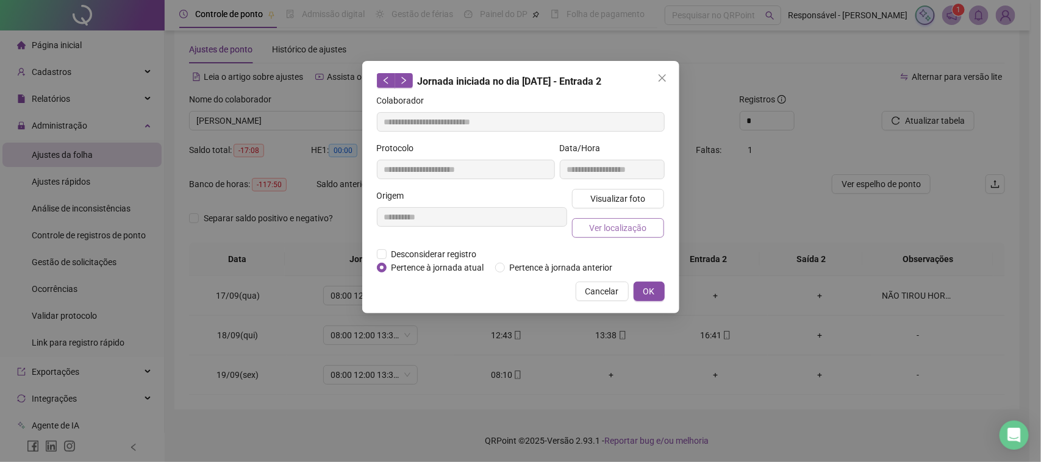
click at [598, 224] on span "Ver localização" at bounding box center [617, 227] width 57 height 13
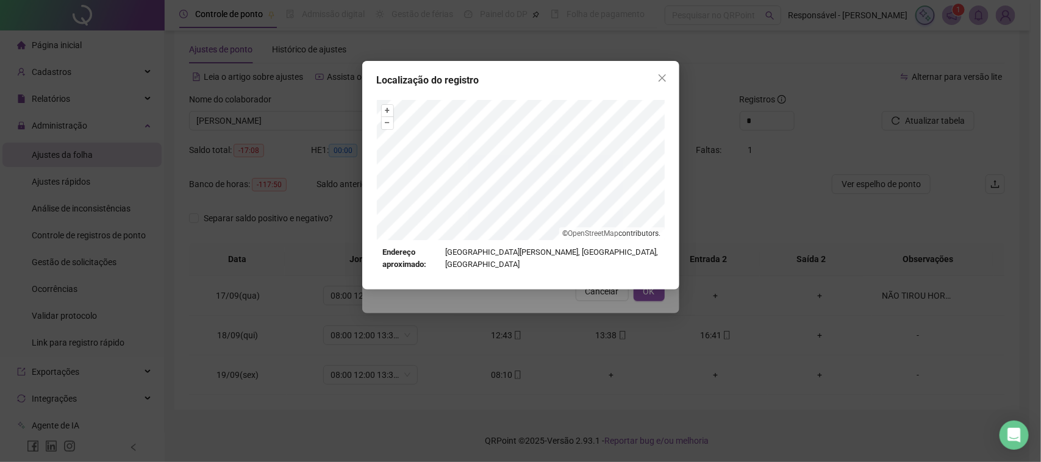
click at [572, 309] on div "Localização do registro + – ⇧ › © OpenStreetMap contributors. Endereço aproxima…" at bounding box center [520, 231] width 1041 height 462
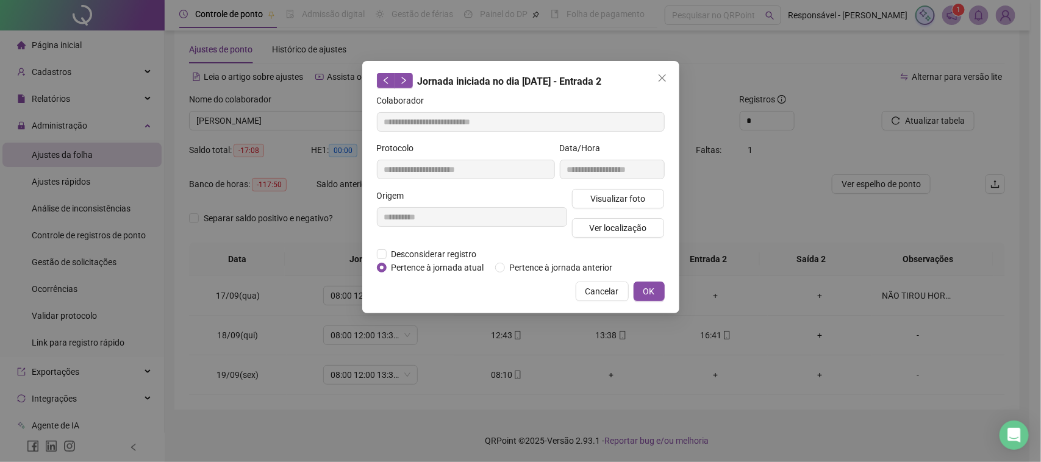
click at [593, 290] on span "Cancelar" at bounding box center [602, 291] width 34 height 13
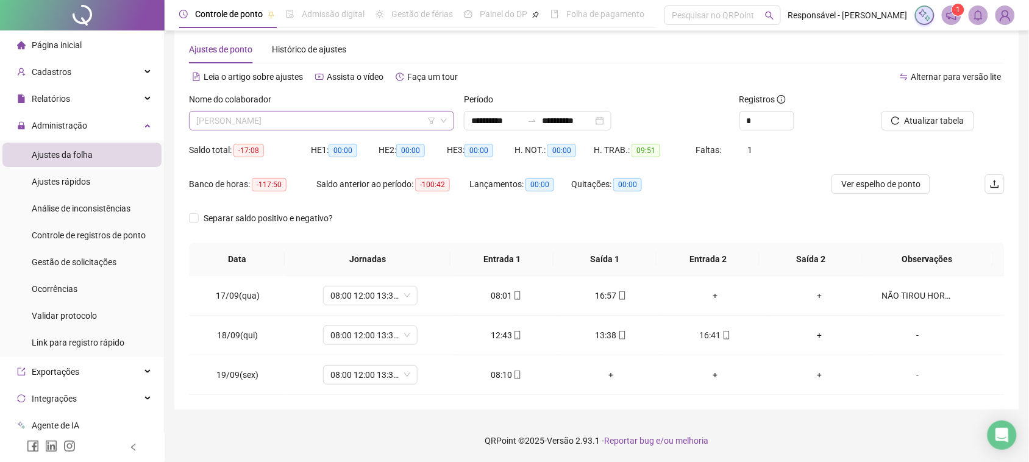
click at [363, 120] on span "[PERSON_NAME]" at bounding box center [321, 121] width 251 height 18
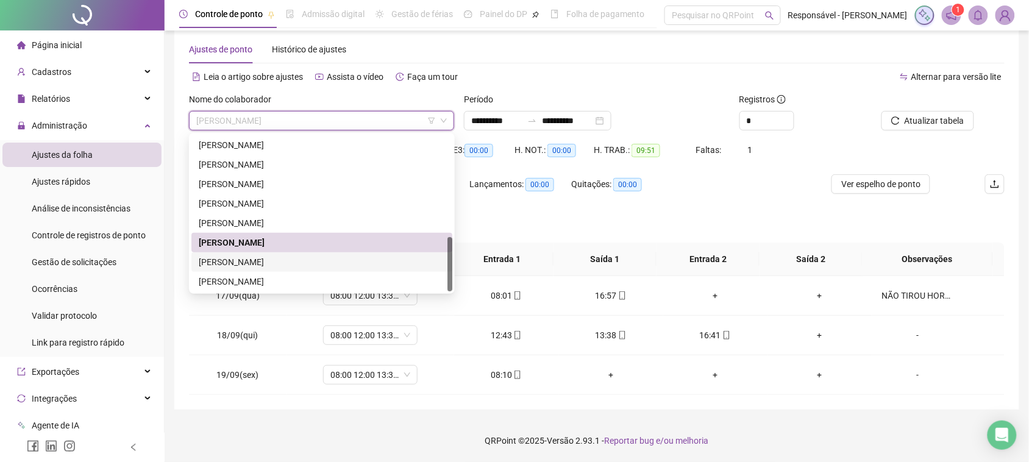
click at [259, 258] on div "[PERSON_NAME]" at bounding box center [322, 261] width 246 height 13
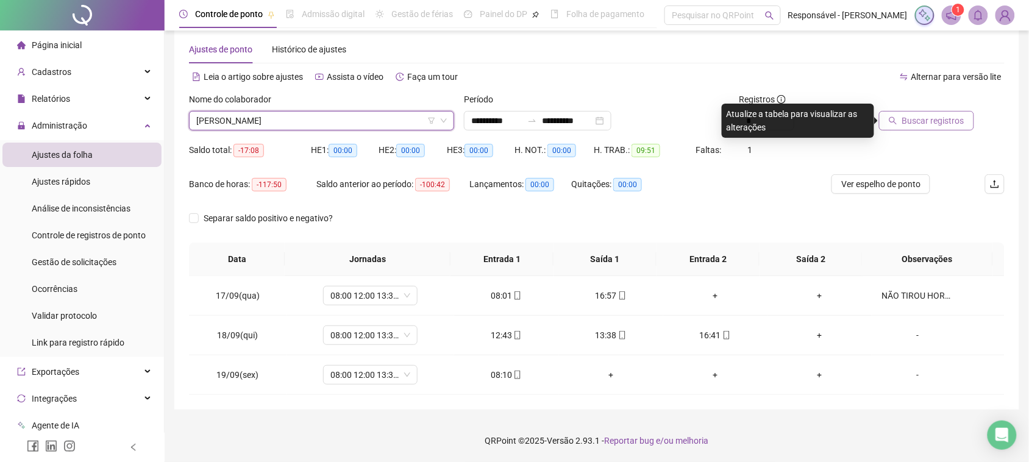
click at [949, 113] on button "Buscar registros" at bounding box center [926, 121] width 95 height 20
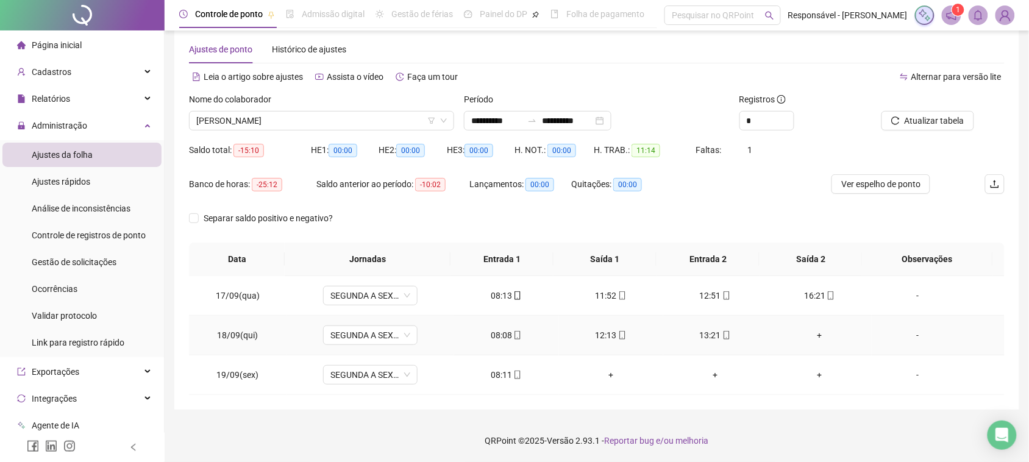
click at [813, 333] on div "+" at bounding box center [819, 335] width 85 height 13
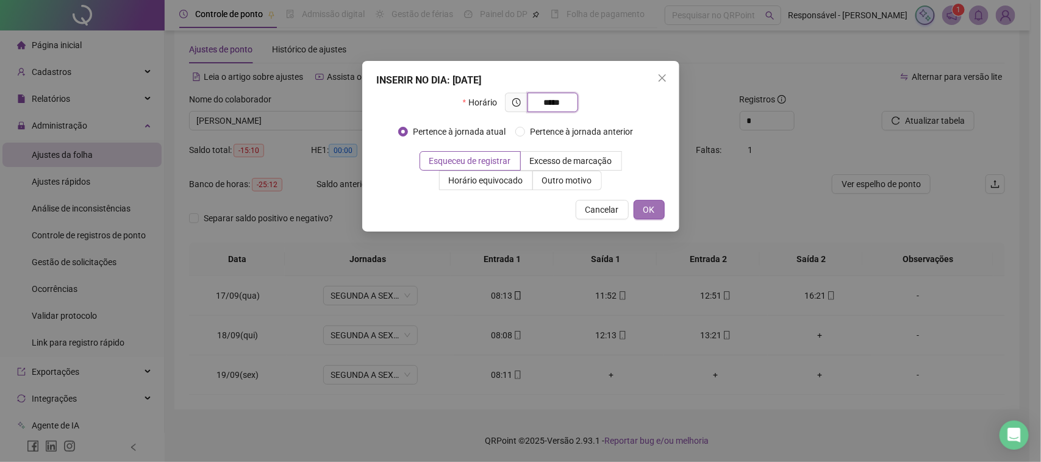
type input "*****"
click at [660, 209] on button "OK" at bounding box center [648, 210] width 31 height 20
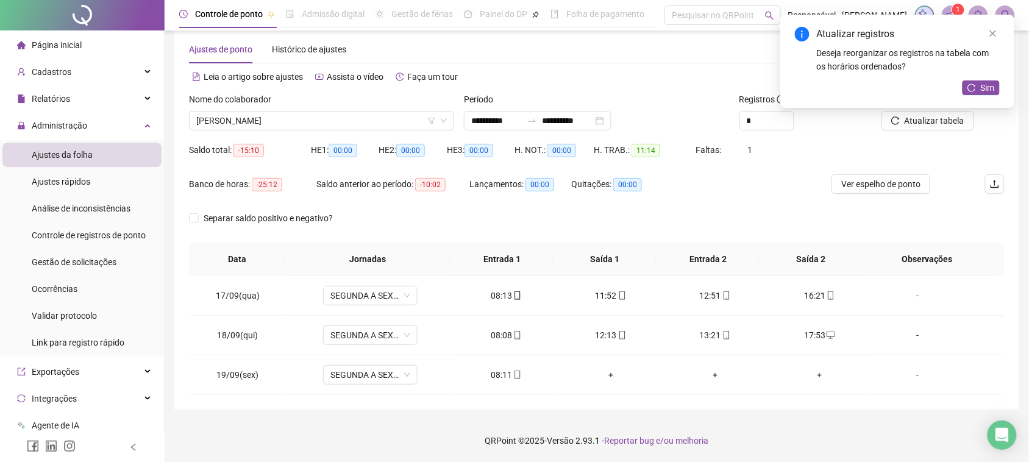
click at [907, 123] on span "Atualizar tabela" at bounding box center [935, 120] width 60 height 13
click at [332, 112] on span "[PERSON_NAME]" at bounding box center [321, 121] width 251 height 18
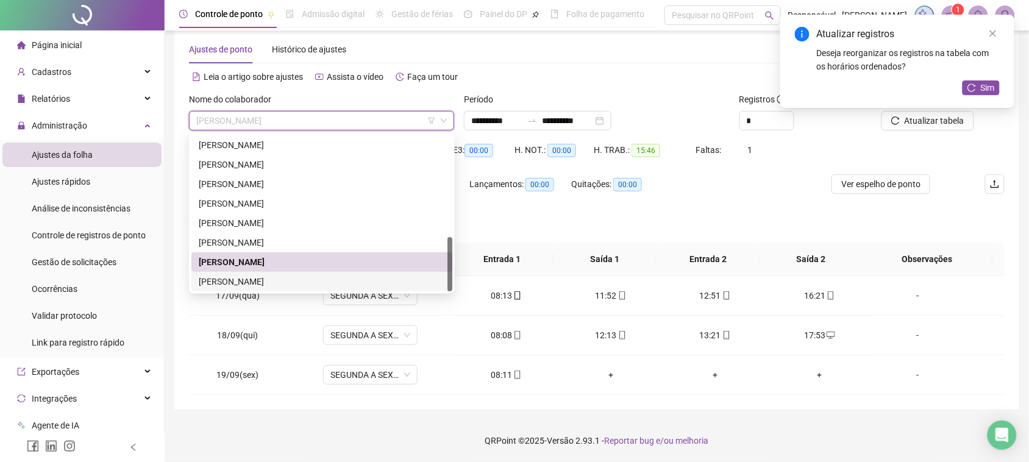
click at [255, 278] on div "[PERSON_NAME]" at bounding box center [322, 281] width 246 height 13
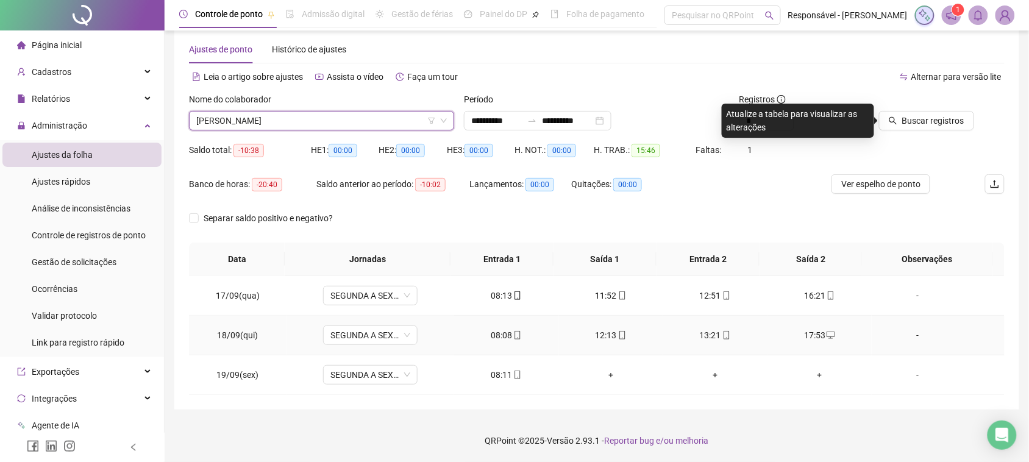
click at [498, 332] on div "08:08" at bounding box center [506, 335] width 85 height 13
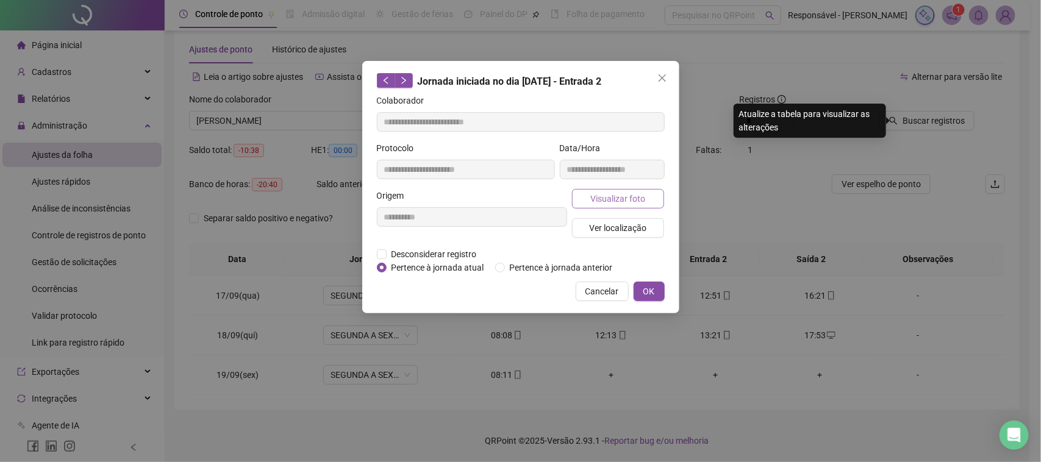
type input "**********"
click at [592, 199] on span "Visualizar foto" at bounding box center [617, 198] width 55 height 13
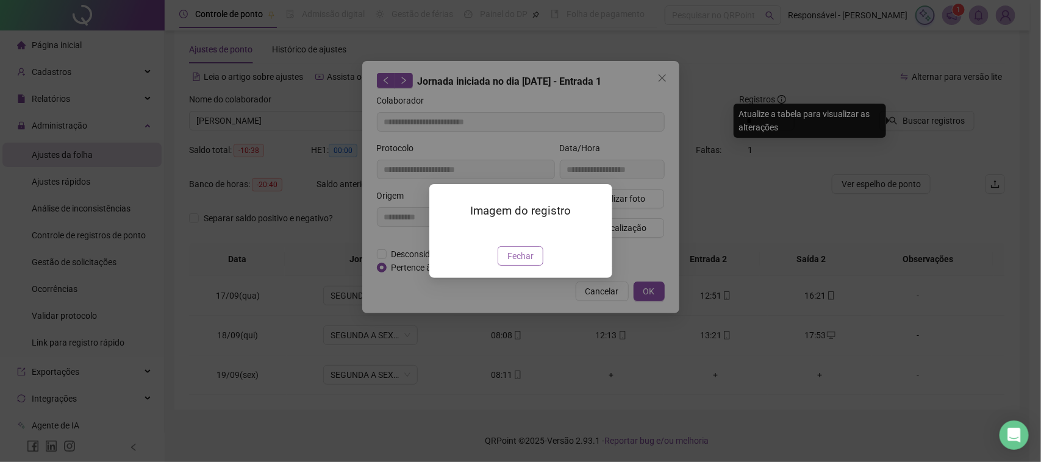
click at [519, 263] on span "Fechar" at bounding box center [520, 255] width 26 height 13
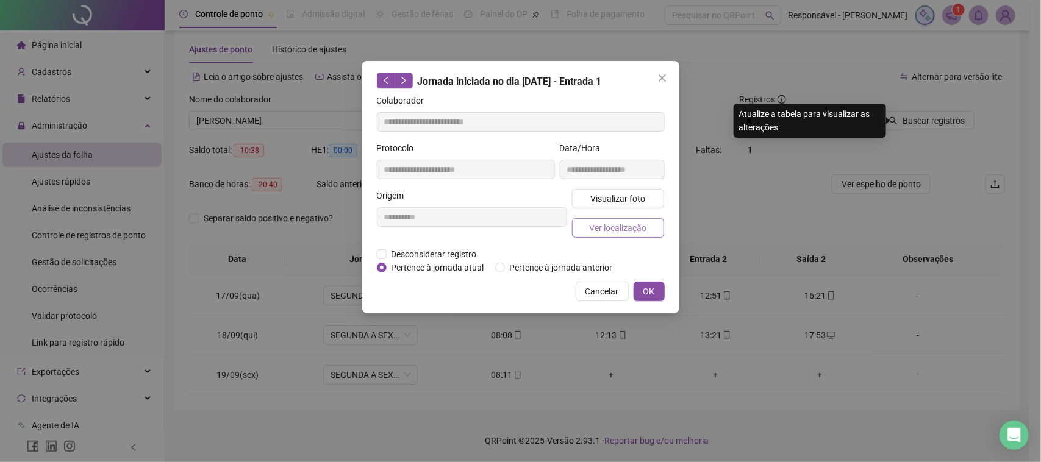
click at [611, 227] on span "Ver localização" at bounding box center [617, 227] width 57 height 13
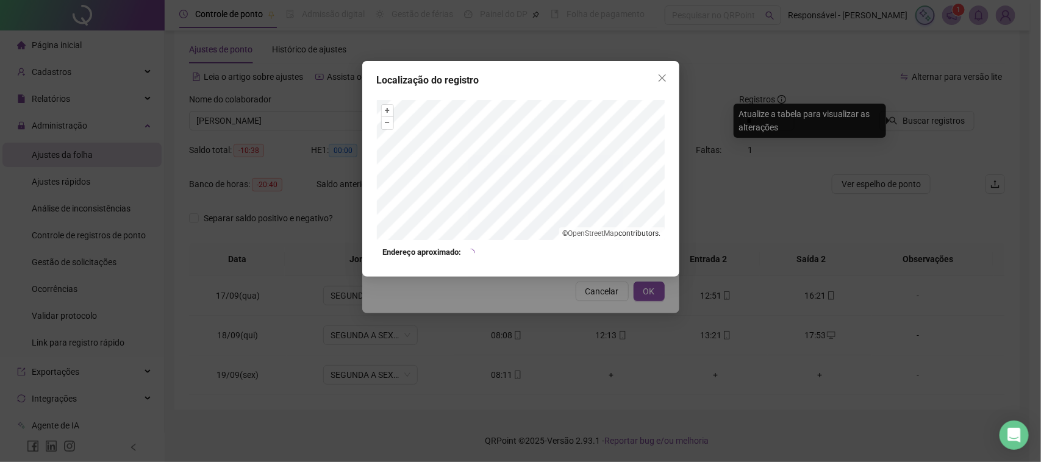
click at [580, 296] on div "Localização do registro + – ⇧ › © OpenStreetMap contributors. Endereço aproxima…" at bounding box center [520, 231] width 1041 height 462
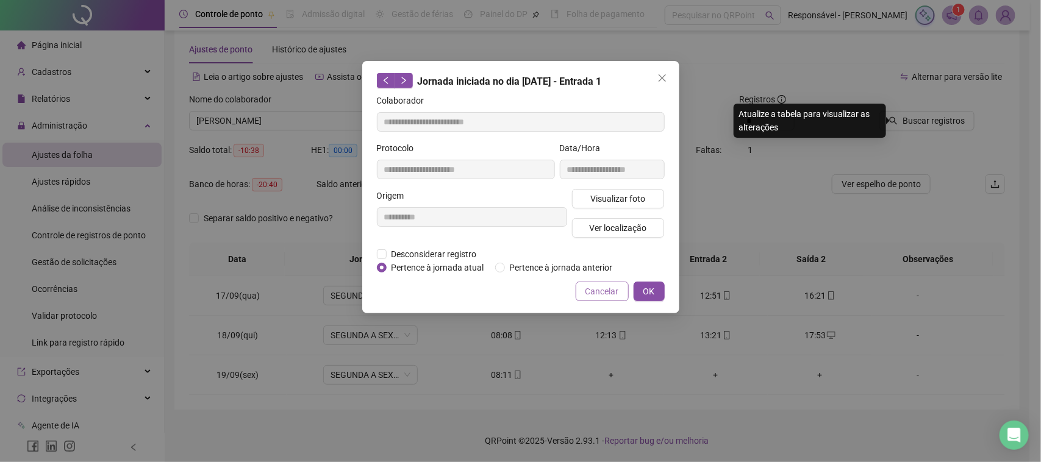
click at [598, 294] on span "Cancelar" at bounding box center [602, 291] width 34 height 13
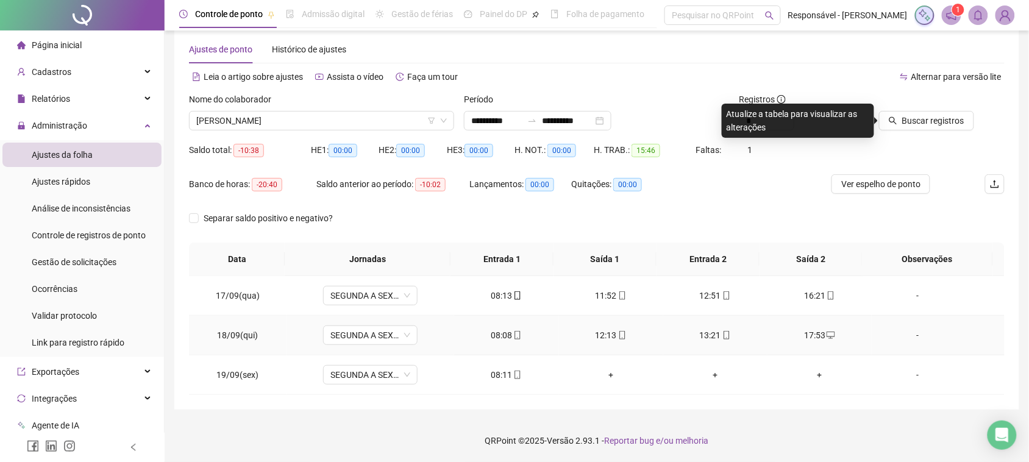
click at [611, 330] on td "12:13" at bounding box center [611, 336] width 104 height 40
click at [617, 332] on span "mobile" at bounding box center [622, 335] width 10 height 9
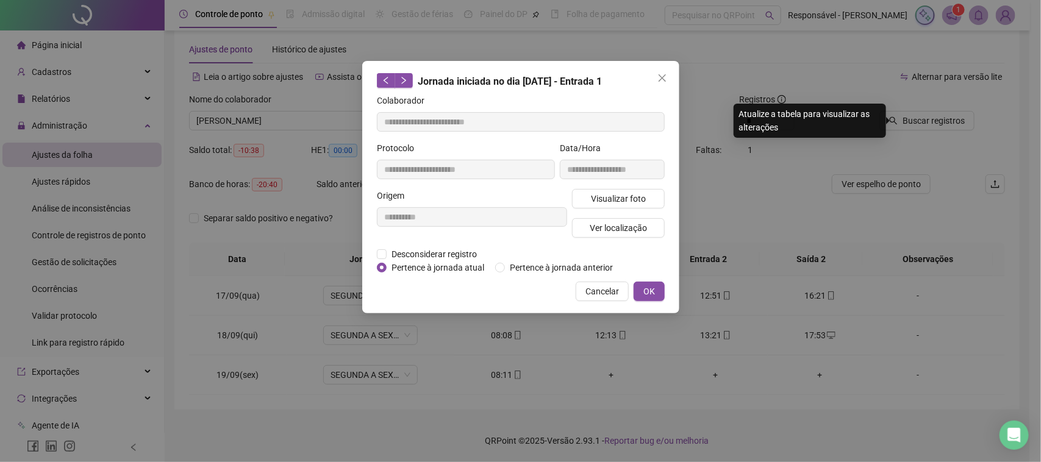
type input "**********"
click at [605, 193] on span "Visualizar foto" at bounding box center [617, 198] width 55 height 13
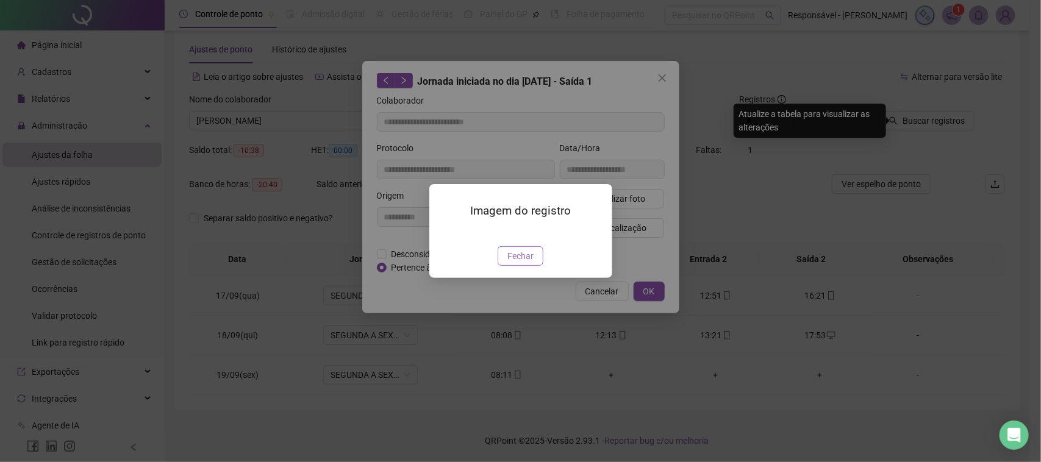
click at [529, 266] on button "Fechar" at bounding box center [520, 256] width 46 height 20
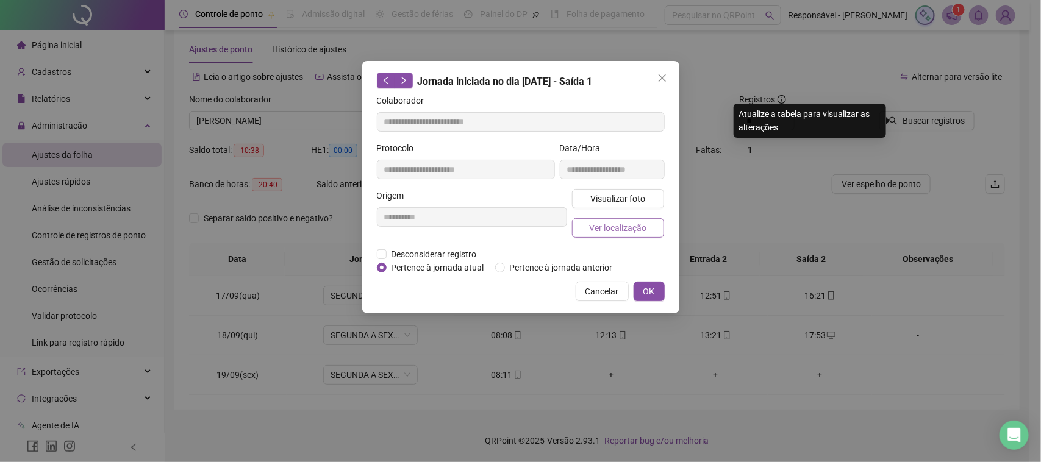
click at [610, 224] on span "Ver localização" at bounding box center [617, 227] width 57 height 13
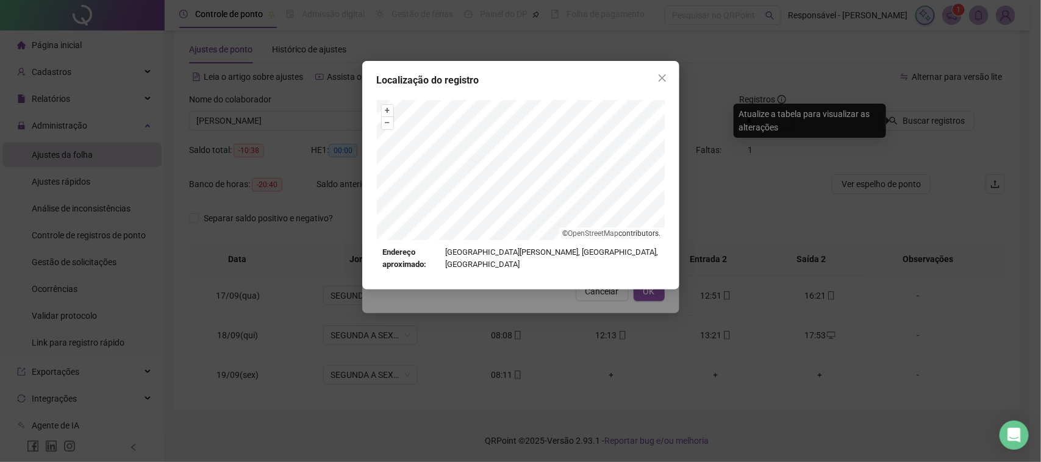
click at [594, 312] on div "Localização do registro + – ⇧ › © OpenStreetMap contributors. Endereço aproxima…" at bounding box center [520, 231] width 1041 height 462
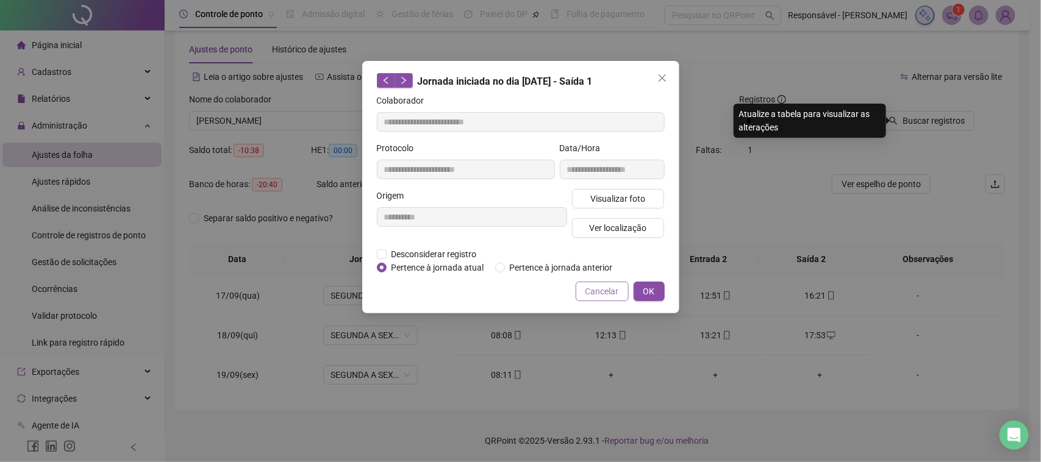
click at [596, 298] on button "Cancelar" at bounding box center [602, 292] width 53 height 20
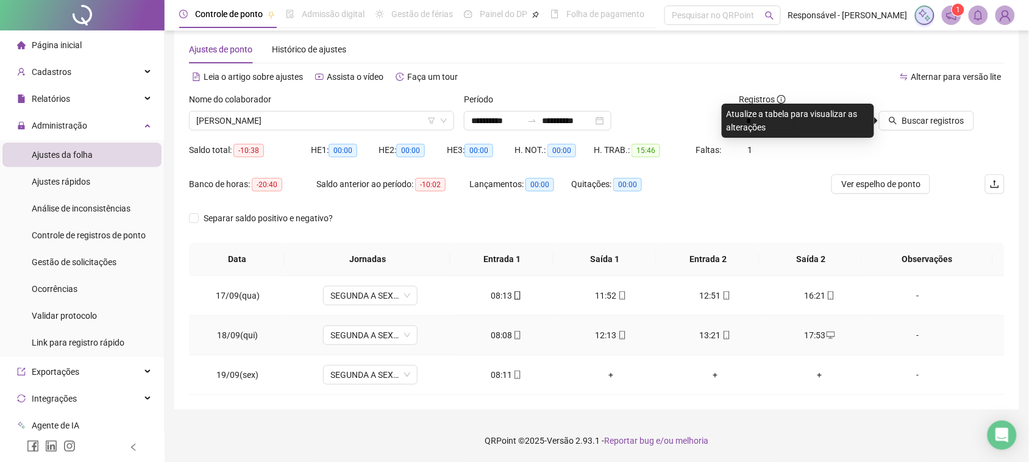
click at [722, 338] on icon "mobile" at bounding box center [726, 335] width 9 height 9
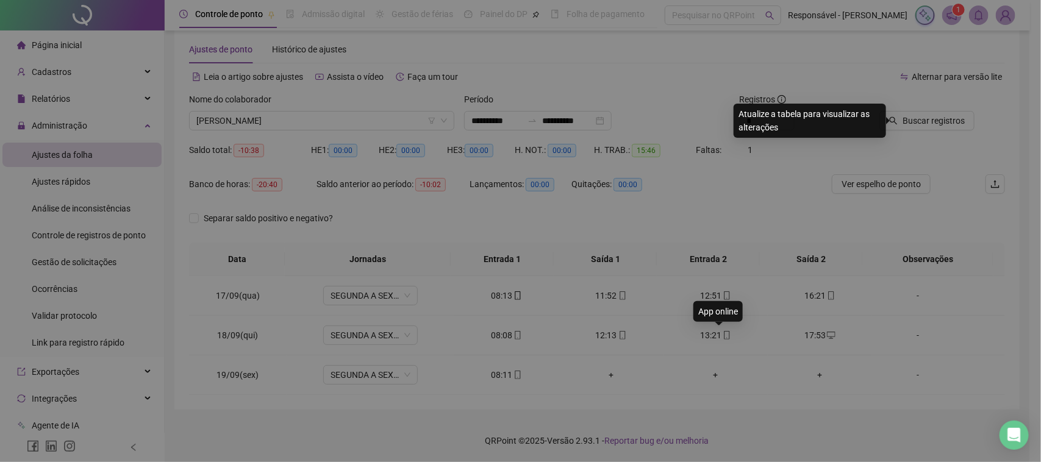
type input "**********"
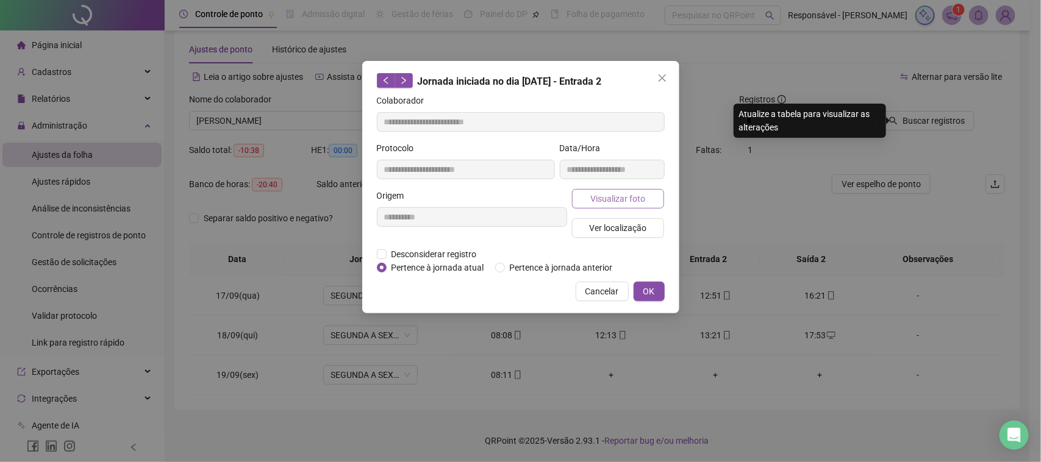
click at [626, 193] on span "Visualizar foto" at bounding box center [617, 198] width 55 height 13
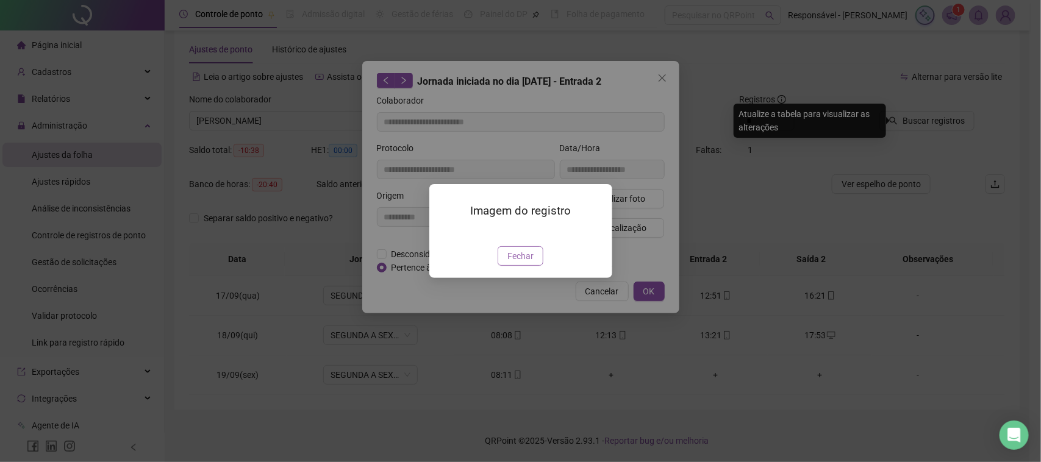
click at [528, 263] on span "Fechar" at bounding box center [520, 255] width 26 height 13
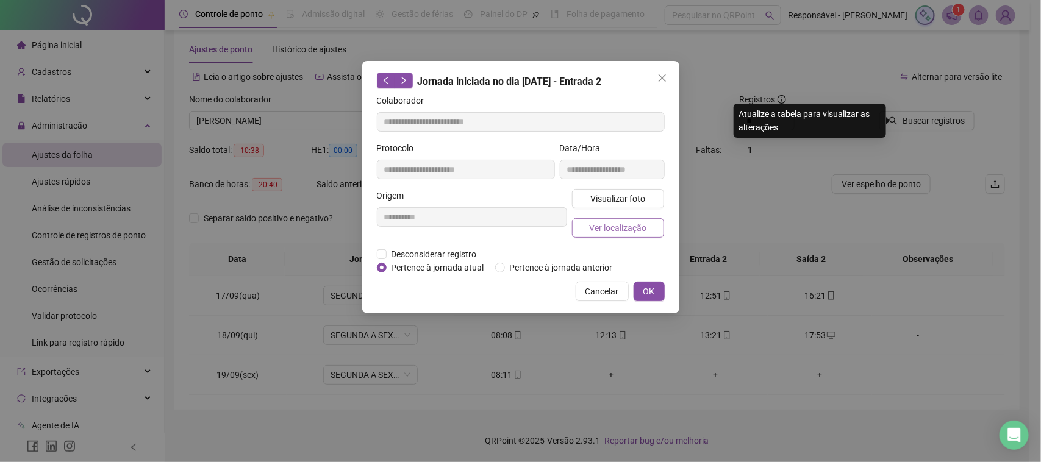
click at [602, 227] on span "Ver localização" at bounding box center [617, 227] width 57 height 13
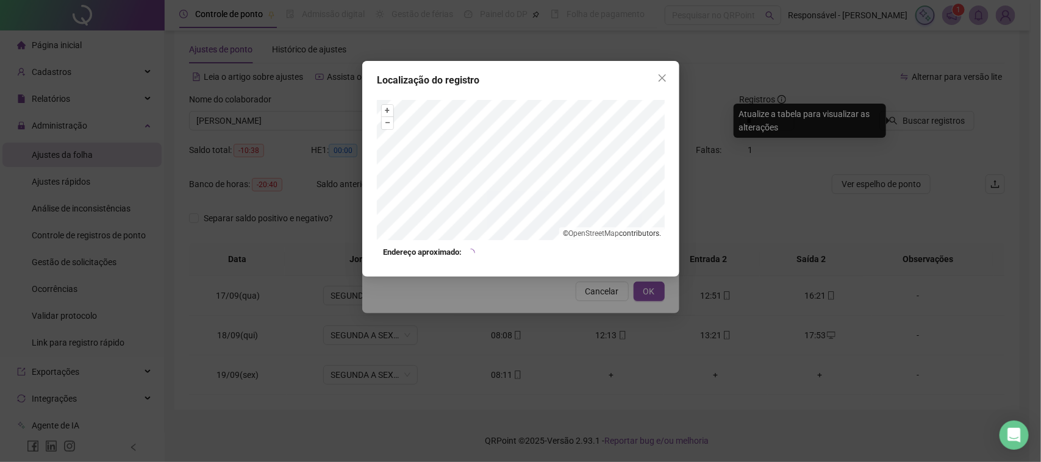
click at [581, 301] on div "Localização do registro + – ⇧ › © OpenStreetMap contributors. Endereço aproxima…" at bounding box center [520, 231] width 1041 height 462
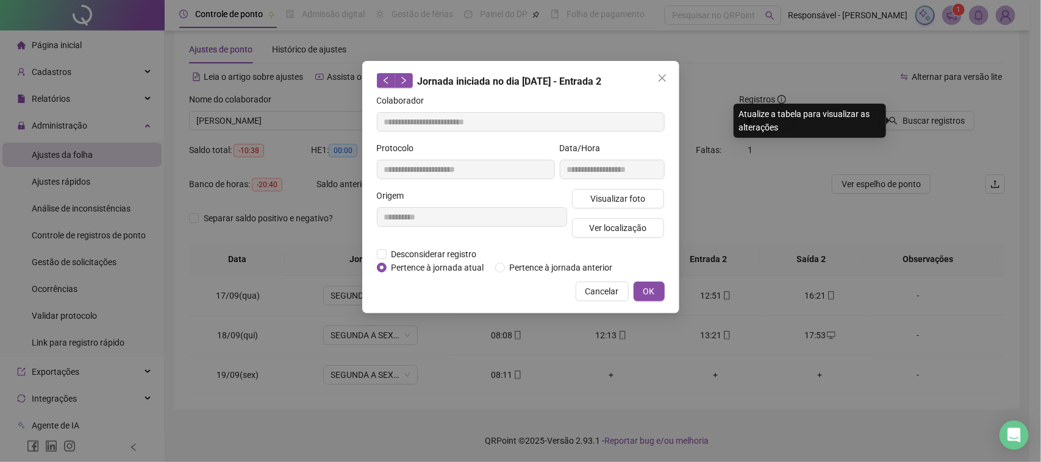
click at [586, 285] on span "Cancelar" at bounding box center [602, 291] width 34 height 13
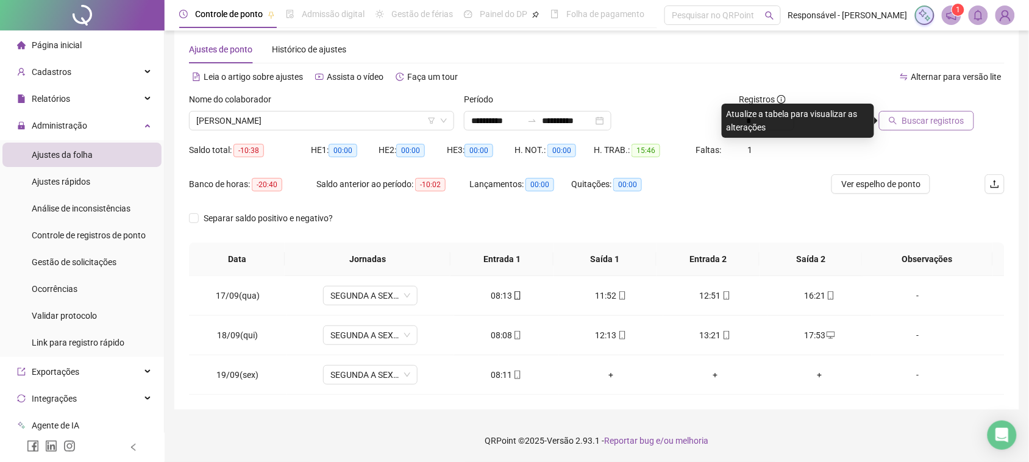
click at [935, 122] on span "Buscar registros" at bounding box center [933, 120] width 62 height 13
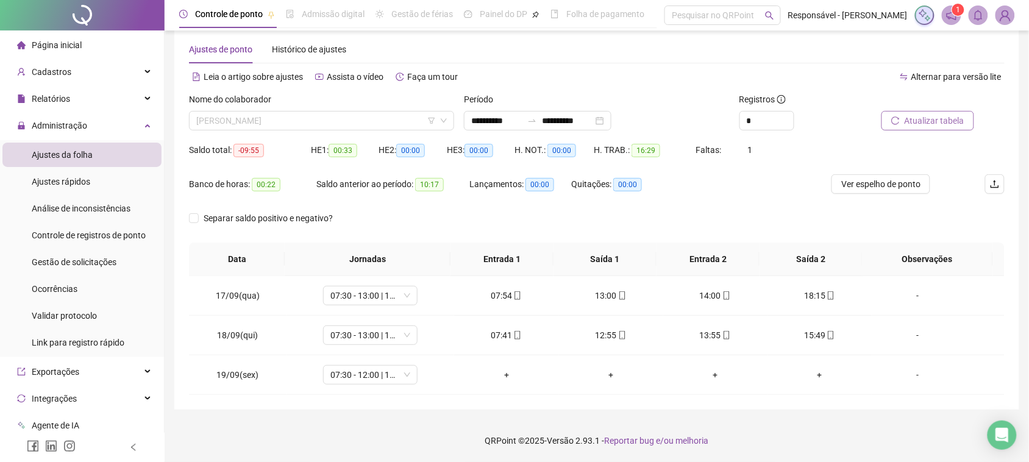
click at [315, 129] on span "[PERSON_NAME]" at bounding box center [321, 121] width 251 height 18
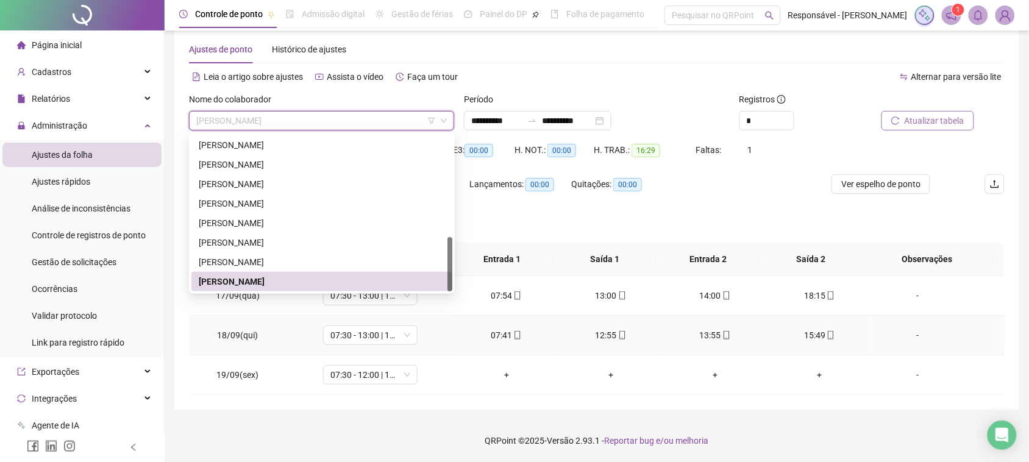
click at [513, 333] on icon "mobile" at bounding box center [517, 335] width 9 height 9
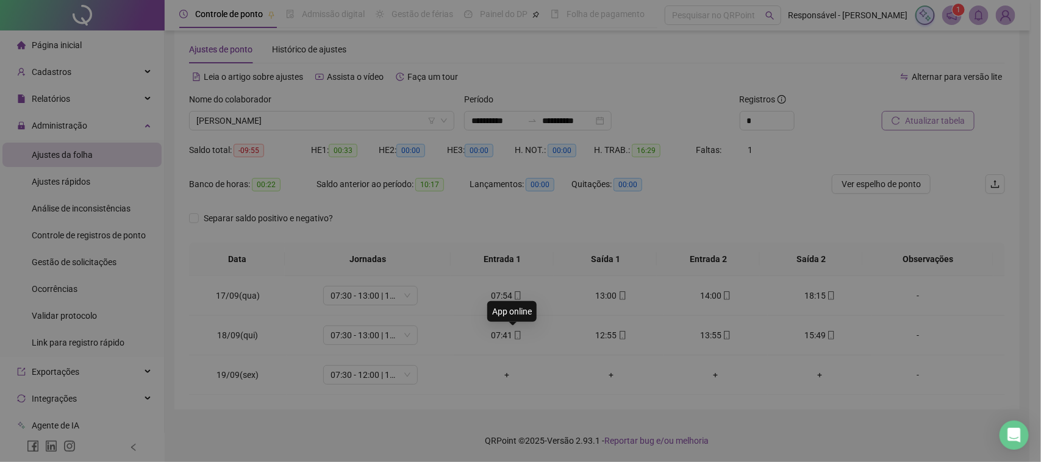
type input "**********"
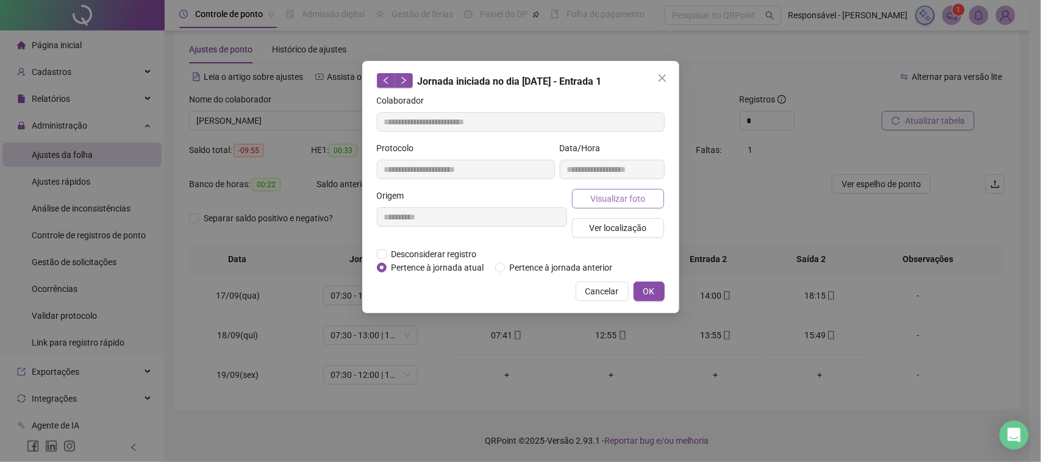
click at [608, 193] on span "Visualizar foto" at bounding box center [617, 198] width 55 height 13
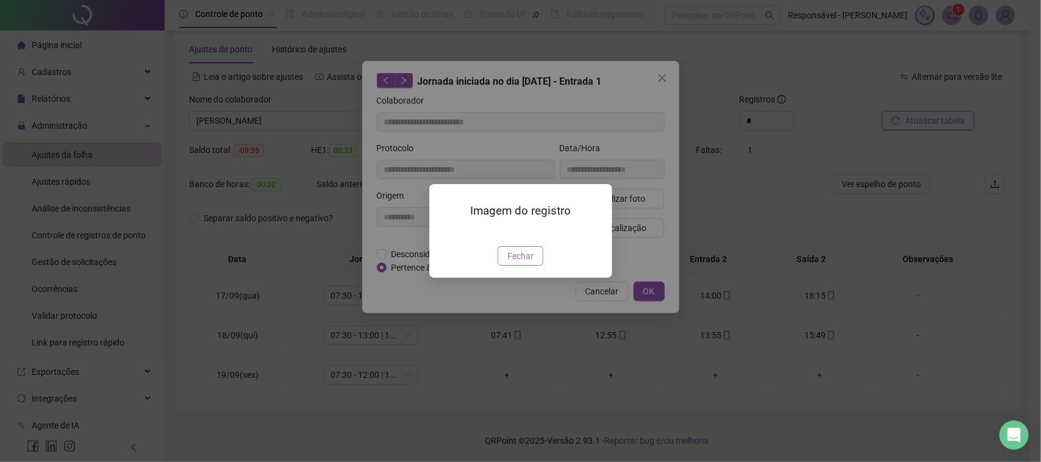
click at [522, 263] on span "Fechar" at bounding box center [520, 255] width 26 height 13
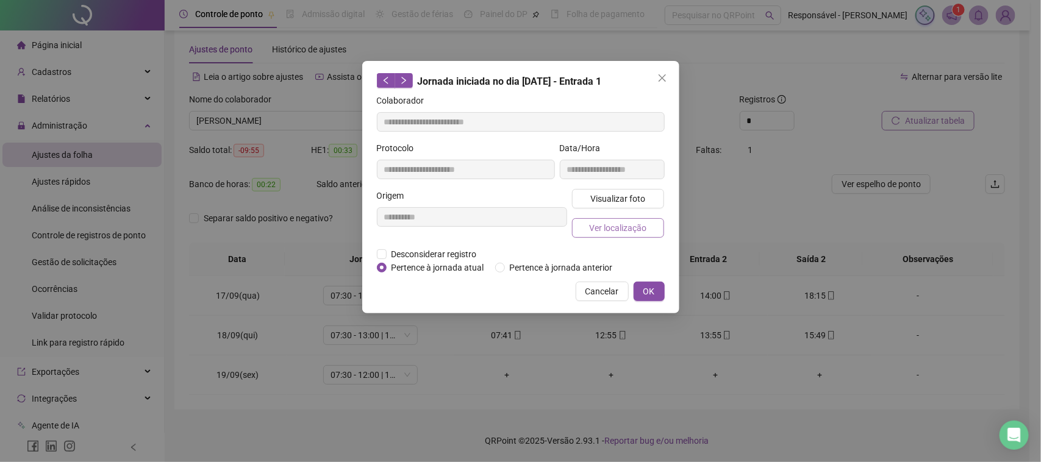
click at [626, 221] on span "Ver localização" at bounding box center [617, 227] width 57 height 13
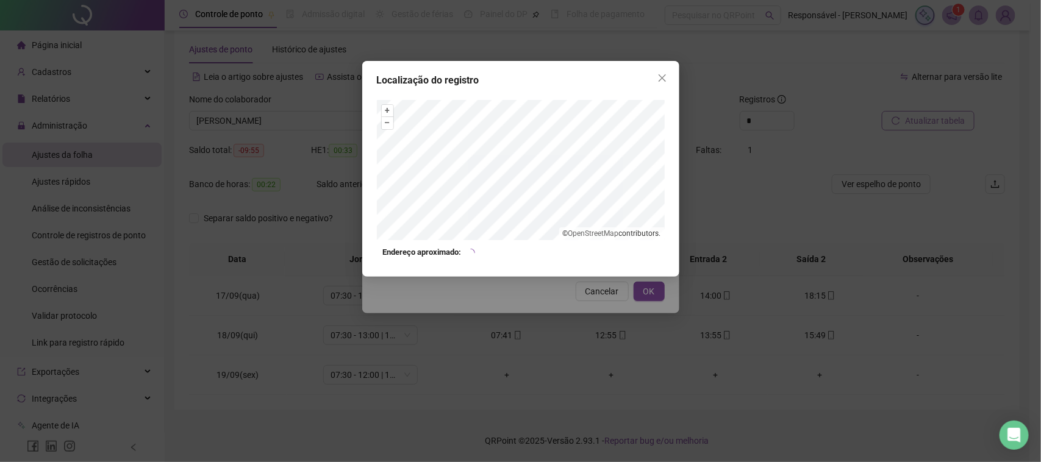
click at [584, 301] on div "Localização do registro + – ⇧ › © OpenStreetMap contributors. Endereço aproxima…" at bounding box center [520, 231] width 1041 height 462
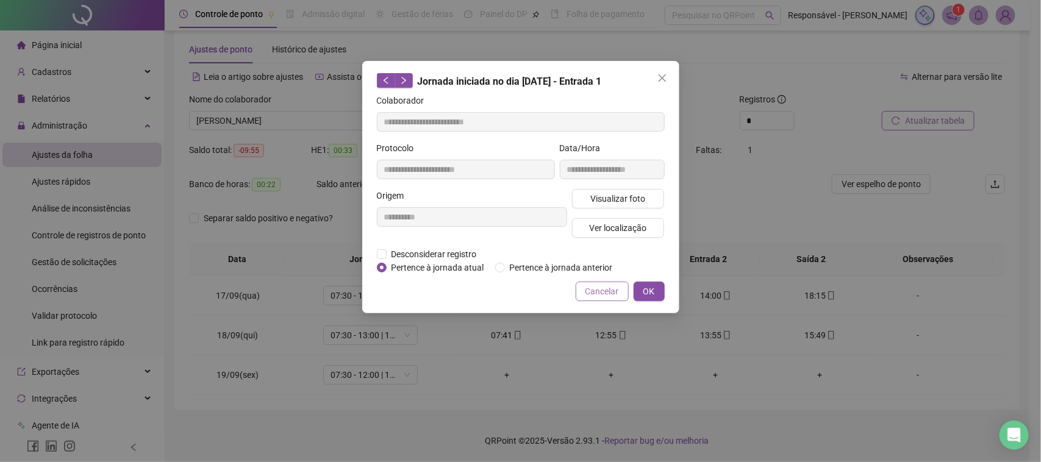
click at [599, 296] on span "Cancelar" at bounding box center [602, 291] width 34 height 13
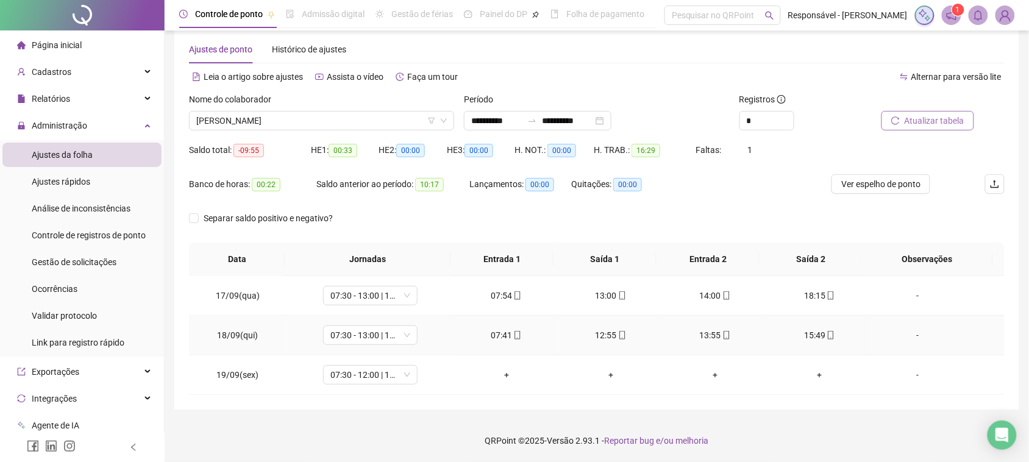
click at [605, 334] on div "12:55" at bounding box center [611, 335] width 85 height 13
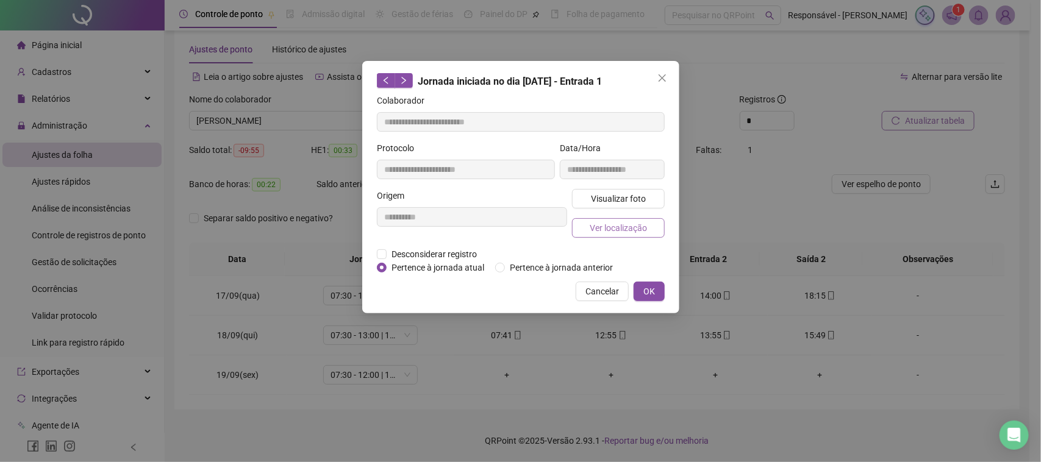
type input "**********"
click at [631, 203] on span "Visualizar foto" at bounding box center [617, 198] width 55 height 13
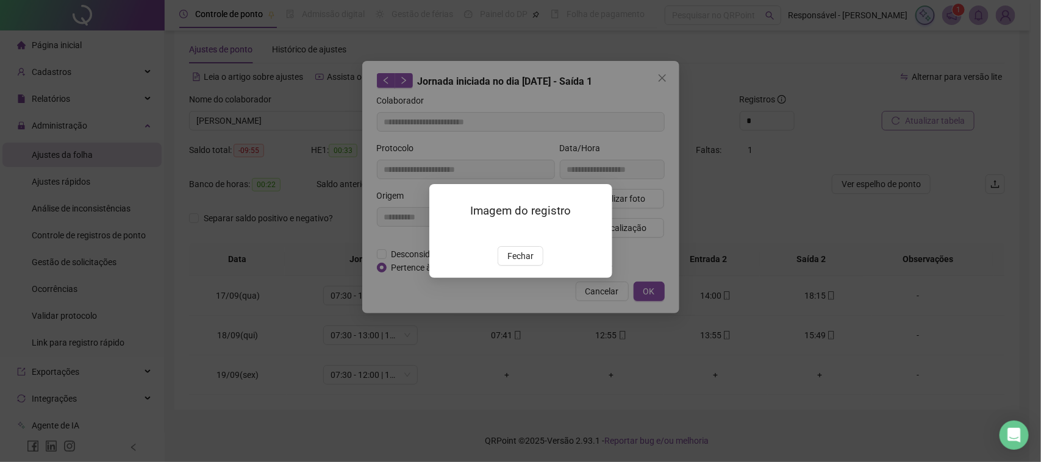
click at [516, 263] on span "Fechar" at bounding box center [520, 255] width 26 height 13
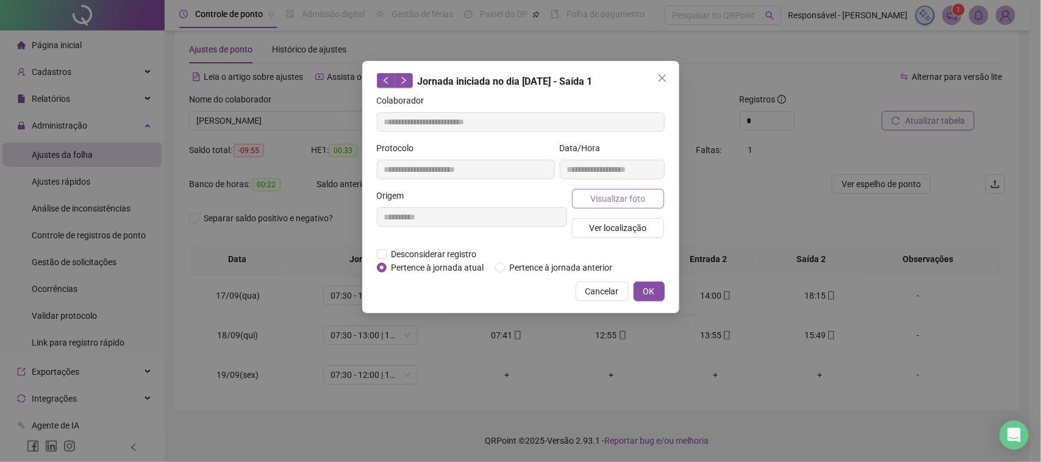
click at [616, 205] on button "Visualizar foto" at bounding box center [618, 199] width 93 height 20
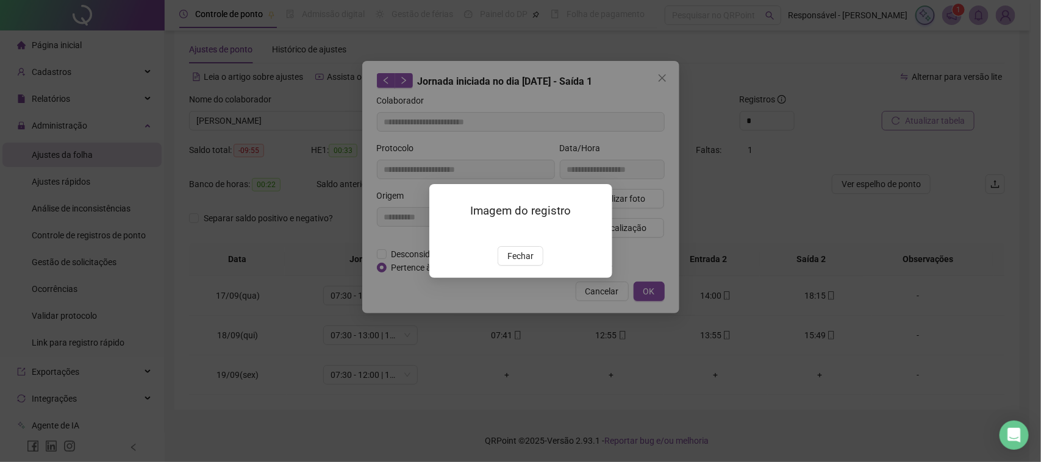
click at [517, 263] on span "Fechar" at bounding box center [520, 255] width 26 height 13
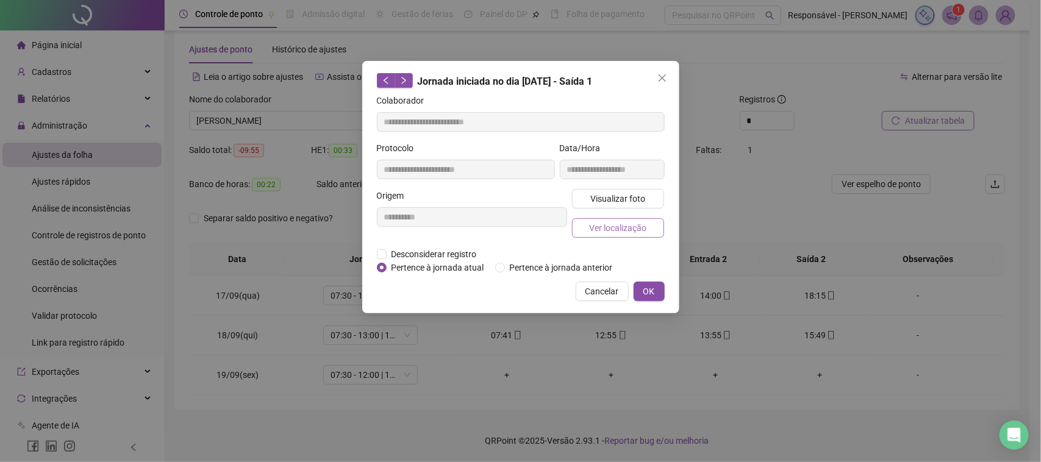
click at [622, 221] on span "Ver localização" at bounding box center [617, 227] width 57 height 13
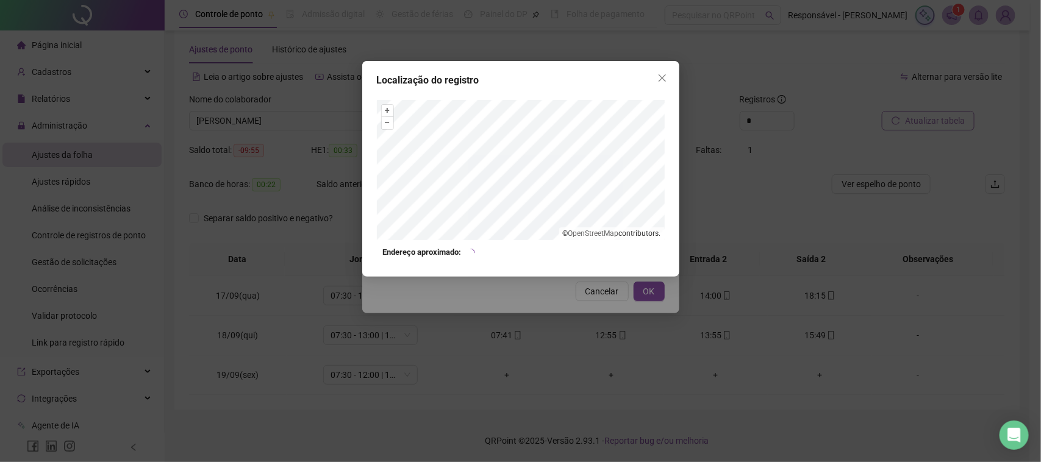
drag, startPoint x: 580, startPoint y: 327, endPoint x: 584, endPoint y: 305, distance: 22.3
click at [580, 326] on div "Localização do registro + – ⇧ › © OpenStreetMap contributors. Endereço aproxima…" at bounding box center [520, 231] width 1041 height 462
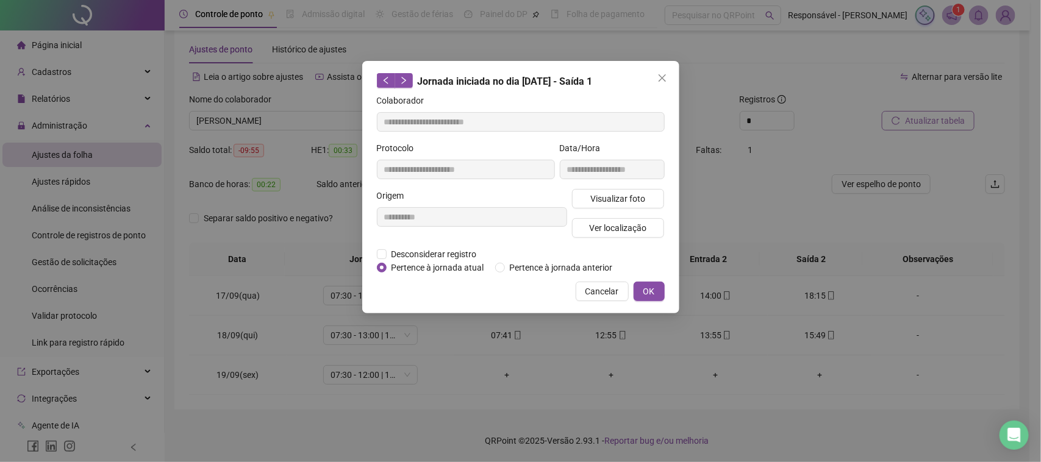
click at [590, 299] on button "Cancelar" at bounding box center [602, 292] width 53 height 20
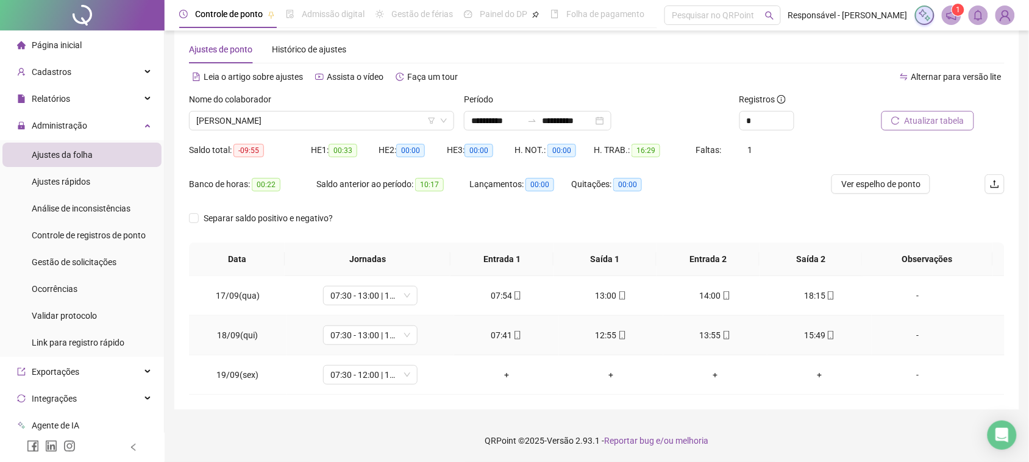
click at [705, 332] on div "13:55" at bounding box center [715, 335] width 85 height 13
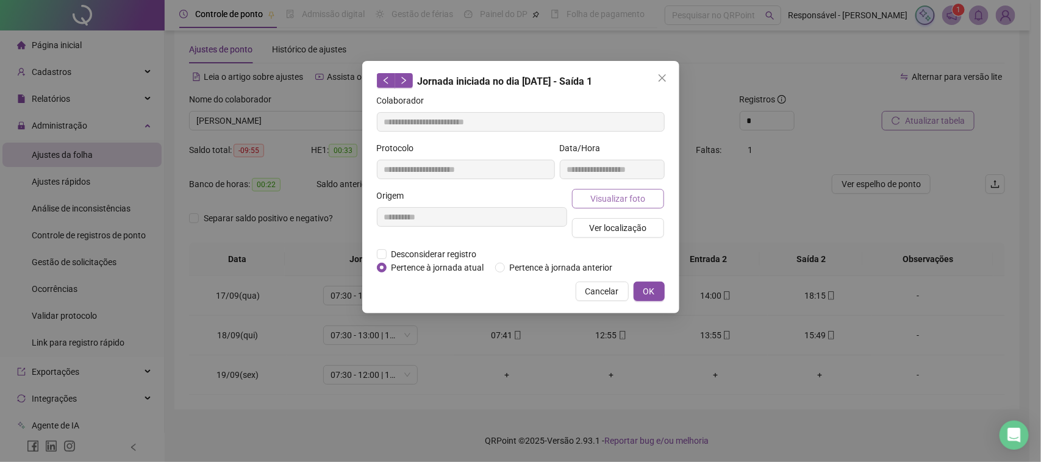
click at [622, 207] on button "Visualizar foto" at bounding box center [618, 199] width 93 height 20
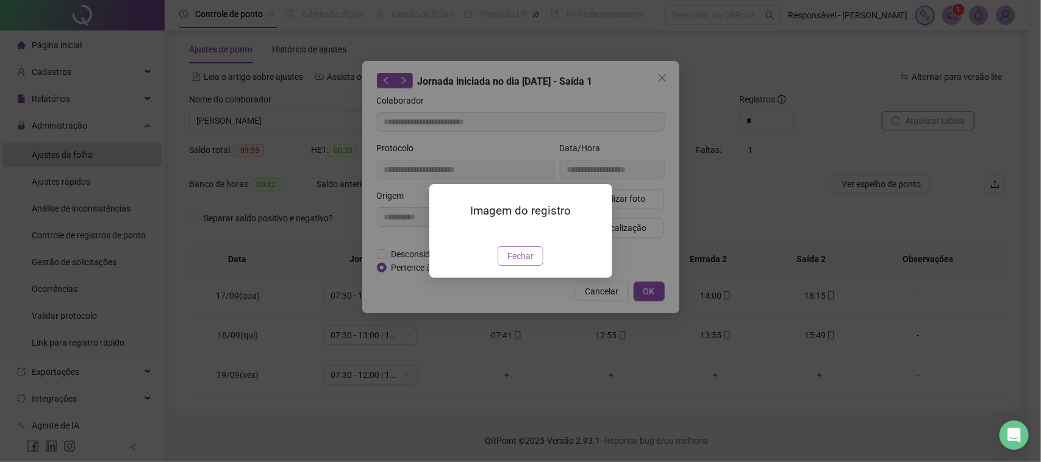
type input "**********"
click at [520, 263] on span "Fechar" at bounding box center [520, 255] width 26 height 13
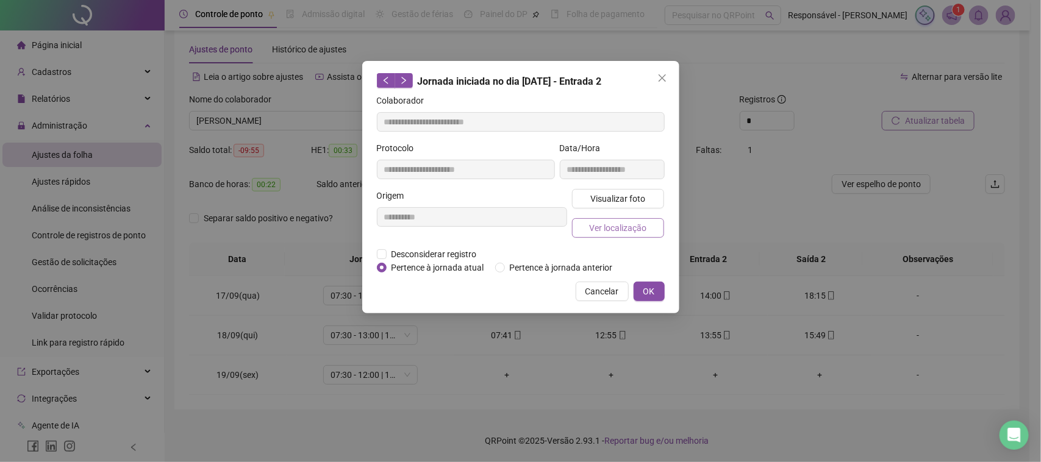
click at [604, 227] on span "Ver localização" at bounding box center [617, 227] width 57 height 13
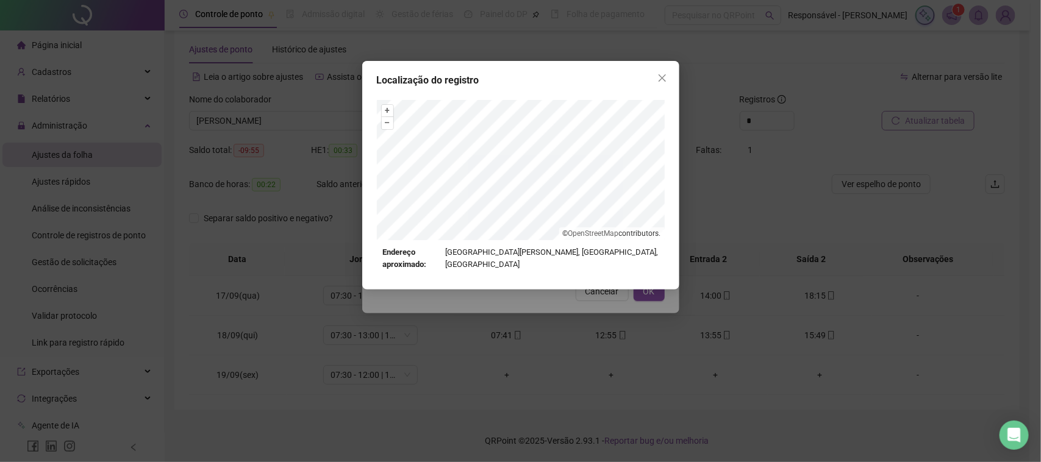
click at [577, 302] on div "Localização do registro + – ⇧ › © OpenStreetMap contributors. Endereço aproxima…" at bounding box center [520, 231] width 1041 height 462
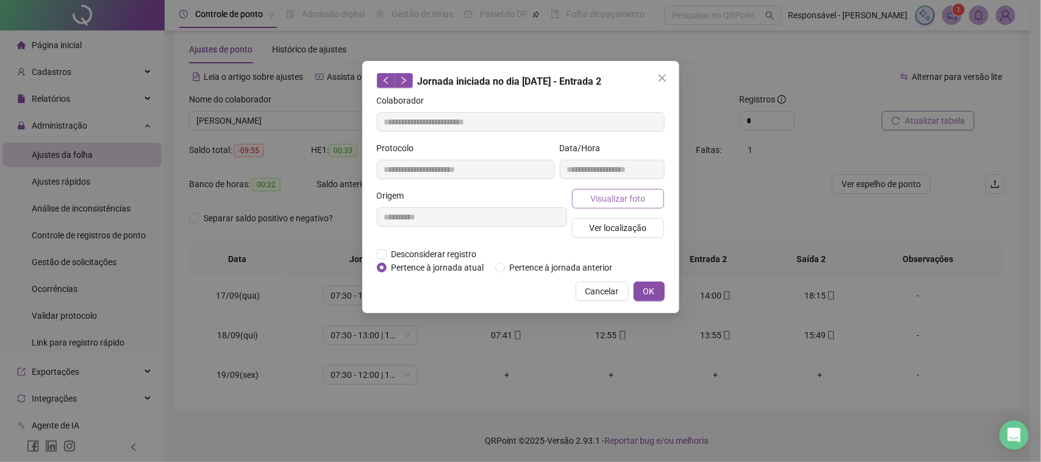
click at [622, 193] on span "Visualizar foto" at bounding box center [617, 198] width 55 height 13
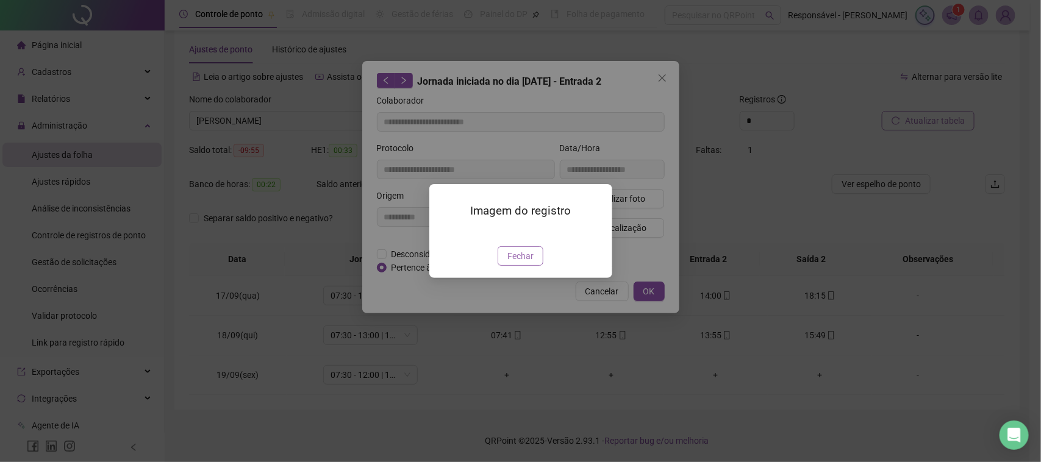
click at [502, 266] on button "Fechar" at bounding box center [520, 256] width 46 height 20
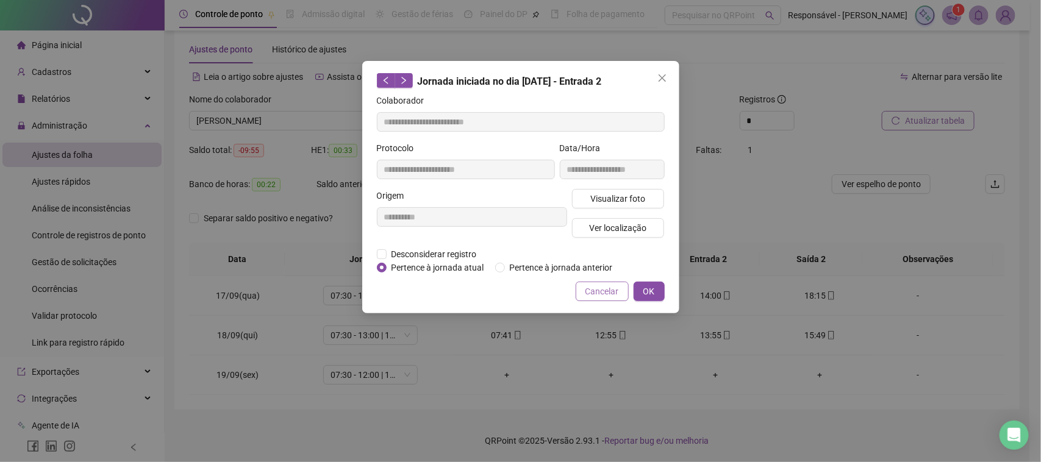
click at [580, 287] on button "Cancelar" at bounding box center [602, 292] width 53 height 20
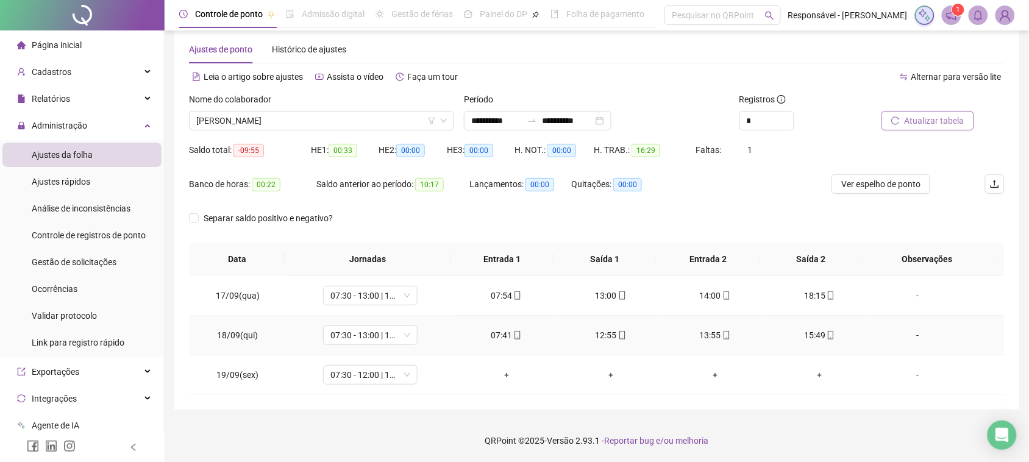
click at [800, 327] on td "15:49" at bounding box center [820, 336] width 104 height 40
click at [803, 335] on div "15:49" at bounding box center [819, 335] width 85 height 13
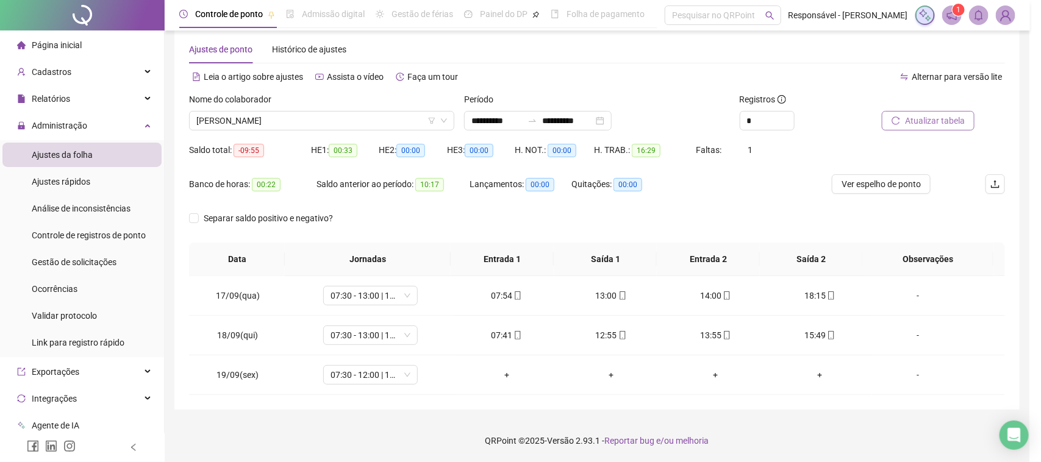
type input "**********"
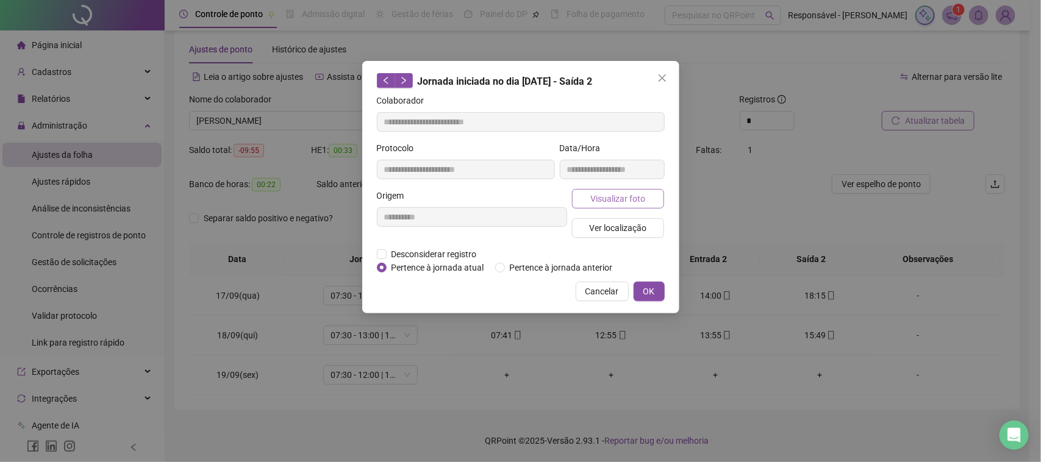
click at [622, 204] on span "Visualizar foto" at bounding box center [617, 198] width 55 height 13
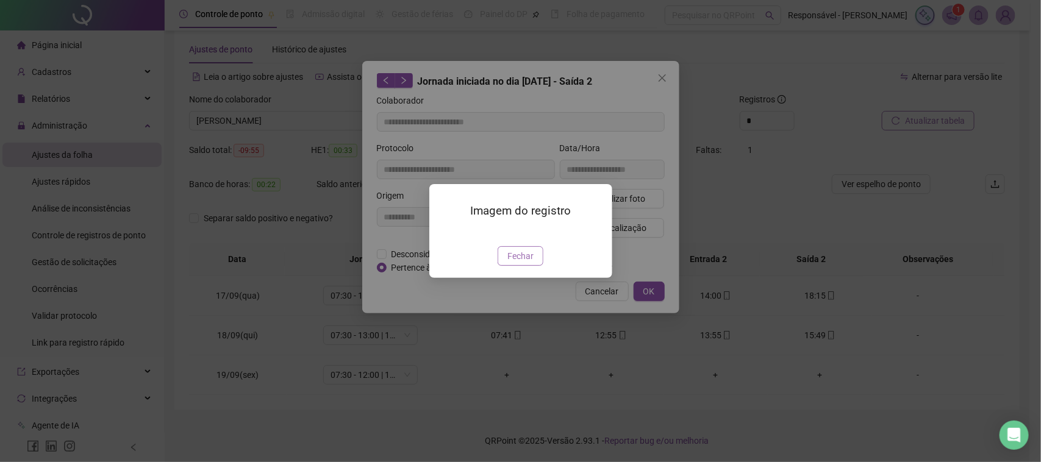
click at [513, 263] on span "Fechar" at bounding box center [520, 255] width 26 height 13
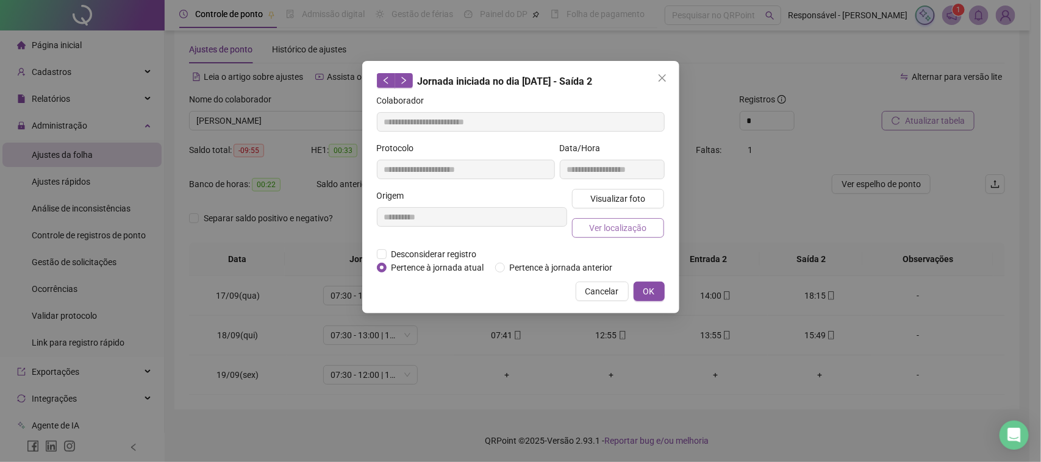
click at [610, 233] on span "Ver localização" at bounding box center [617, 227] width 57 height 13
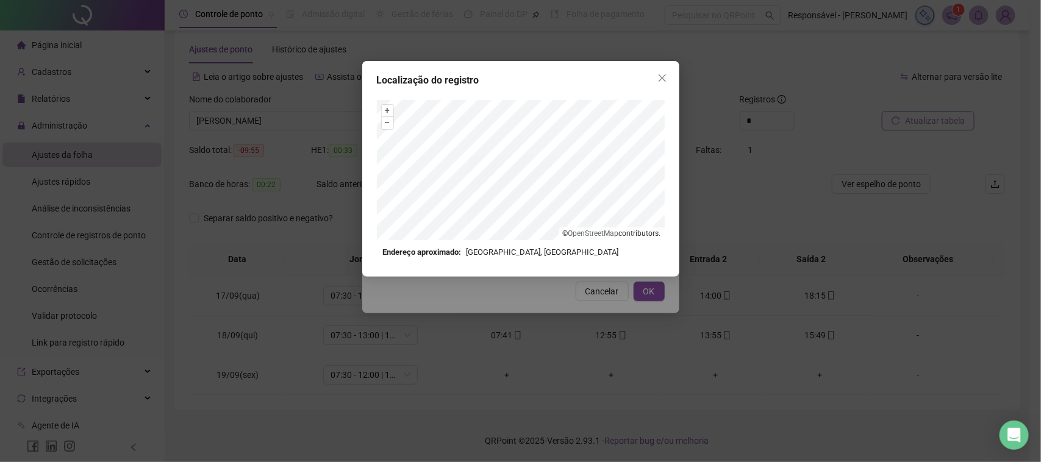
click at [608, 309] on div "Localização do registro + – ⇧ › © OpenStreetMap contributors. Endereço aproxima…" at bounding box center [520, 231] width 1041 height 462
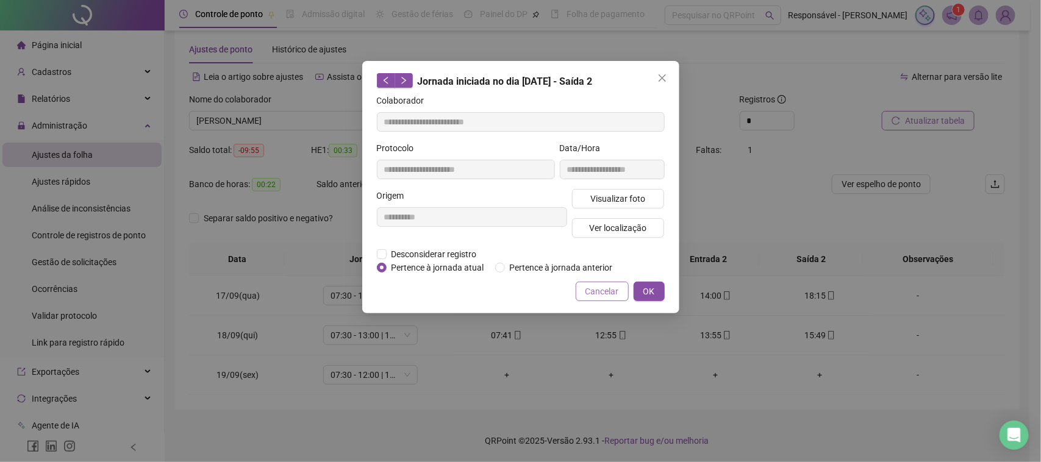
click at [611, 296] on span "Cancelar" at bounding box center [602, 291] width 34 height 13
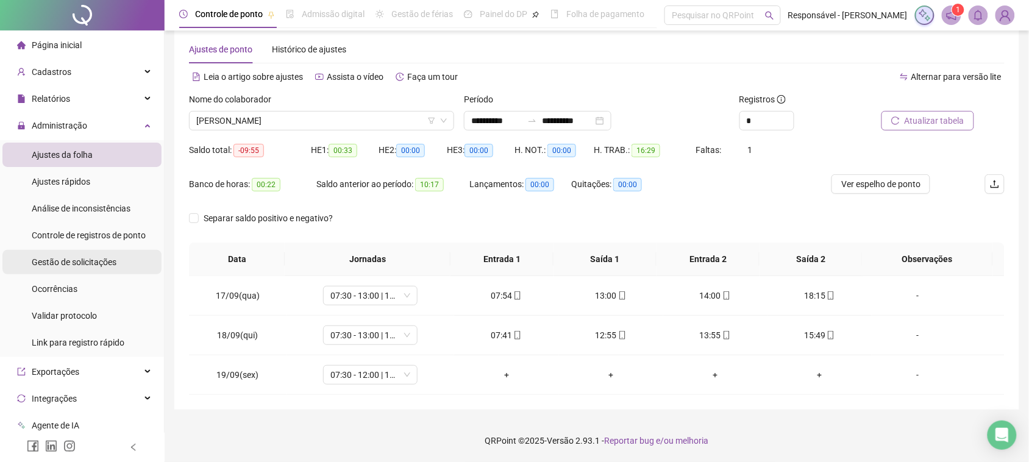
click at [81, 252] on div "Gestão de solicitações" at bounding box center [74, 262] width 85 height 24
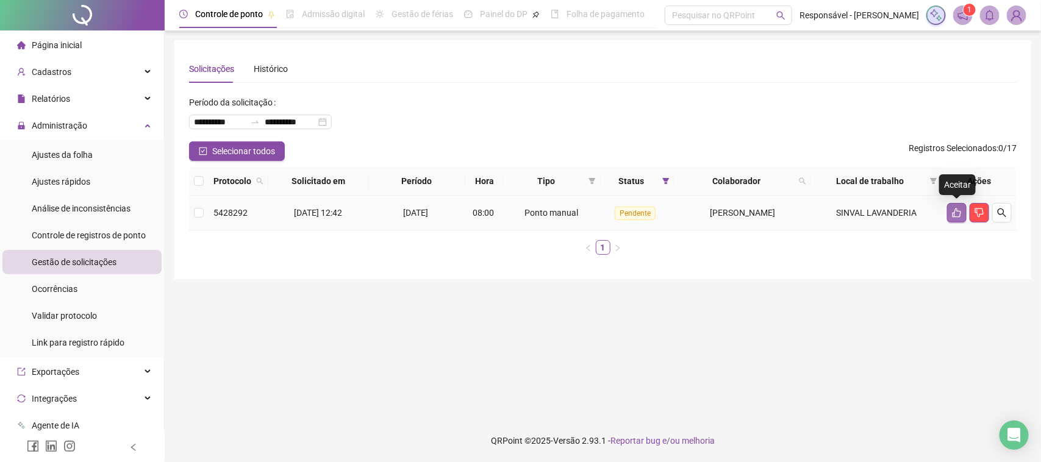
click at [947, 214] on button "button" at bounding box center [957, 213] width 20 height 20
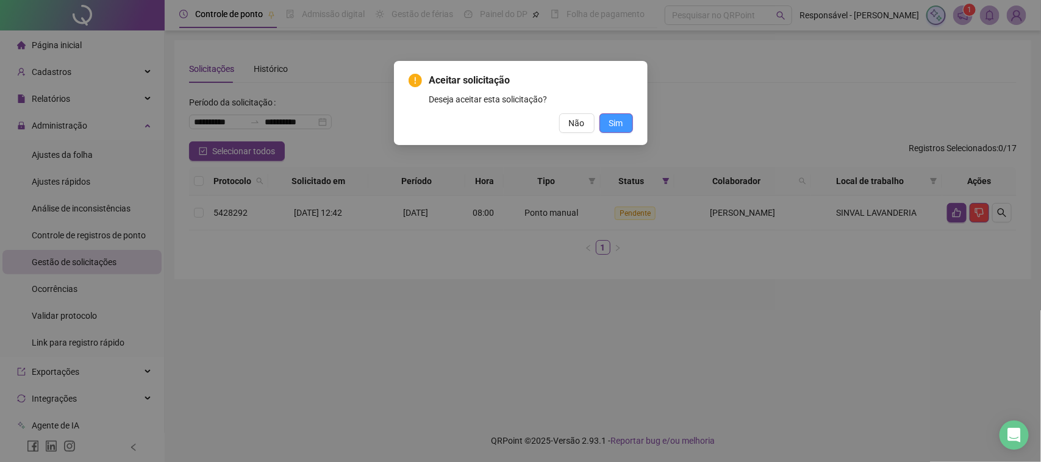
click at [620, 122] on span "Sim" at bounding box center [616, 122] width 14 height 13
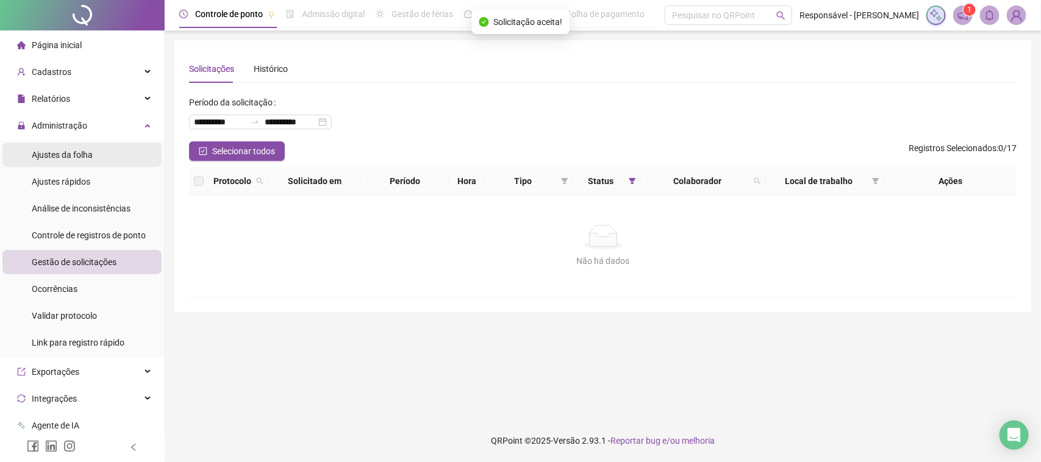
click at [116, 160] on li "Ajustes da folha" at bounding box center [81, 155] width 159 height 24
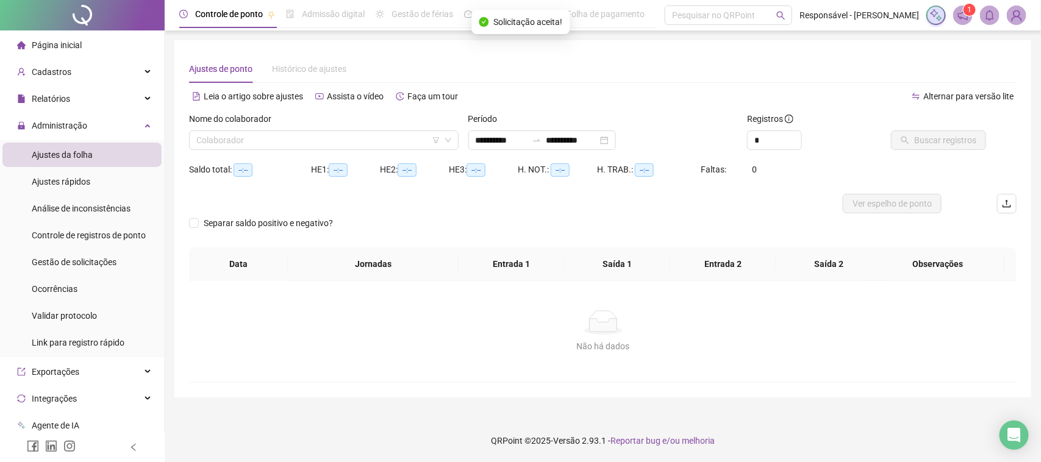
type input "**********"
click at [227, 141] on input "search" at bounding box center [318, 140] width 244 height 18
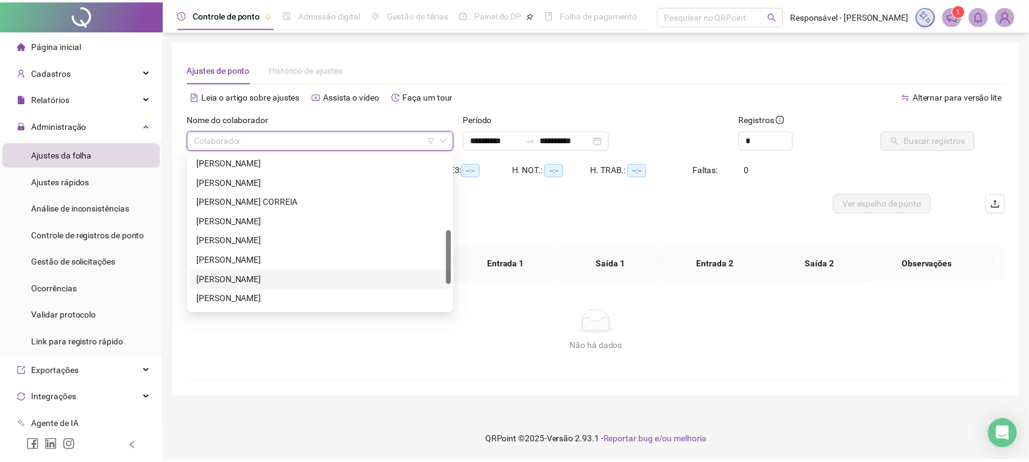
scroll to position [293, 0]
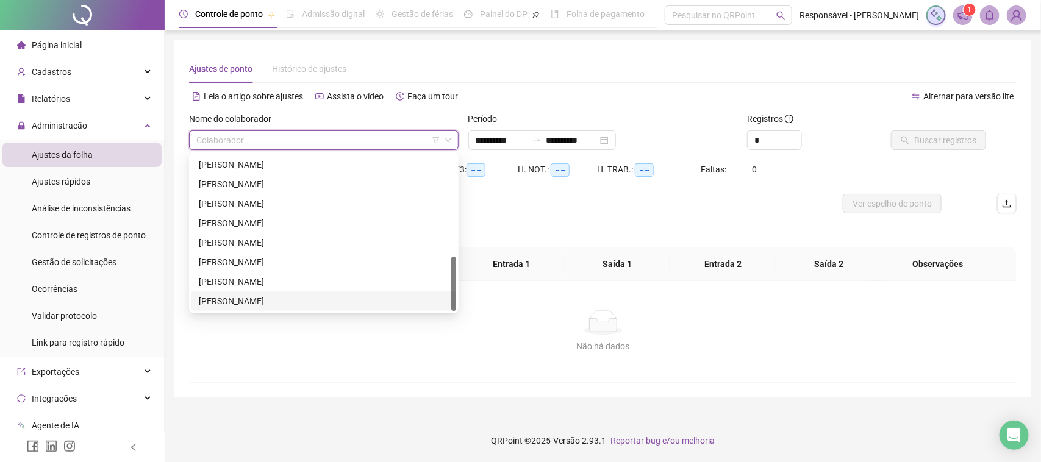
click at [239, 299] on div "[PERSON_NAME]" at bounding box center [324, 300] width 250 height 13
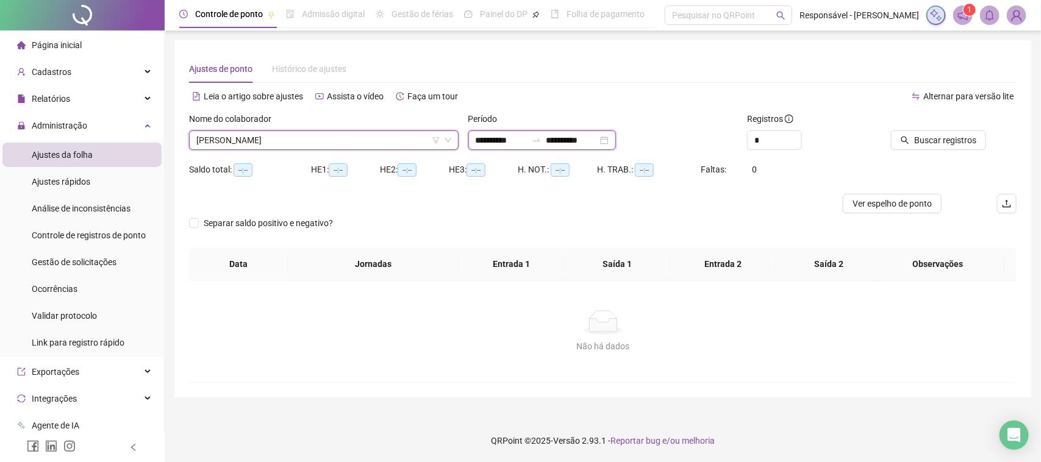
click at [527, 141] on input "**********" at bounding box center [501, 140] width 51 height 13
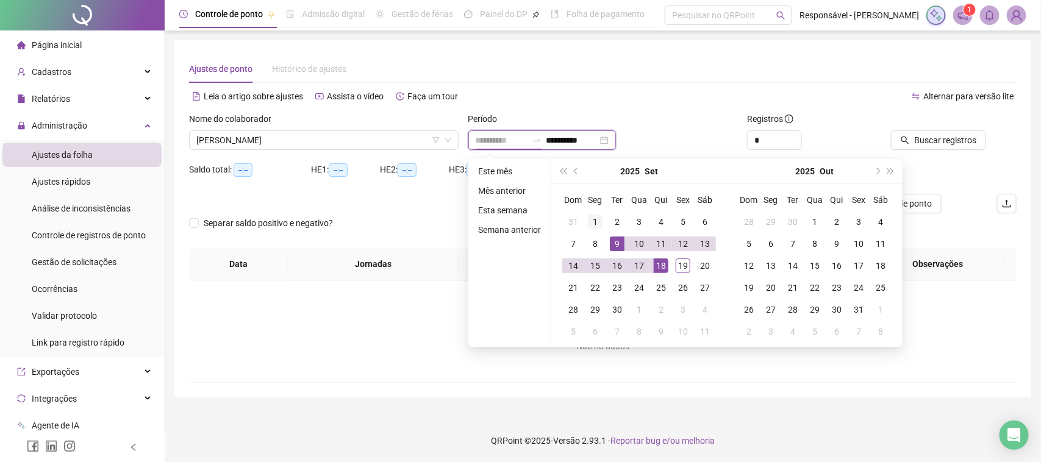
type input "**********"
click at [598, 216] on div "1" at bounding box center [595, 222] width 15 height 15
type input "**********"
click at [657, 269] on div "18" at bounding box center [661, 265] width 15 height 15
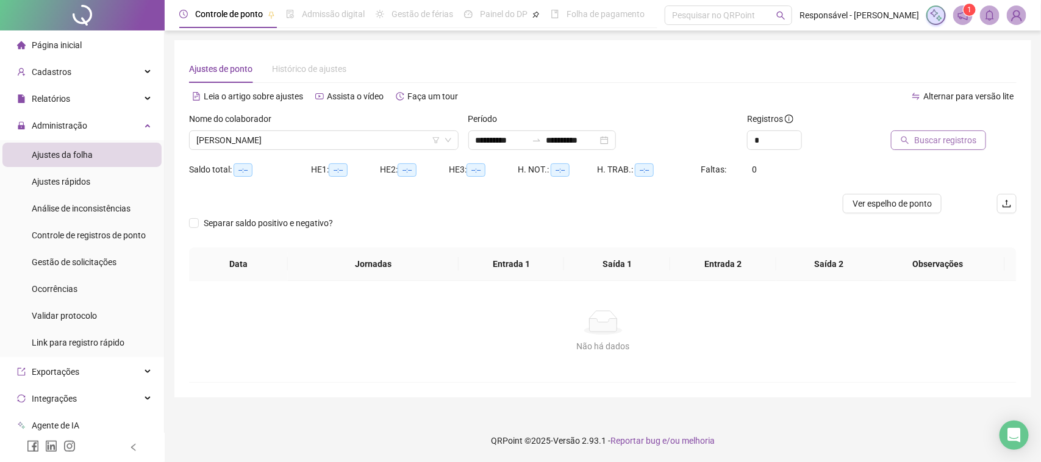
click at [935, 140] on span "Buscar registros" at bounding box center [945, 140] width 62 height 13
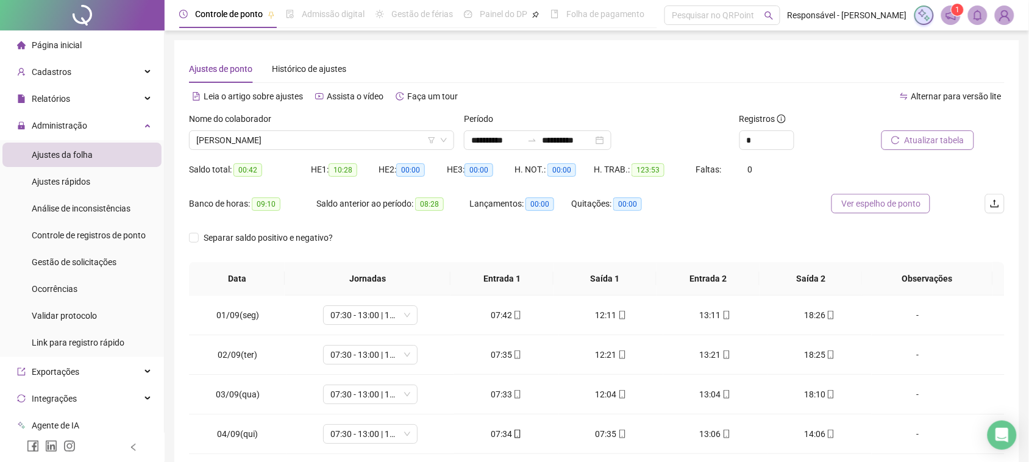
click at [852, 202] on span "Ver espelho de ponto" at bounding box center [880, 203] width 79 height 13
